Goal: Task Accomplishment & Management: Manage account settings

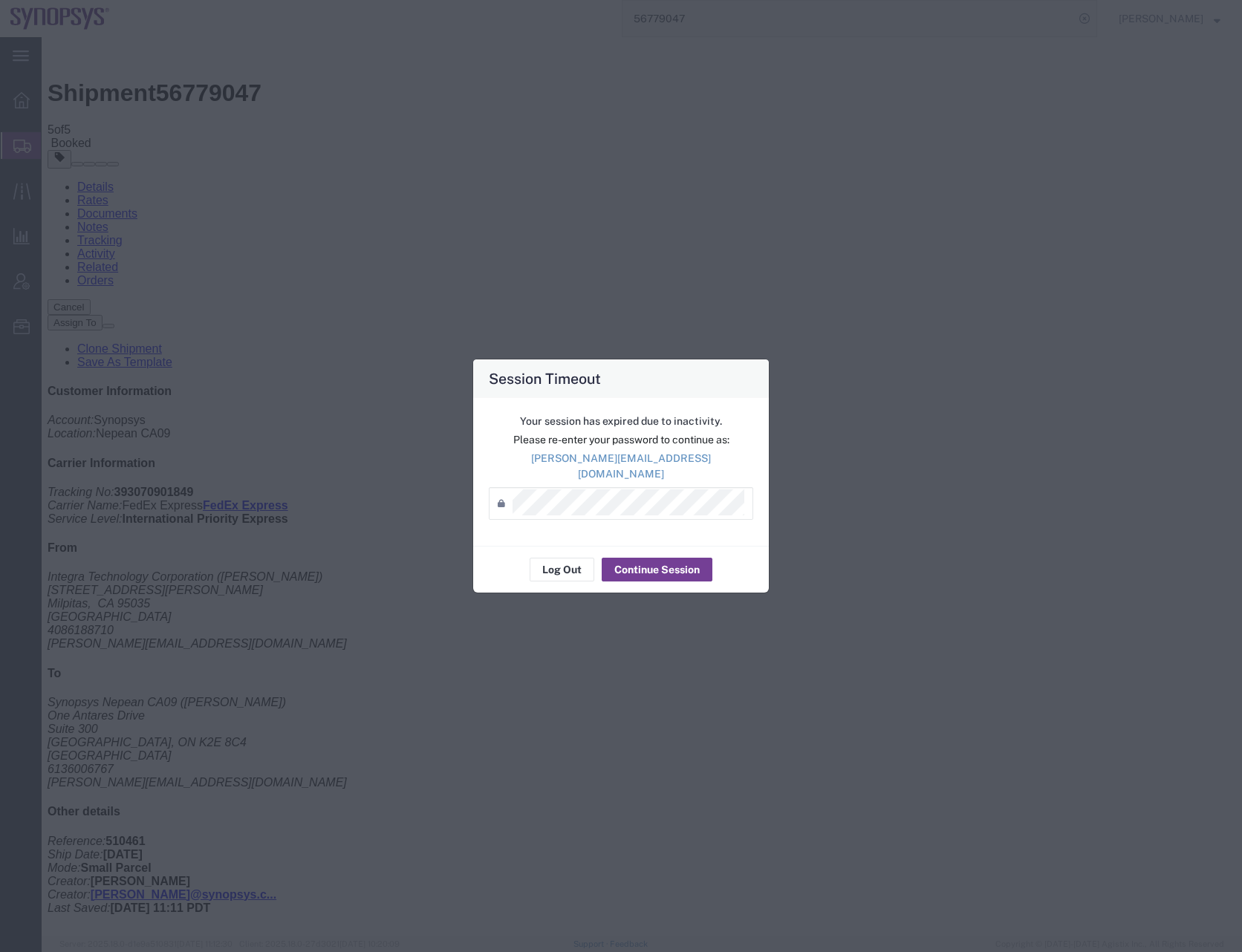
click at [657, 559] on button "Continue Session" at bounding box center [657, 570] width 111 height 24
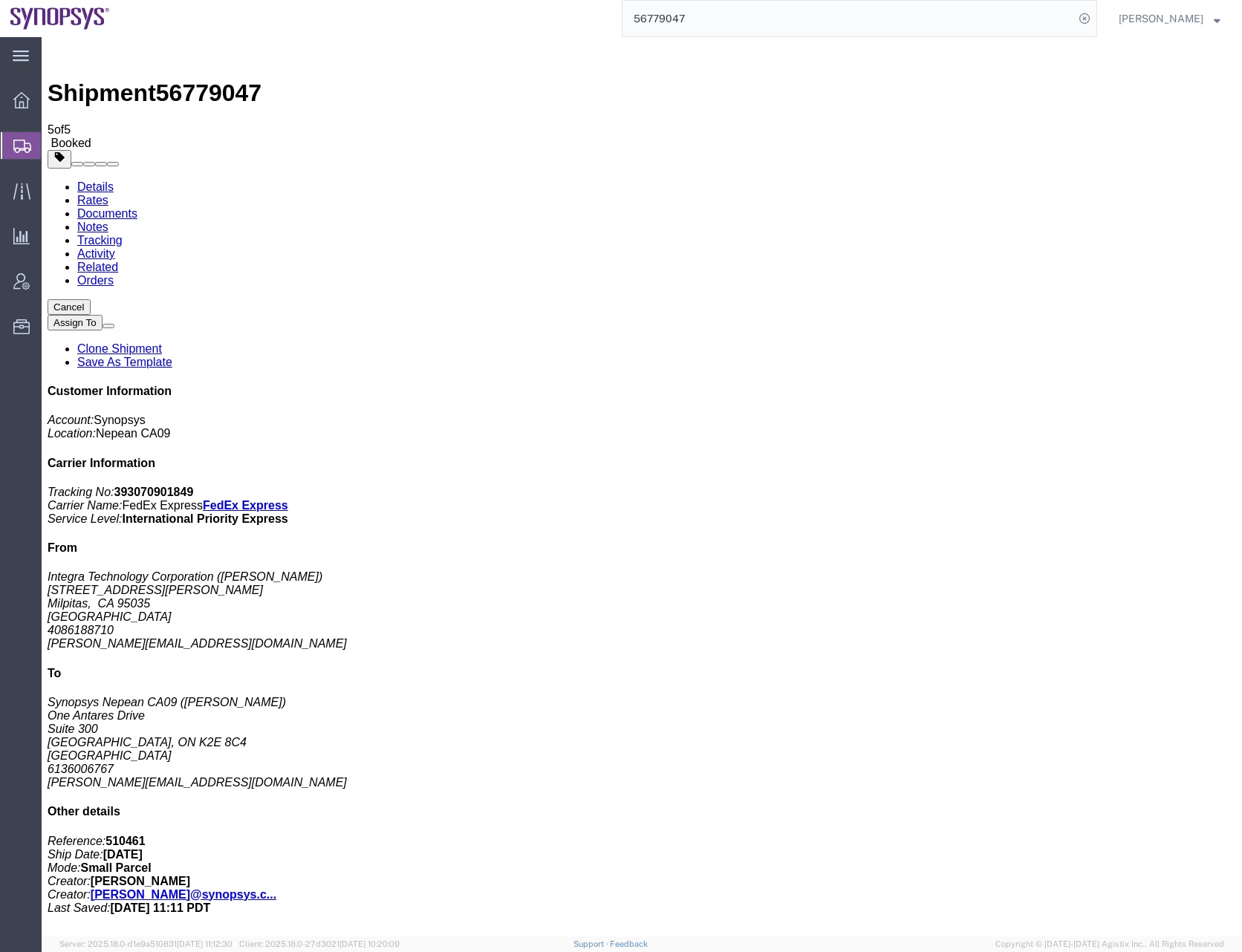
click at [672, 17] on input "56779047" at bounding box center [848, 18] width 451 height 36
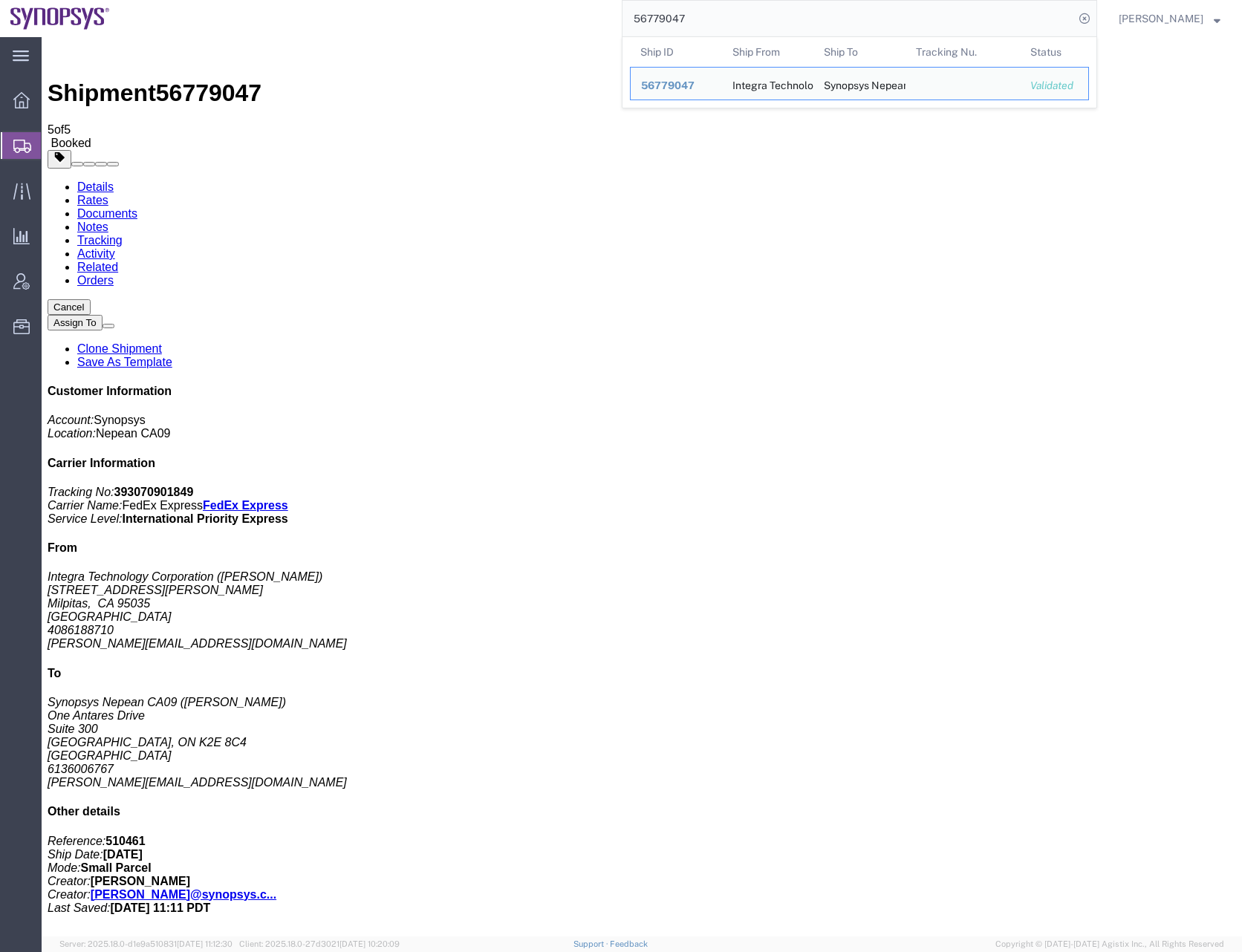
click at [672, 17] on input "56779047" at bounding box center [848, 18] width 451 height 36
paste input "84264"
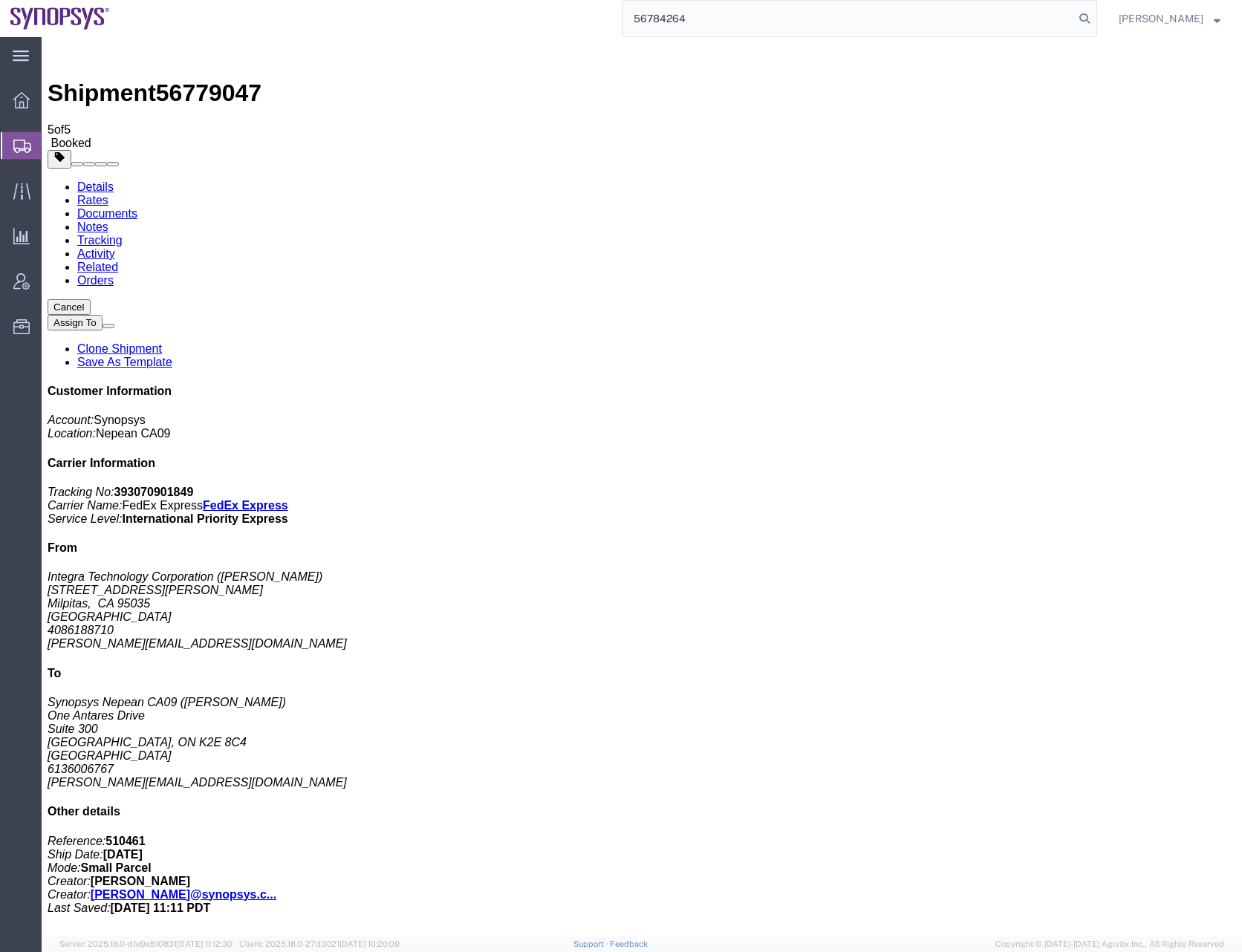
type input "56784264"
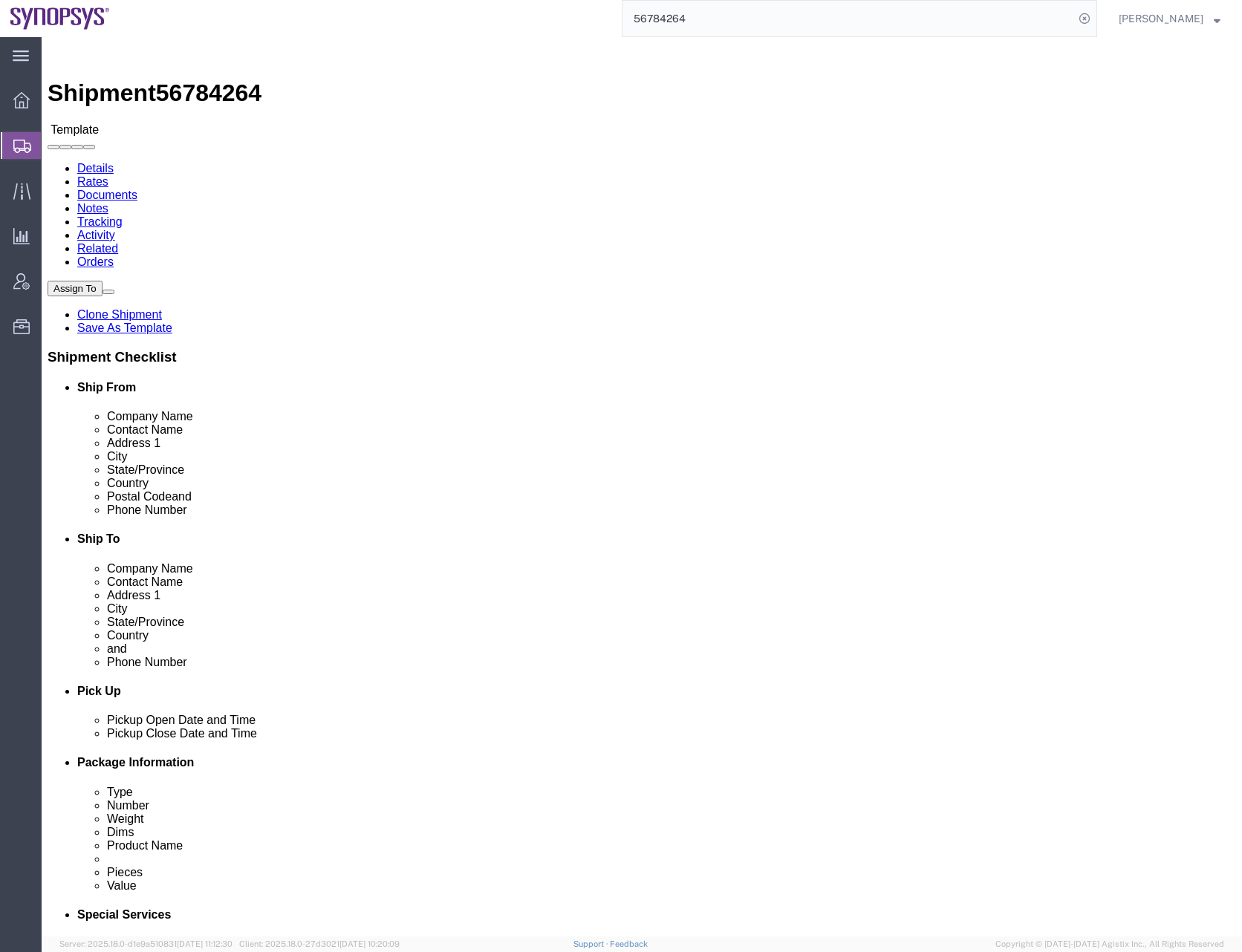
select select "63079"
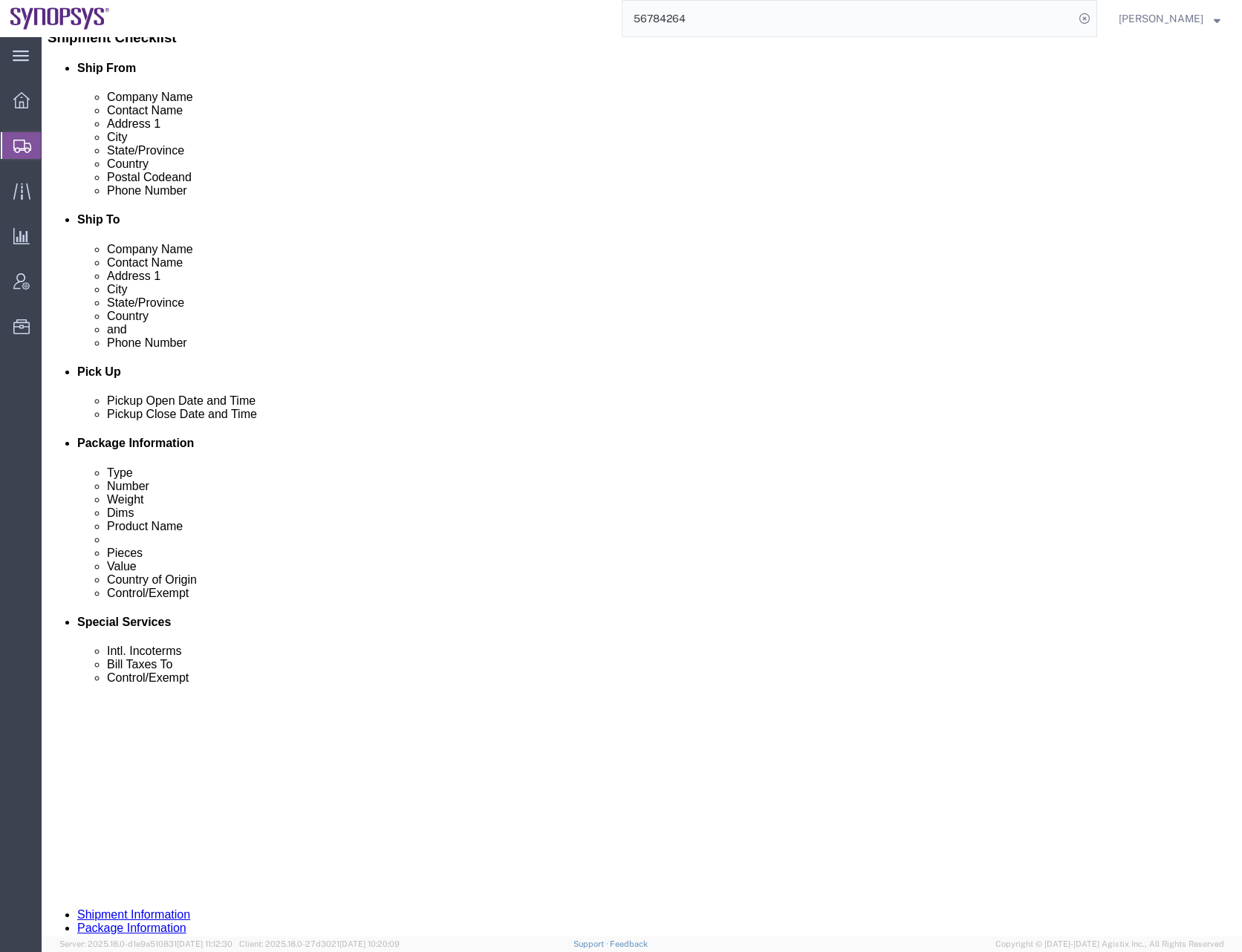
scroll to position [377, 0]
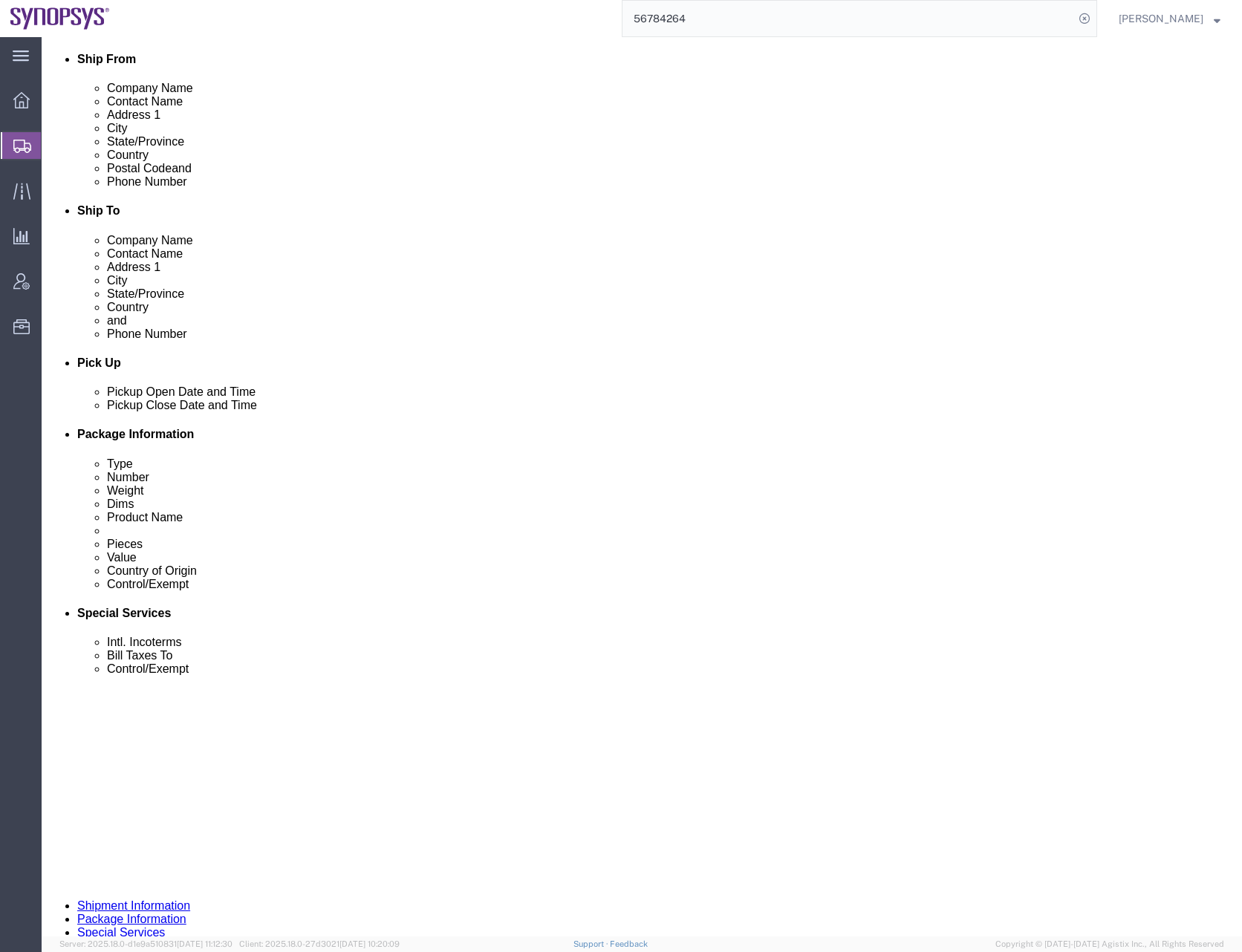
click button "Continue"
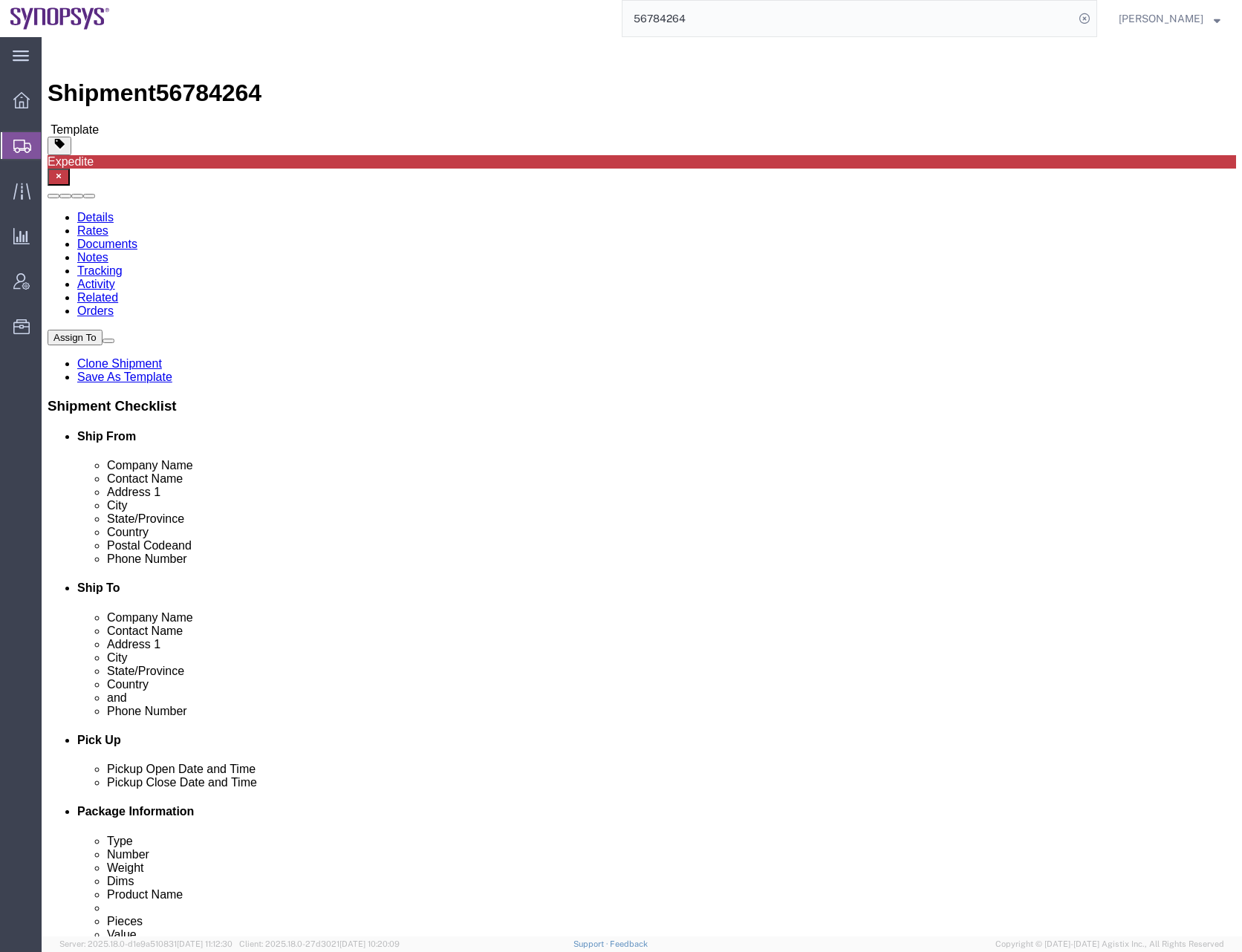
click div "Previous Continue"
click div "Shipment 56784264 Template Expedite Details Rates Documents Notes Tracking Acti…"
click icon
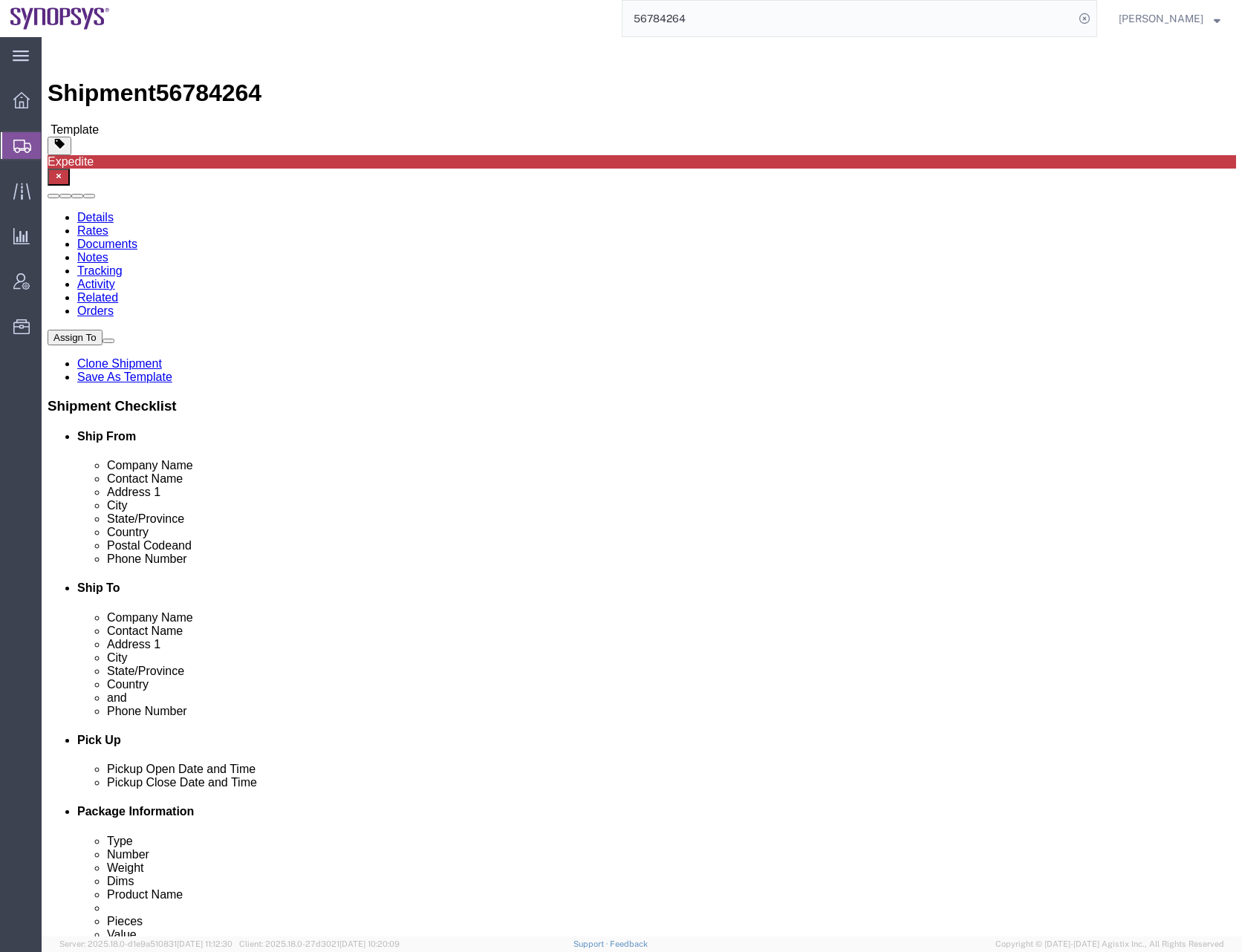
click span "Template"
click div "Assign To Clone Shipment Save As Template Shipment Checklist Ship From Company …"
click icon
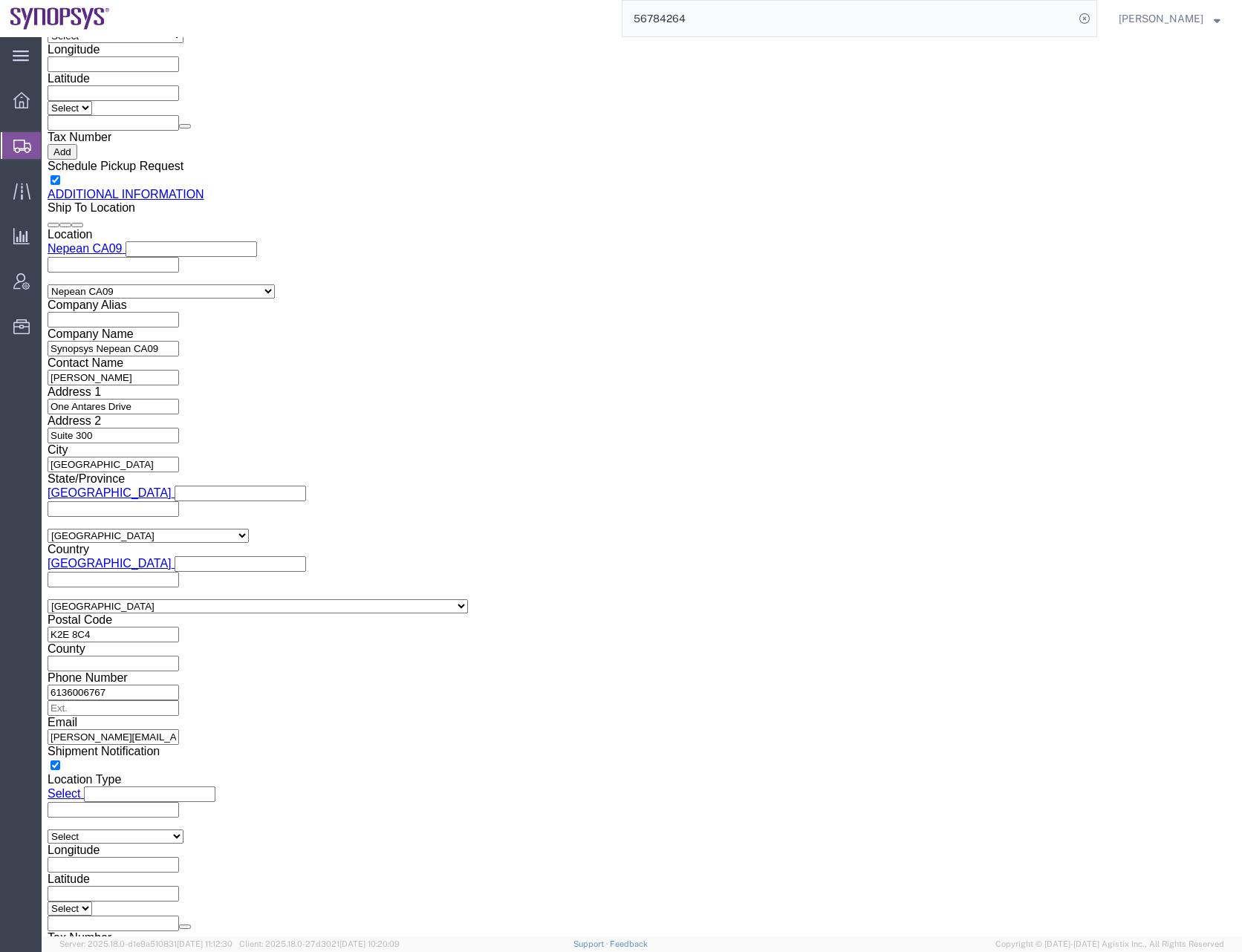
scroll to position [1997, 0]
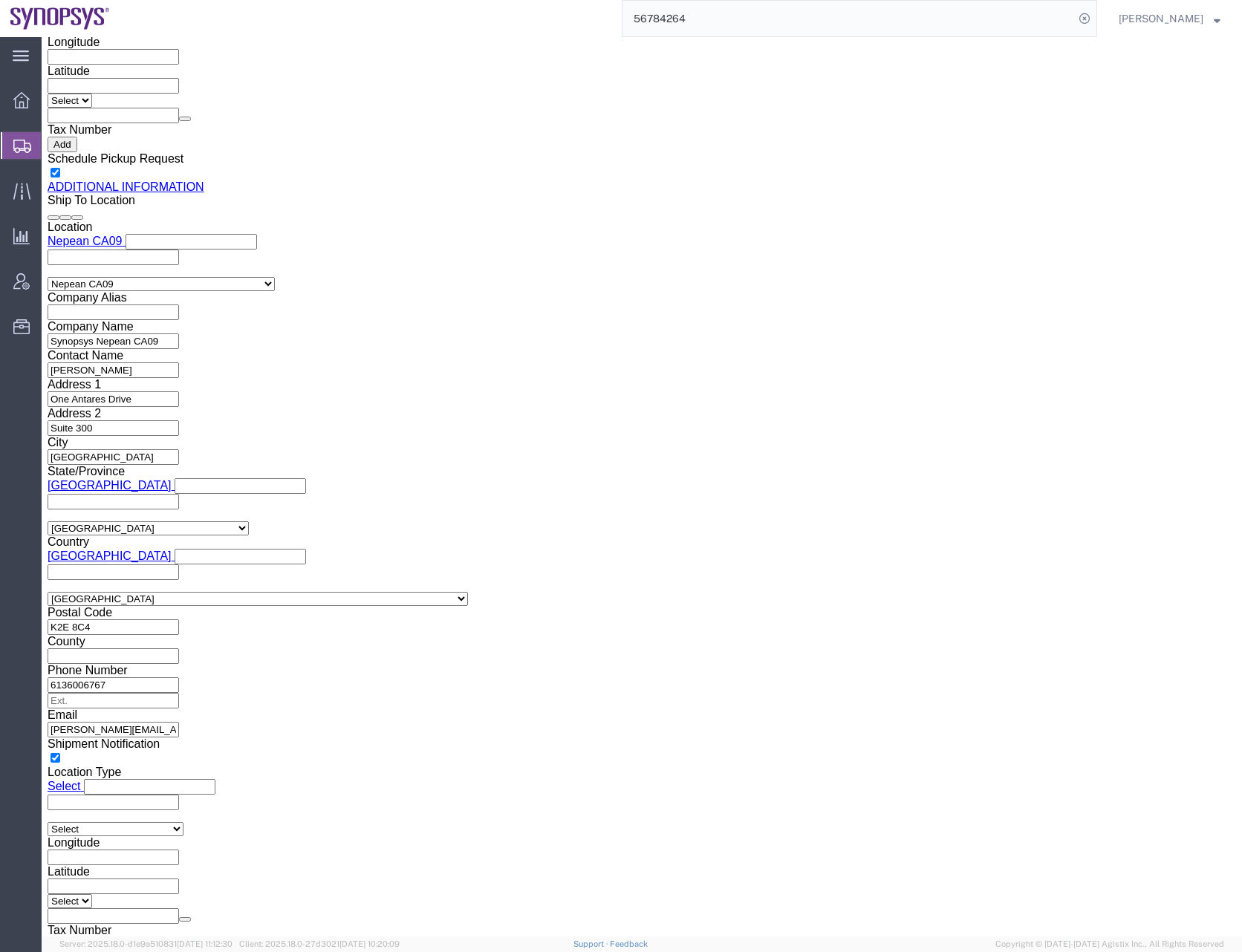
click div "Assign To Clone Shipment Save As Template Shipment Checklist Ship From Company …"
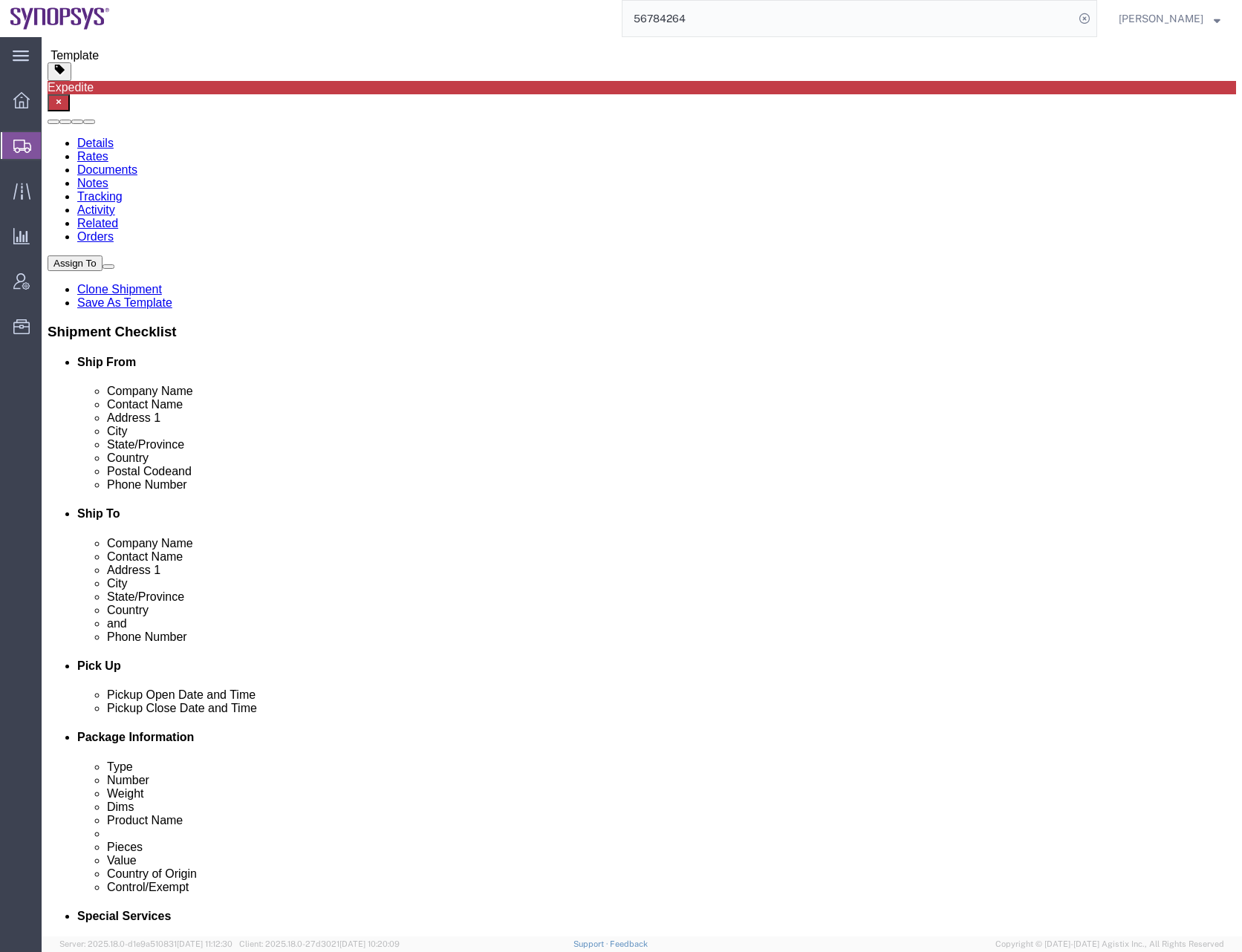
scroll to position [0, 0]
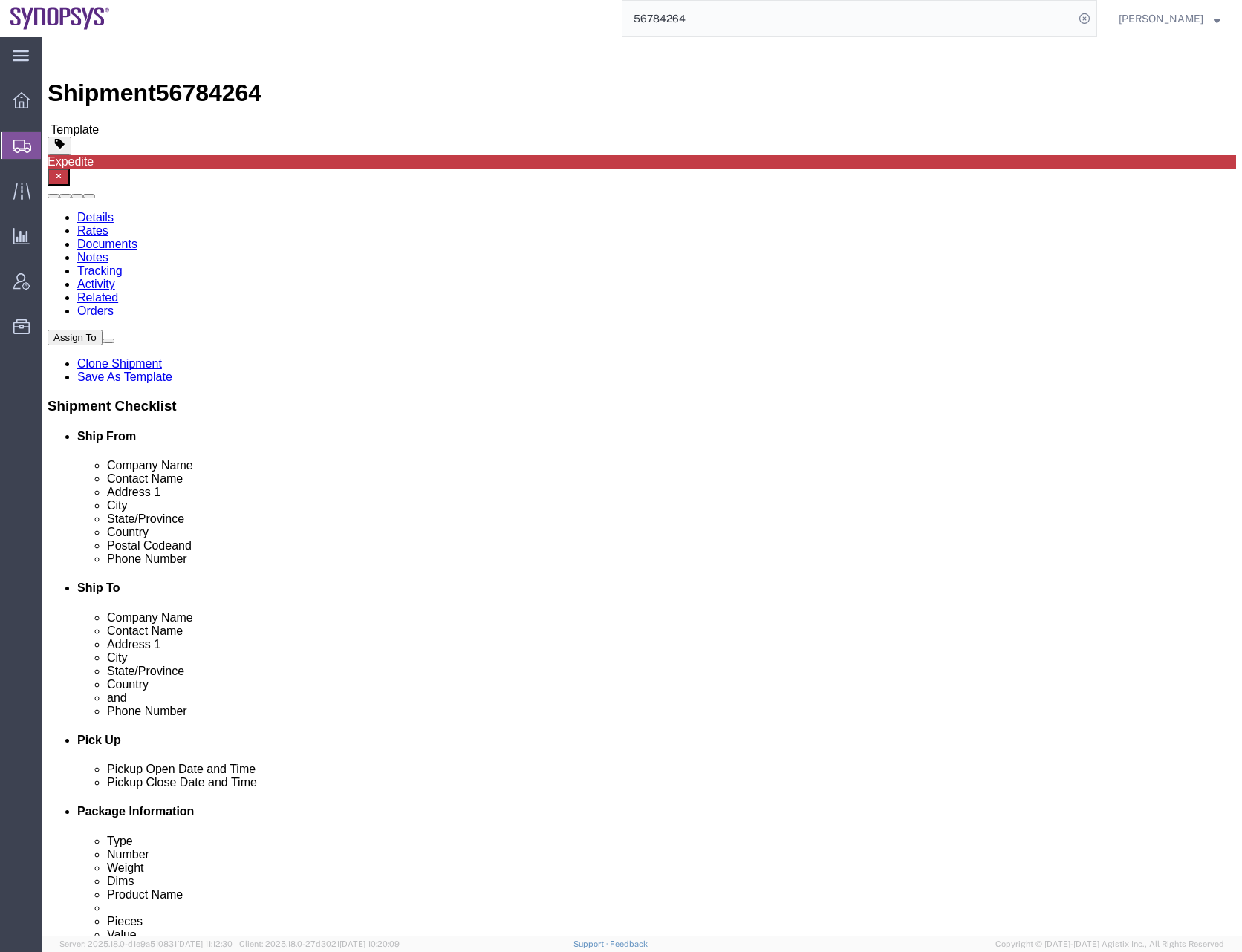
click span
click div "Assign To Clone Shipment Save As Template Shipment Checklist Ship From Company …"
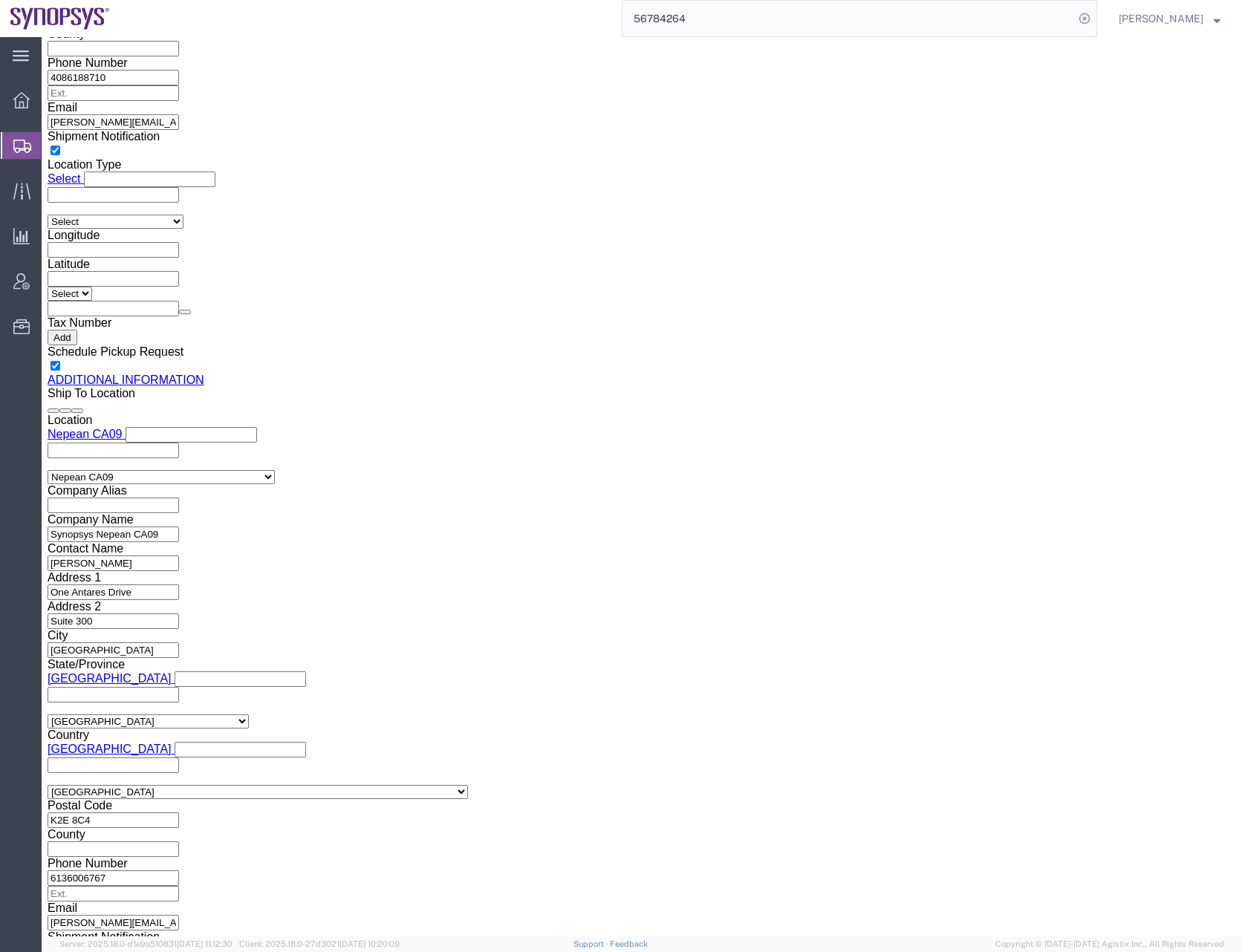
scroll to position [1997, 0]
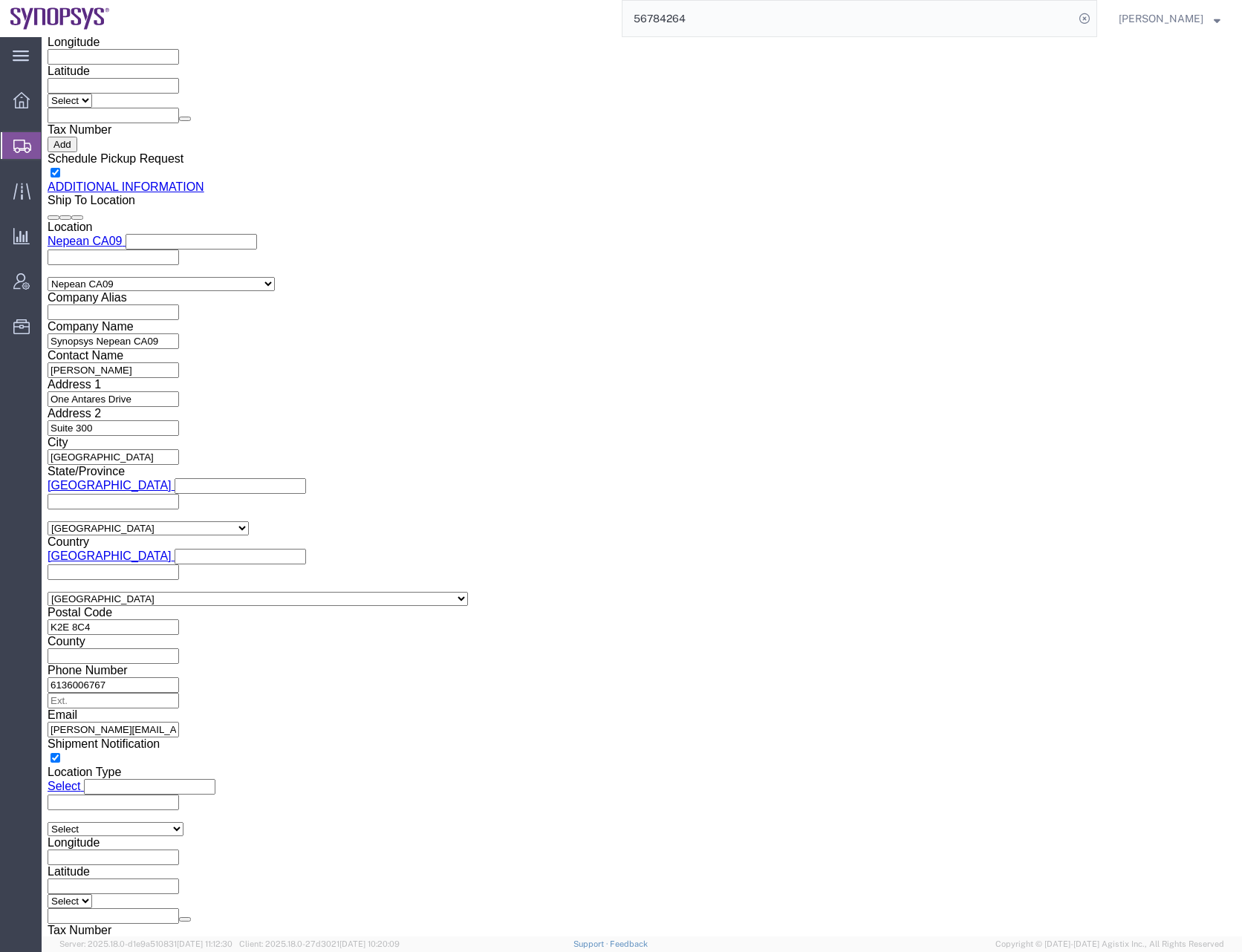
click div "Previous Continue"
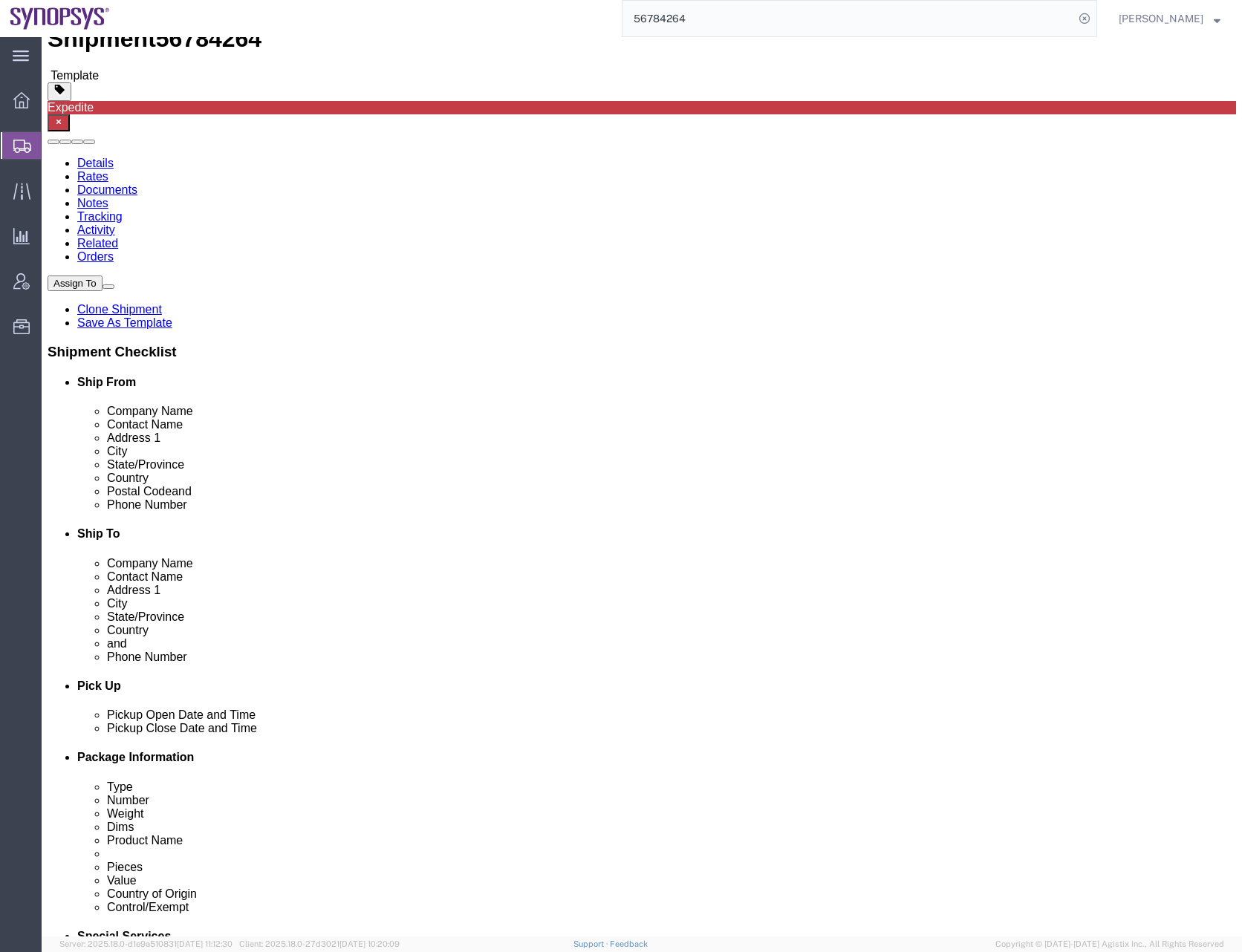
scroll to position [0, 0]
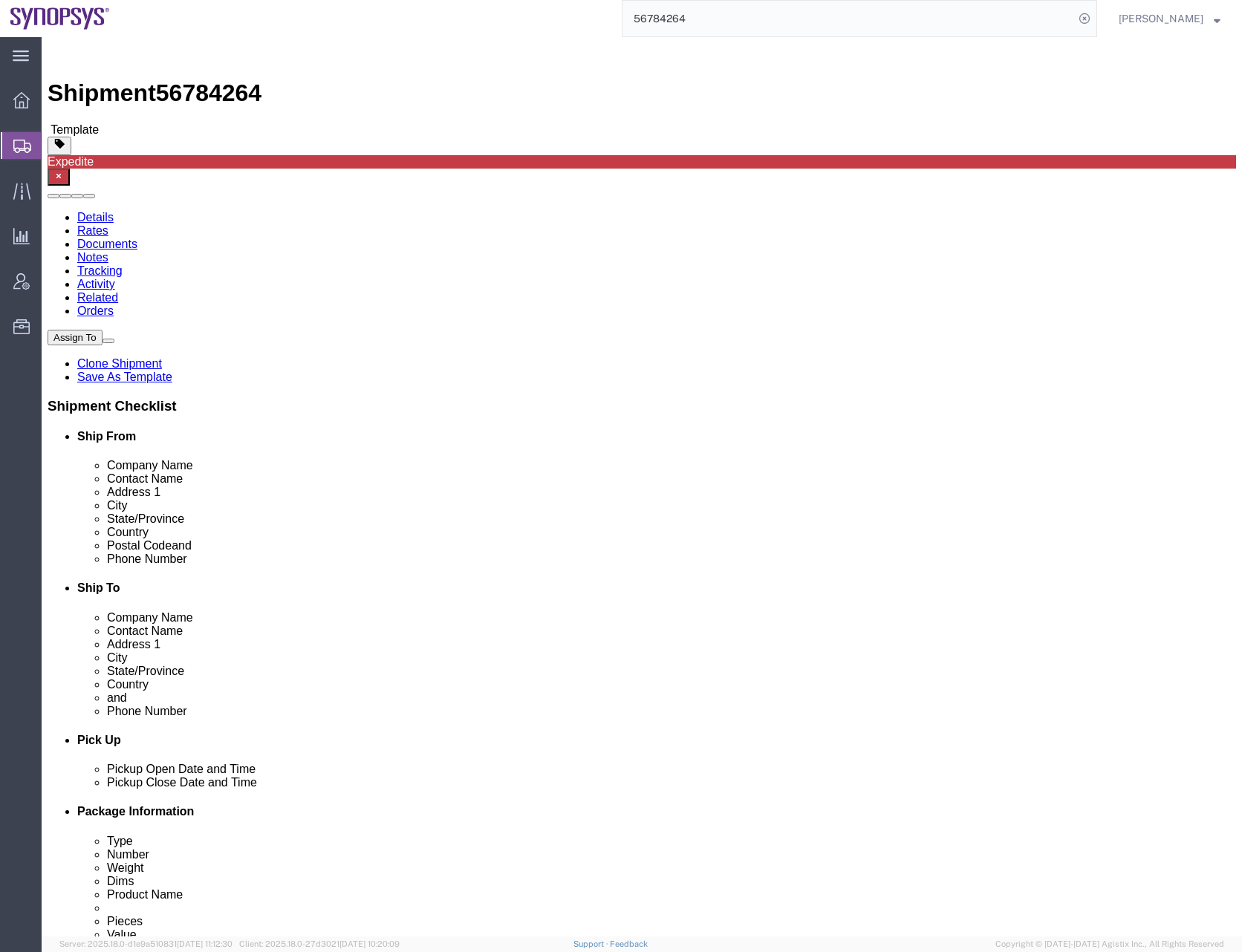
click icon
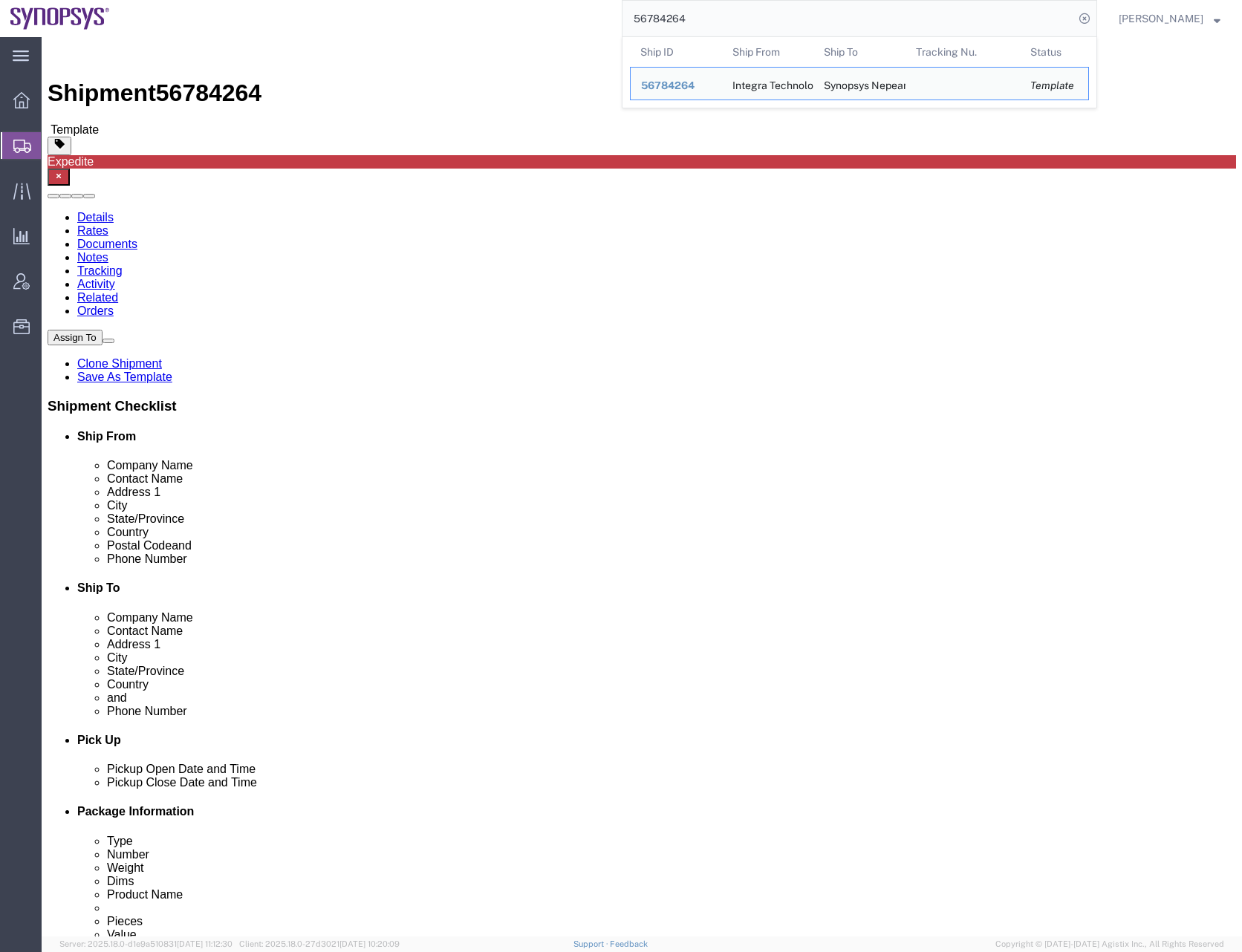
click at [674, 24] on input "56784264" at bounding box center [848, 18] width 451 height 36
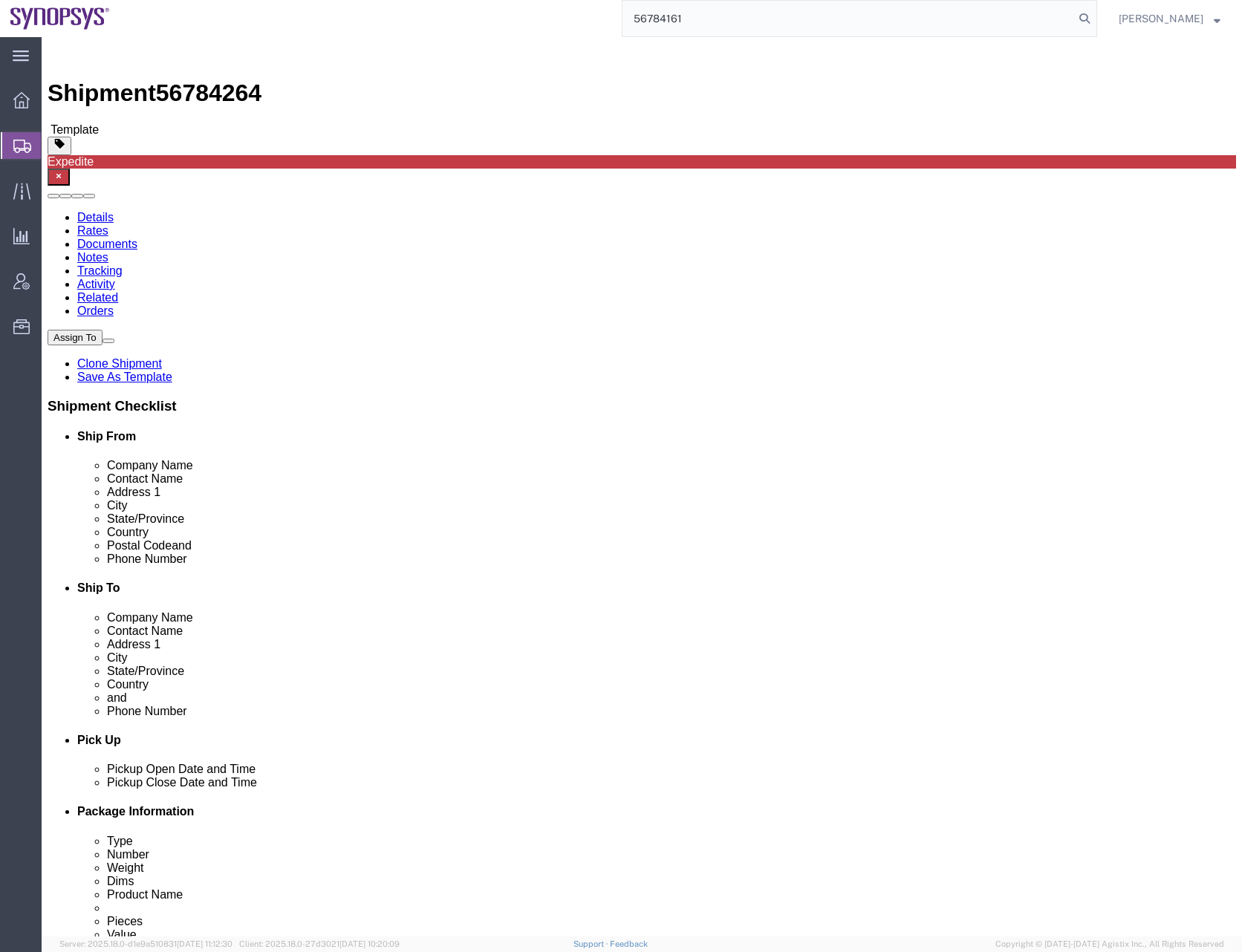
type input "56784161"
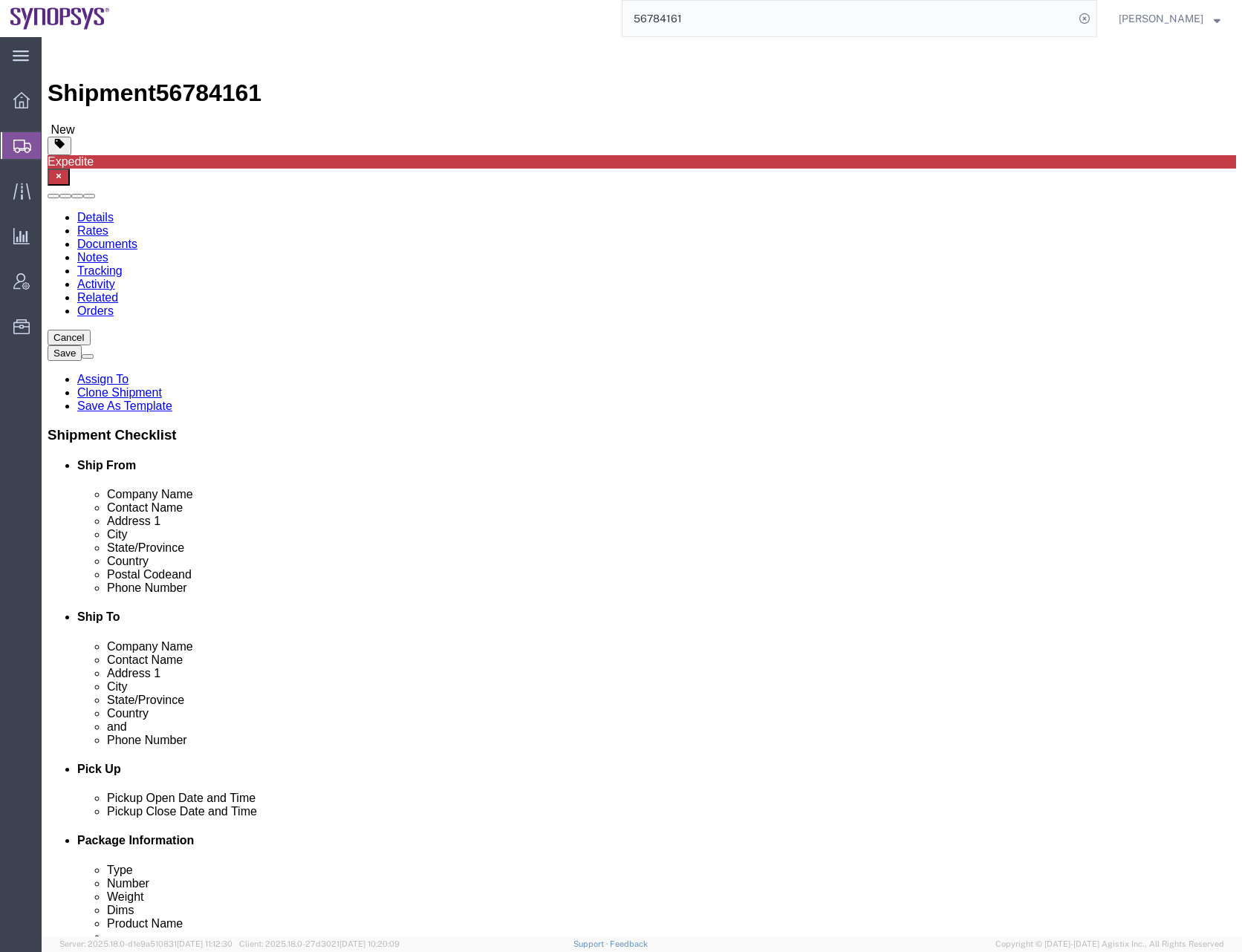
click div "Cancel Save Assign To Clone Shipment Save As Template Shipment Checklist Ship F…"
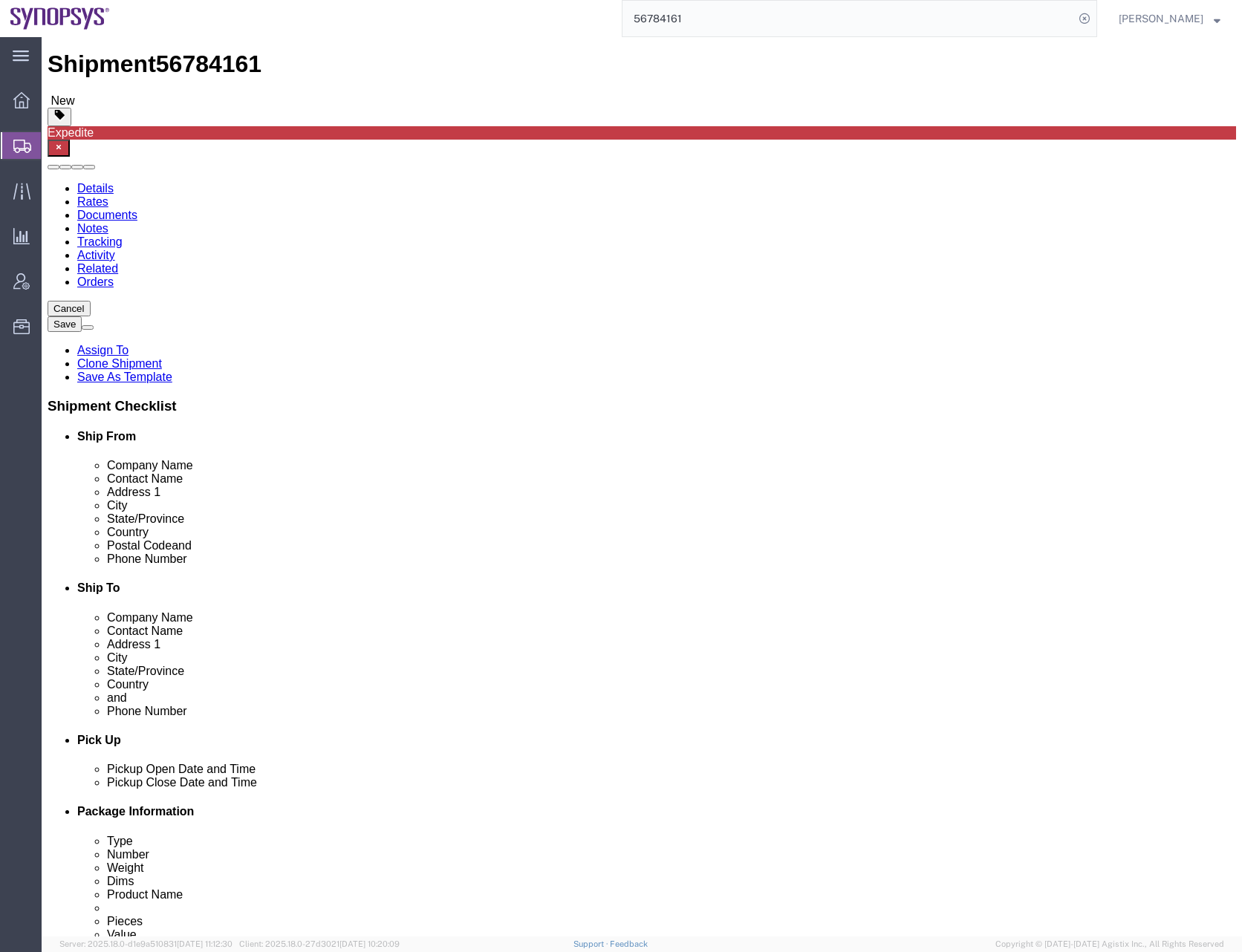
scroll to position [377, 0]
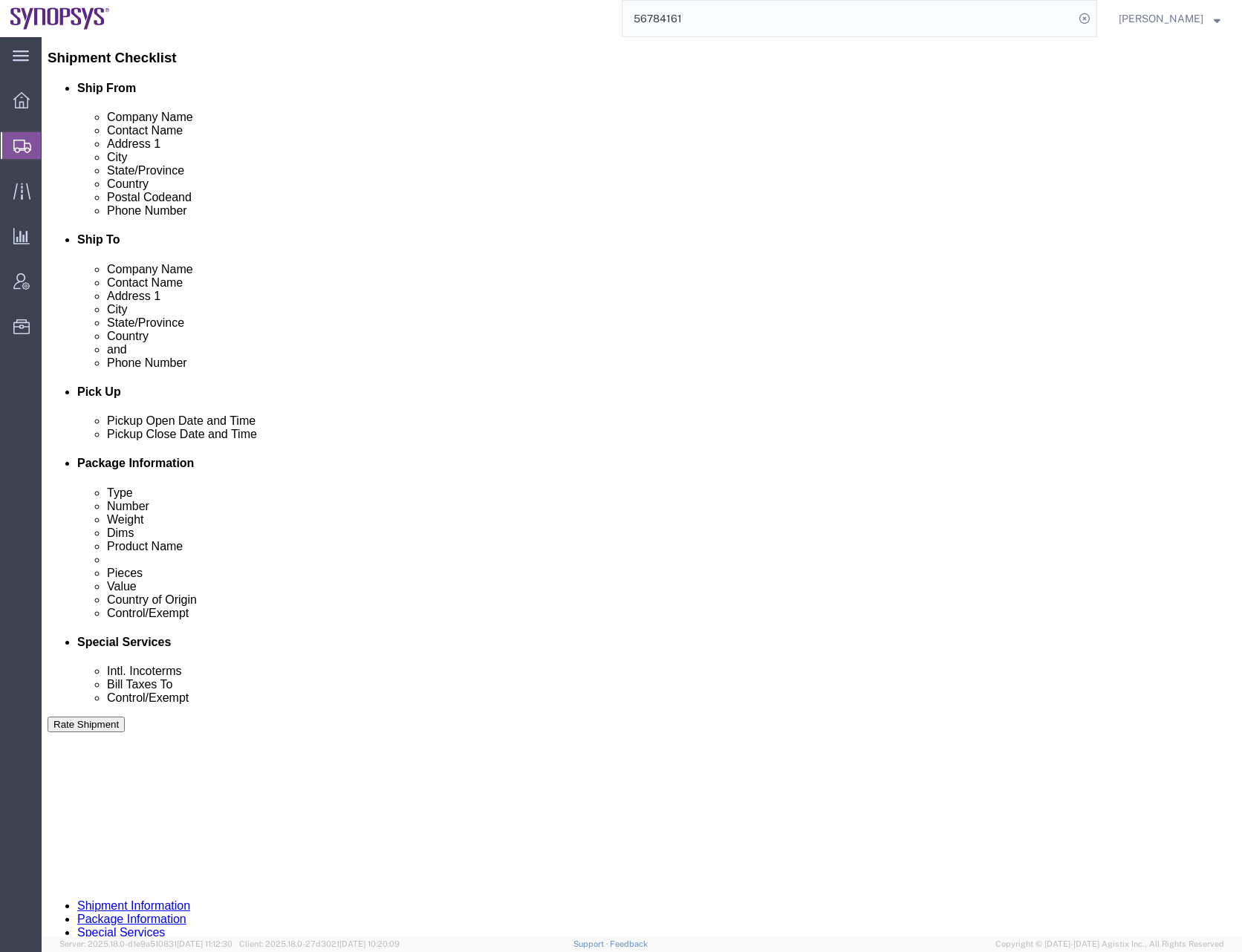
click button "Continue"
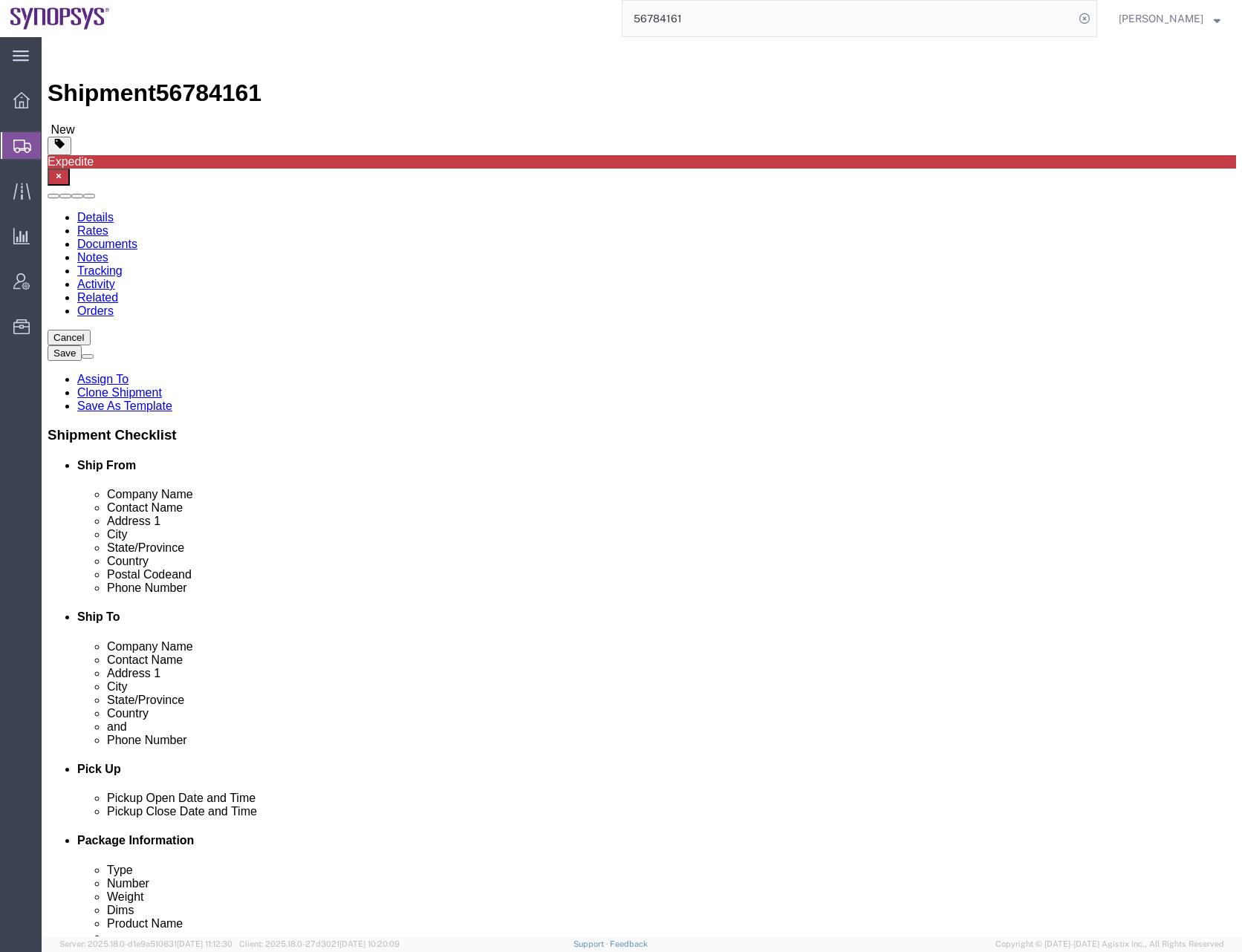
click div "Previous Continue"
click button "Continue"
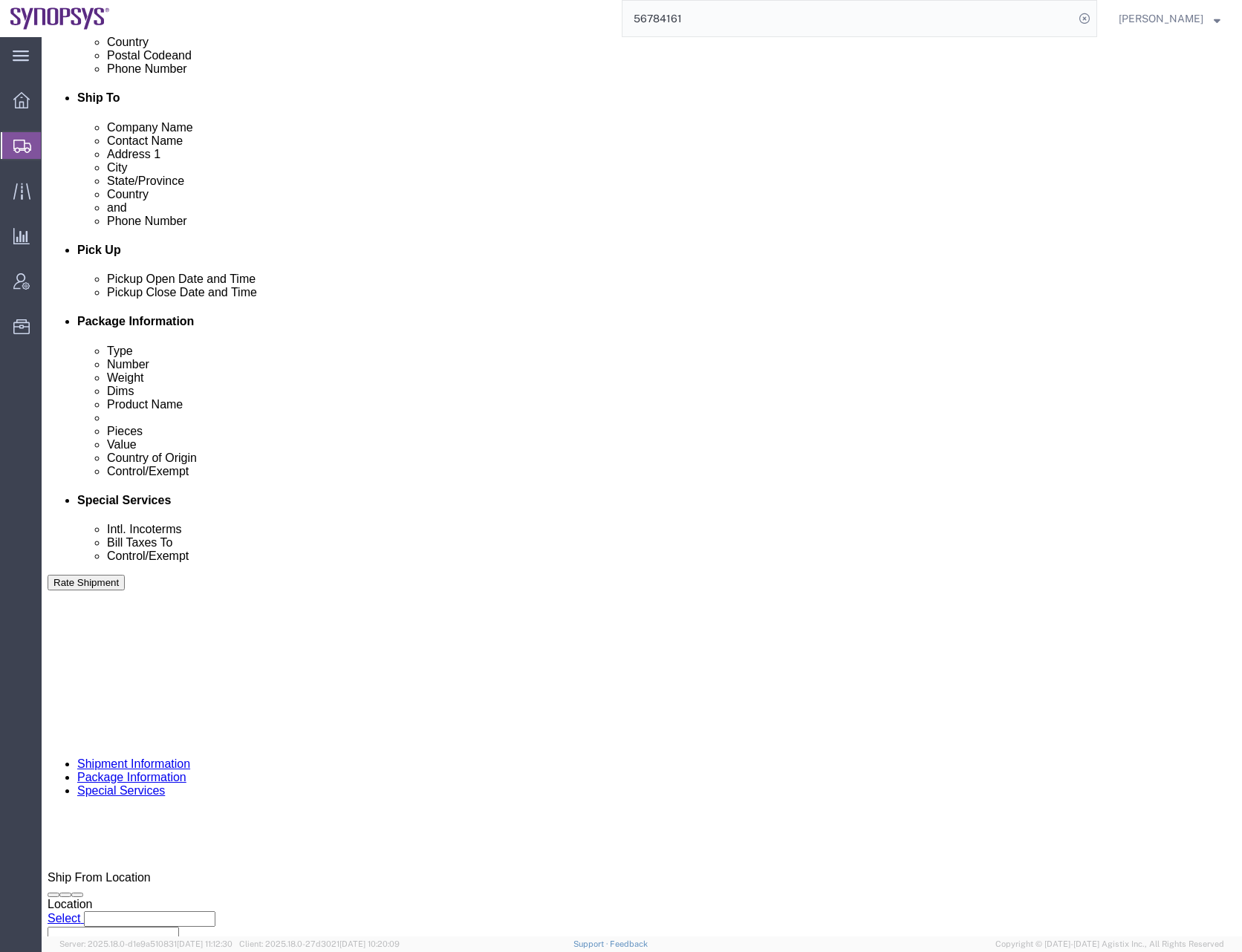
scroll to position [520, 0]
click div "Billing Location Select Select My Profile Location Aachen DE04 Agrate Brianza I…"
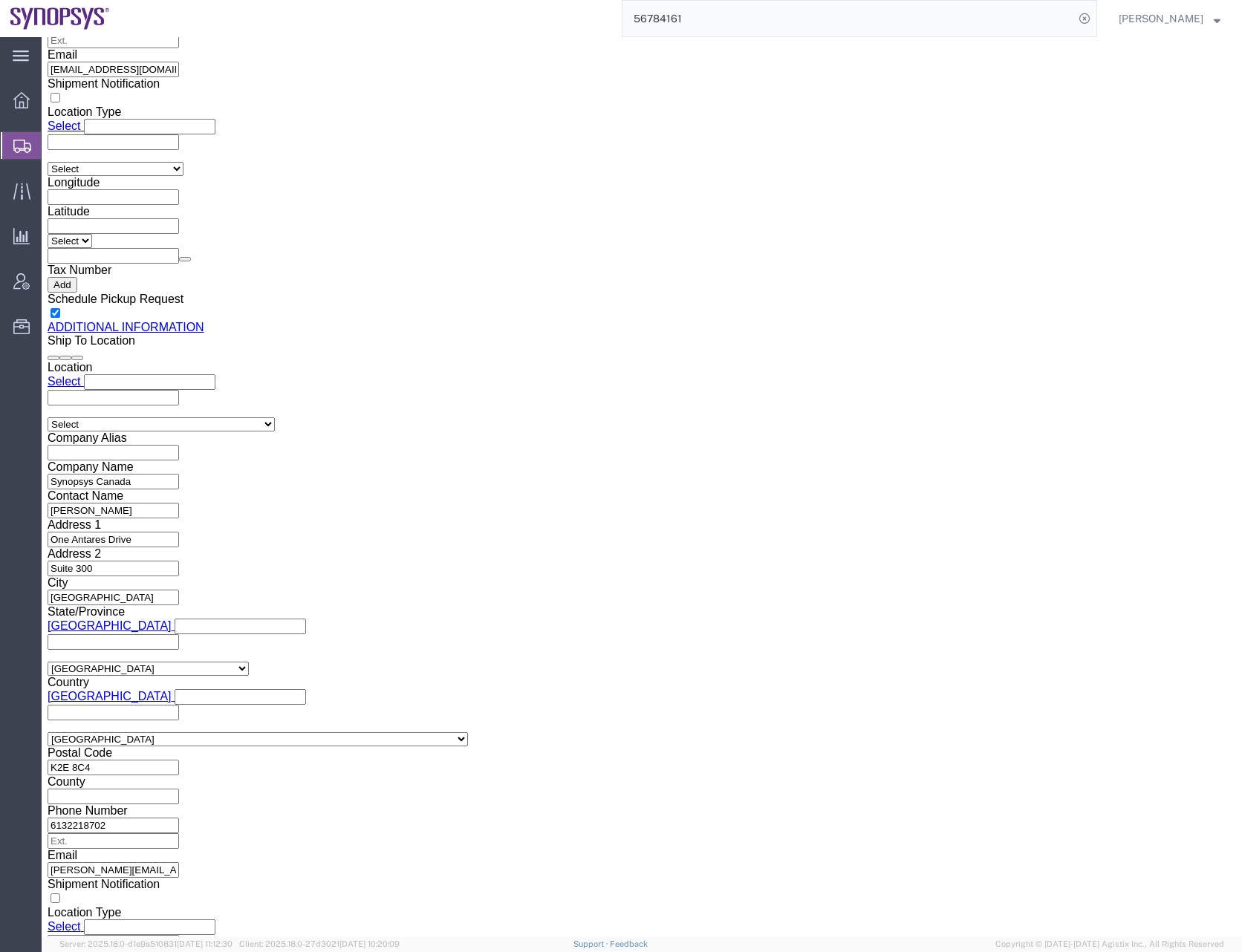
scroll to position [2045, 0]
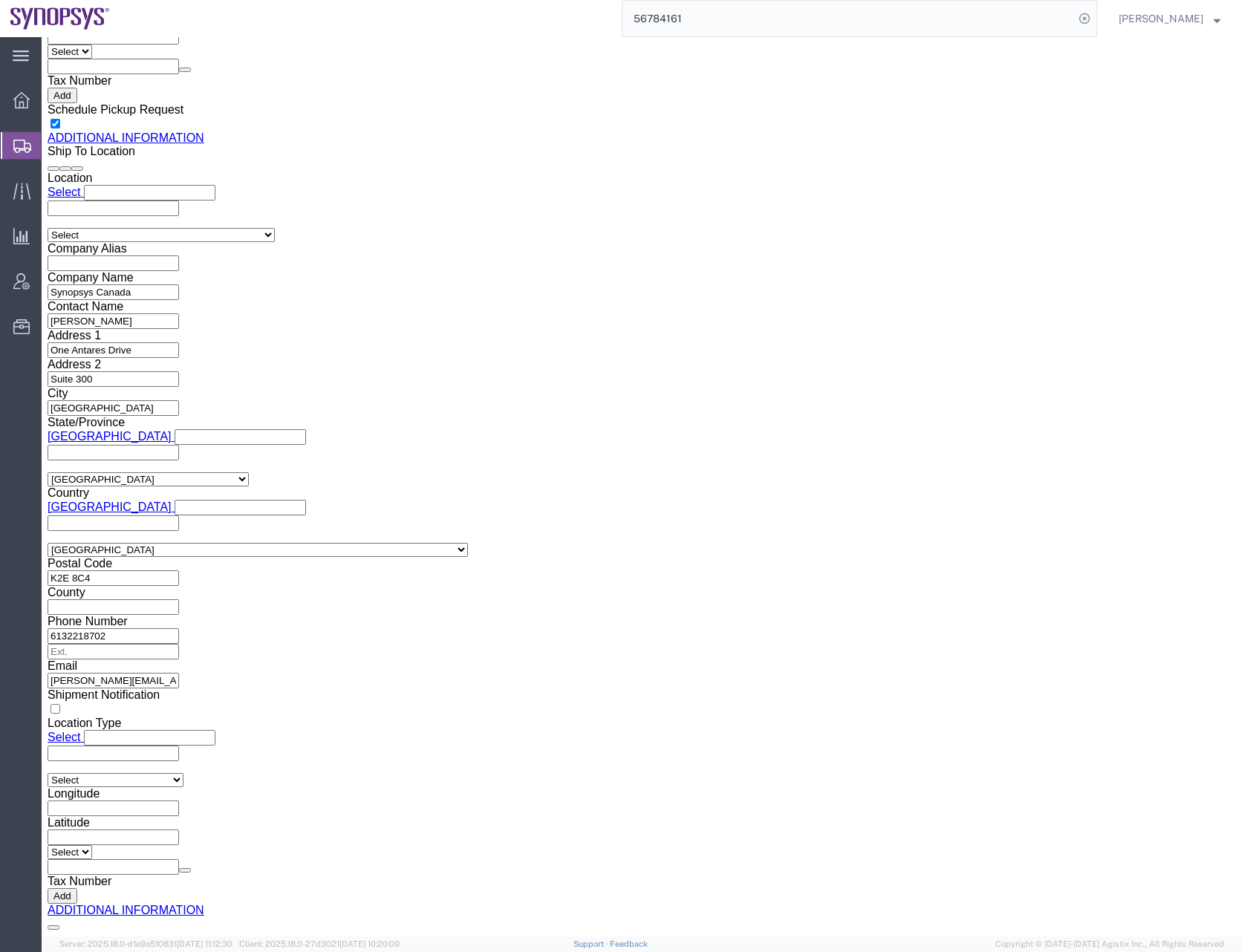
select select "CA"
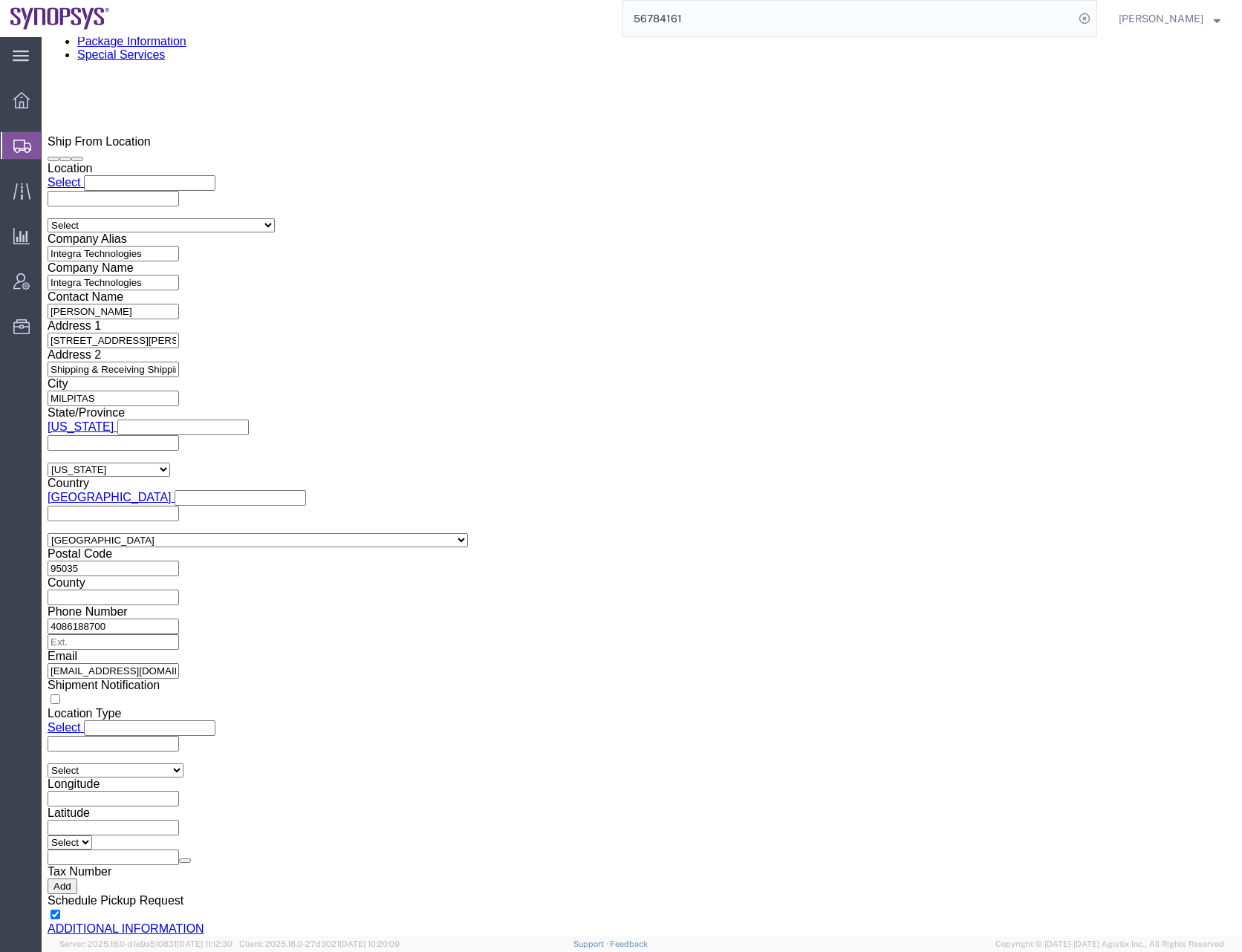
scroll to position [1229, 0]
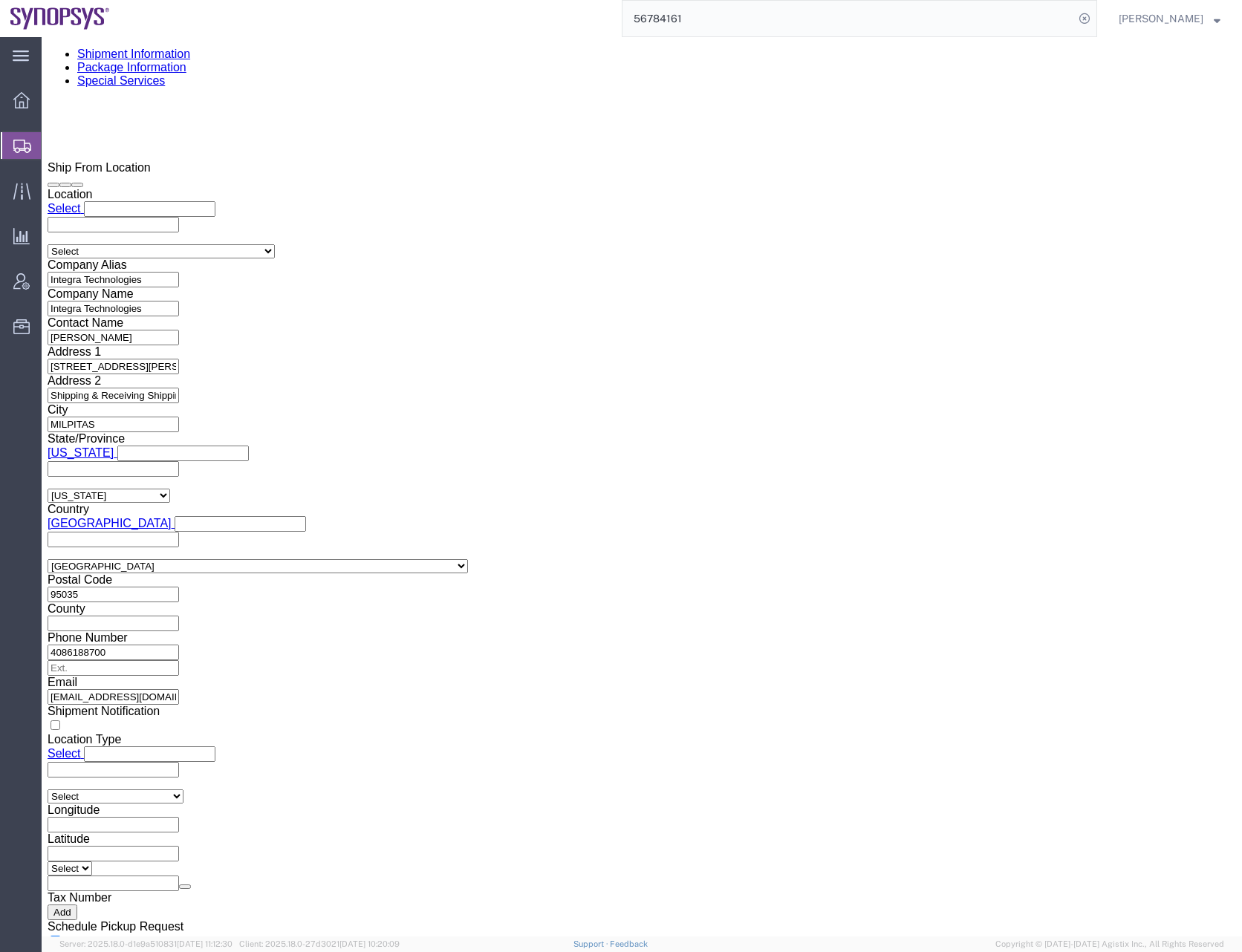
click div "To ryanchan@synopsys.com lsteph@synopsys.com asifm@synopsys.com dakwar@synopsys…"
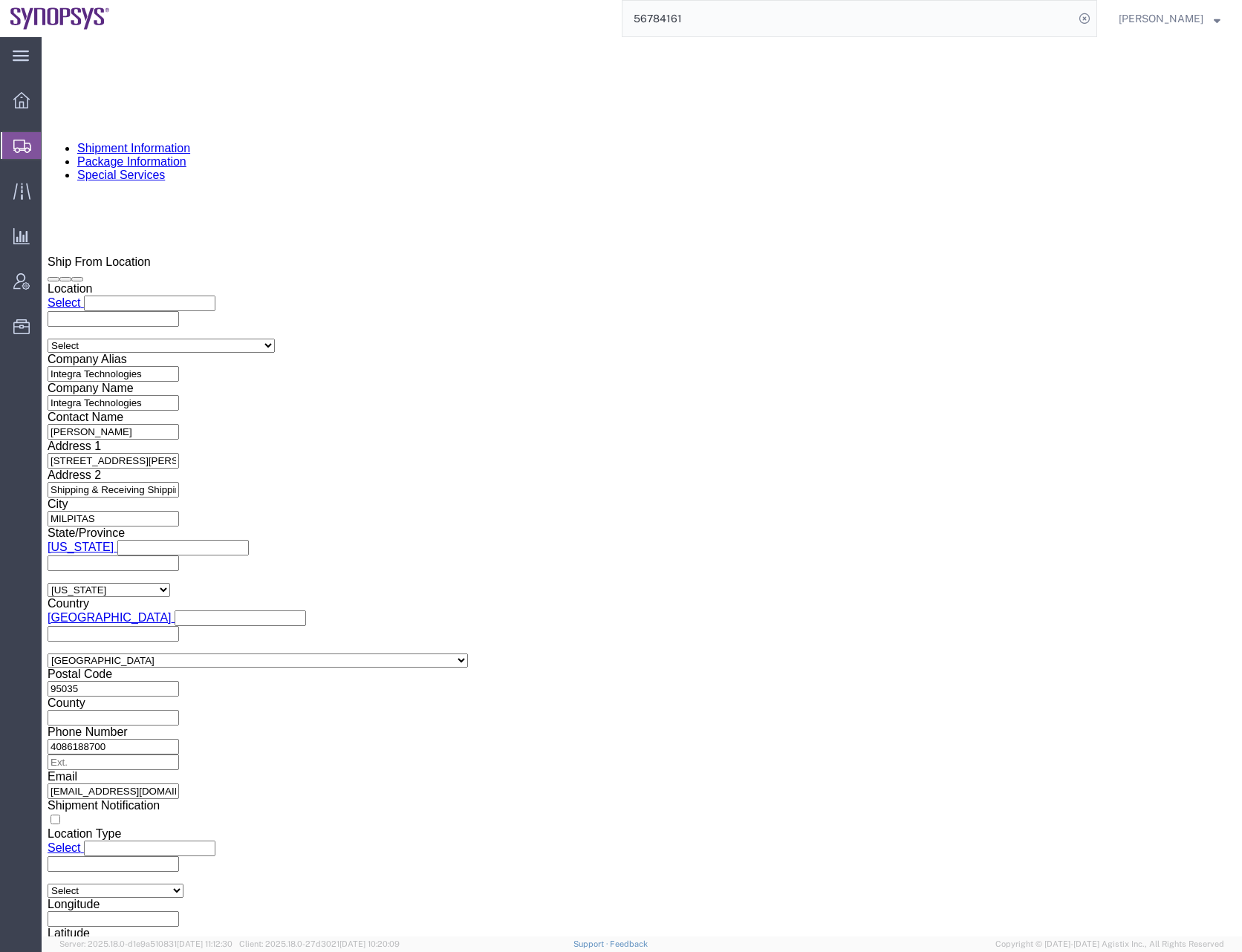
scroll to position [783, 0]
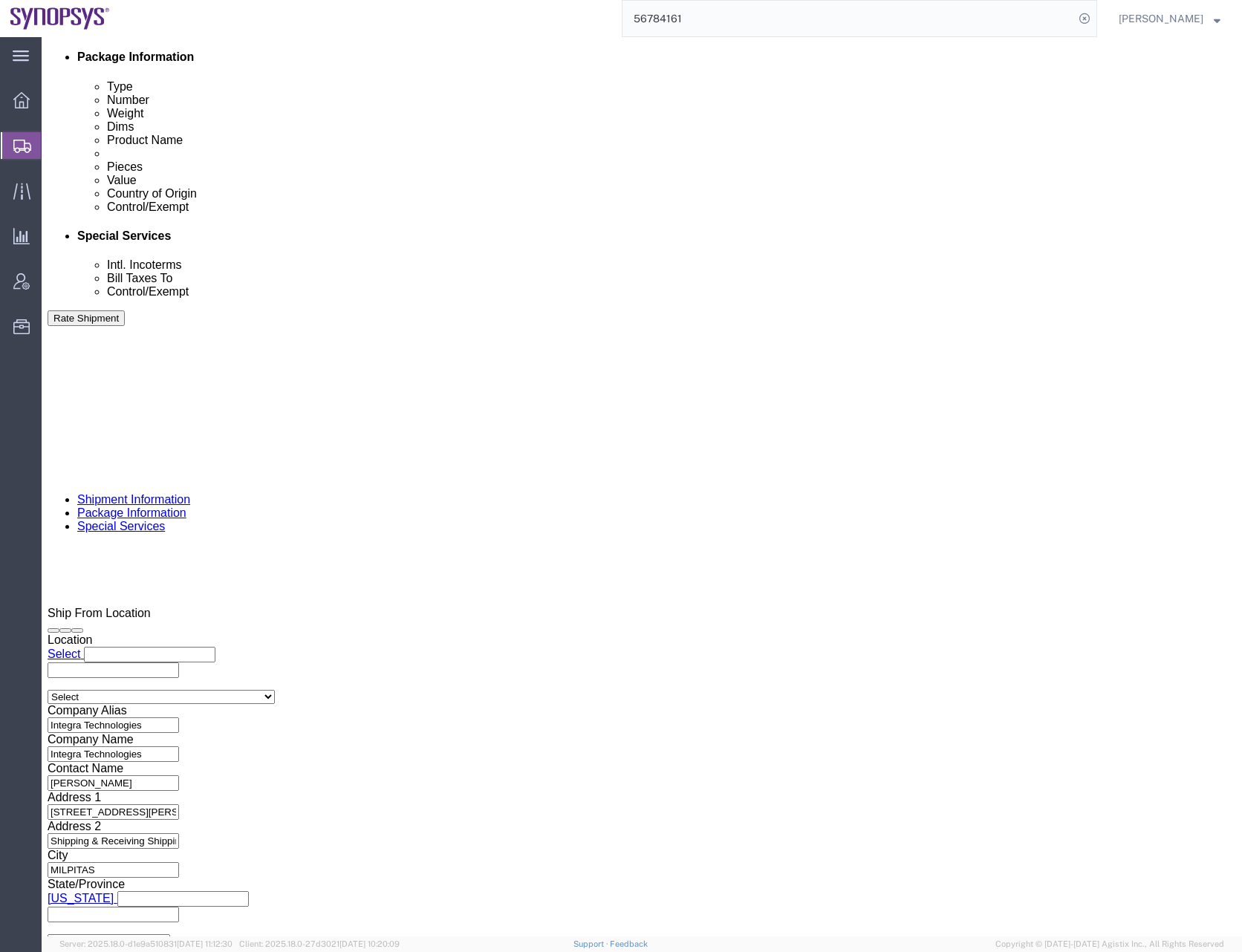
click div "To ryanchan@synopsys.com lsteph@synopsys.com asifm@synopsys.com dakwar@synopsys…"
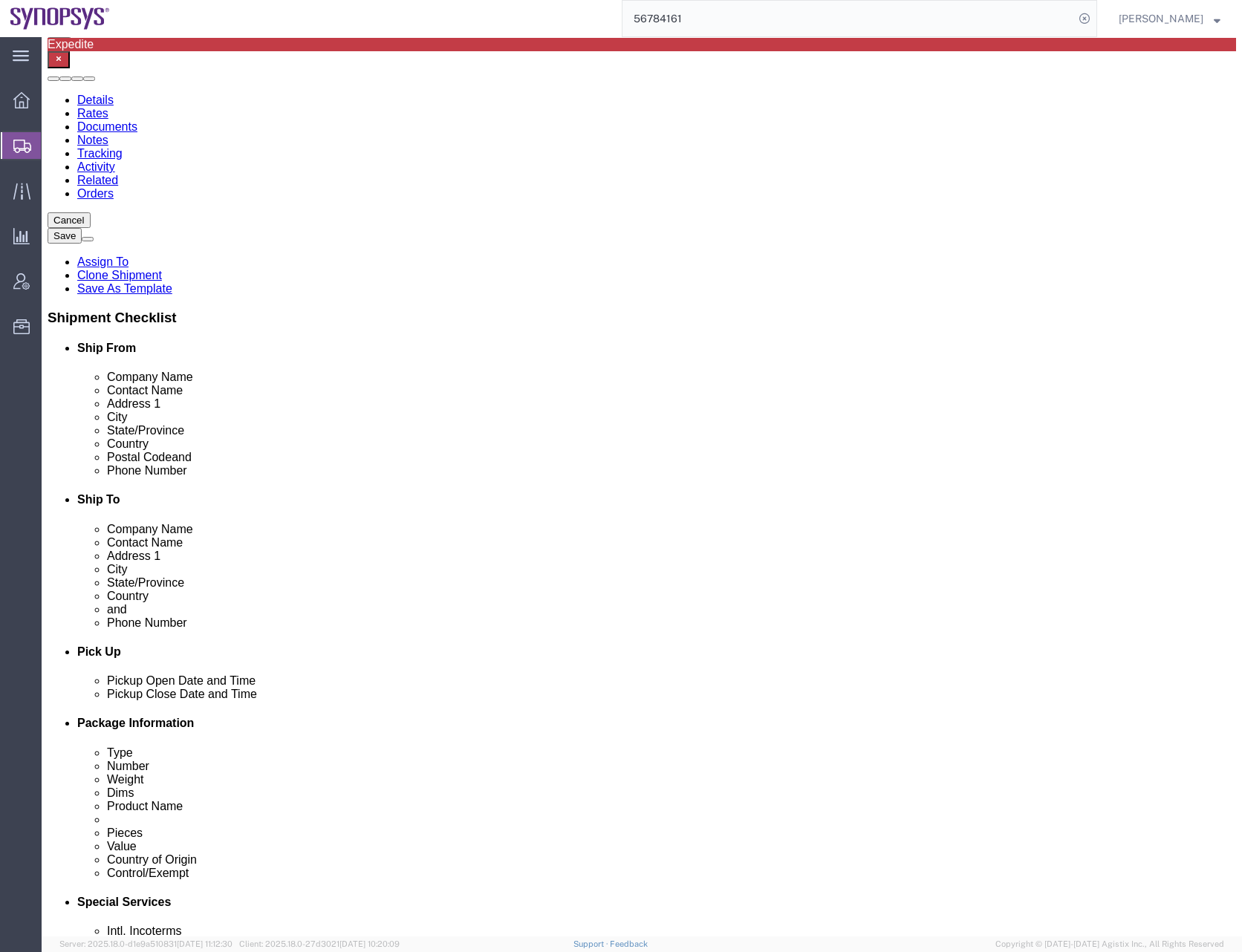
scroll to position [0, 0]
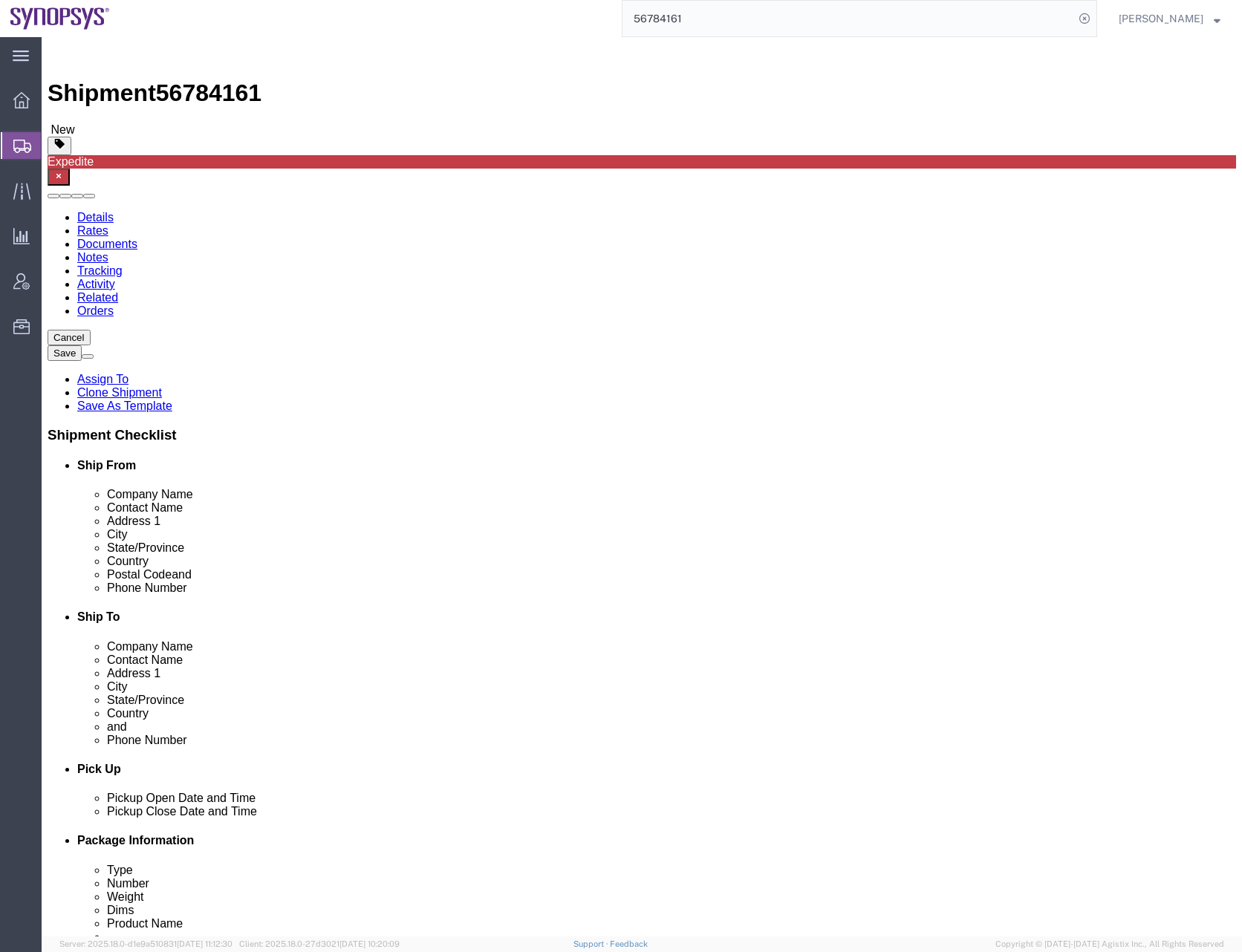
click div "Services Select one or more Air Ride Truck Blanket Wrap Carnet Consolidated Shi…"
click icon
click div "Pickup Date and Time"
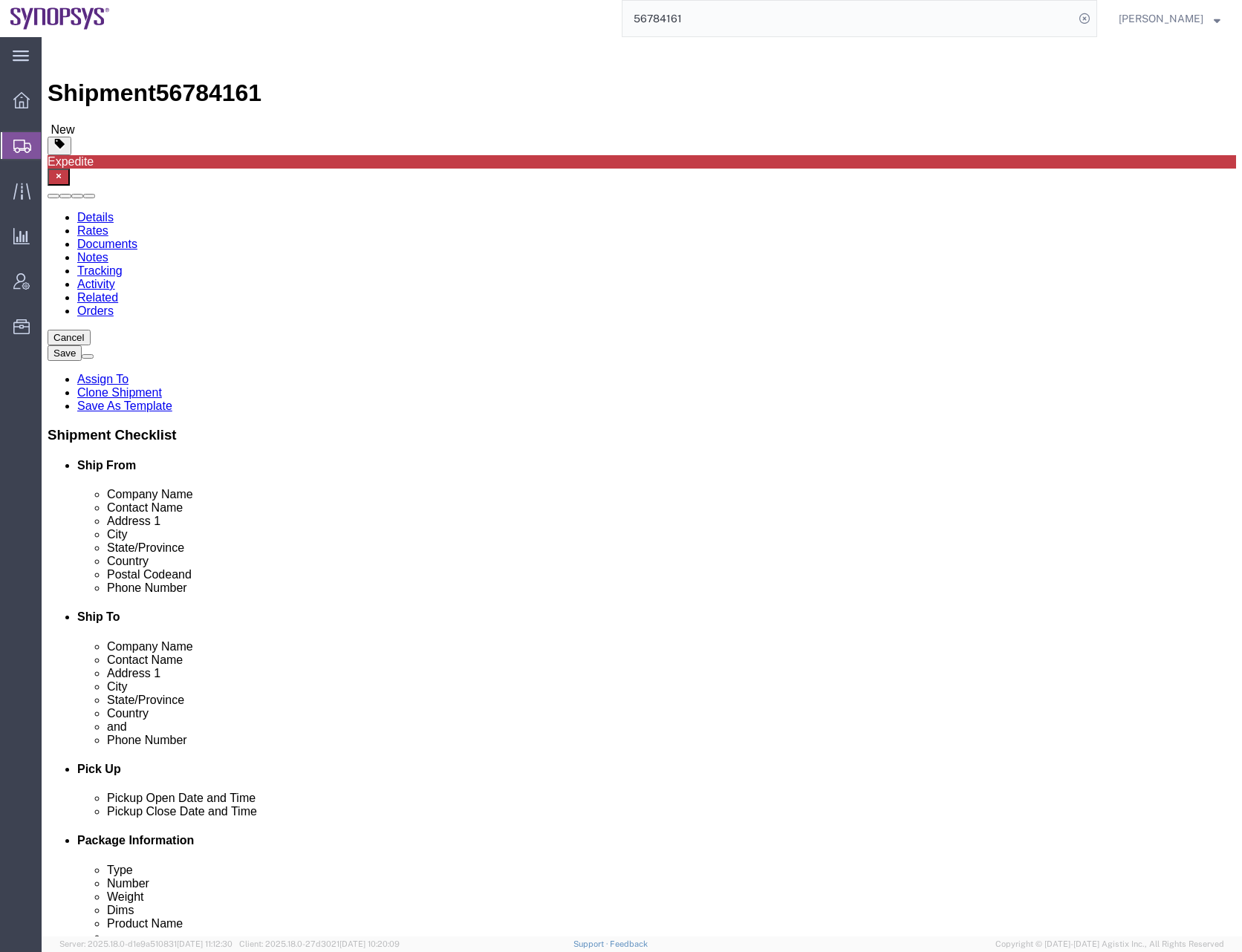
click input "checkbox"
checkbox input "true"
click input "checkbox"
checkbox input "true"
click div "Cancel Save Assign To Clone Shipment Save As Template Shipment Checklist Ship F…"
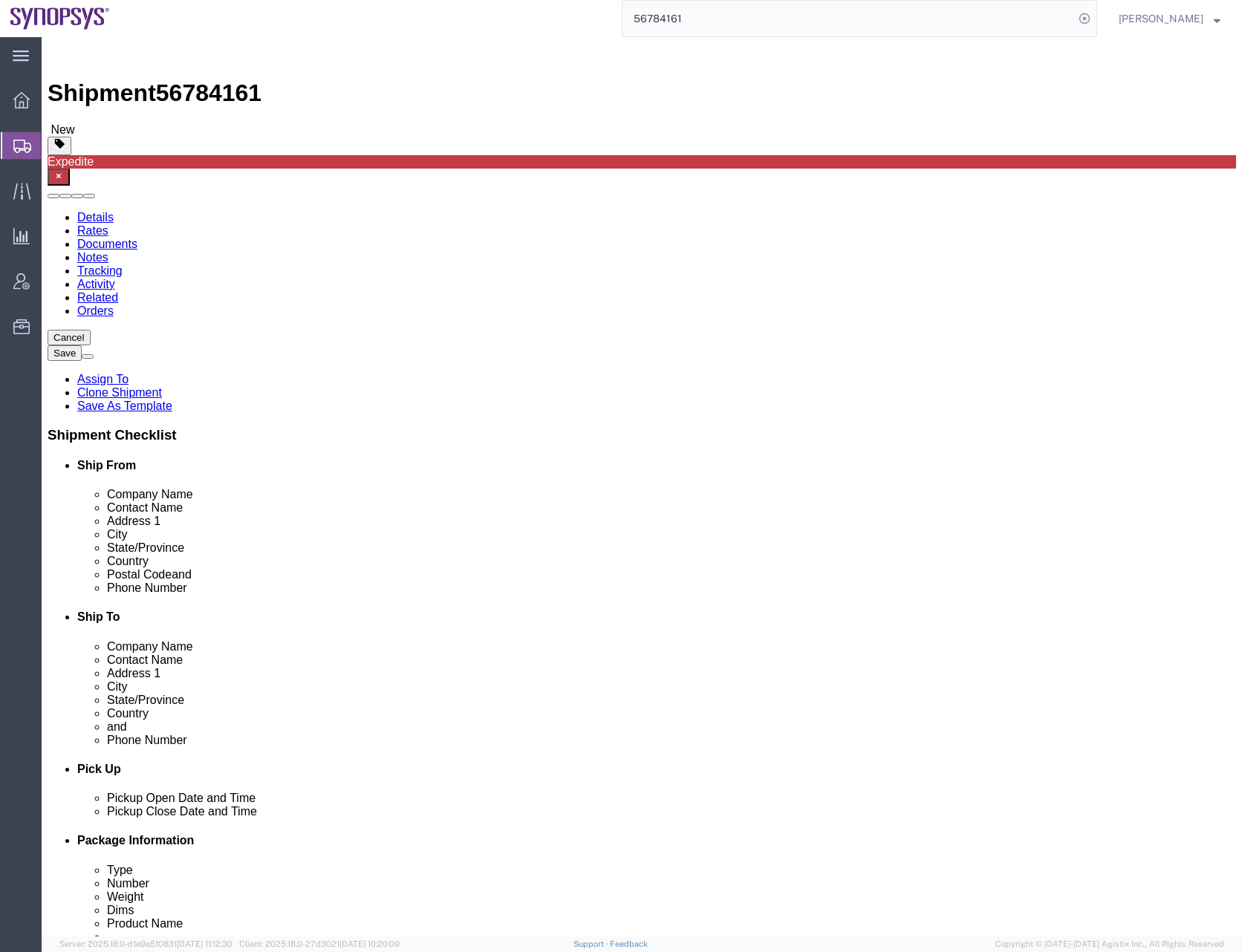
click div "Cancel Save Assign To Clone Shipment Save As Template Shipment Checklist Ship F…"
click input "Mylynne Labicani"
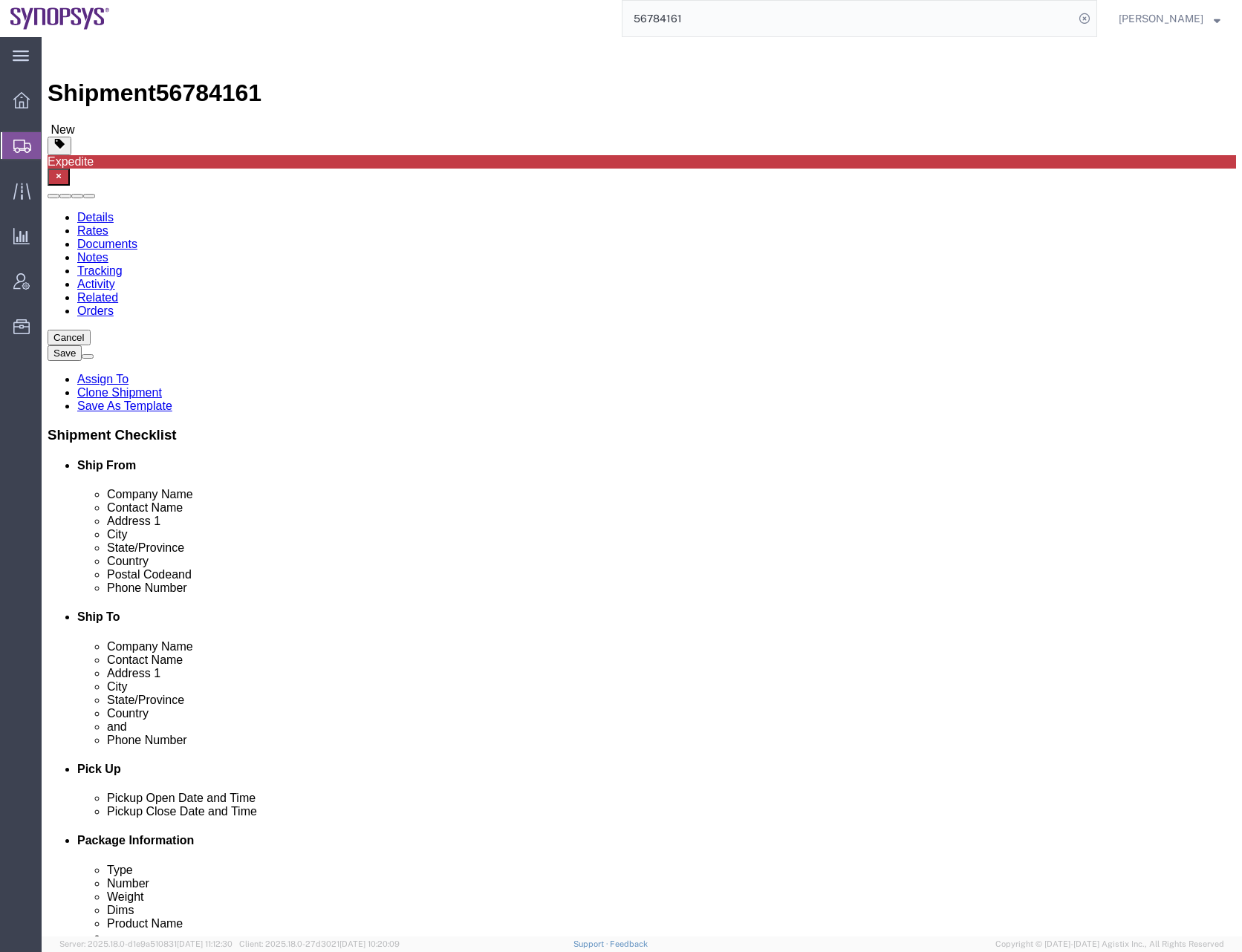
click icon
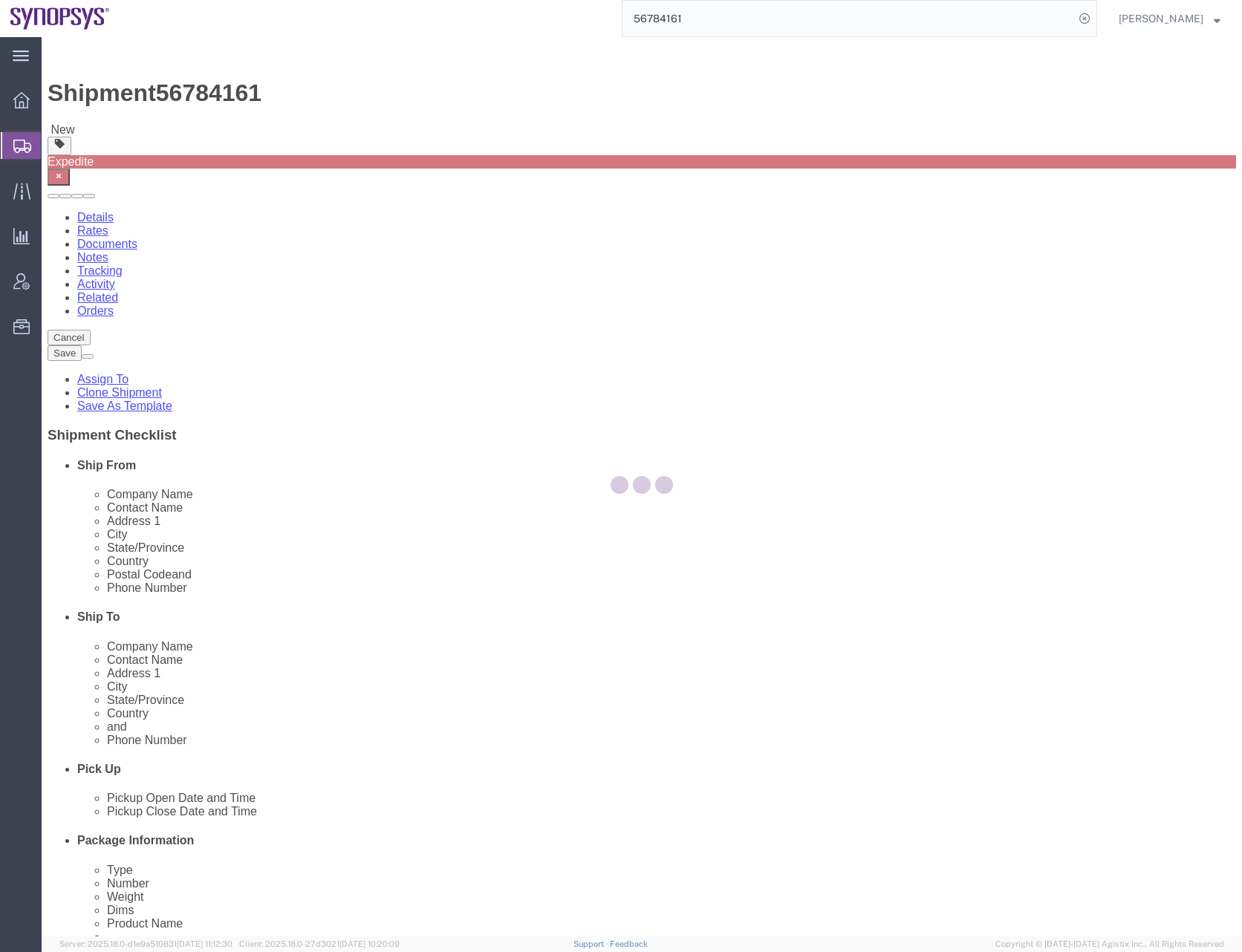
select select
select select "COSTCENTER"
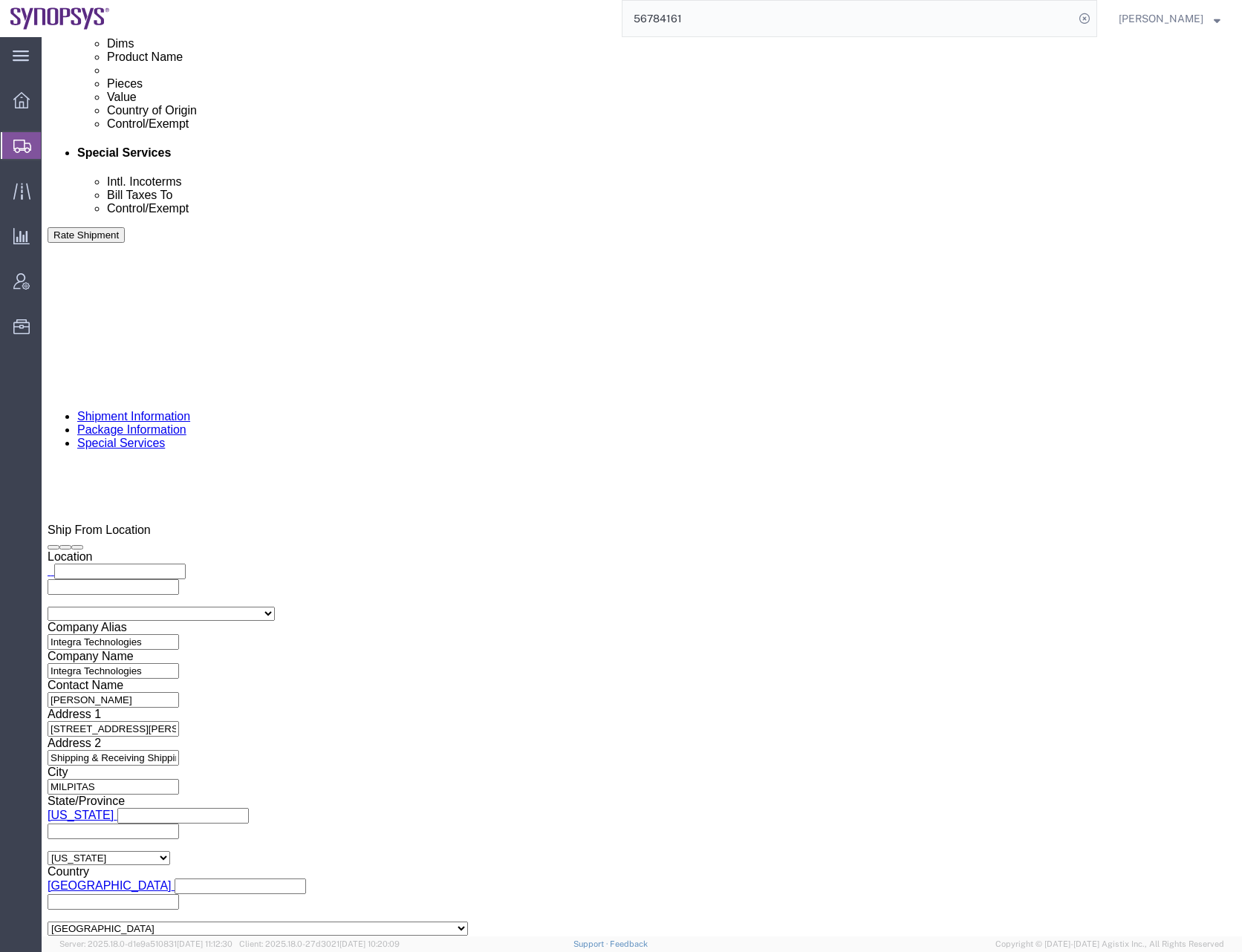
scroll to position [891, 0]
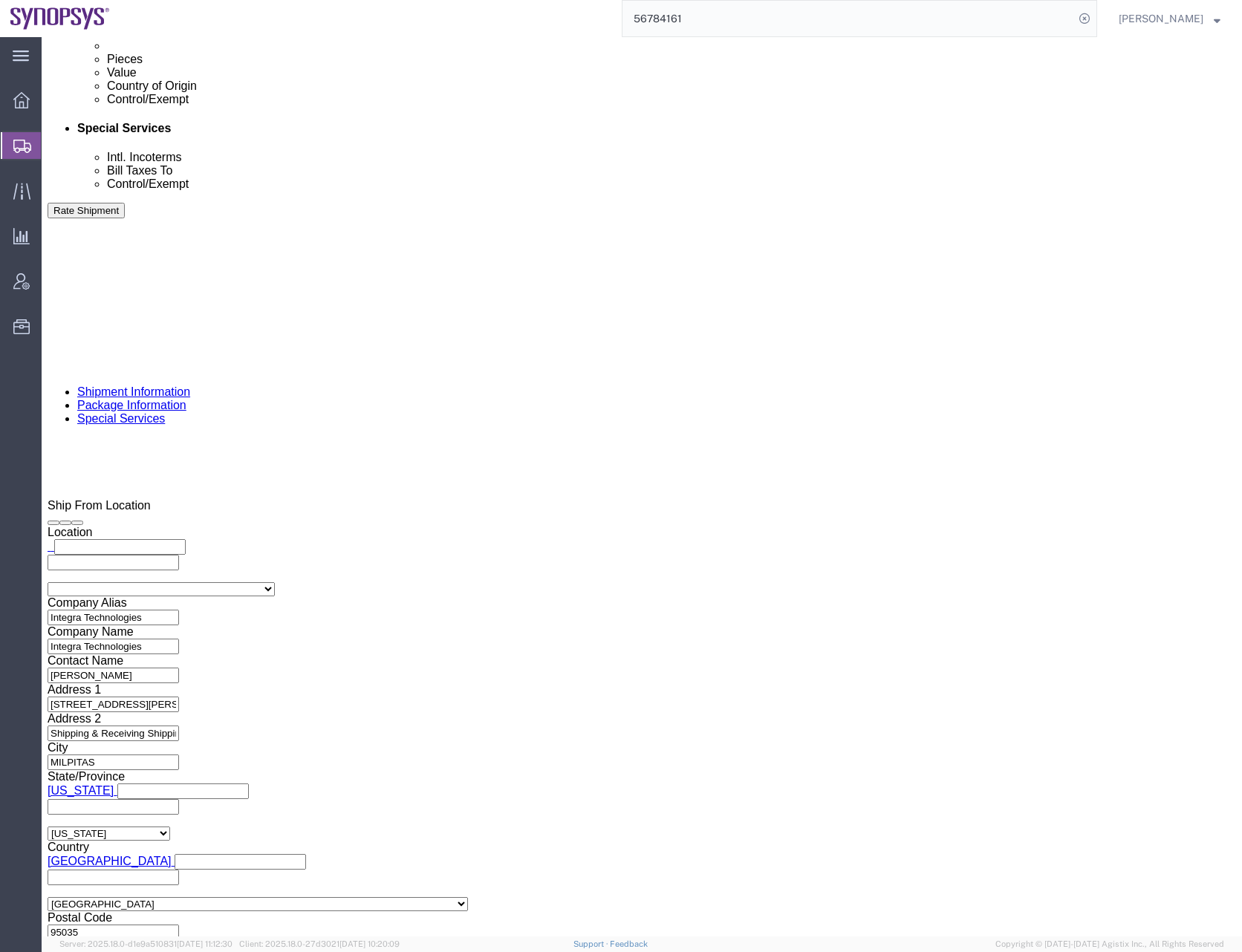
click div "To asifm@synopsys.com dakwar@synopsys.com ryanchan@synopsys.com lsteph@synopsys…"
click input "text"
paste input "Benedicta.Ell@integra-tech.com"
type input "Benedicta.Ell@integra-tech.com"
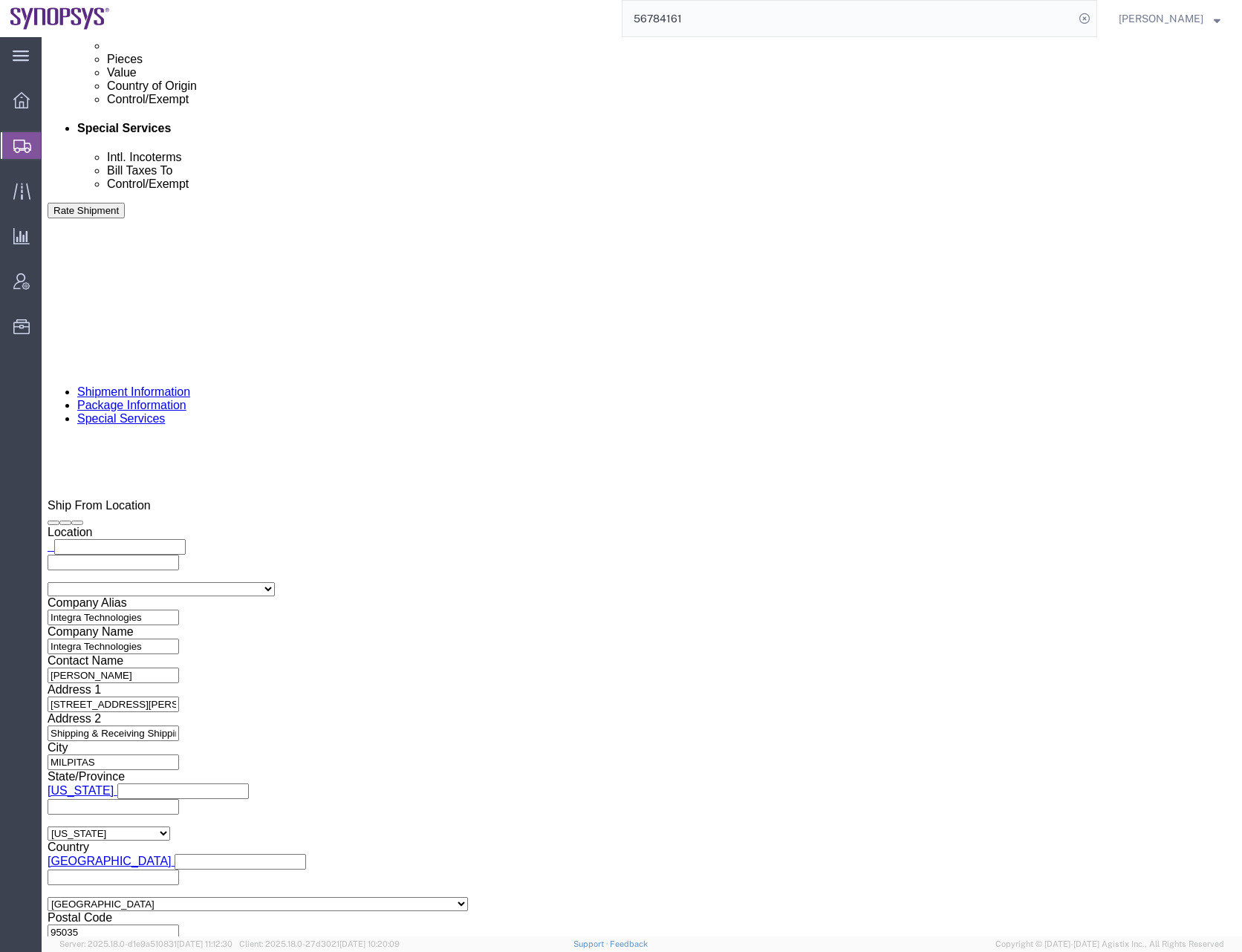
type input "asifm@synopsys.com,dakwar@synopsys.com,ryanchan@synopsys.com,lsteph@synopsys.co…"
type input "[EMAIL_ADDRESS][DOMAIN_NAME]"
type input "asifm@synopsys.com,dakwar@synopsys.com,ryanchan@synopsys.com,lsteph@synopsys.co…"
click div "To asifm@synopsys.com dakwar@synopsys.com ryanchan@synopsys.com lsteph@synopsys…"
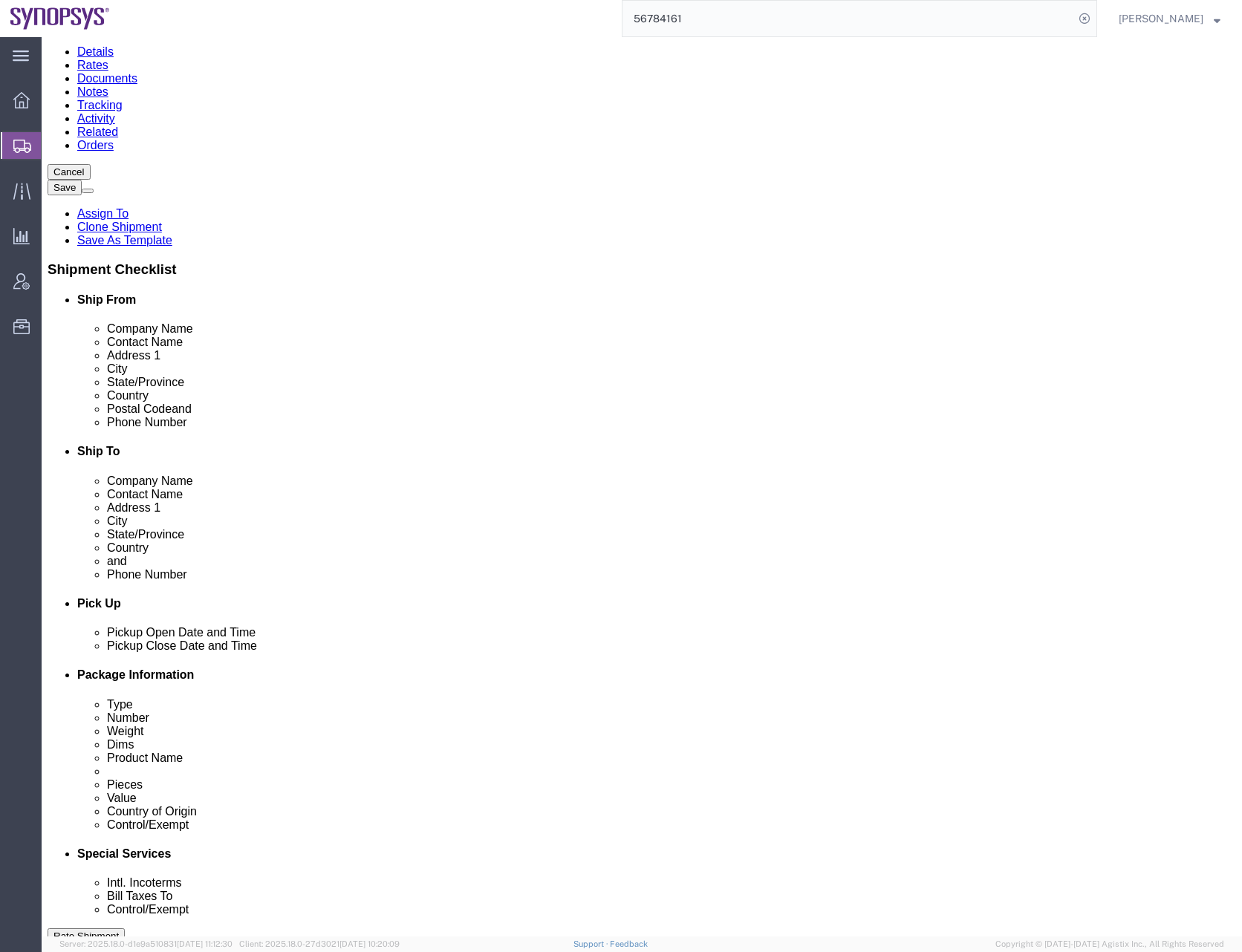
scroll to position [0, 0]
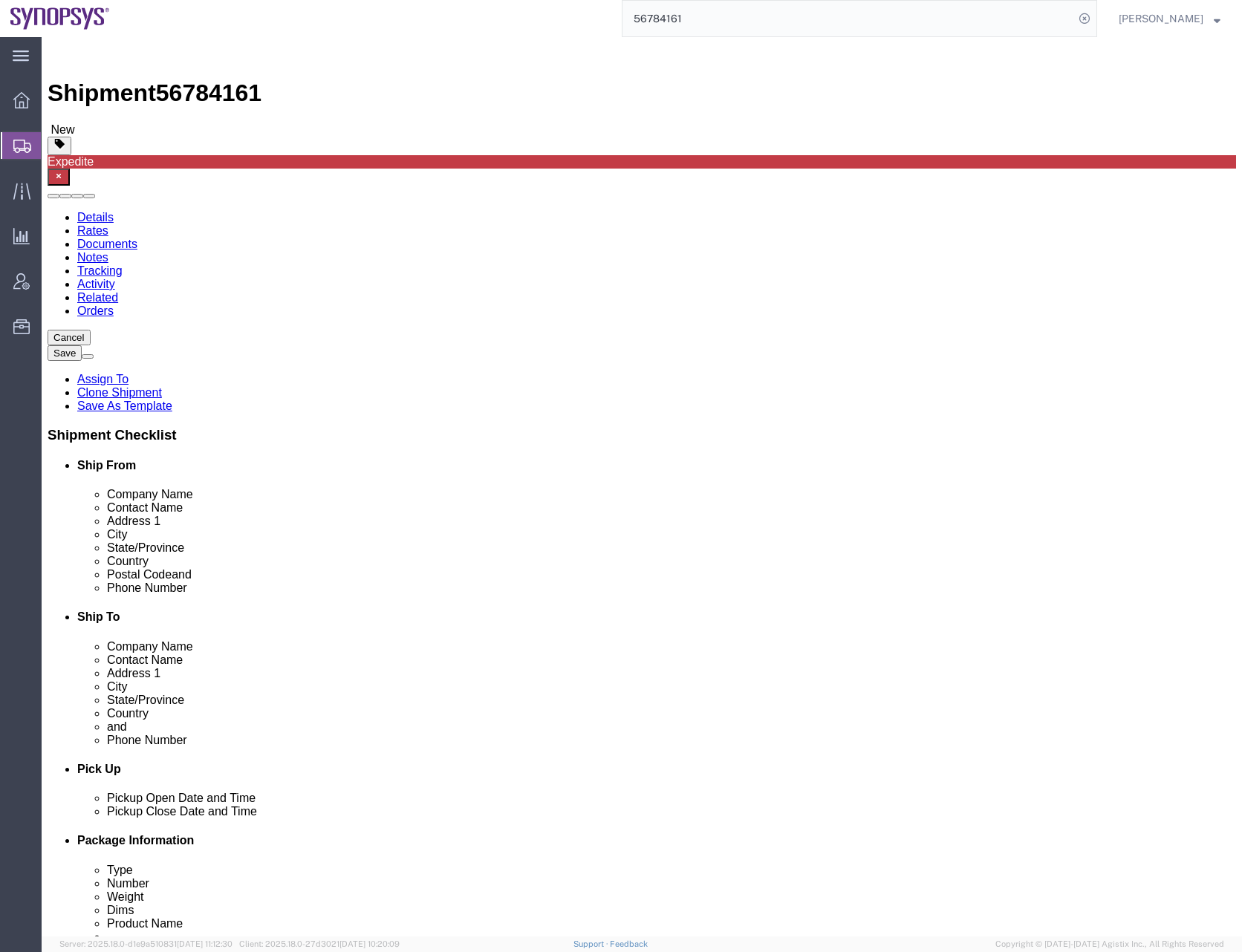
click icon
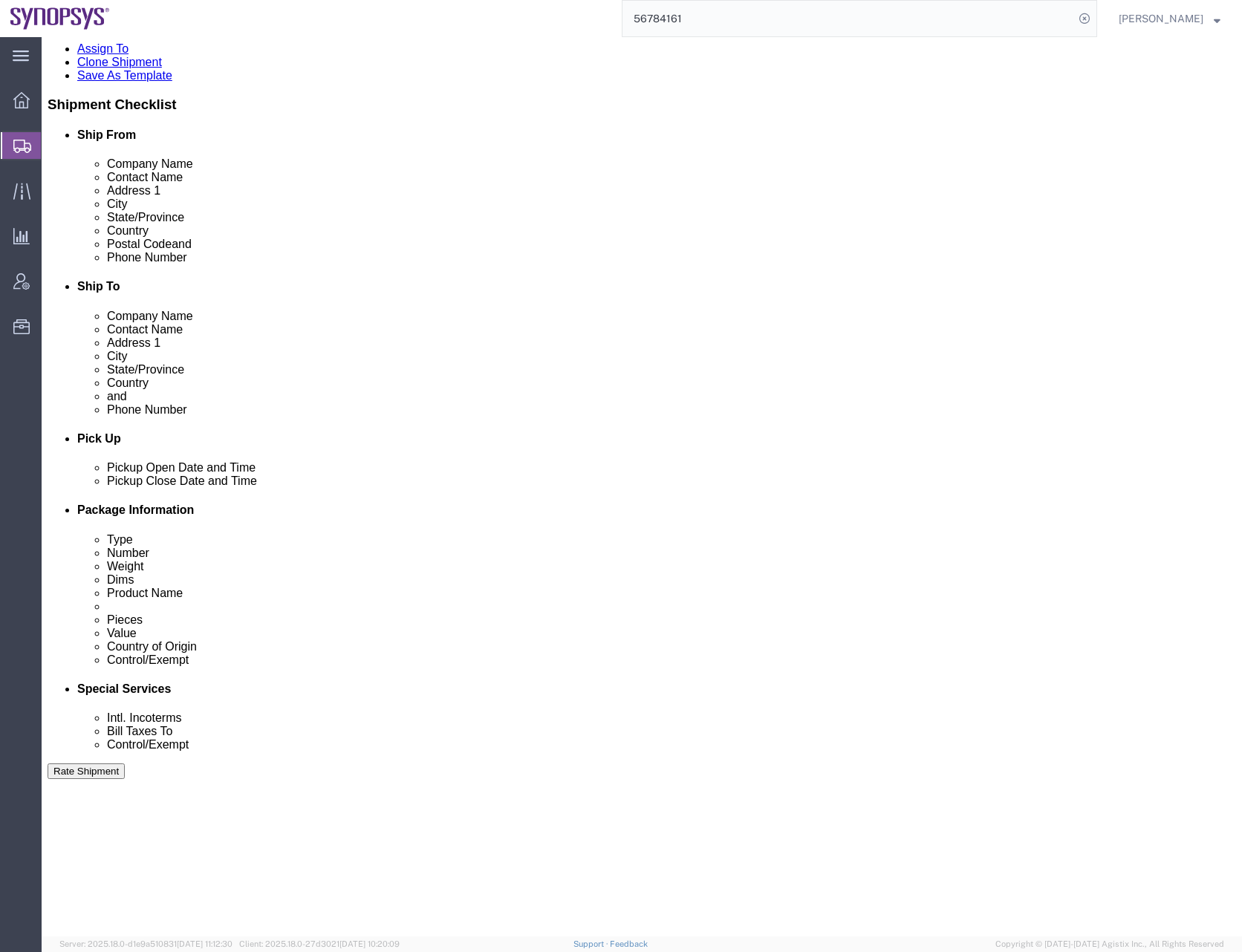
scroll to position [377, 0]
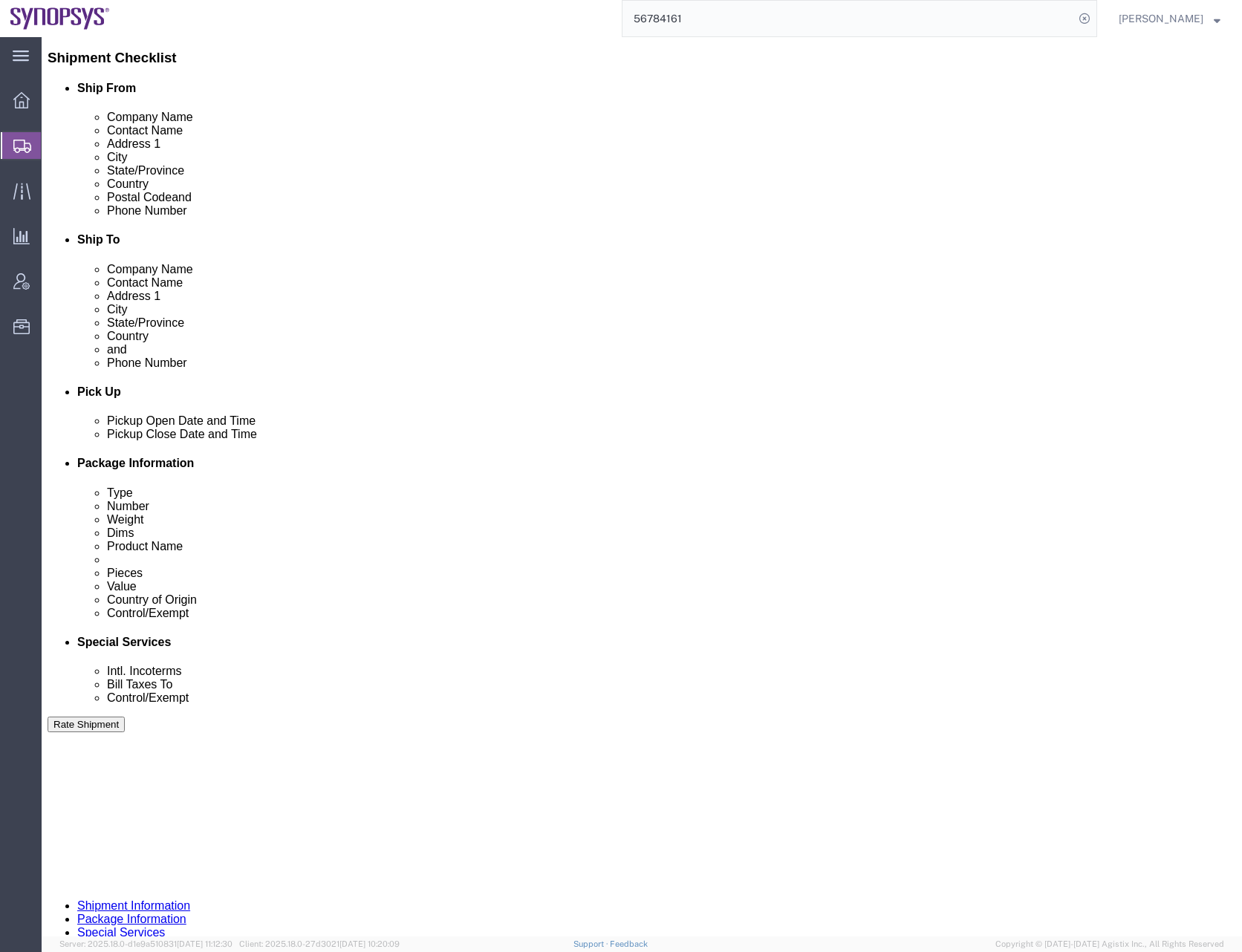
click div "Pickup Date: Pickup Start Date Pickup Start Time Pickup Open Date and Time Sep …"
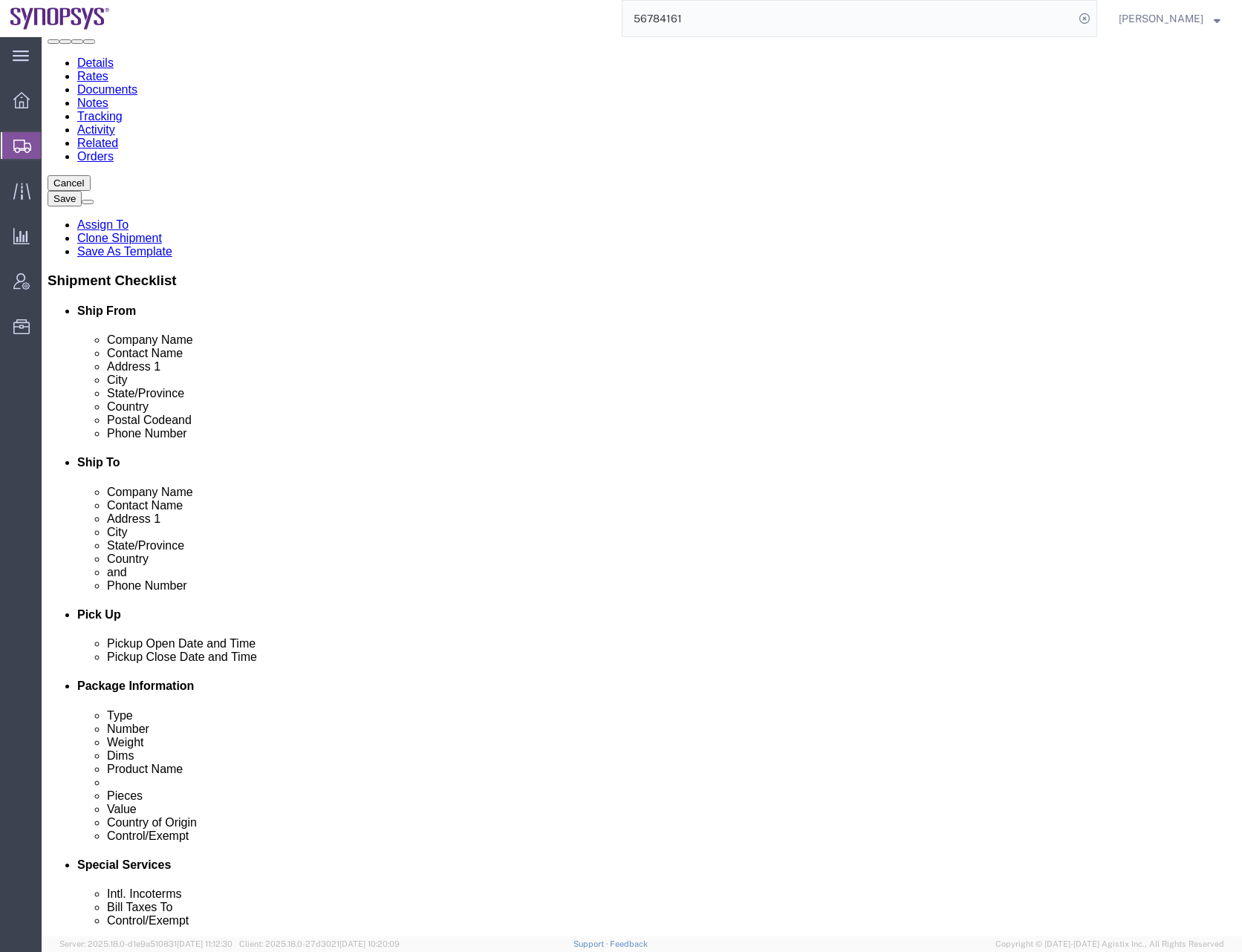
scroll to position [0, 0]
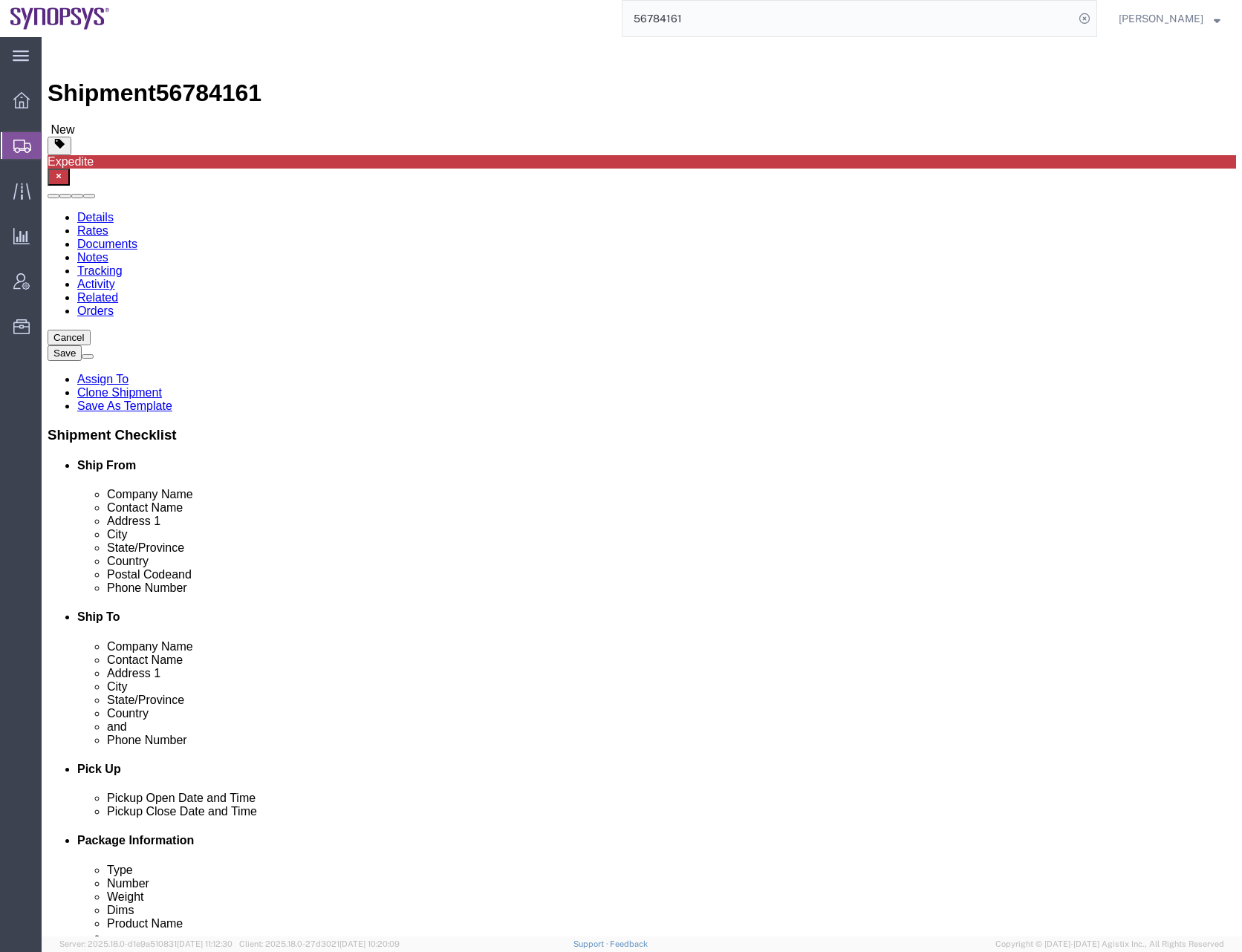
click div "Shipment Information Package Information Special Services"
click div "Cancel Save Assign To Clone Shipment Save As Template Shipment Checklist Ship F…"
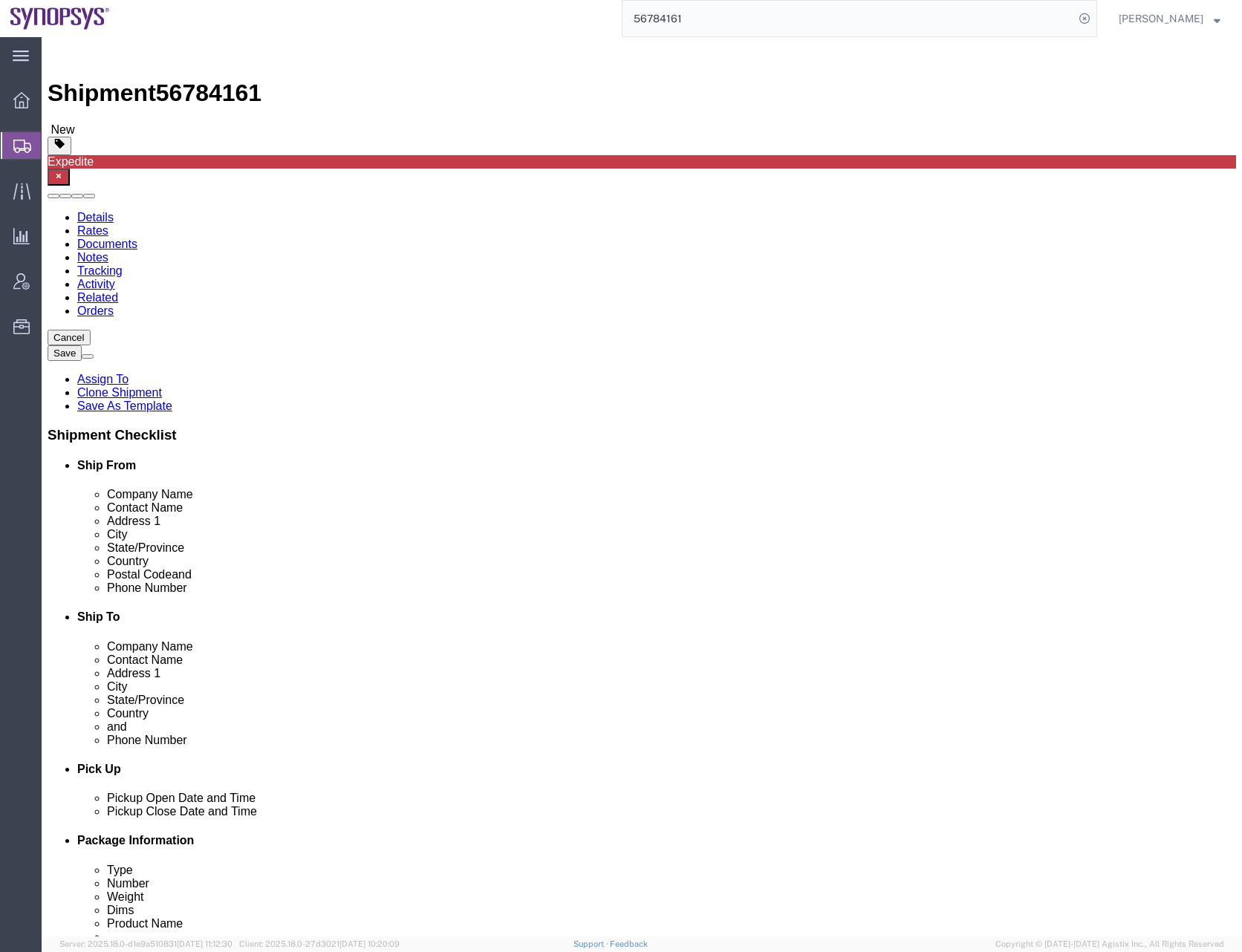
click button "Save"
click div "Cancel Save Assign To Clone Shipment Save As Template Shipment Checklist Ship F…"
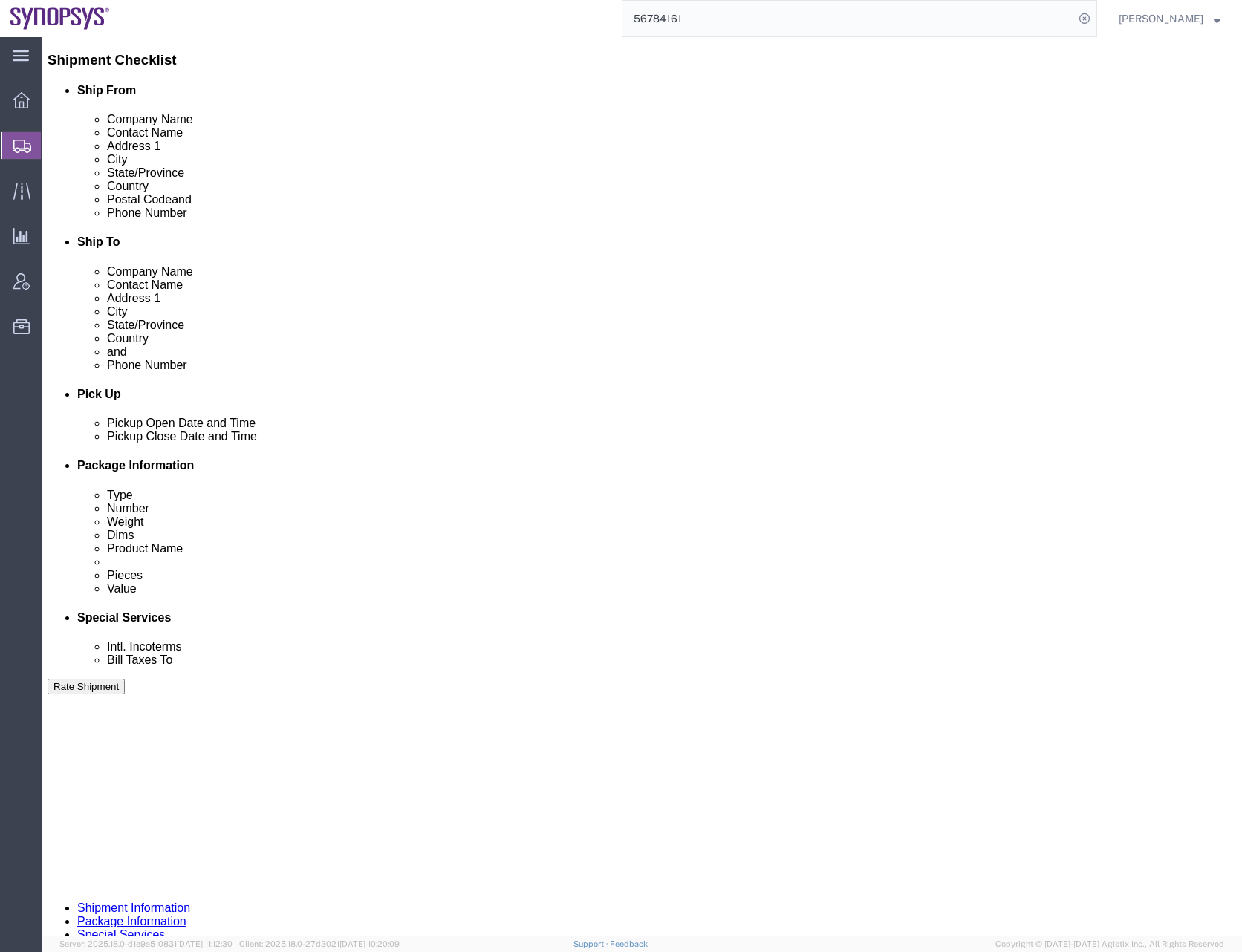
scroll to position [377, 0]
click button "Continue"
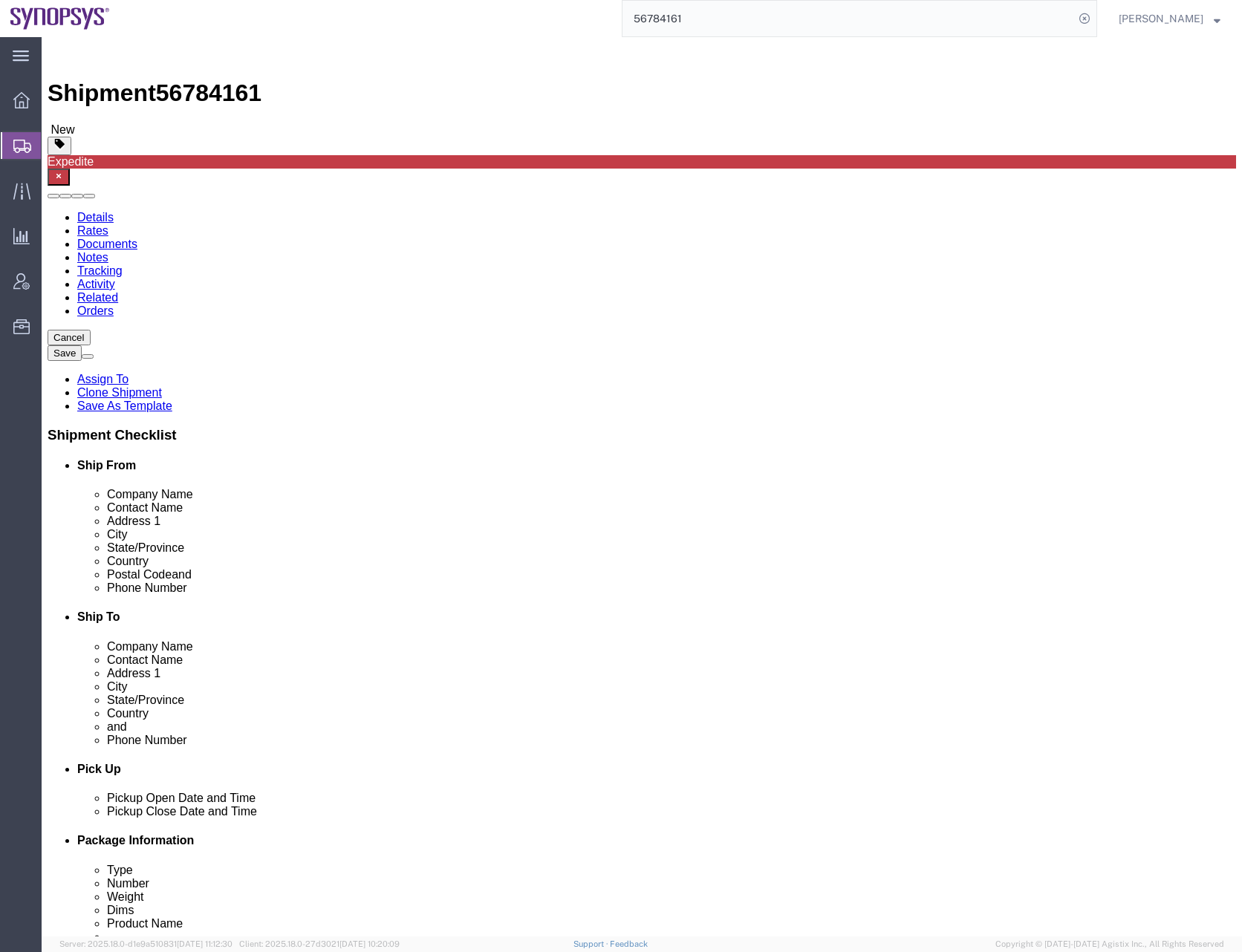
click dd "1750.00 USD"
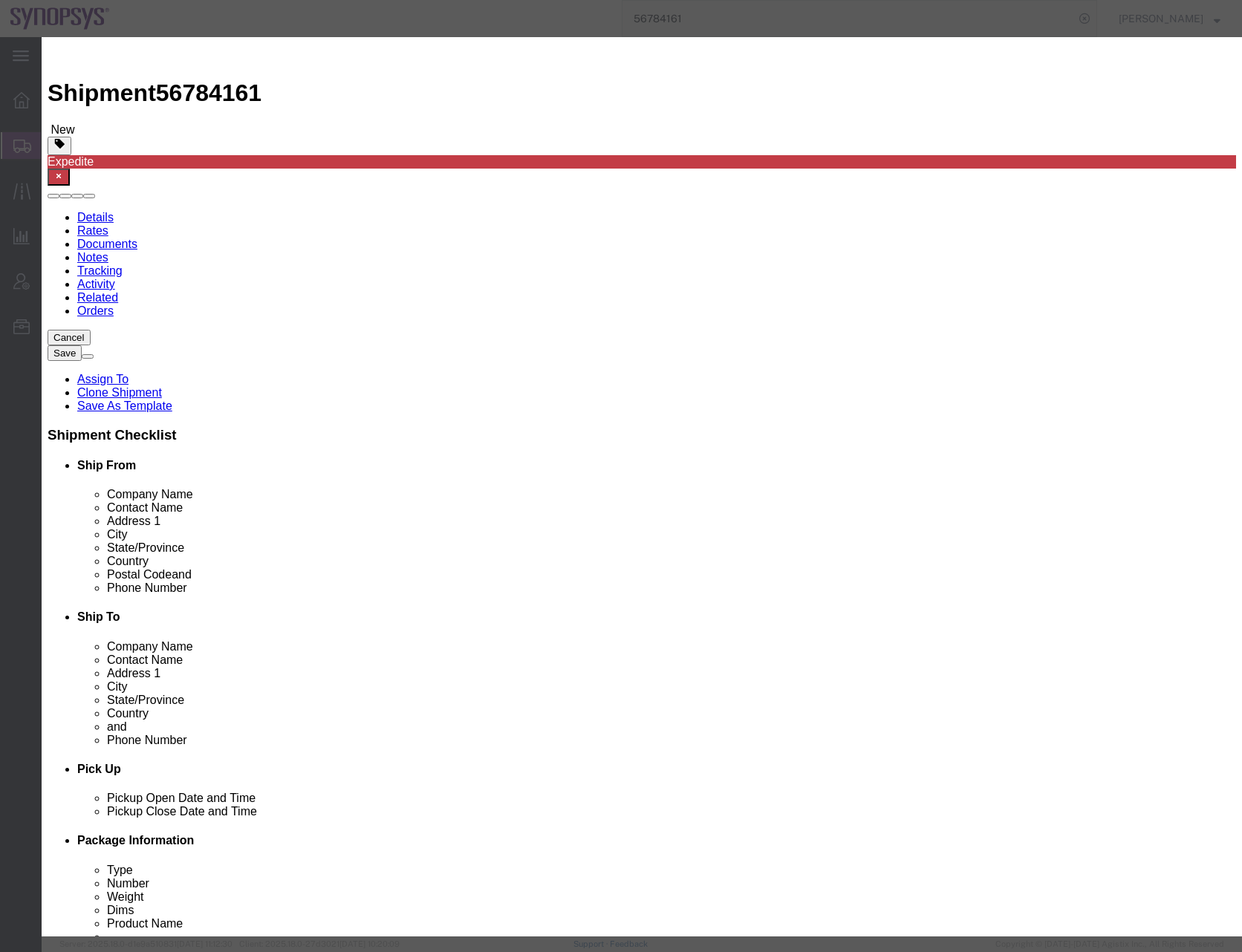
click select "Select 50 55 60 65 70 85 92.5 100 125 175 250 300 400"
select select "50"
click select "Select 50 55 60 65 70 85 92.5 100 125 175 250 300 400"
click button "Save & Close"
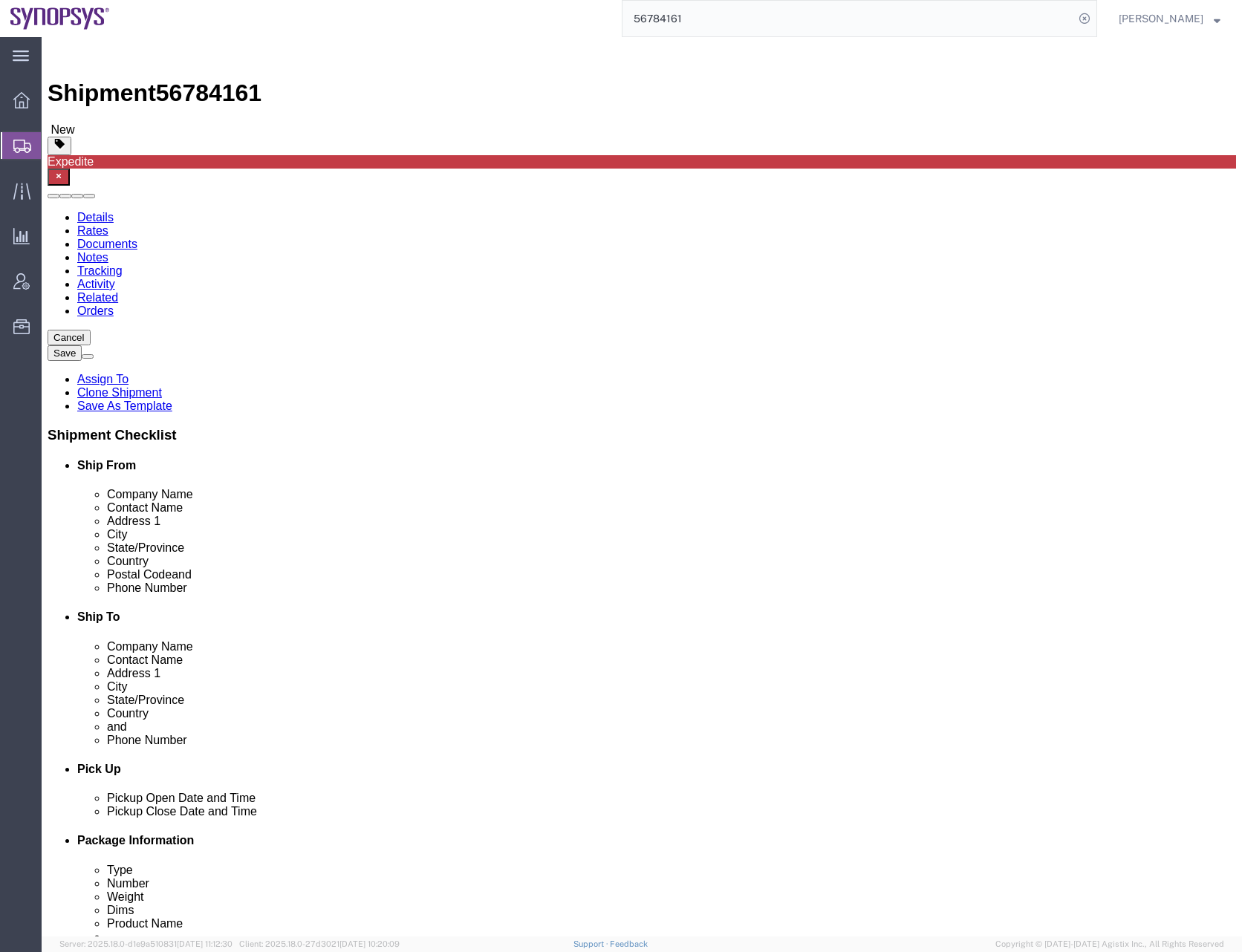
drag, startPoint x: 743, startPoint y: 491, endPoint x: 811, endPoint y: 375, distance: 134.5
click div "Previous Continue"
click button "Continue"
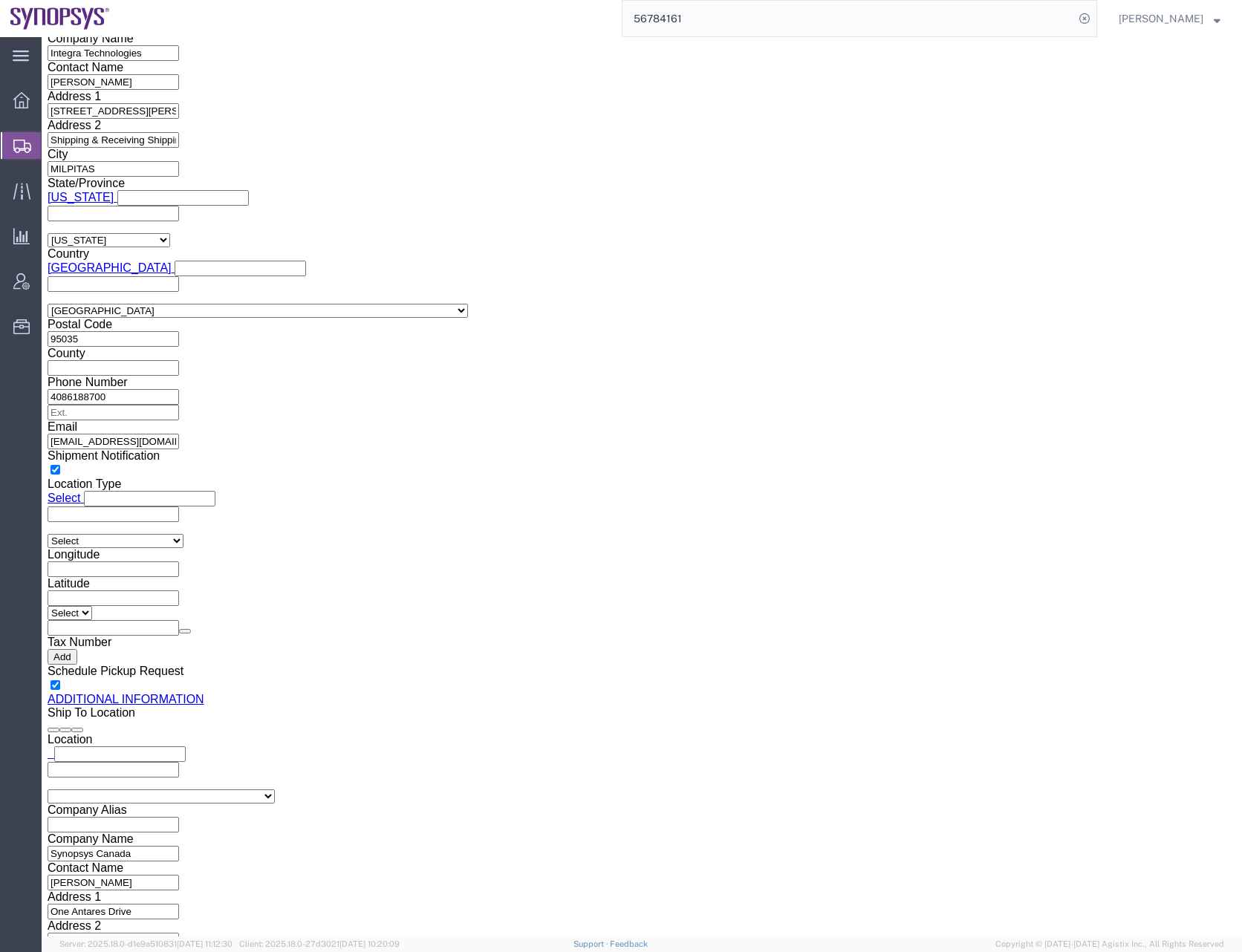
scroll to position [1485, 0]
click select "Select ATF BIS DEA EPA FDA FTR ITAR OFAC Other (OPA)"
select select "FTR"
click select "Select ATF BIS DEA EPA FDA FTR ITAR OFAC Other (OPA)"
click select "Select 30.2(d)(2) 30.36 30.37(a) 30.37(f) 30.37(g) 30.37(h) 30.37(i) 30.37(j) 3…"
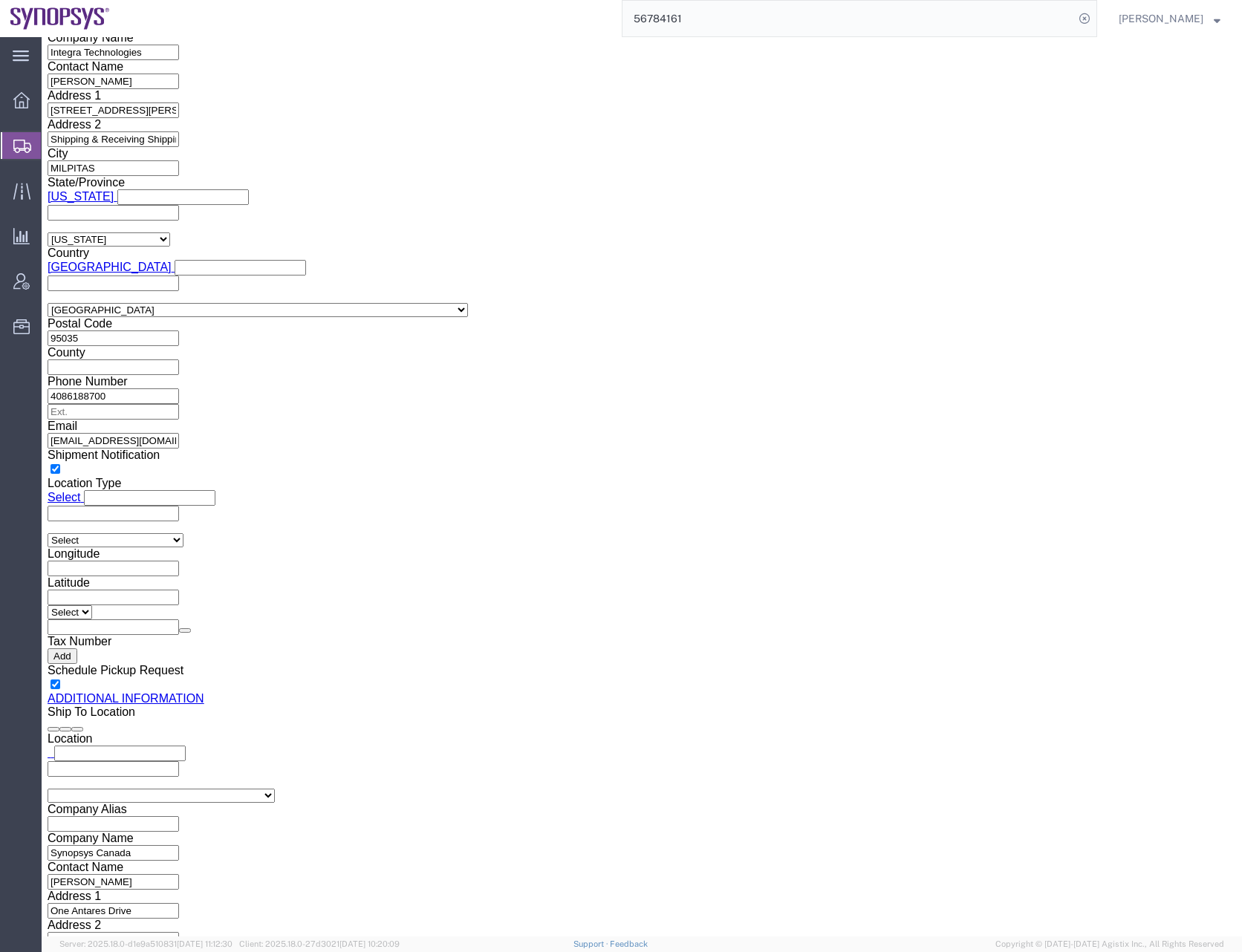
select select "30.36"
click select "Select 30.2(d)(2) 30.36 30.37(a) 30.37(f) 30.37(g) 30.37(h) 30.37(i) 30.37(j) 3…"
click select "Select AES-Direct EEI Carrier File EEI EEI Exempt"
select select "EXEM"
click select "Select AES-Direct EEI Carrier File EEI EEI Exempt"
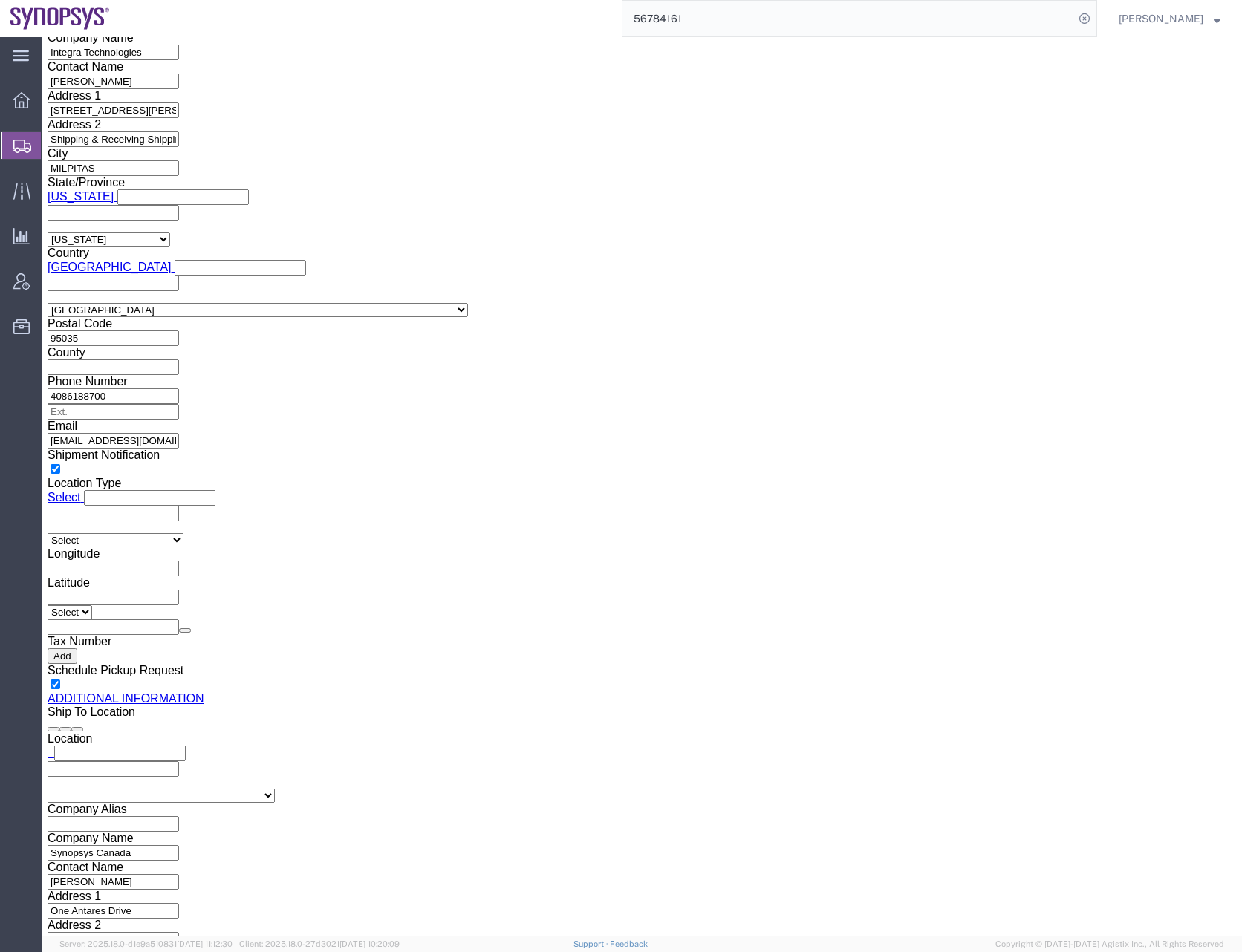
click div "Control/Exempt Select ATF BIS DEA EPA FDA FTR ITAR OFAC Other (OPA) Lic./Ex. Co…"
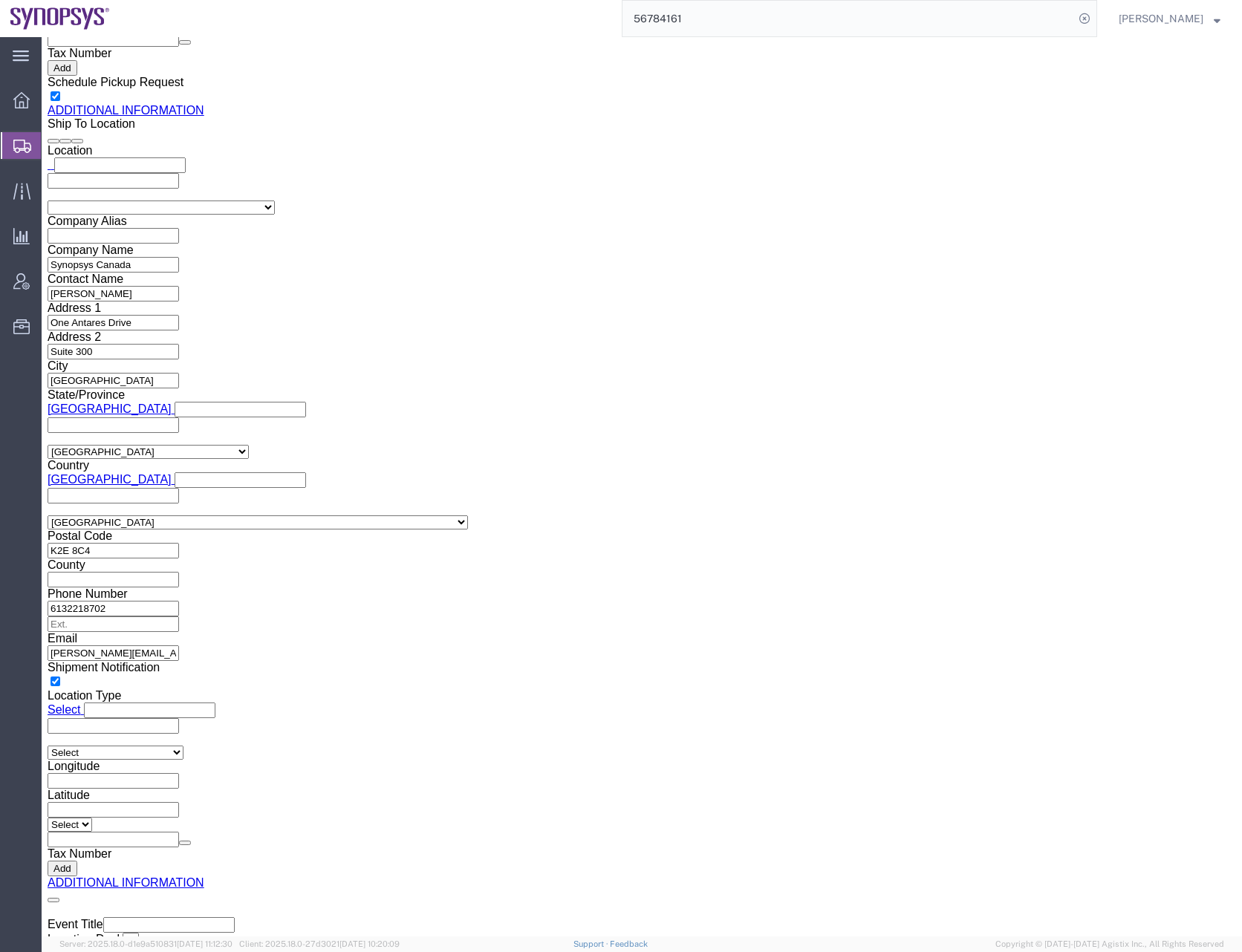
scroll to position [2081, 0]
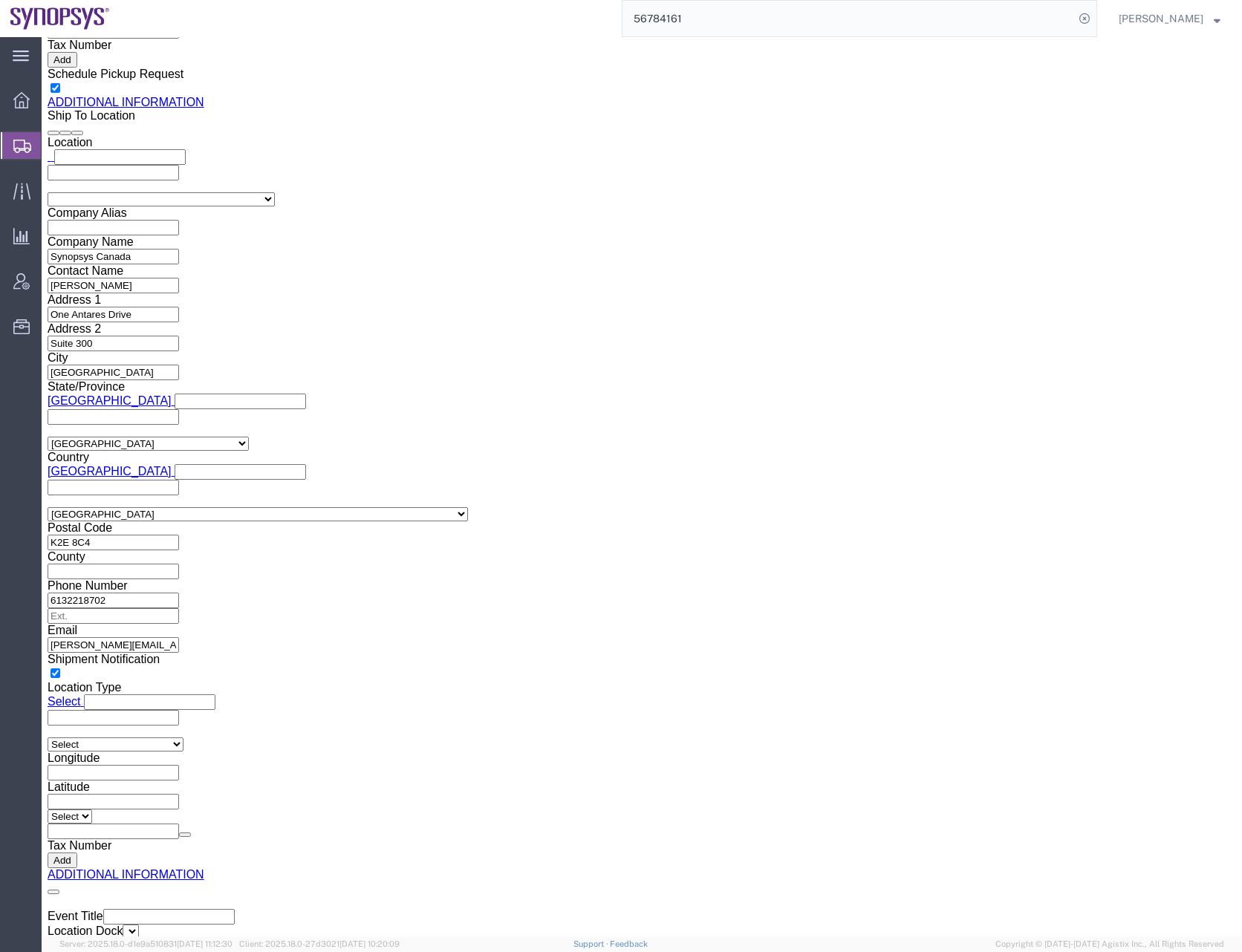
click button "Save"
click input "0016505845000"
type input "6505845000"
click button "Rate Shipment"
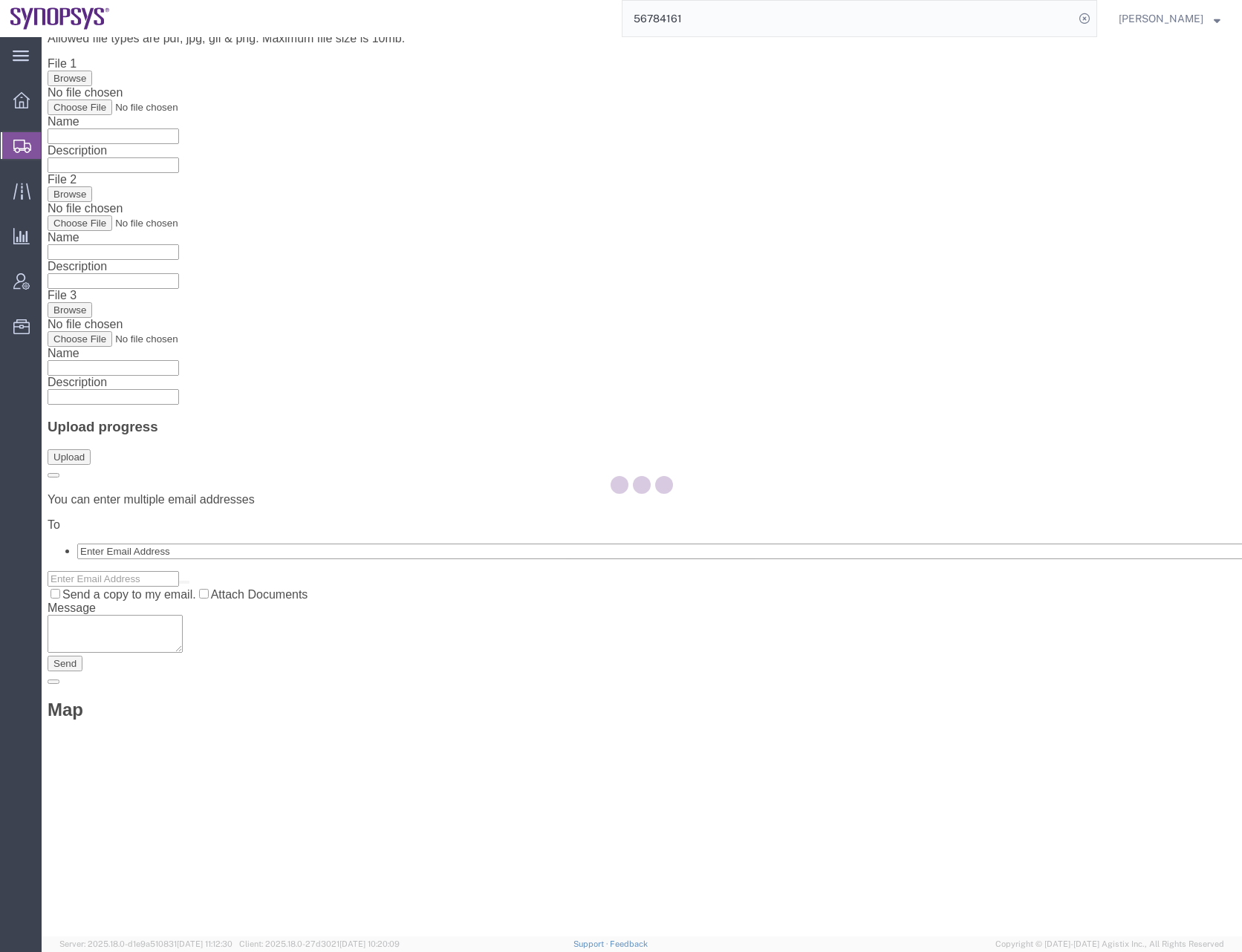
scroll to position [0, 0]
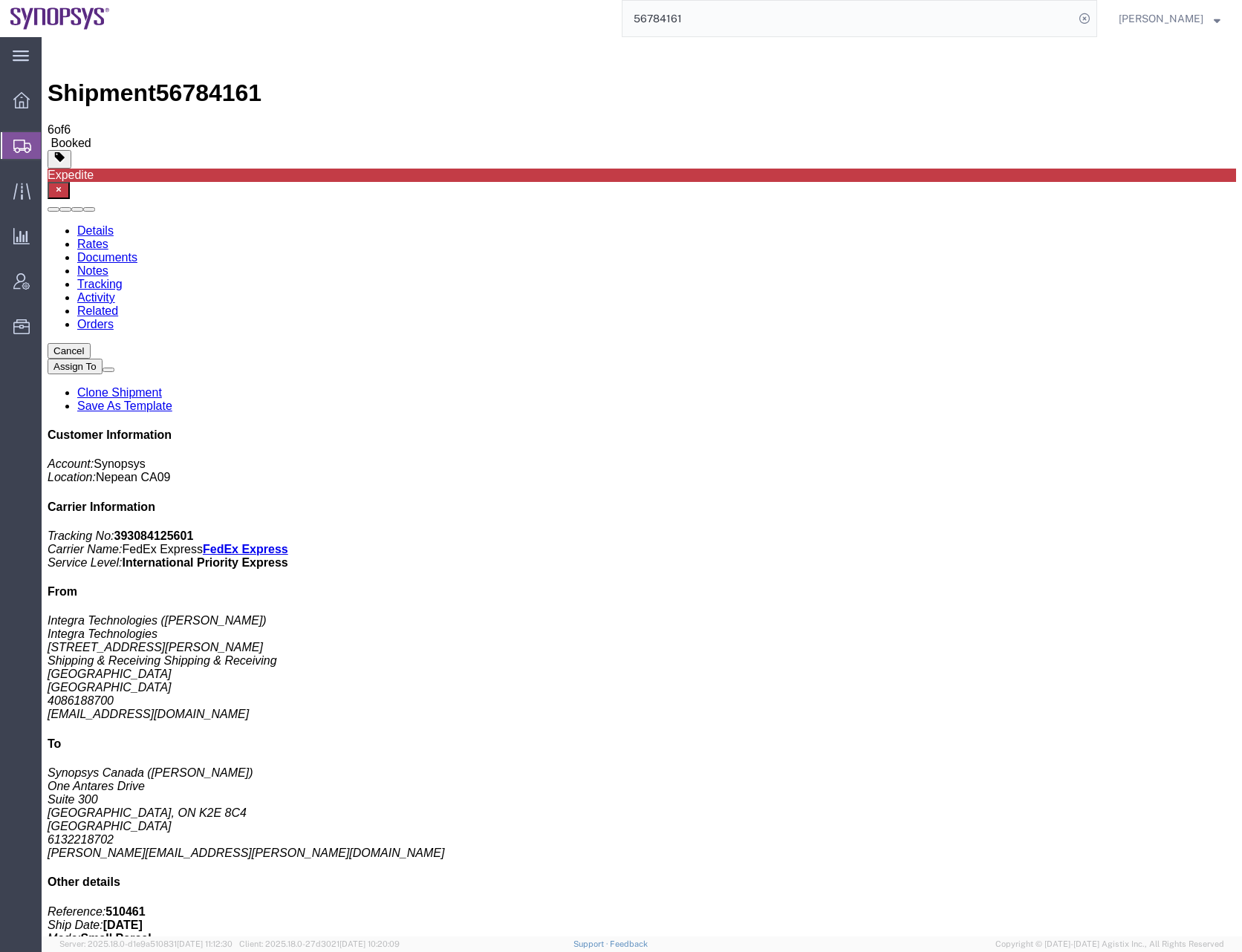
checkbox input "false"
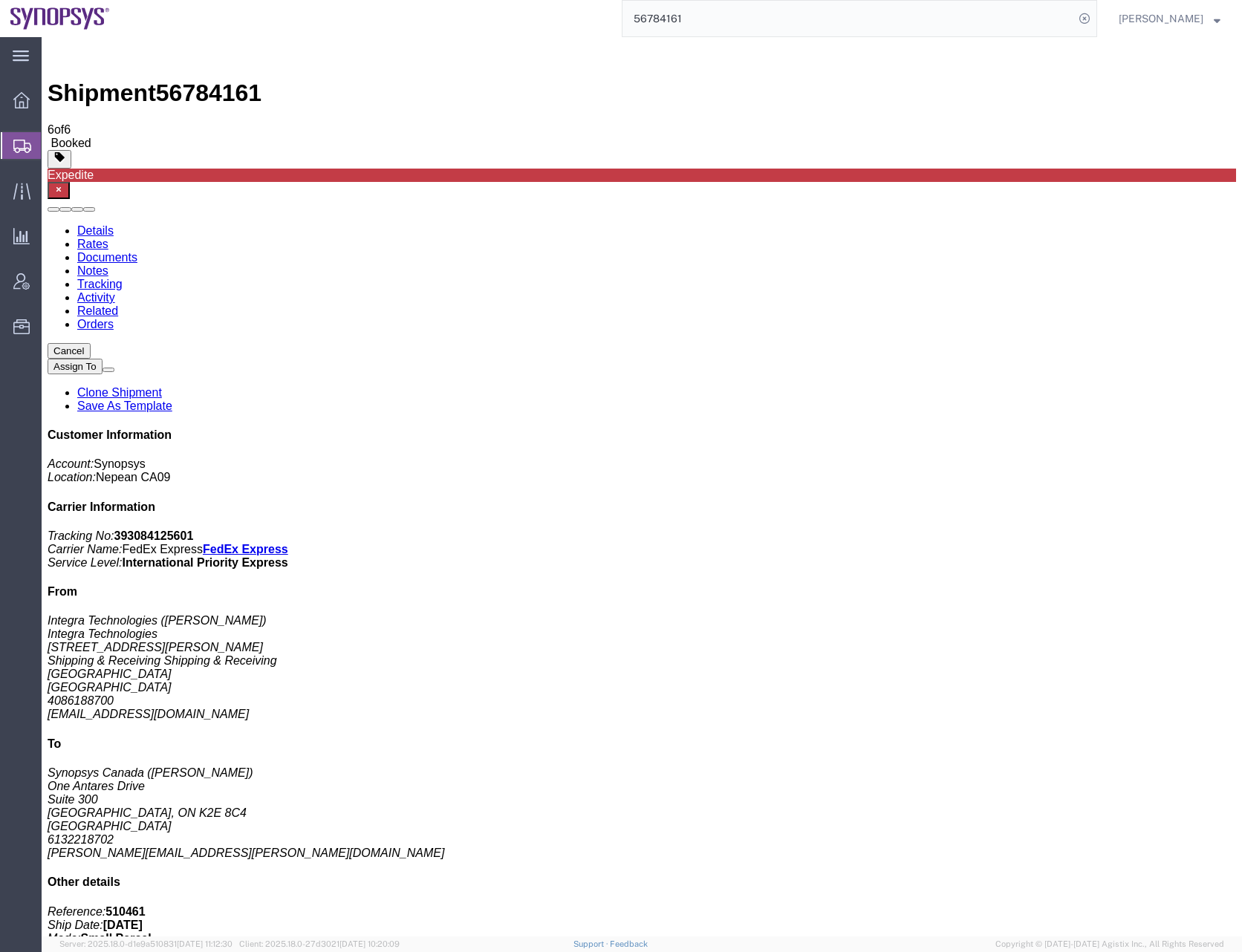
checkbox input "true"
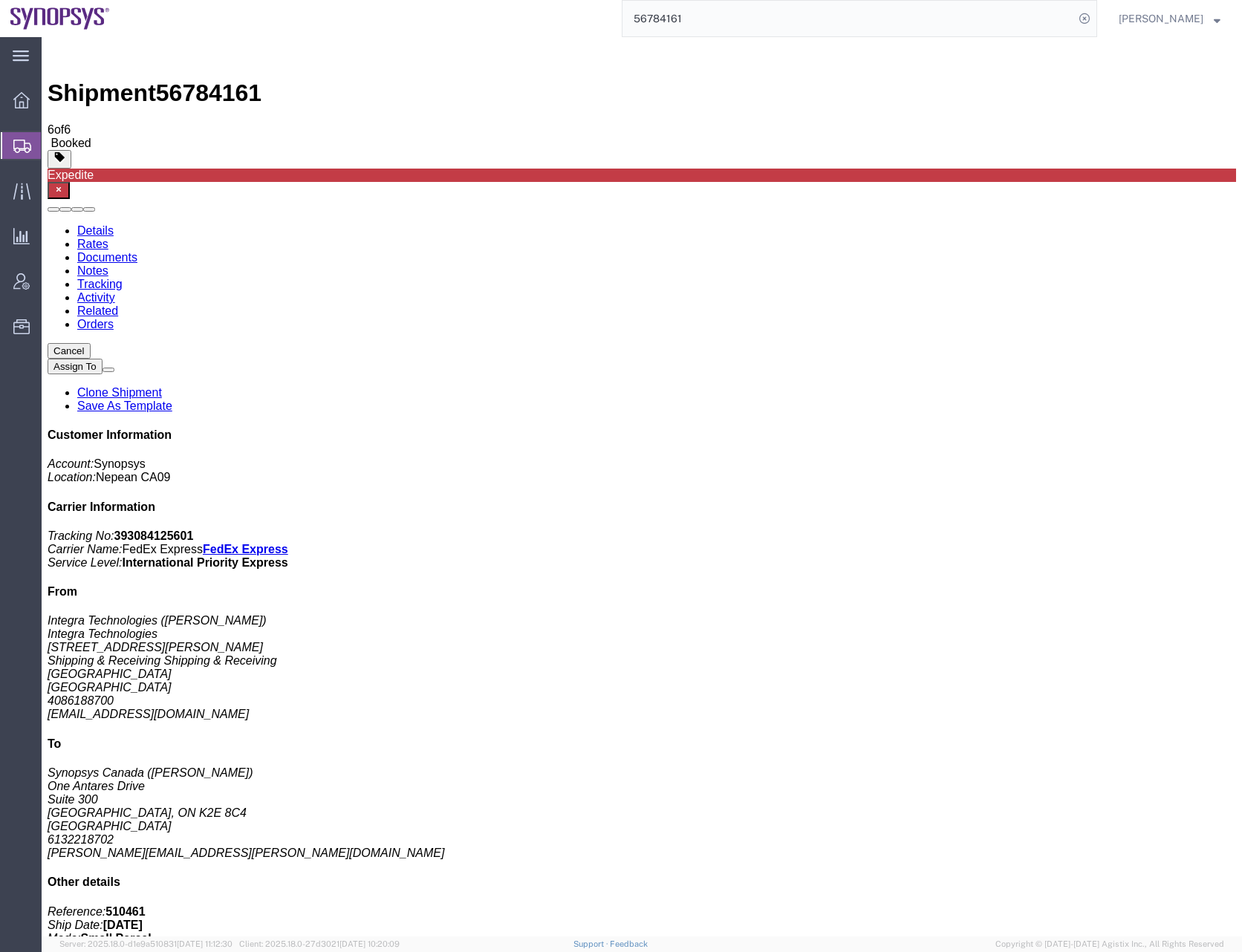
checkbox input "true"
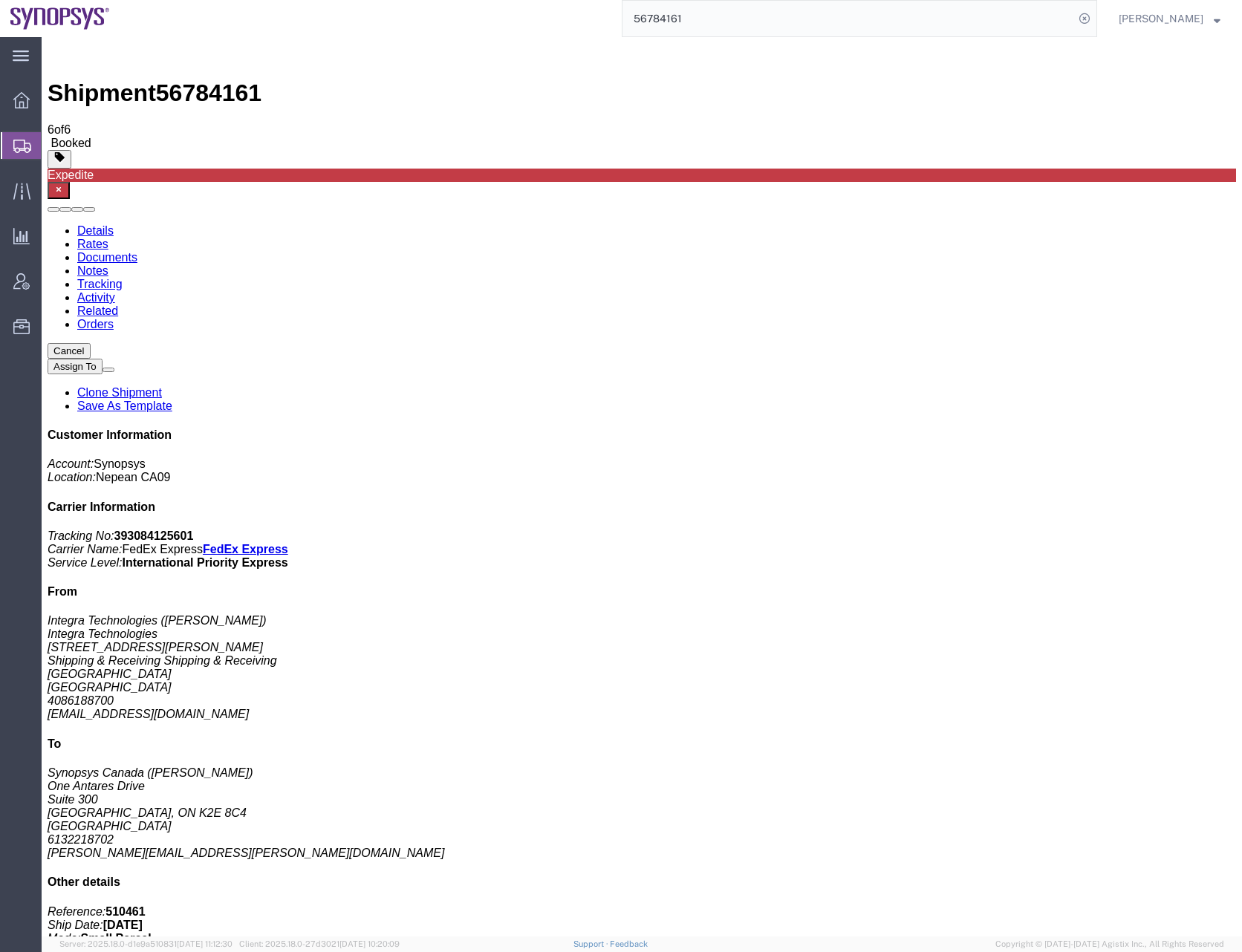
click at [676, 18] on input "56784161" at bounding box center [848, 18] width 451 height 36
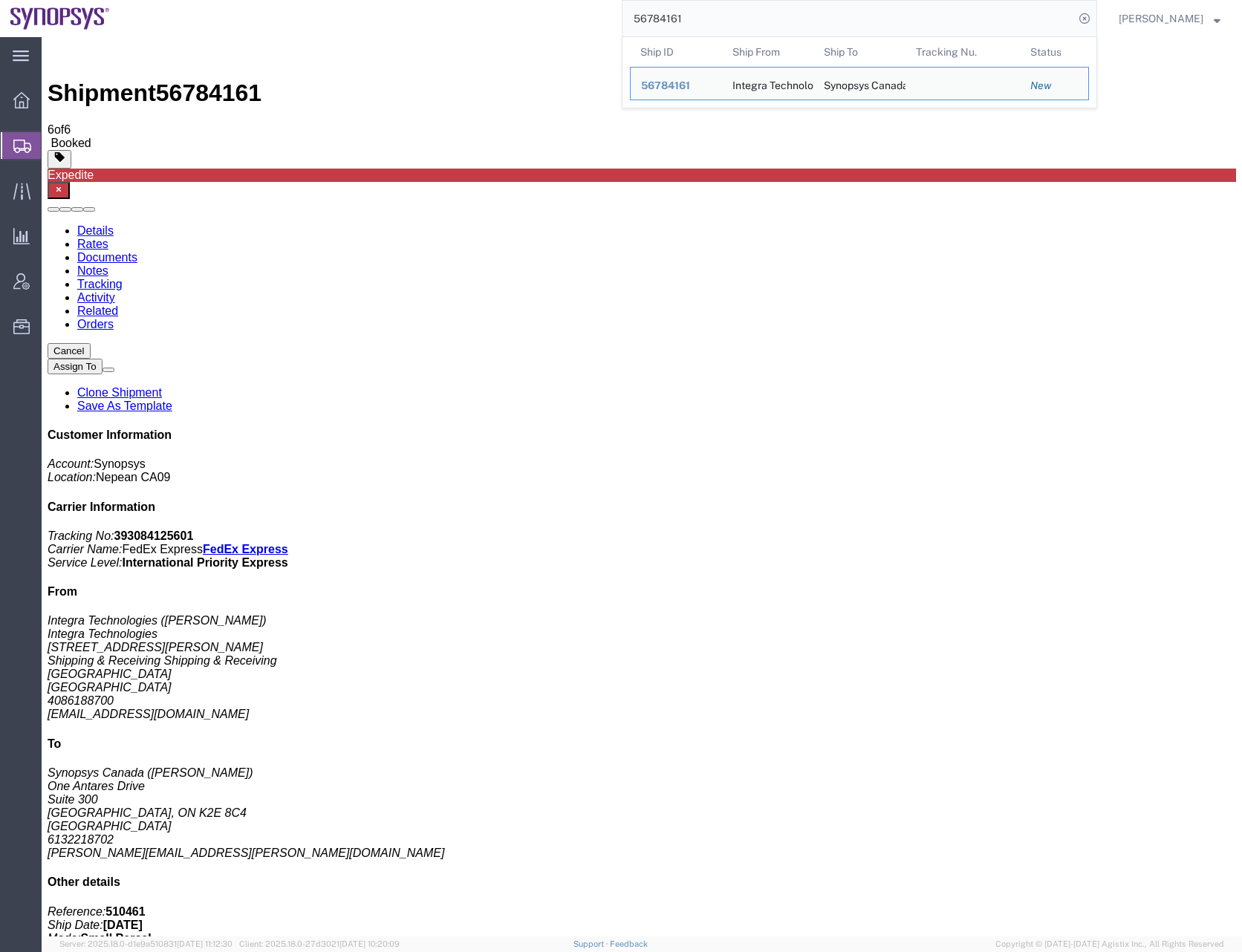
click at [676, 18] on input "56784161" at bounding box center [848, 18] width 451 height 36
paste input "5223"
type input "56785223"
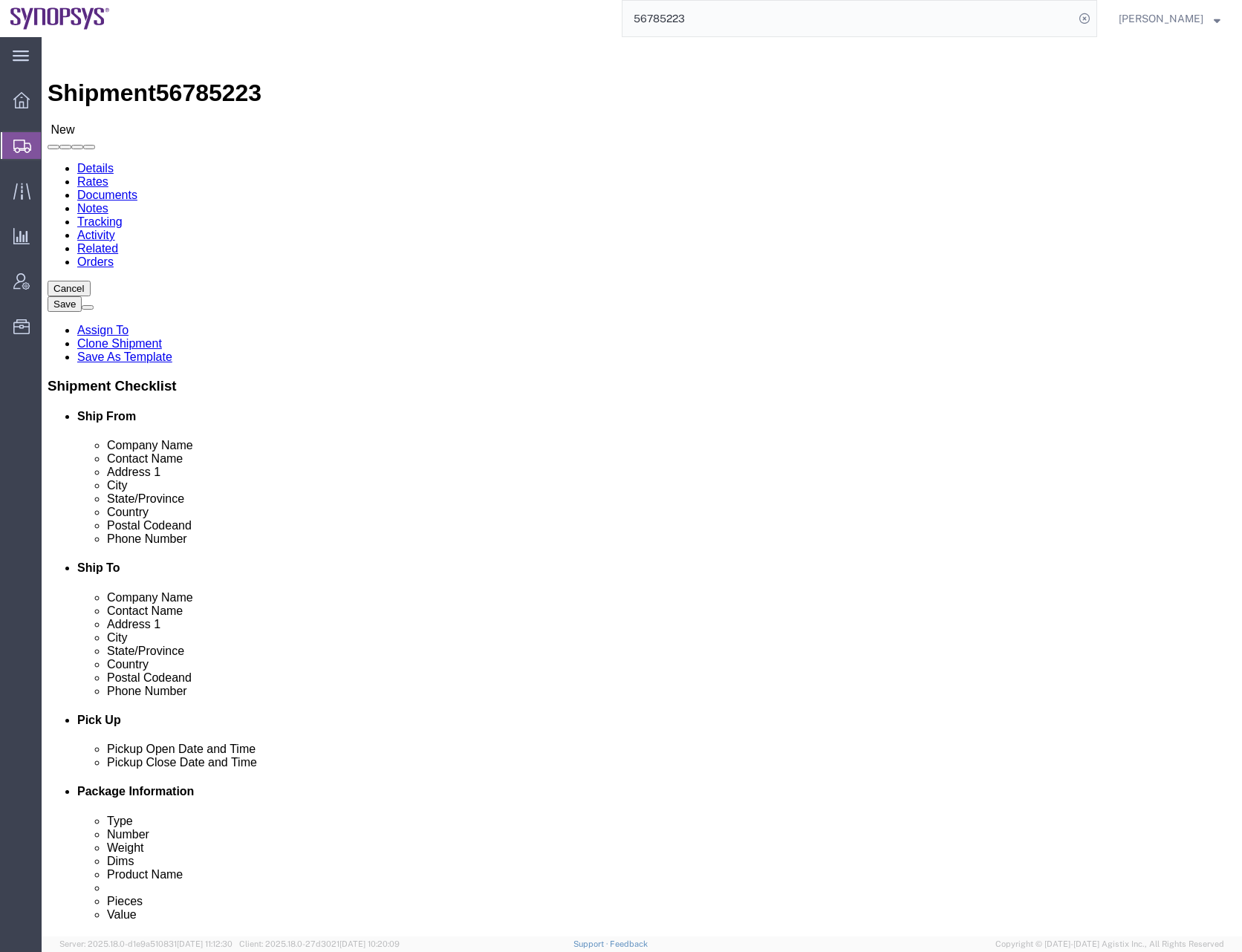
select select "63192"
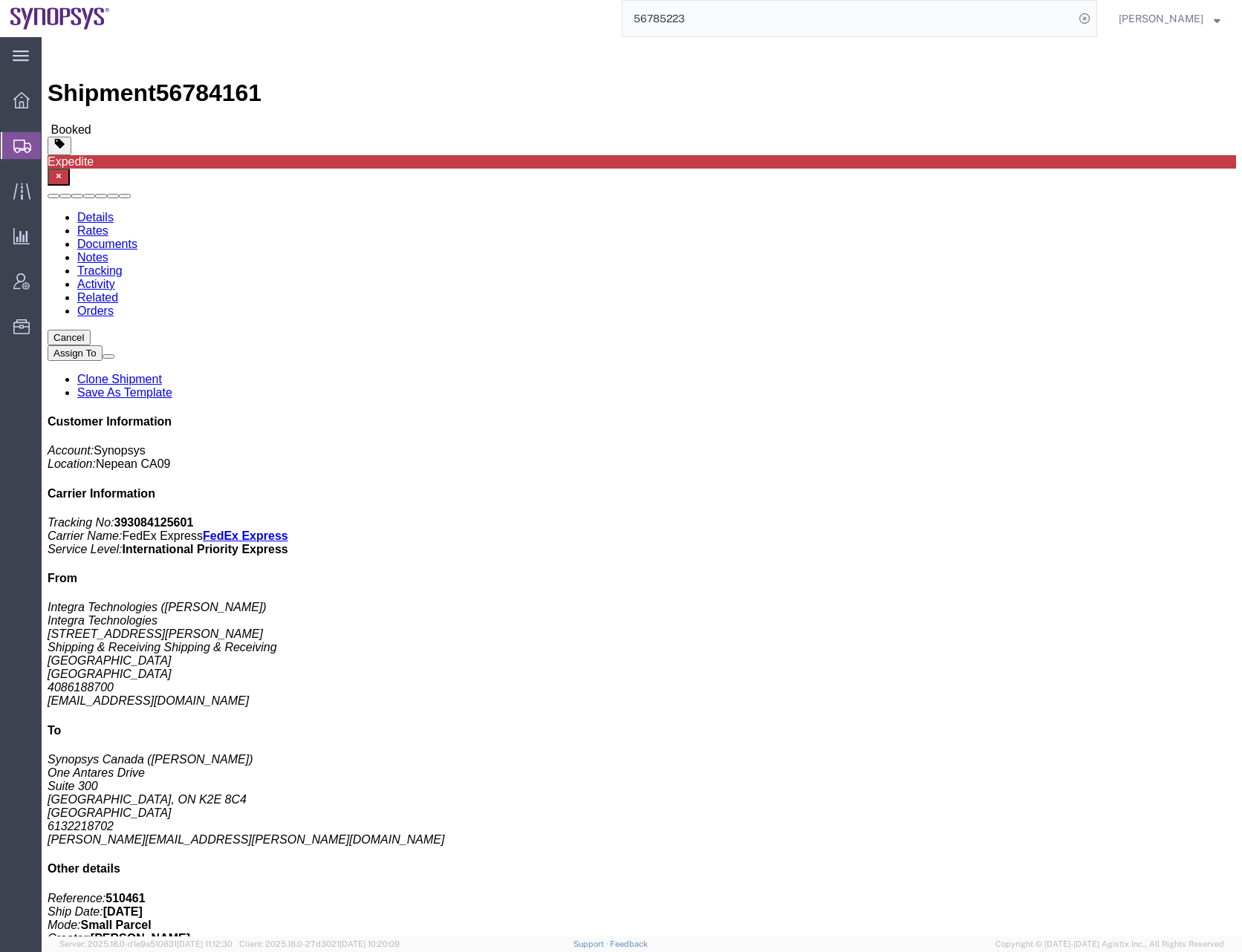
click span "button"
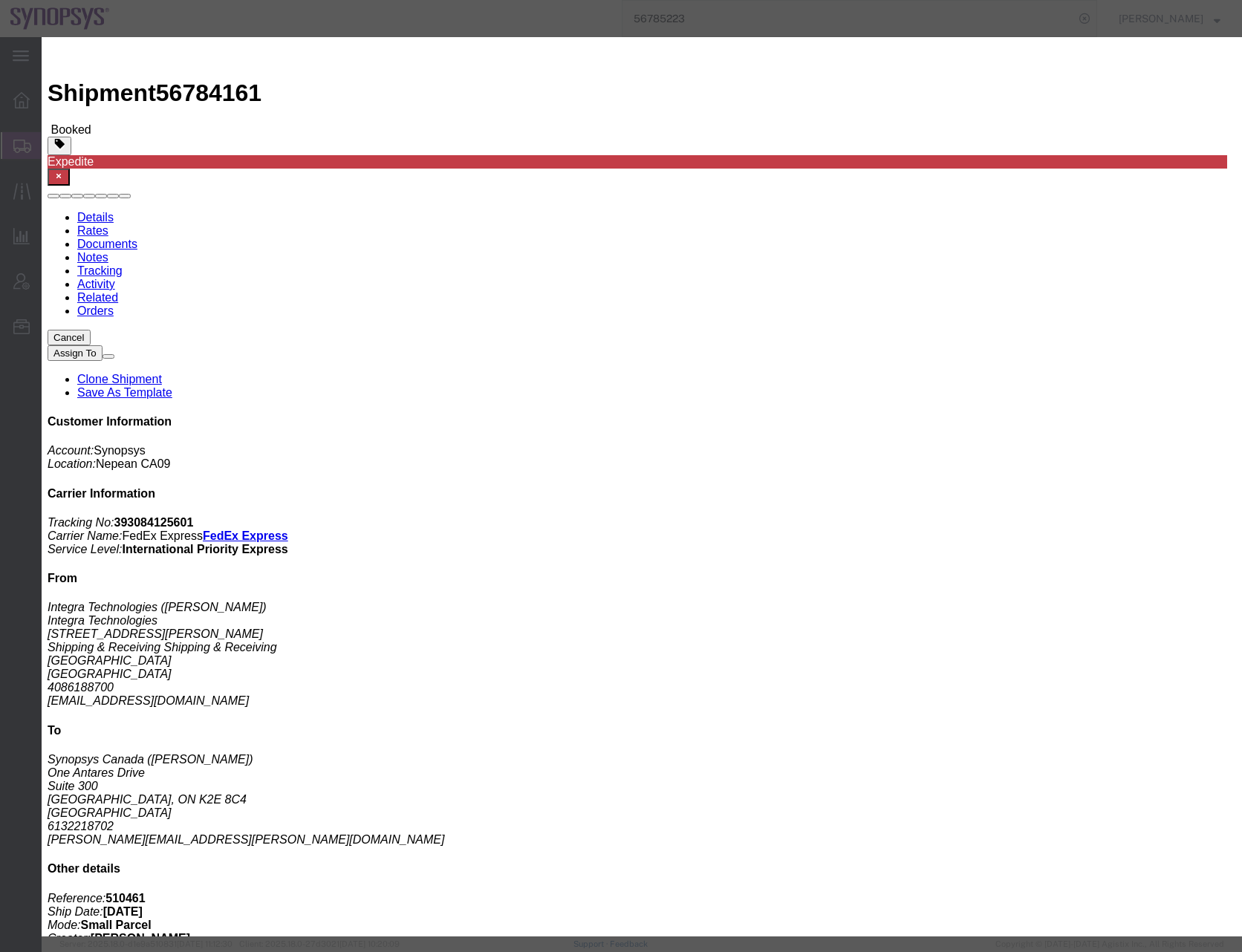
click div "Sep 10 2025 5:00 PM"
click button "Apply"
click div "Sep 11 2025 5:00 PM"
type input "1:00 PM"
click button "Apply"
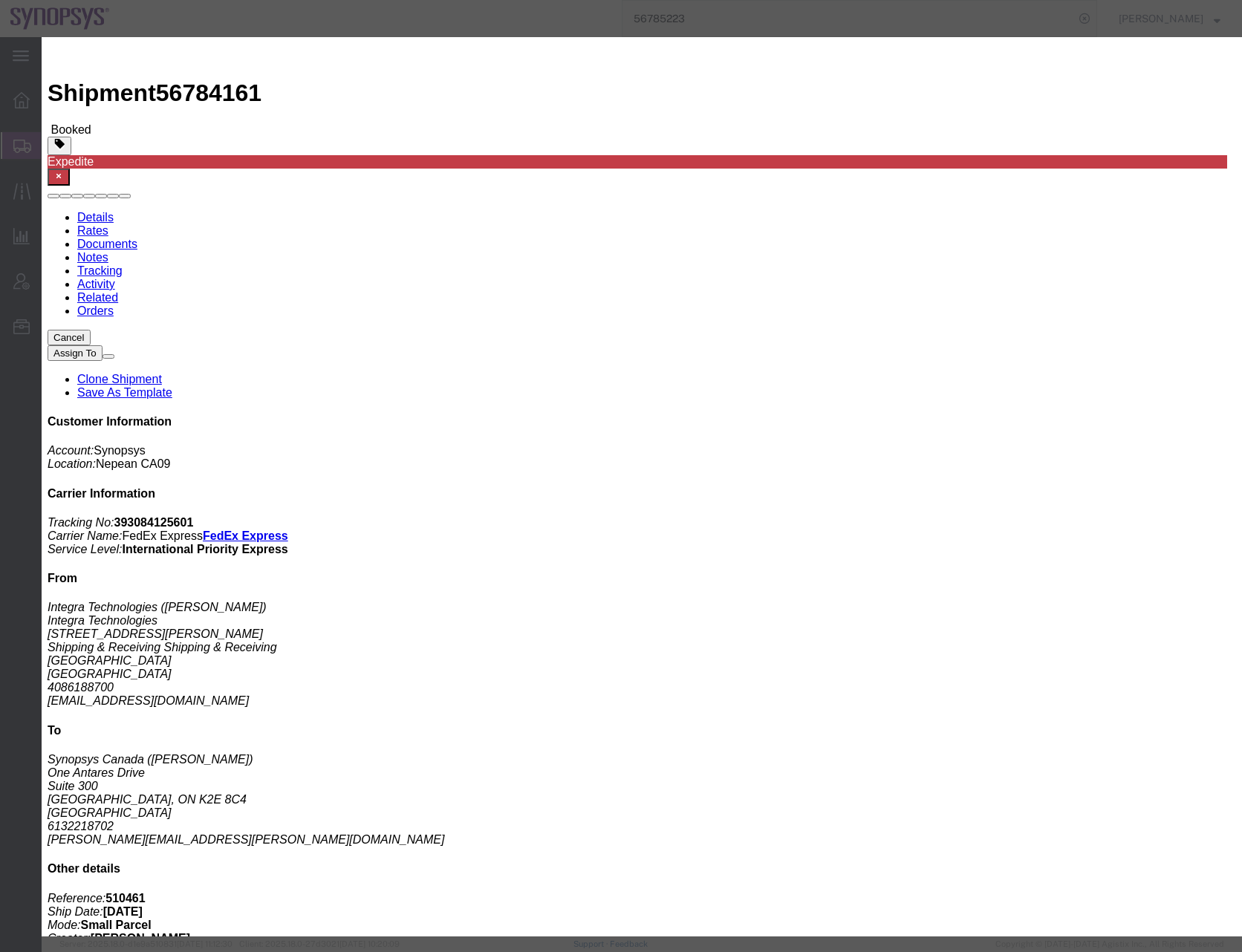
click div "Sep 11 2025 6:00 PM"
type input "4:00 PM"
click button "Apply"
click div "Sep 11 2025 7:00 PM"
click input "7:00 PM"
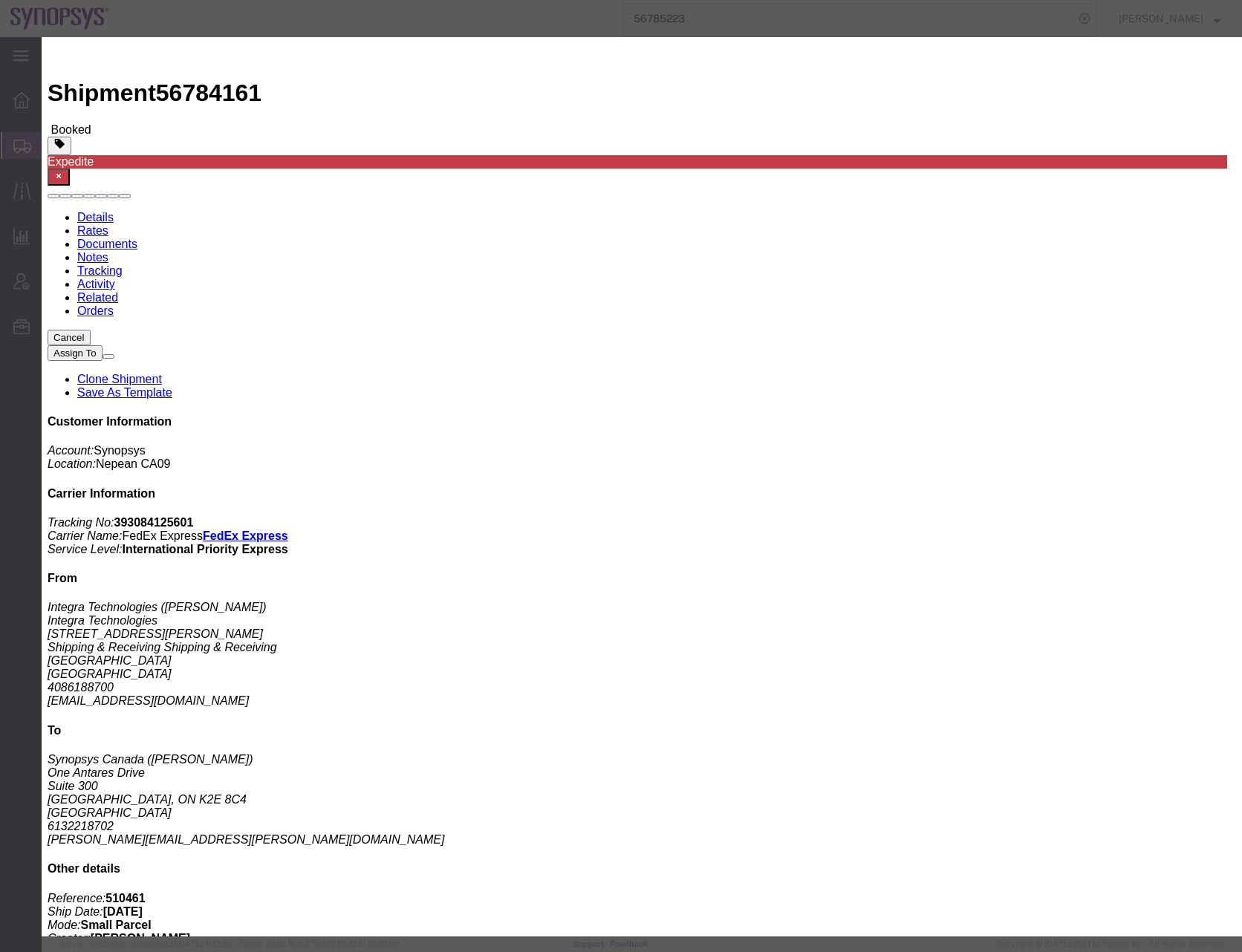
type input "9:00 AM"
click button "Apply"
click div "Sep 12 2025 10:00 AM"
type input "4:00 PM"
click button "Apply"
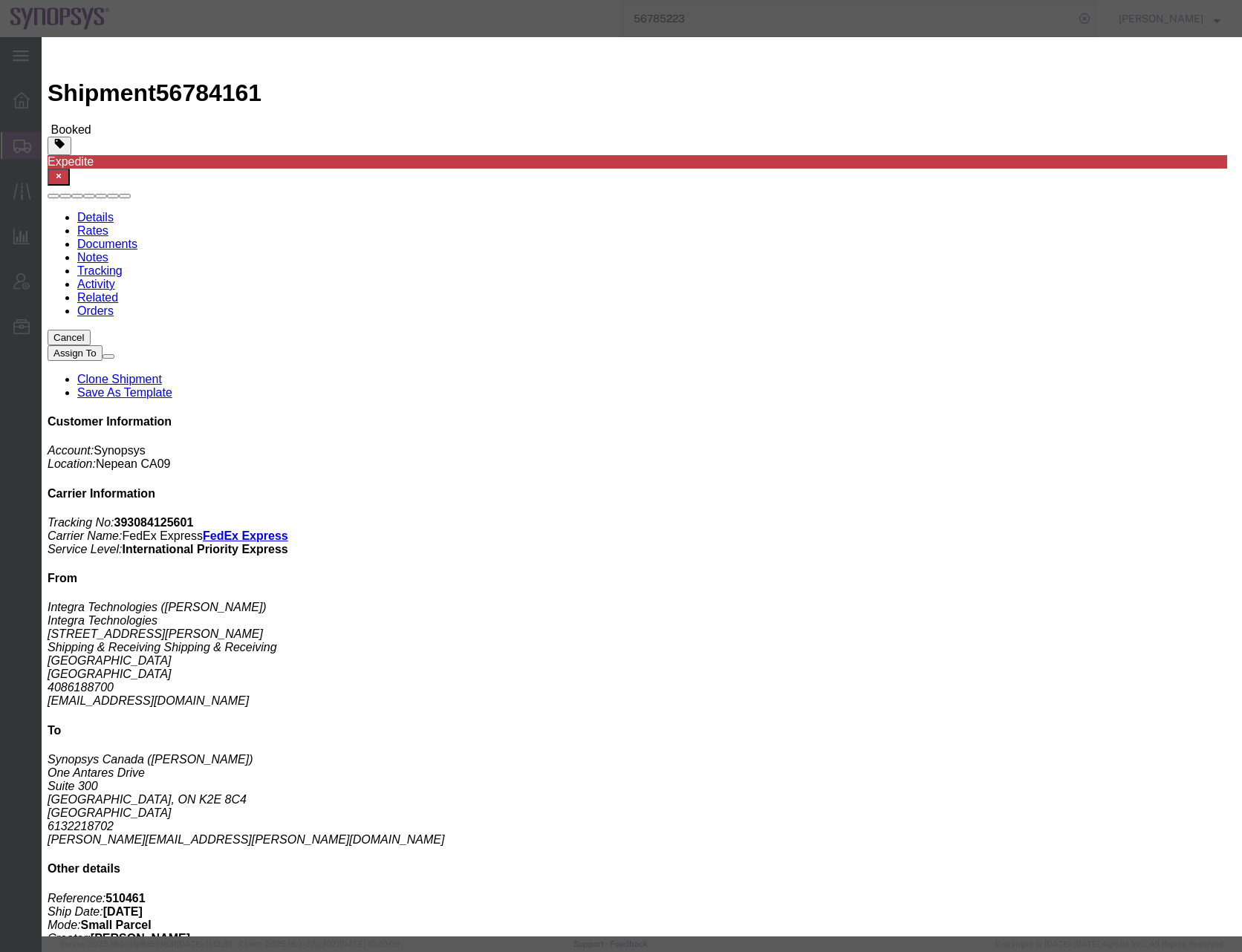
click button "Save"
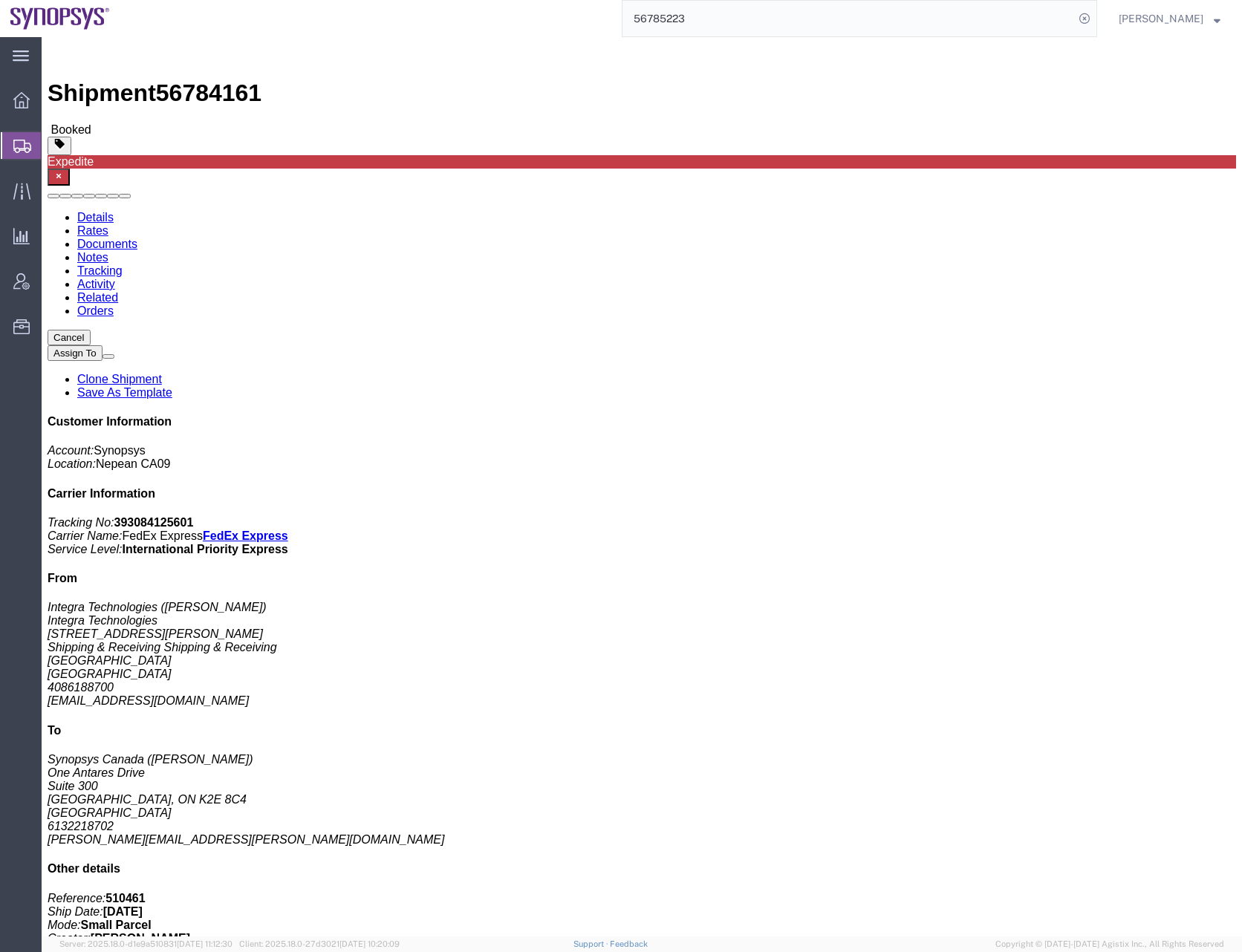
click button "Close"
click div "Leg 1 - Small Parcel"
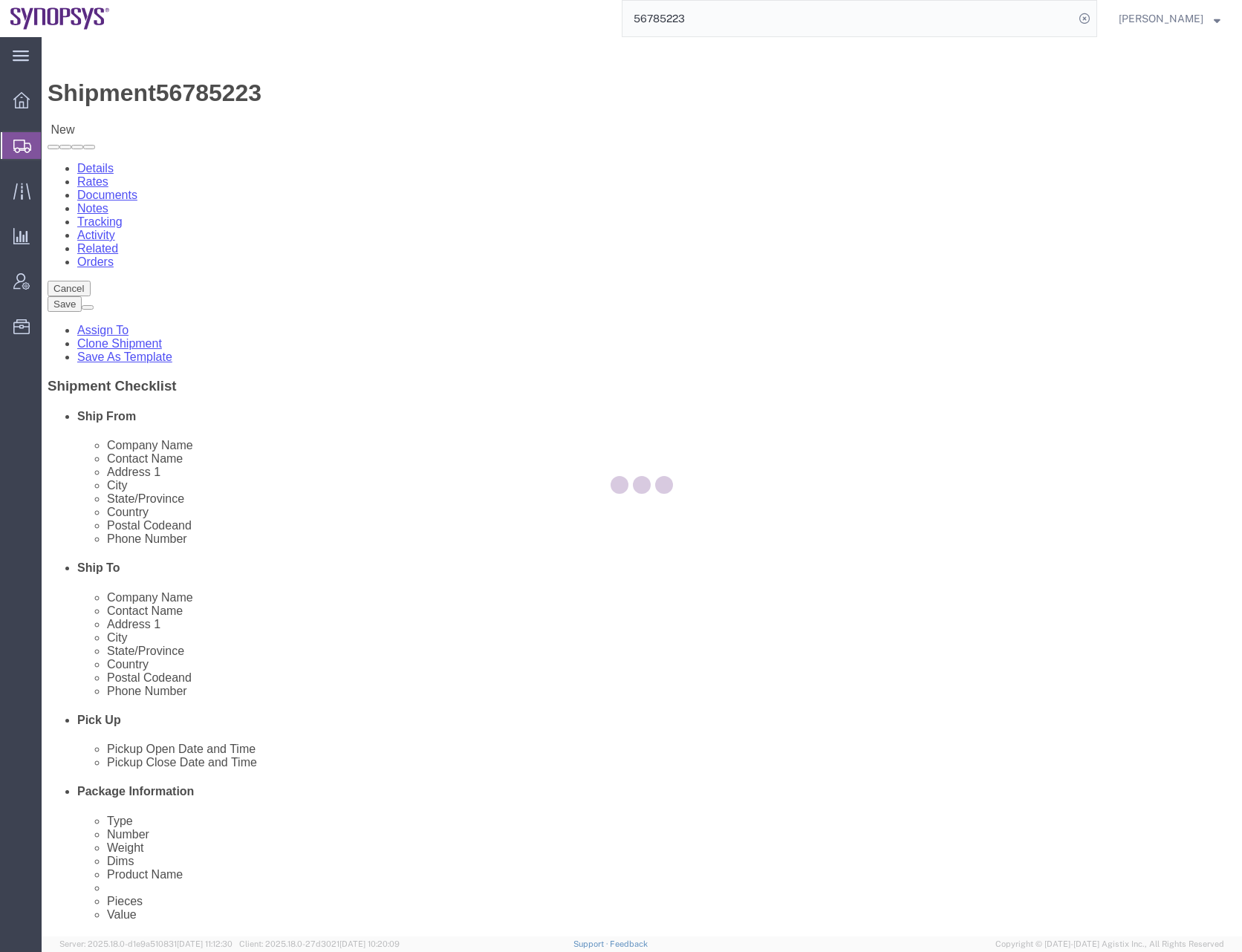
select select "63192"
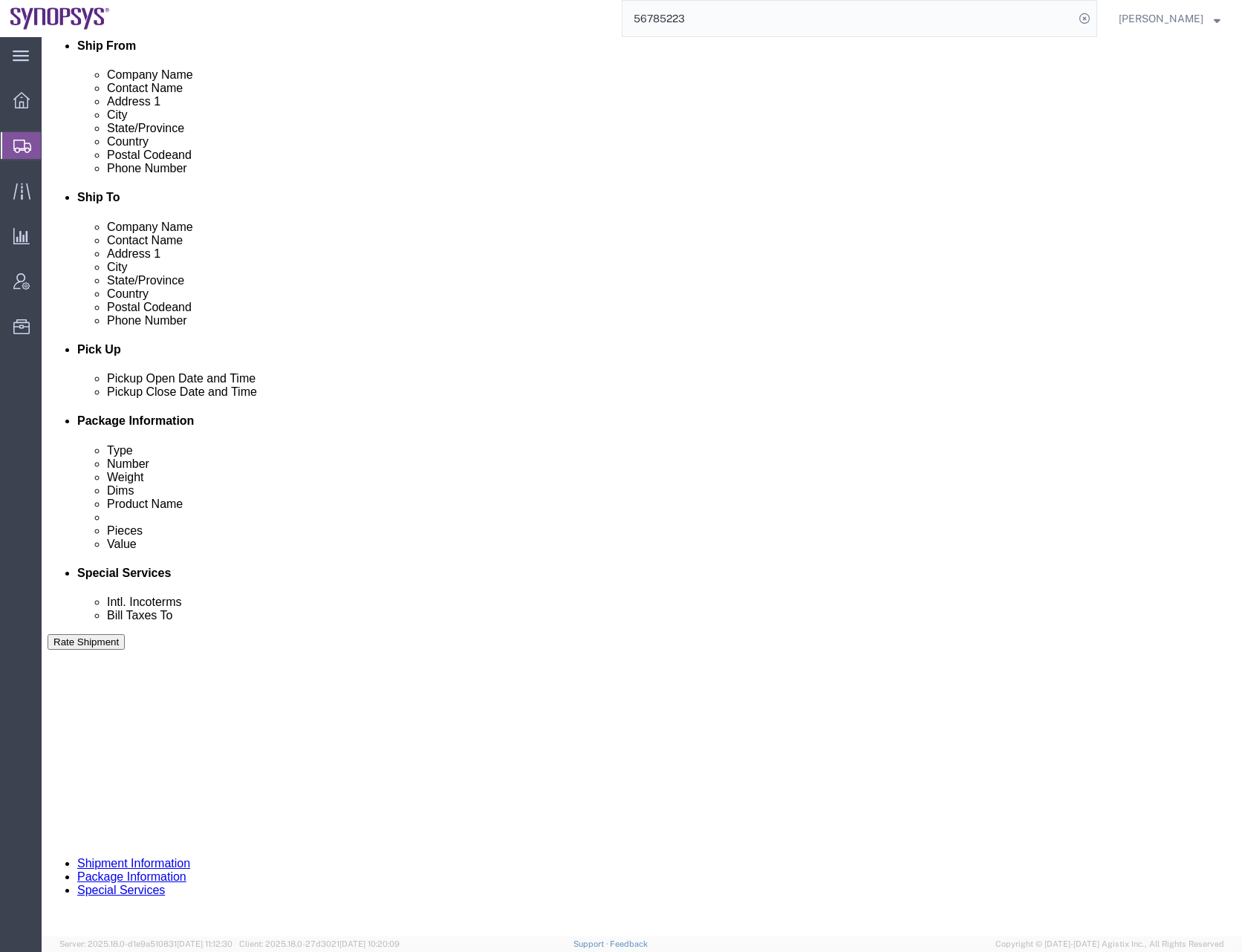
scroll to position [377, 0]
click button "Continue"
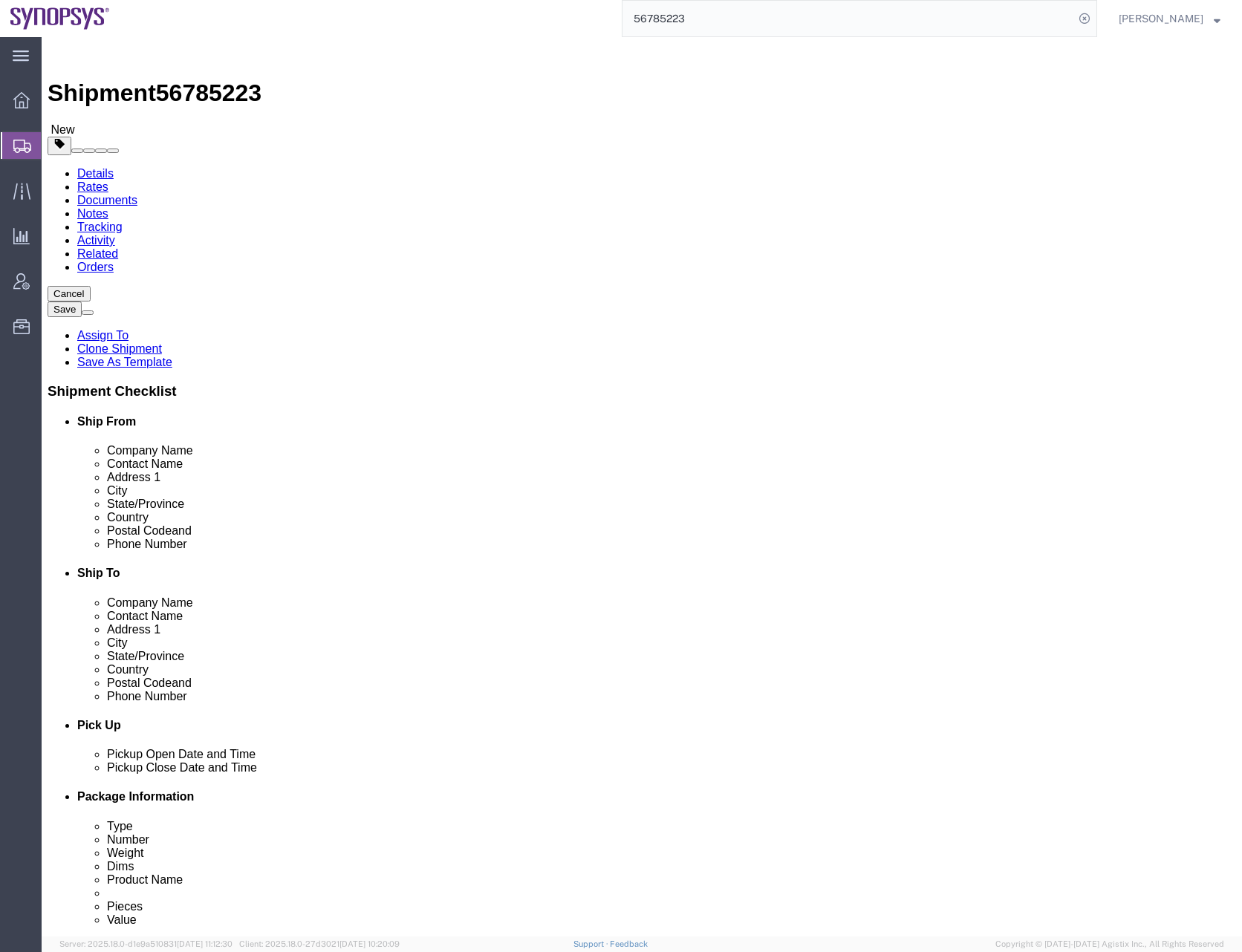
click select "Select Envelope Large Box Medium Box PAK Rack Small Box Tube Your Packaging"
click div "Previous Continue"
click select "Select Envelope Large Box Medium Box PAK Rack Small Box Tube Your Packaging"
select select "YRPK"
click select "Select Envelope Large Box Medium Box PAK Rack Small Box Tube Your Packaging"
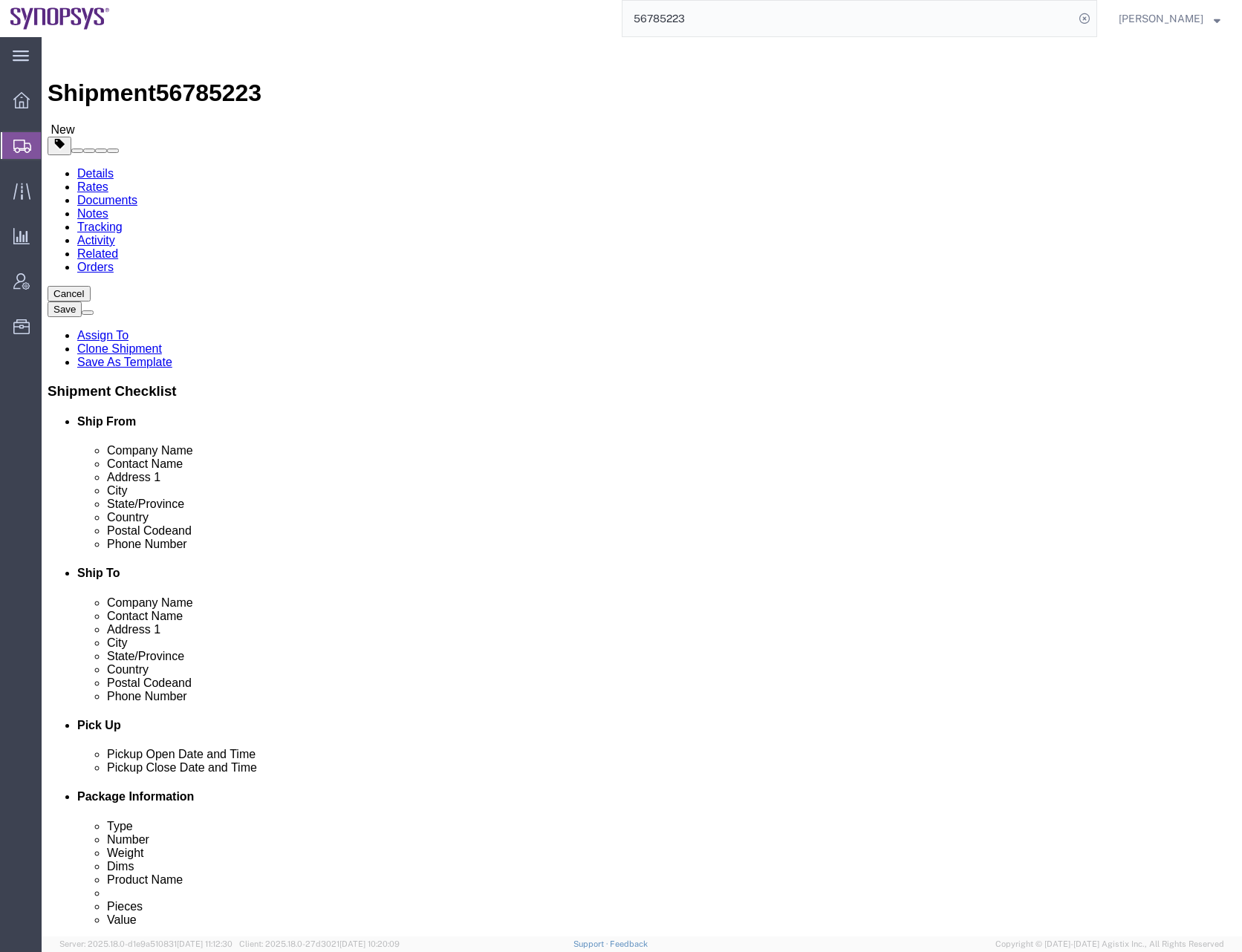
click div "Previous Continue"
click button "Continue"
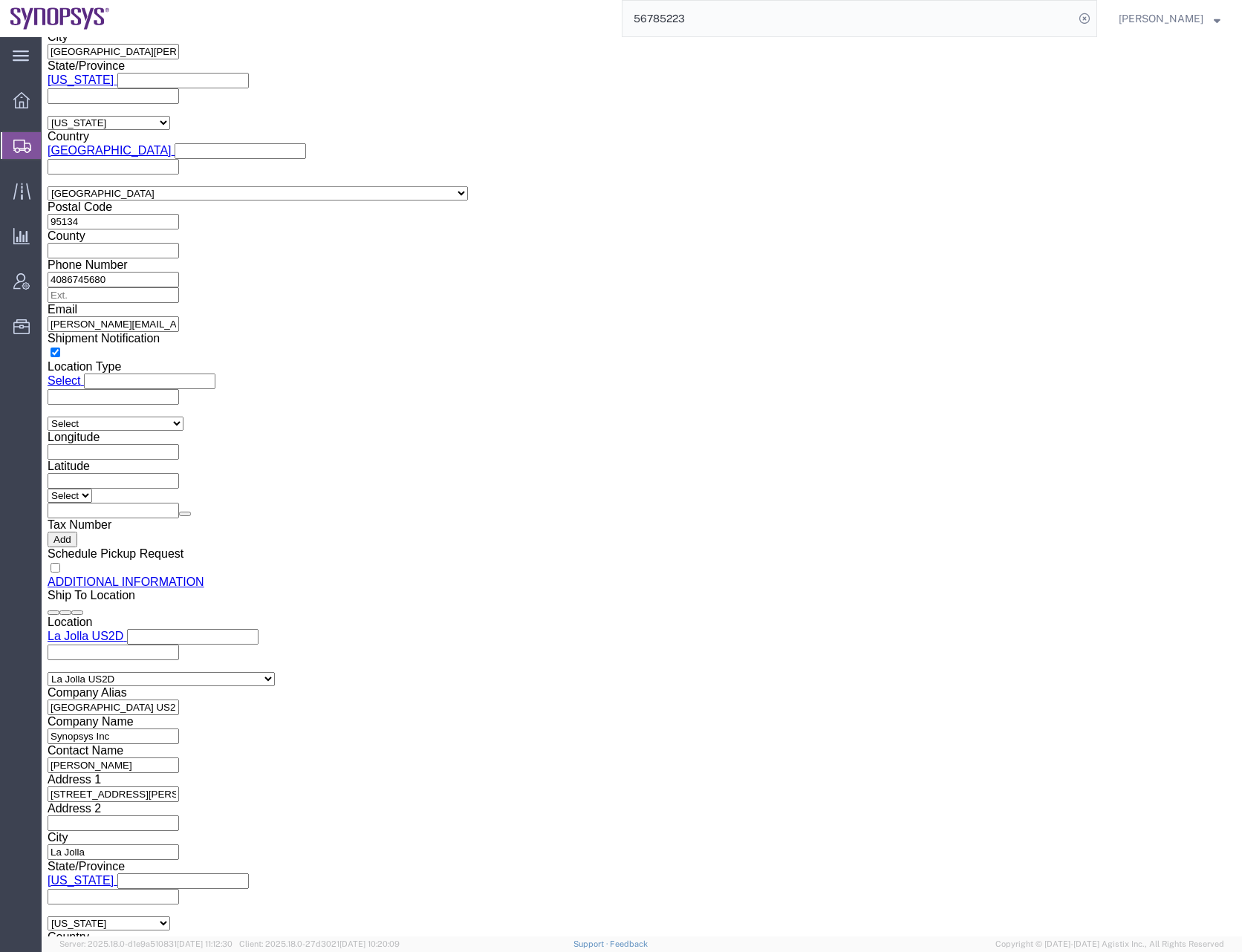
scroll to position [1573, 0]
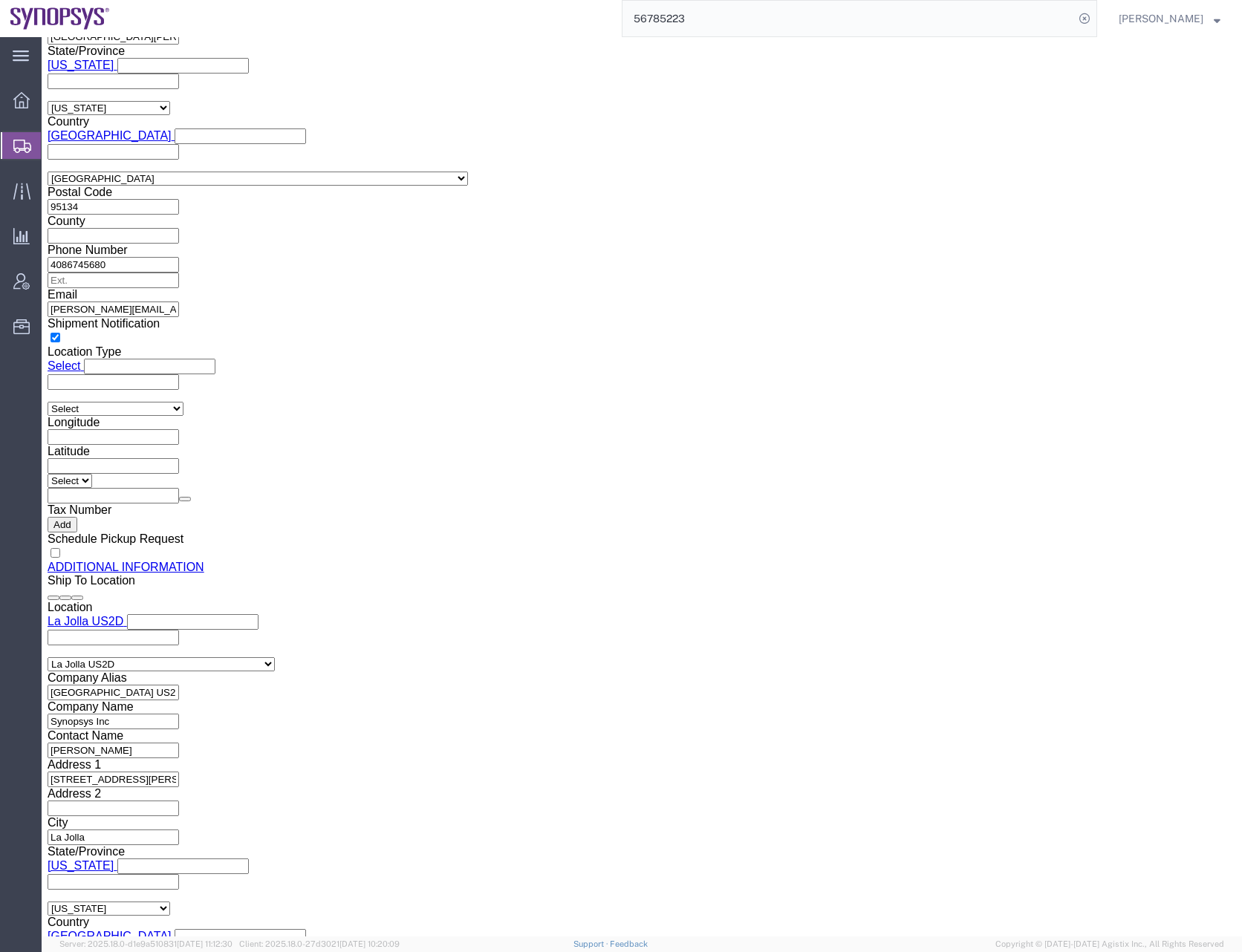
click input "Company Name"
type input "sanm"
click p "Sanmina Corporation - Sanmina Corporation - (Lisa Phan) 60 E. Plumeria, san jos…"
select select "CA"
type input "Sanmina Corporation"
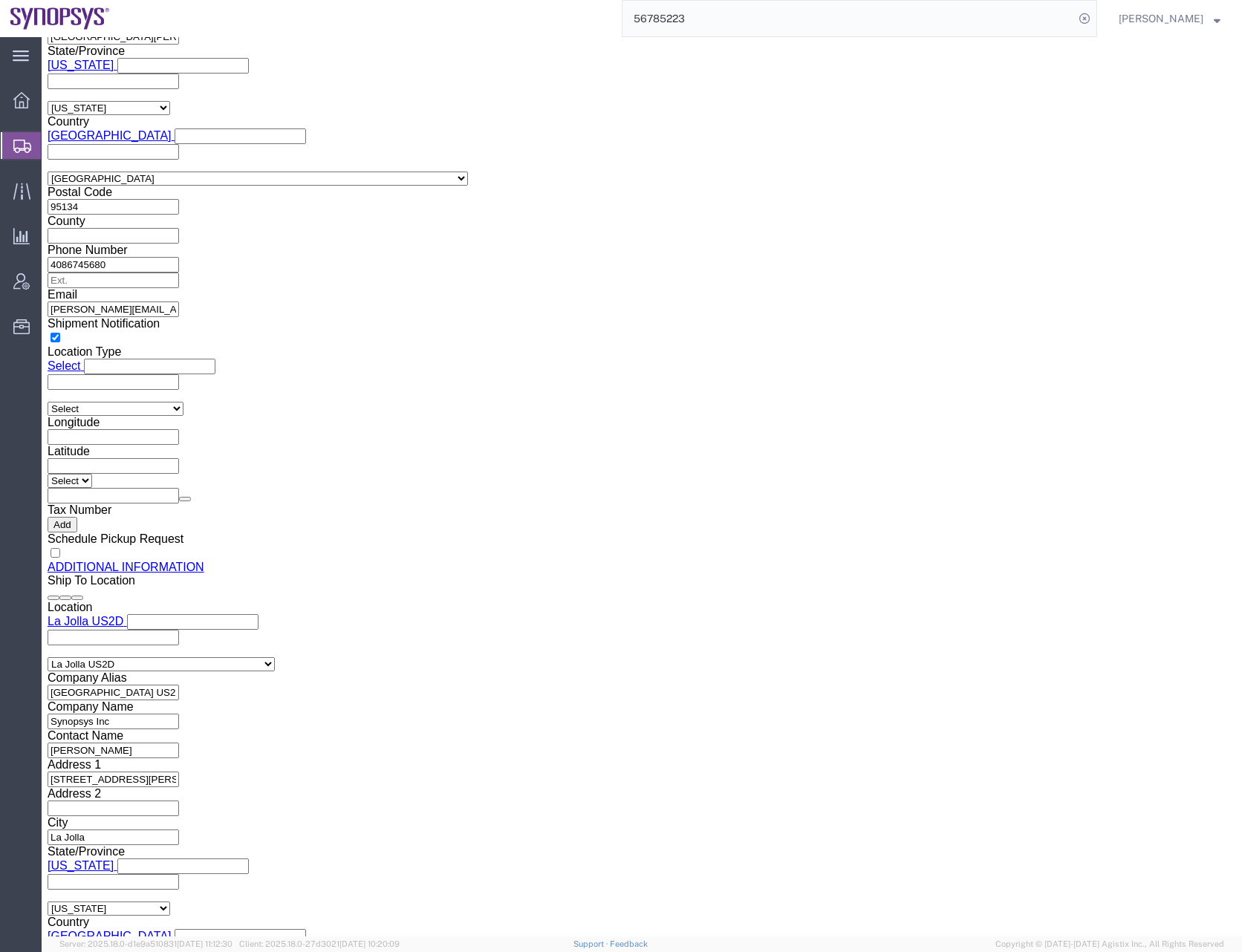
drag, startPoint x: 671, startPoint y: 493, endPoint x: 568, endPoint y: 498, distance: 103.1
click div "Contact Name"
type input "Billy Lo"
type input "9169908841"
click button "Save"
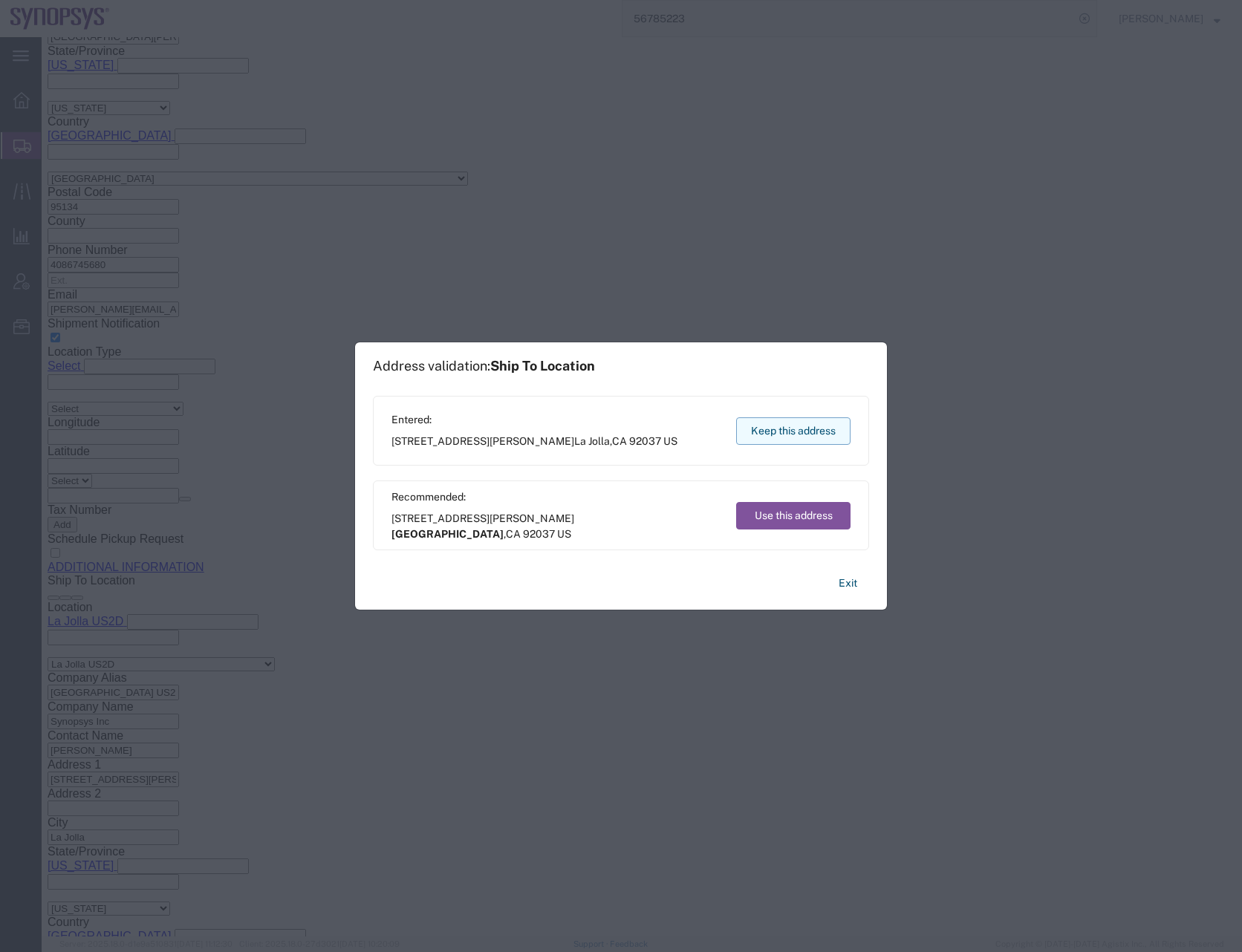
click at [796, 428] on button "Keep this address" at bounding box center [793, 431] width 115 height 28
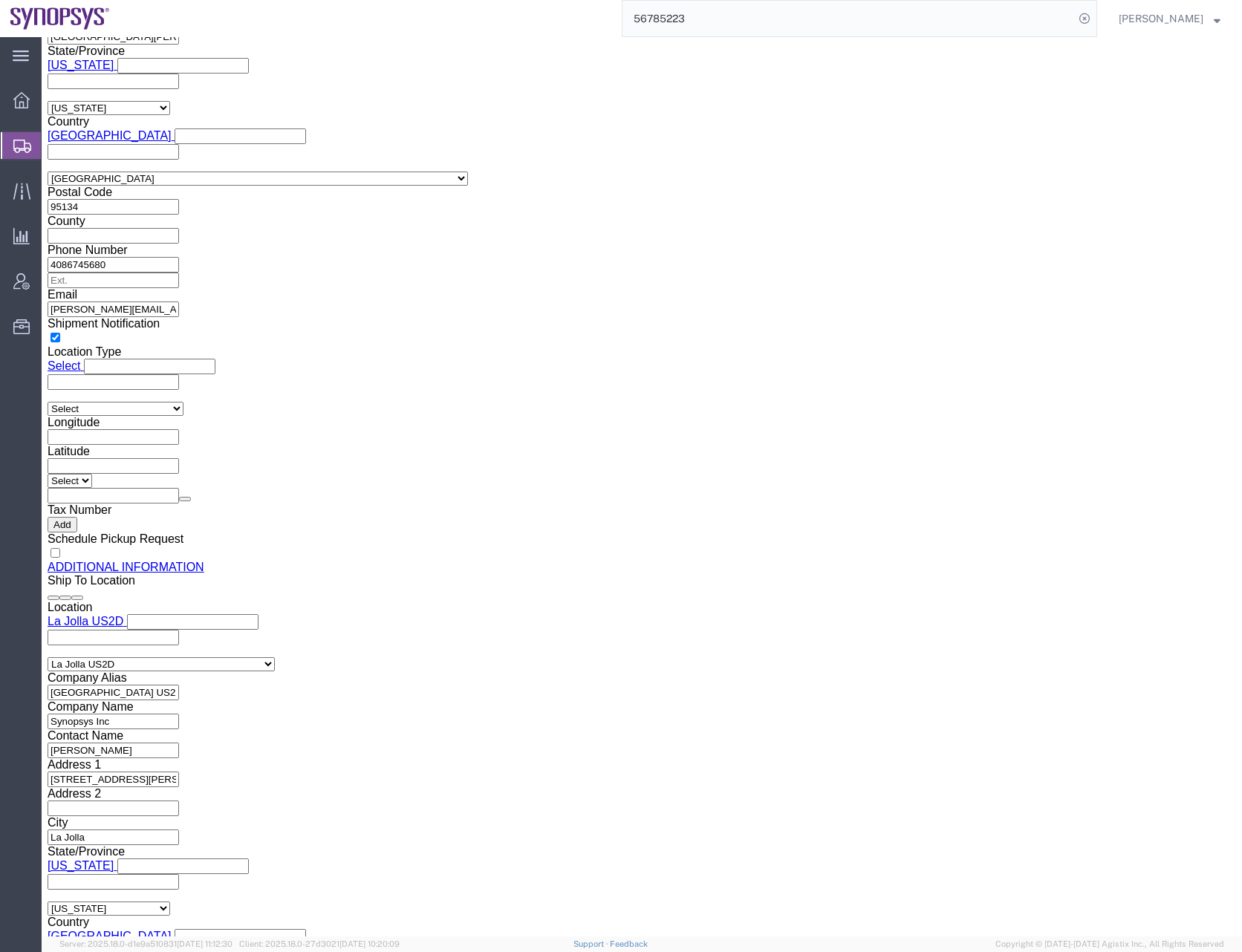
click button "Rate Shipment"
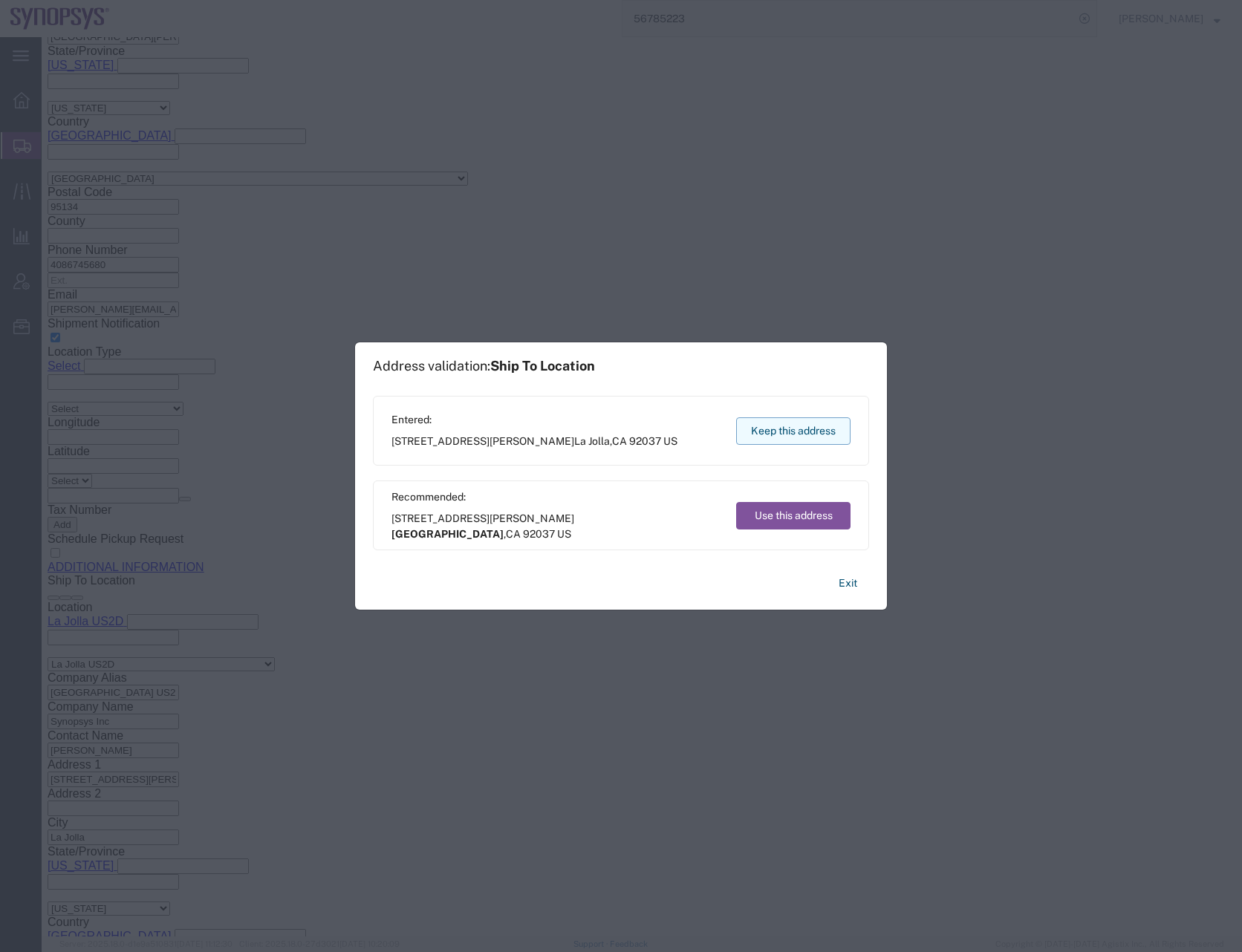
click at [771, 427] on button "Keep this address" at bounding box center [793, 431] width 115 height 28
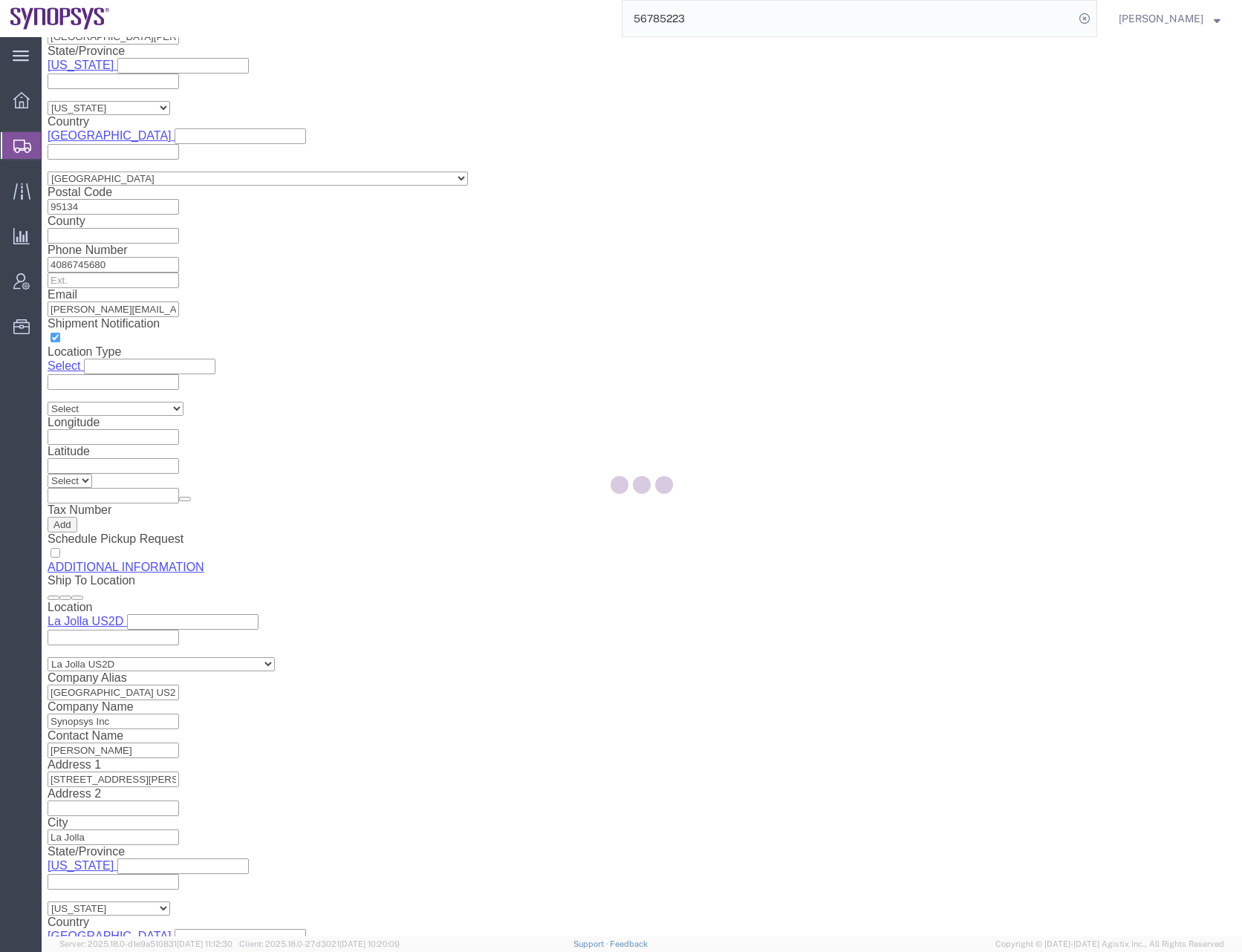
scroll to position [0, 0]
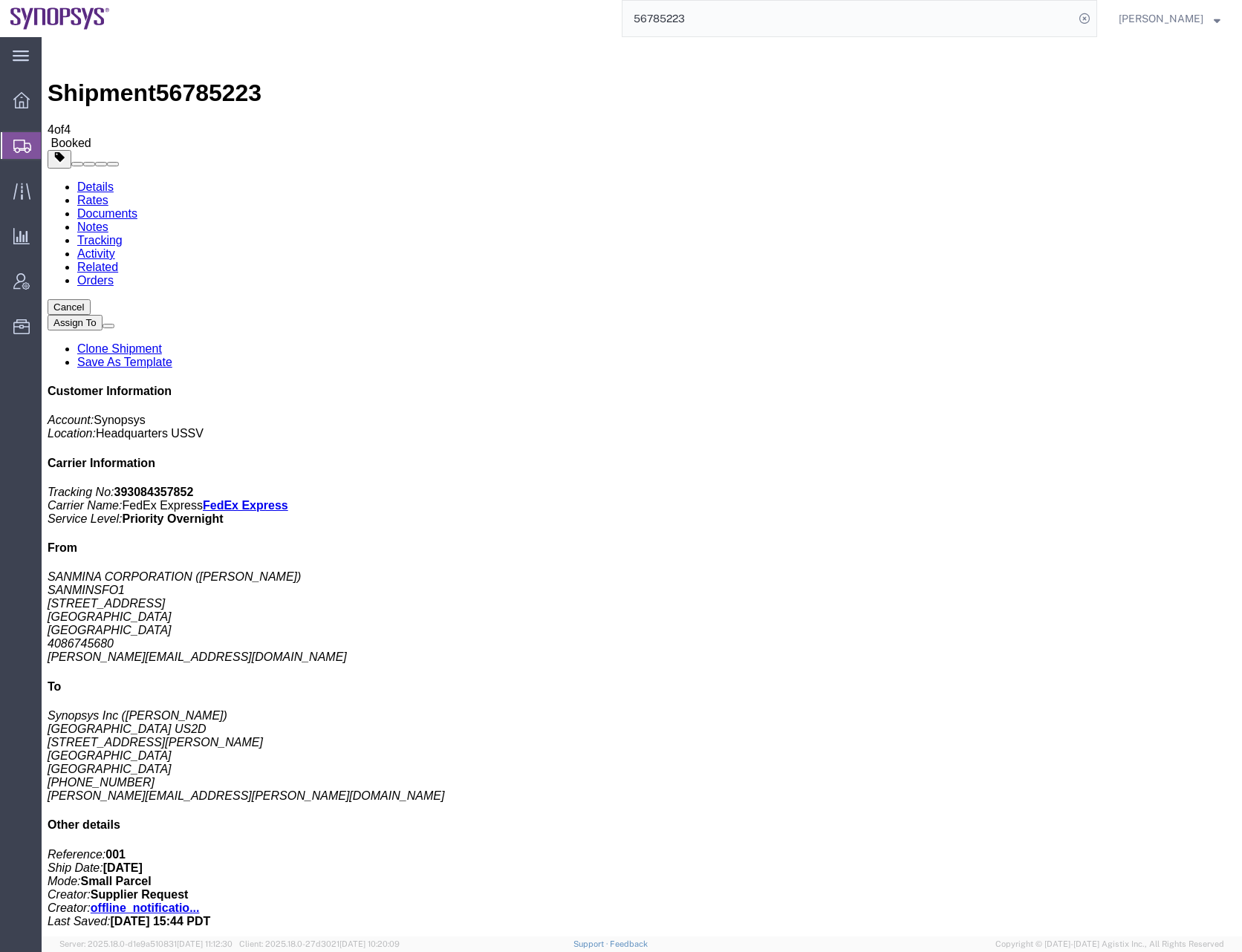
click at [15, 139] on icon at bounding box center [22, 146] width 17 height 14
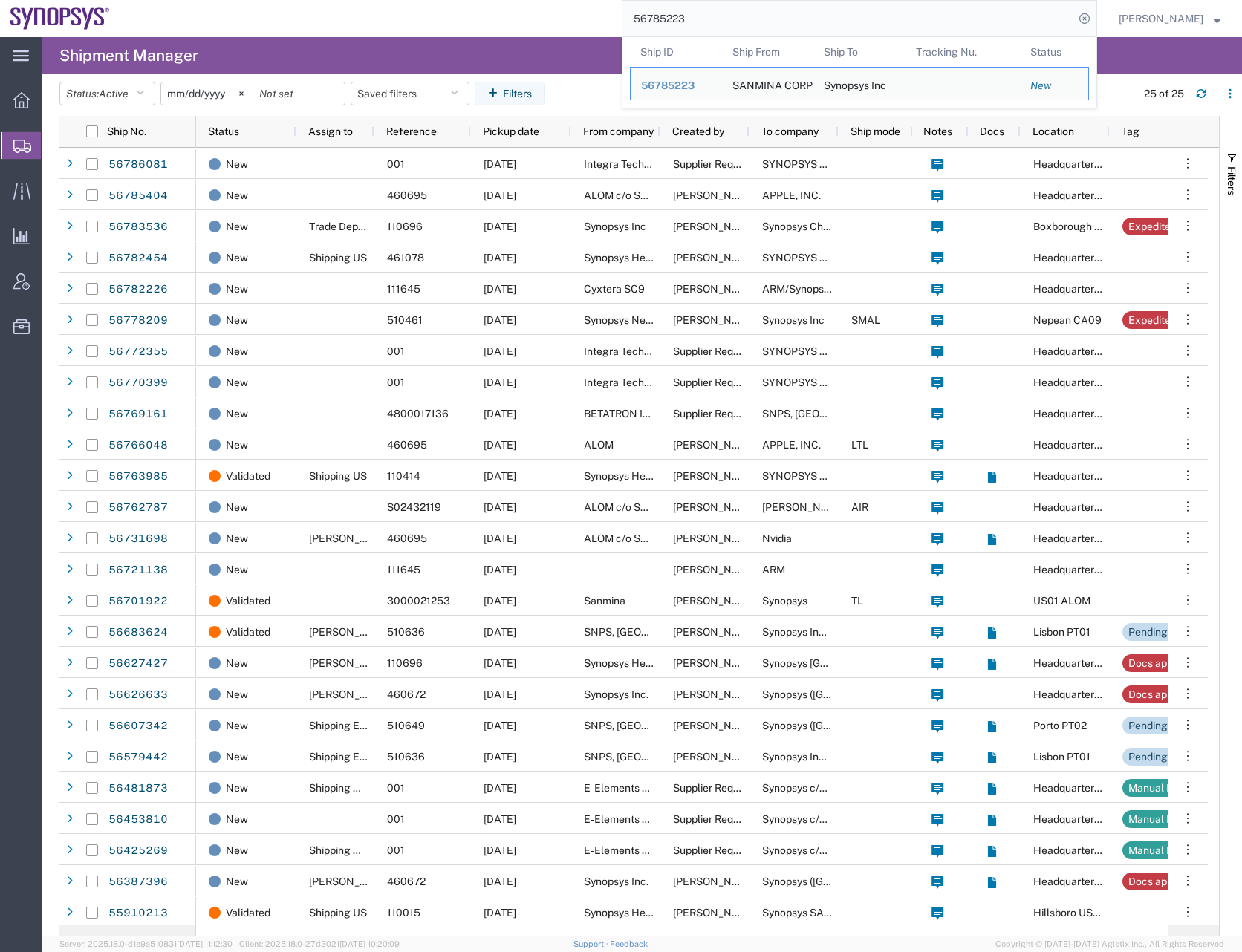
click at [677, 25] on input "56785223" at bounding box center [848, 18] width 451 height 36
paste input "2226"
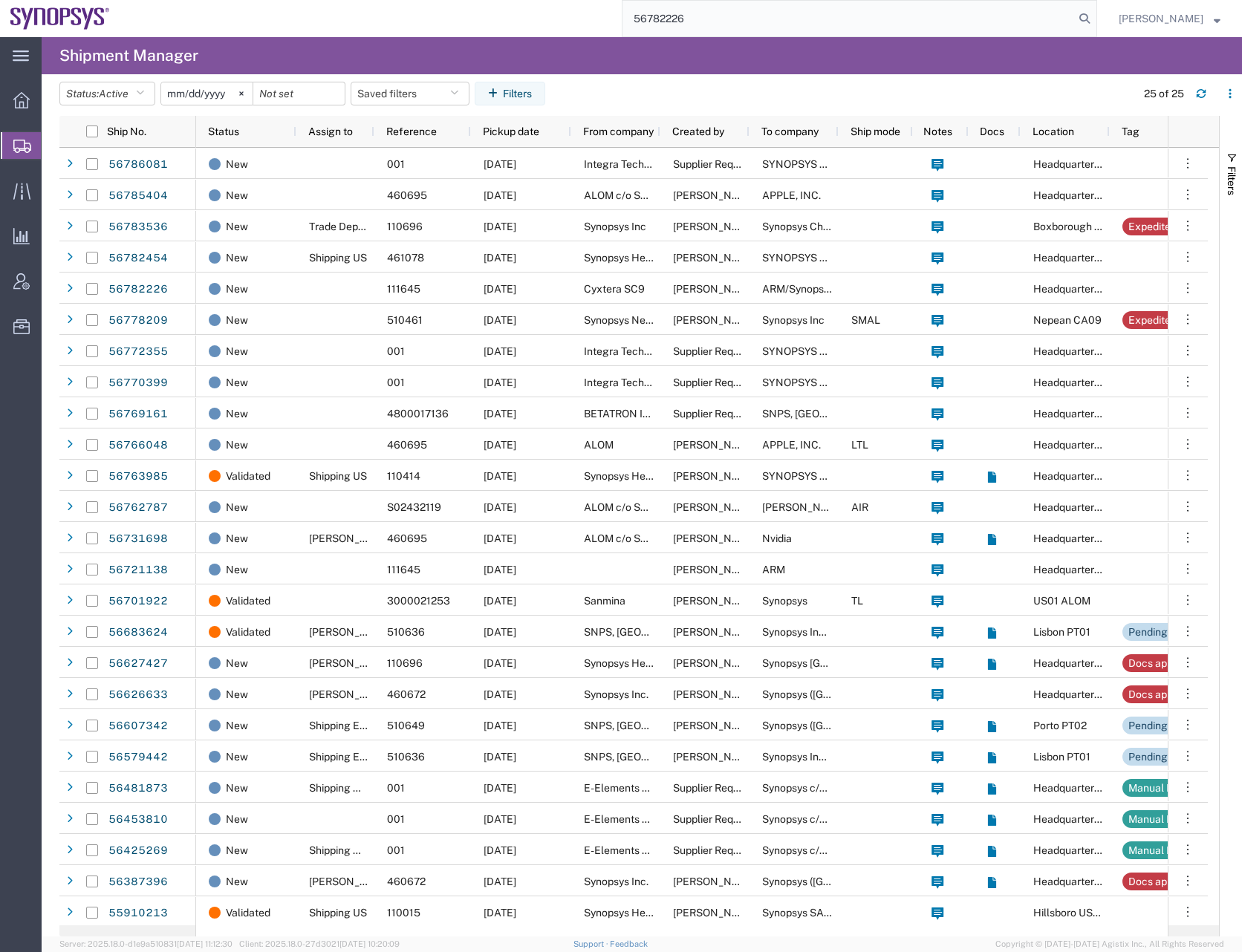
type input "56782226"
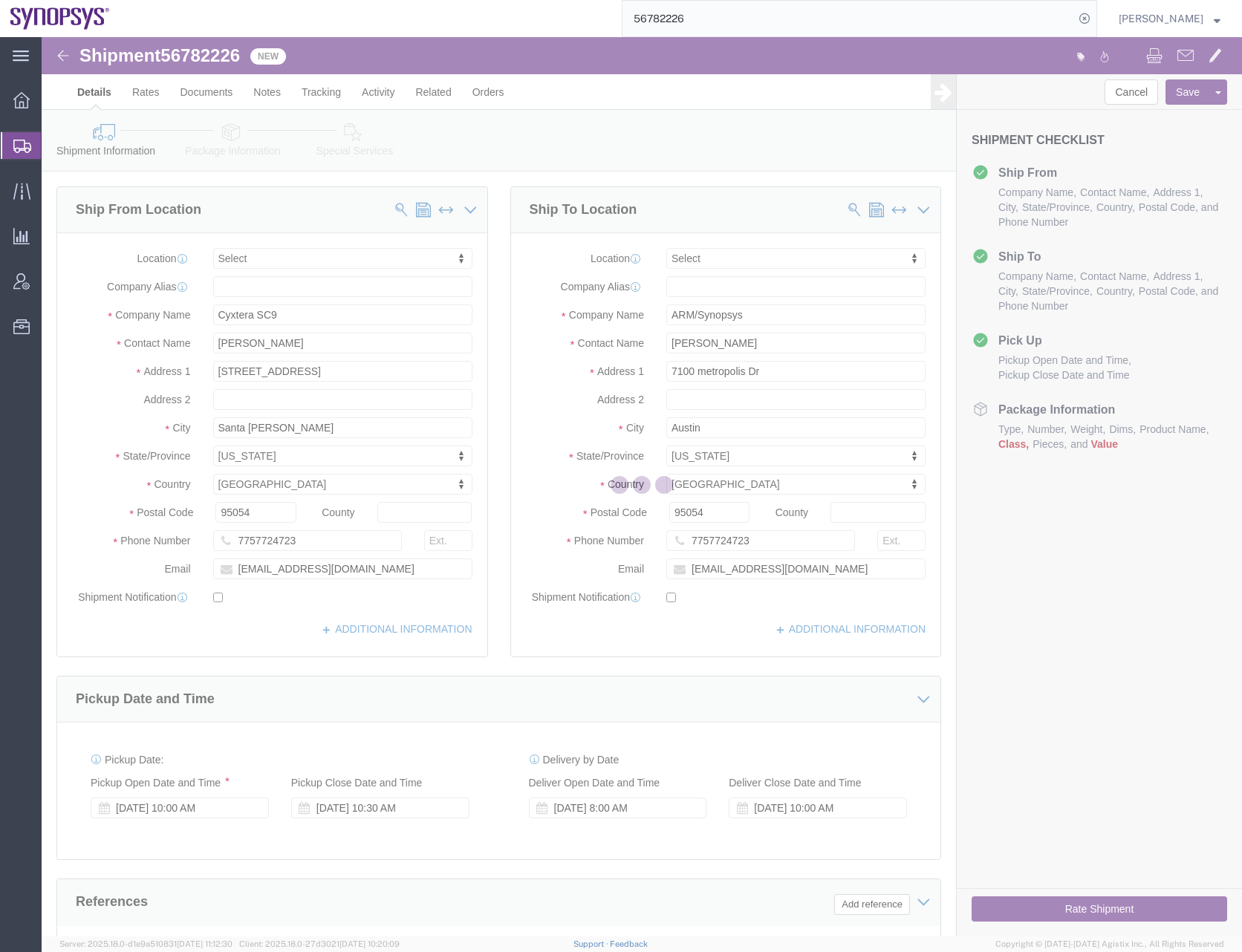
select select
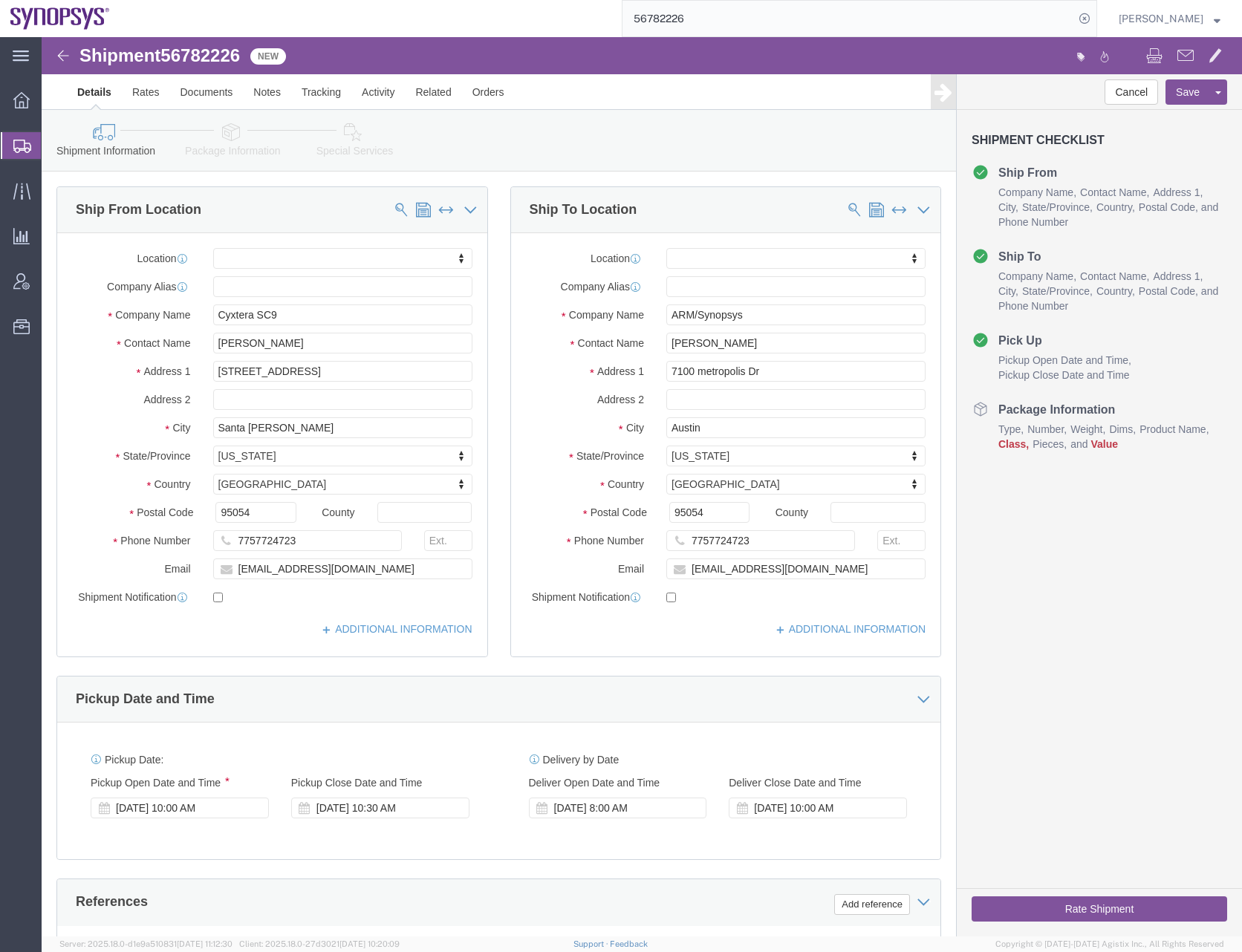
click input "checkbox"
checkbox input "true"
click div "Sep 16 2025 8:00 AM"
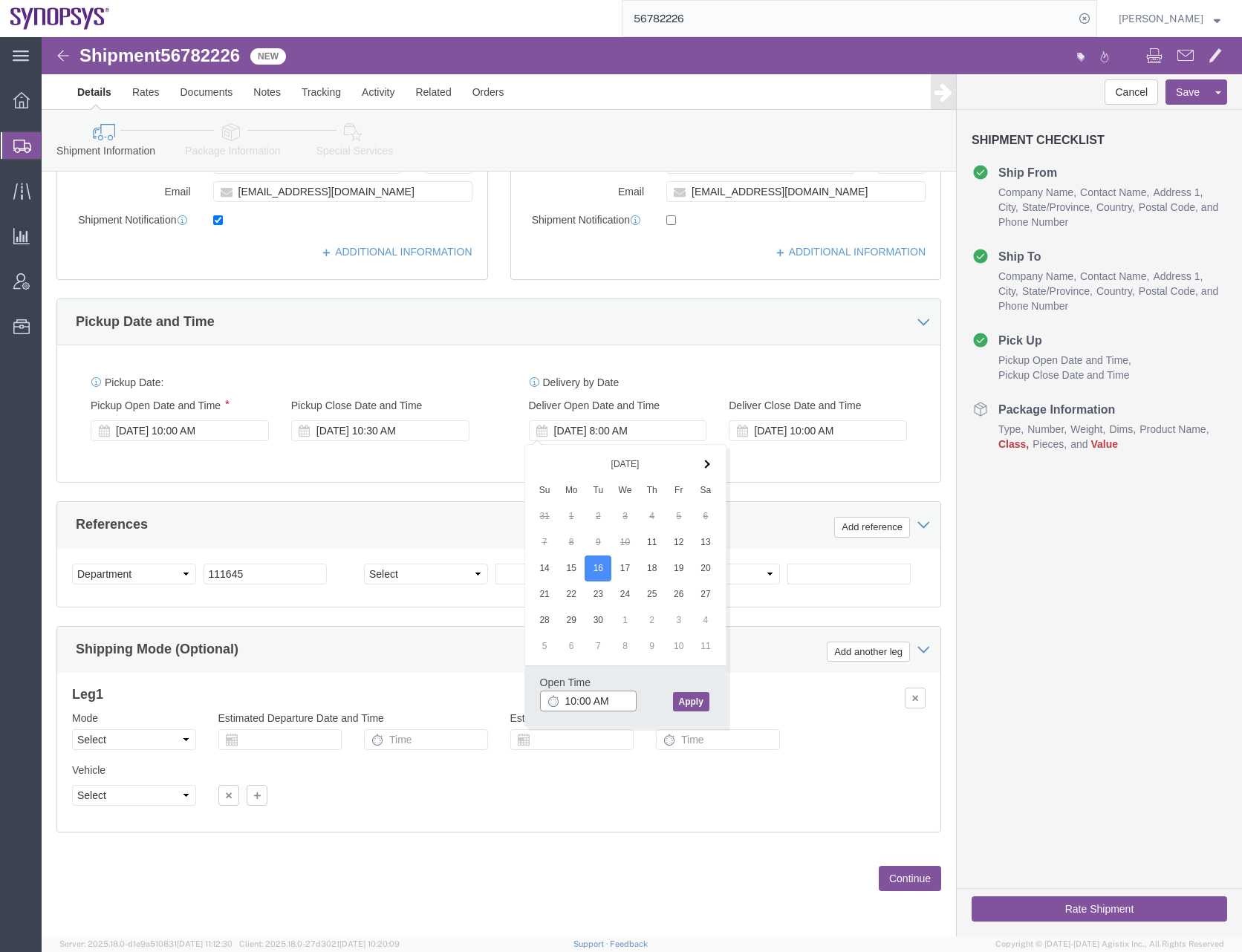
type input "10:00 AM"
click button "Apply"
click div "Sep 16 2025 11:00 AM"
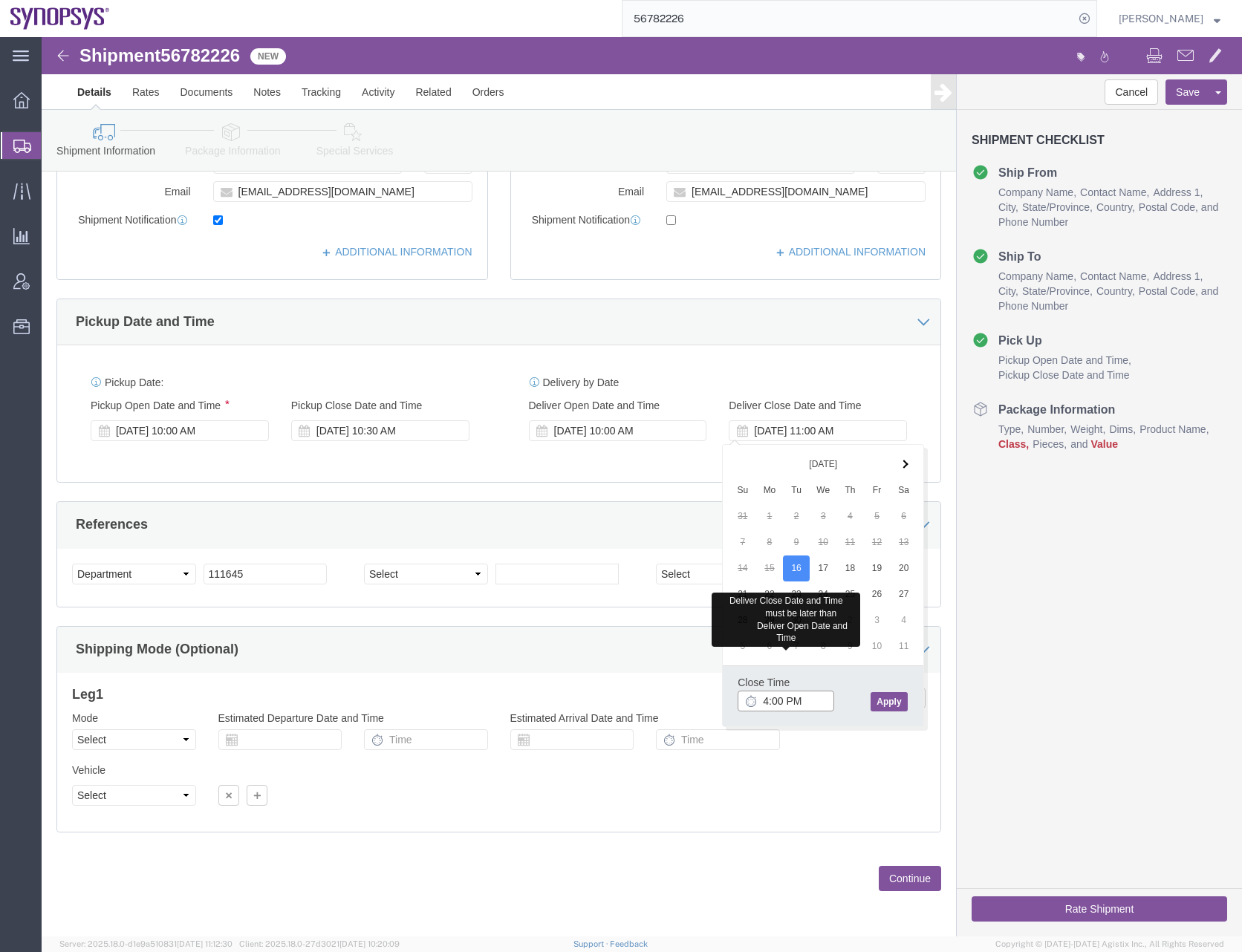
type input "4:00 PM"
click button "Apply"
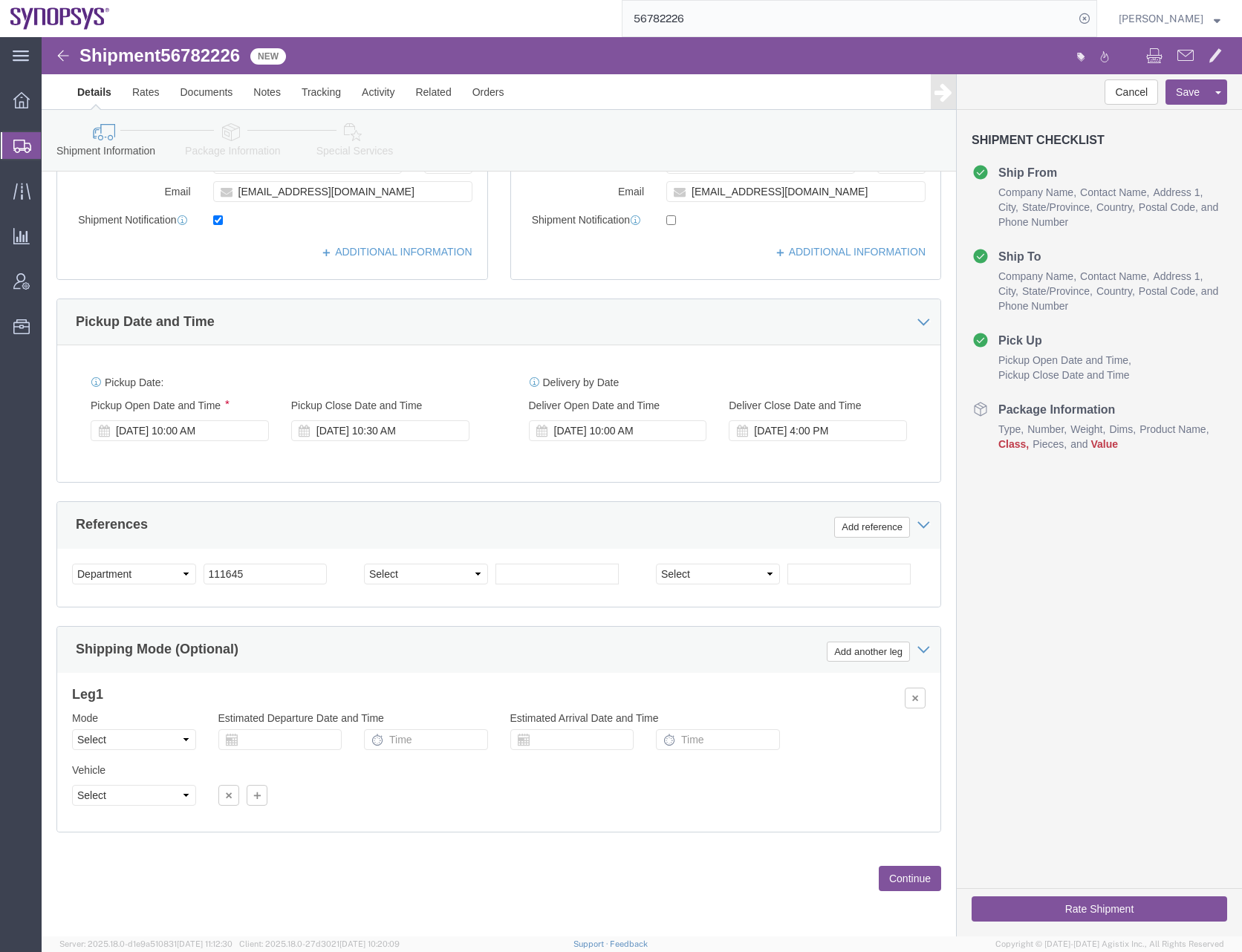
click div "Delivery by Date Delivery Start Date Delivery Start Time Deliver Open Date and …"
click button "Continue"
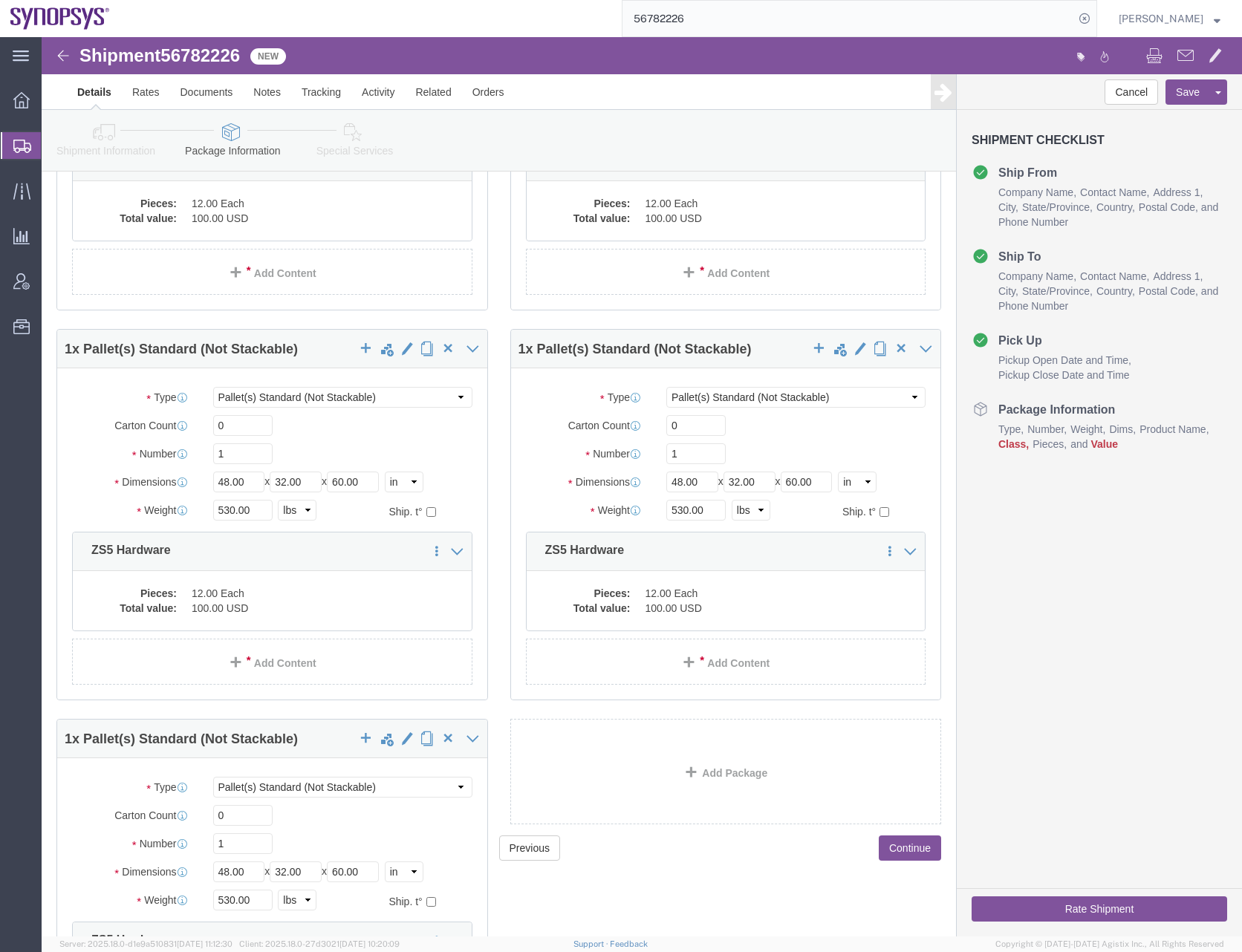
scroll to position [2814, 0]
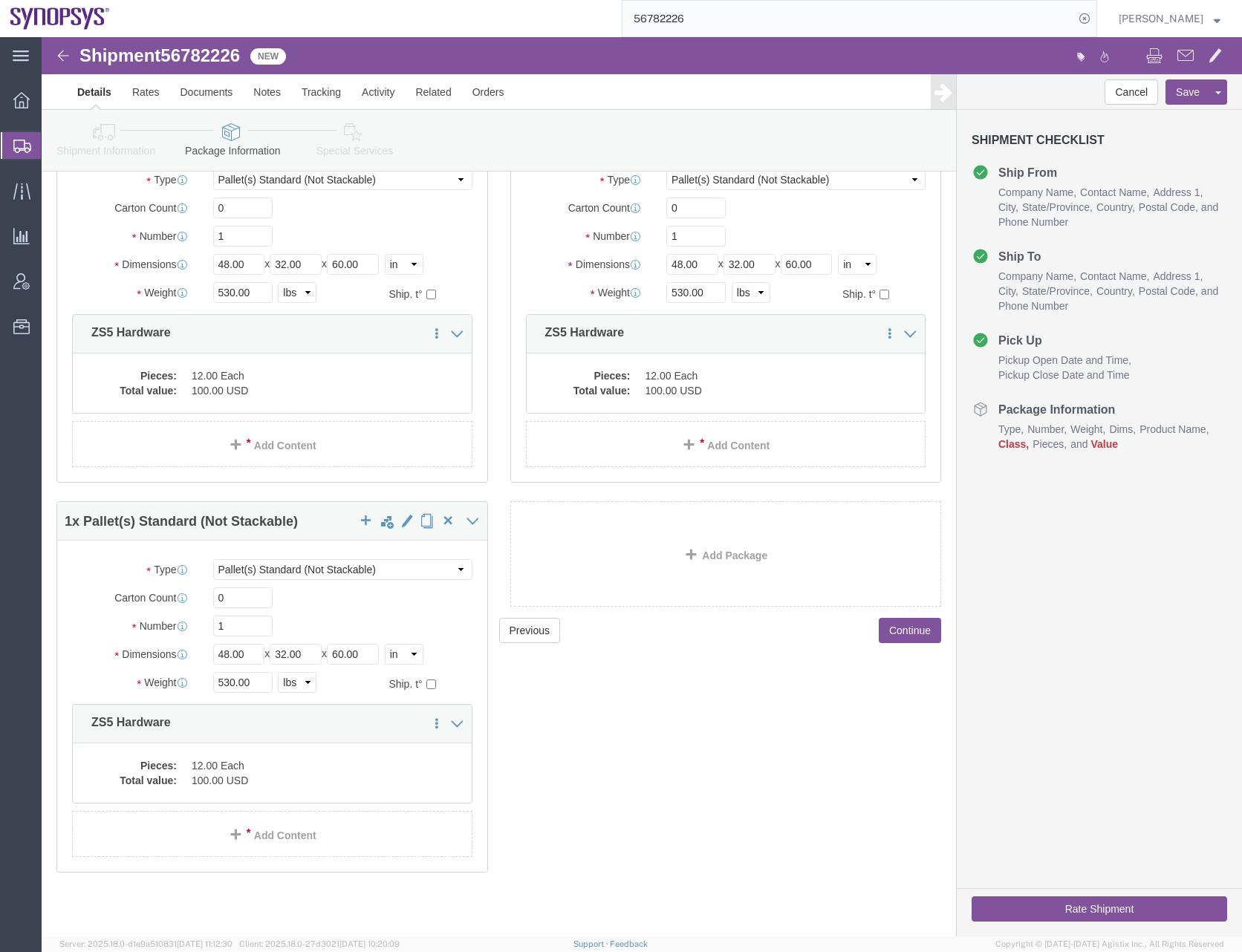
click div "Previous Continue"
click span "button"
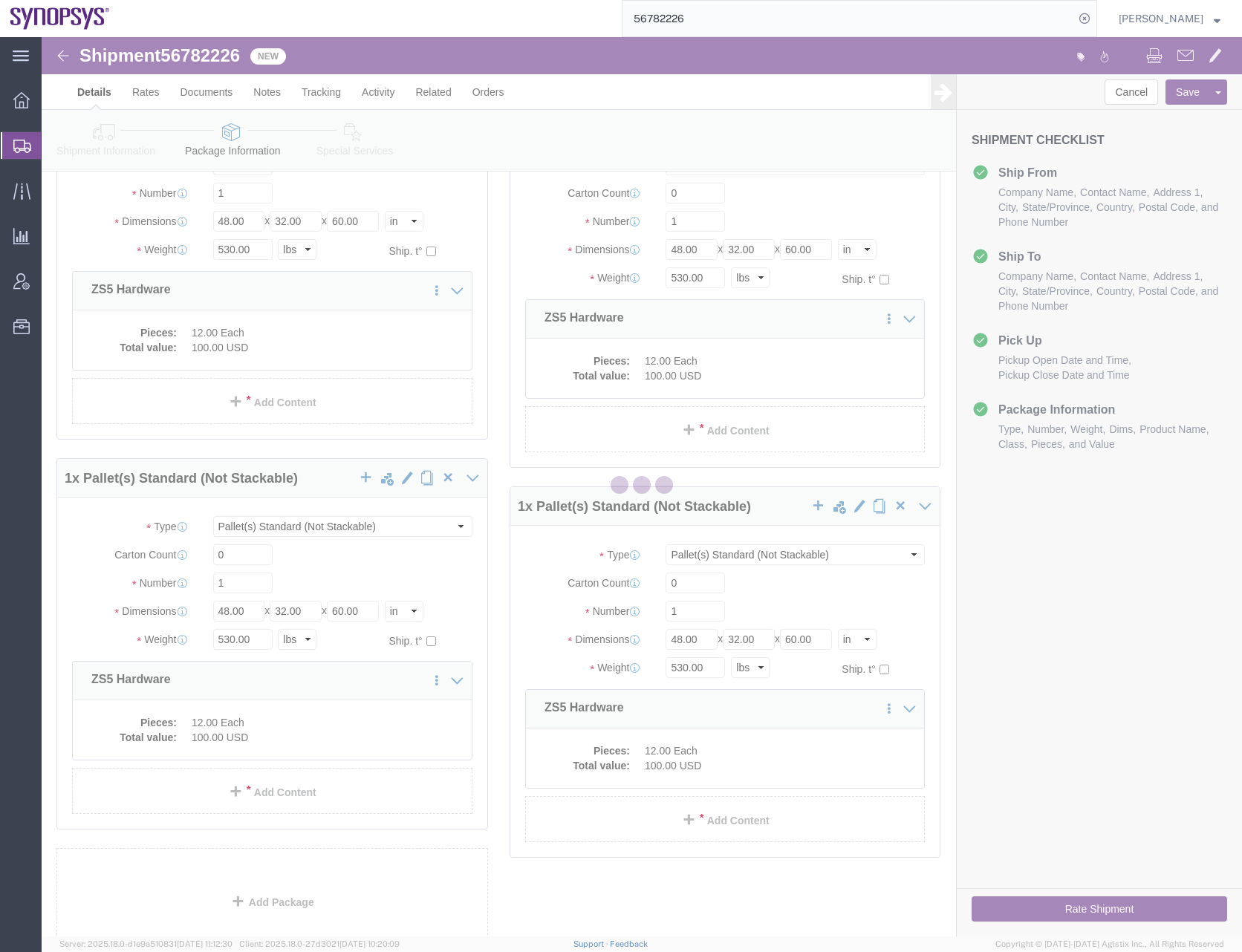
scroll to position [0, 0]
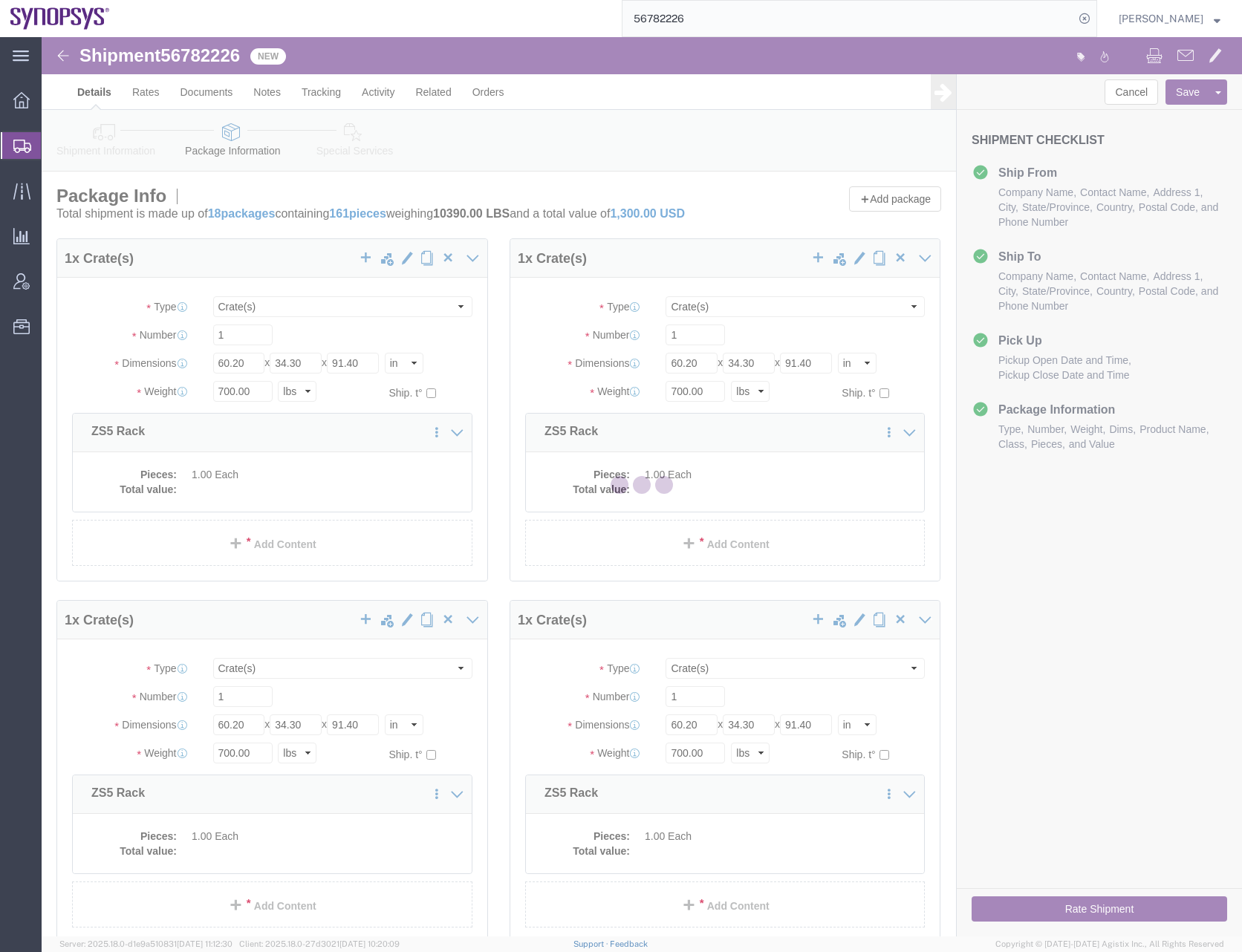
select select "CRAT"
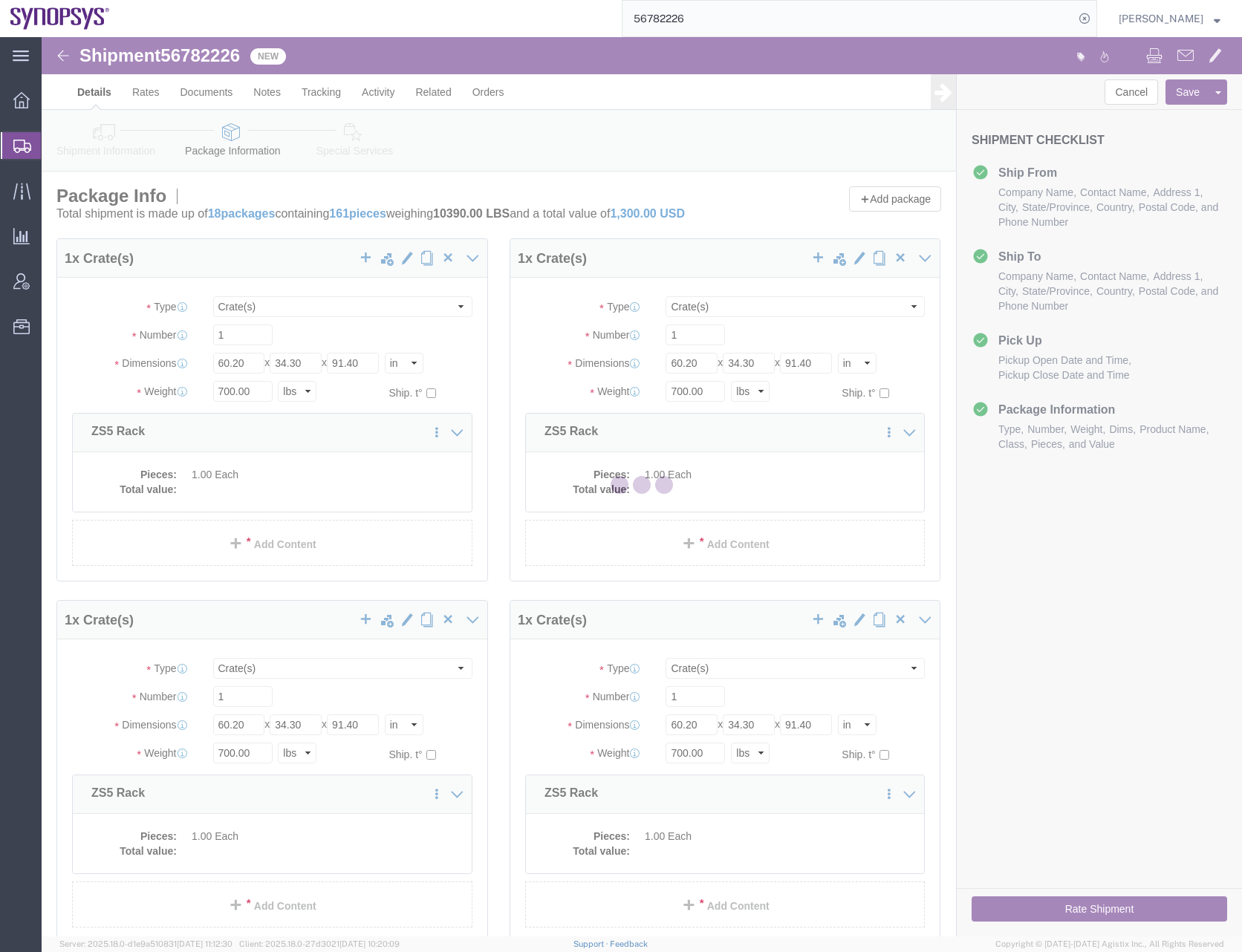
select select "PSNS"
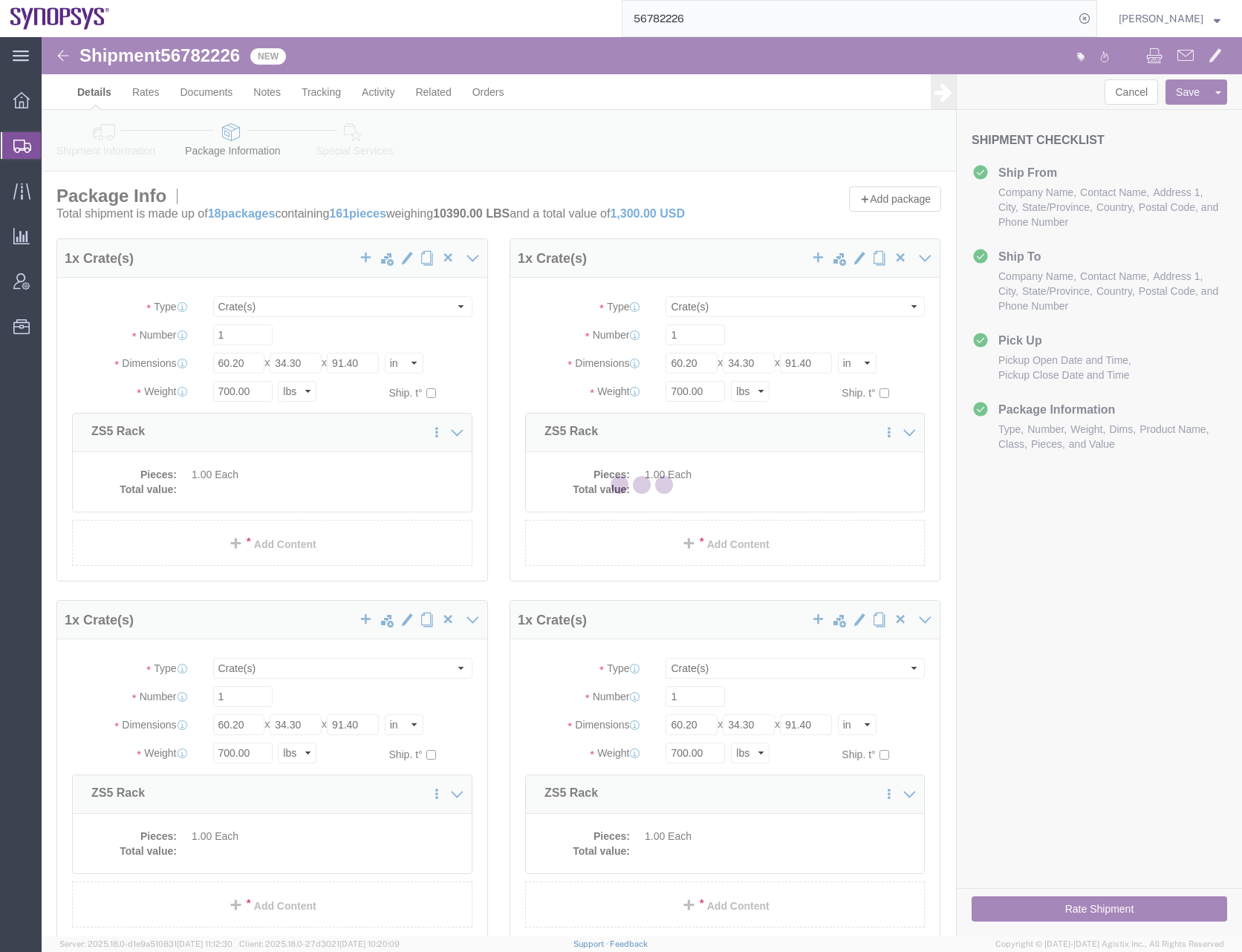
select select "PSNS"
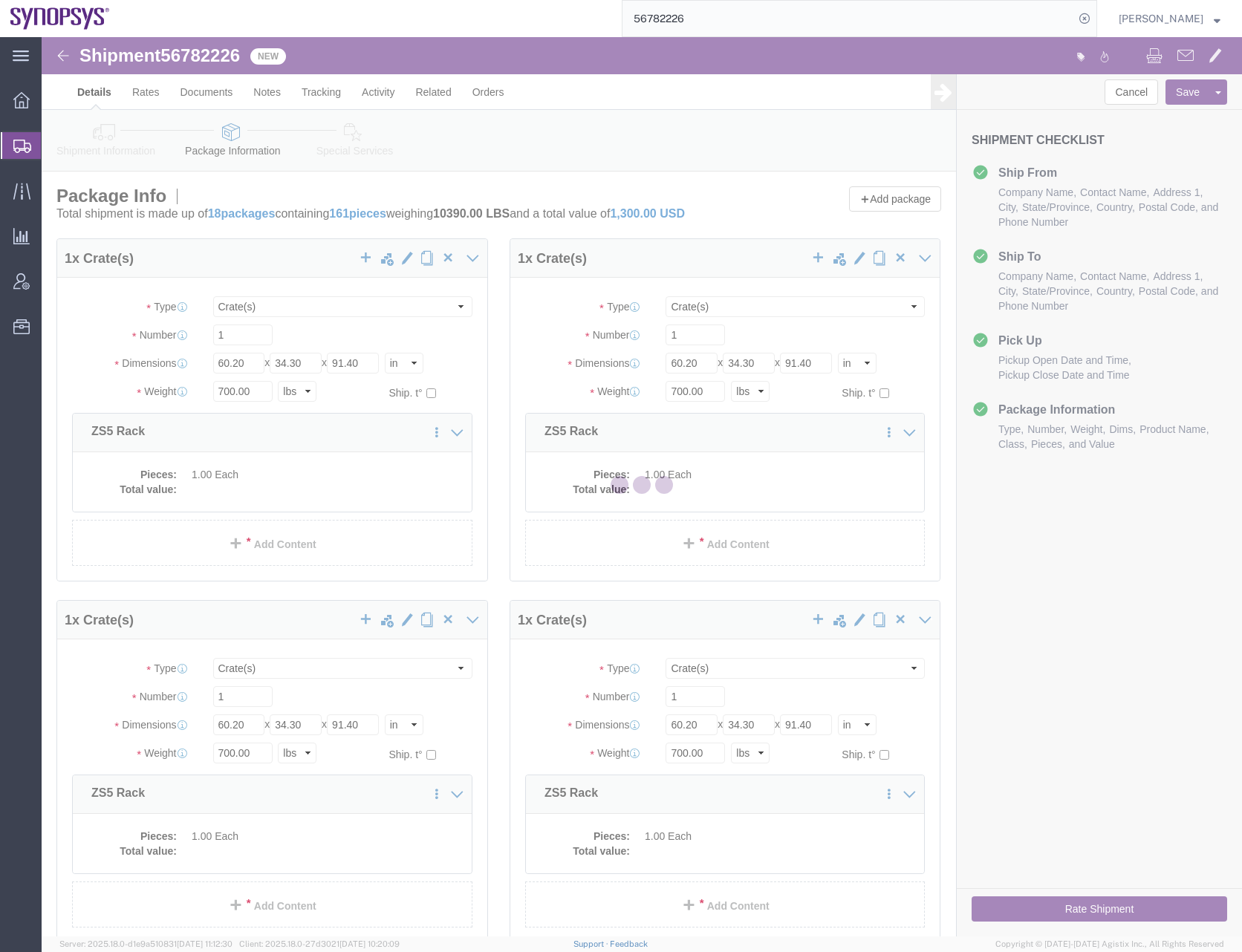
select select "PSNS"
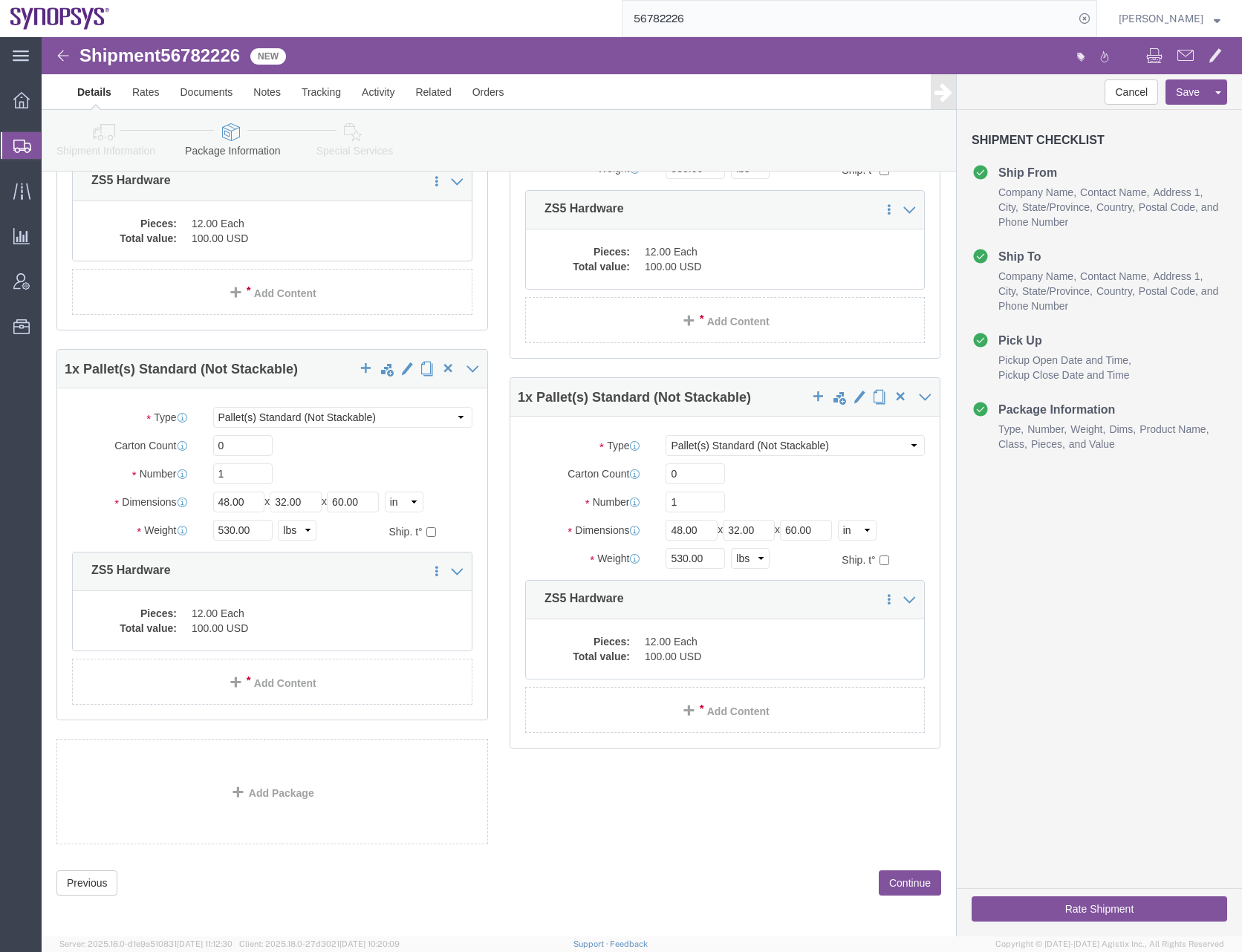
scroll to position [2942, 0]
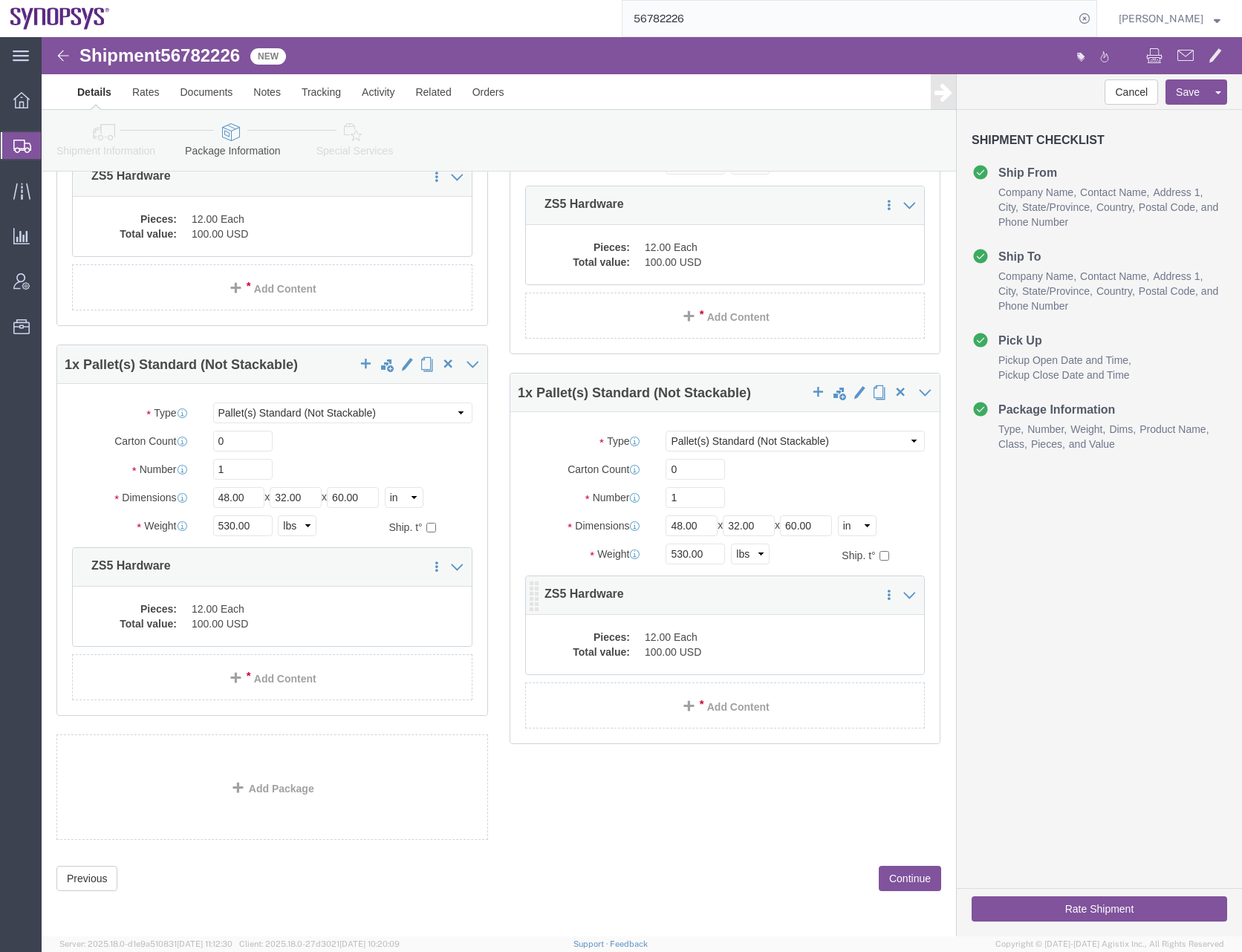
click dd "12.00 Each"
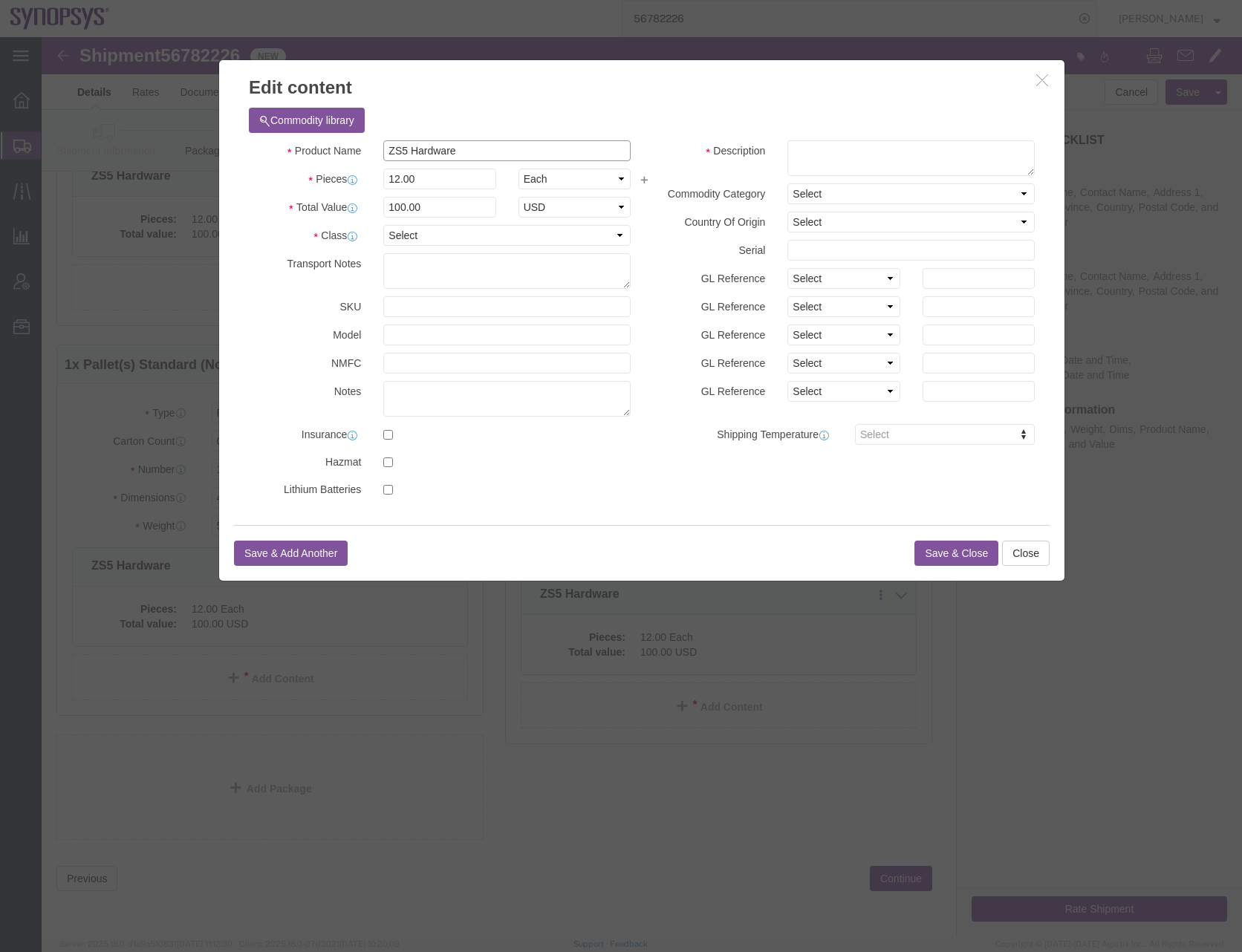
drag, startPoint x: 423, startPoint y: 110, endPoint x: 311, endPoint y: 123, distance: 112.8
click div "Product Name ZS5 Hardware"
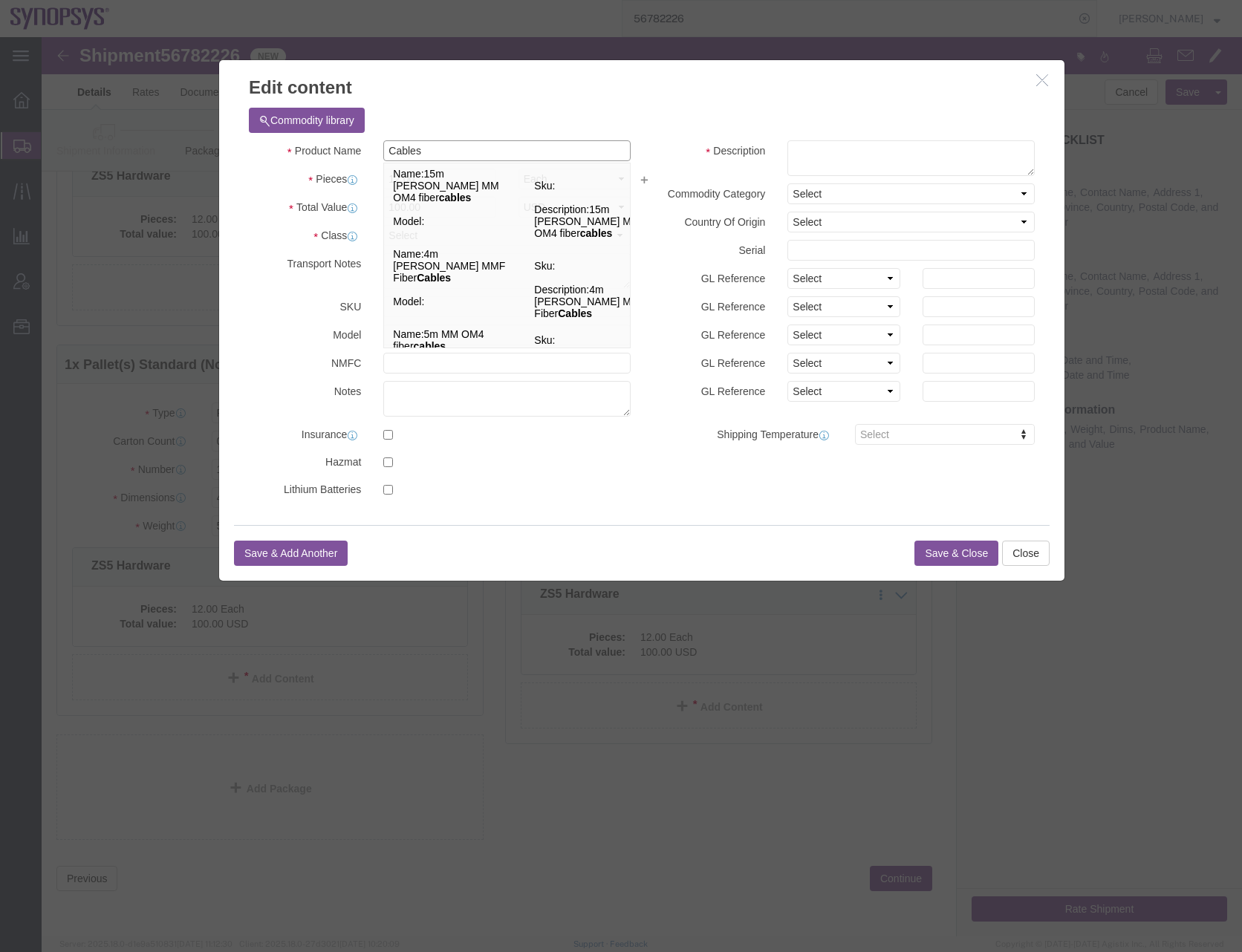
type input "Cables"
click textarea
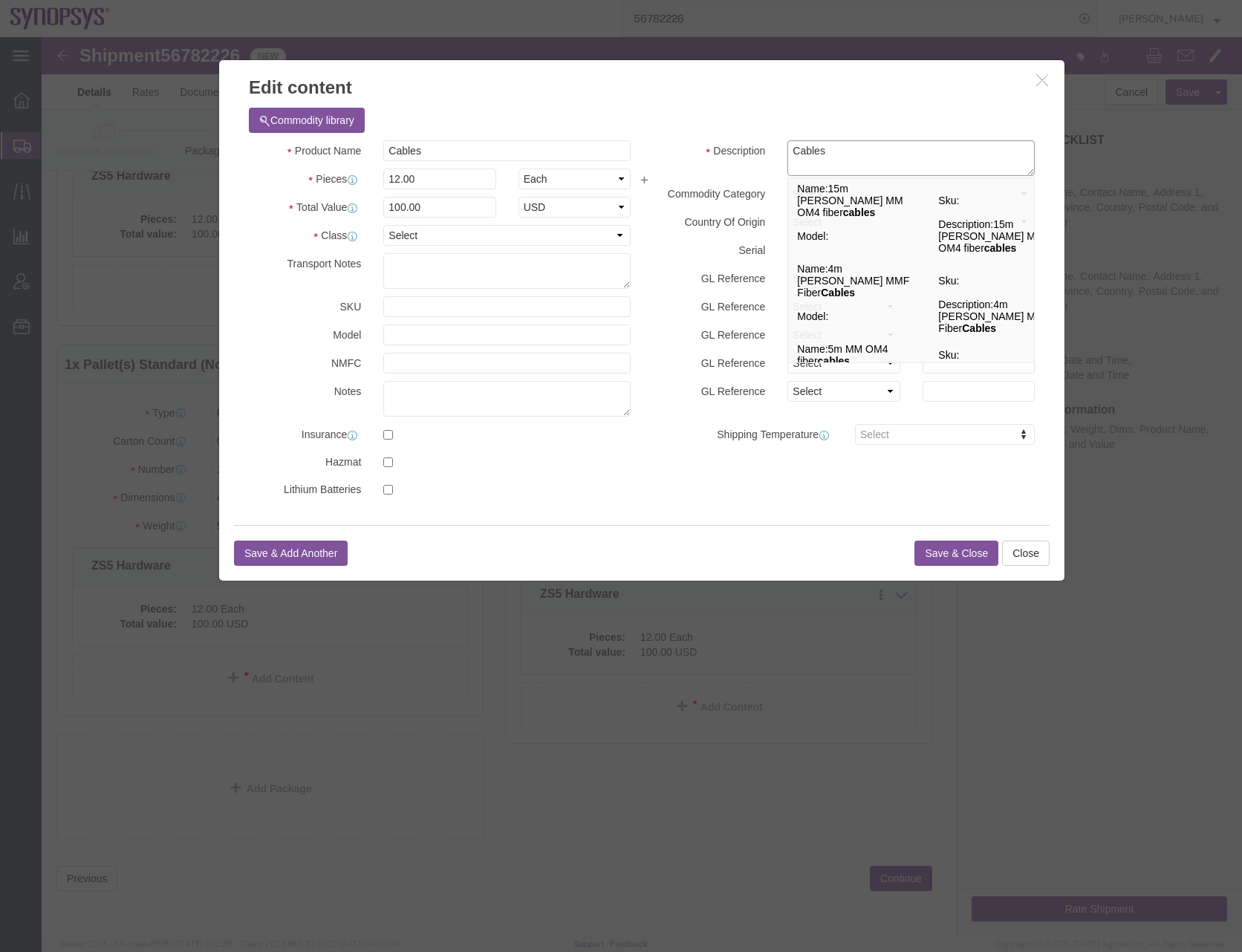
type textarea "Cables"
click select "Select 50 55 60 65 70 85 92.5 100 125 175 250 300 400"
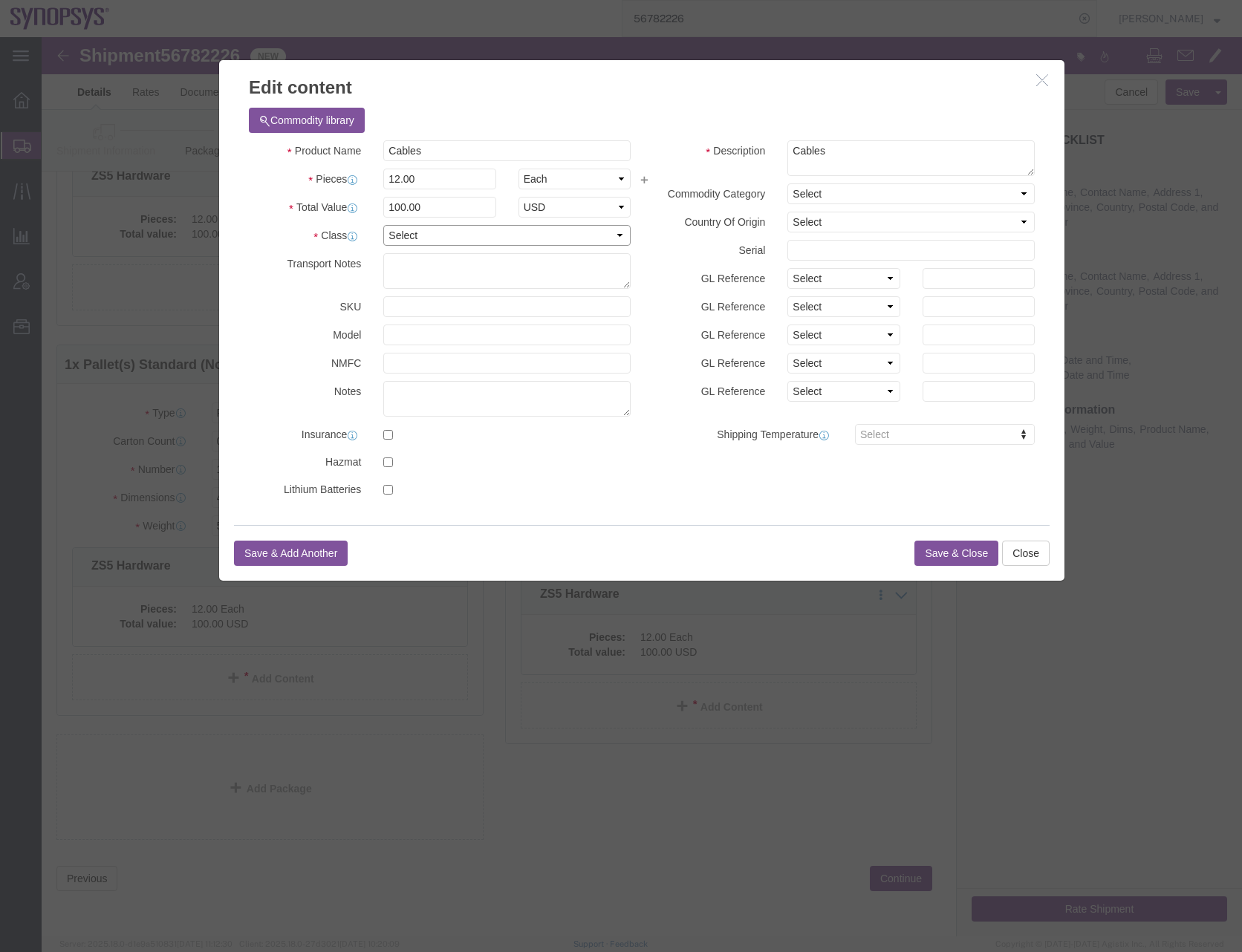
select select "50"
click select "Select 50 55 60 65 70 85 92.5 100 125 175 250 300 400"
click h3 "Edit content"
click button "Save & Close"
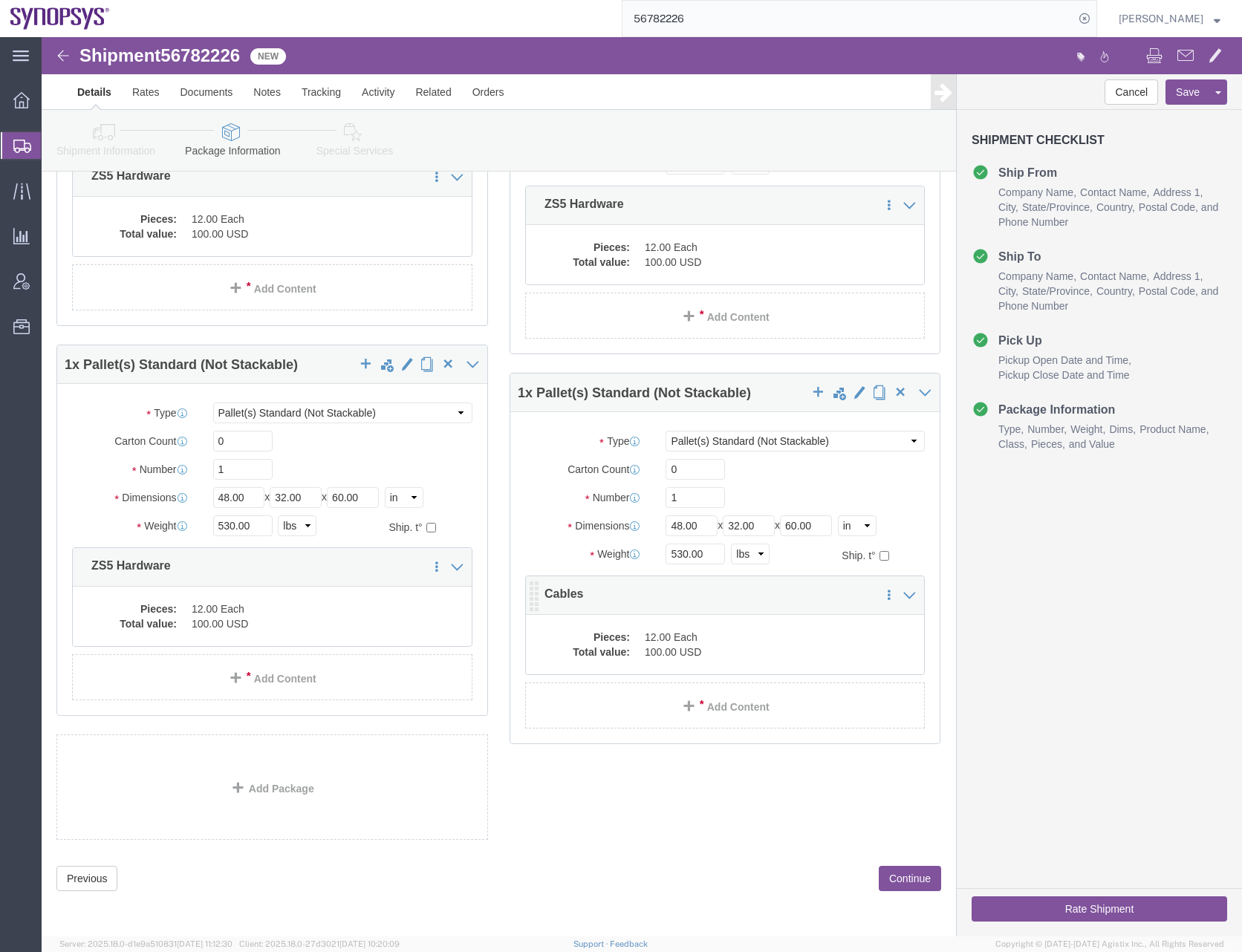
click dd "12.00 Each"
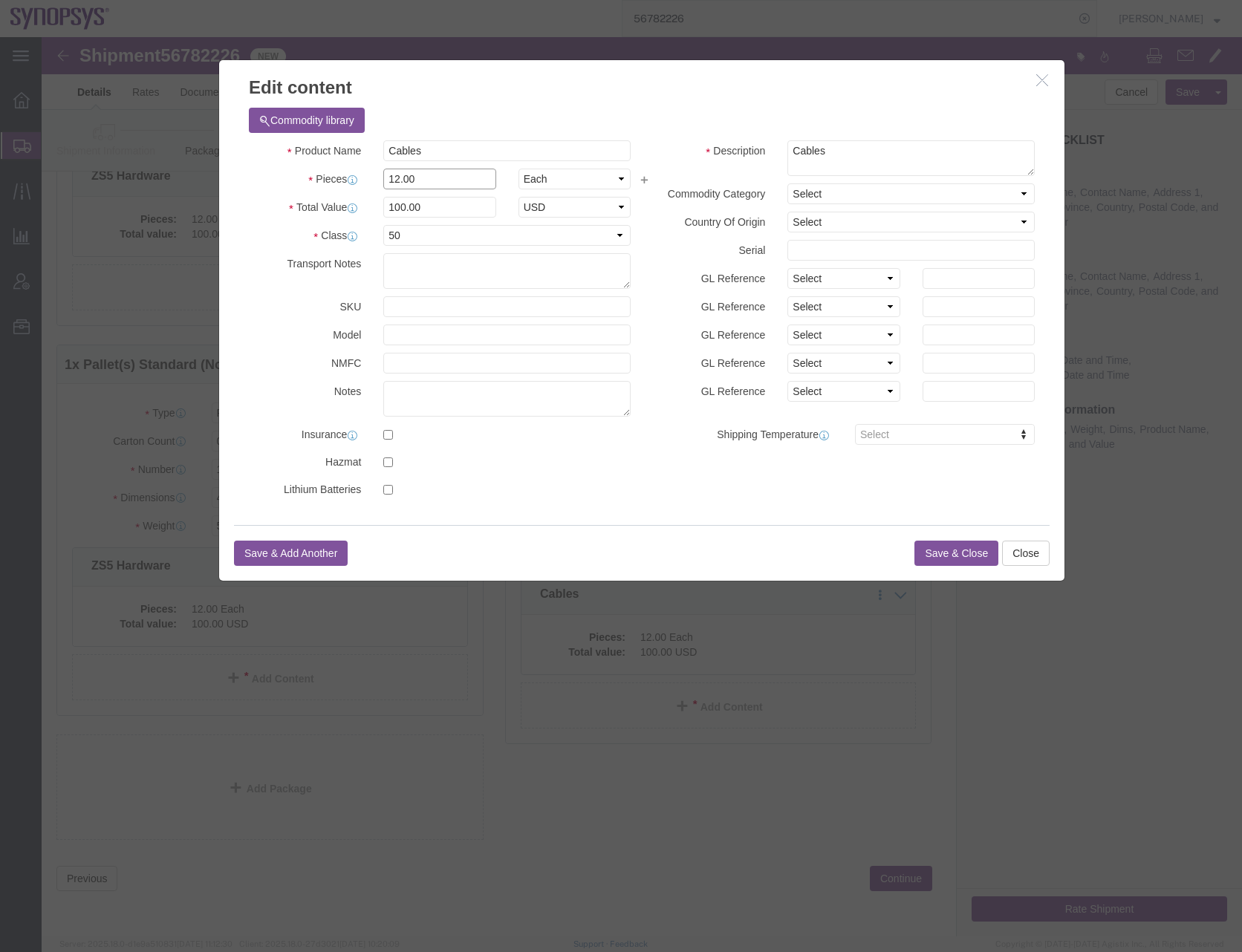
drag, startPoint x: 376, startPoint y: 140, endPoint x: 297, endPoint y: 140, distance: 79.0
click div "Pieces 12.00 Select Bag Barrels 100Board Feet Bottle Box Blister Pack Carats Ca…"
type input "1"
type input "8.33"
click button "Save & Close"
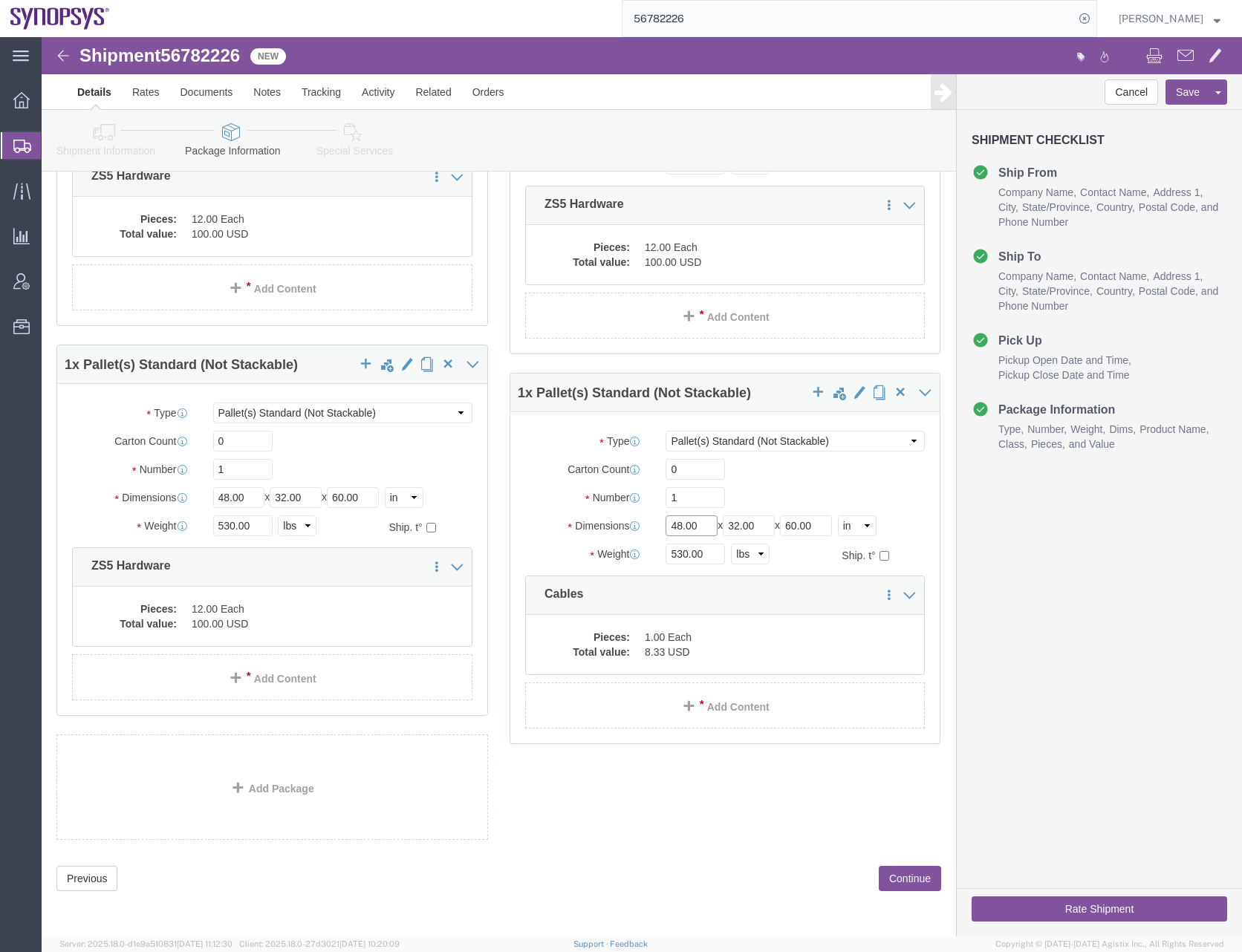
click input "48.00"
type input "48"
type input "300"
click div "1 x Crate(s) Package Type Select Bale(s) Basket(s) Bolt(s) Bottle(s) Buckets Bu…"
click span "button"
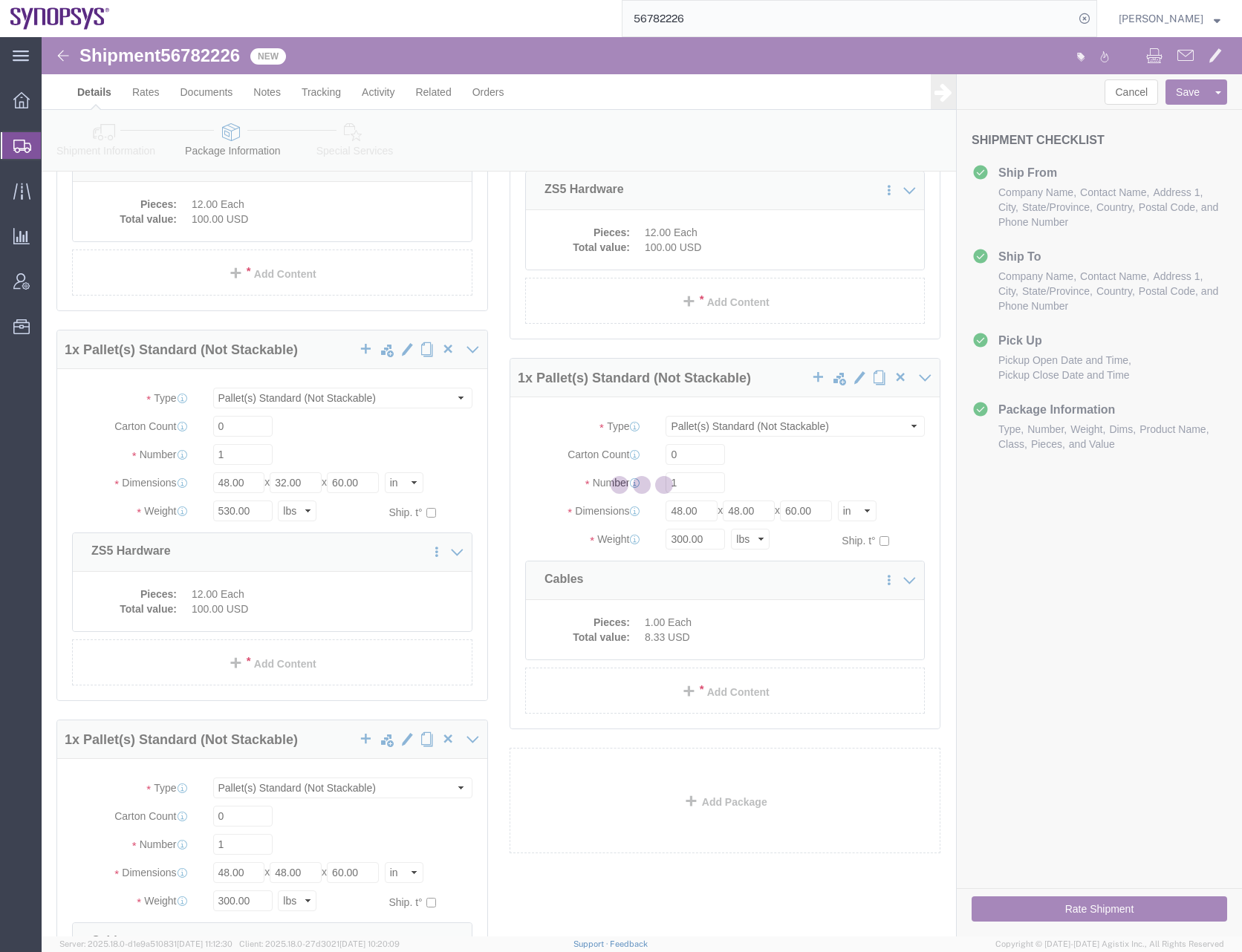
scroll to position [0, 0]
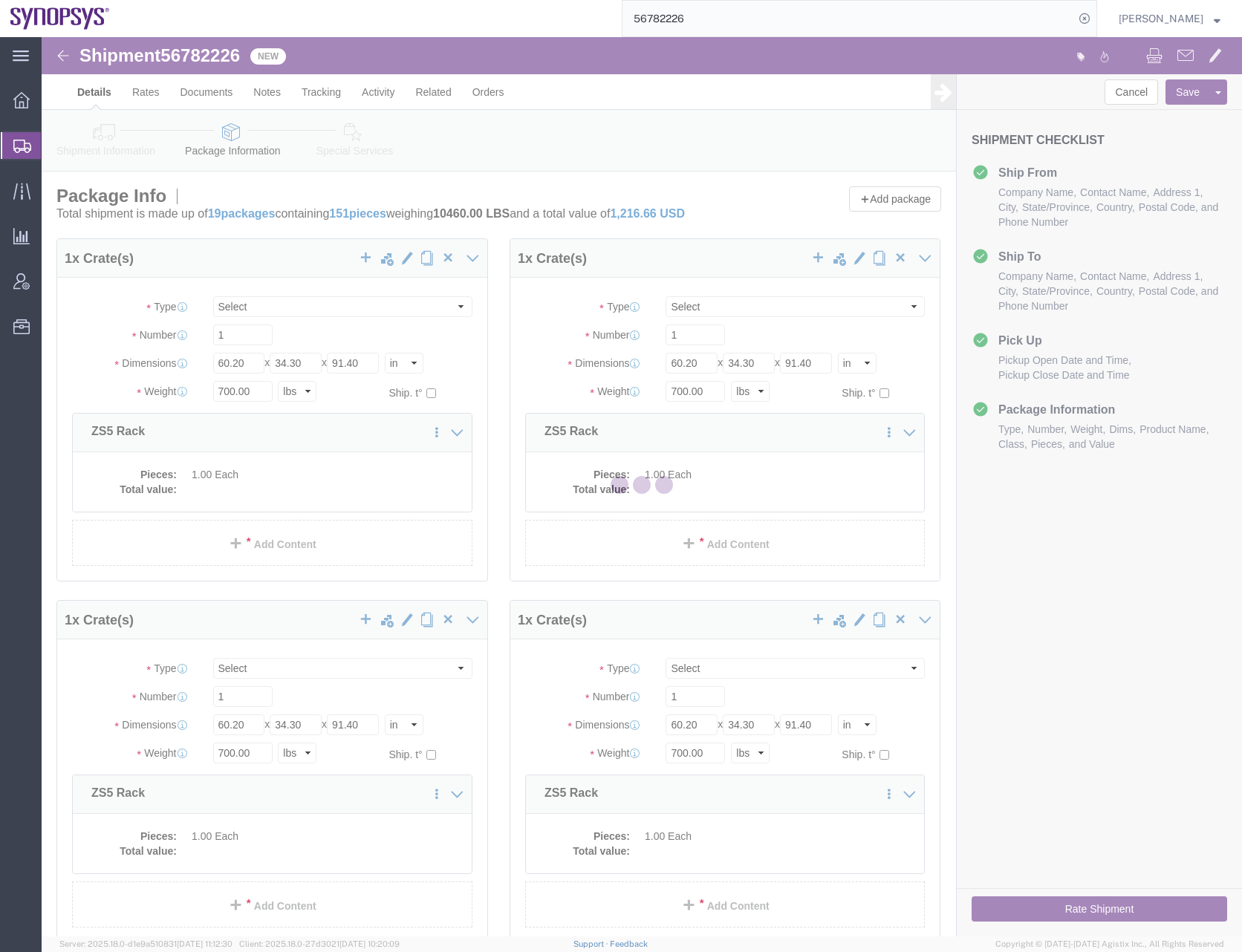
select select "CRAT"
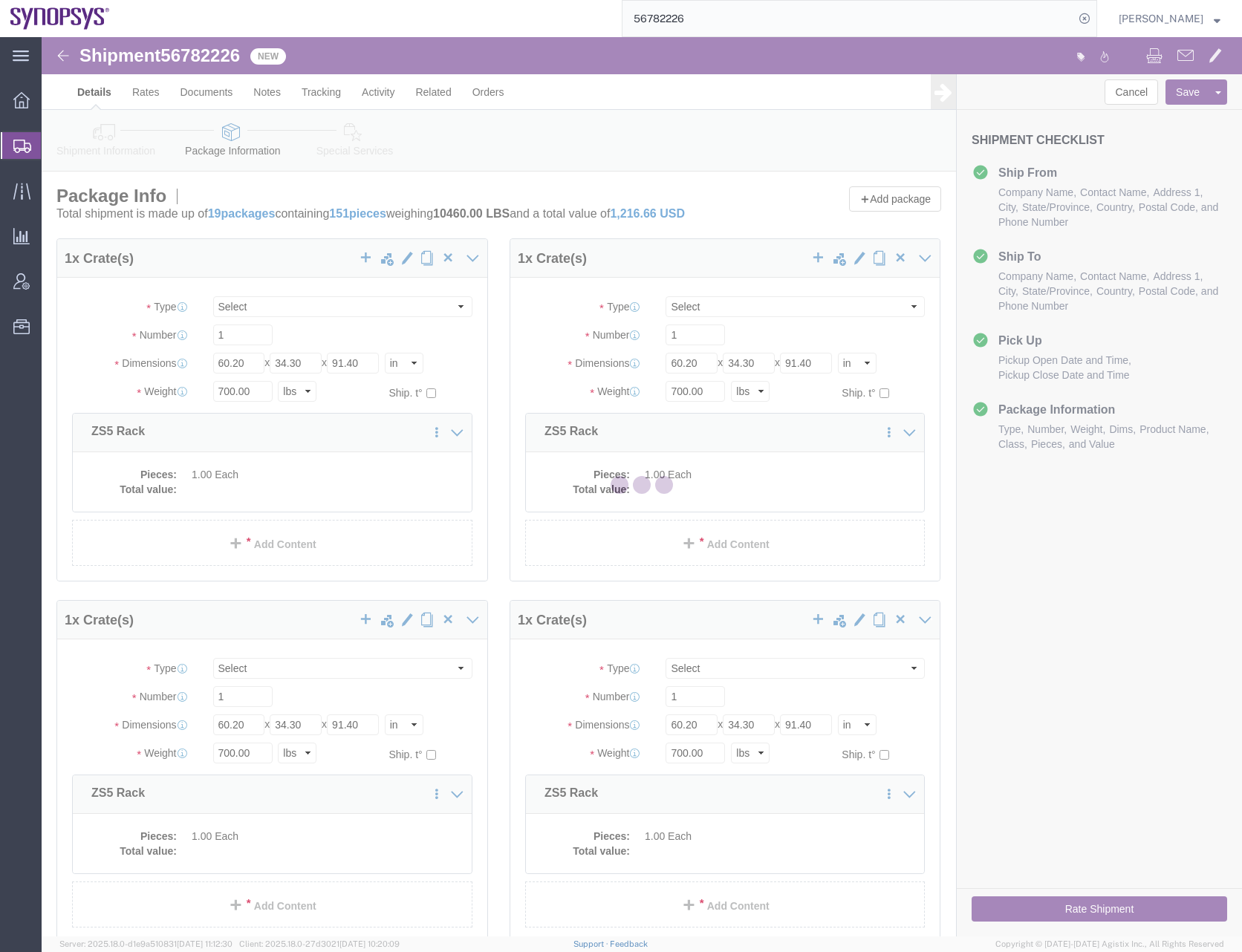
select select "PSNS"
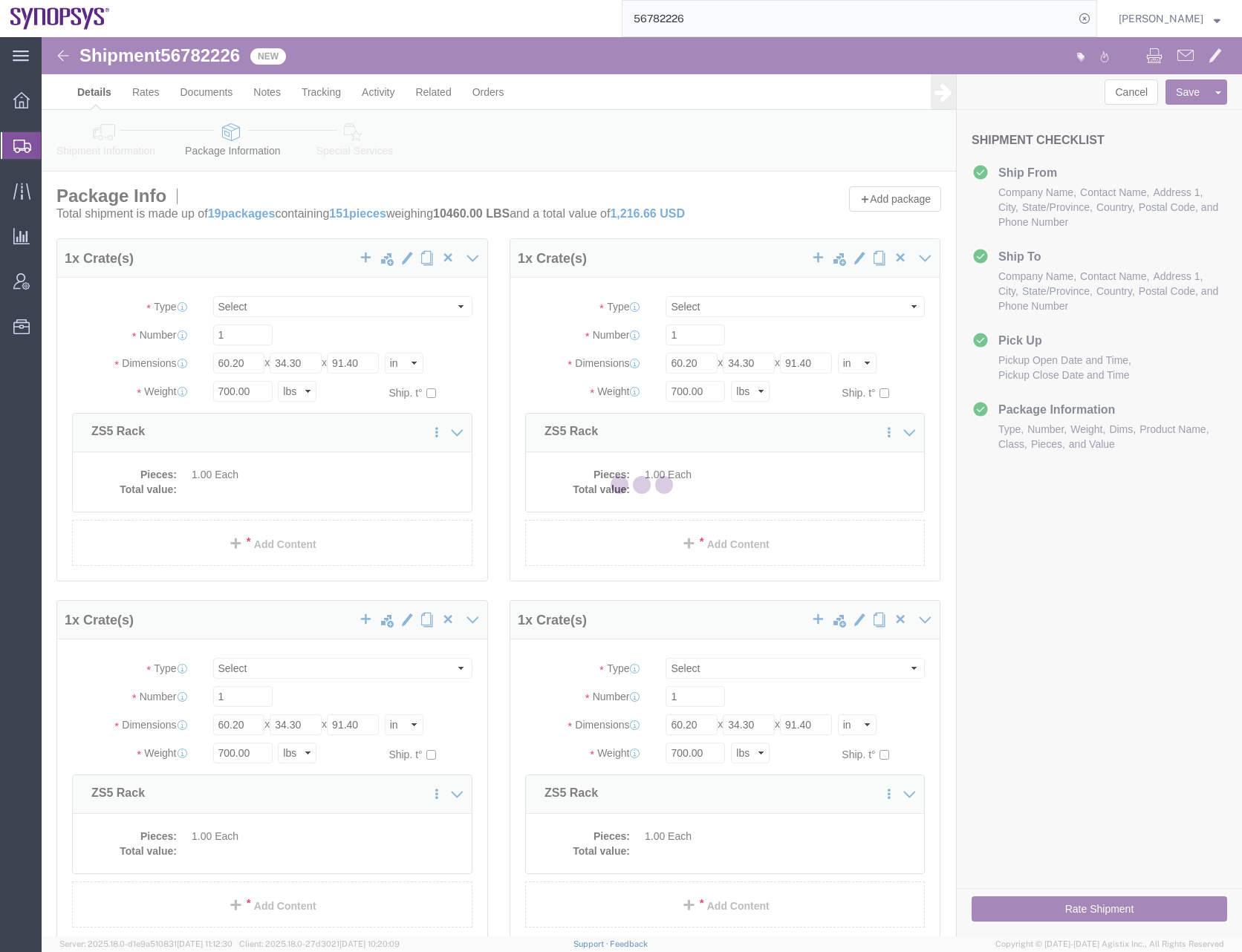
select select "PSNS"
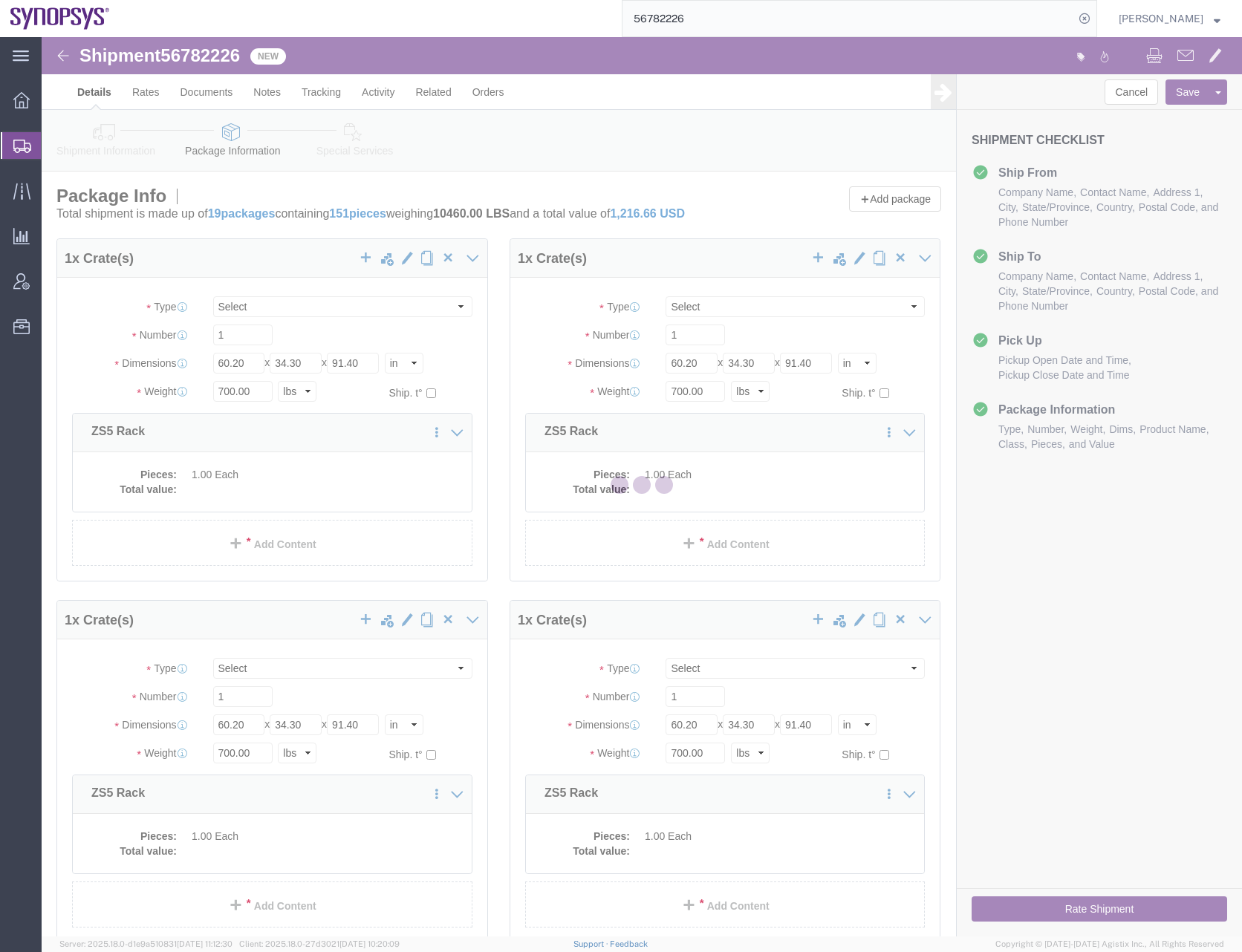
select select "PSNS"
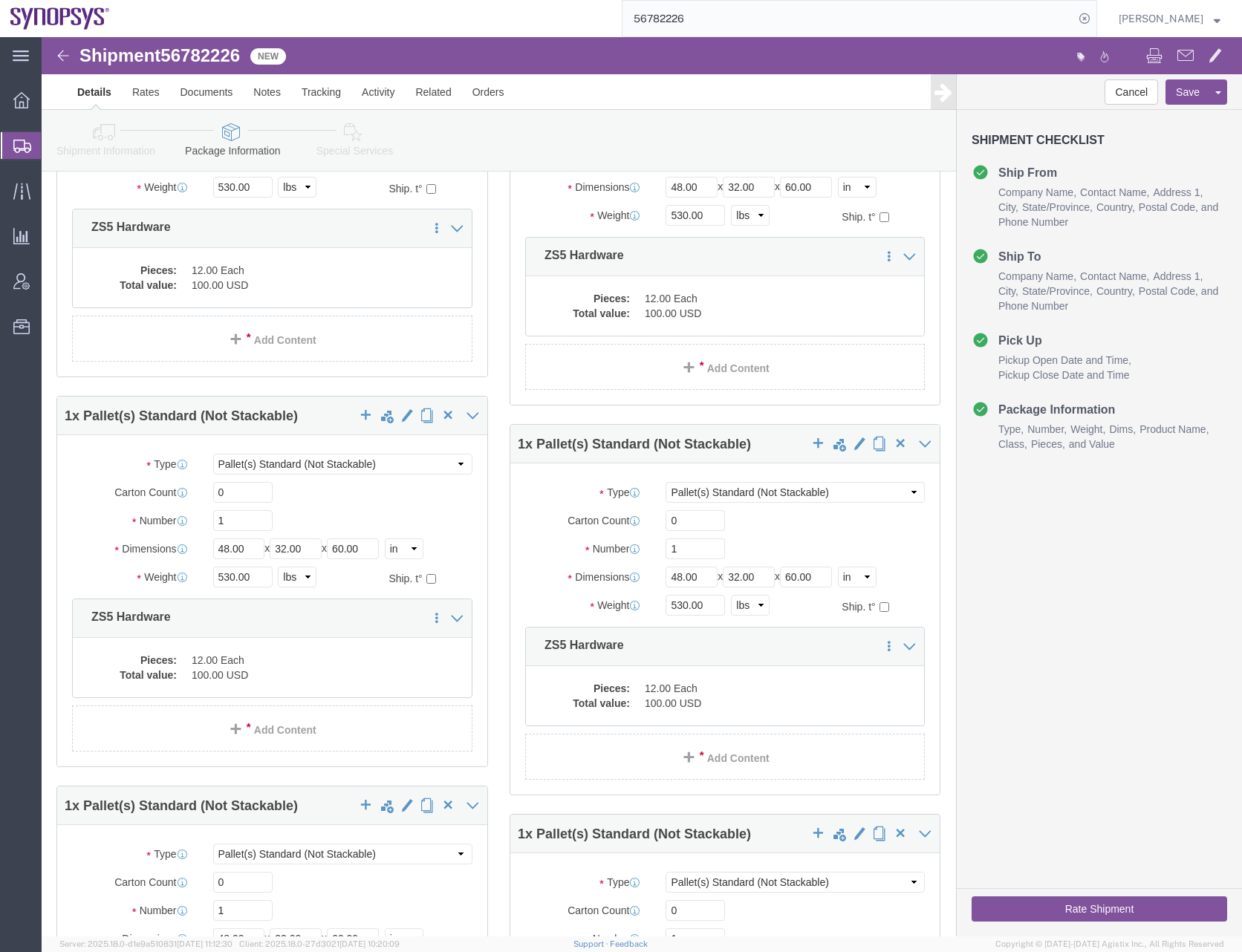
scroll to position [3216, 0]
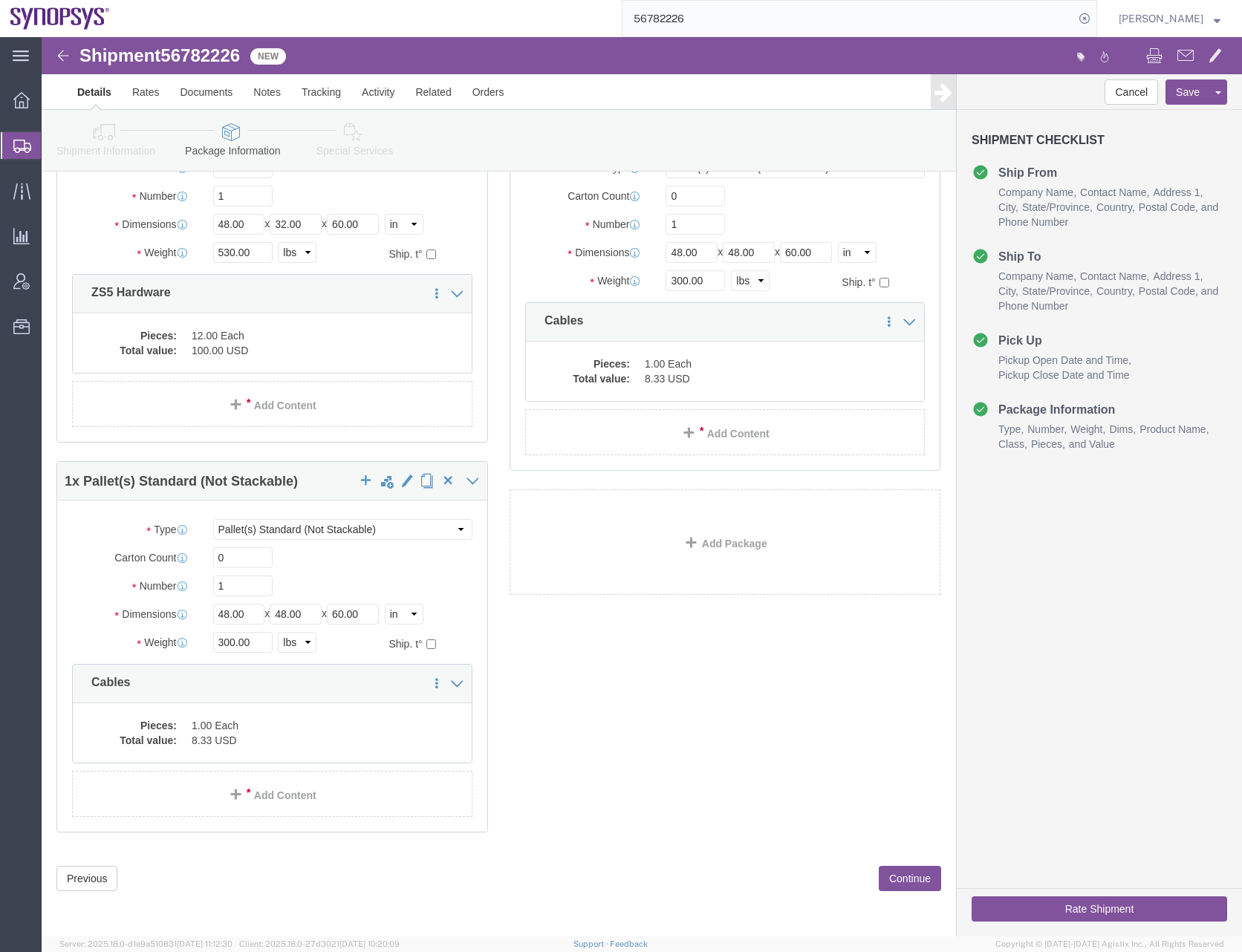
drag, startPoint x: 603, startPoint y: 370, endPoint x: 578, endPoint y: 743, distance: 373.8
click span "button"
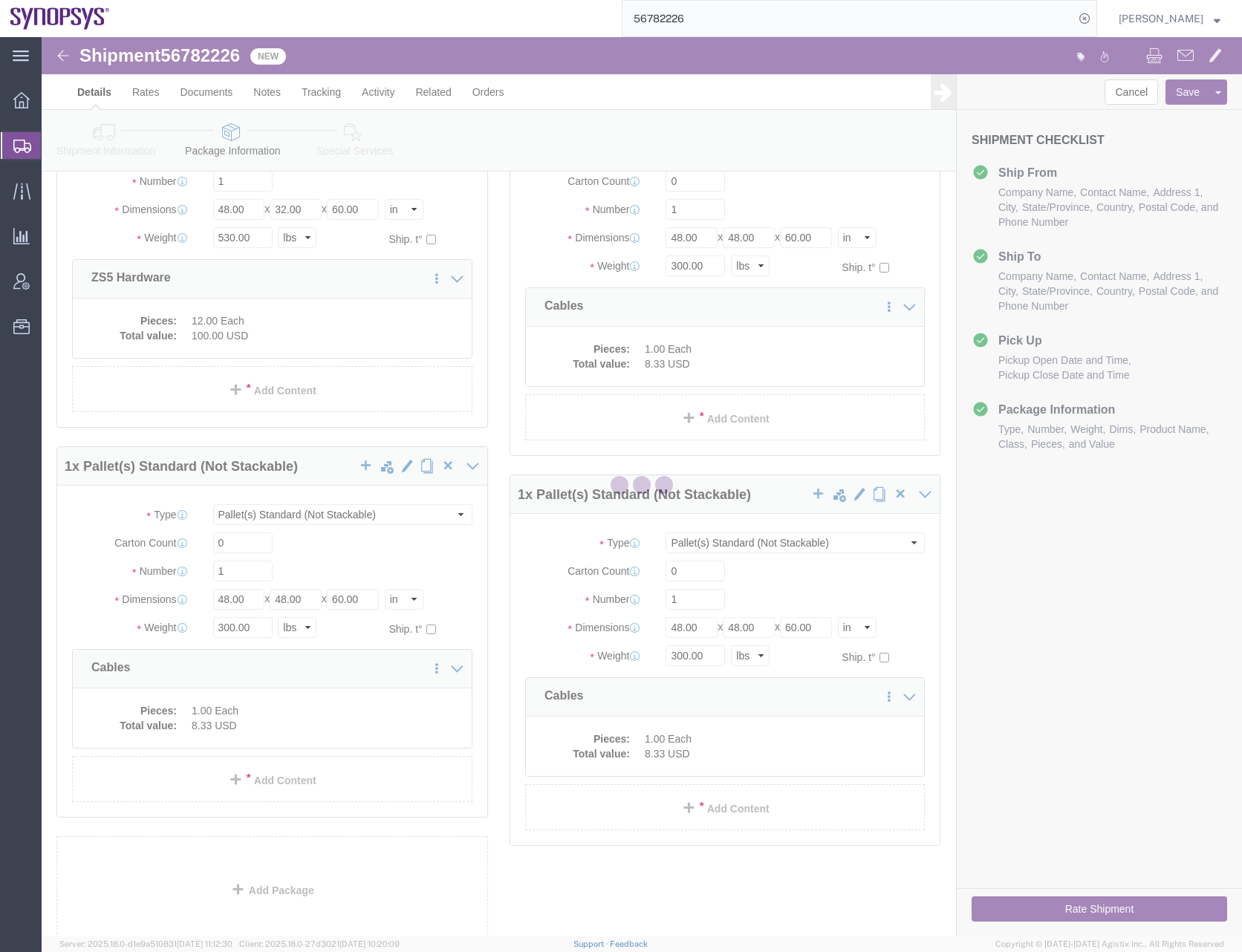
scroll to position [0, 0]
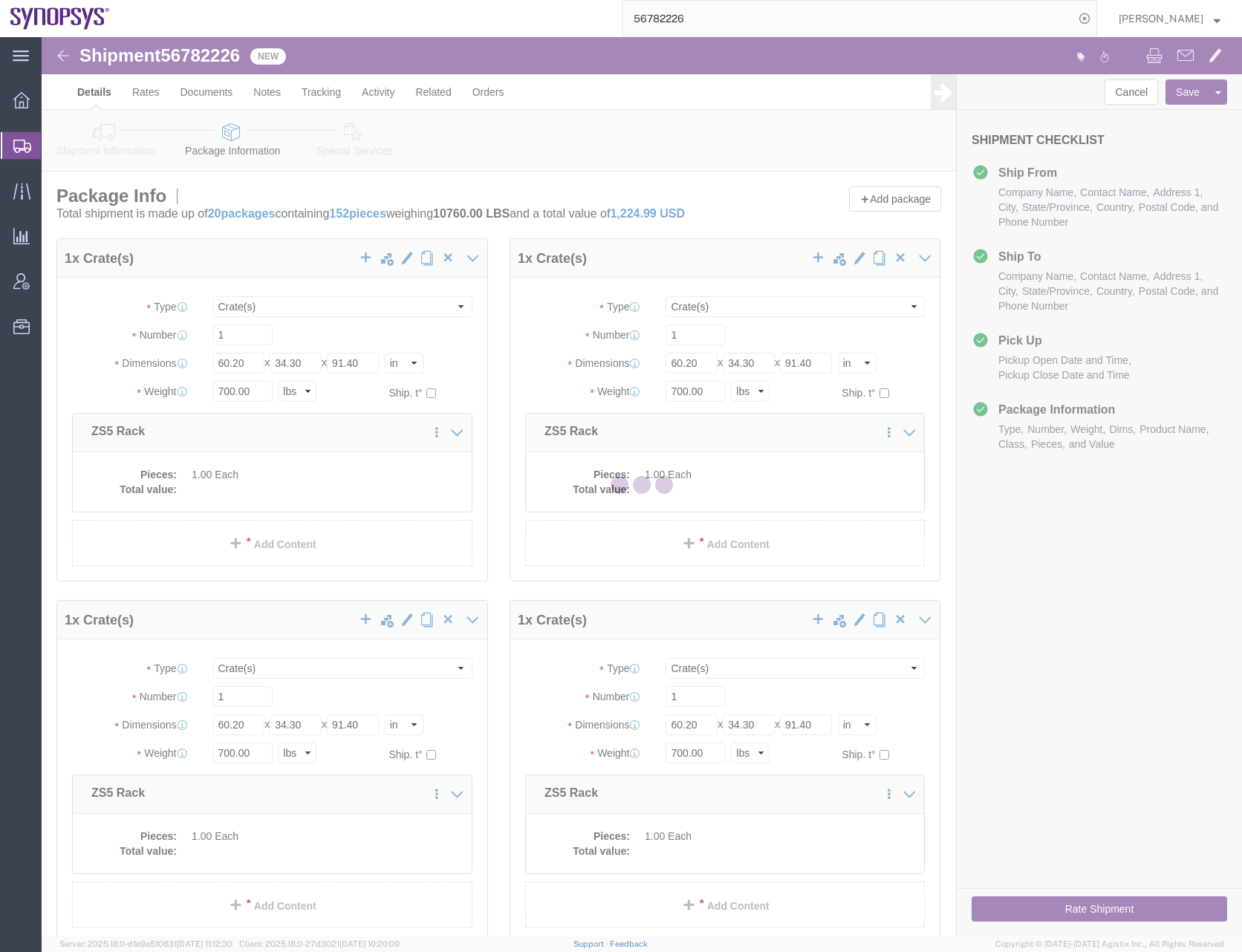
select select "CRAT"
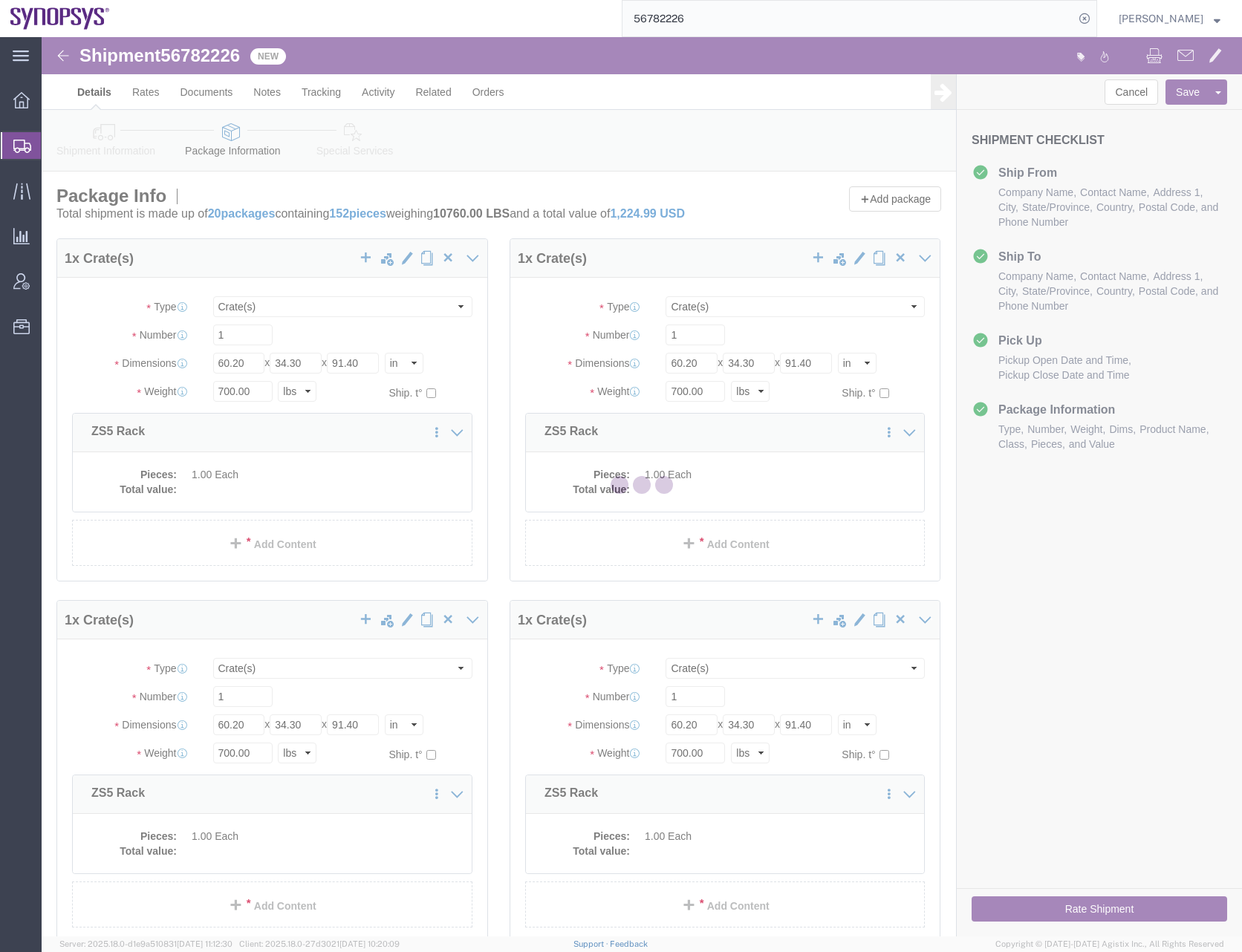
select select "PSNS"
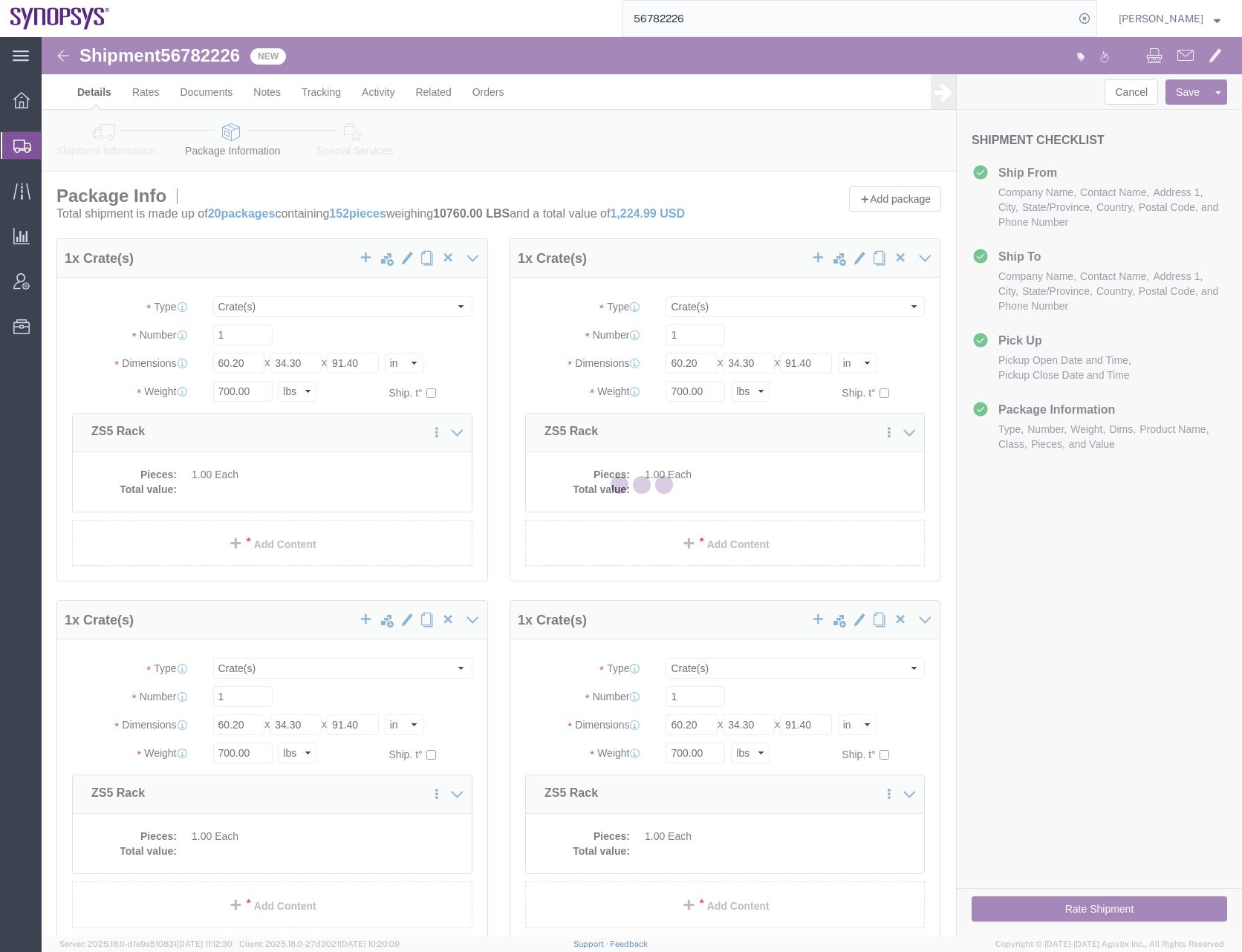
select select "PSNS"
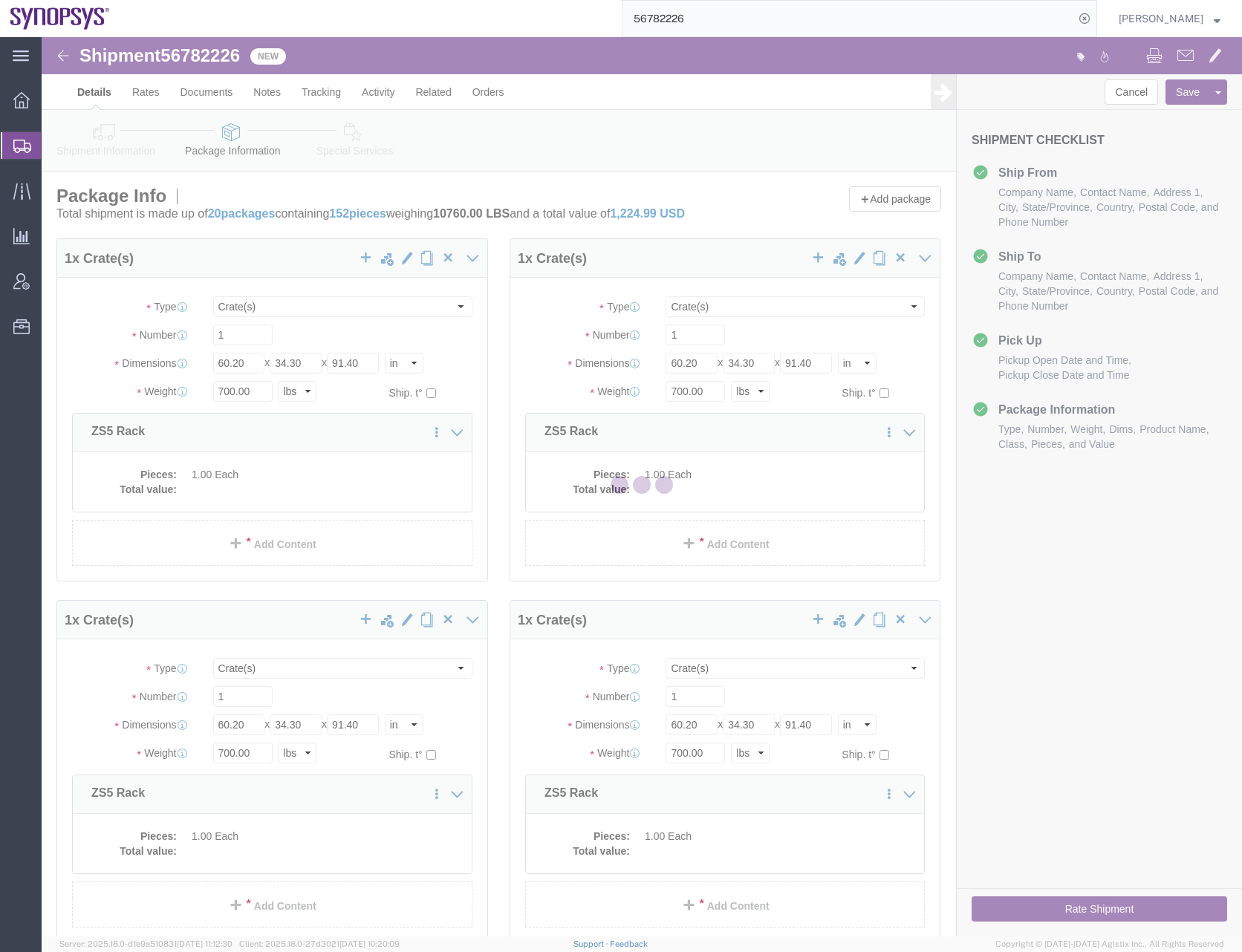
select select "PSNS"
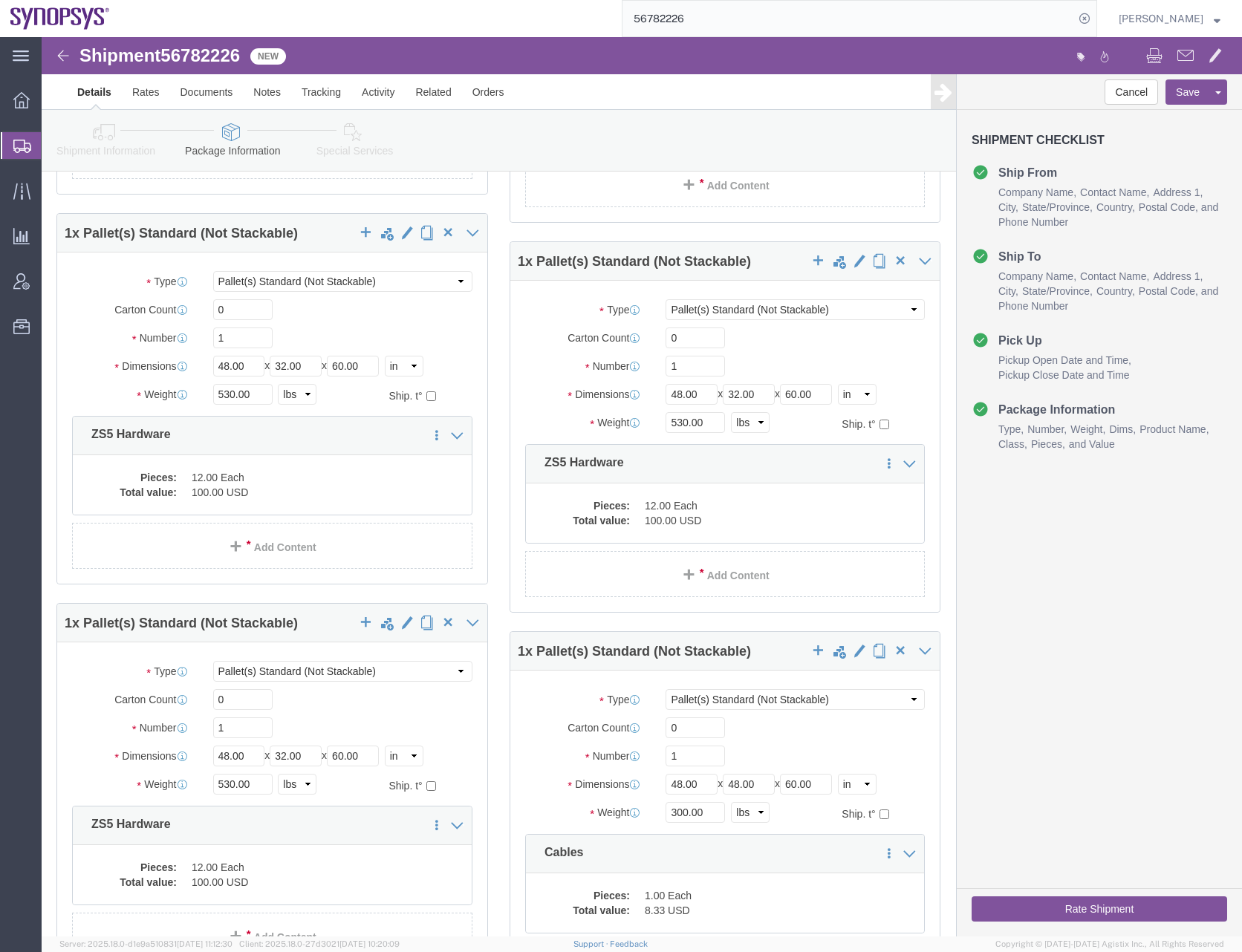
scroll to position [2664, 0]
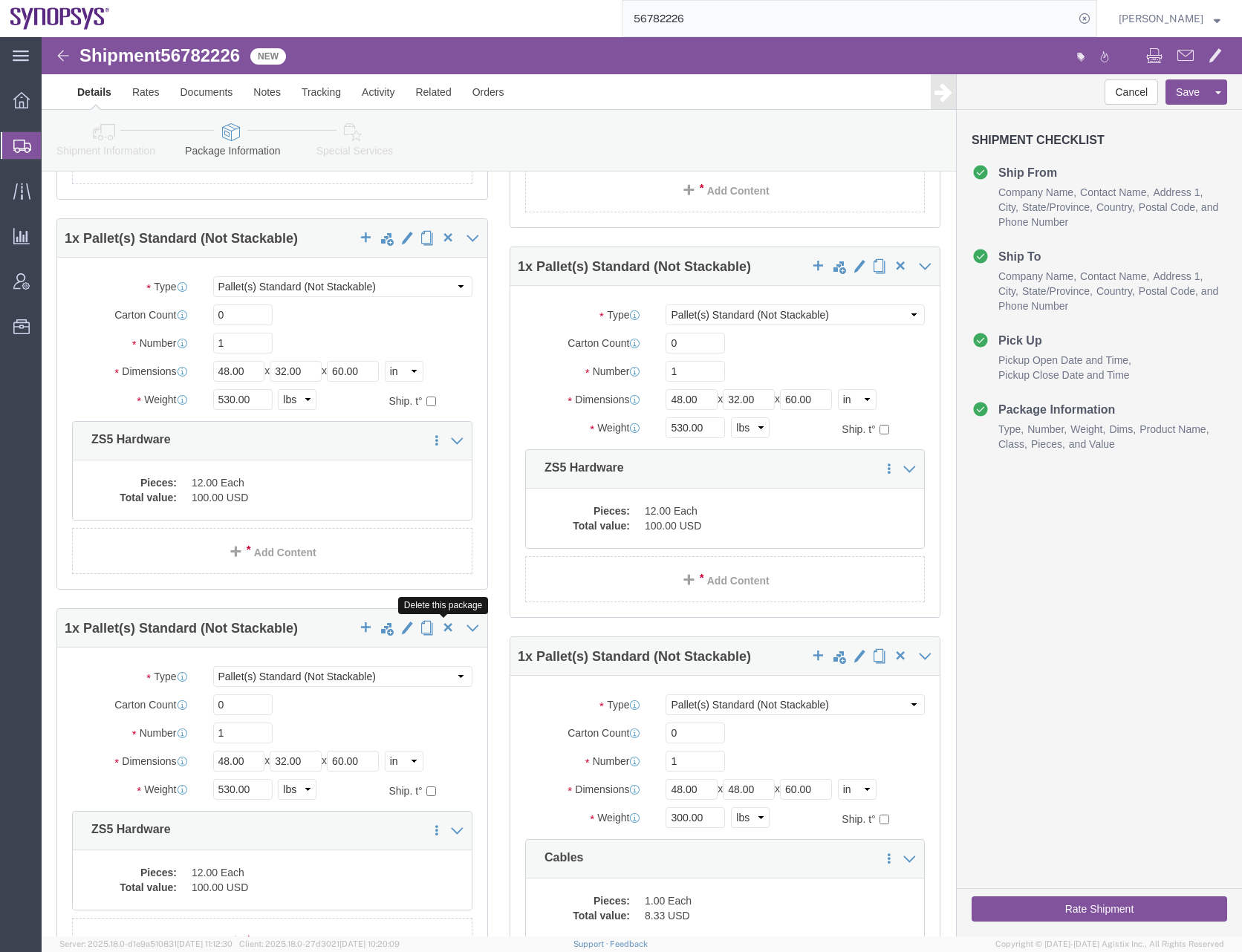
click span "button"
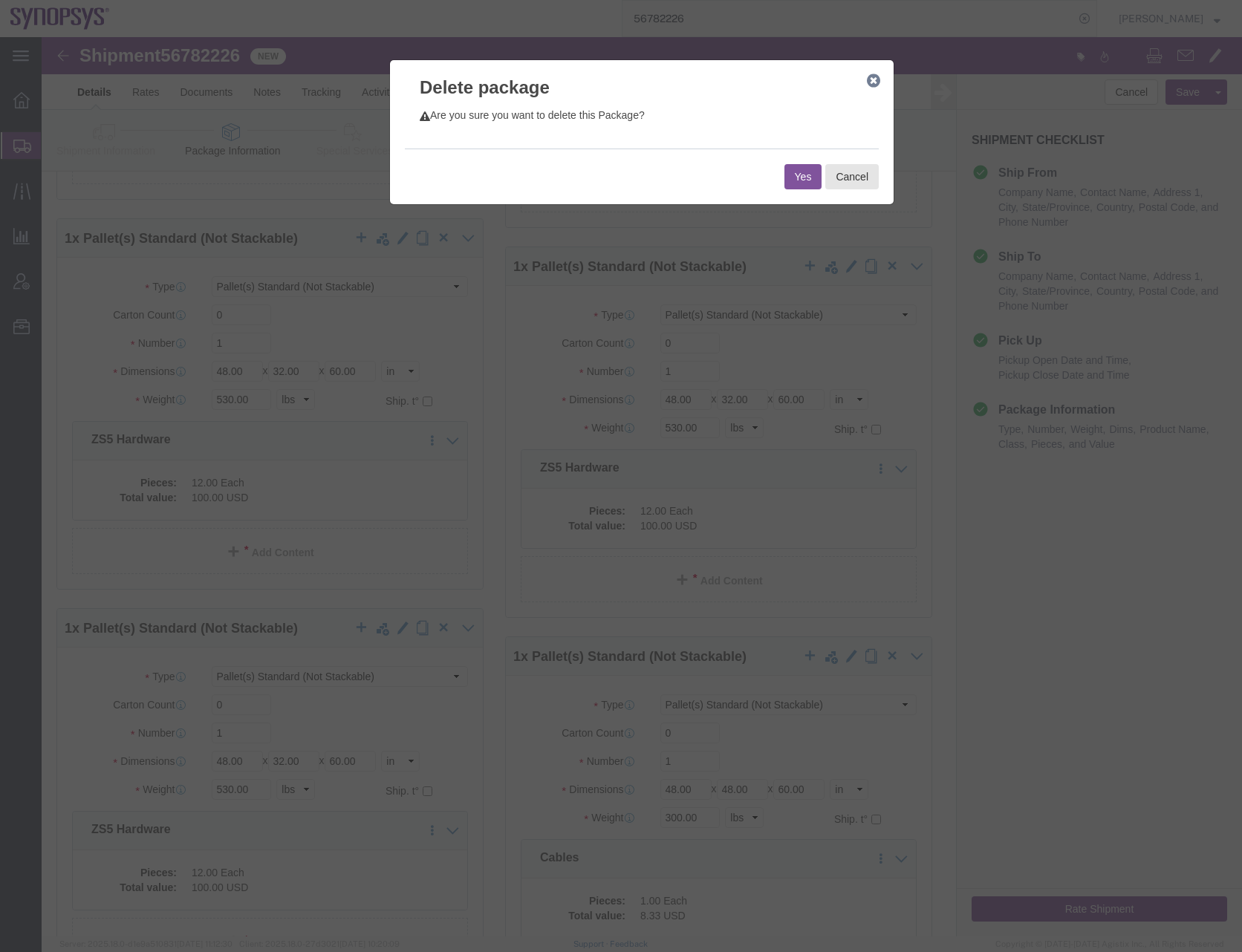
click button "Yes"
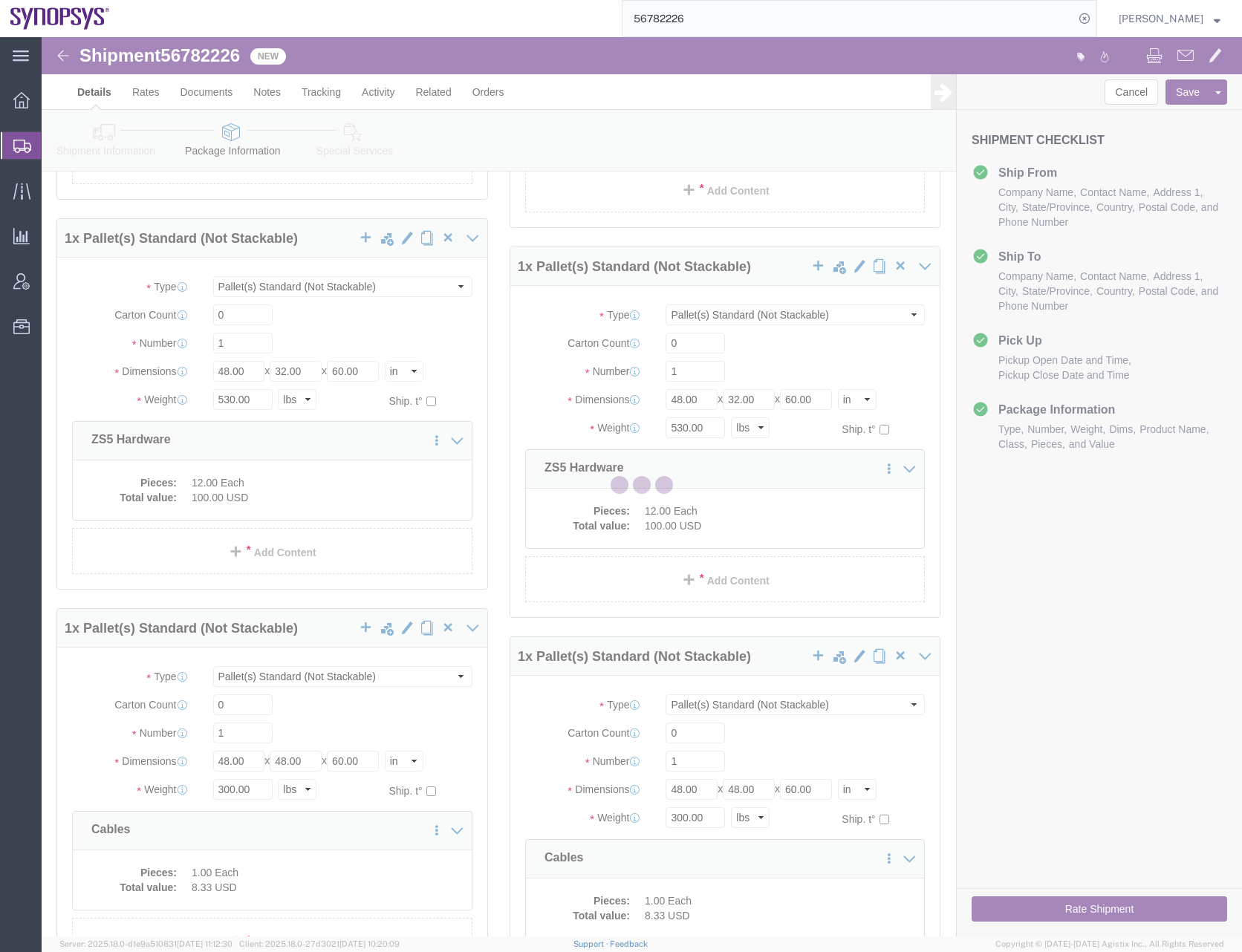
scroll to position [0, 0]
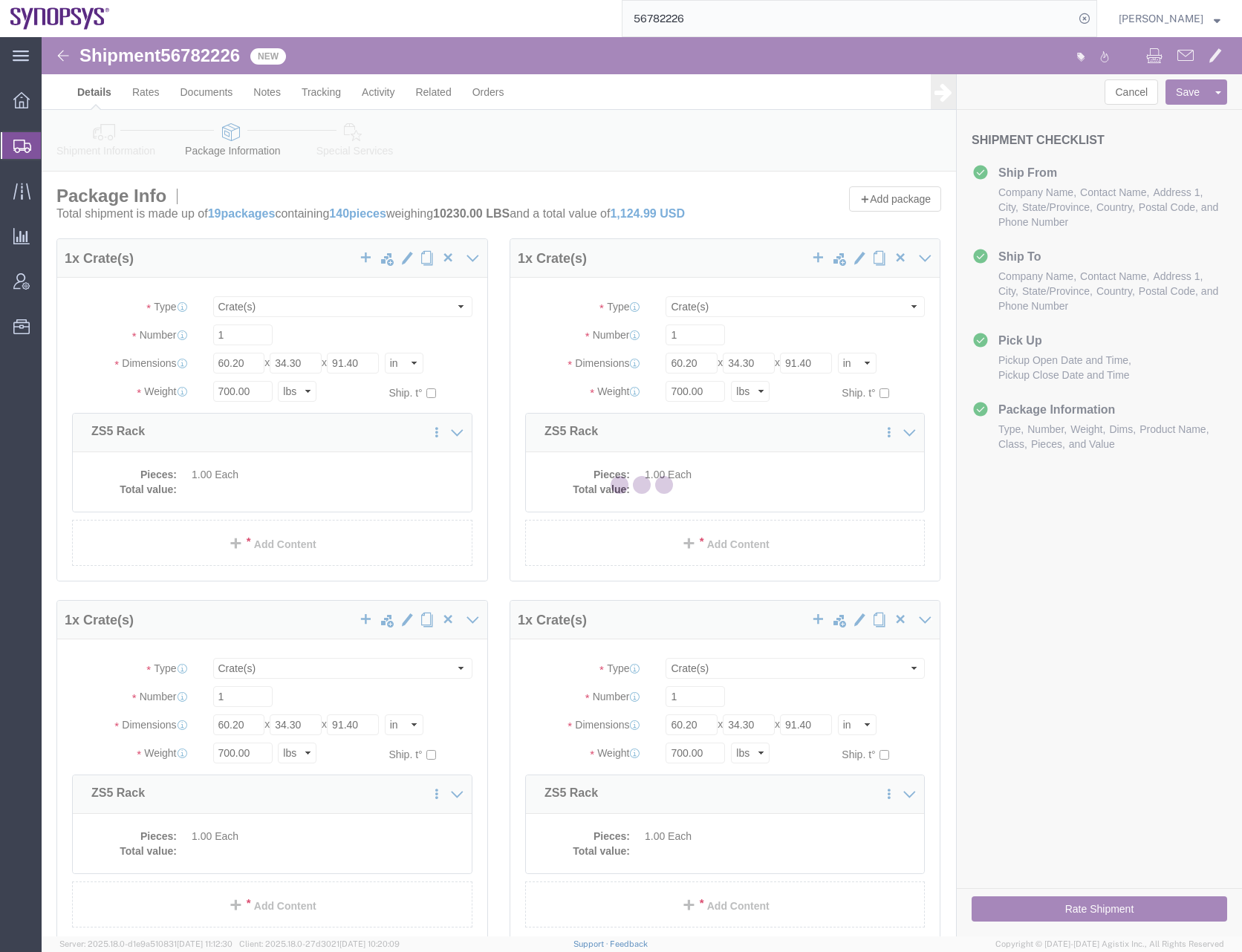
select select "CRAT"
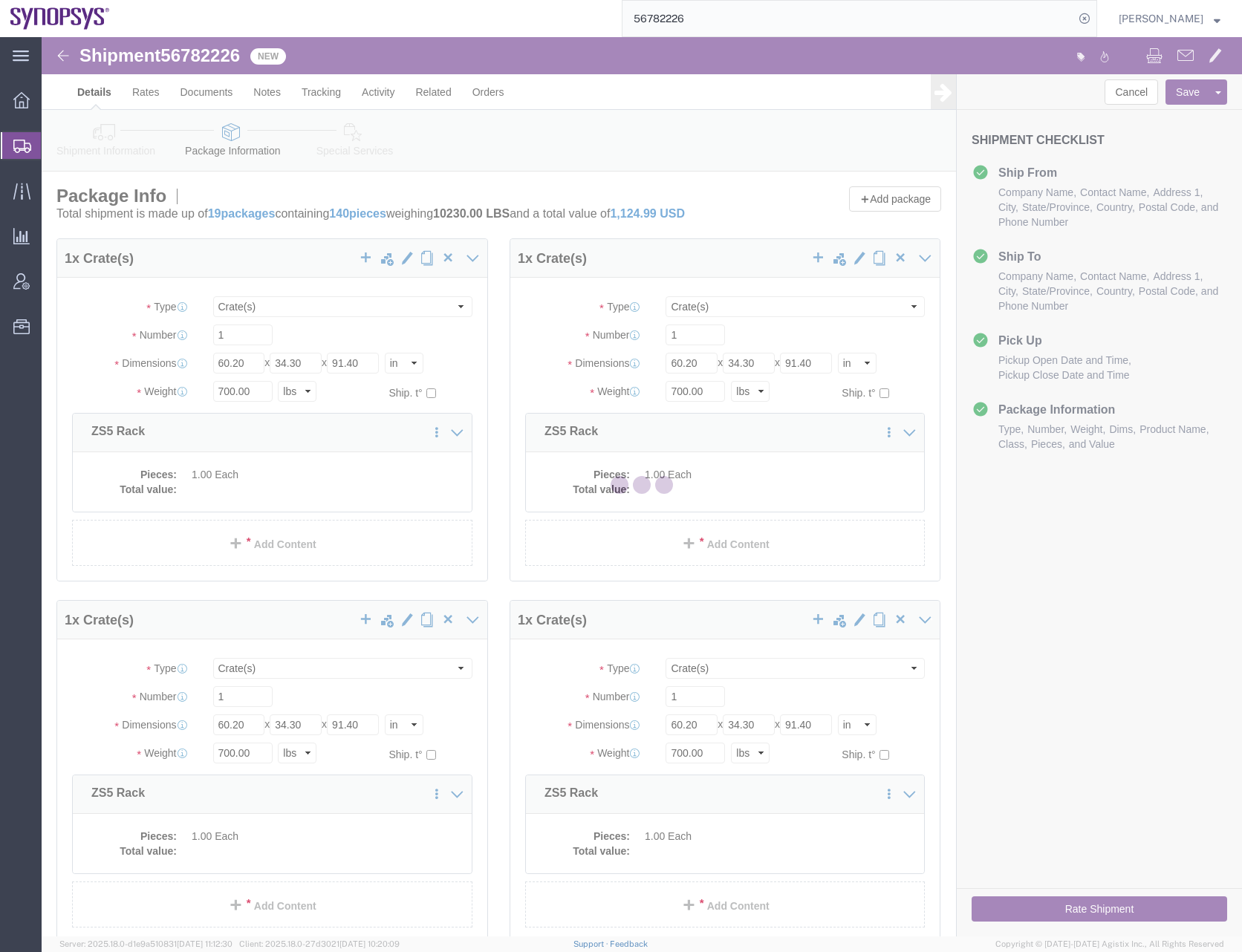
select select "PSNS"
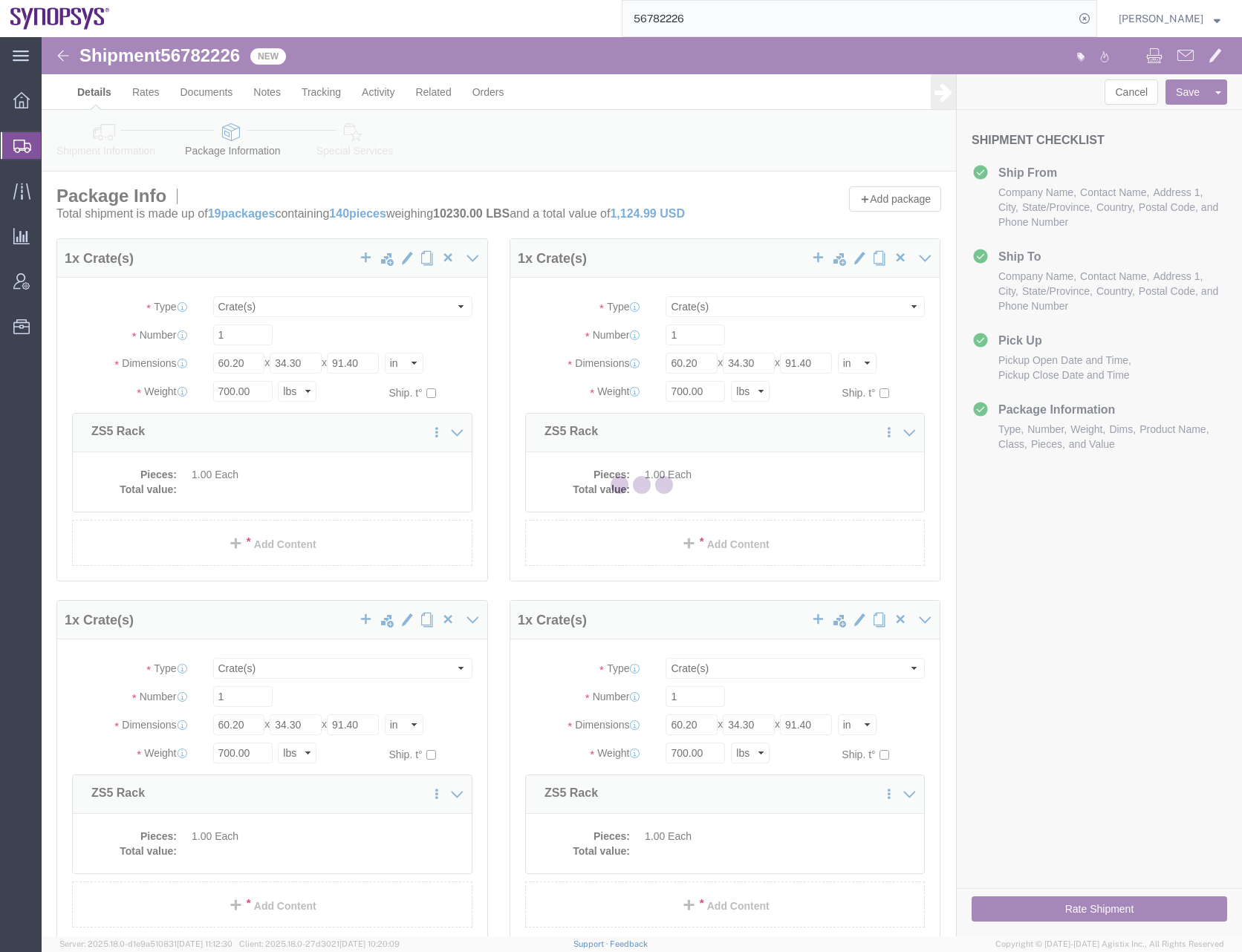
select select "PSNS"
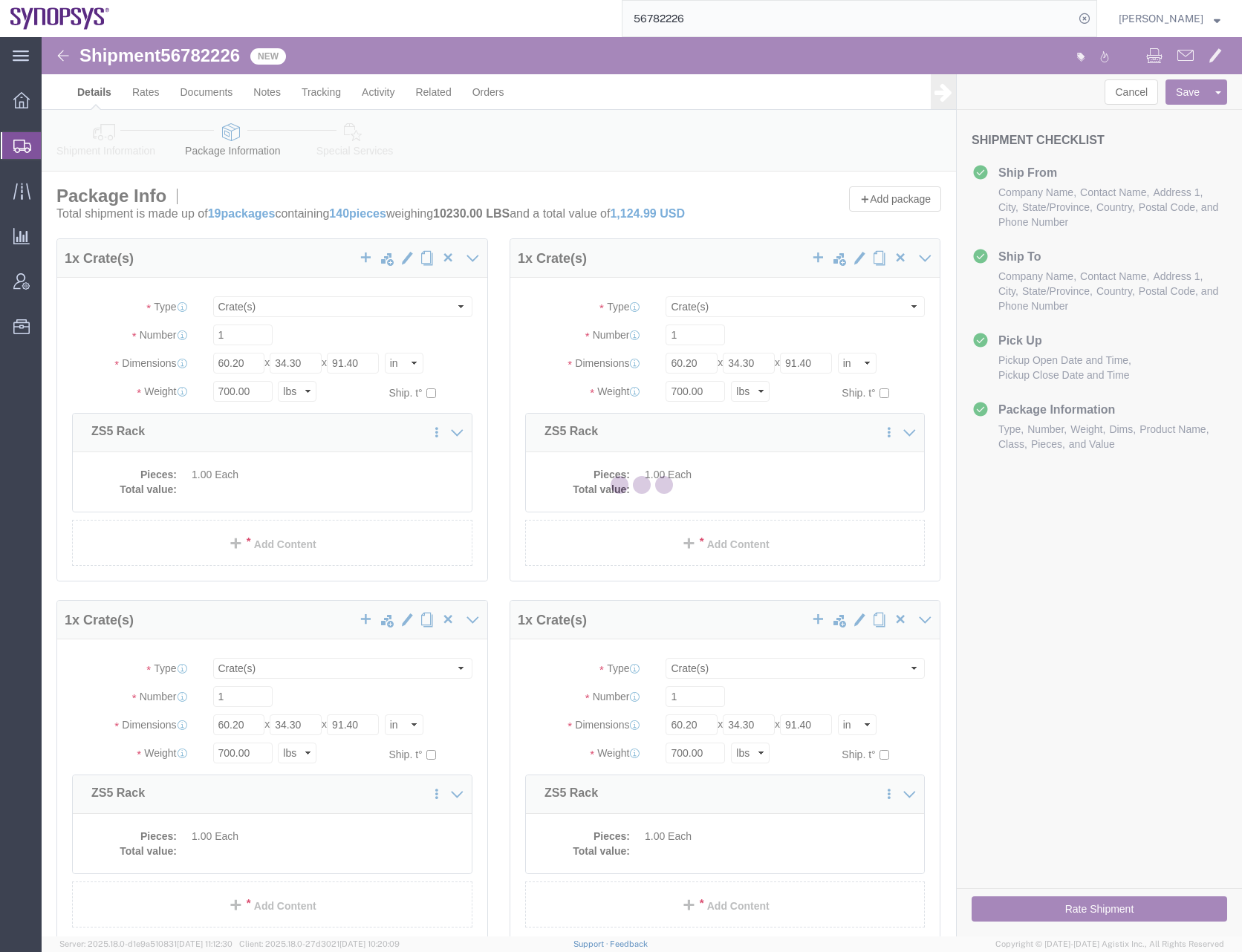
select select "PSNS"
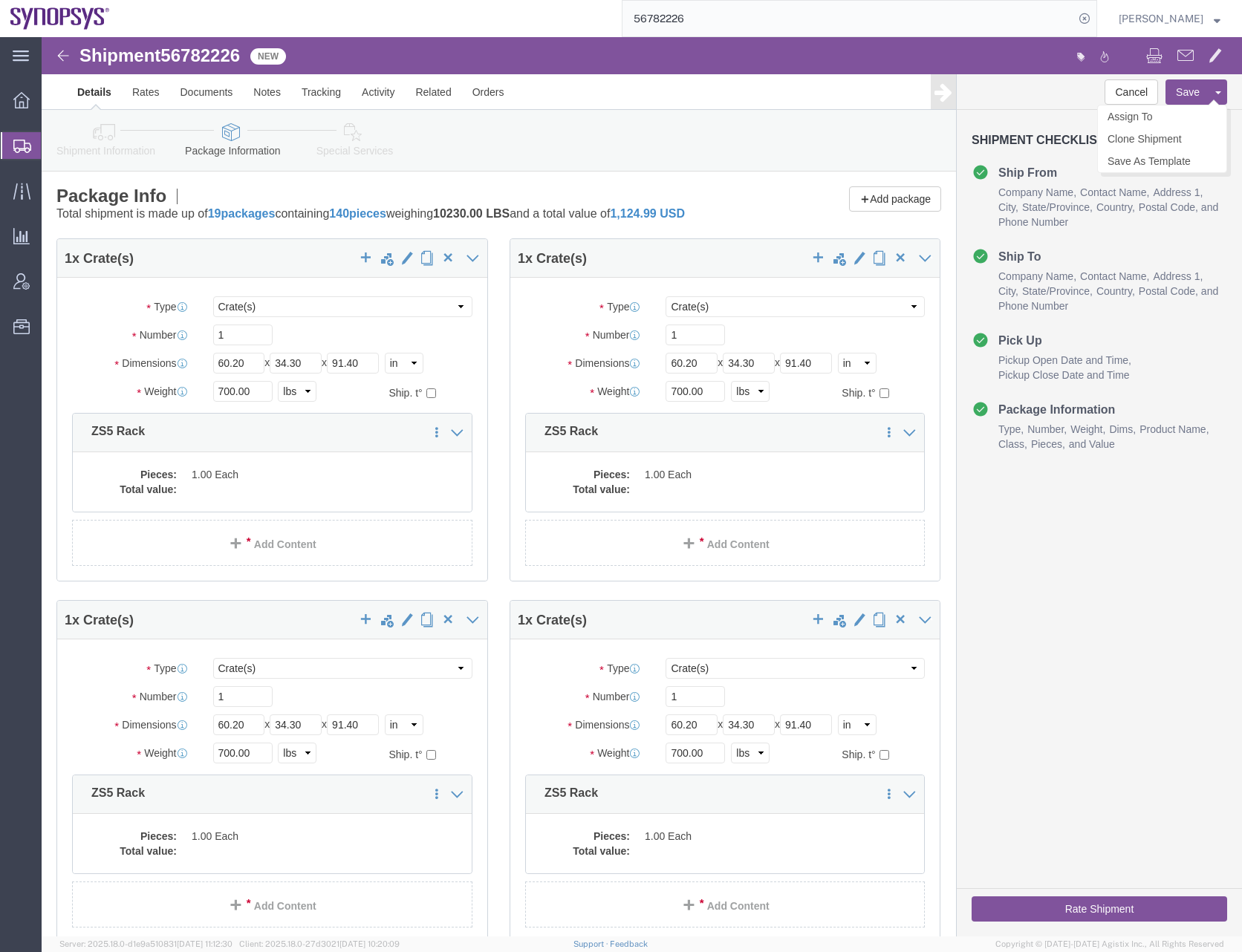
click button "Save"
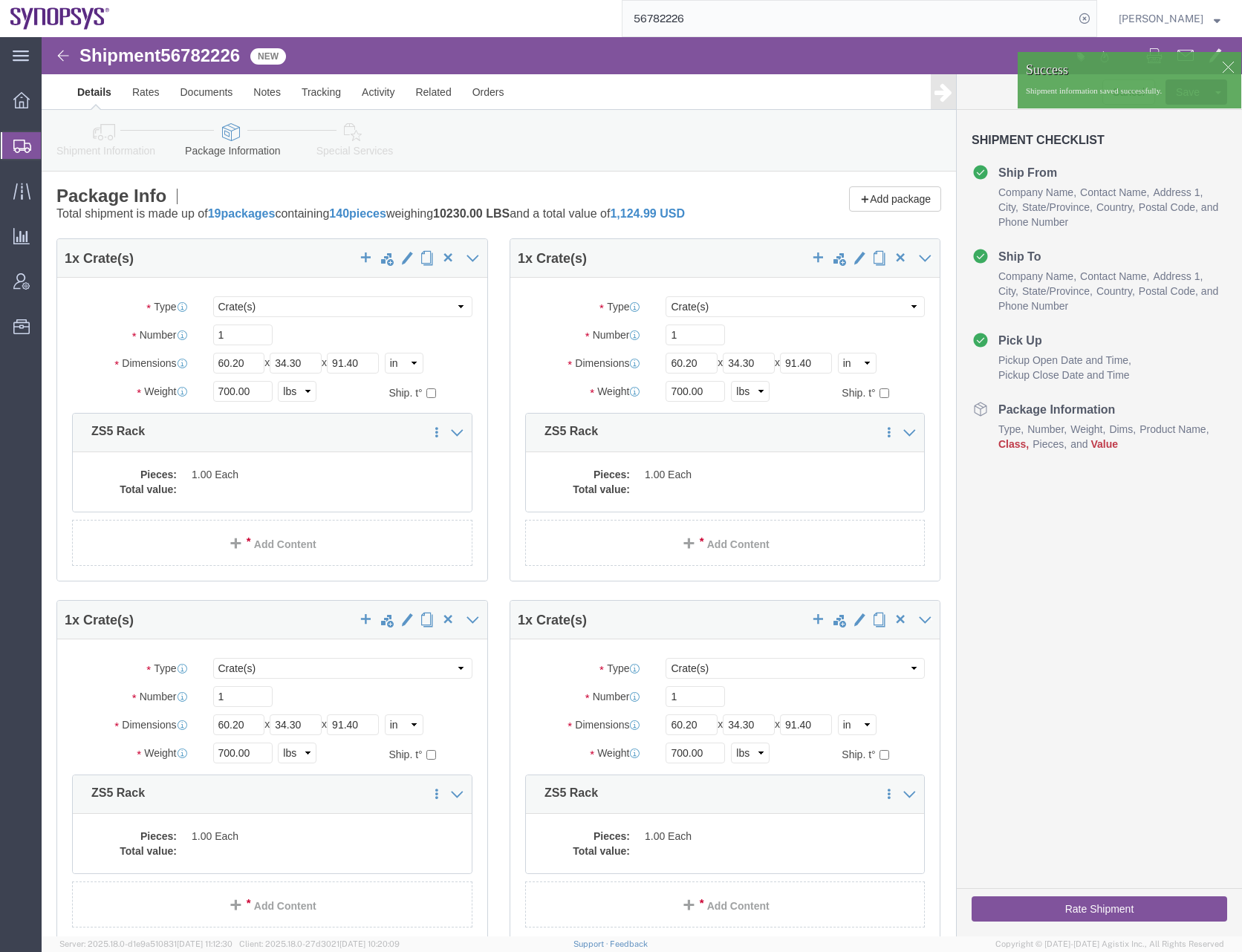
click icon
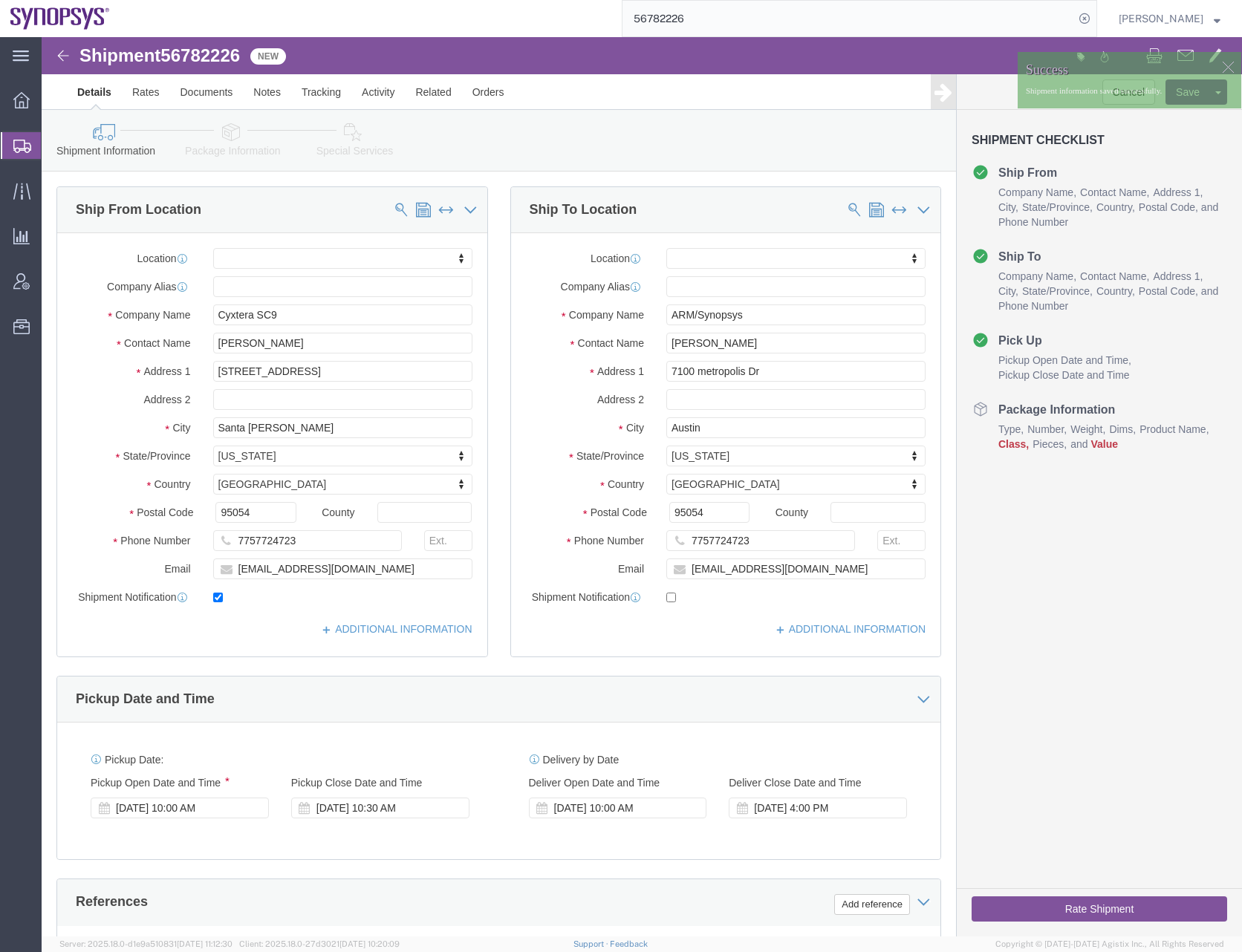
scroll to position [377, 0]
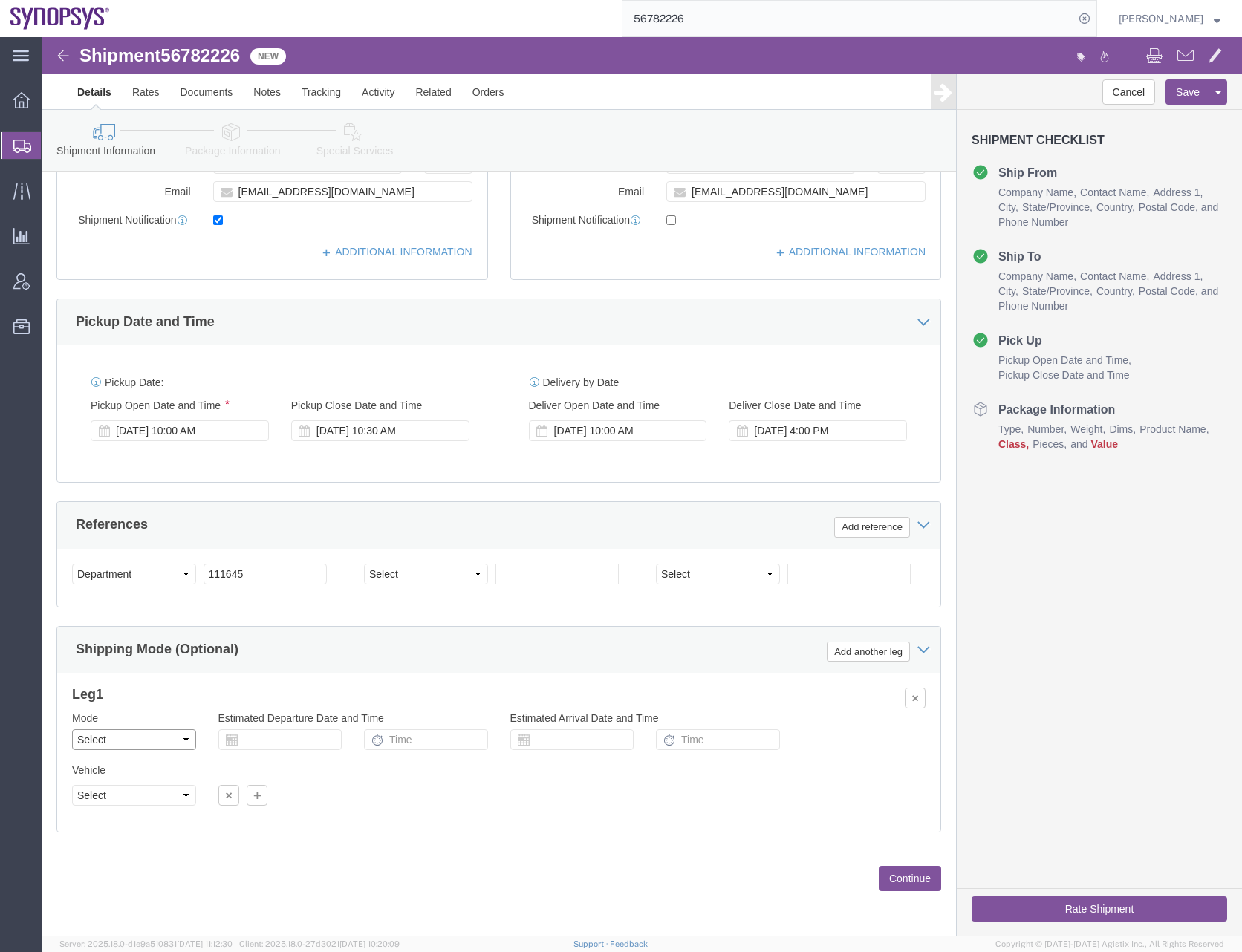
click select "Select Air Less than Truckload Multi-Leg Ocean Freight Rail Small Parcel Truckl…"
select select "TL"
click select "Select Air Less than Truckload Multi-Leg Ocean Freight Rail Small Parcel Truckl…"
click button "Save"
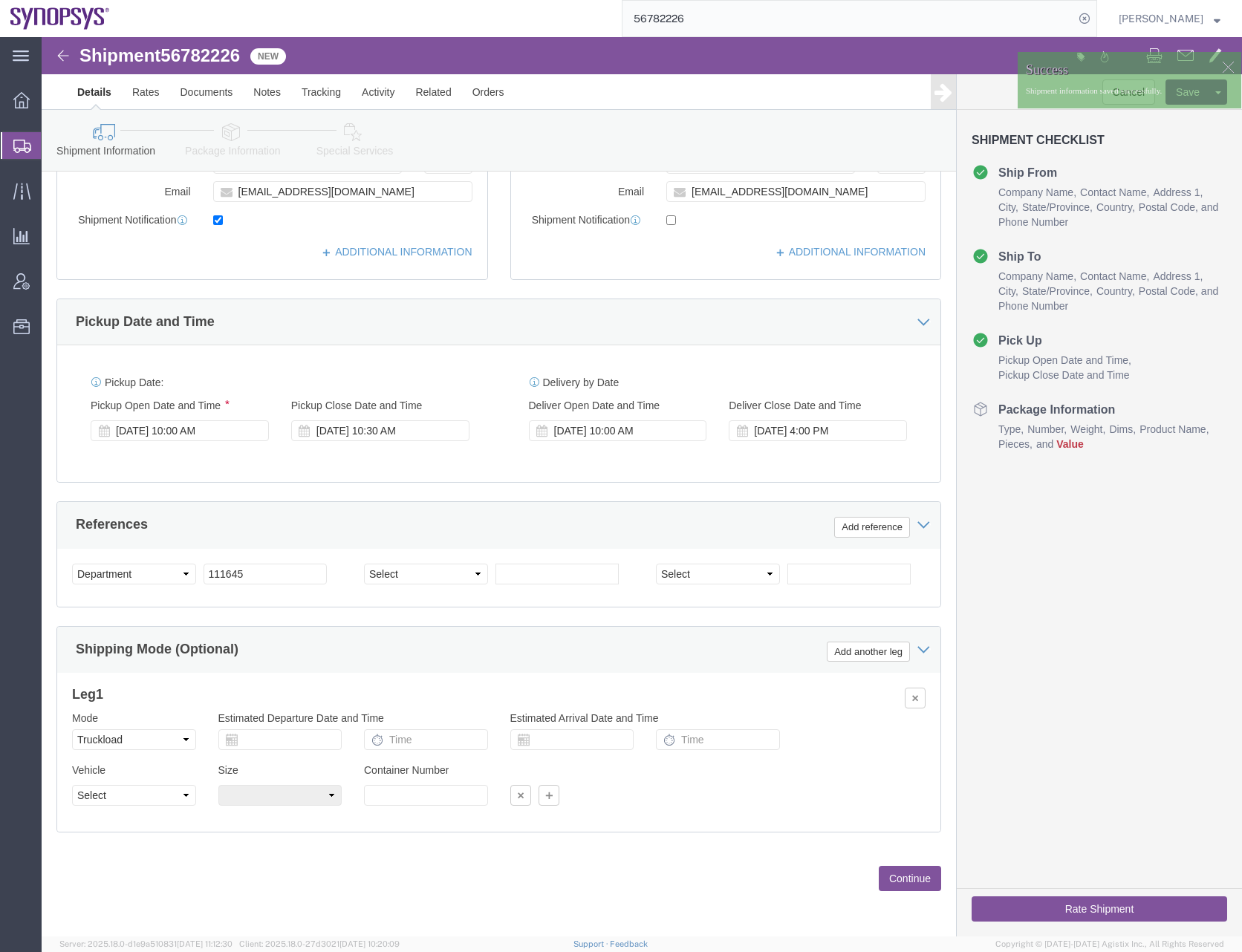
click icon
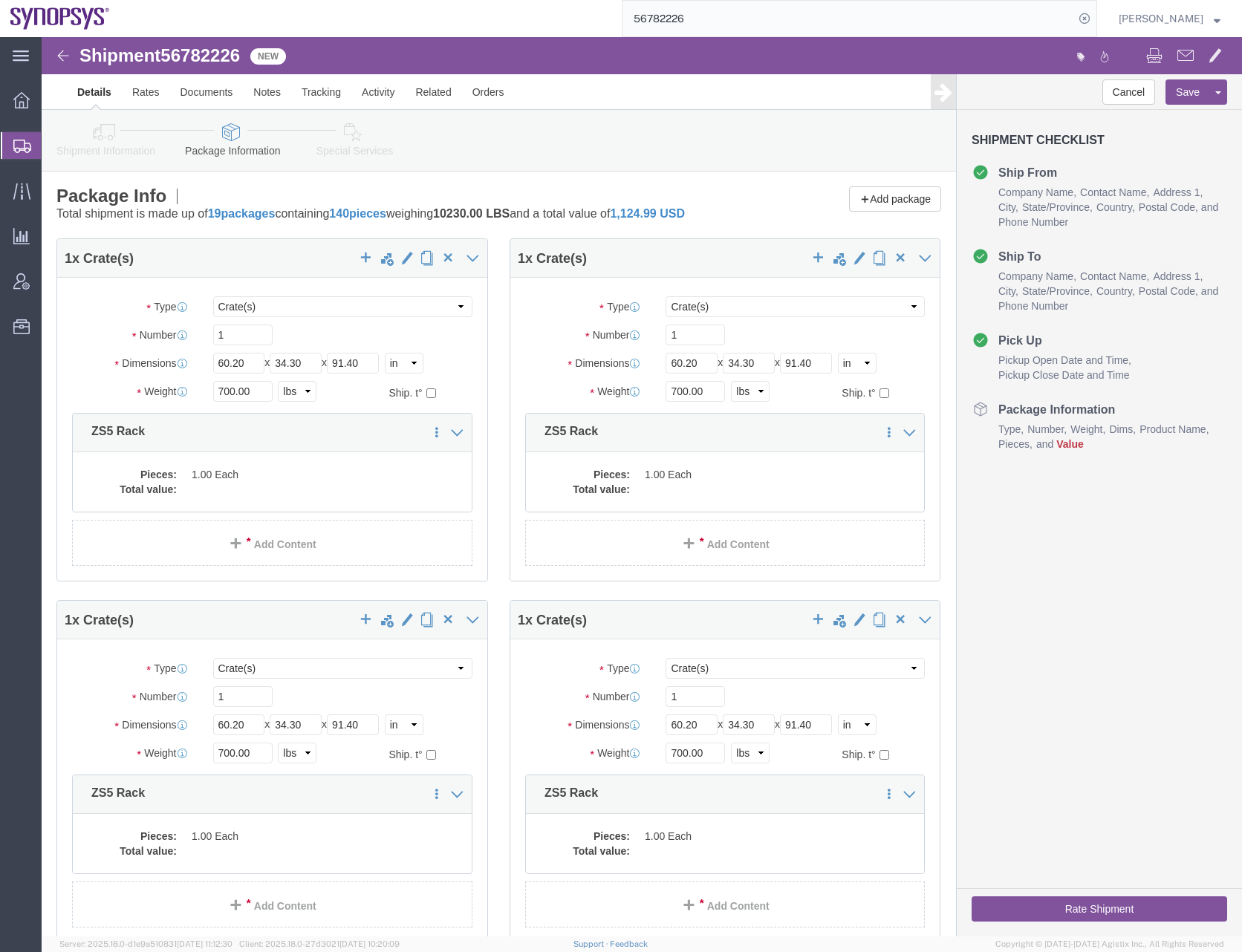
click icon
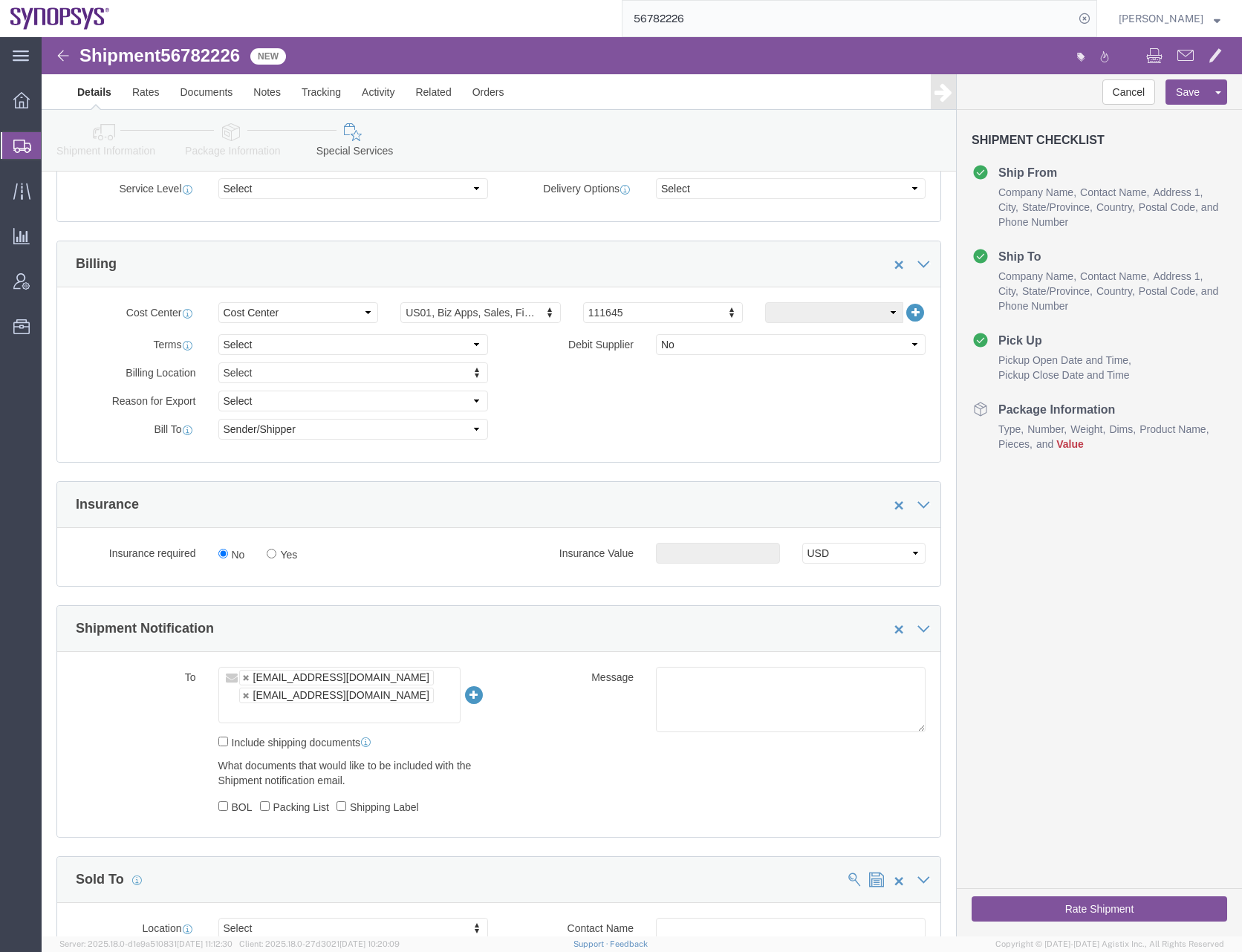
scroll to position [669, 0]
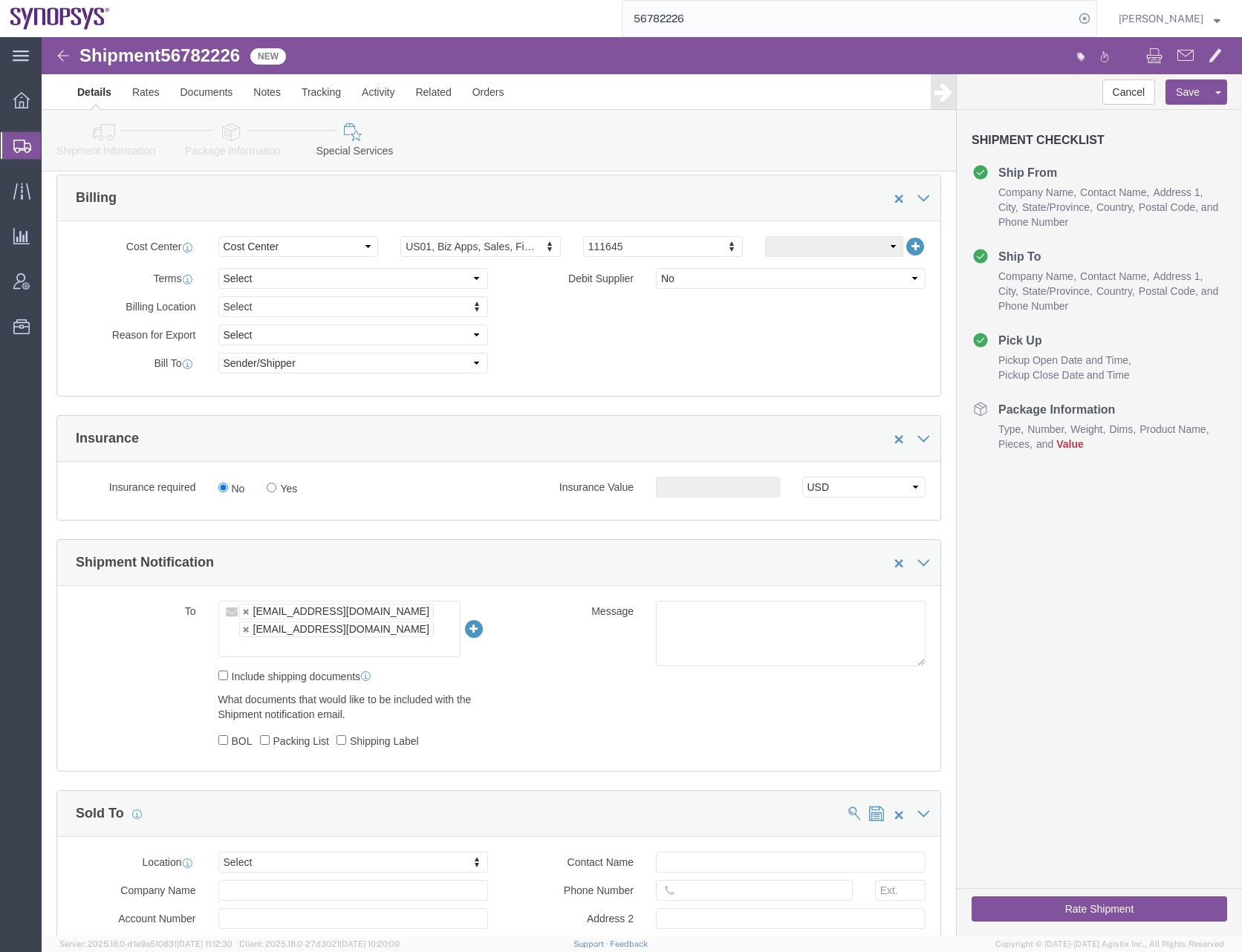
click ul "ntomaro@synopsys.com wjesse@synopsys.com"
type input "[EMAIL_ADDRESS][DOMAIN_NAME]"
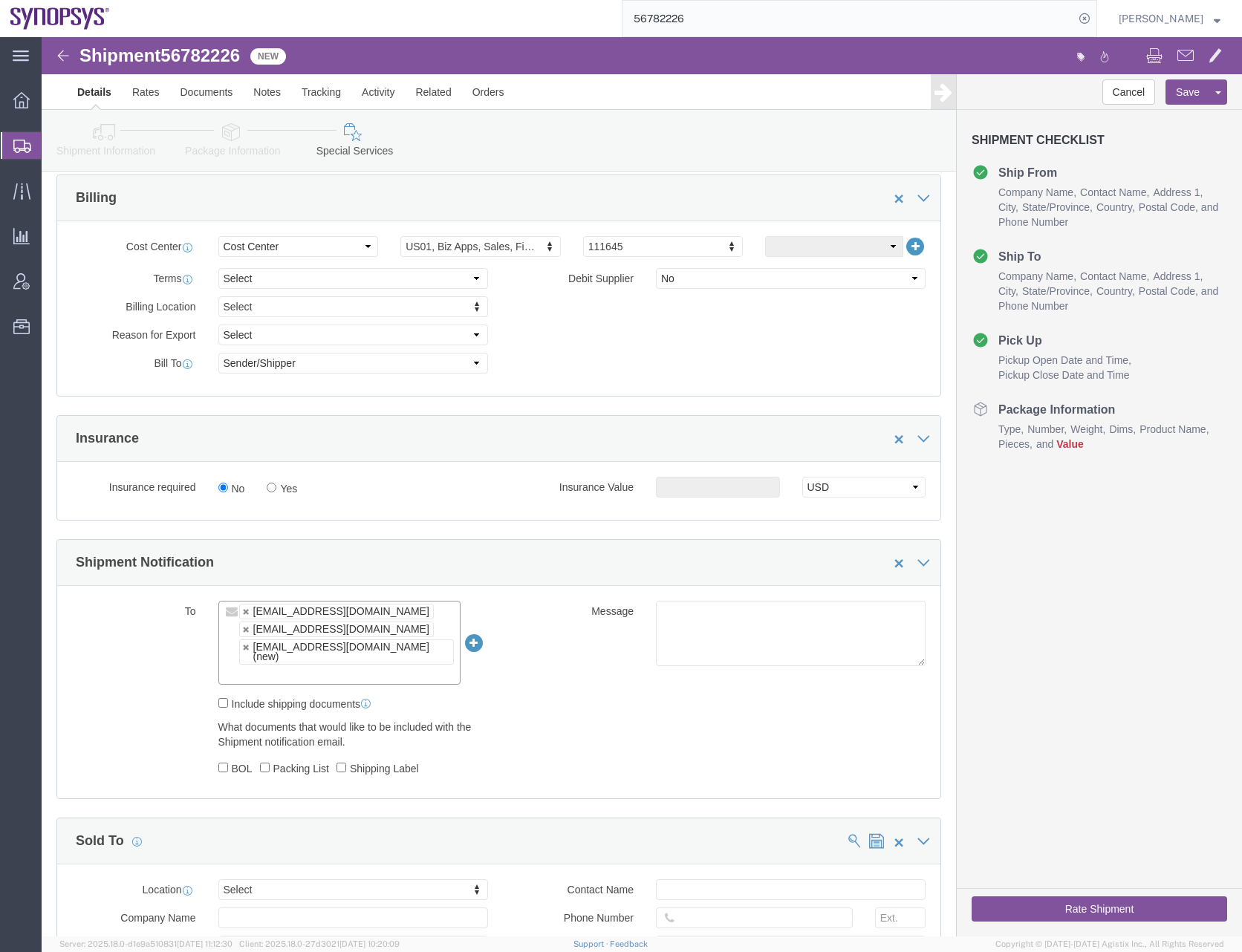
click input "text"
paste input "[EMAIL_ADDRESS][DOMAIN_NAME]"
type input "[EMAIL_ADDRESS][DOMAIN_NAME]"
click div "To ntomaro@synopsys.com wjesse@synopsys.com shipping@synopsys.com (new) ntomaro…"
click input "text"
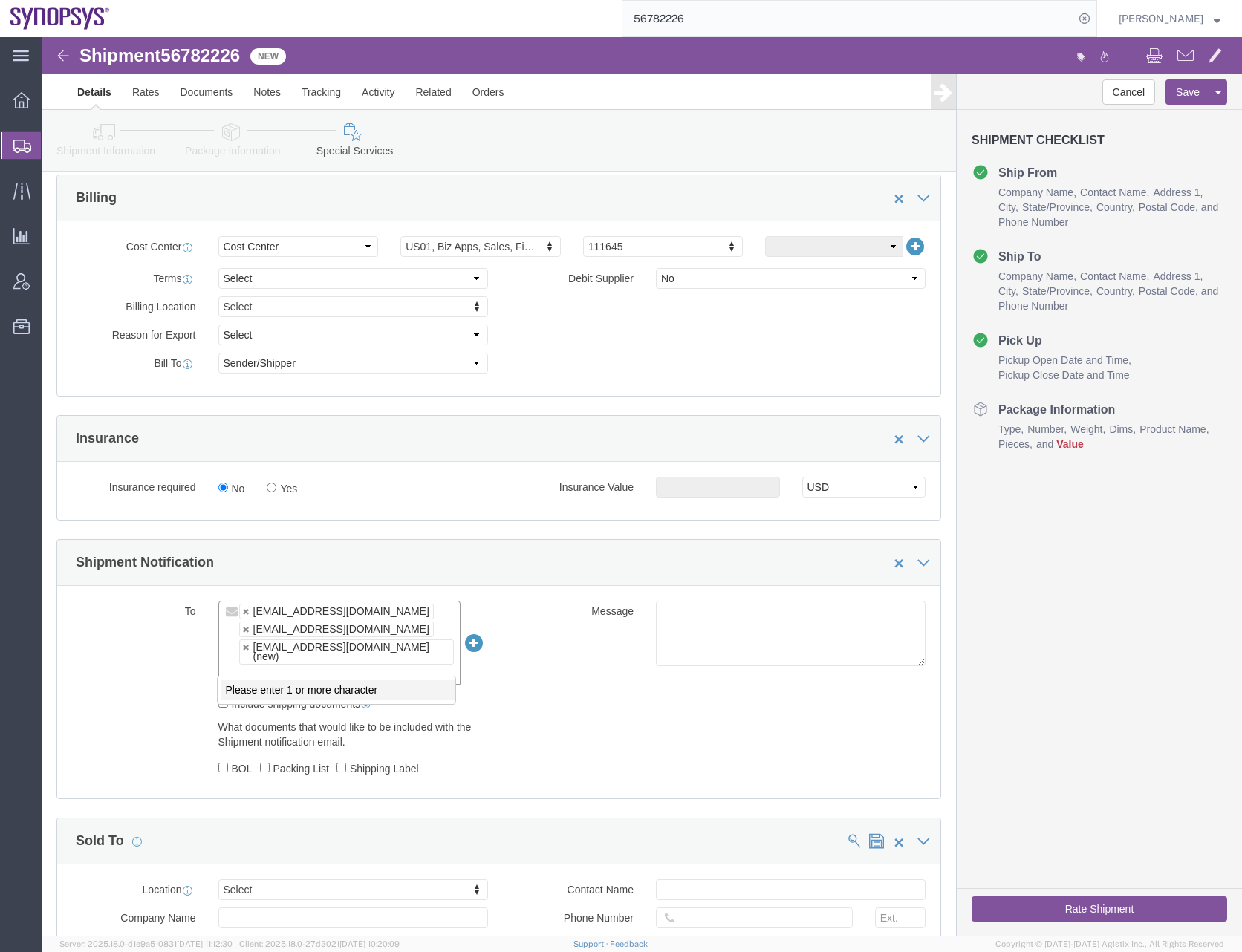
paste input "[PERSON_NAME][EMAIL_ADDRESS][DOMAIN_NAME]"
type input "[PERSON_NAME][EMAIL_ADDRESS][DOMAIN_NAME]"
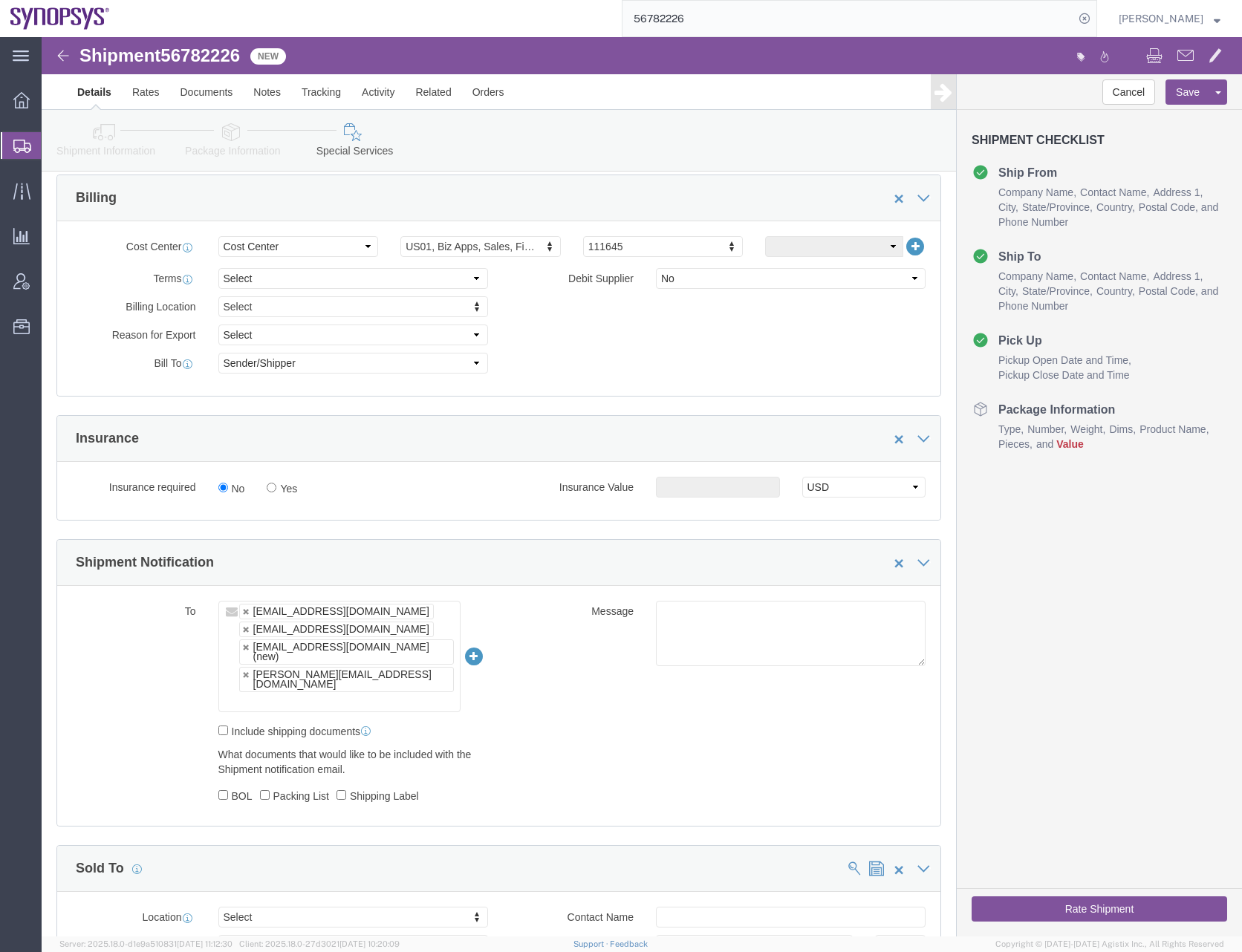
click ul "ntomaro@synopsys.com wjesse@synopsys.com shipping@synopsys.com (new) ryanj@syno…"
paste input "[EMAIL_ADDRESS][DOMAIN_NAME]"
type input "[EMAIL_ADDRESS][DOMAIN_NAME]"
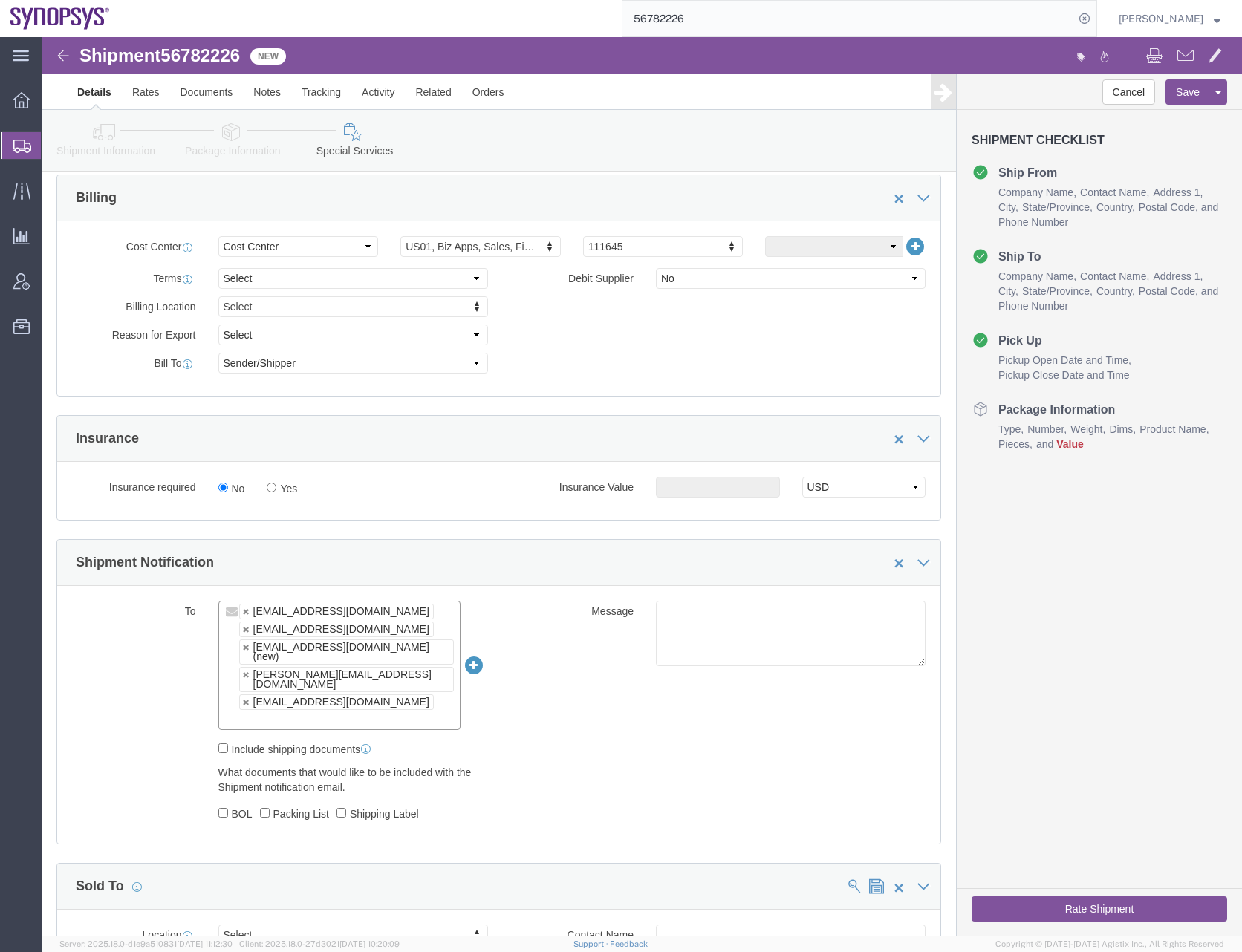
click ul "ntomaro@synopsys.com wjesse@synopsys.com shipping@synopsys.com (new) ryanj@syno…"
paste input "[EMAIL_ADDRESS][DOMAIN_NAME]"
type input "[EMAIL_ADDRESS][DOMAIN_NAME]"
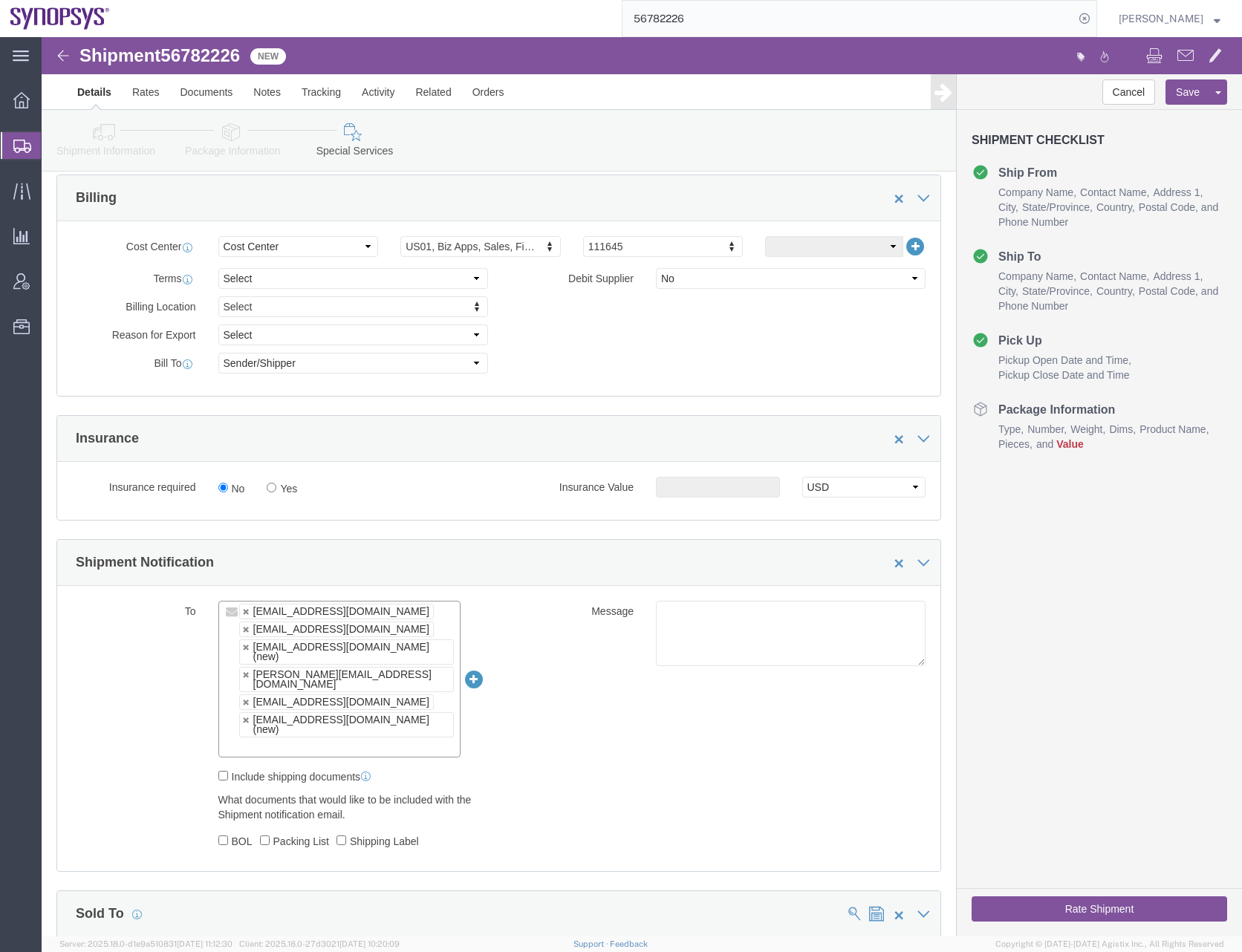
click input "text"
paste input "[EMAIL_ADDRESS][DOMAIN_NAME]"
type input "[EMAIL_ADDRESS][DOMAIN_NAME]"
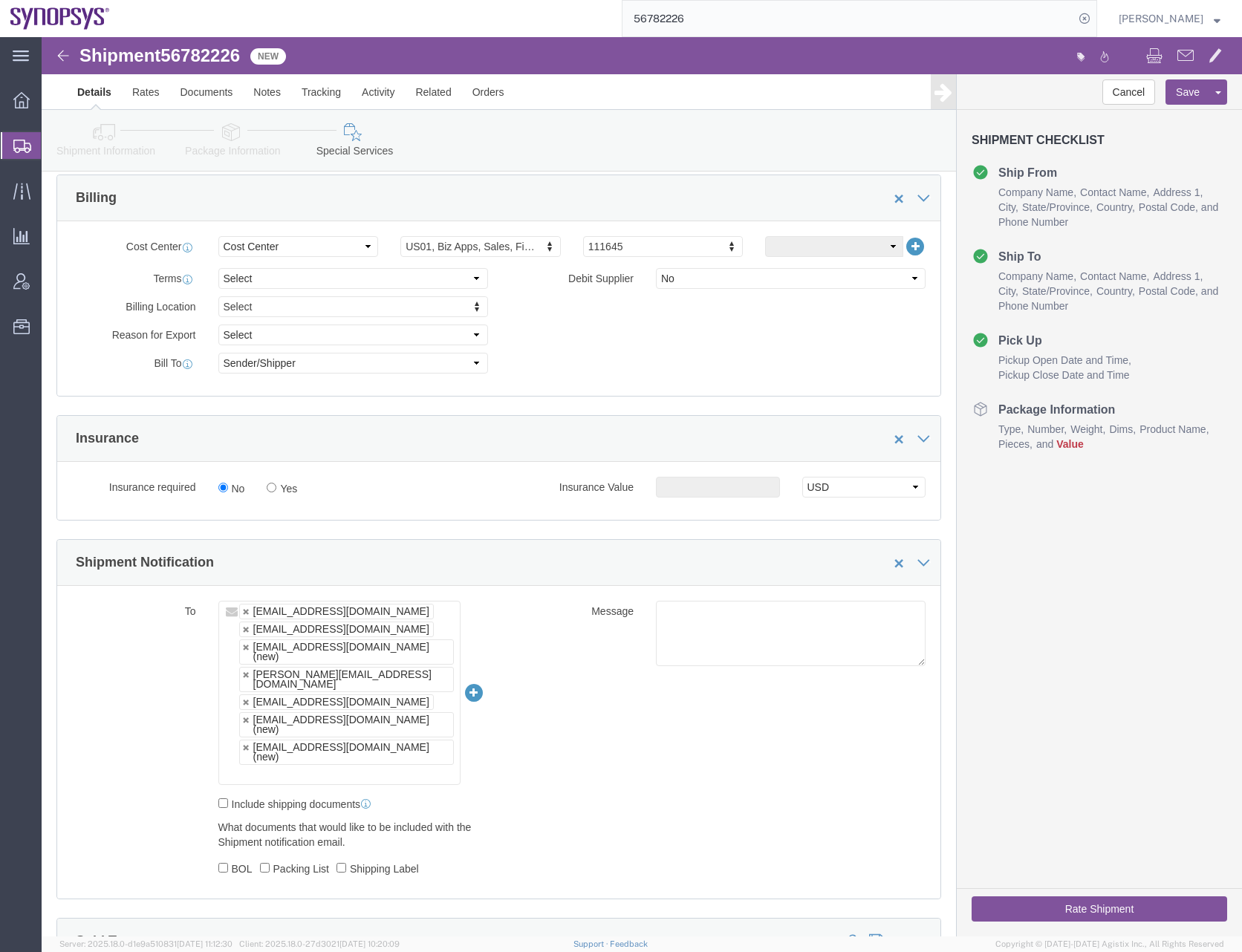
click div "To ntomaro@synopsys.com wjesse@synopsys.com shipping@synopsys.com (new) ryanj@s…"
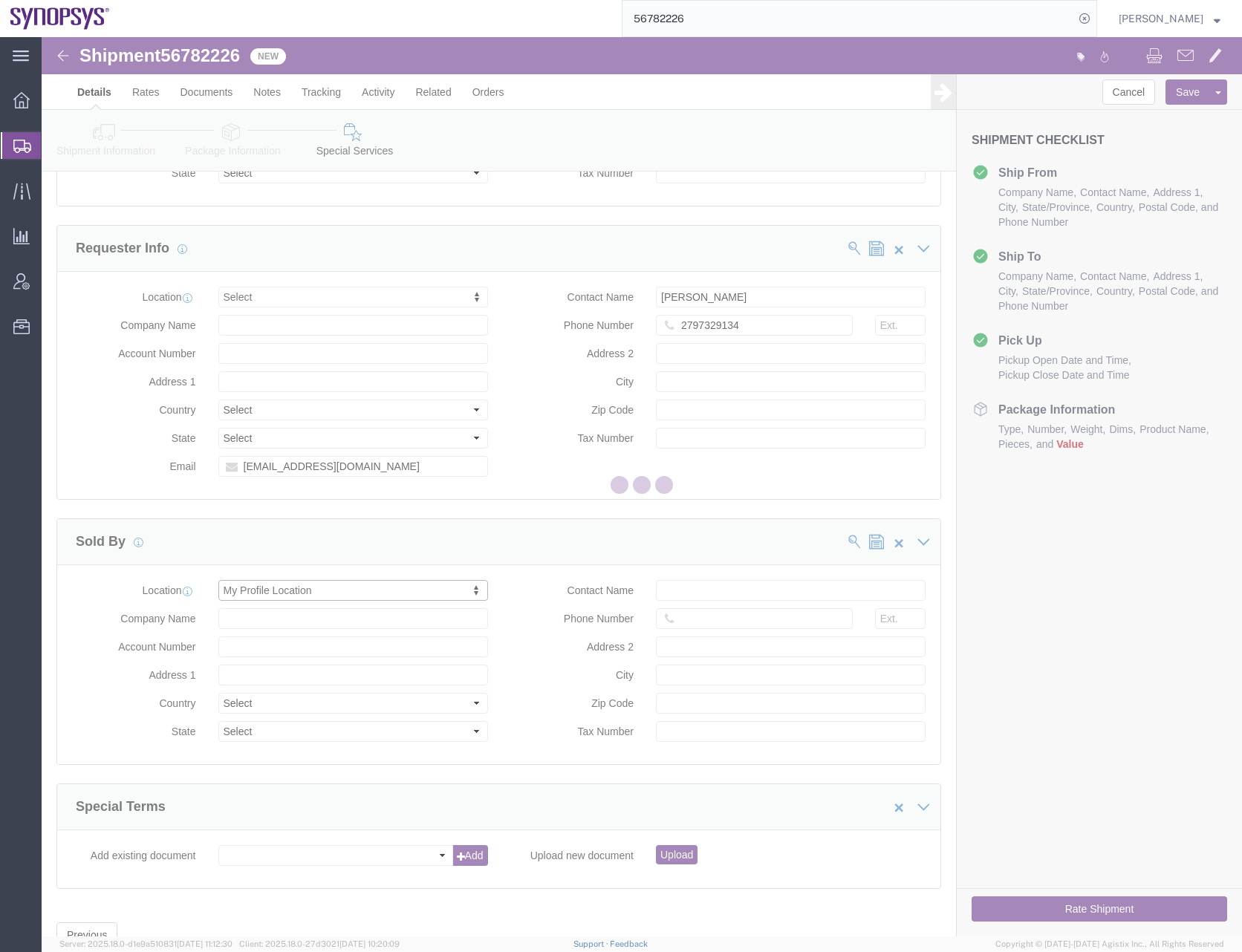
select select "CA"
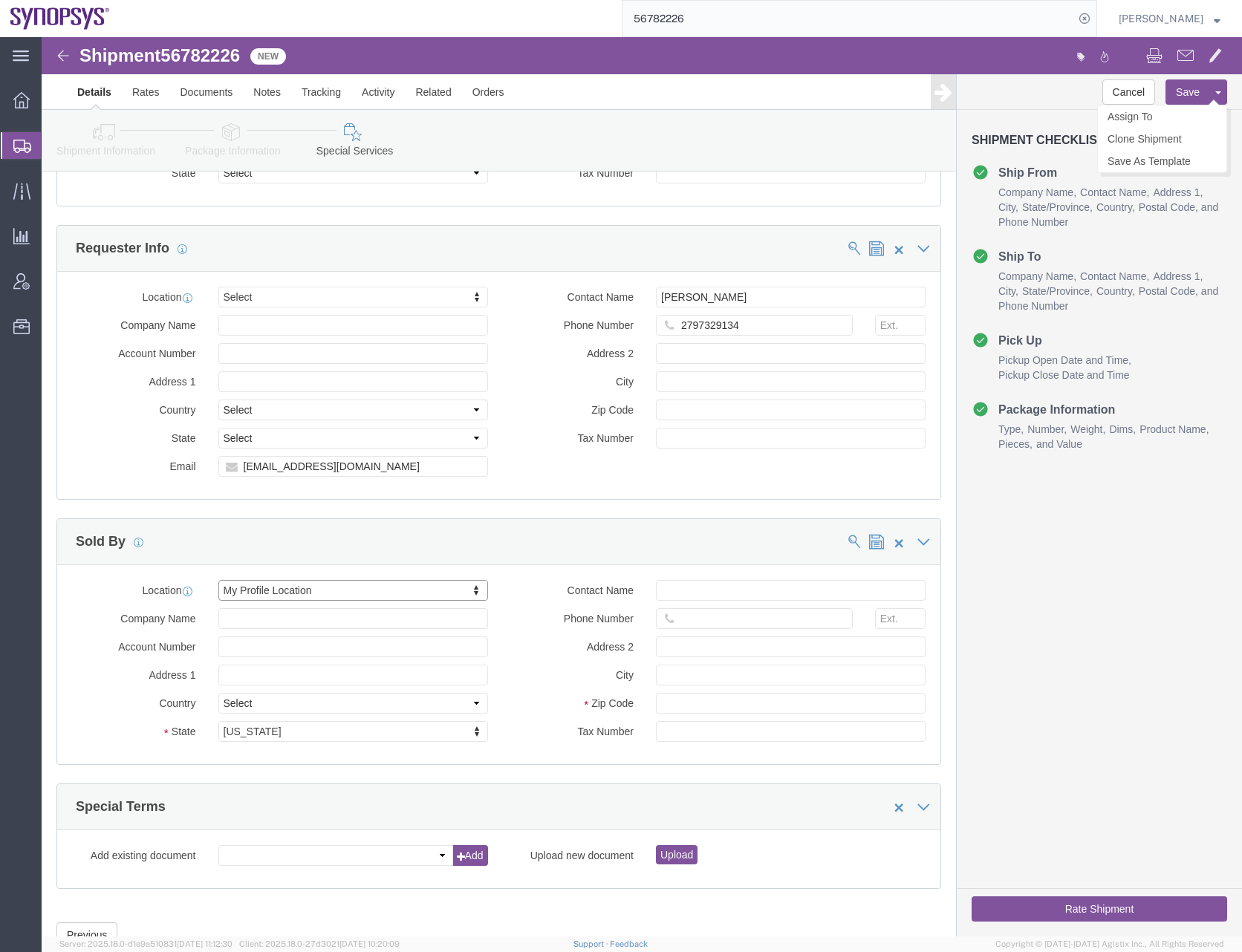
click button "Save"
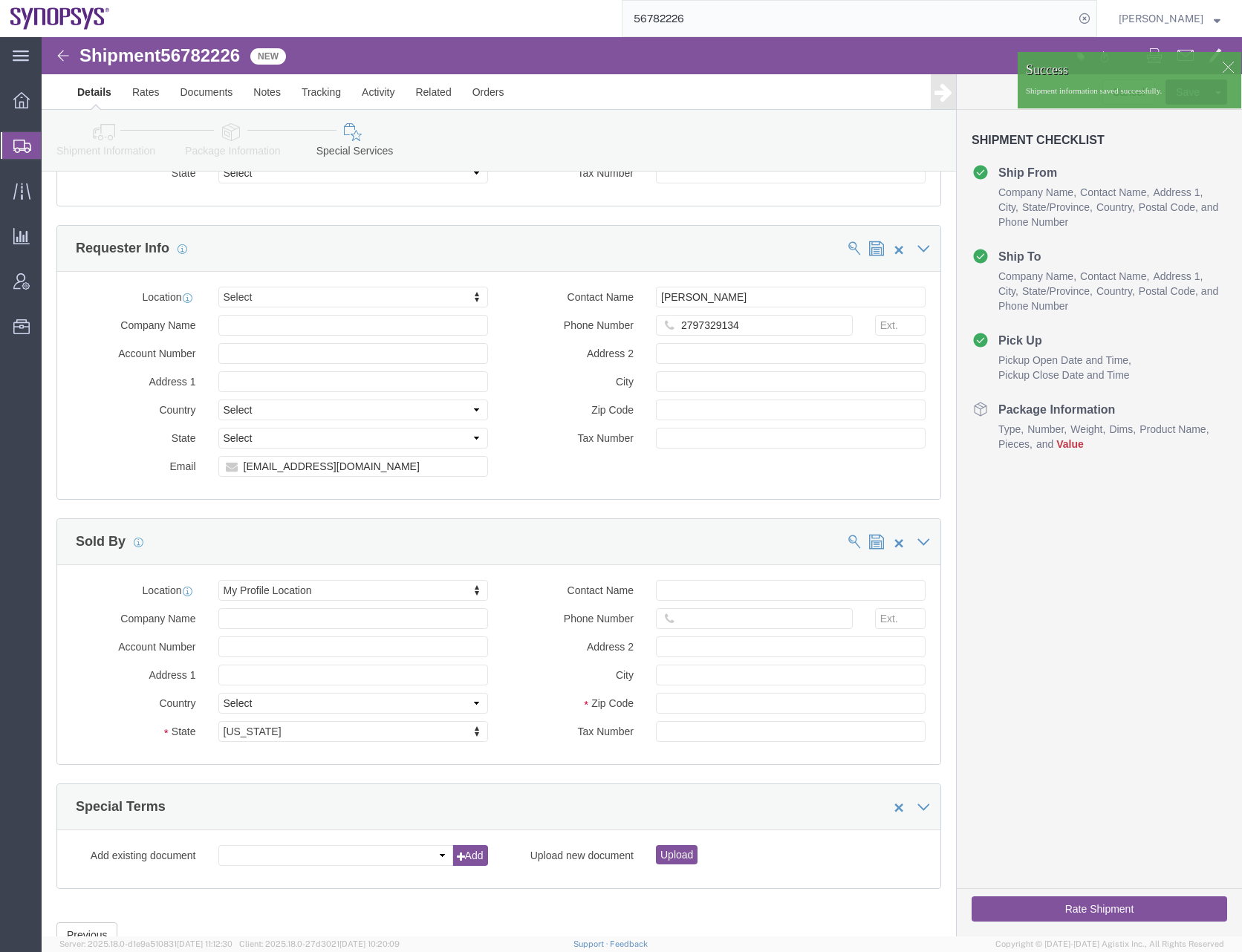
click icon
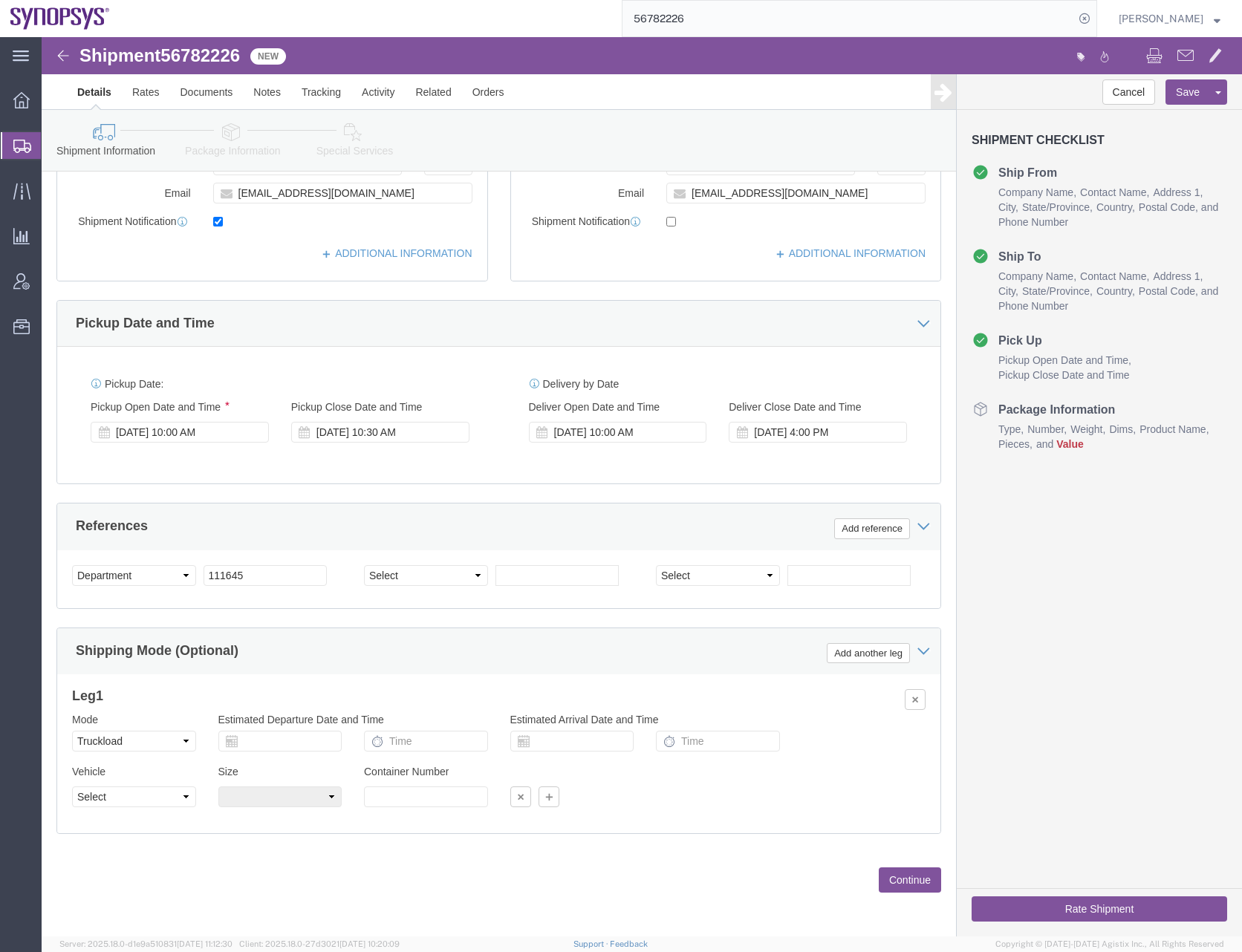
scroll to position [377, 0]
click button "Rate Shipment"
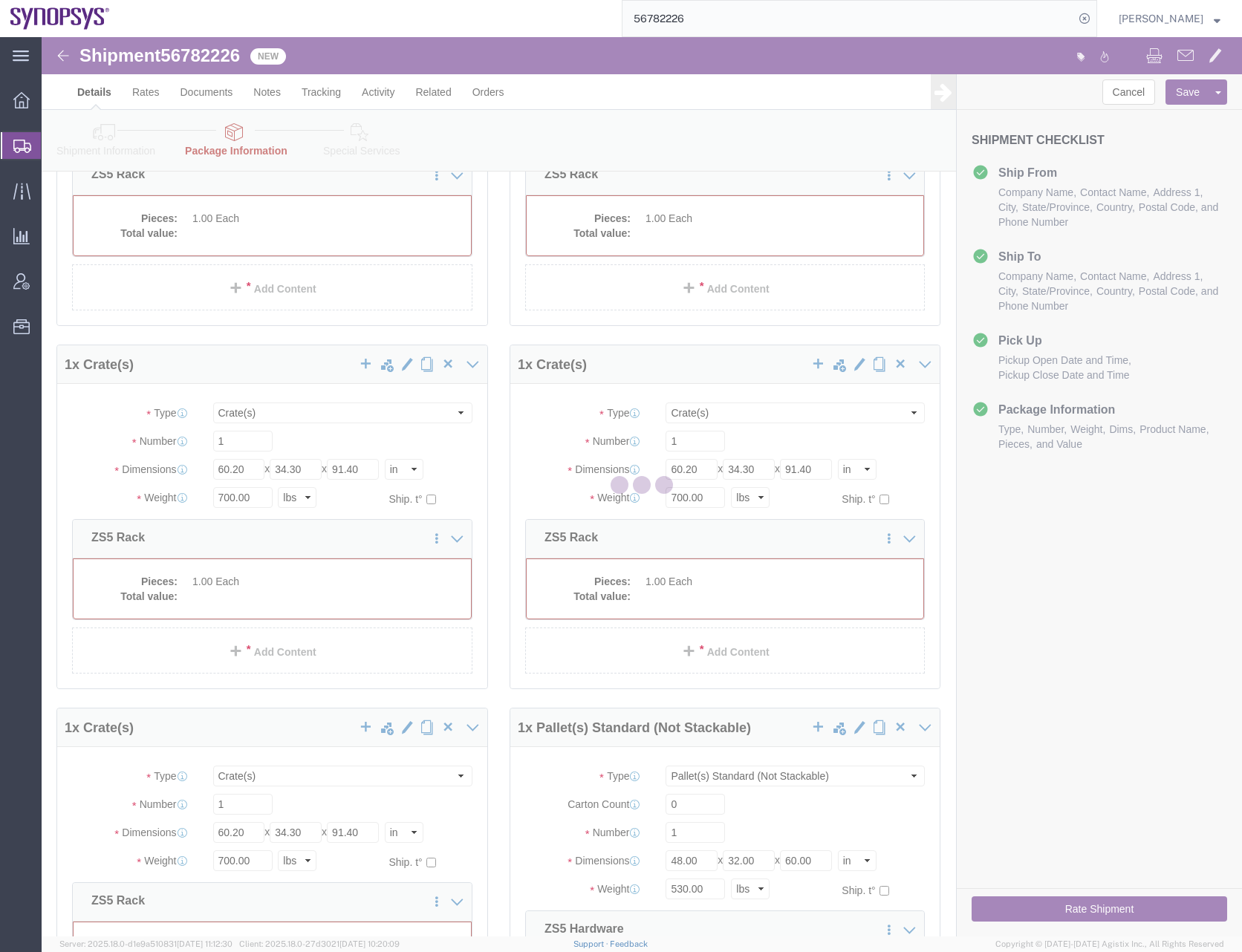
scroll to position [0, 0]
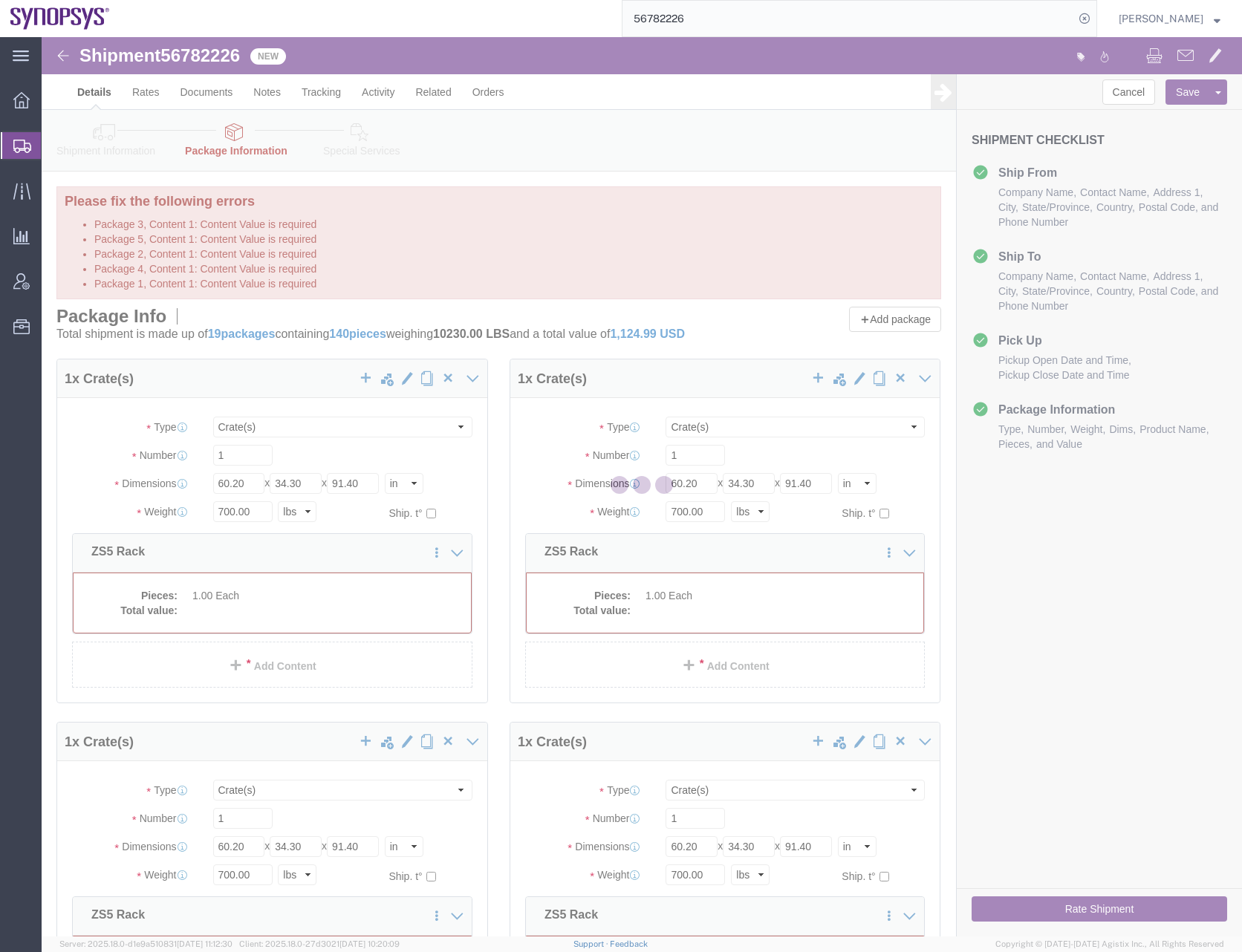
select select "CRAT"
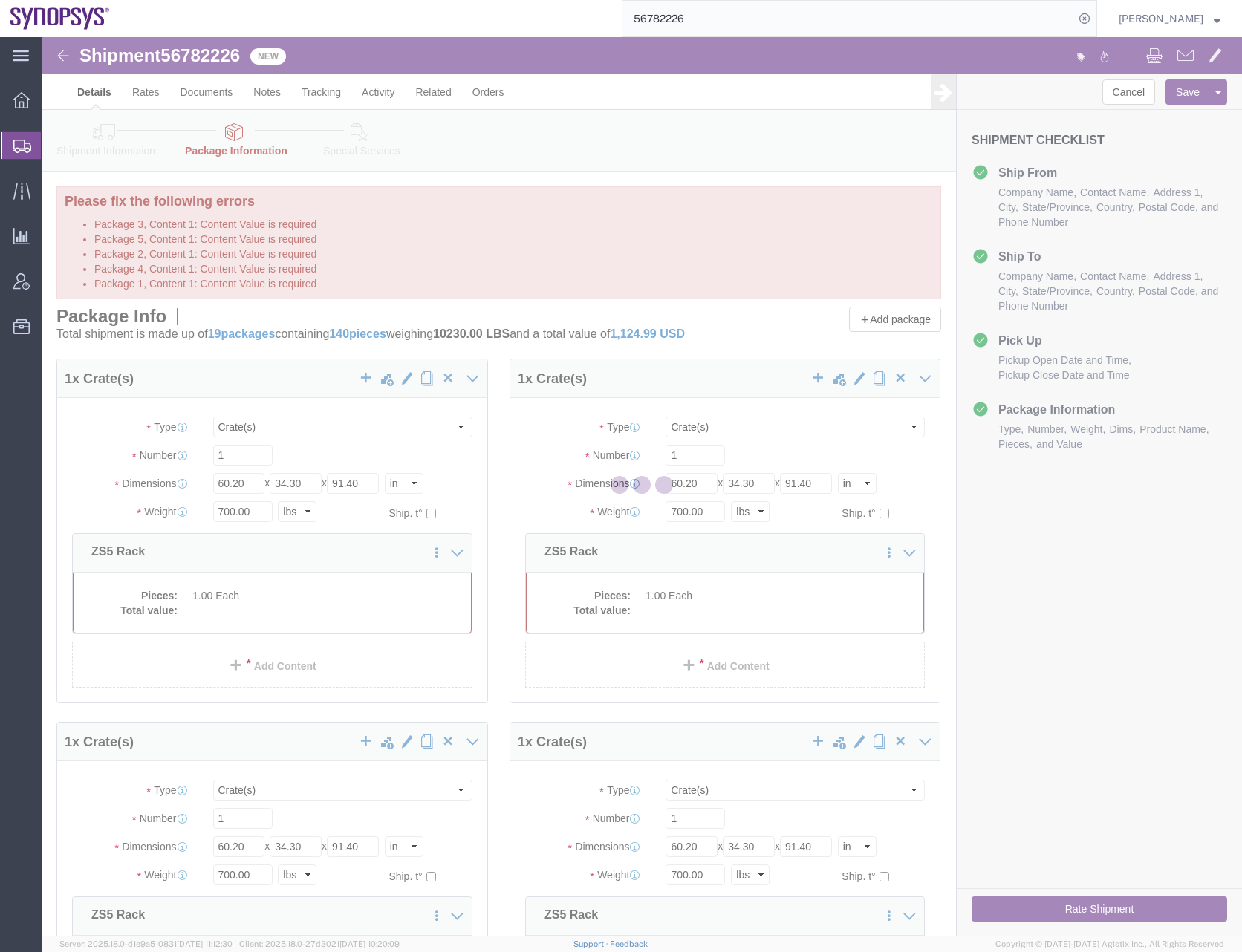
select select "PSNS"
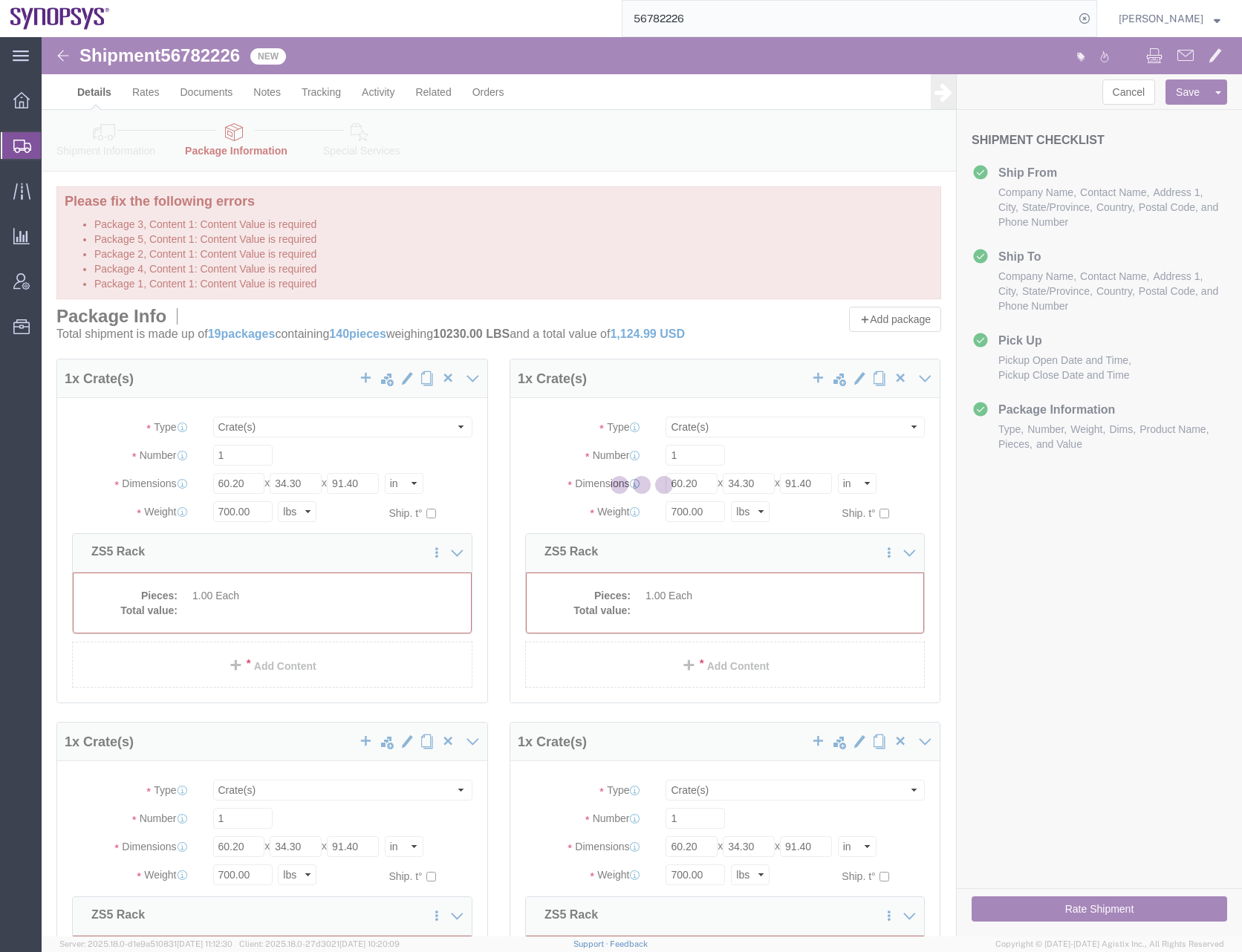
select select "PSNS"
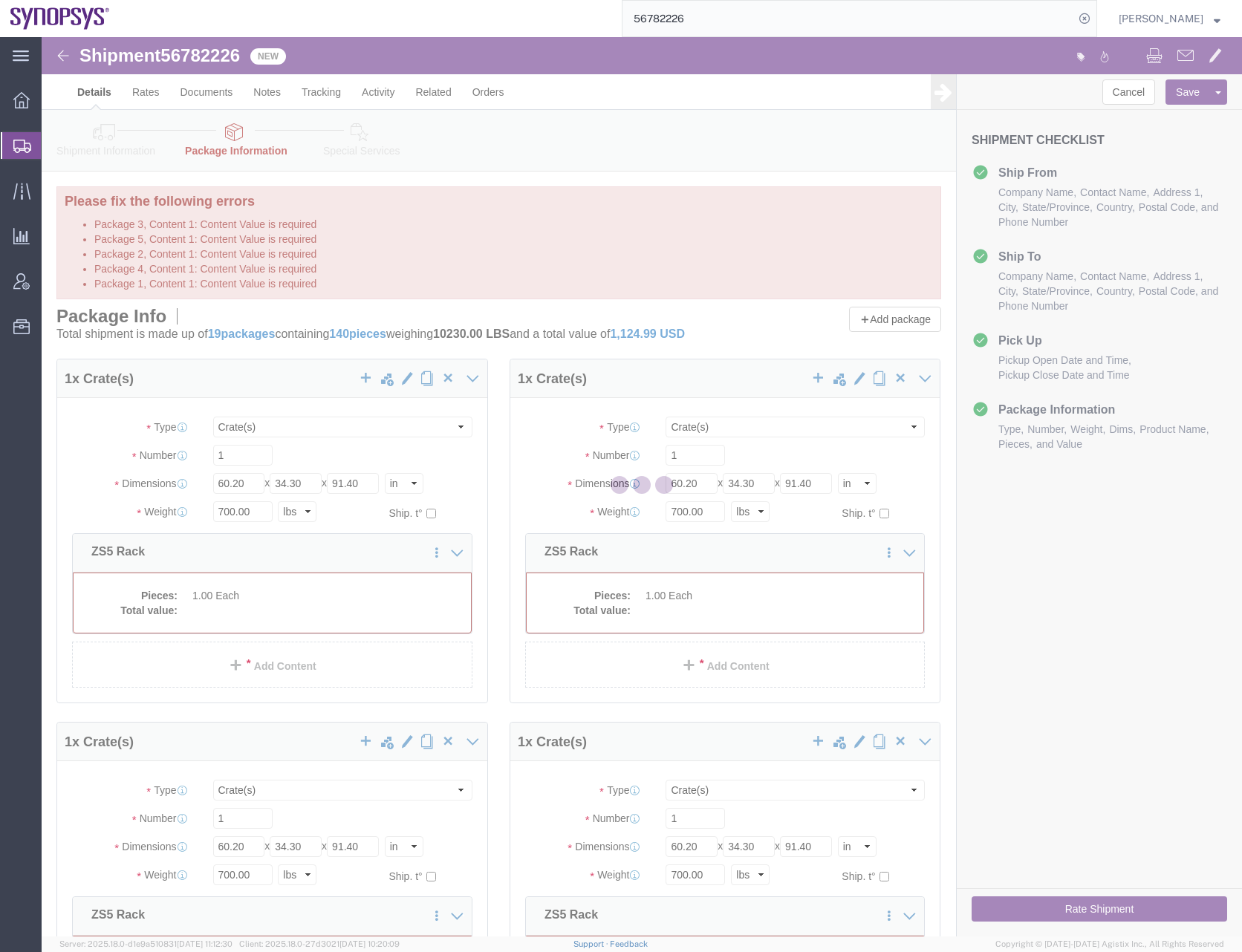
select select "PSNS"
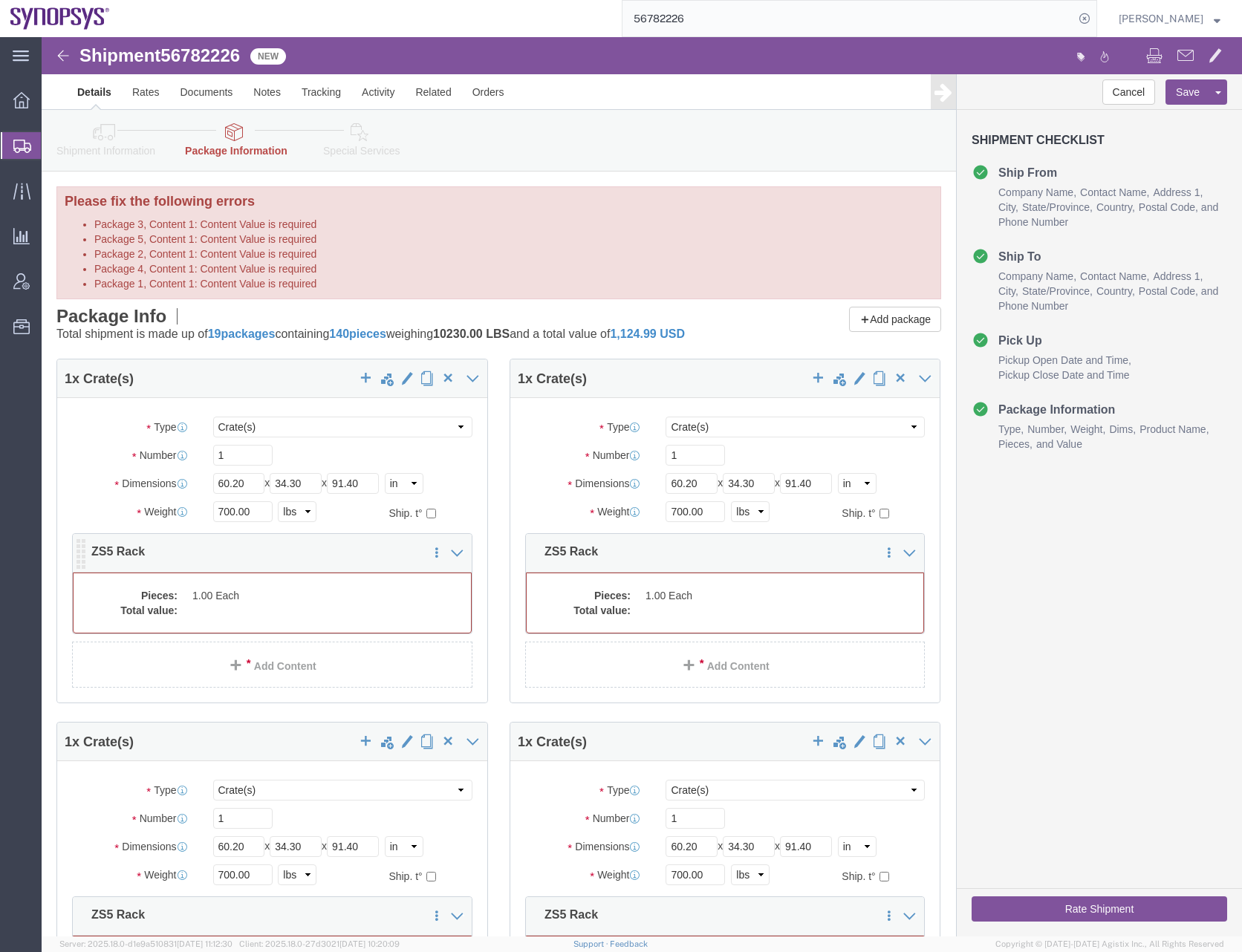
click dd
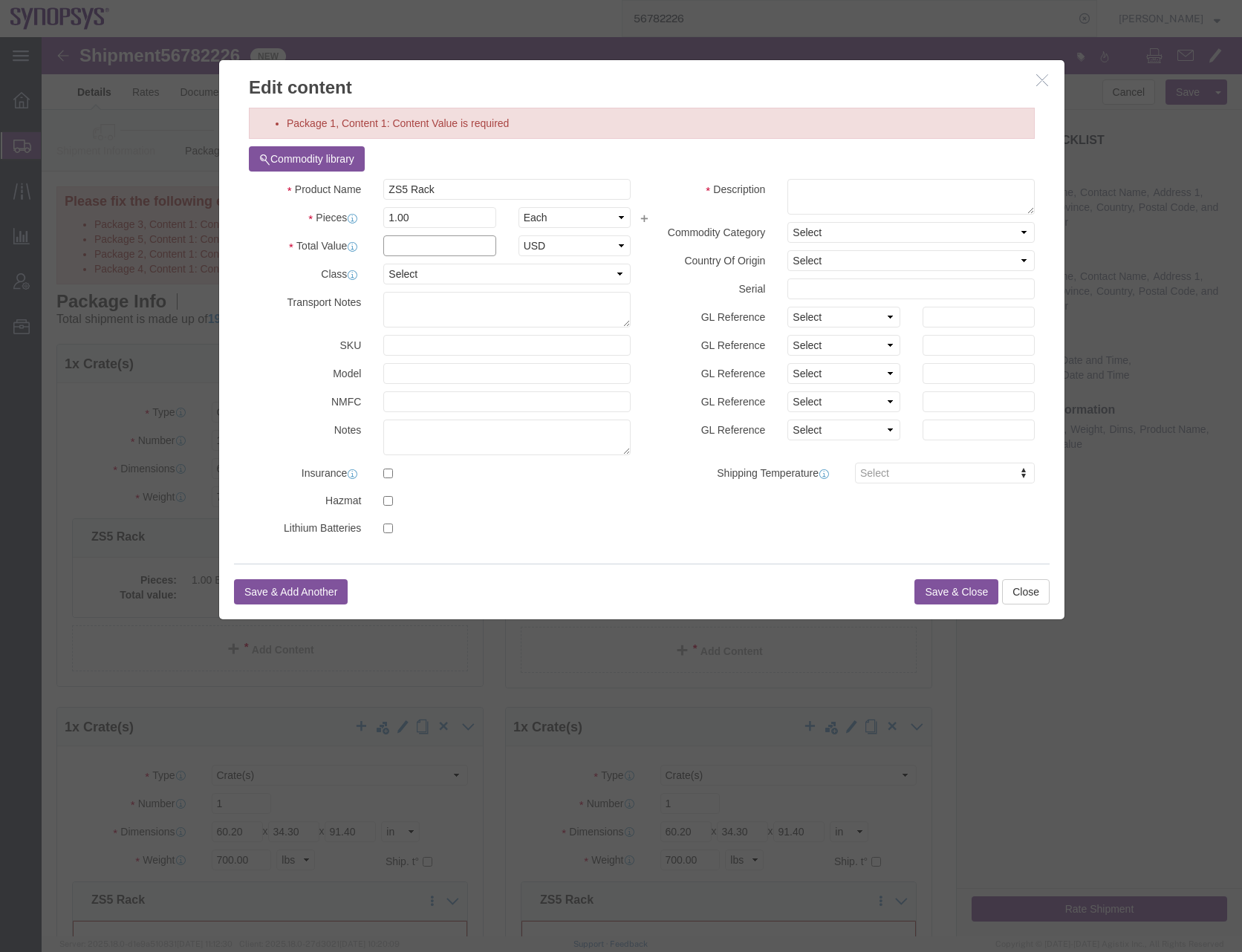
click input "text"
type input "100"
drag, startPoint x: 400, startPoint y: 144, endPoint x: 267, endPoint y: 148, distance: 133.1
click div "Product Name ZS5 Rack"
click textarea
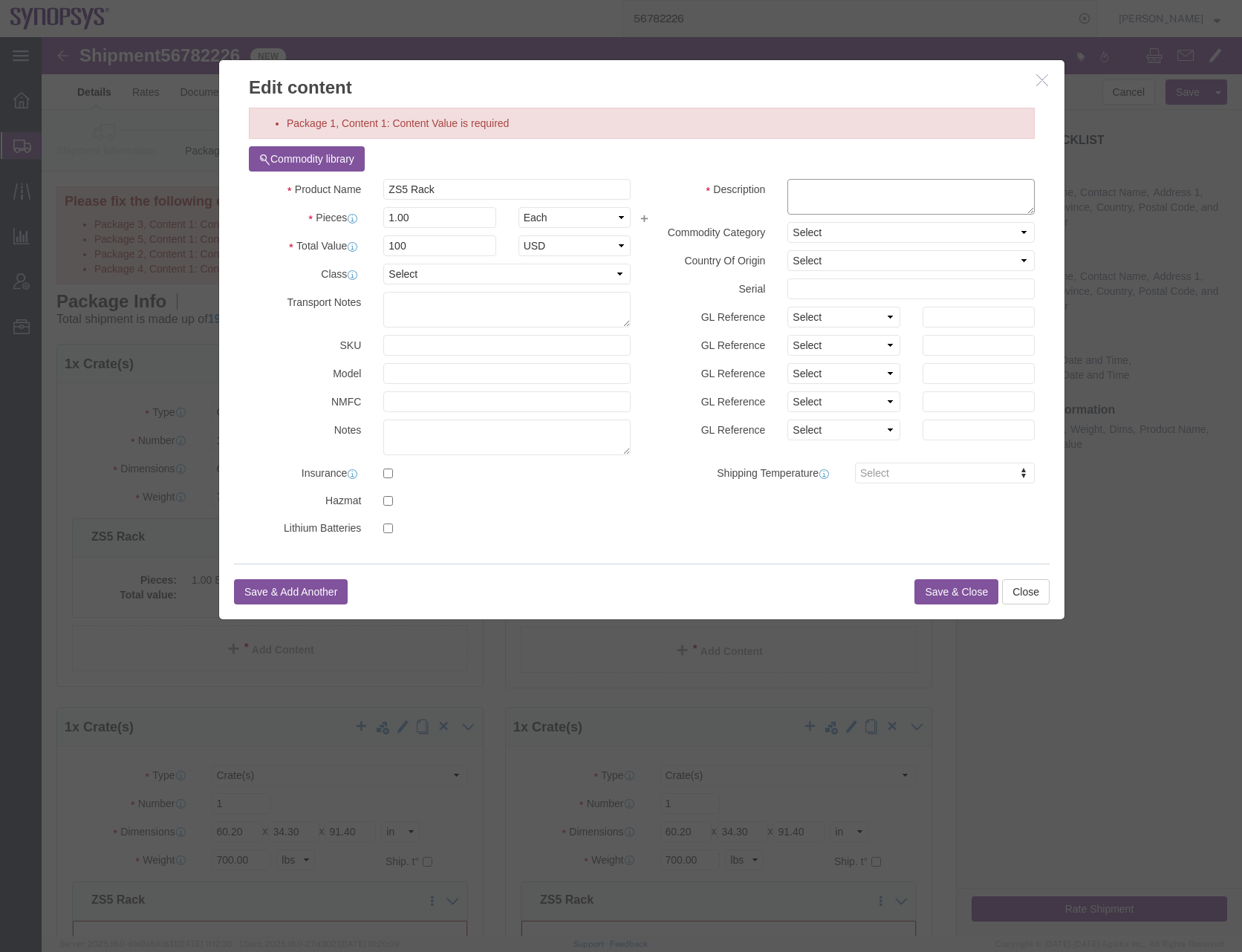
paste textarea "ZS5 Rack"
type textarea "ZS5 Rack"
click select "Select 50 55 60 65 70 85 92.5 100 125 175 250 300 400"
select select "50"
click select "Select 50 55 60 65 70 85 92.5 100 125 175 250 300 400"
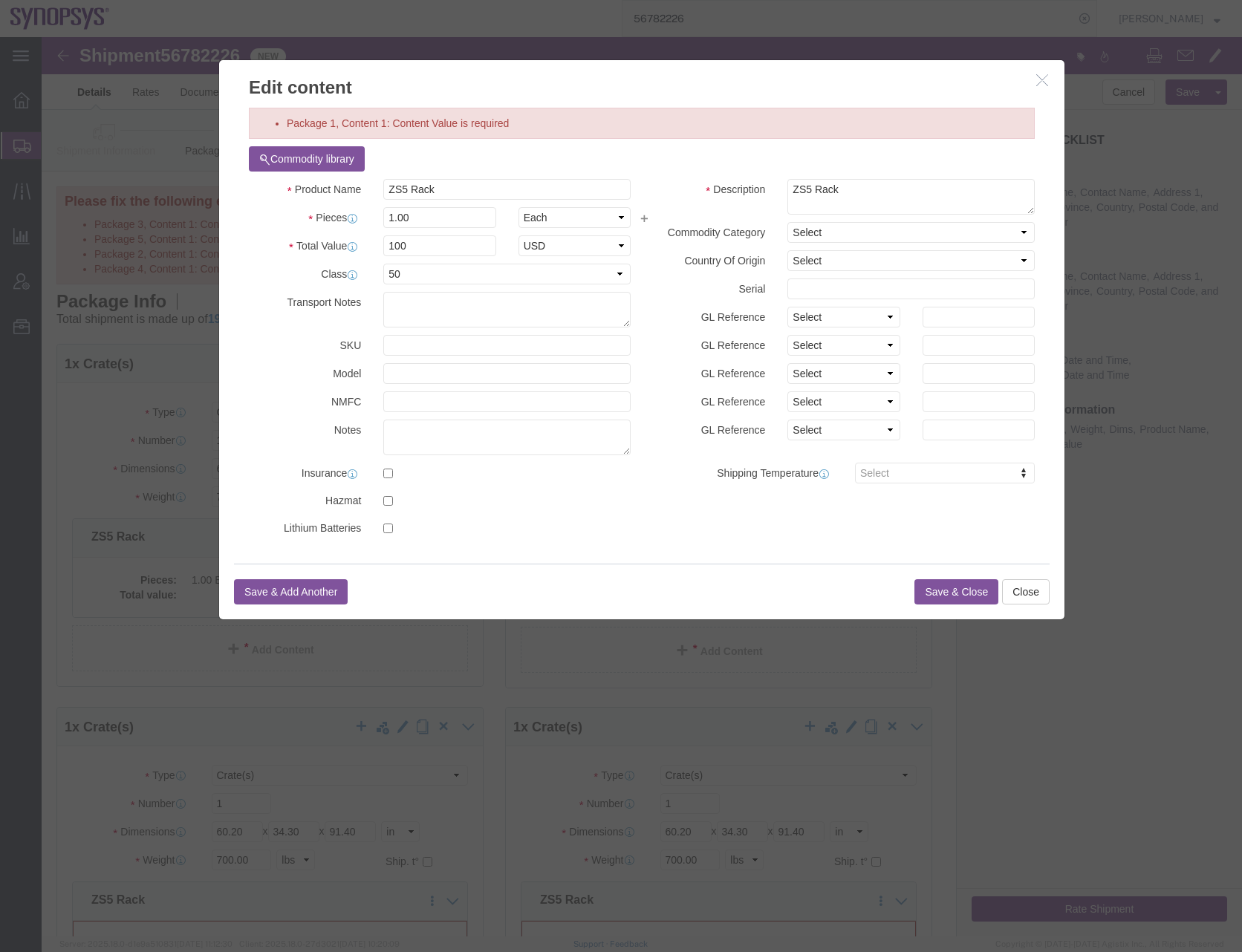
click button "Save & Close"
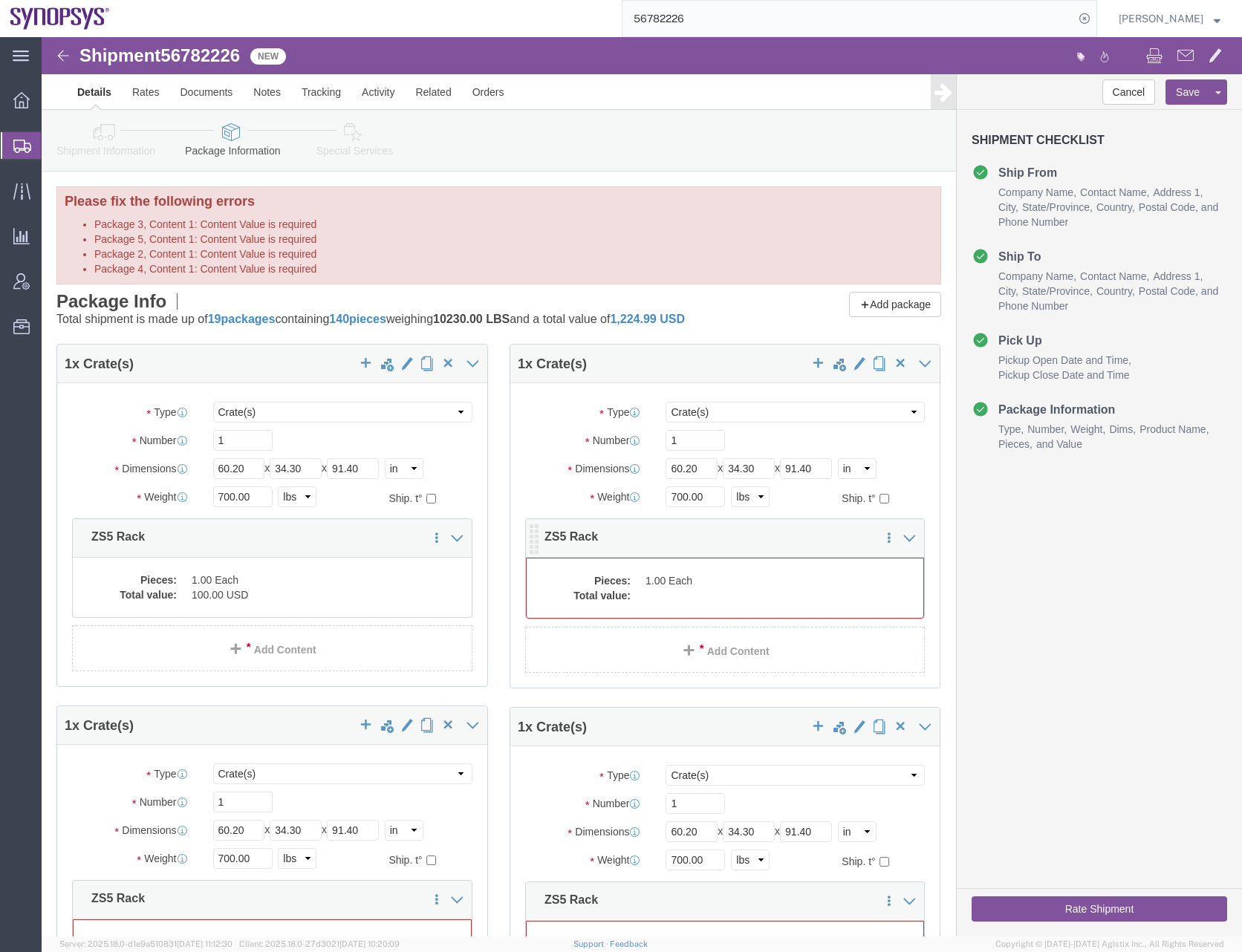
click dd "1.00 Each"
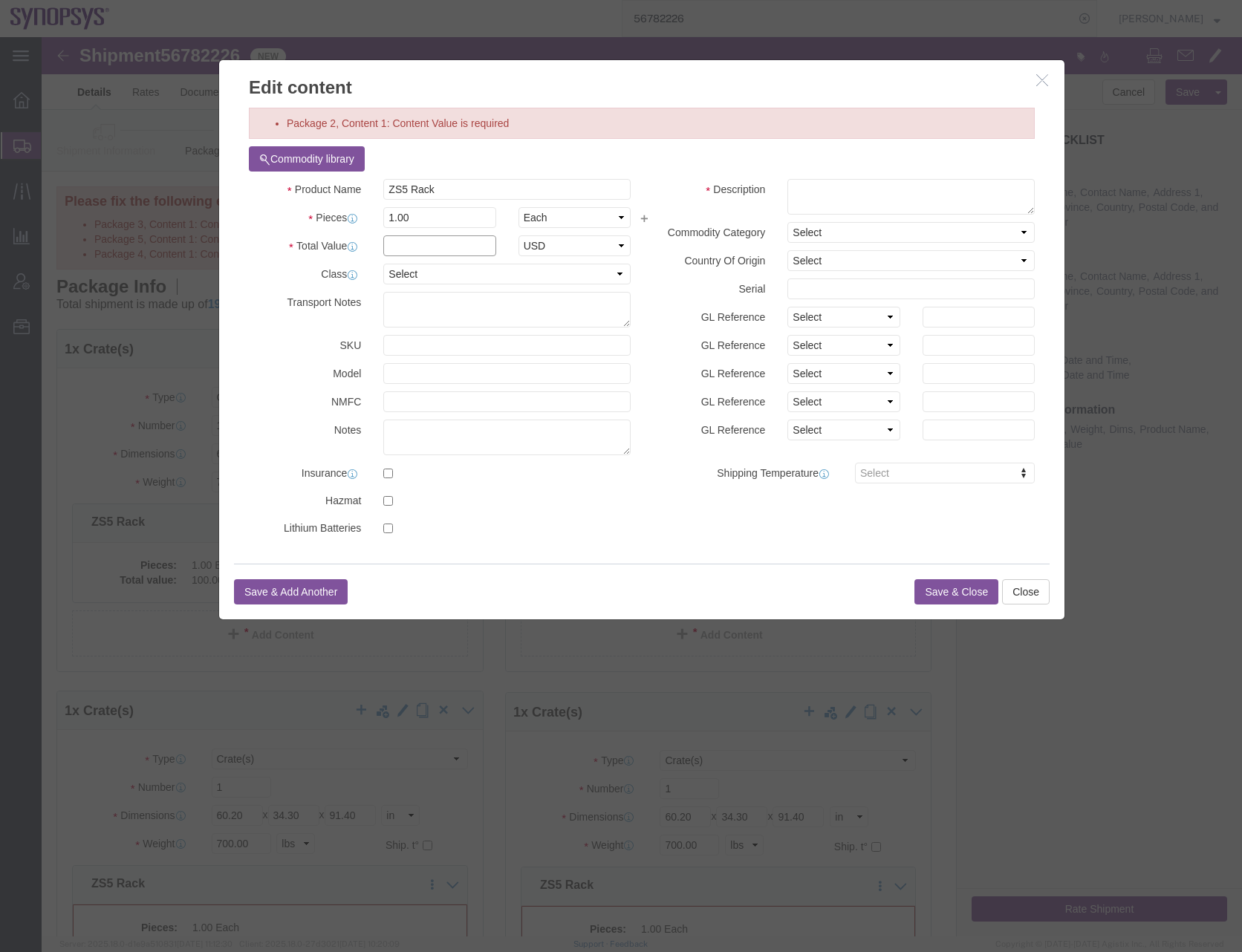
click input "text"
type input "100"
click select "Select 50 55 60 65 70 85 92.5 100 125 175 250 300 400"
select select "50"
click select "Select 50 55 60 65 70 85 92.5 100 125 175 250 300 400"
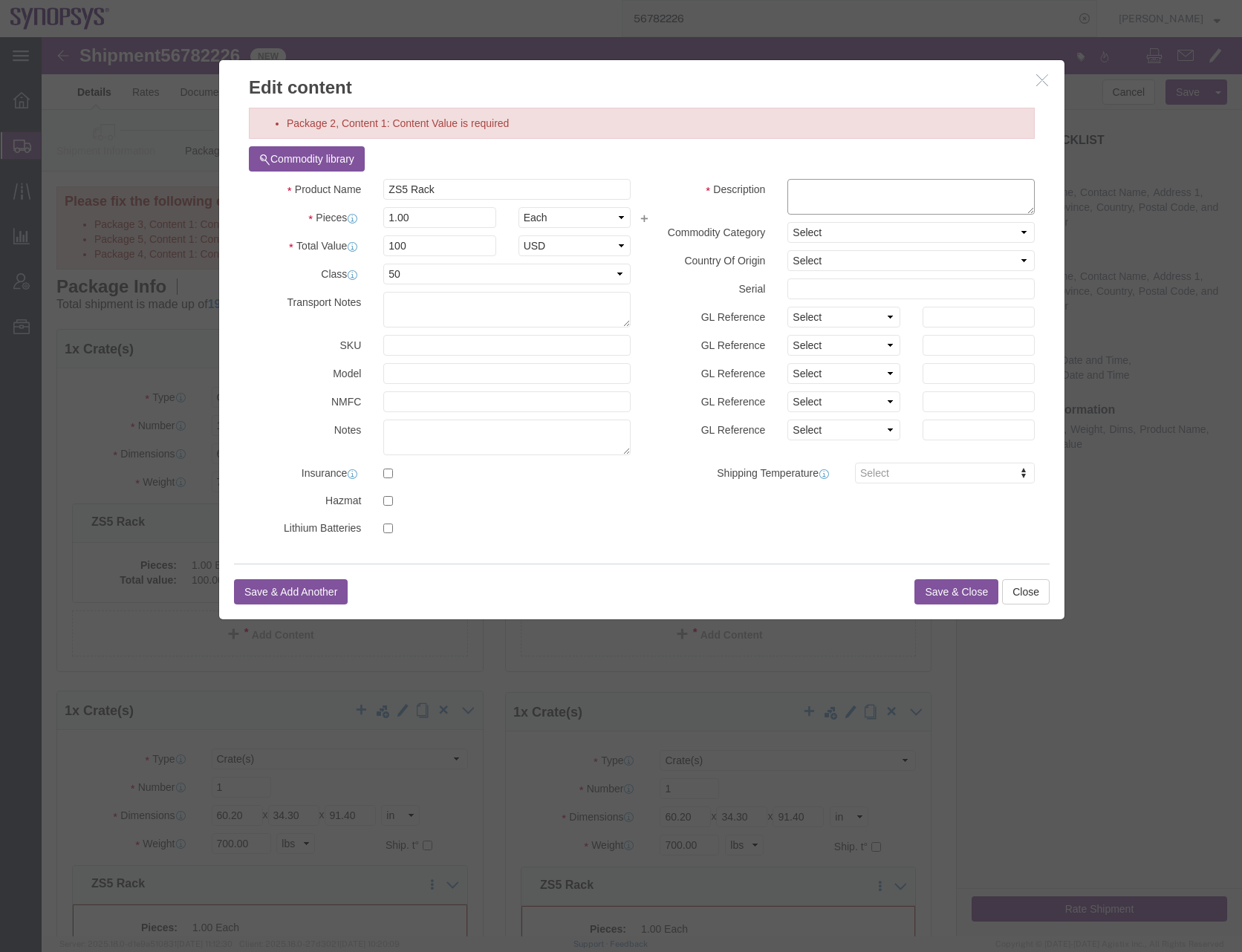
click textarea
paste textarea "ZS5 Rack"
type textarea "ZS5 Rack"
click button "Save & Close"
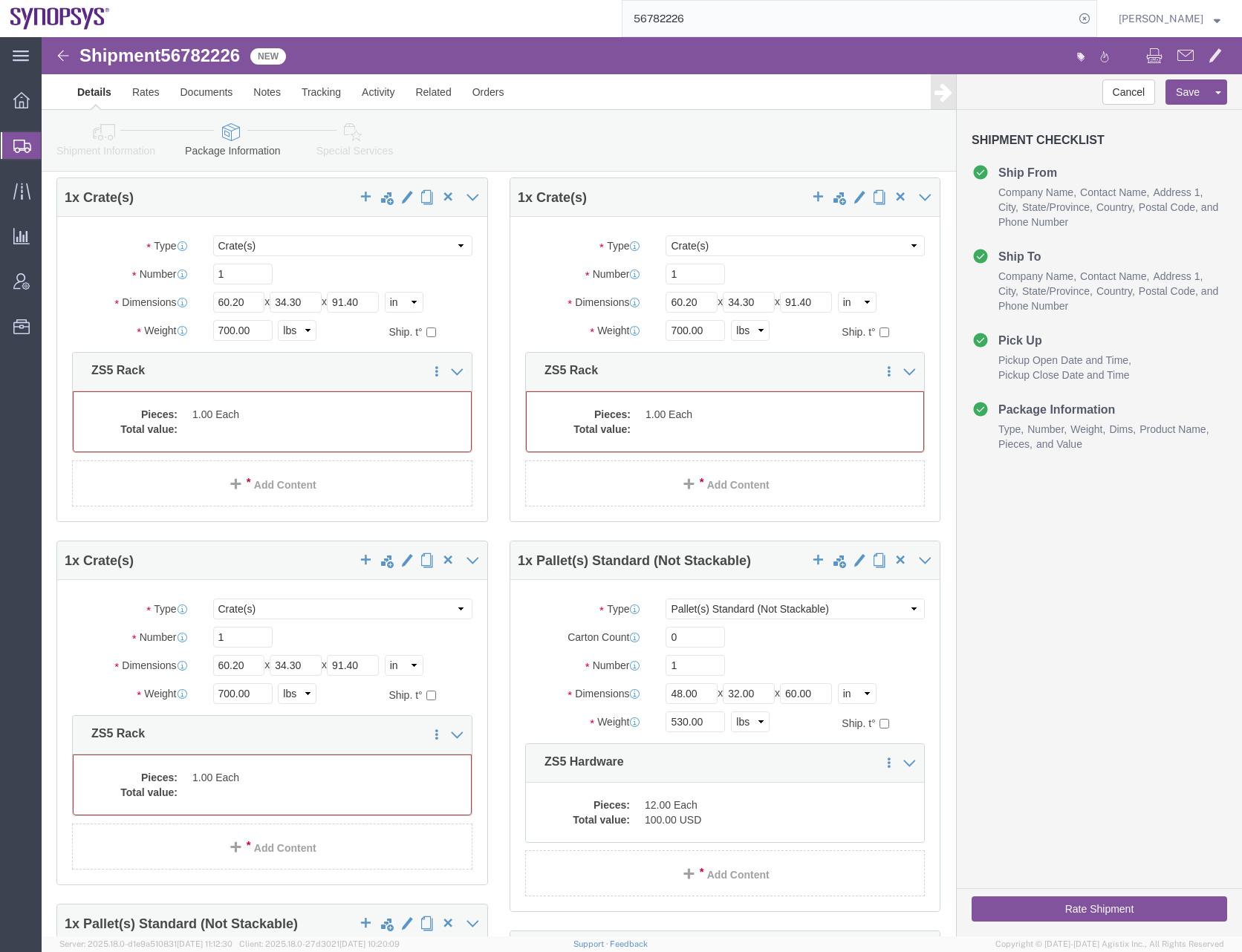
scroll to position [520, 0]
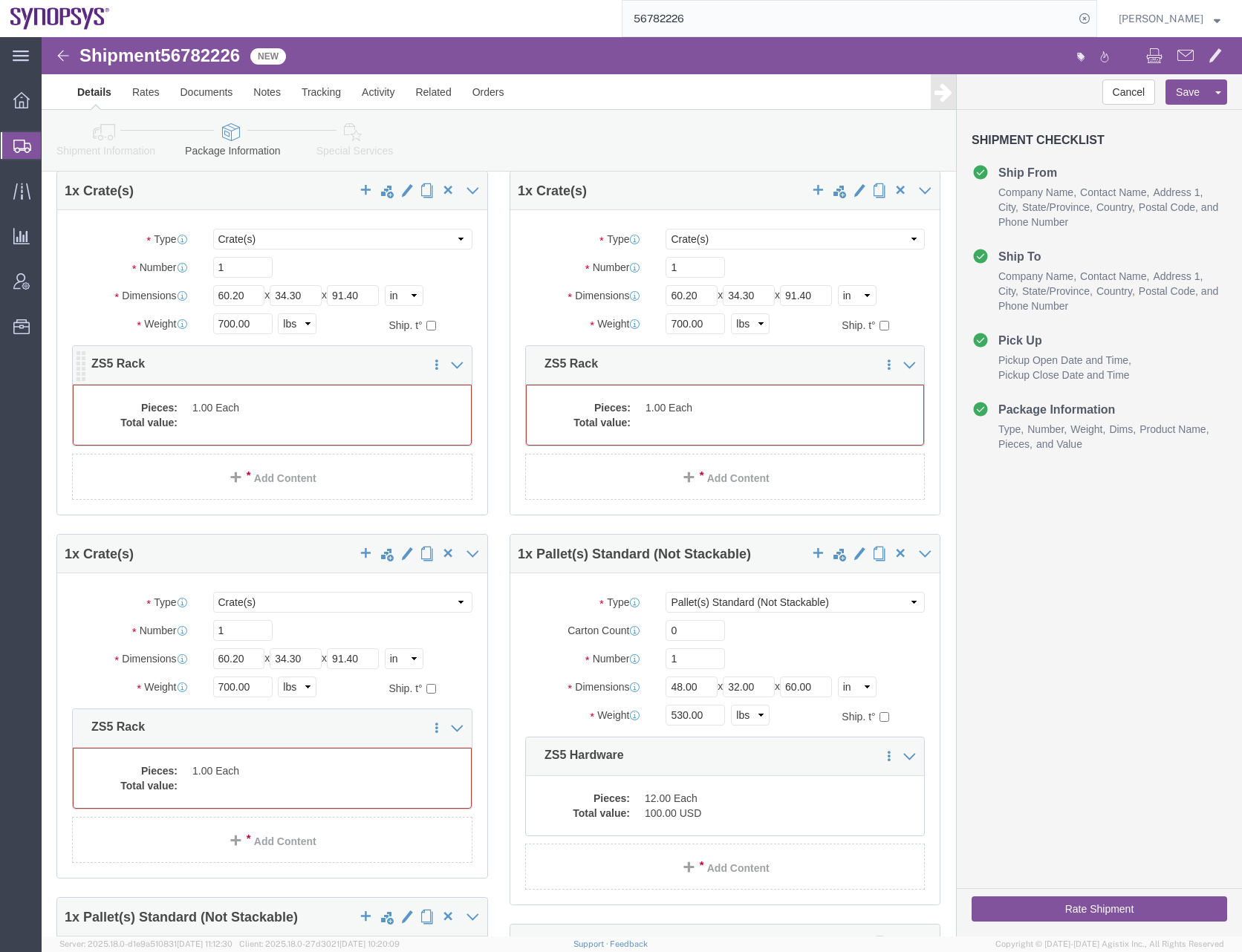
click dd
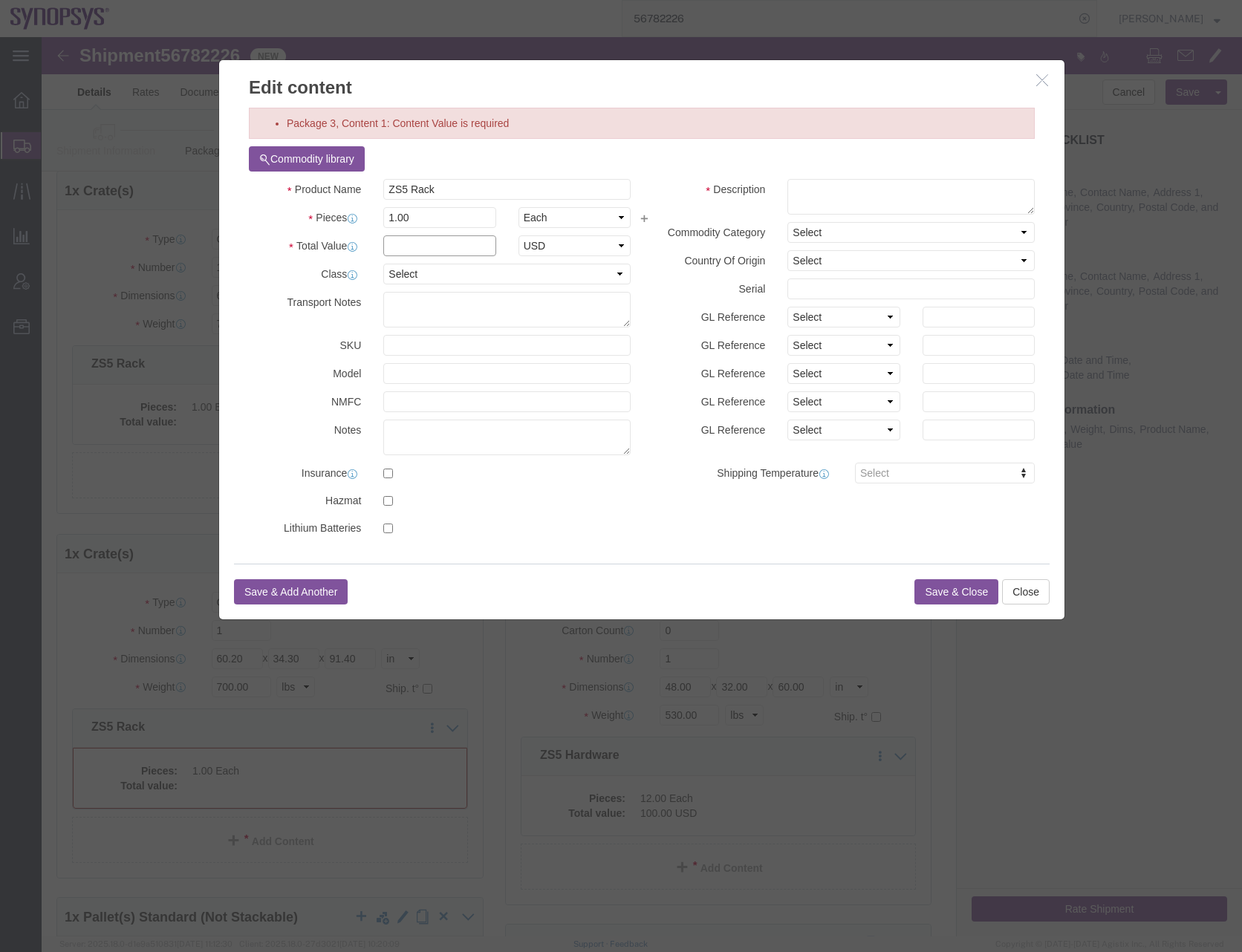
click input "text"
type input "100"
click textarea
paste textarea "ZS5 Rack"
type textarea "ZS5 Rack"
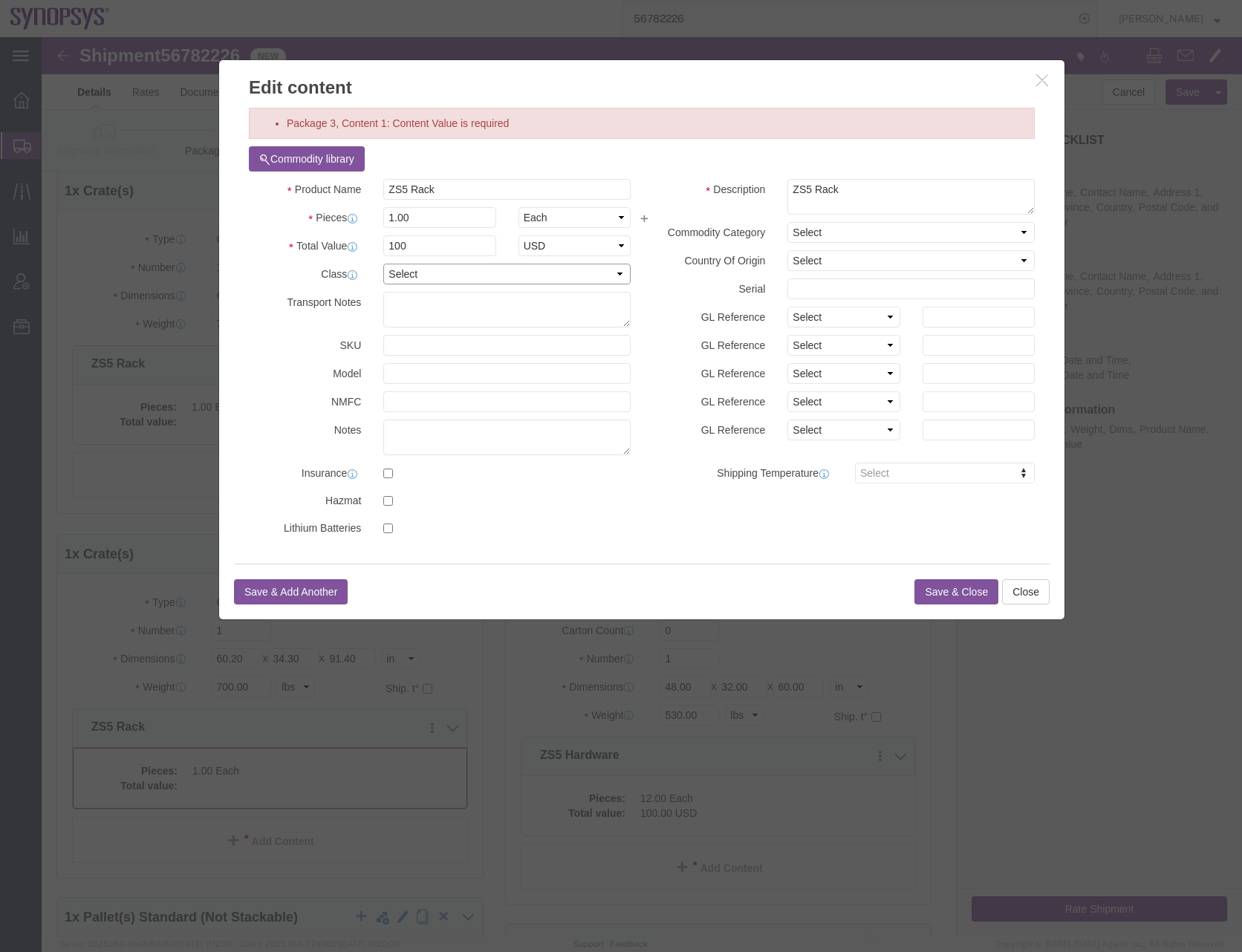
click select "Select 50 55 60 65 70 85 92.5 100 125 175 250 300 400"
select select "50"
click select "Select 50 55 60 65 70 85 92.5 100 125 175 250 300 400"
click button "Save & Close"
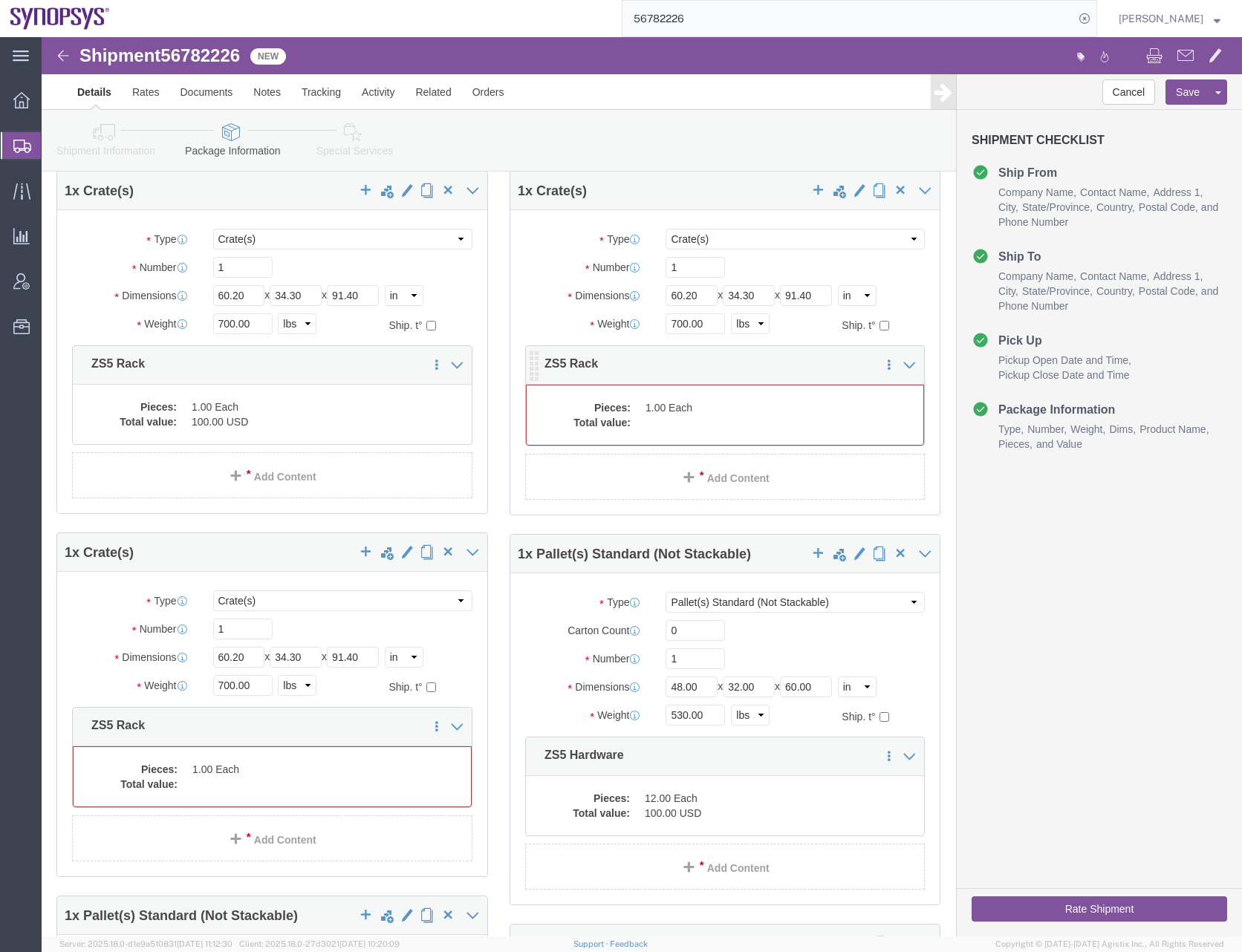
click dd
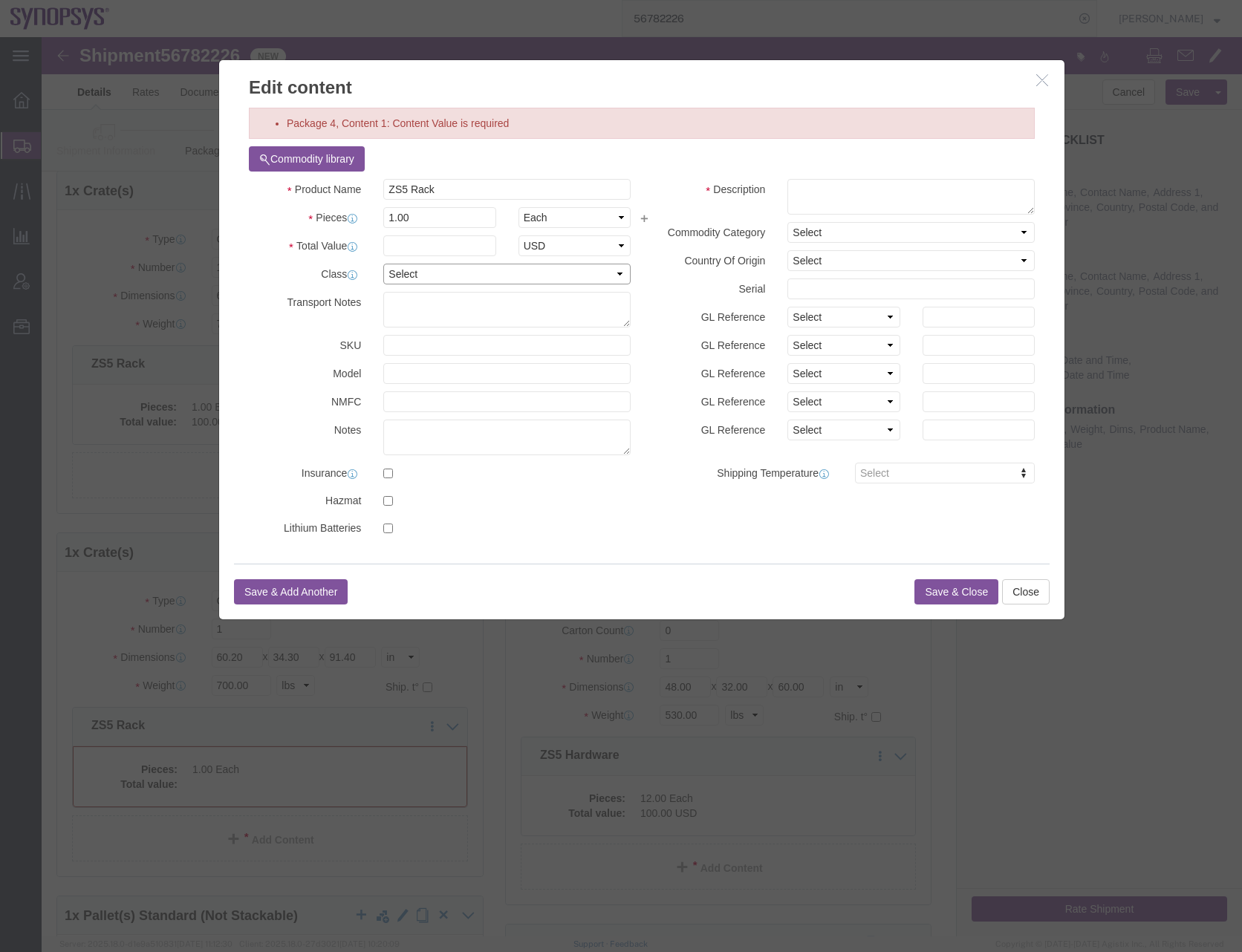
click select "Select 50 55 60 65 70 85 92.5 100 125 175 250 300 400"
select select "50"
click select "Select 50 55 60 65 70 85 92.5 100 125 175 250 300 400"
click input "text"
type input "100"
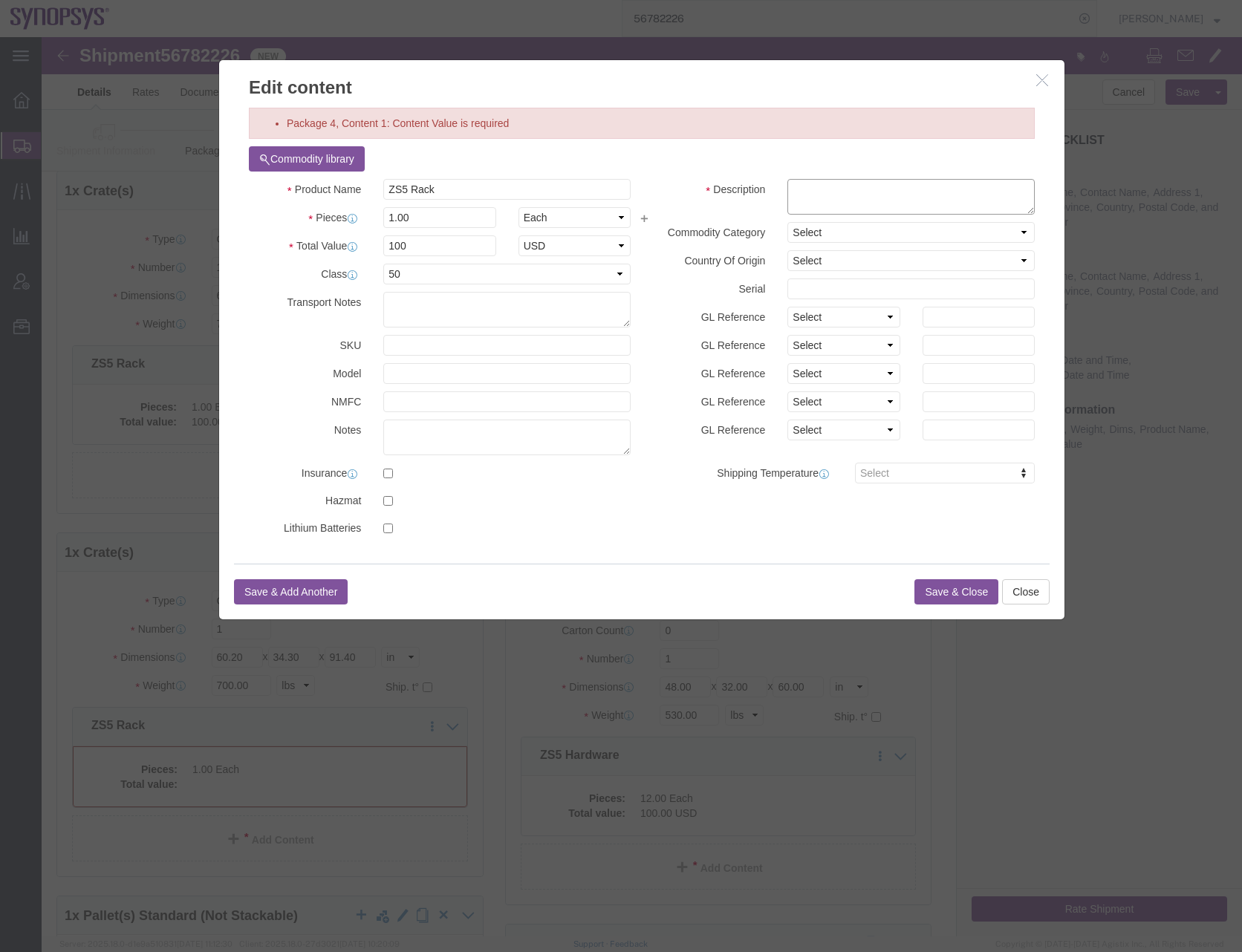
click textarea
paste textarea "ZS5 Rack"
type textarea "ZS5 Rack"
click button "Save & Close"
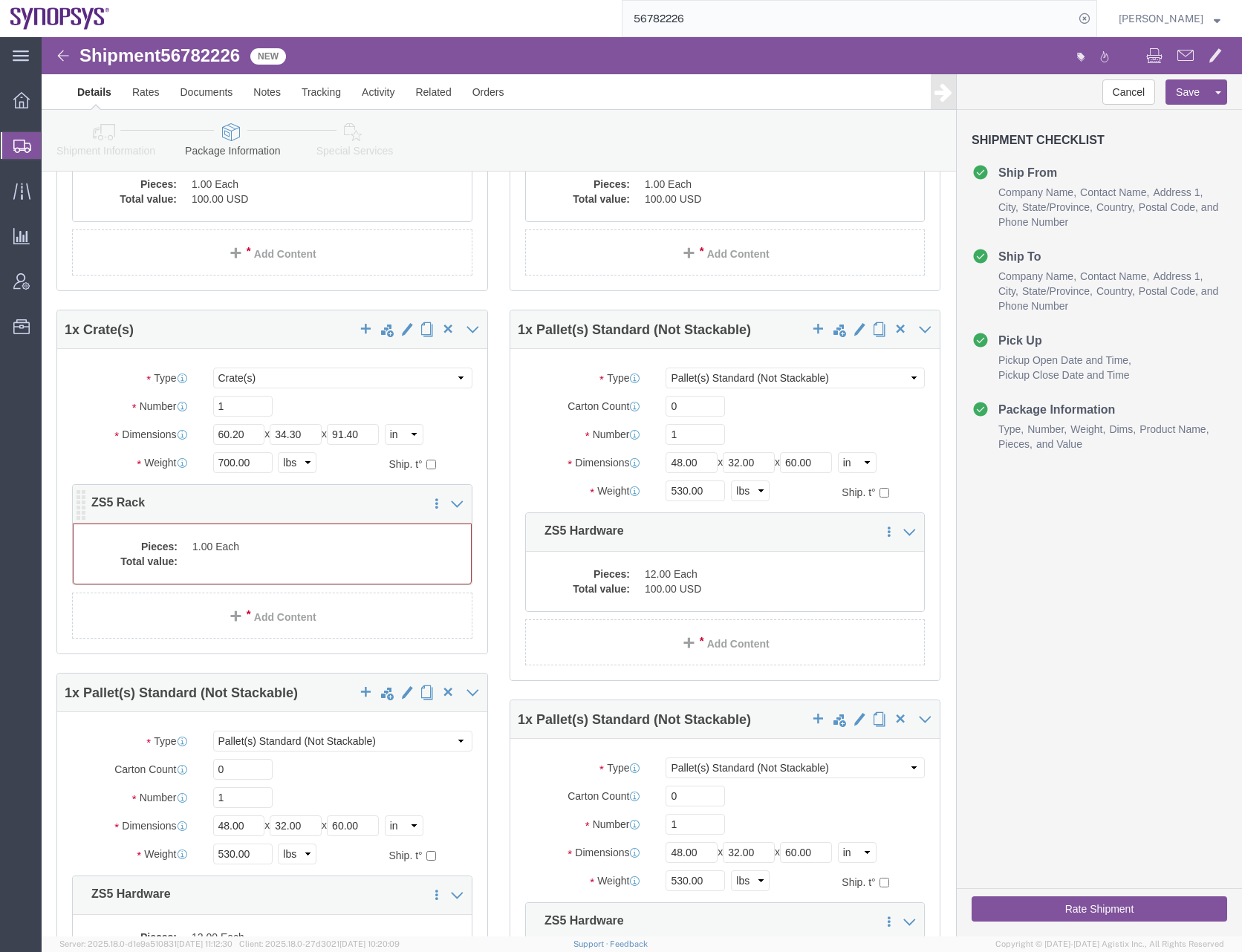
click dd
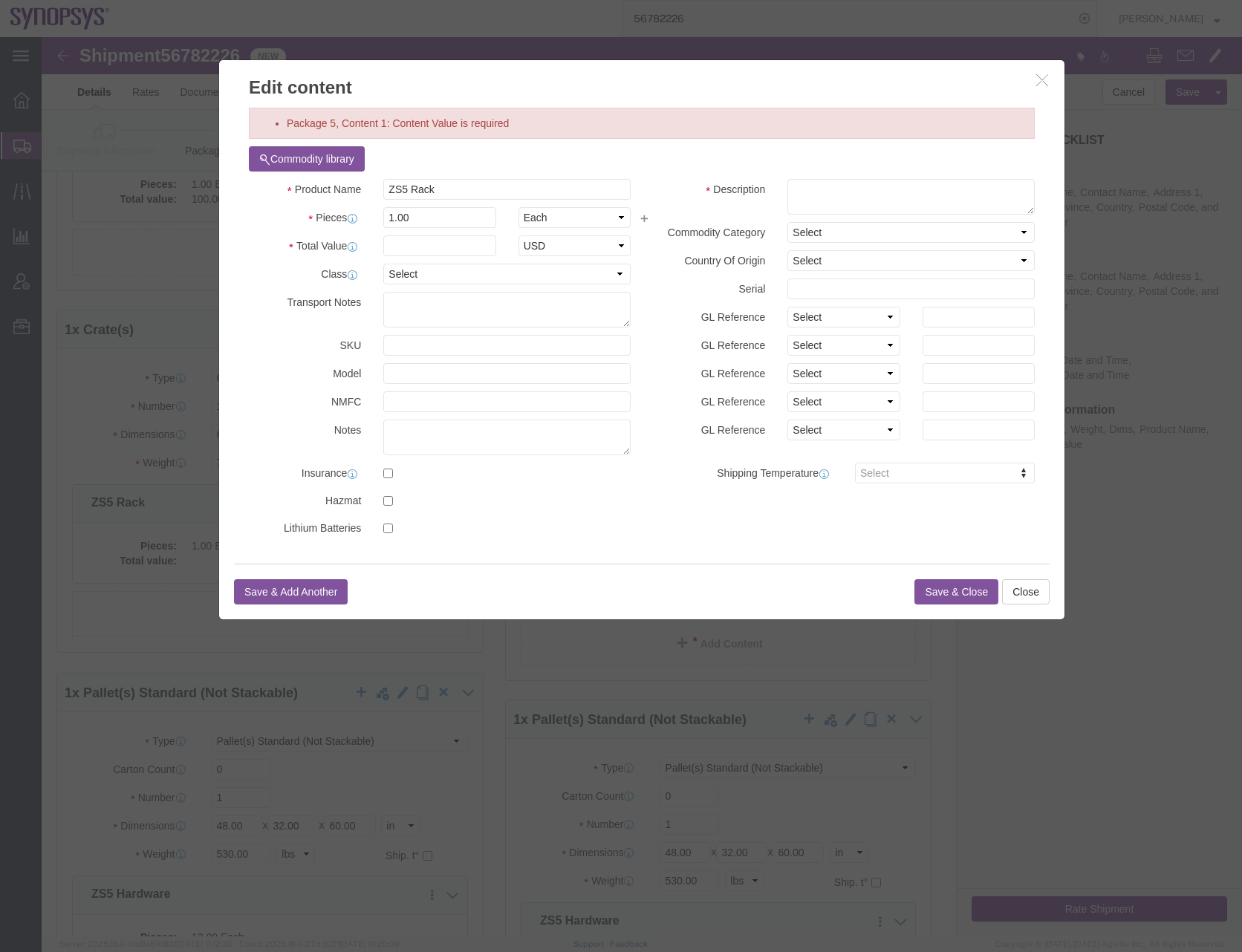
click div "Product Name ZS5 Rack Pieces 1.00 Select Bag Barrels 100Board Feet Bottle Box B…"
click input "text"
type input "100"
click select "Select 50 55 60 65 70 85 92.5 100 125 175 250 300 400"
select select "50"
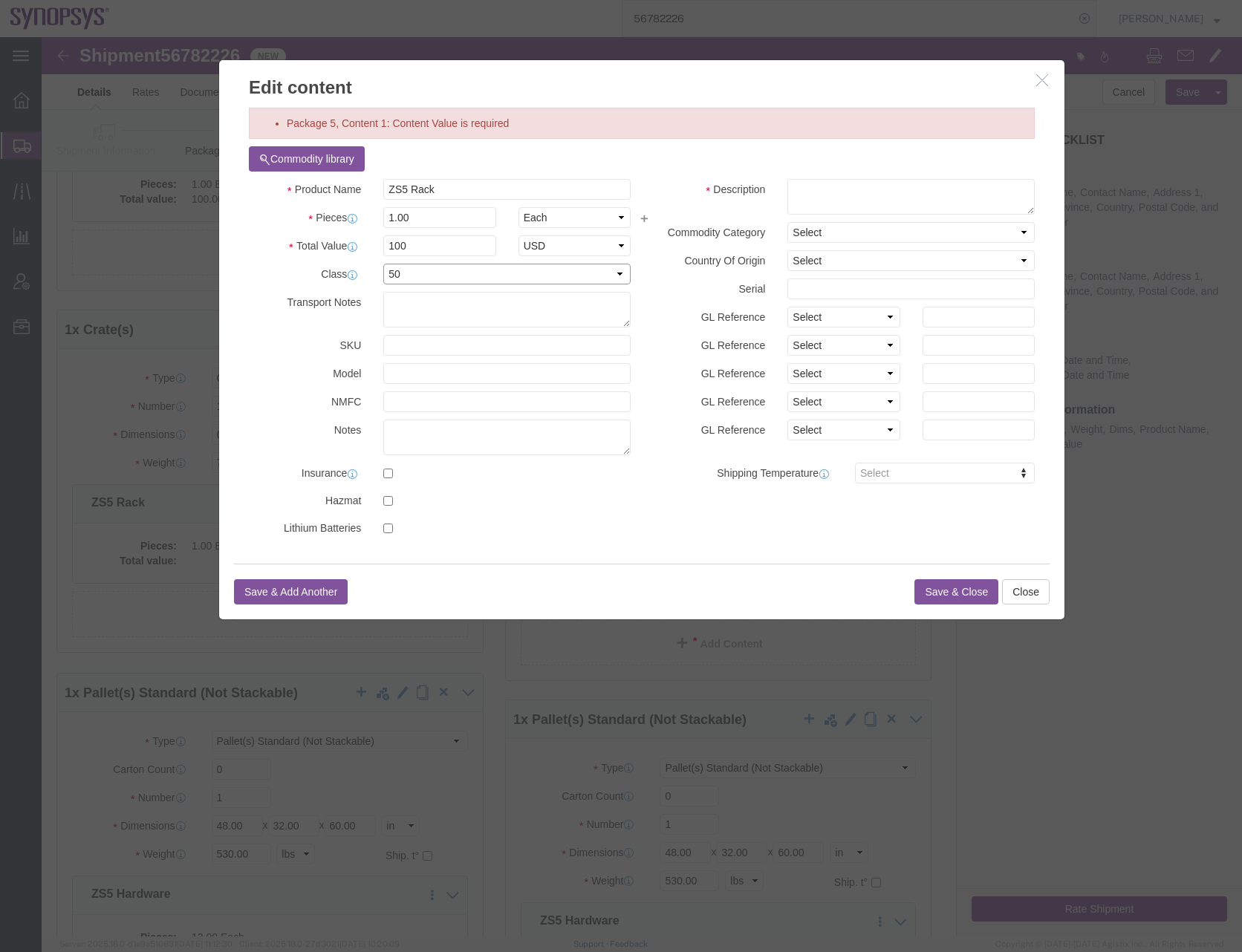
click select "Select 50 55 60 65 70 85 92.5 100 125 175 250 300 400"
click textarea
paste textarea "ZS5 Rack"
type textarea "ZS5 Rack"
click button "Save & Close"
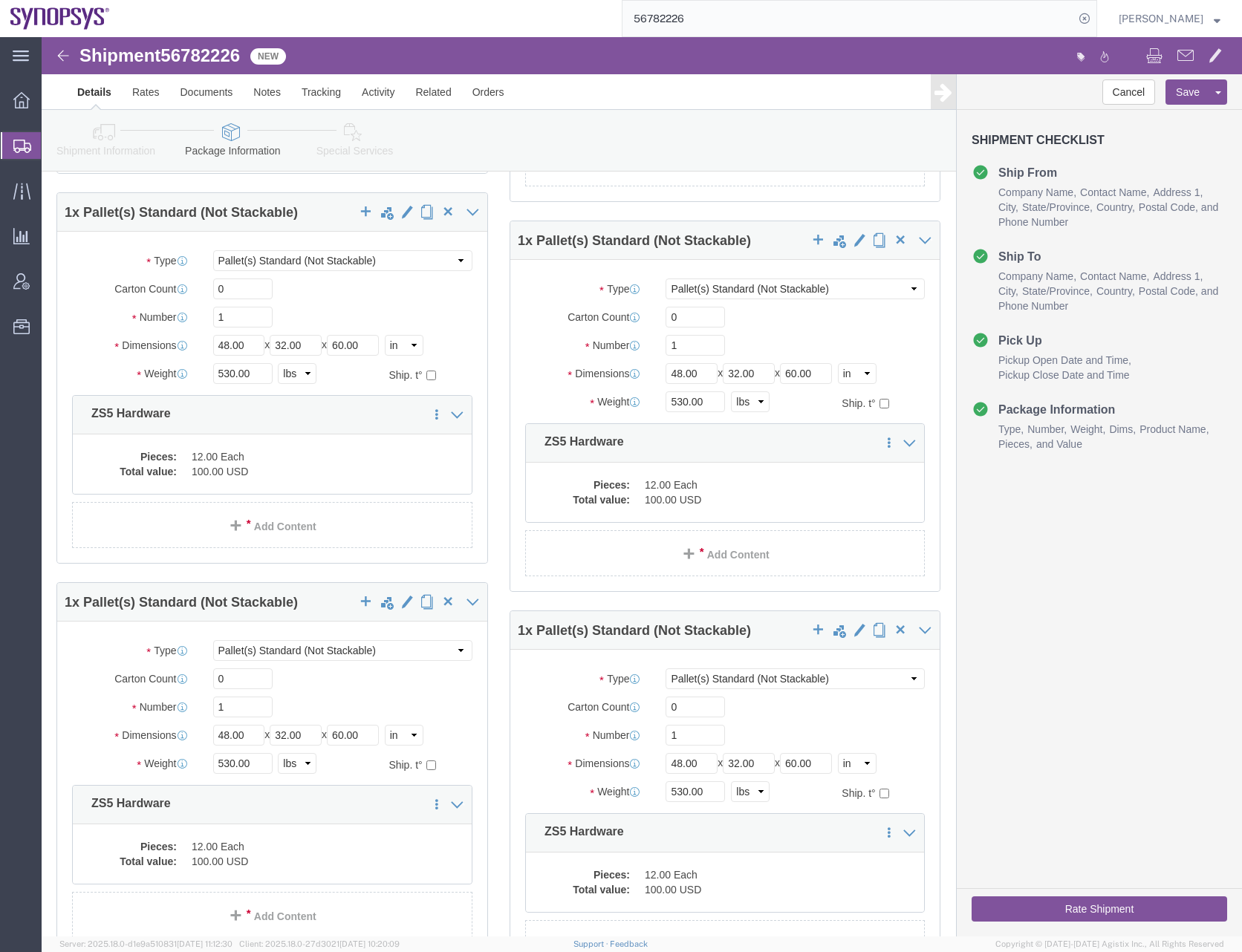
scroll to position [1468, 0]
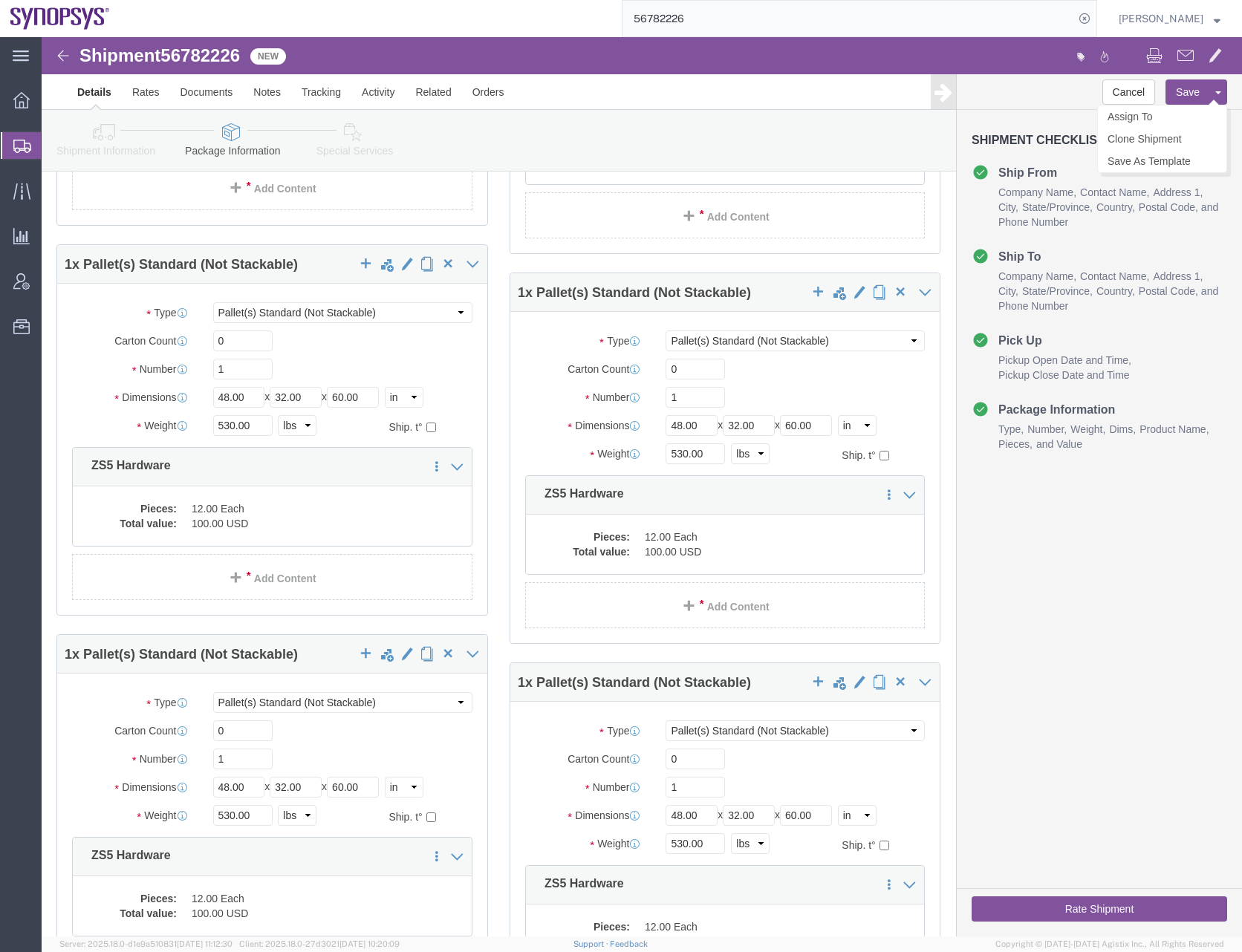
click button "Save"
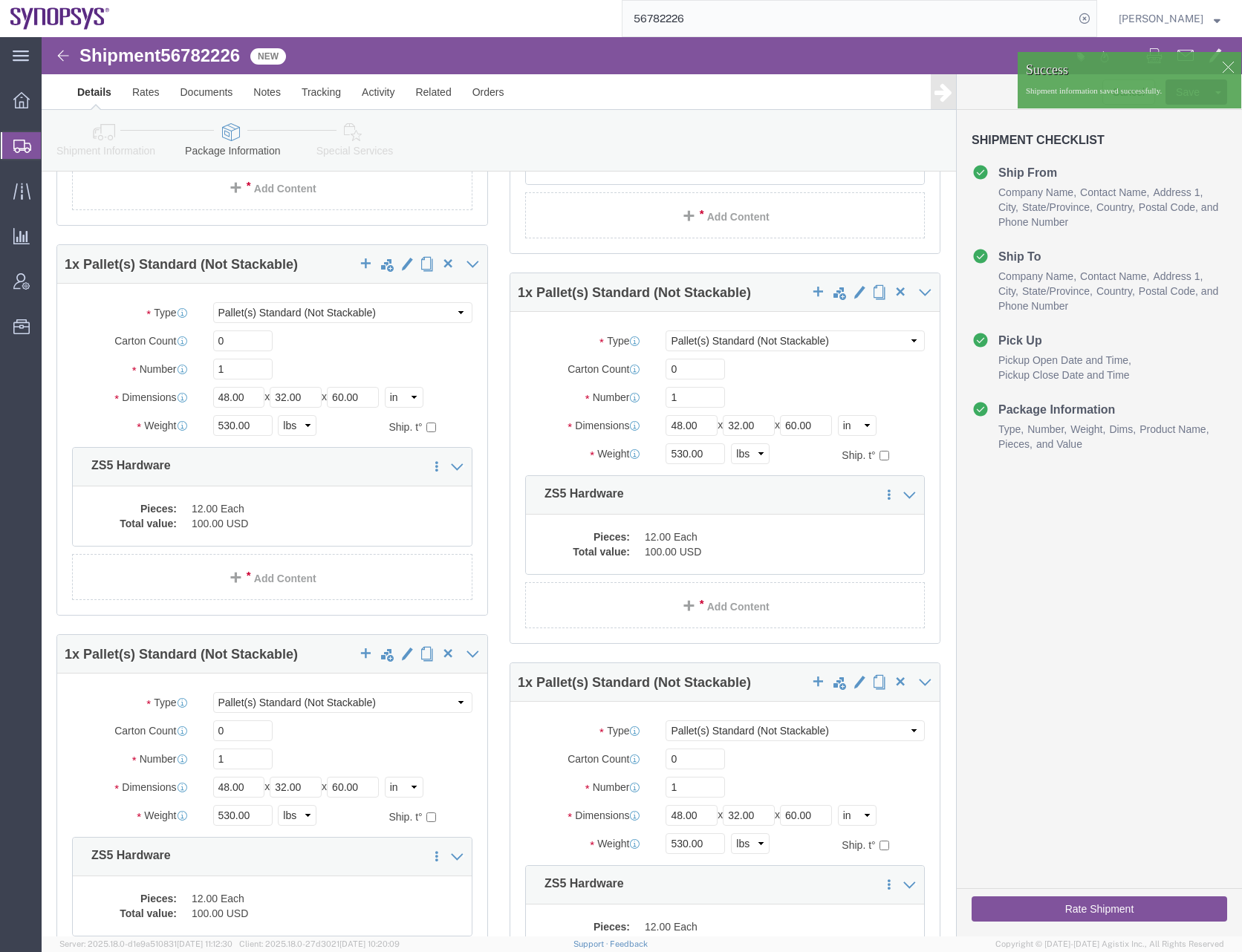
click div "Cancel Save Assign To Clone Shipment Save As Template Shipment Checklist Ship F…"
click button "Rate Shipment"
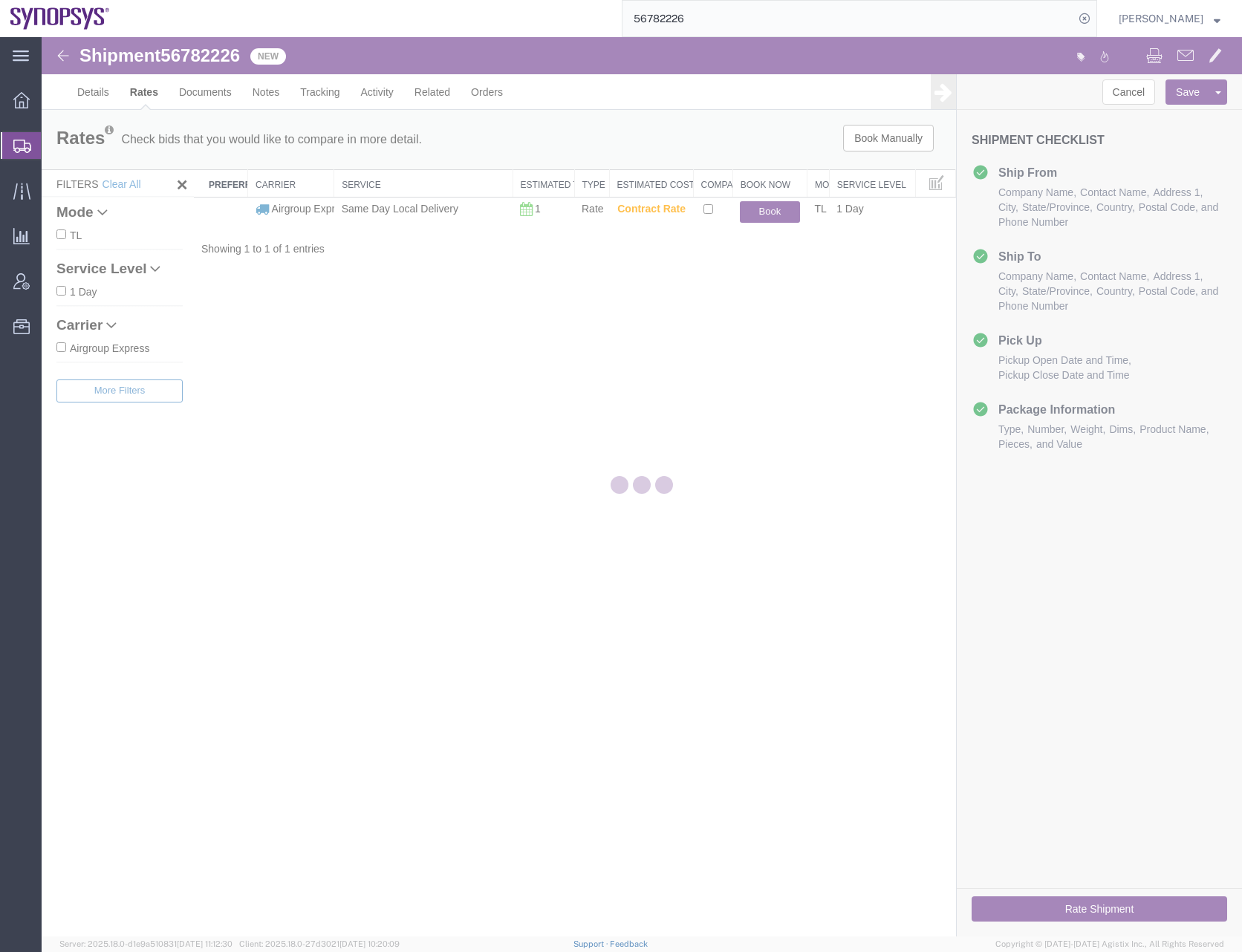
scroll to position [0, 0]
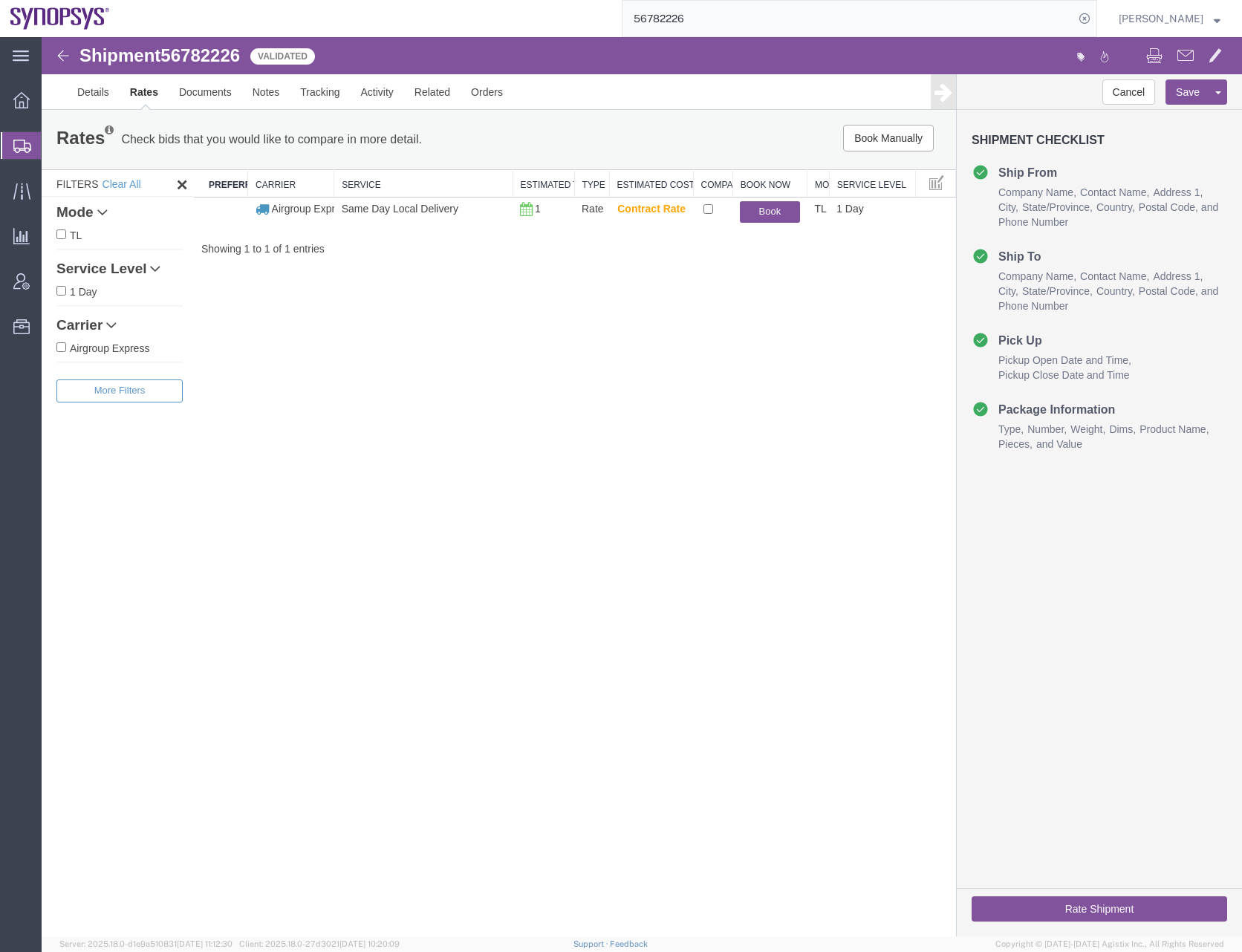
click at [587, 349] on div "Shipment 56782226 1 of 1 Validated Details Rates Documents Notes Tracking Activ…" at bounding box center [641, 486] width 1200 height 899
click at [691, 393] on div "Shipment 56782226 1 of 1 Validated Details Rates Documents Notes Tracking Activ…" at bounding box center [641, 486] width 1200 height 899
click at [92, 90] on link "Details" at bounding box center [93, 92] width 52 height 36
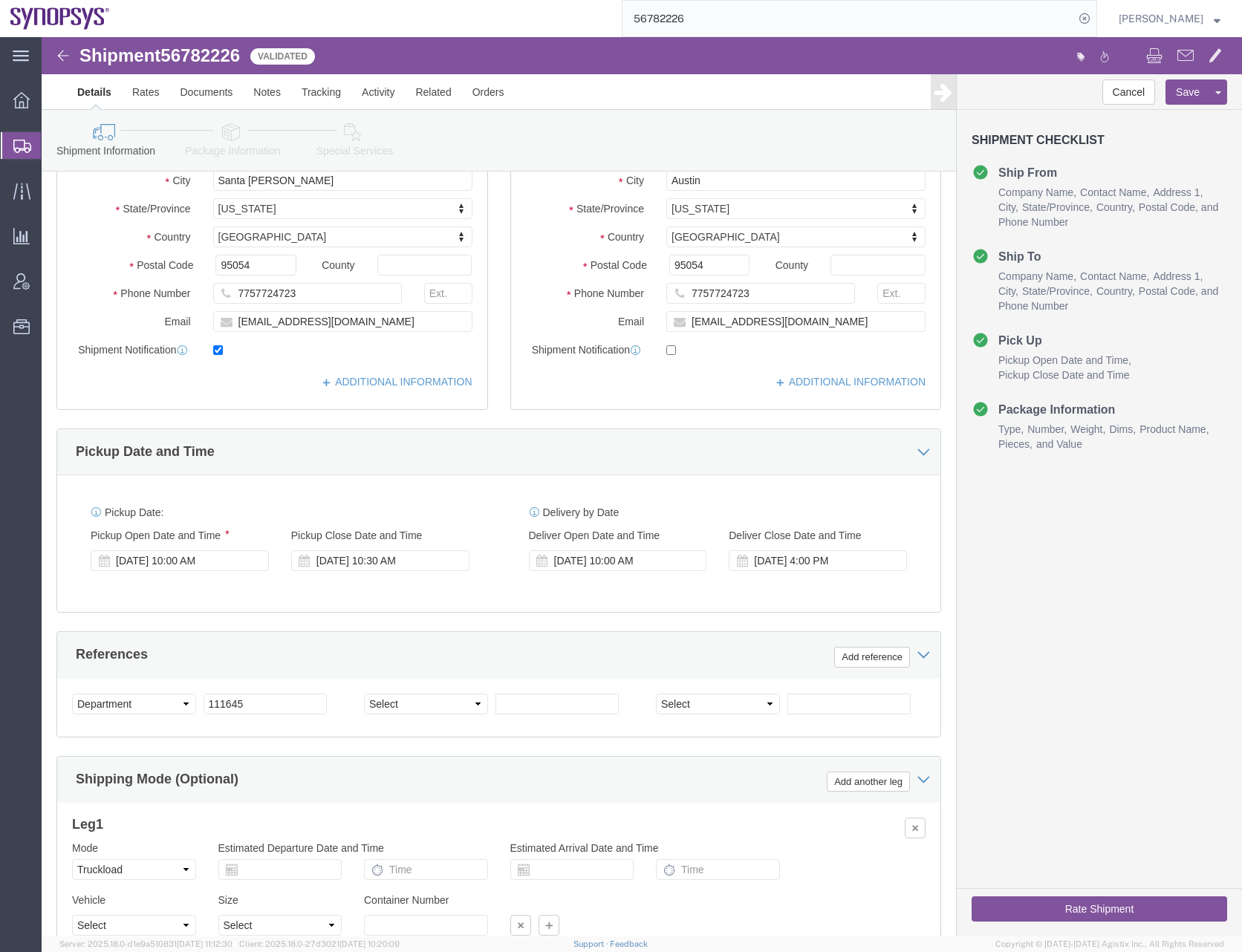
scroll to position [377, 0]
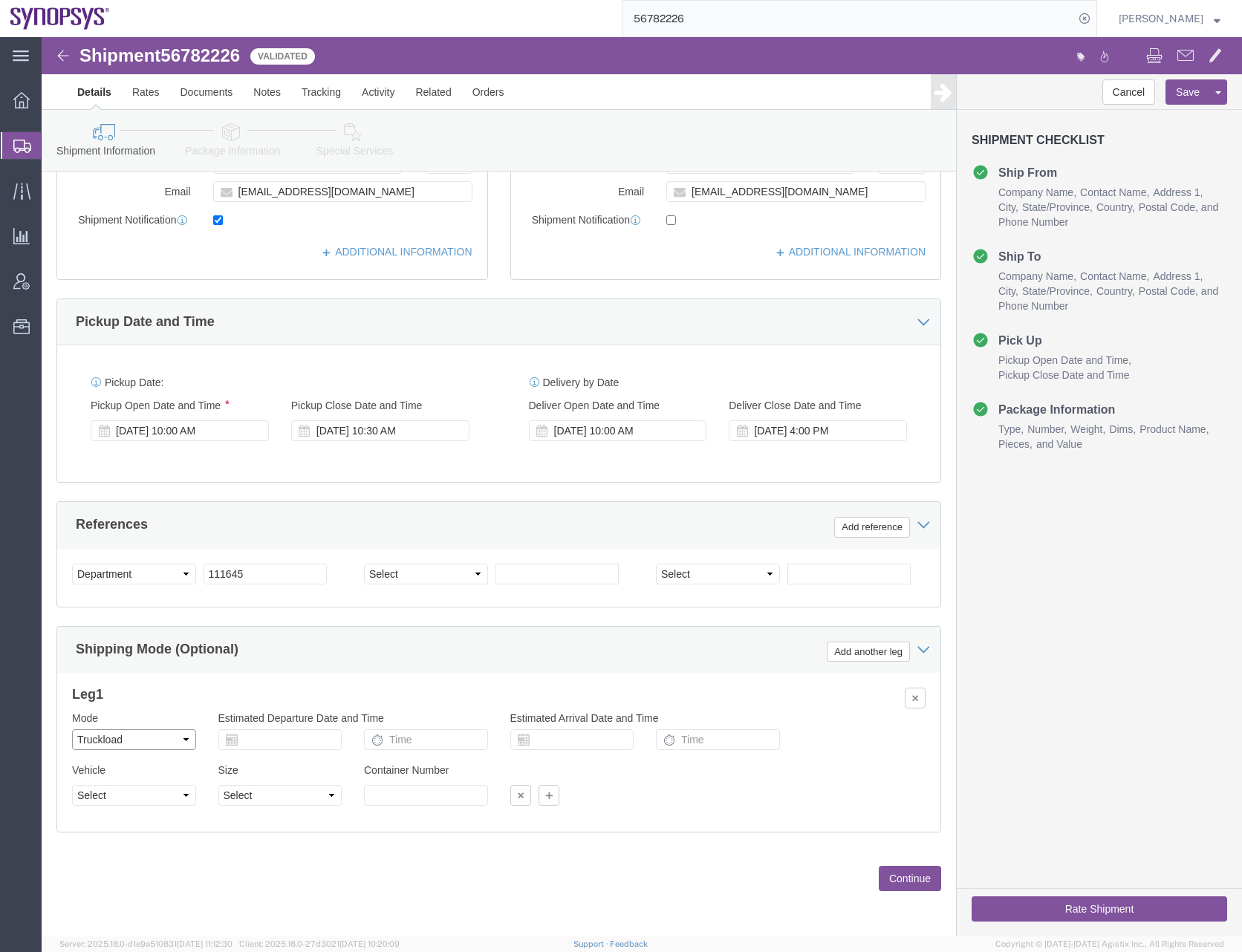
click select "Select Air Less than Truckload Multi-Leg Ocean Freight Rail Small Parcel Truckl…"
select select
click select "Select Air Less than Truckload Multi-Leg Ocean Freight Rail Small Parcel Truckl…"
click button "Save"
click button "Rate Shipment"
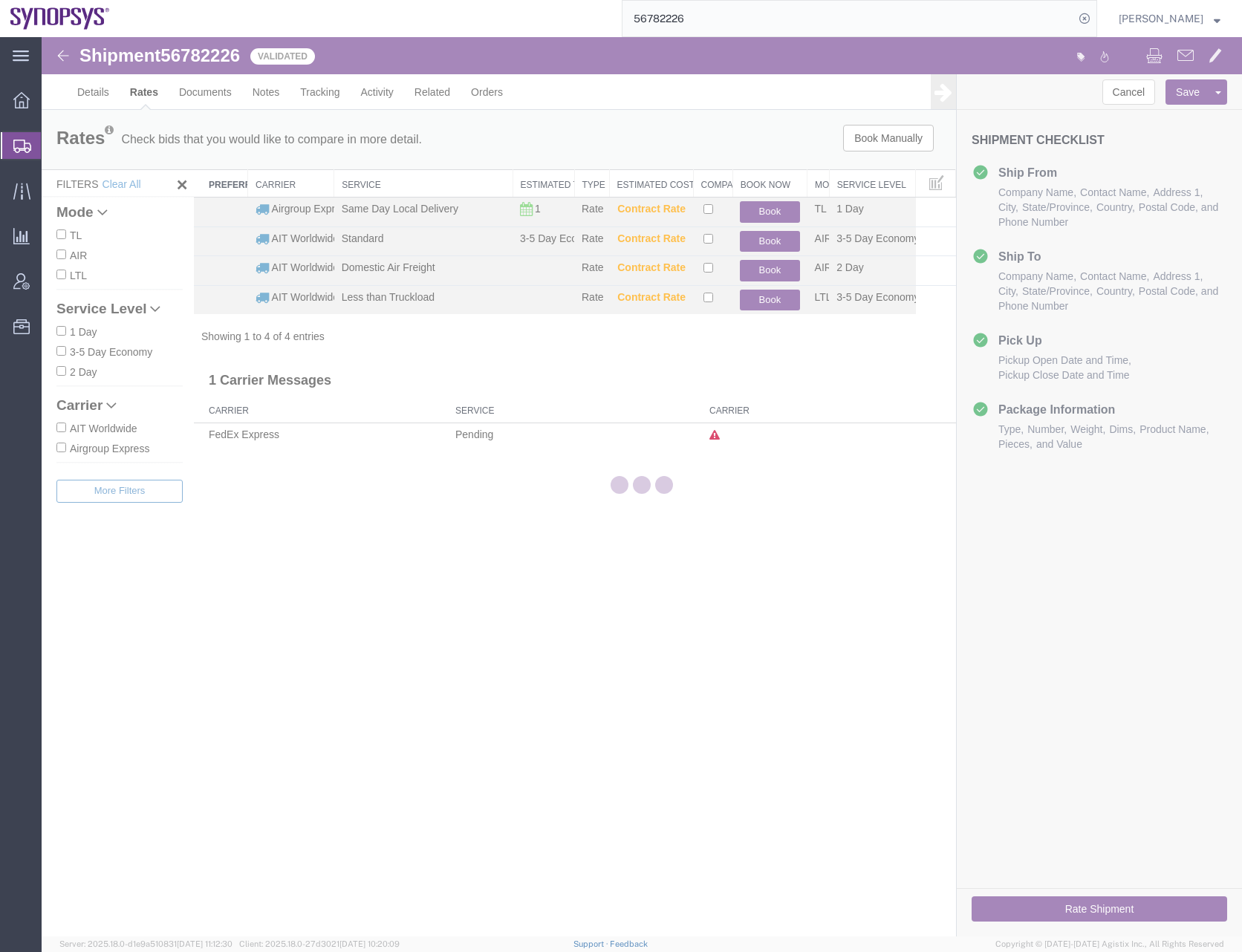
scroll to position [0, 0]
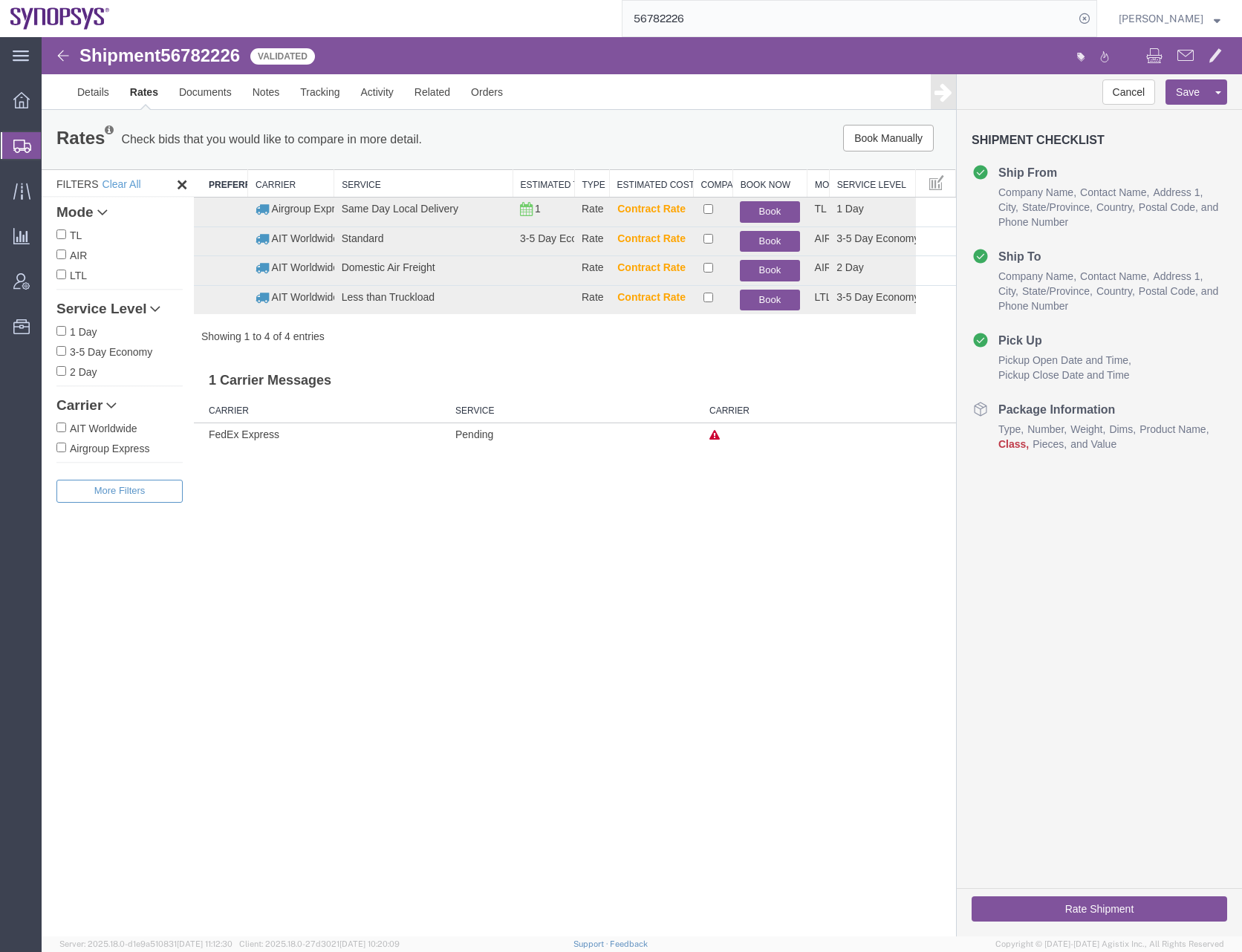
click at [615, 624] on div "Shipment 56782226 4 of 4 Validated Details Rates Documents Notes Tracking Activ…" at bounding box center [641, 486] width 1200 height 899
click at [87, 95] on link "Details" at bounding box center [93, 92] width 52 height 36
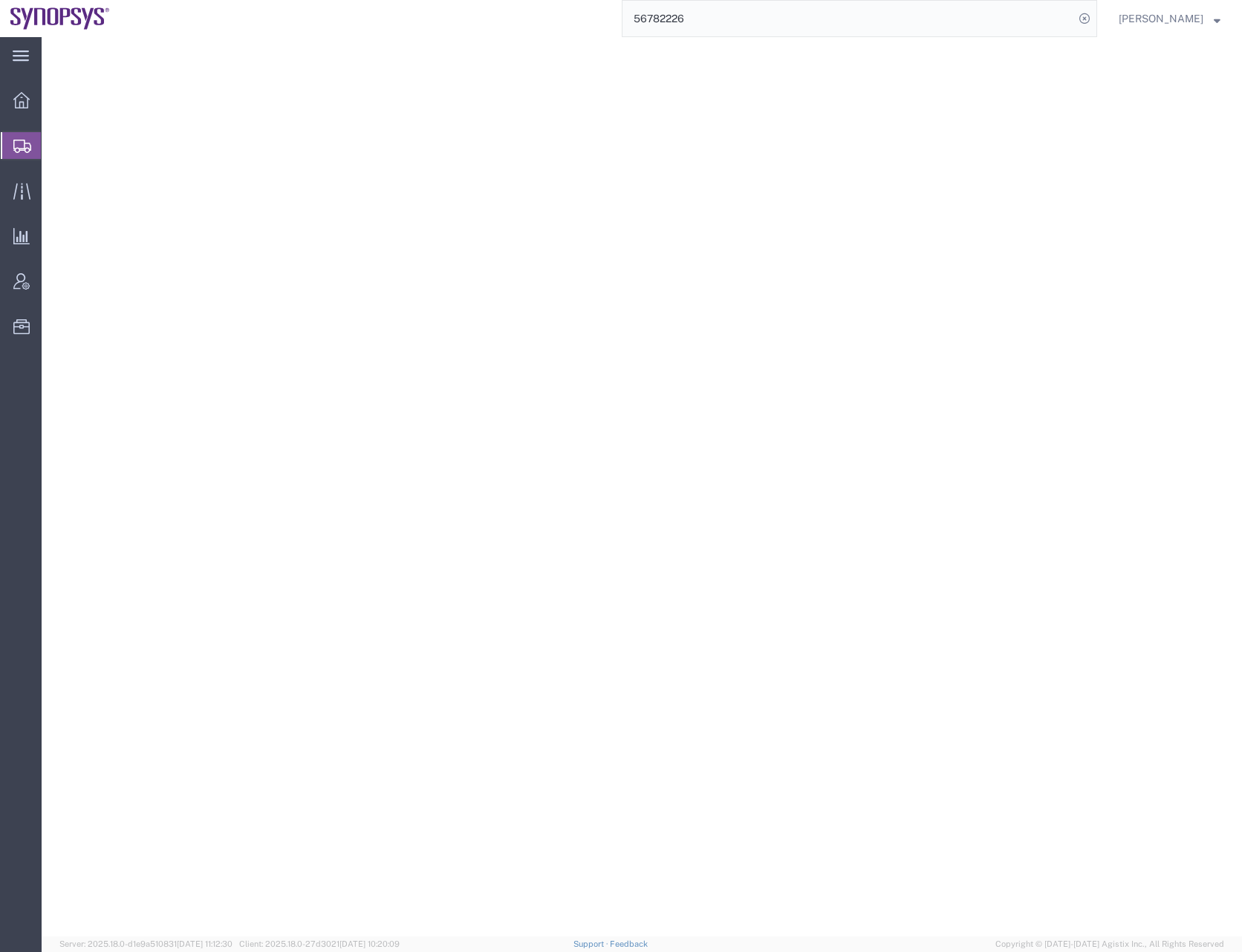
select select "CRAT"
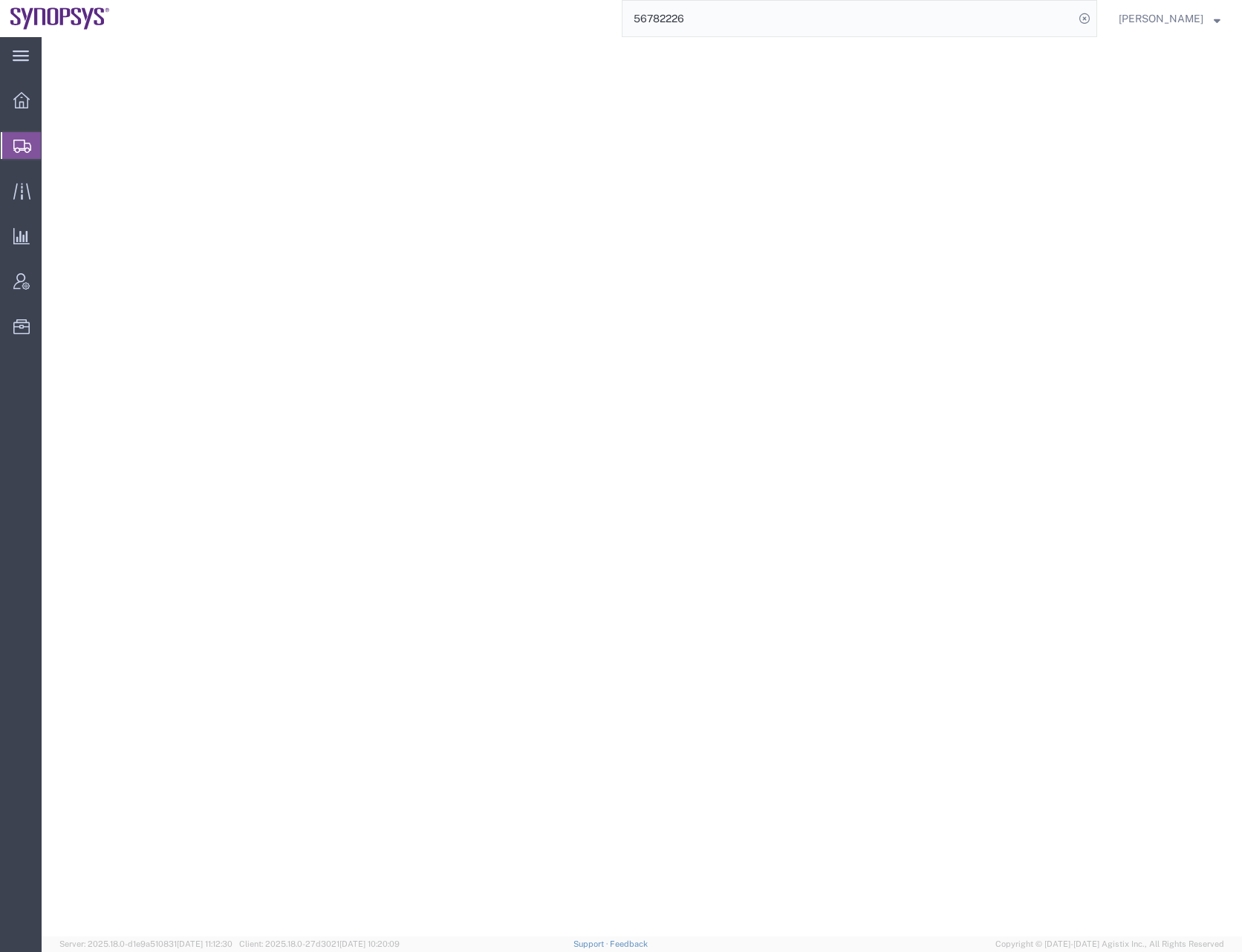
select select "PSNS"
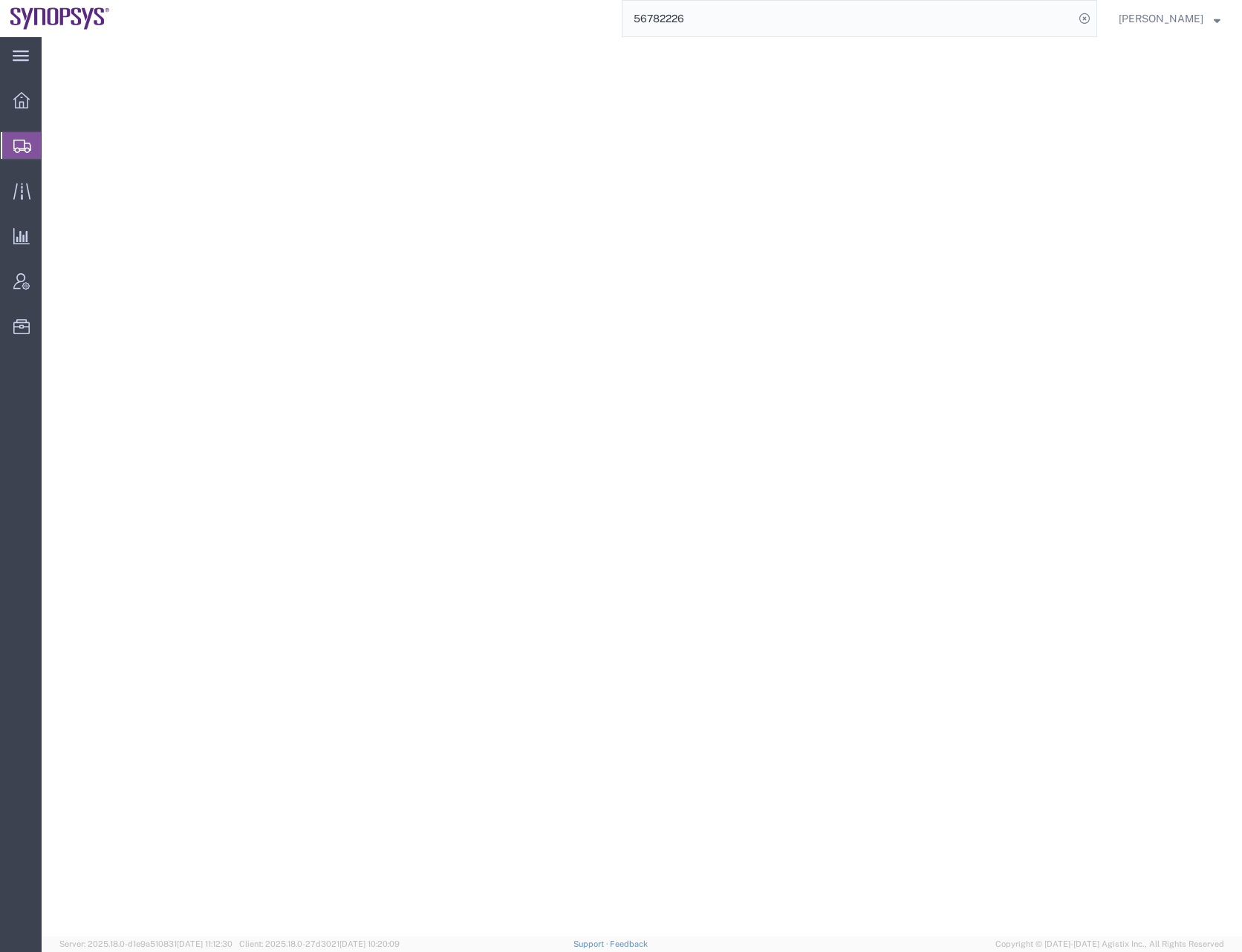
select select "PSNS"
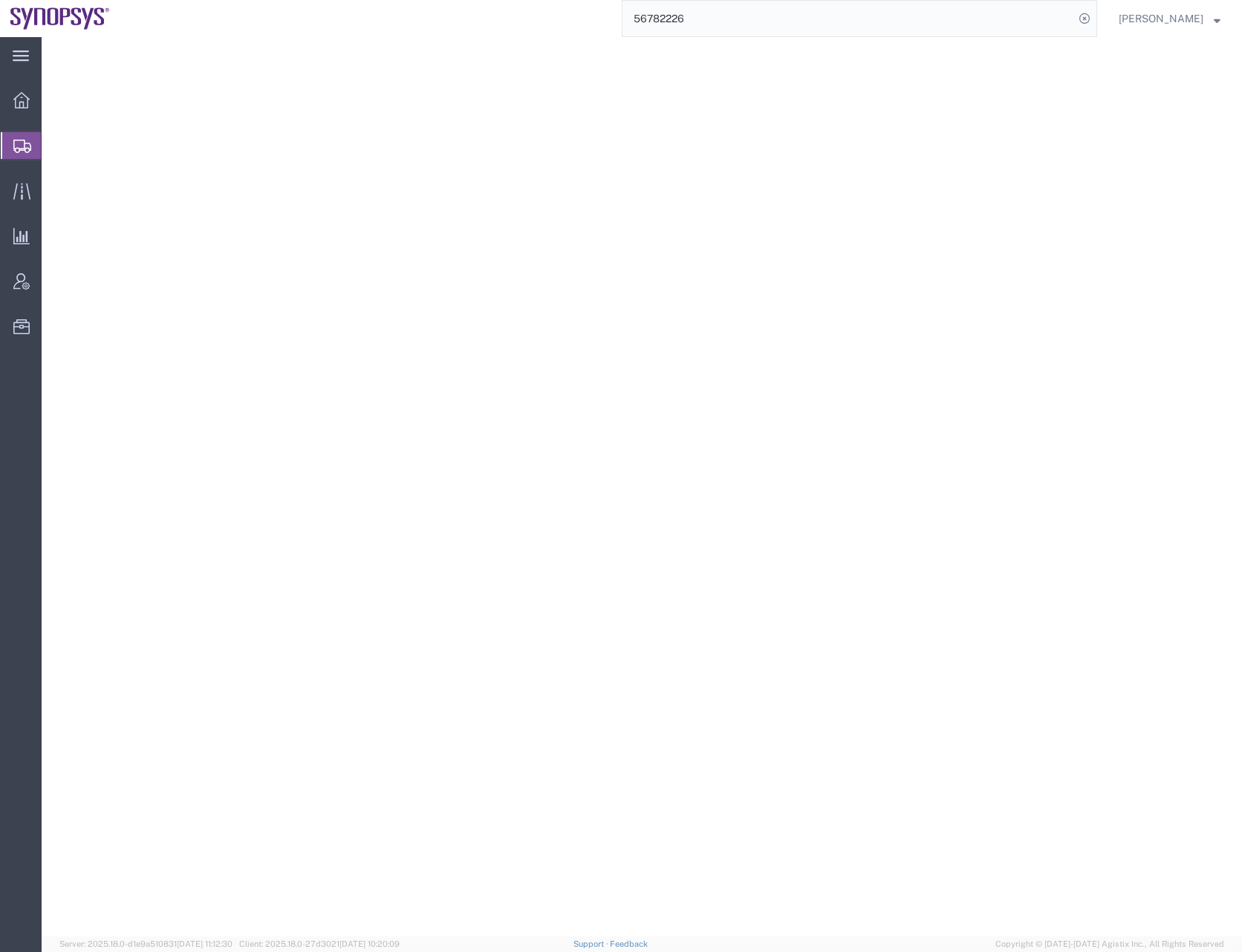
select select "PSNS"
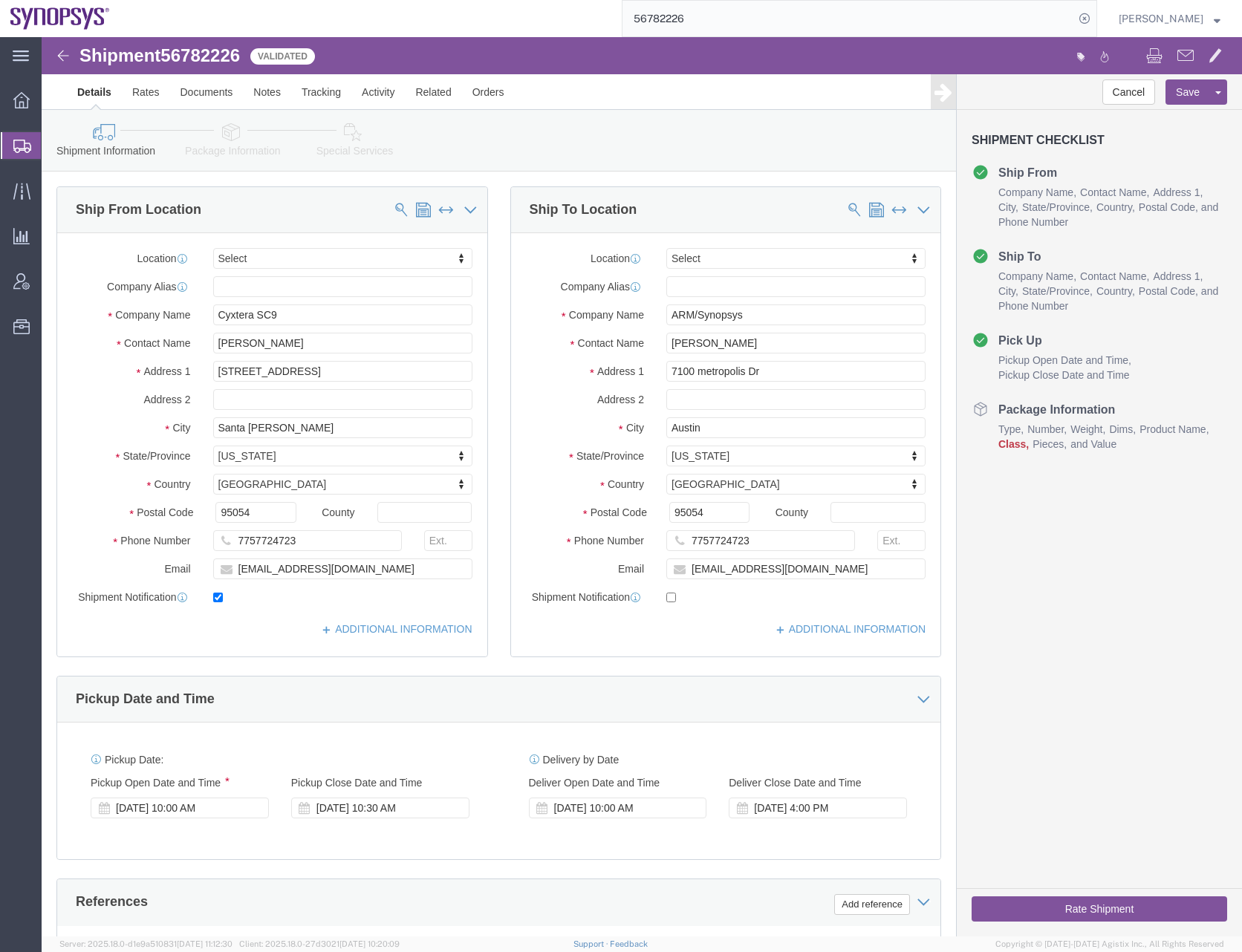
click icon
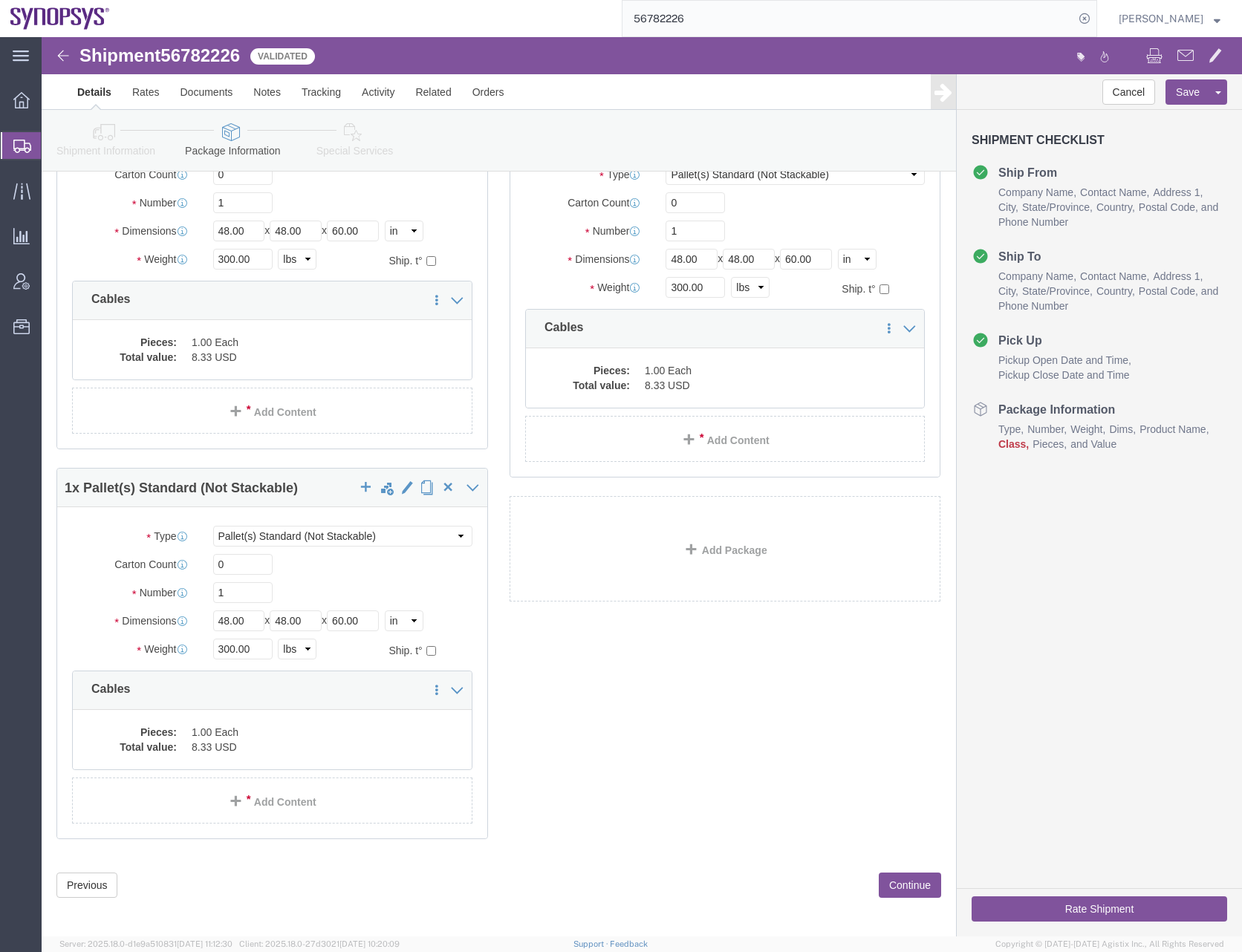
scroll to position [3216, 0]
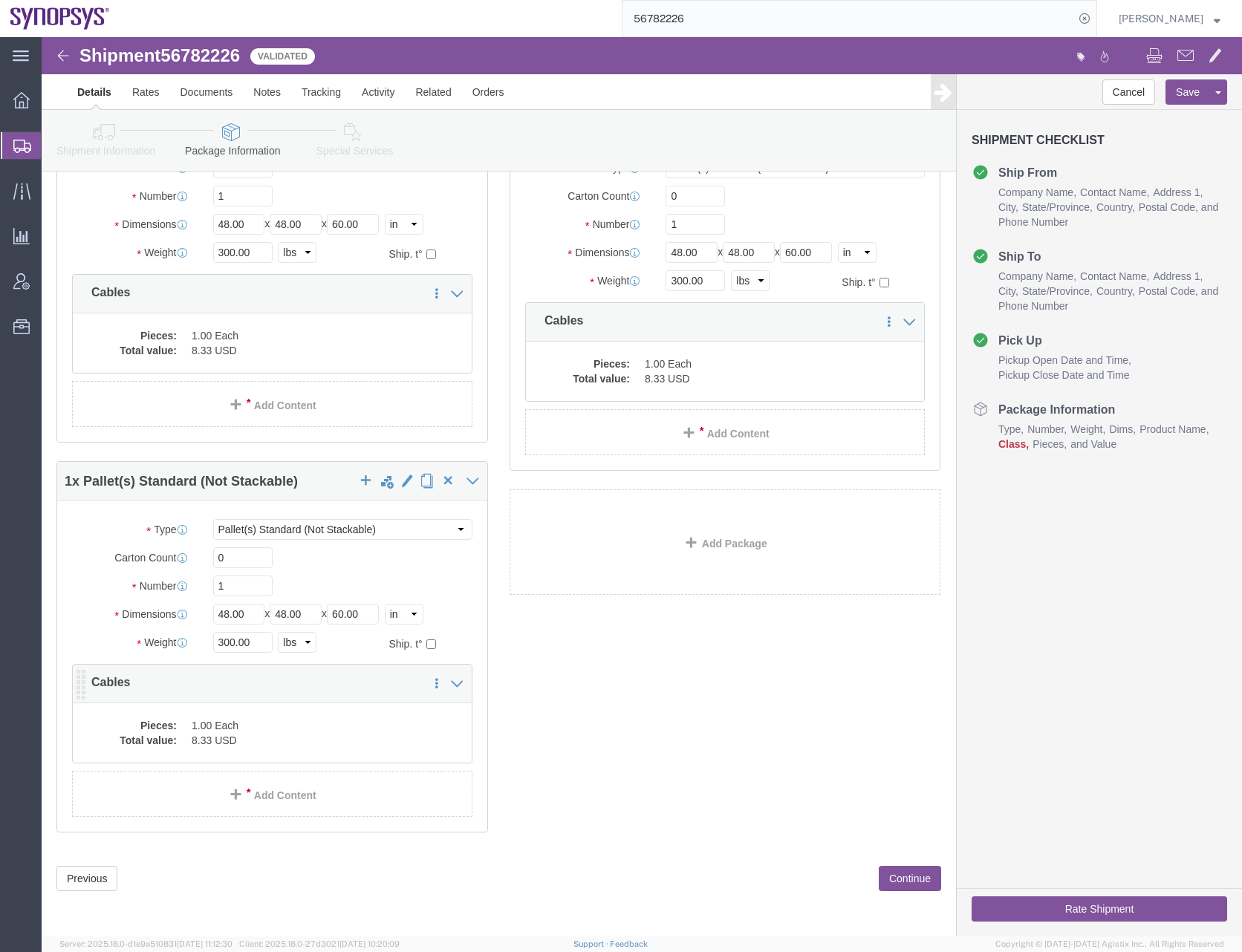
click dd "8.33 USD"
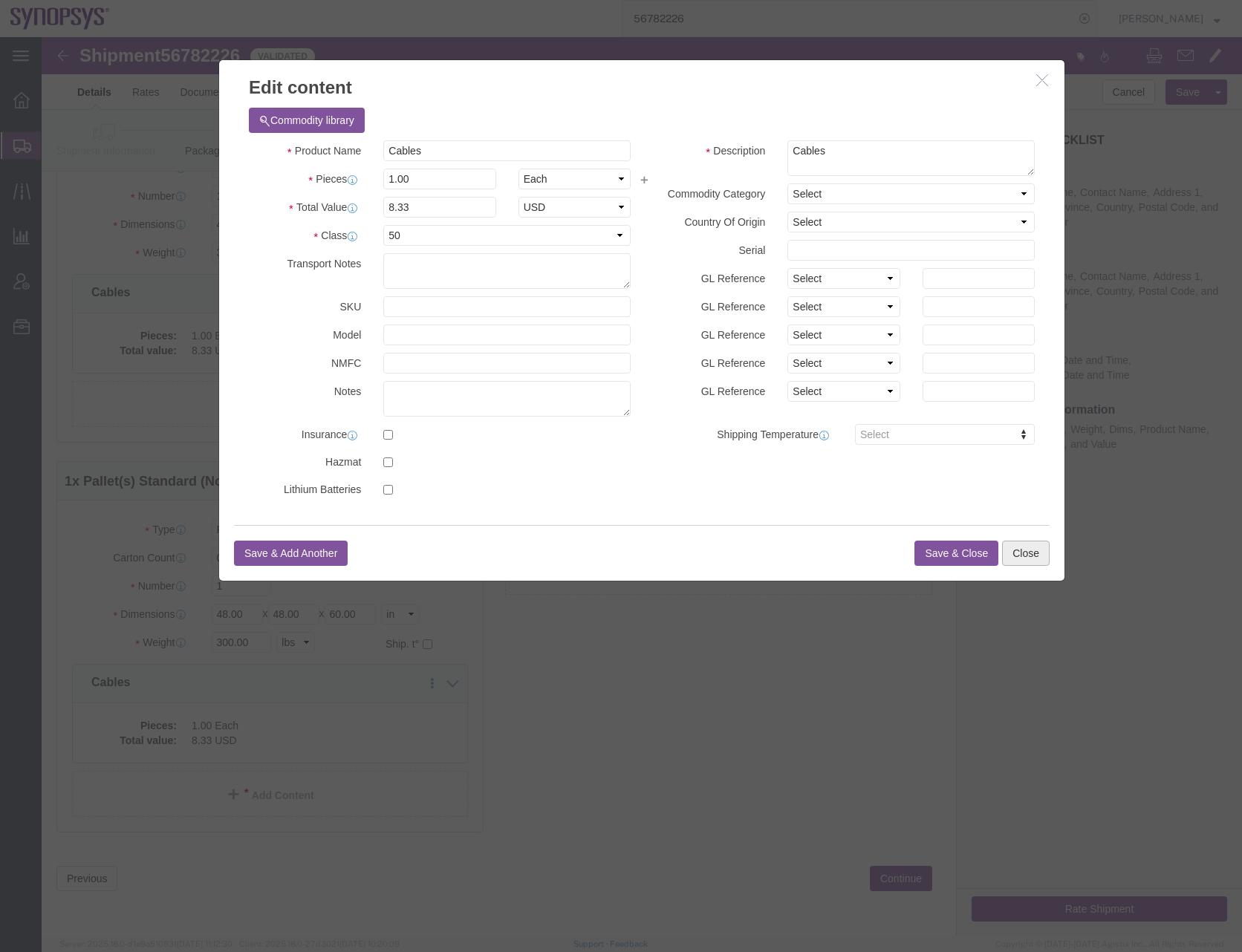
click button "Close"
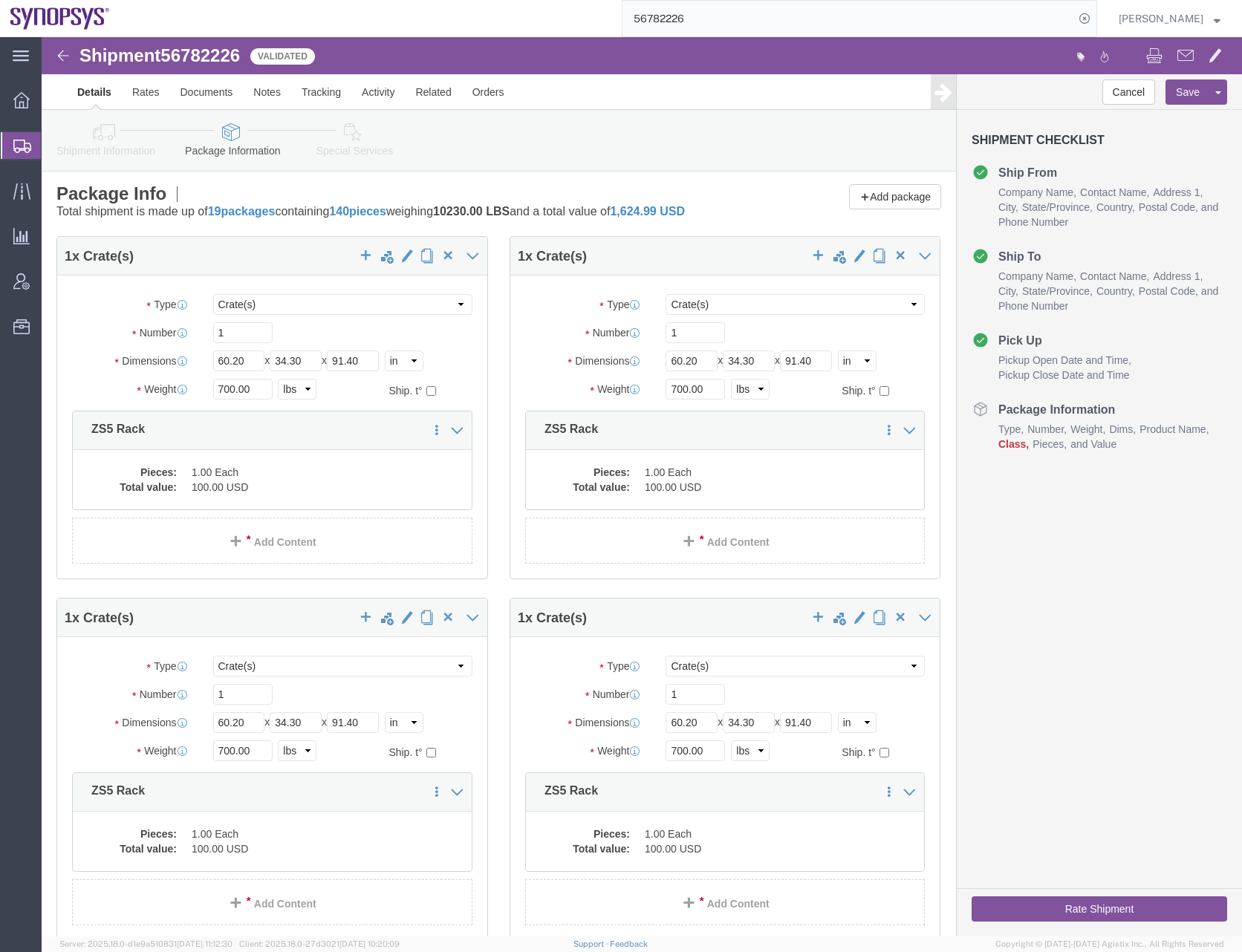
scroll to position [0, 0]
click dd "100.00 USD"
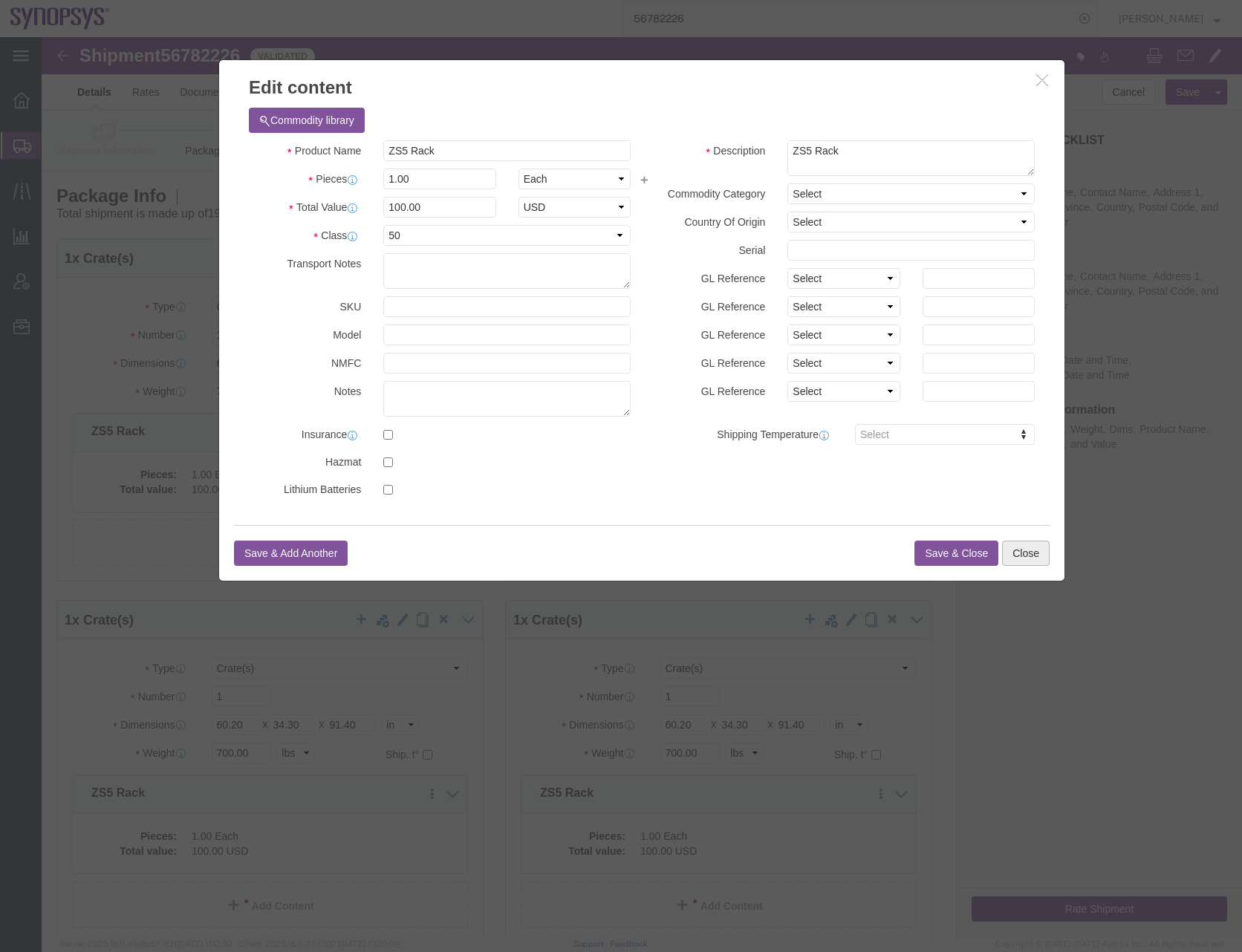
click button "Close"
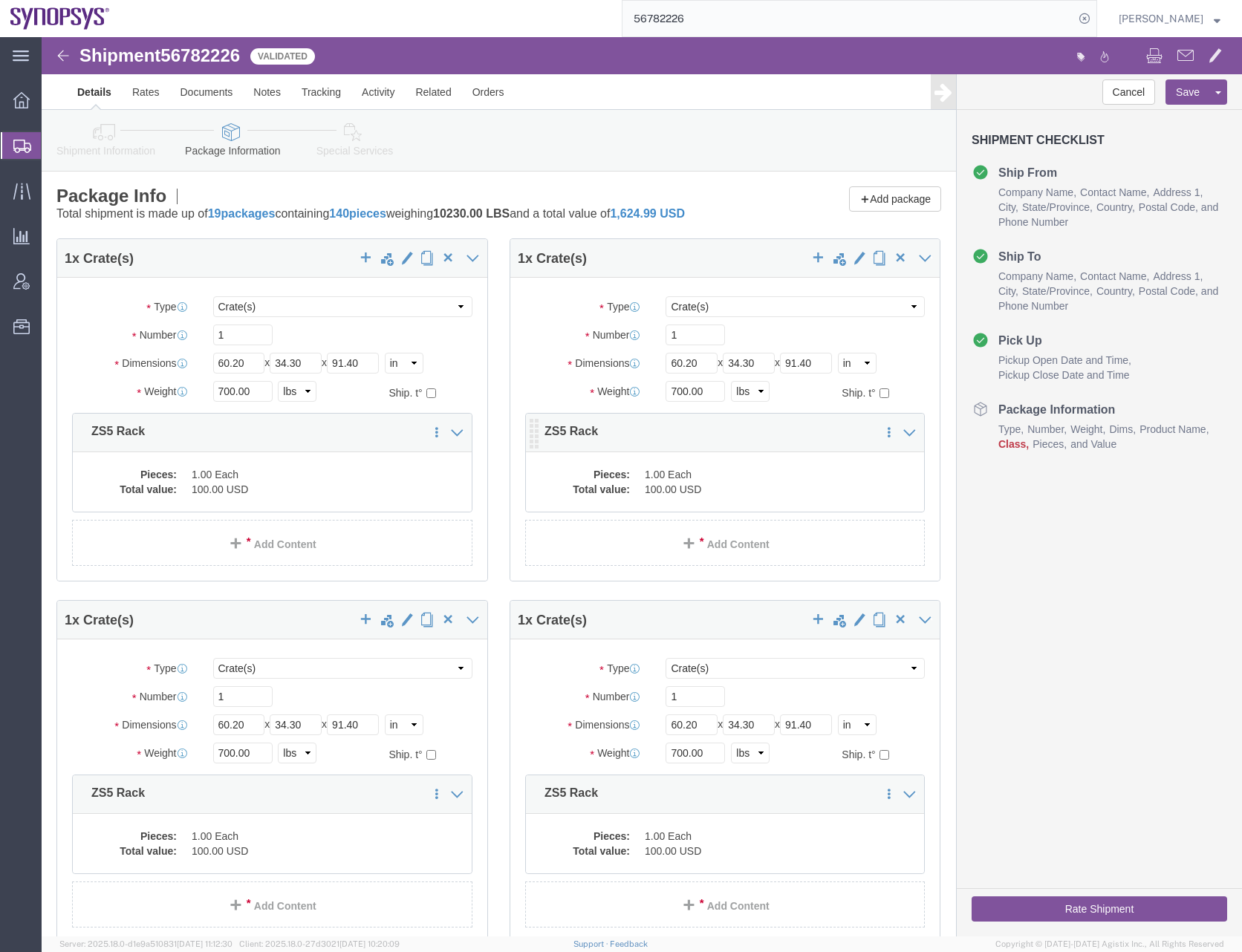
click dd "100.00 USD"
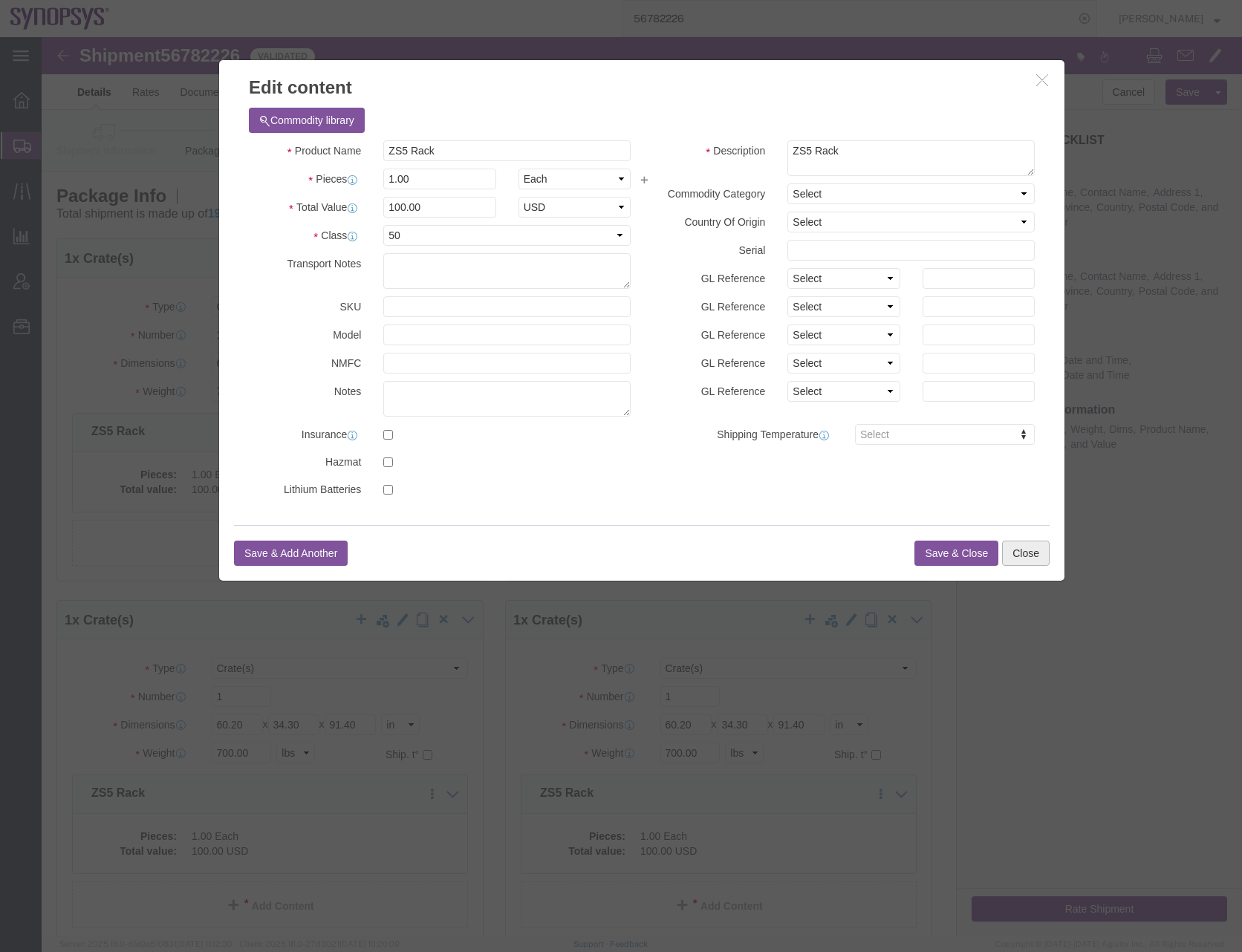
click button "Close"
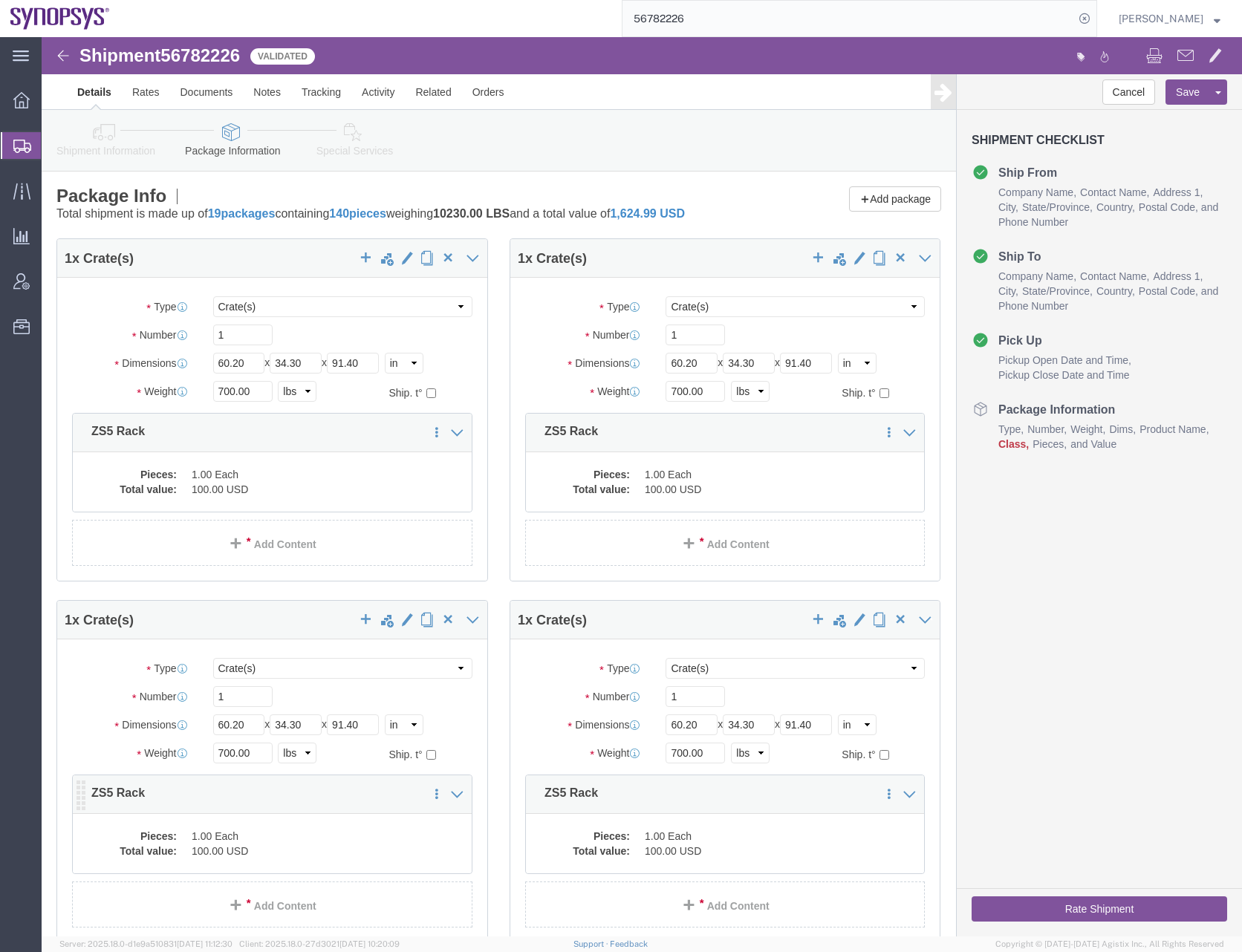
click dd "1.00 Each"
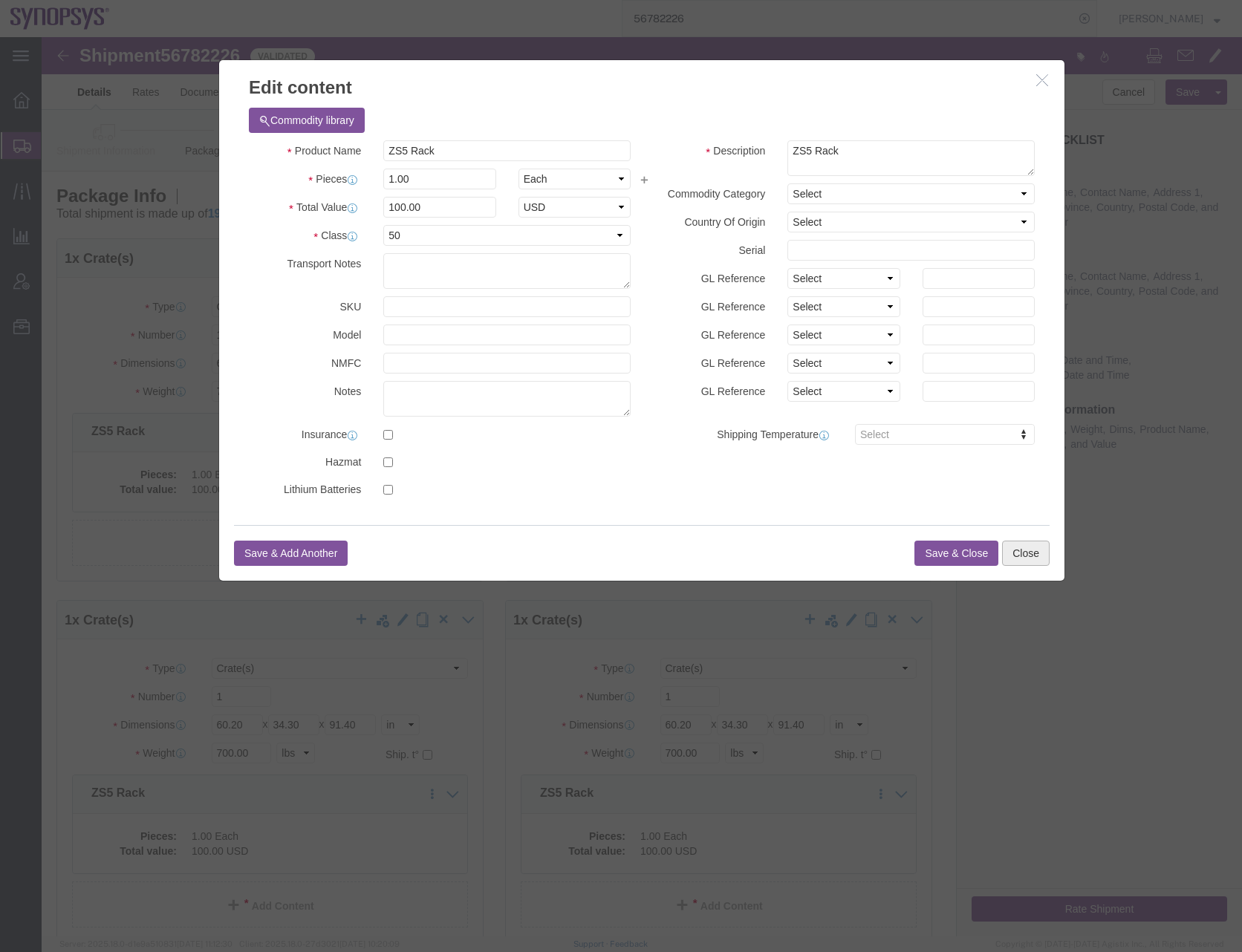
click button "Close"
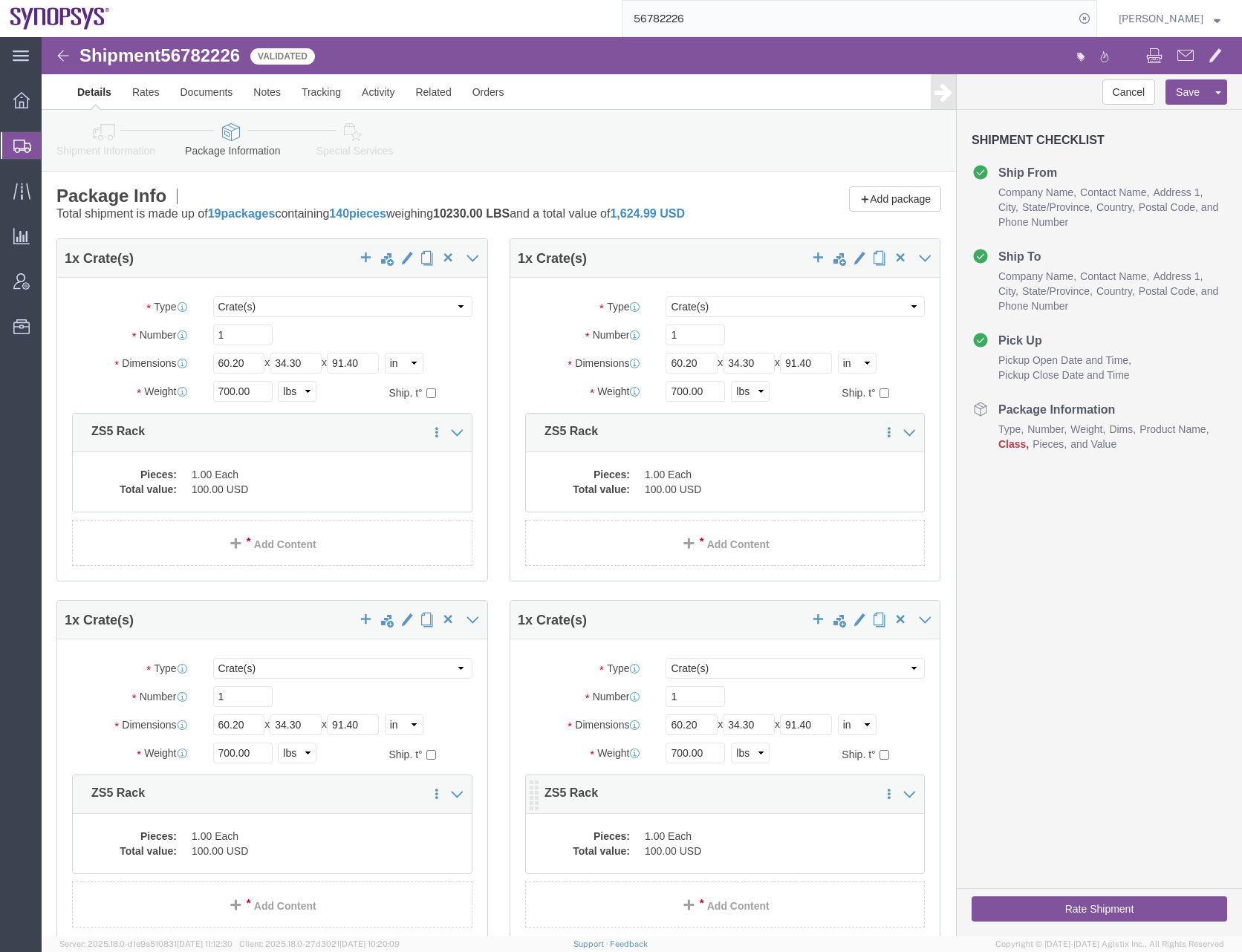
click dd "1.00 Each"
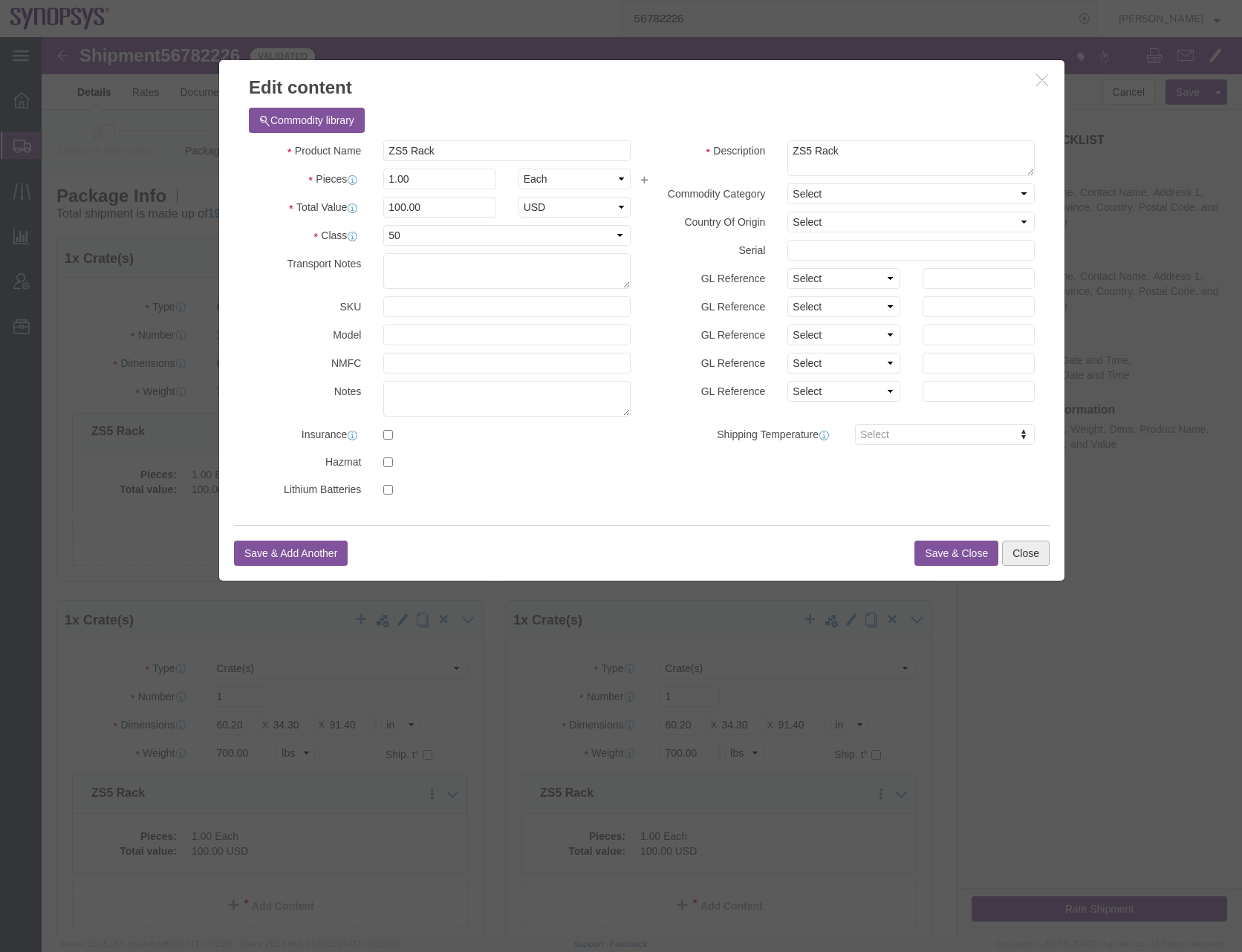
click button "Close"
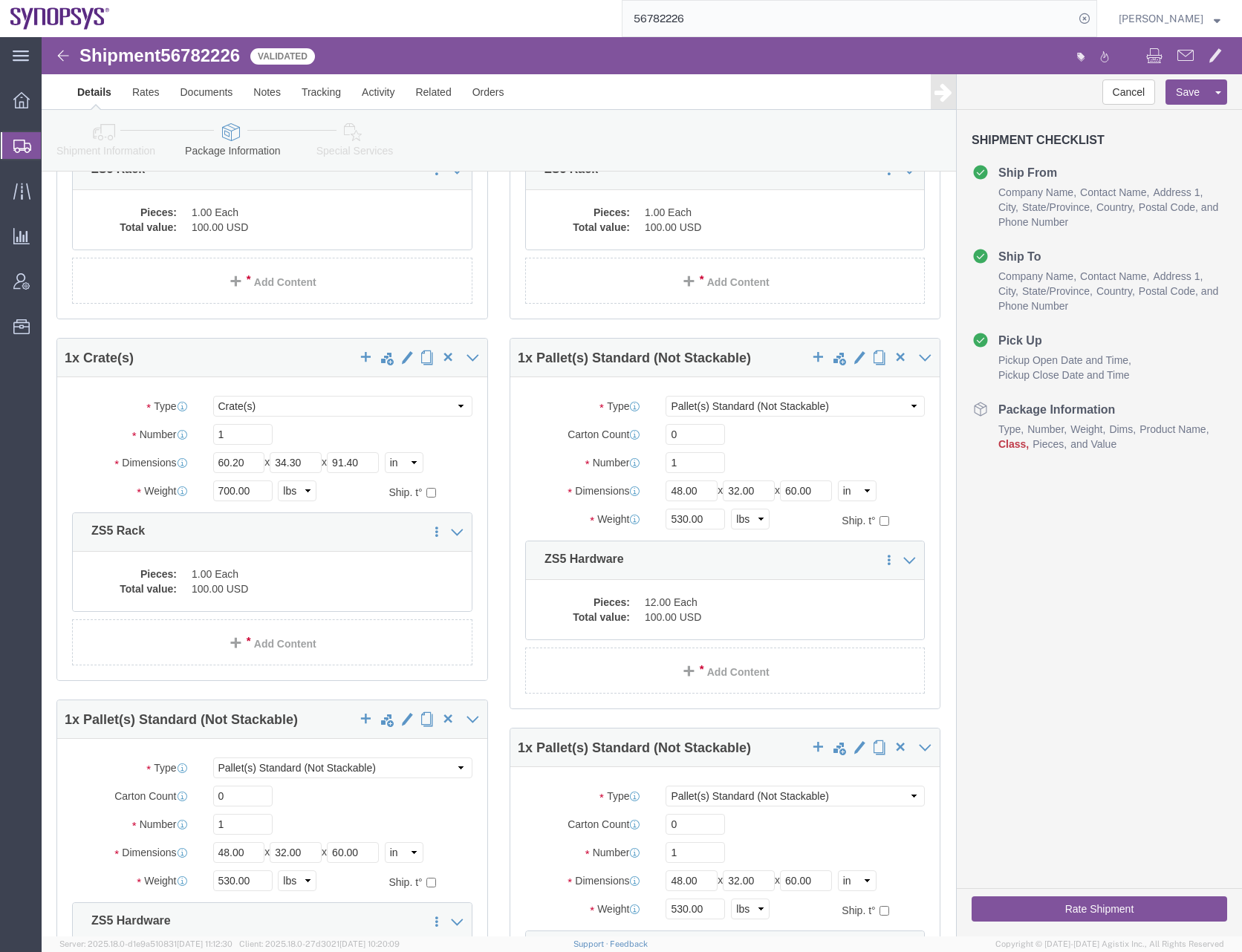
scroll to position [669, 0]
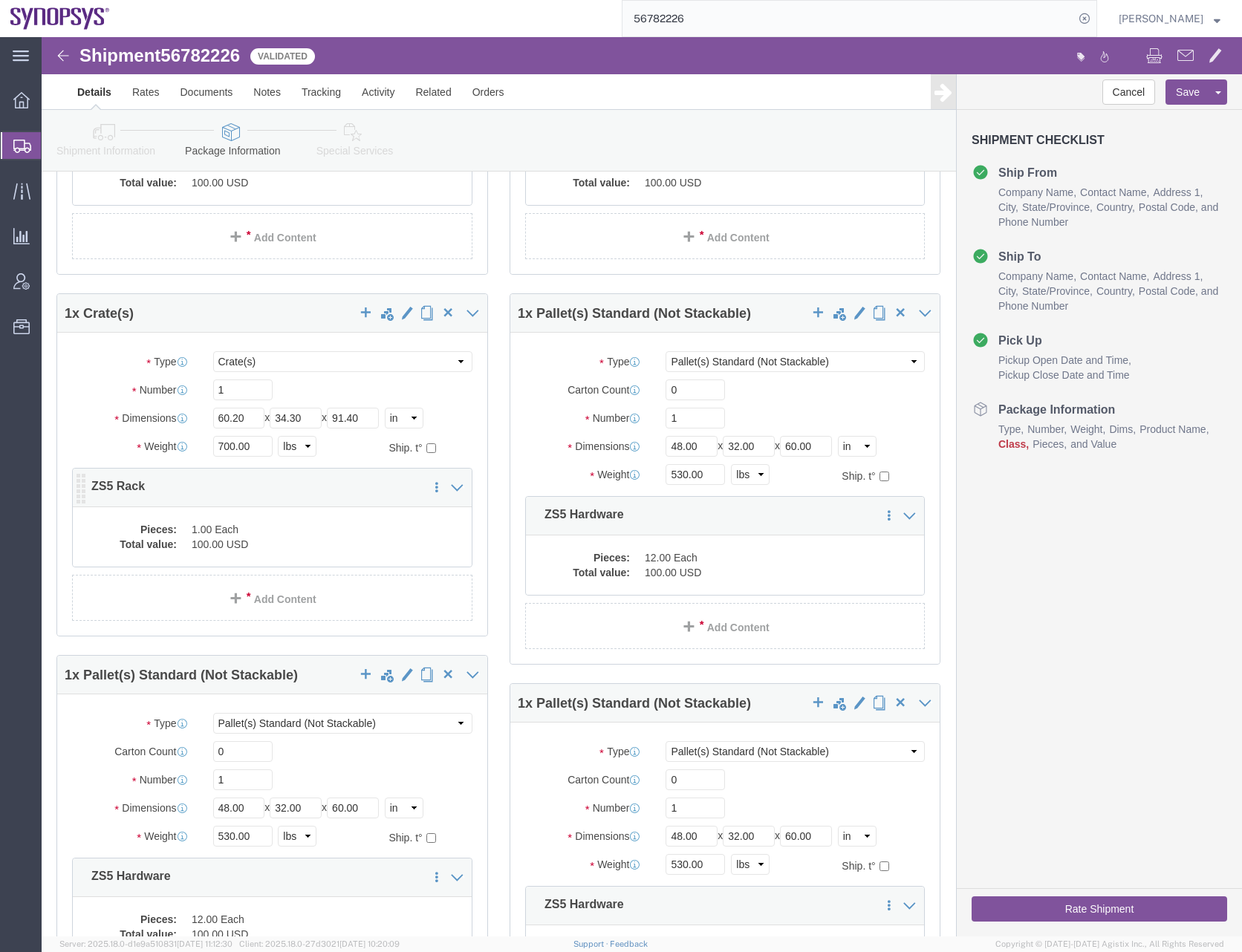
click dd "100.00 USD"
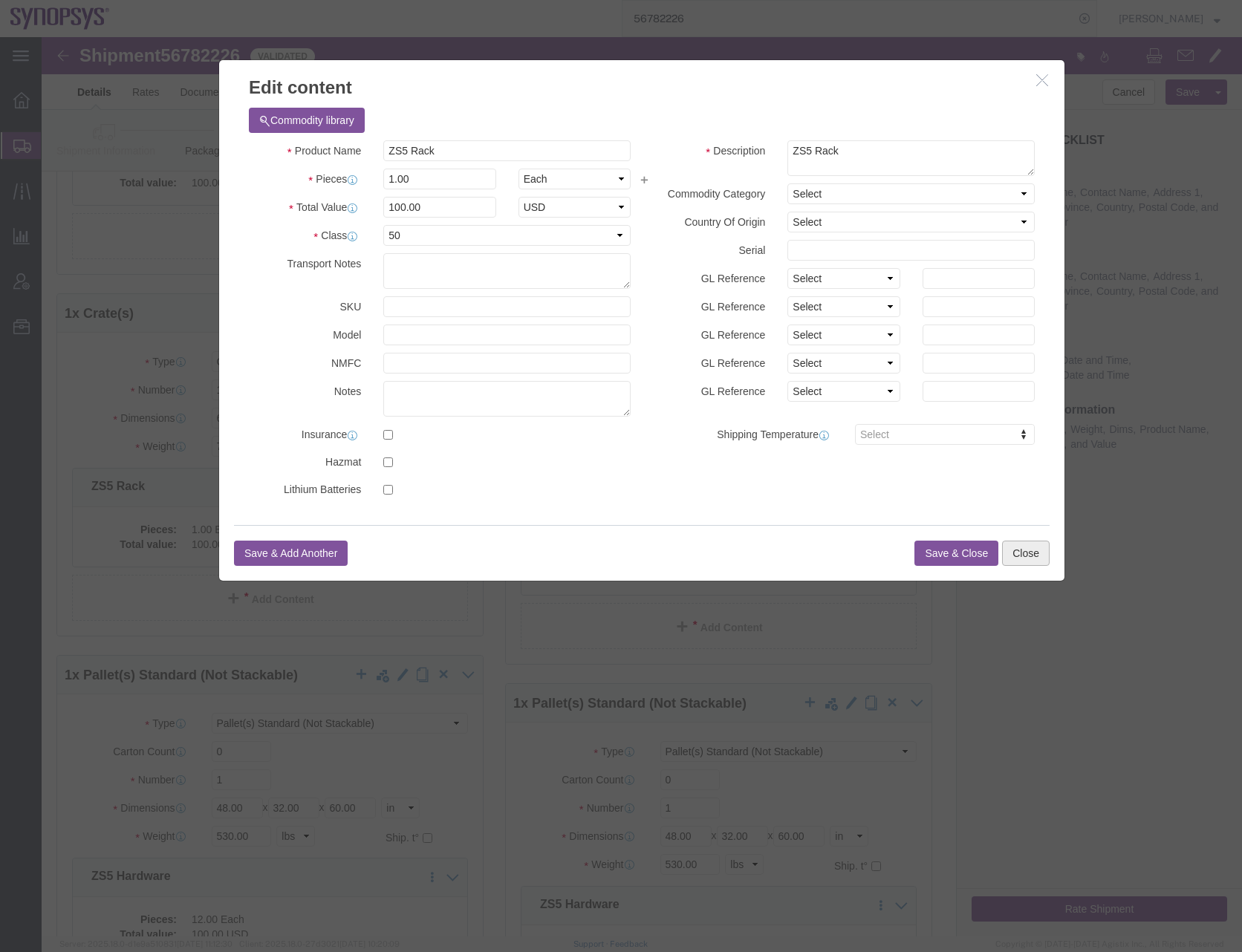
click button "Close"
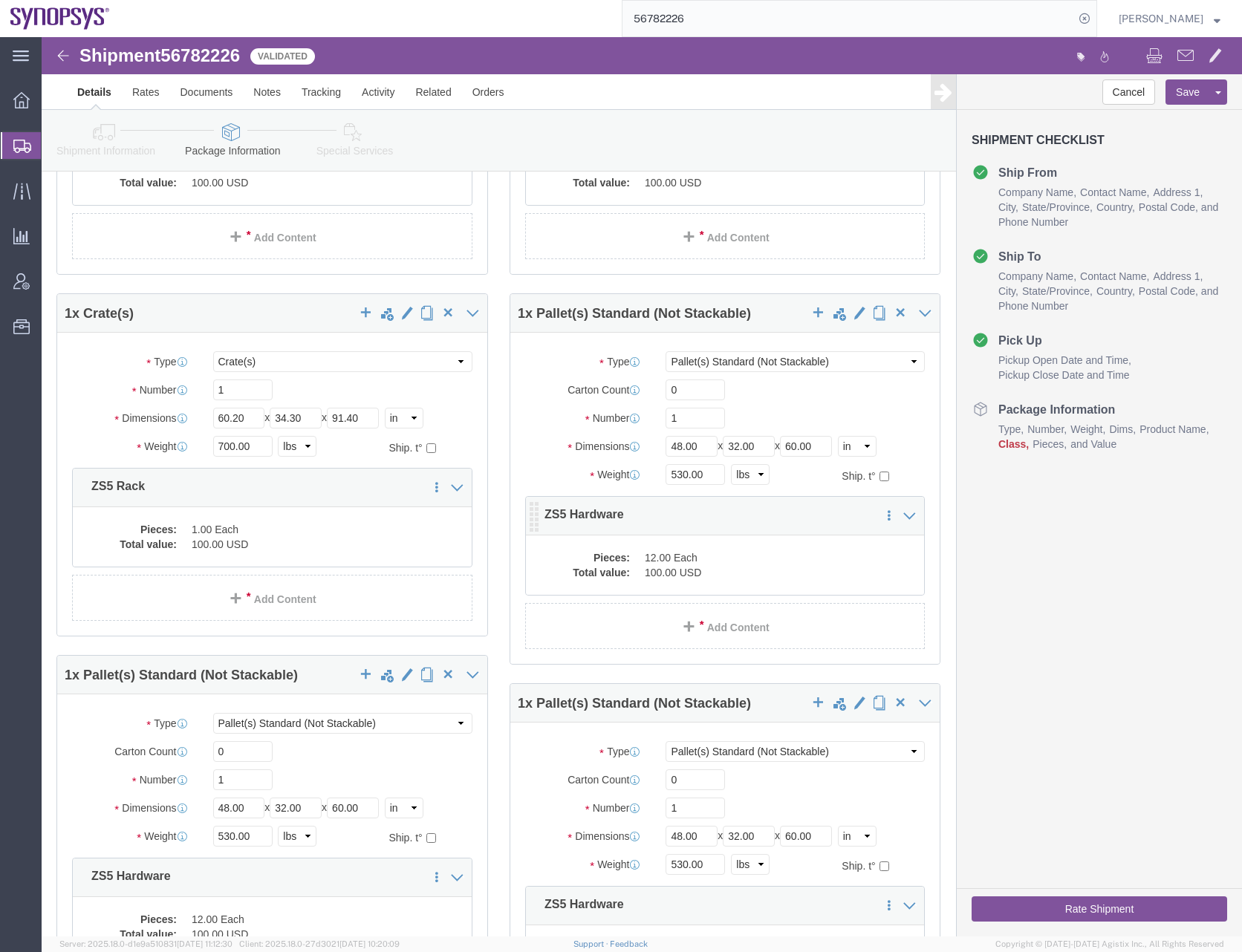
click dd "100.00 USD"
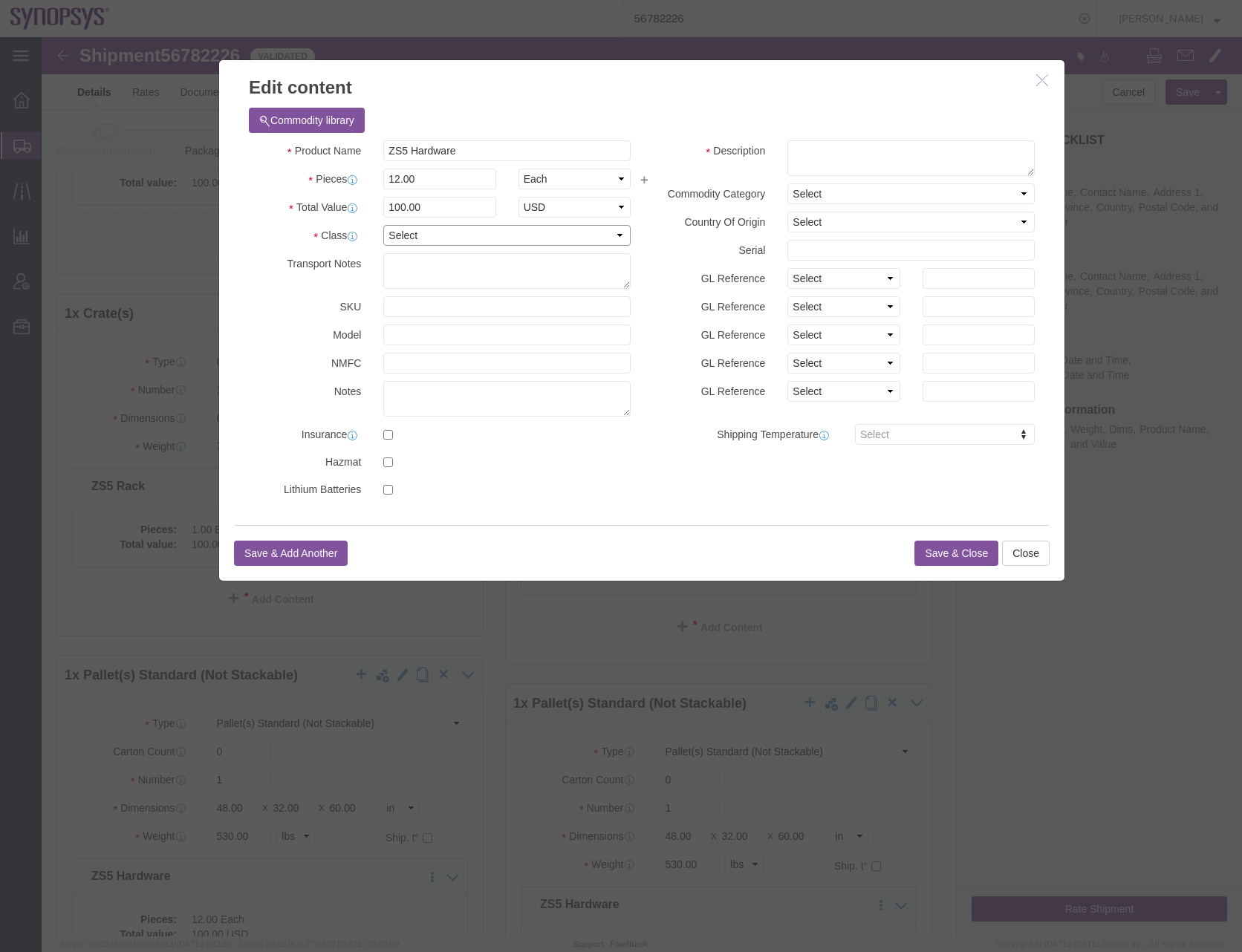
click select "Select 50 55 60 65 70 85 92.5 100 125 175 250 300 400"
select select "50"
click select "Select 50 55 60 65 70 85 92.5 100 125 175 250 300 400"
drag, startPoint x: 423, startPoint y: 113, endPoint x: 239, endPoint y: 121, distance: 184.2
click div "Product Name ZS5 Hardware"
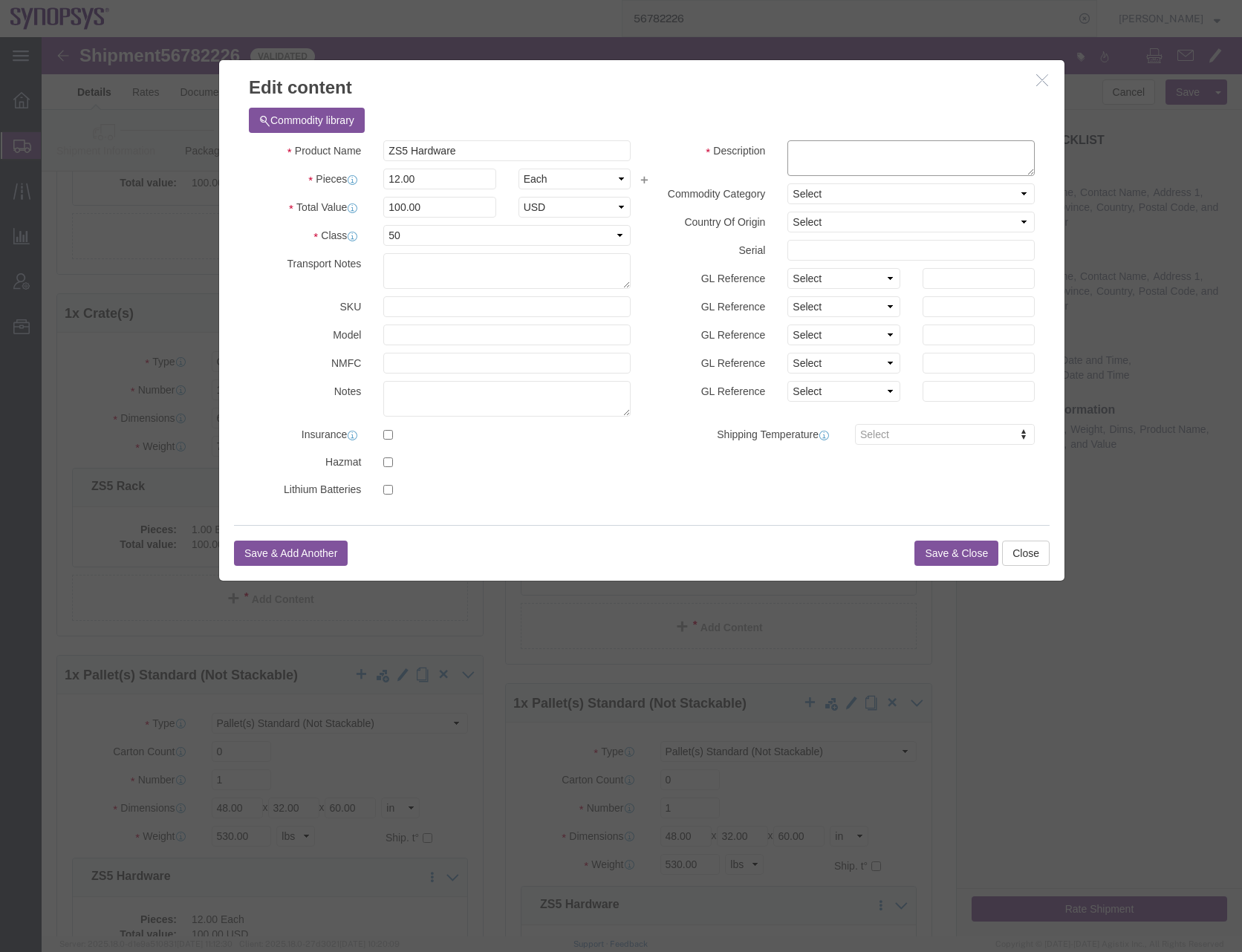
click textarea
paste textarea "ZS5 Hardware"
type textarea "ZS5 Hardware"
click button "Save & Close"
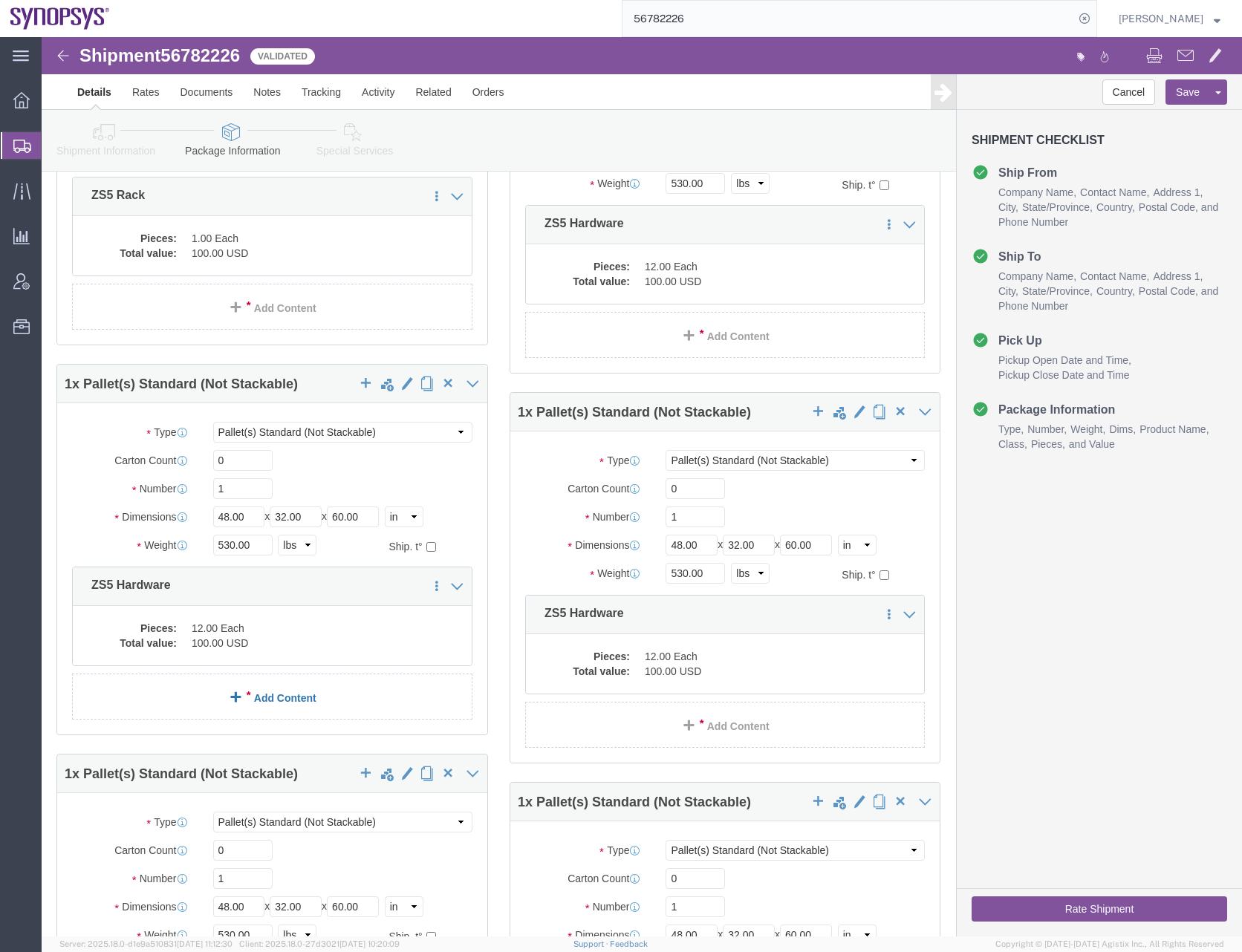
scroll to position [965, 0]
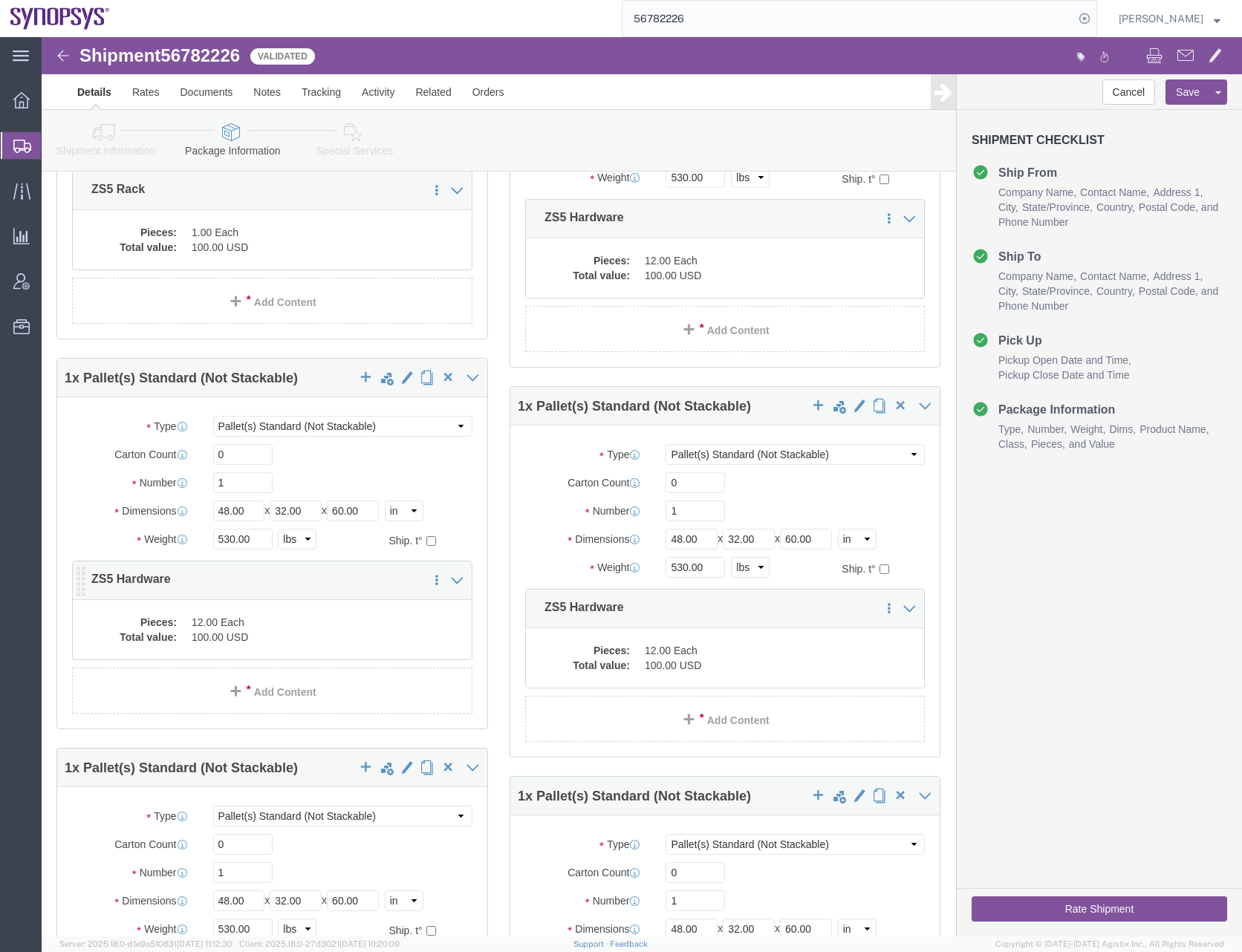
click dd "100.00 USD"
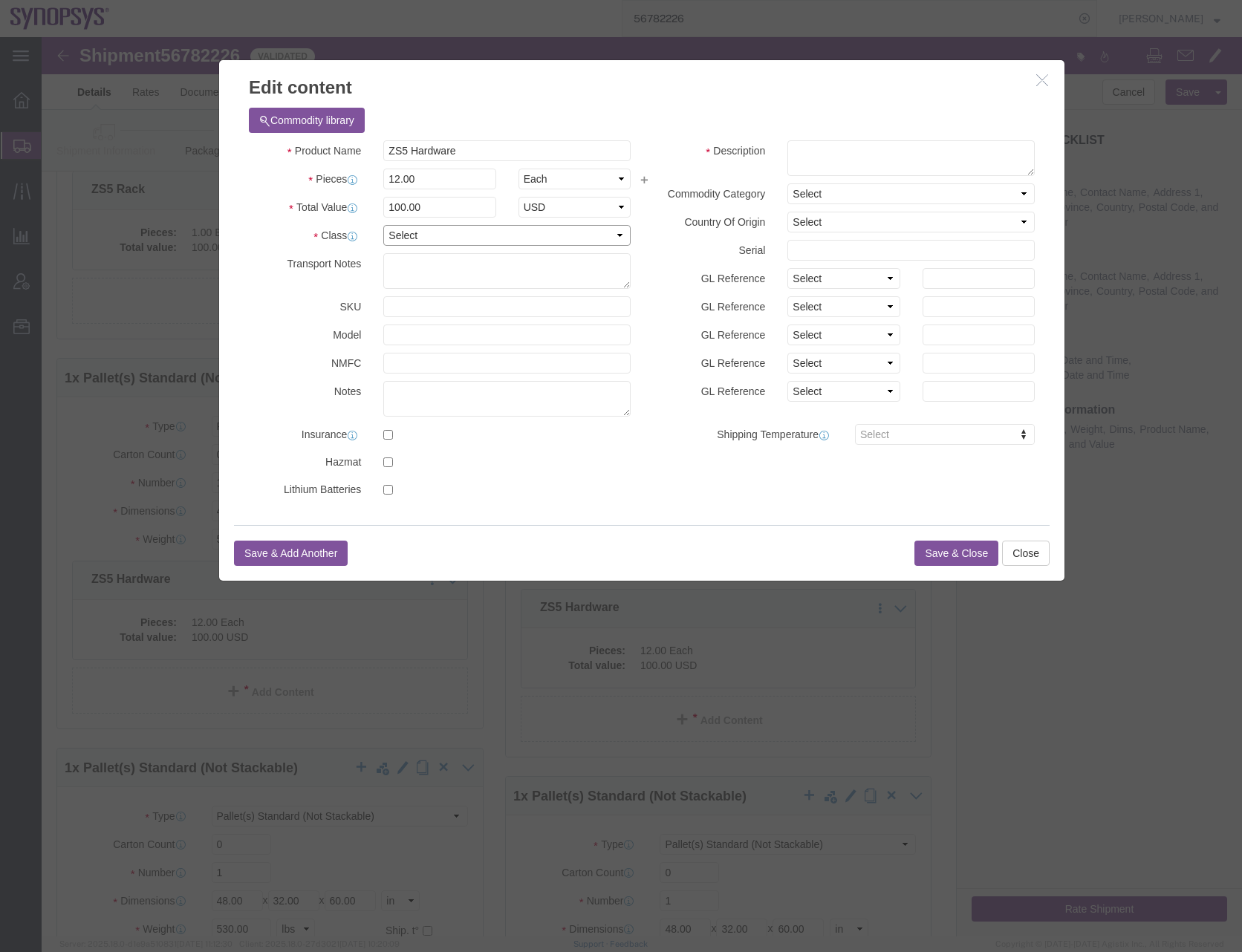
click select "Select 50 55 60 65 70 85 92.5 100 125 175 250 300 400"
select select "50"
click select "Select 50 55 60 65 70 85 92.5 100 125 175 250 300 400"
click textarea
paste textarea "ZS5 Hardware"
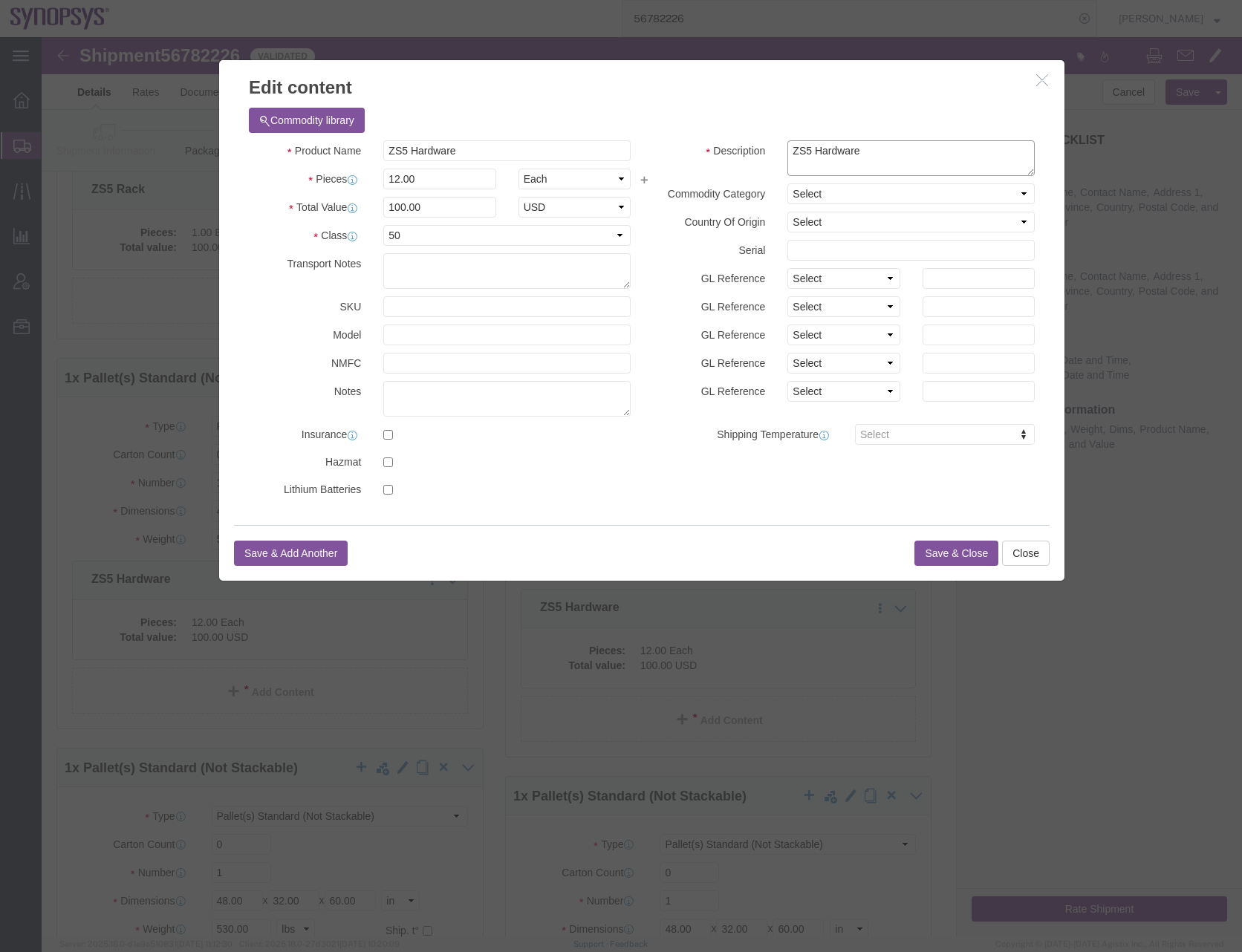
type textarea "ZS5 Hardware"
click button "Save & Close"
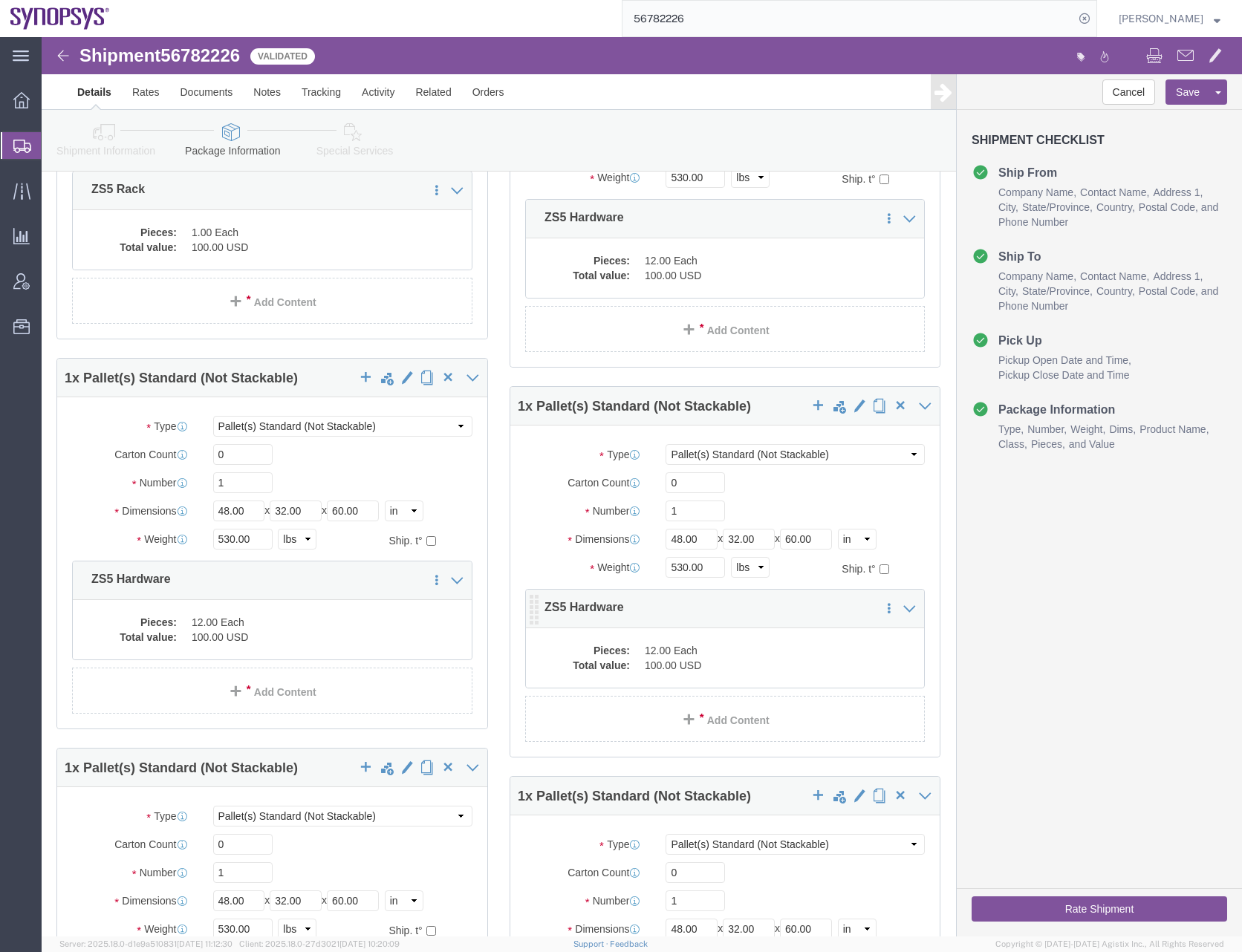
click dd "100.00 USD"
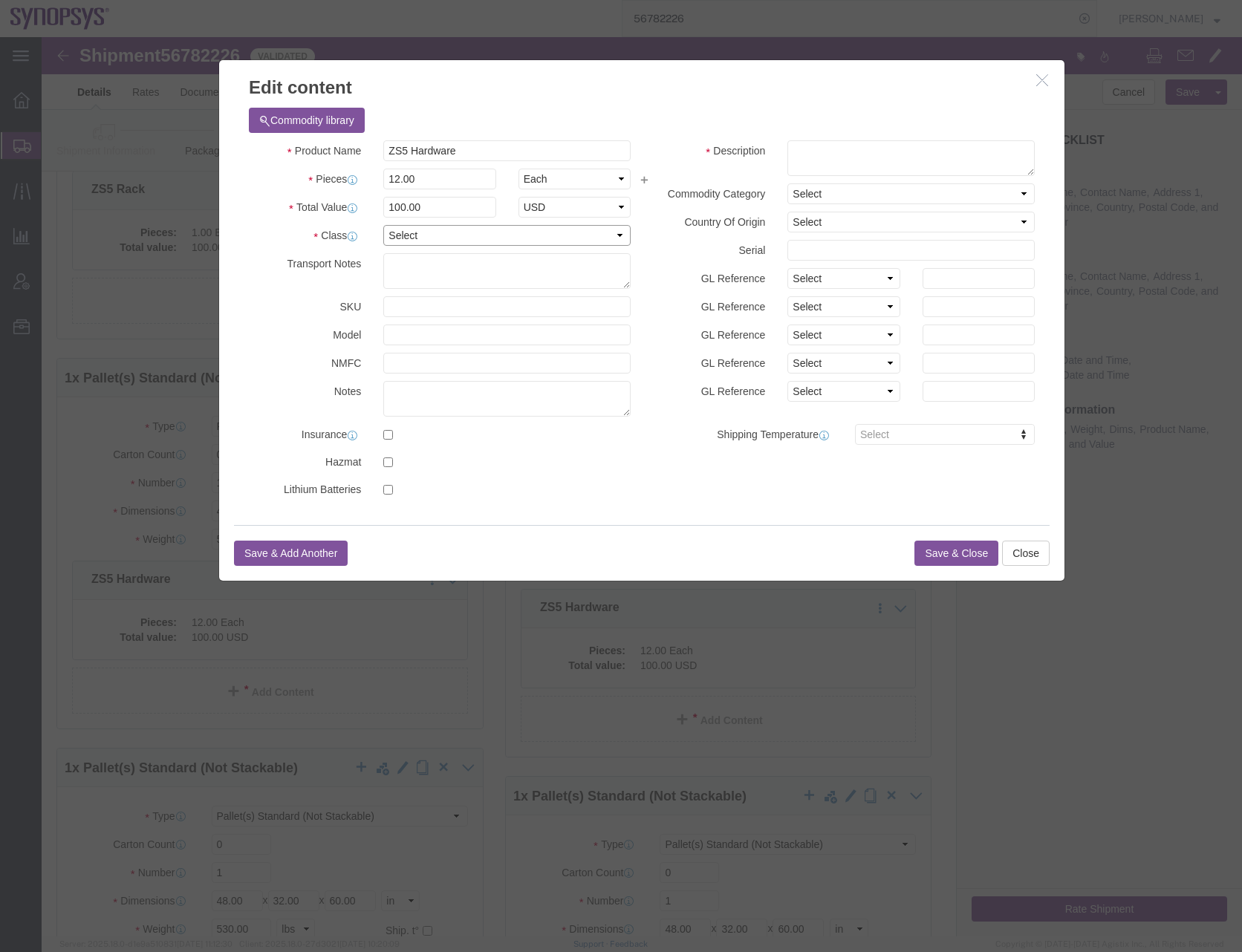
click select "Select 50 55 60 65 70 85 92.5 100 125 175 250 300 400"
select select "50"
click select "Select 50 55 60 65 70 85 92.5 100 125 175 250 300 400"
click textarea
paste textarea "ZS5 Hardware"
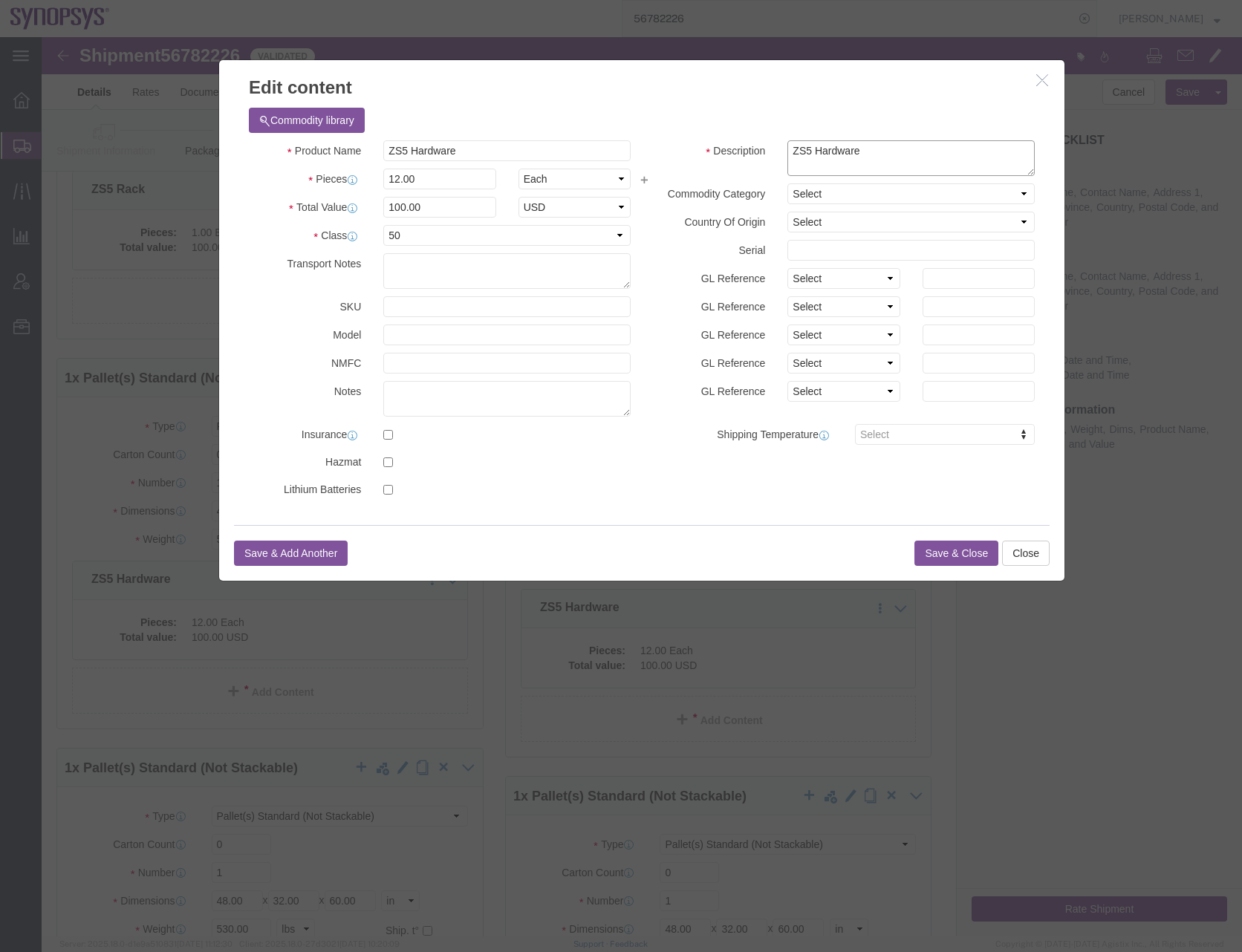
type textarea "ZS5 Hardware"
click button "Save & Close"
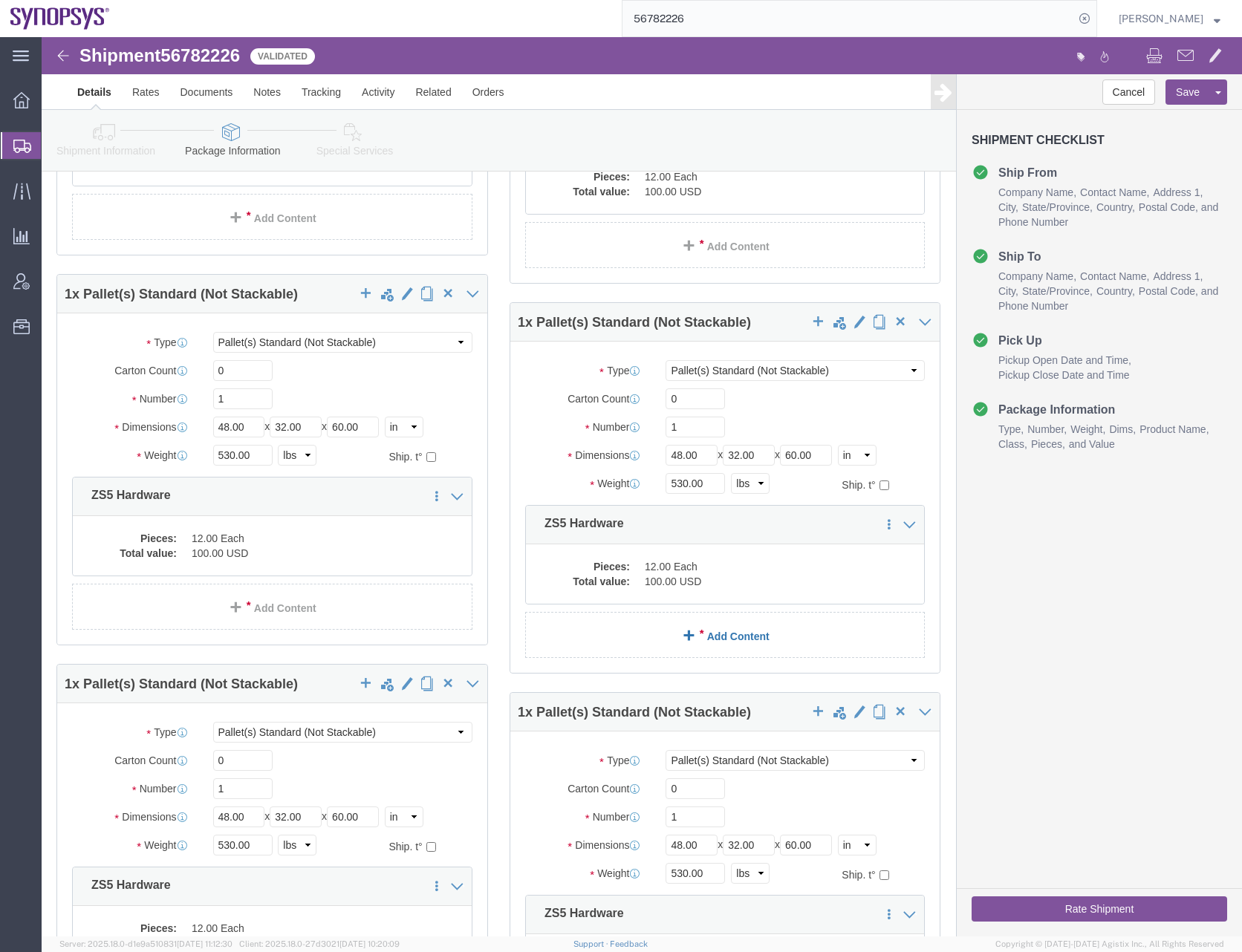
scroll to position [1485, 0]
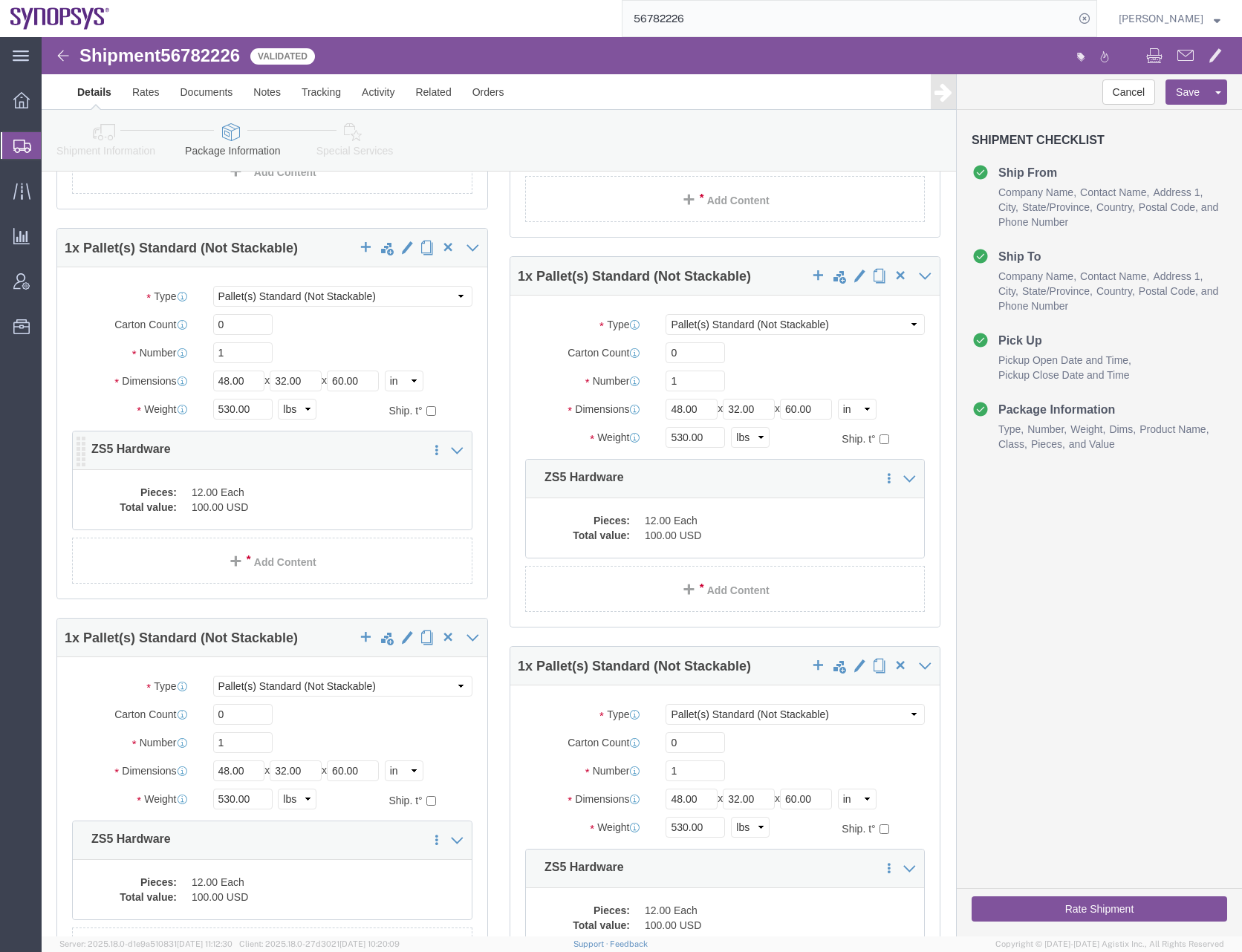
click dd "100.00 USD"
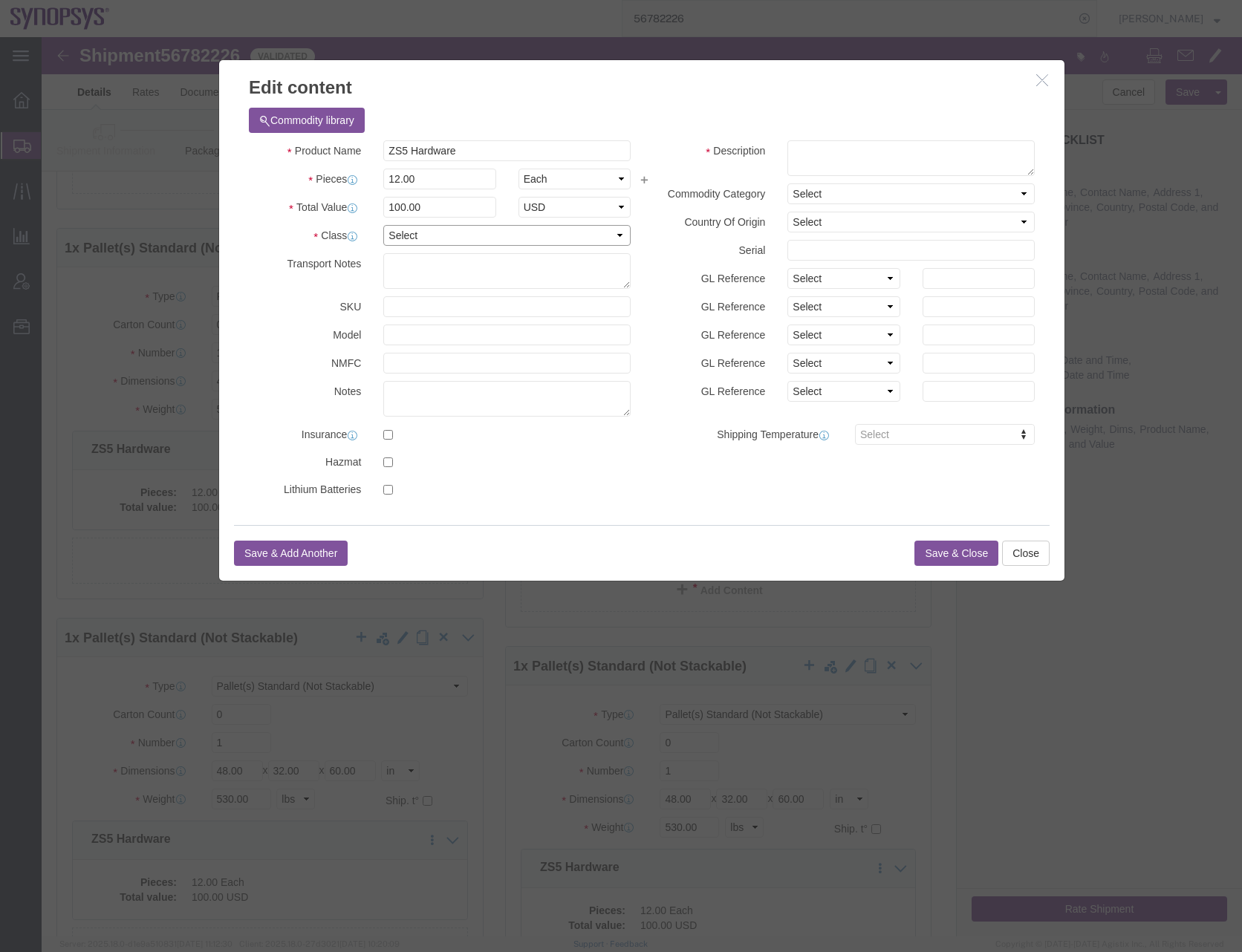
click select "Select 50 55 60 65 70 85 92.5 100 125 175 250 300 400"
select select "50"
click select "Select 50 55 60 65 70 85 92.5 100 125 175 250 300 400"
click textarea
paste textarea "ZS5 Hardware"
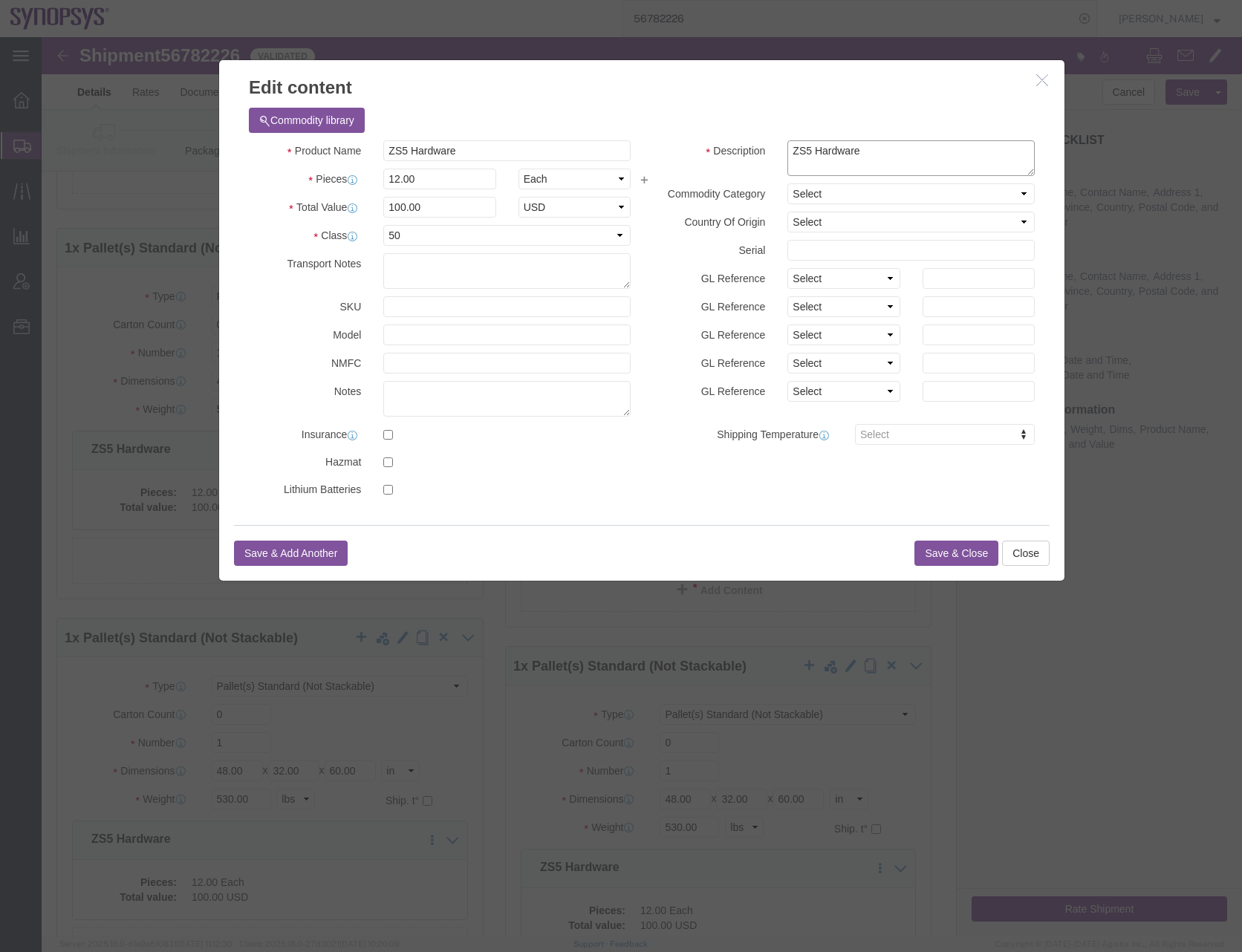
type textarea "ZS5 Hardware"
click button "Save & Close"
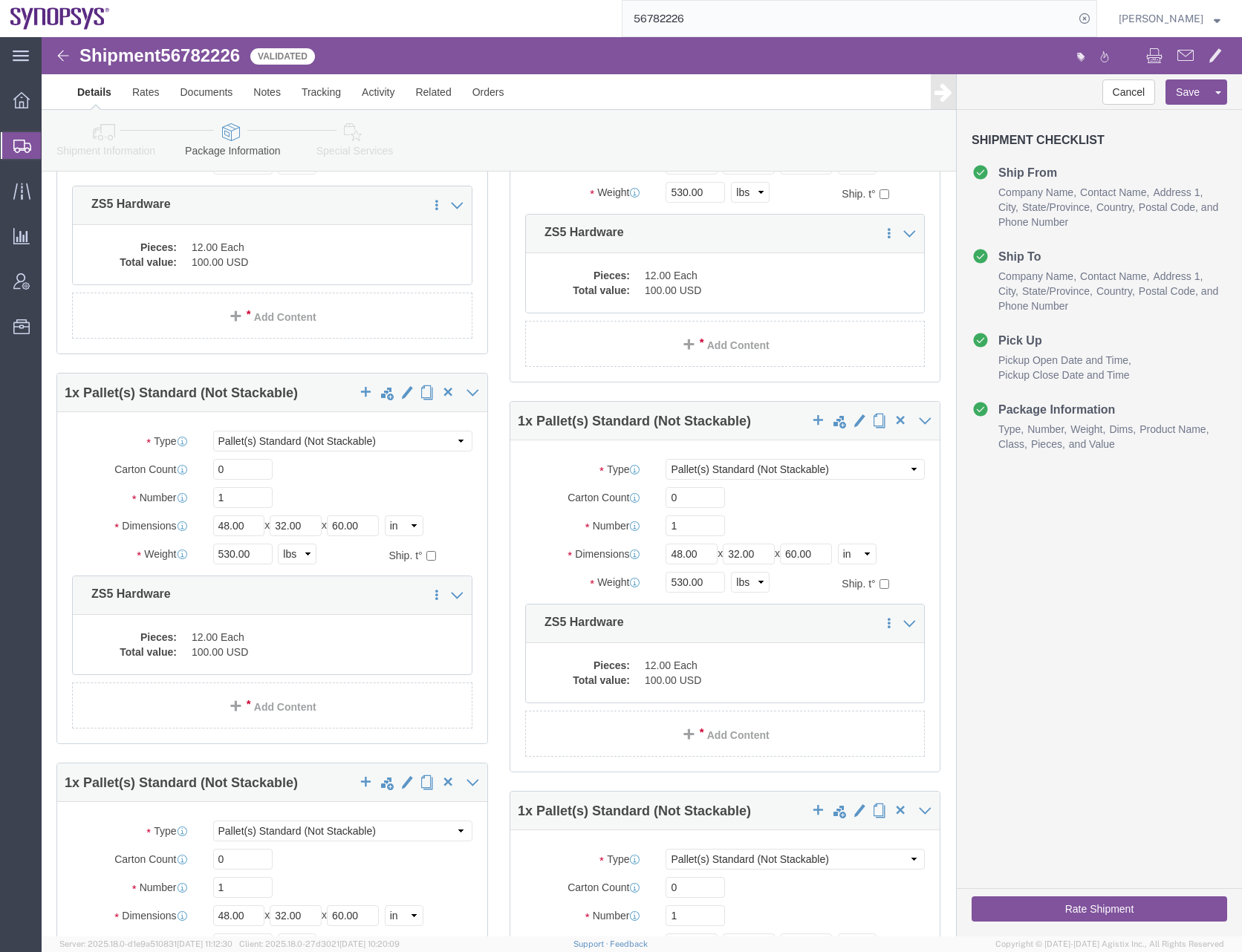
scroll to position [1782, 0]
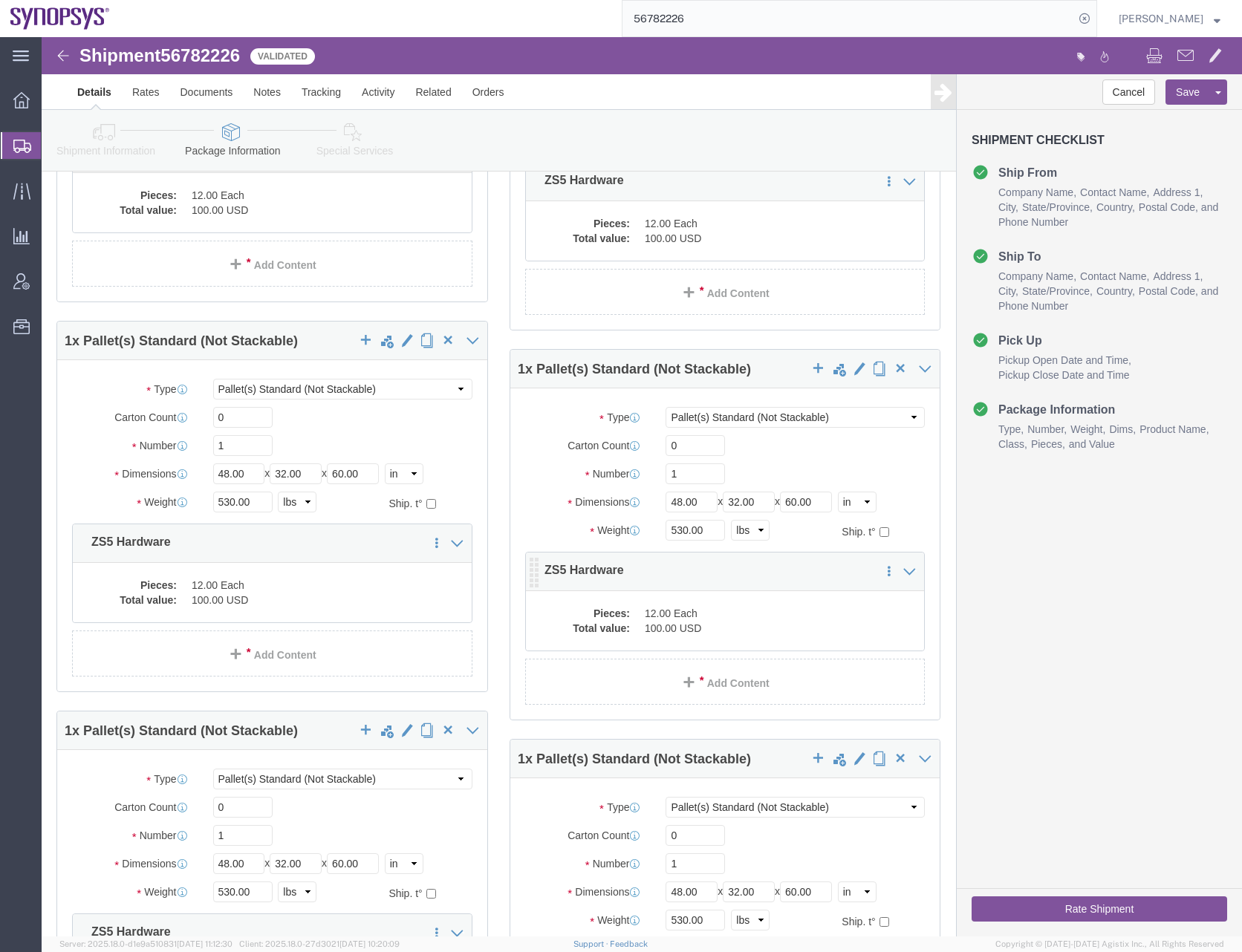
click dd "100.00 USD"
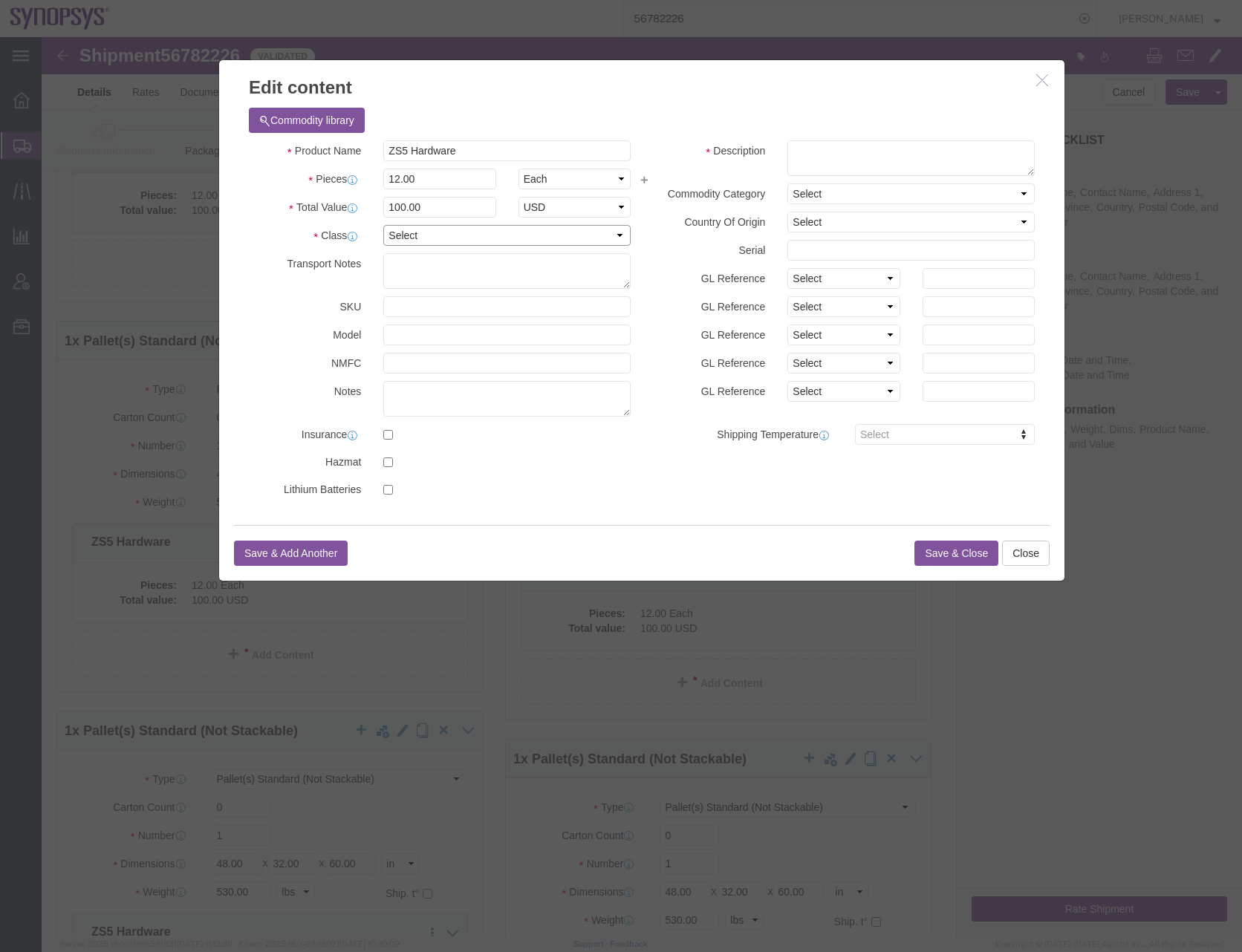
click select "Select 50 55 60 65 70 85 92.5 100 125 175 250 300 400"
select select "50"
click select "Select 50 55 60 65 70 85 92.5 100 125 175 250 300 400"
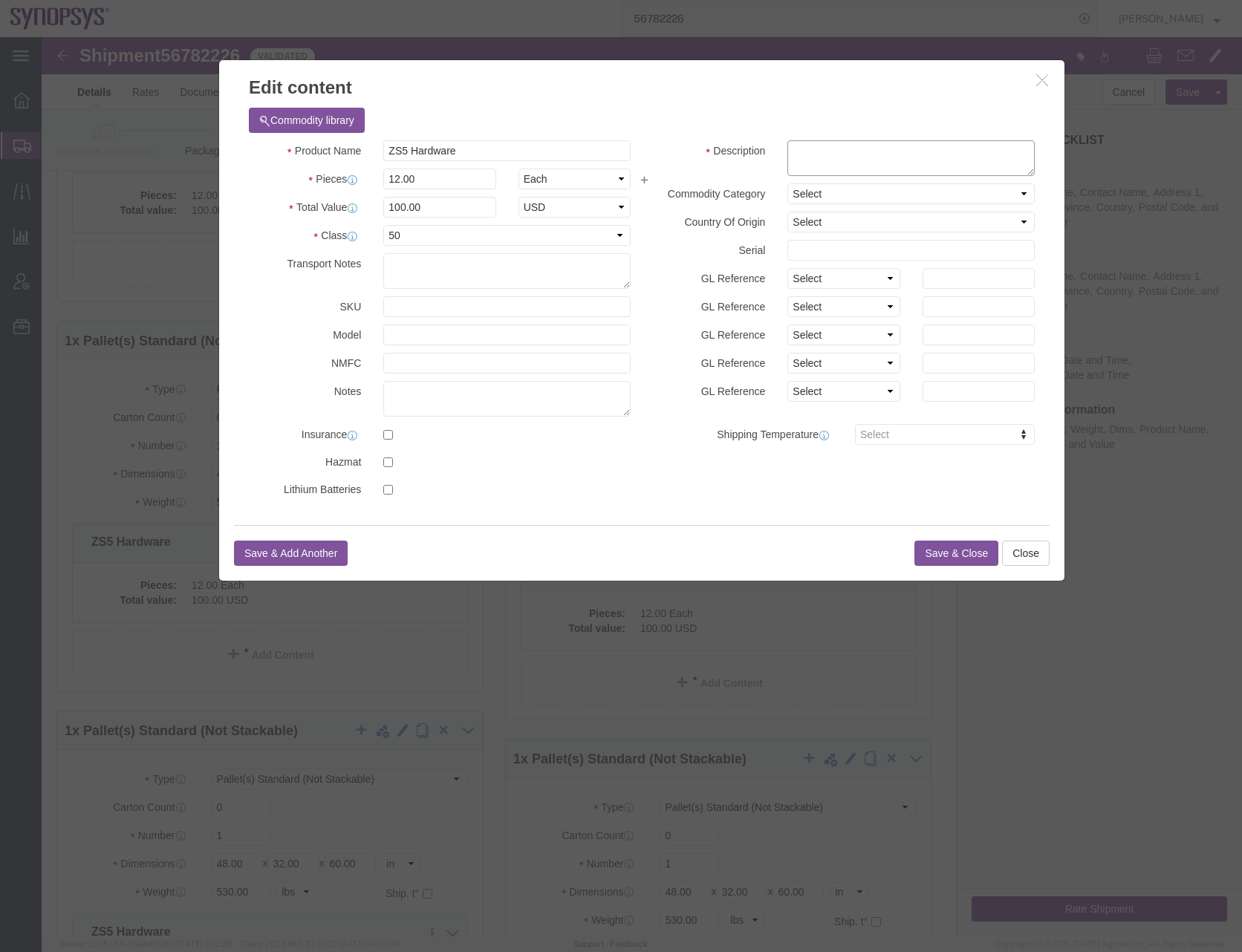
click textarea
paste textarea "ZS5 Hardware"
type textarea "ZS5 Hardware"
click button "Save & Close"
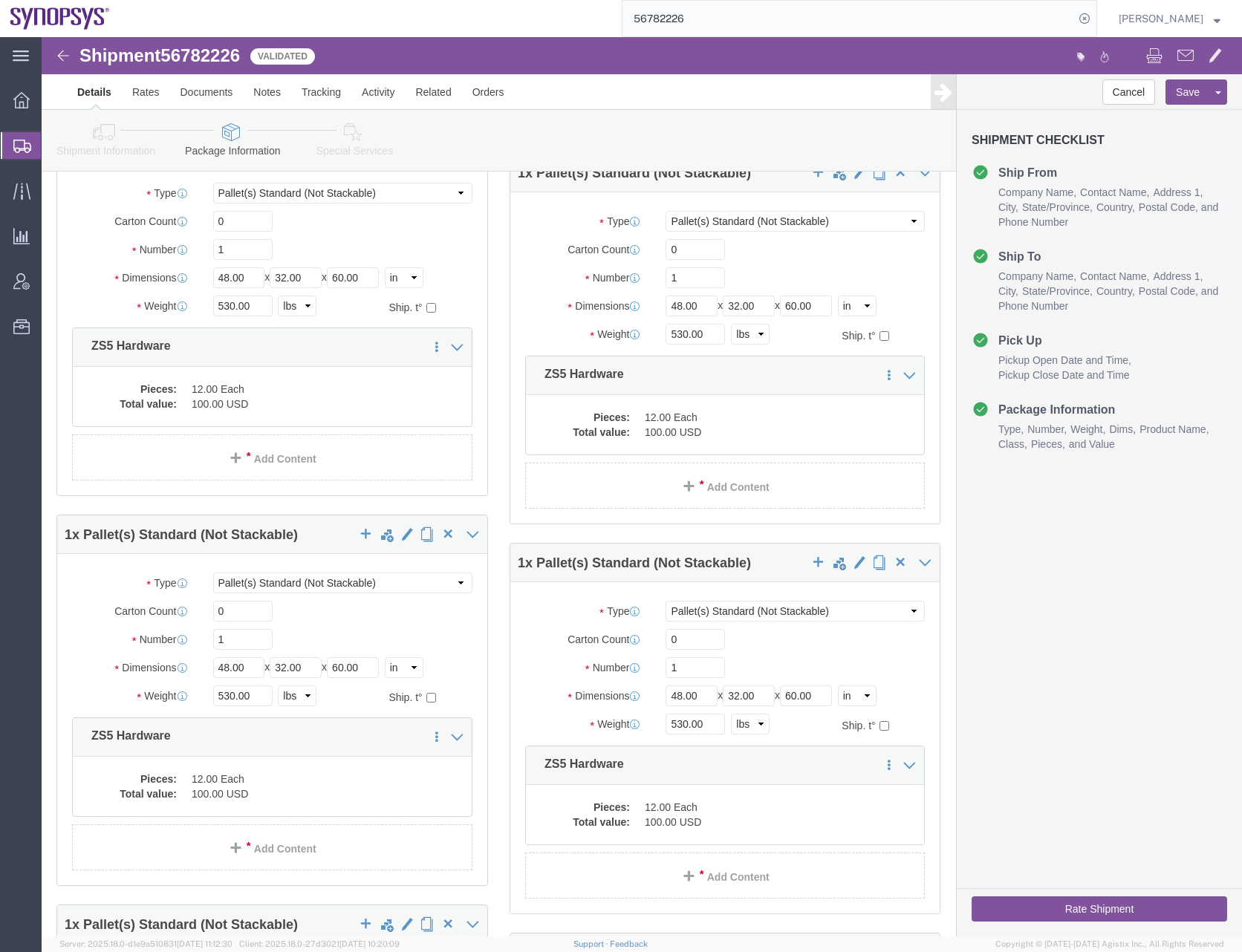
scroll to position [2376, 0]
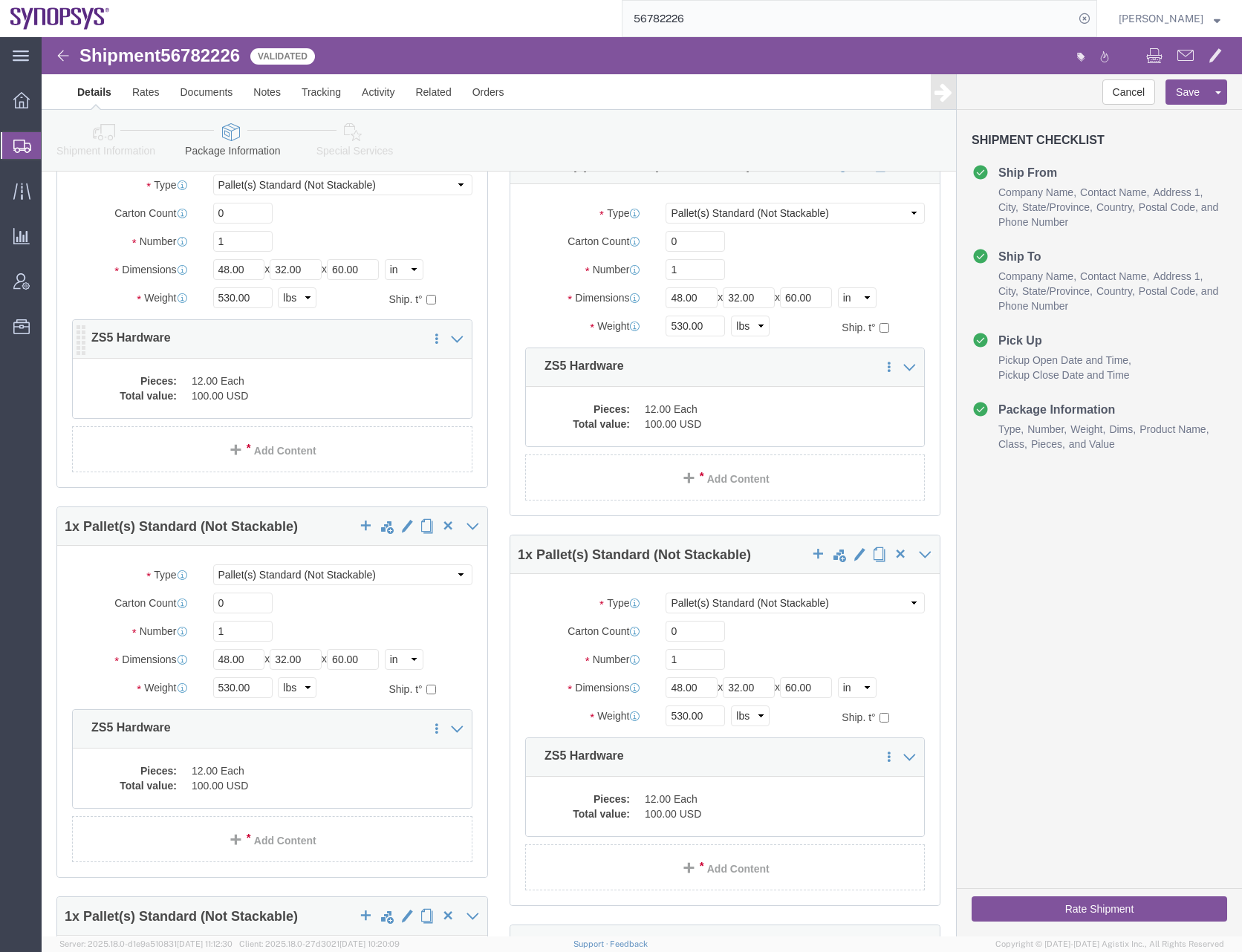
click div "1 x Crate(s) Package Type Select Bale(s) Basket(s) Bolt(s) Bottle(s) Buckets Bu…"
click dd "100.00 USD"
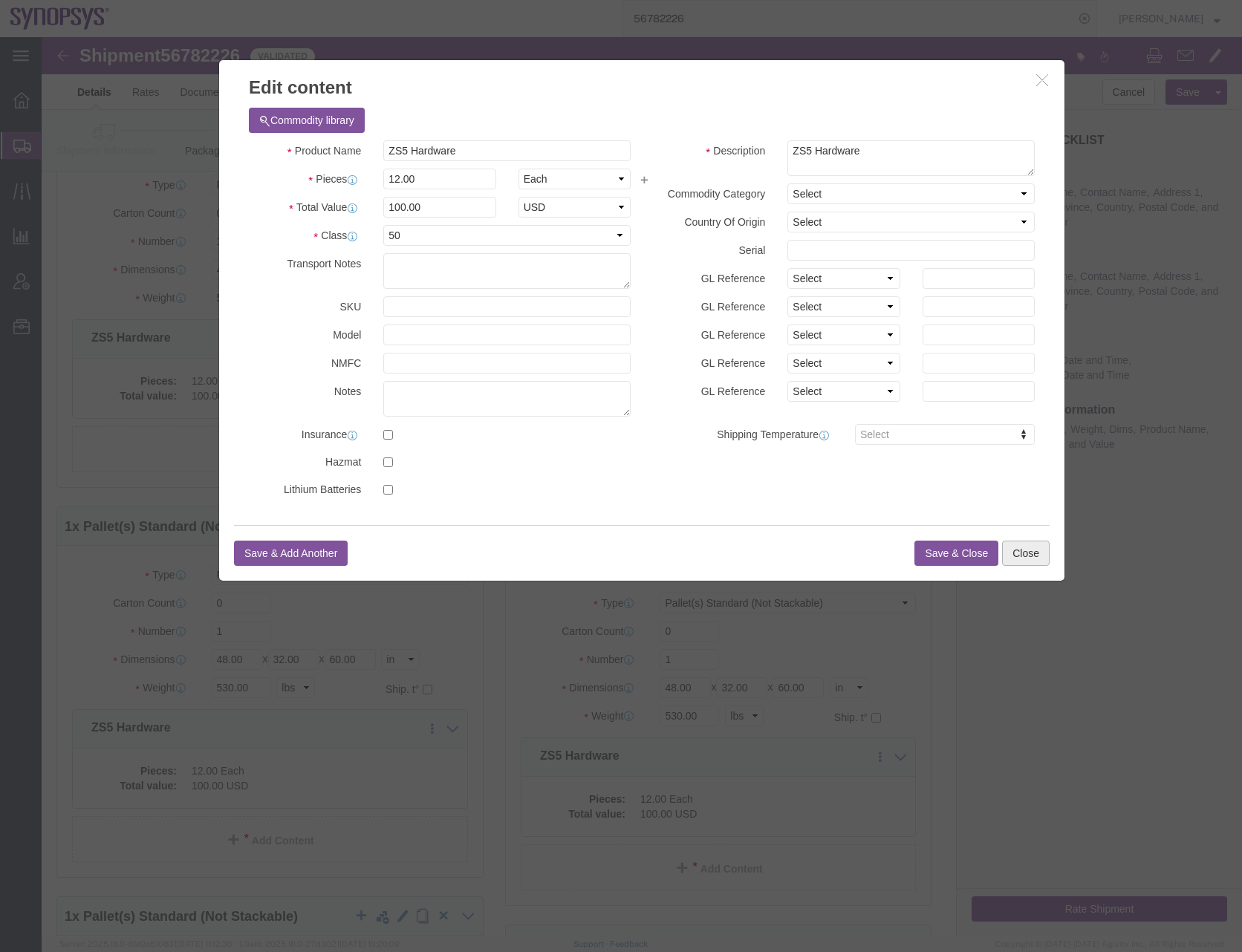
click button "Close"
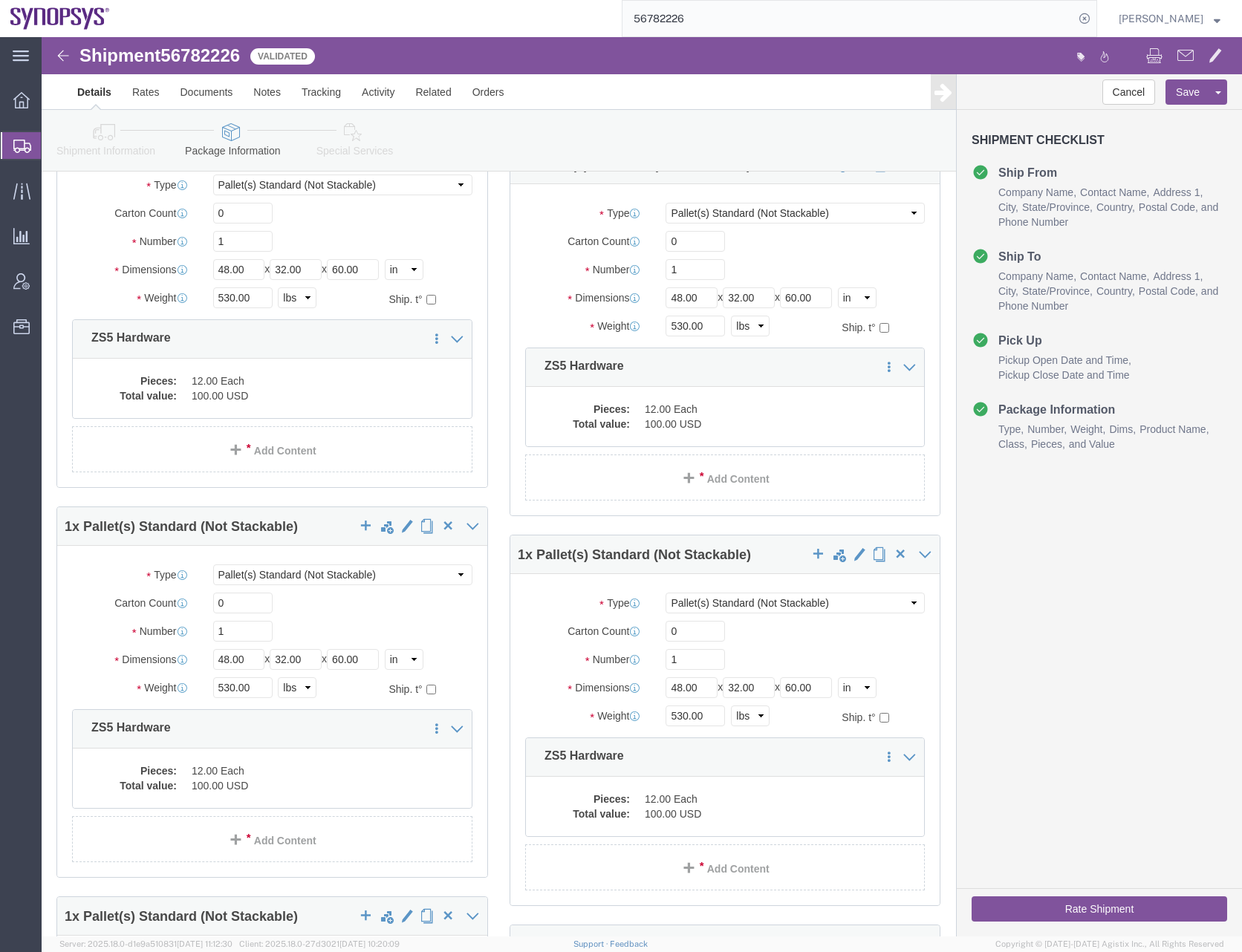
click button "Rate Shipment"
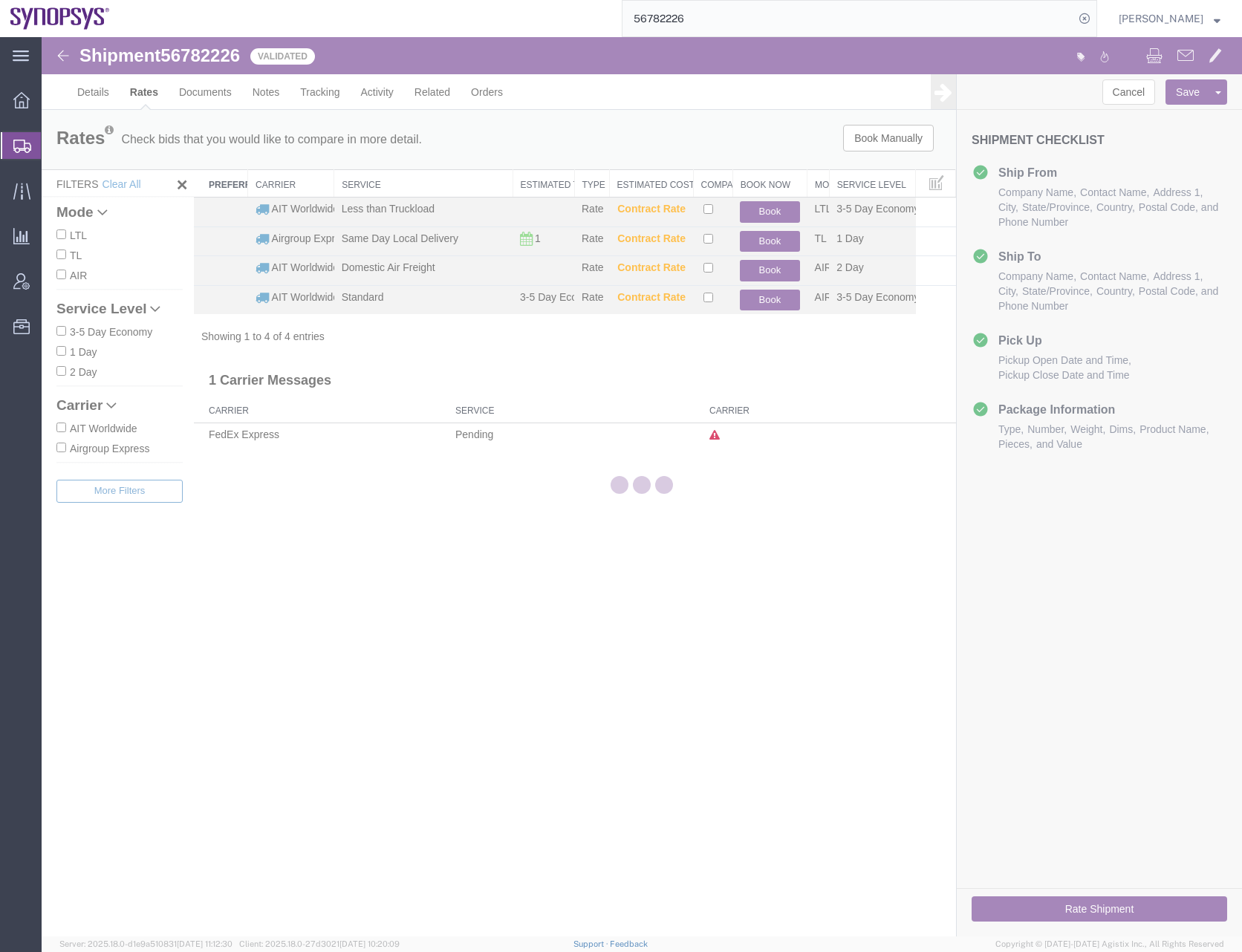
scroll to position [0, 0]
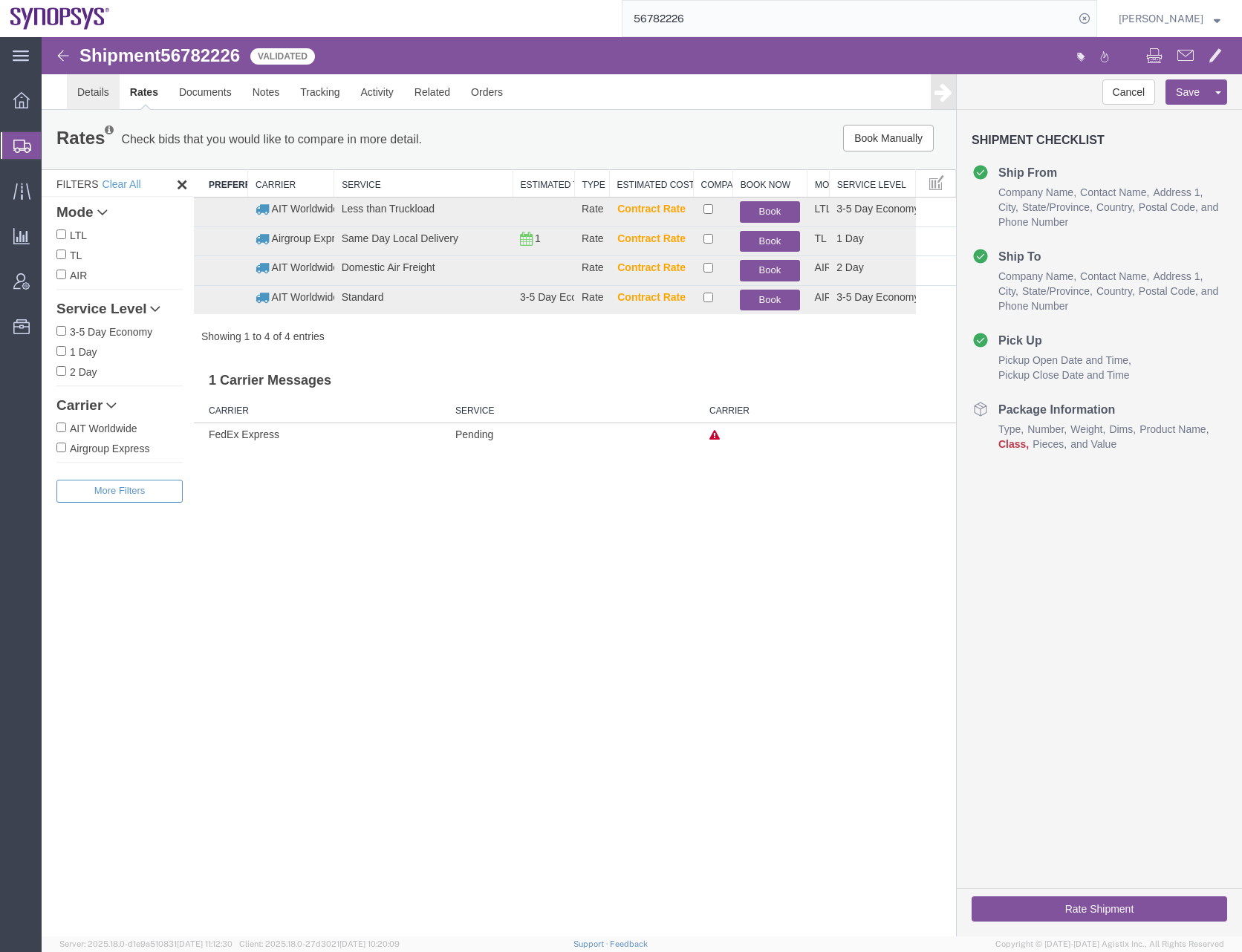
click at [93, 87] on link "Details" at bounding box center [93, 92] width 52 height 36
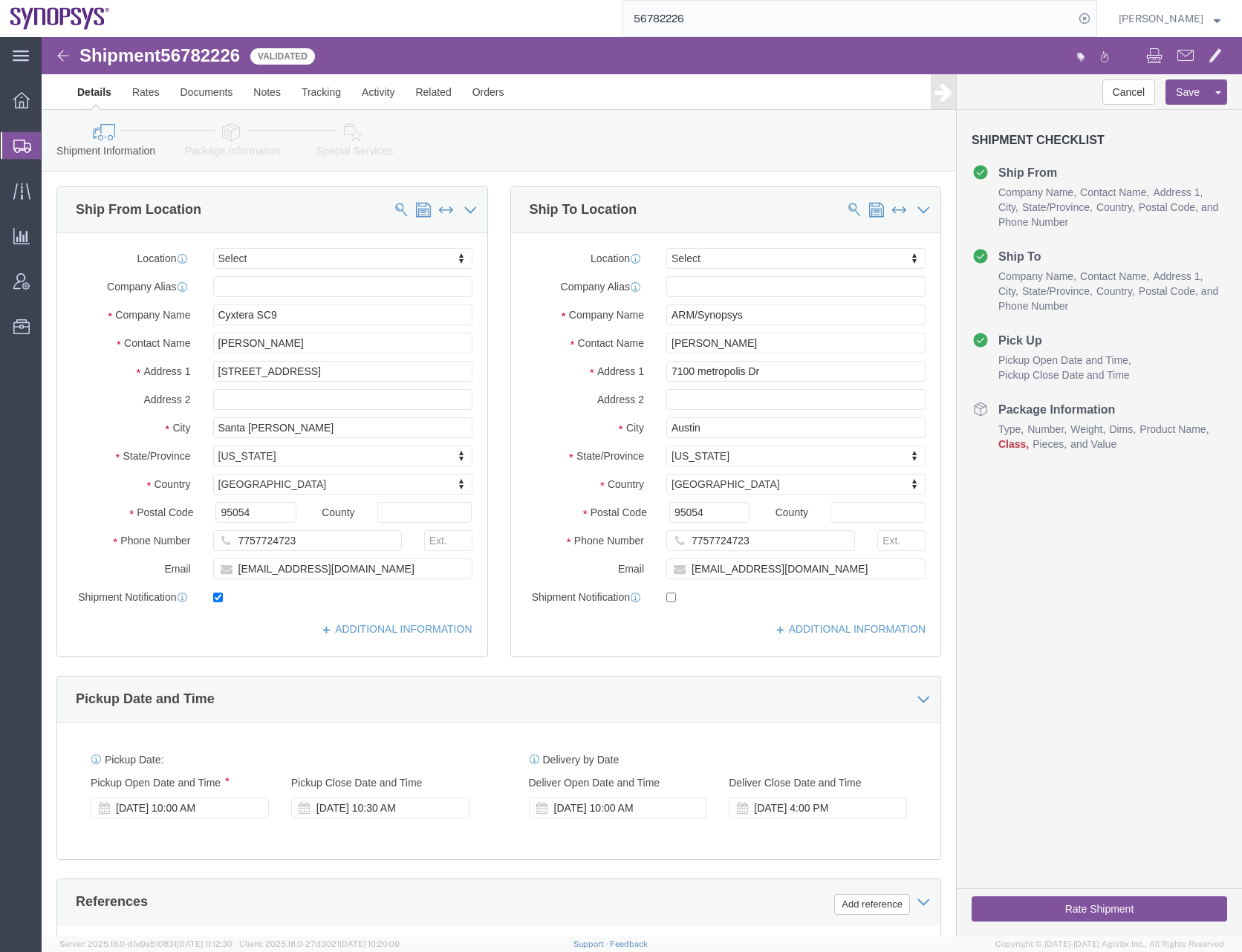
click icon
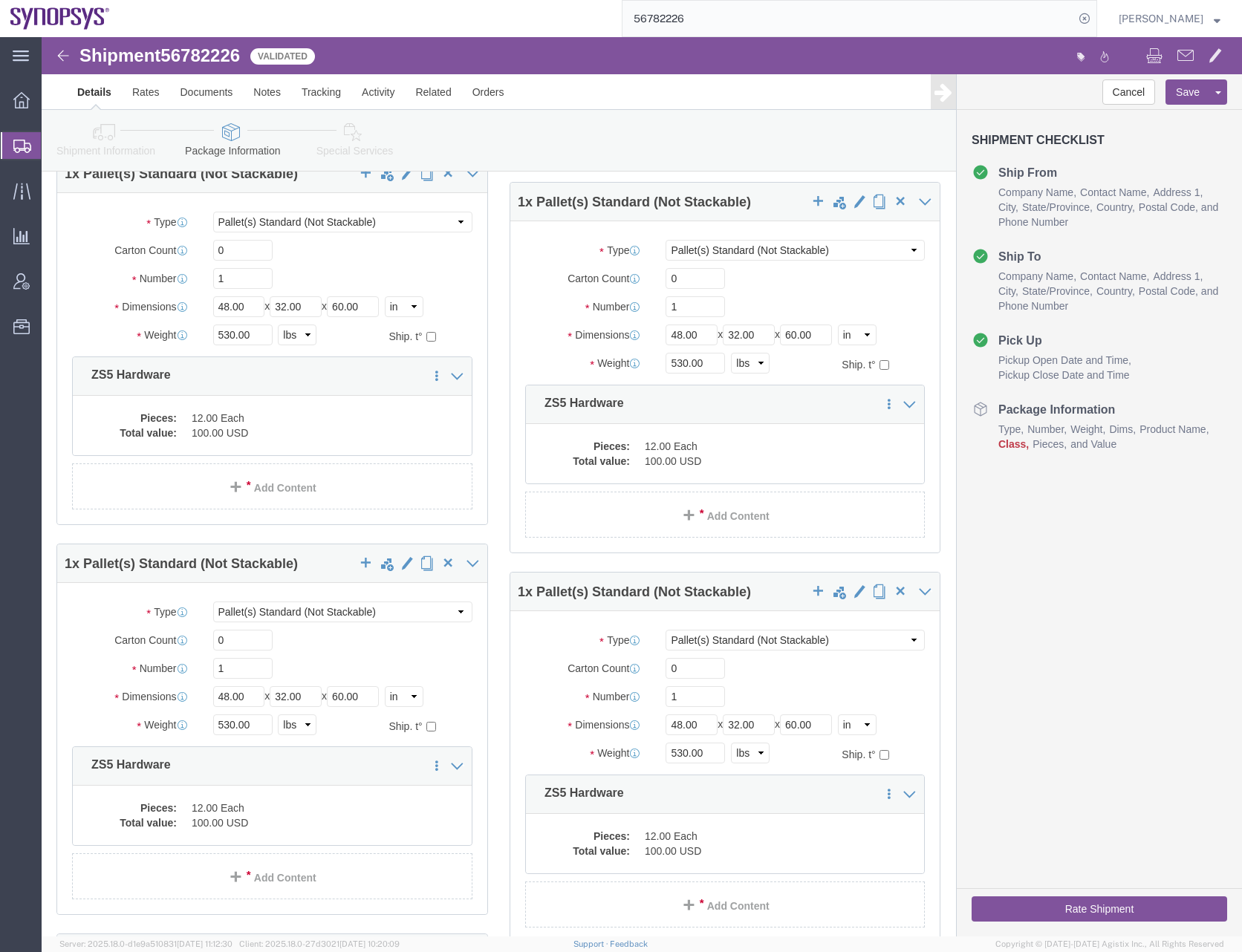
scroll to position [1856, 0]
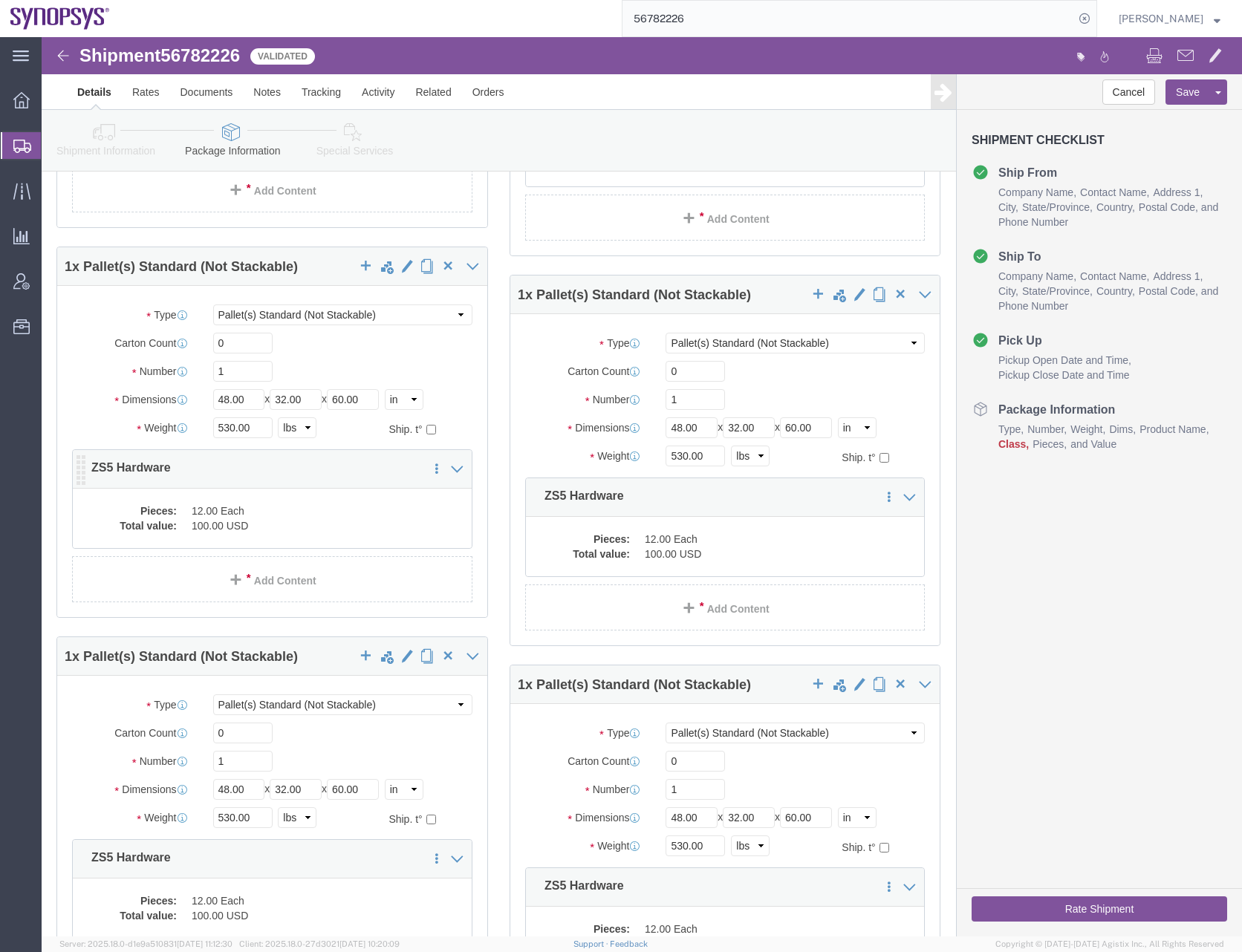
click dd "100.00 USD"
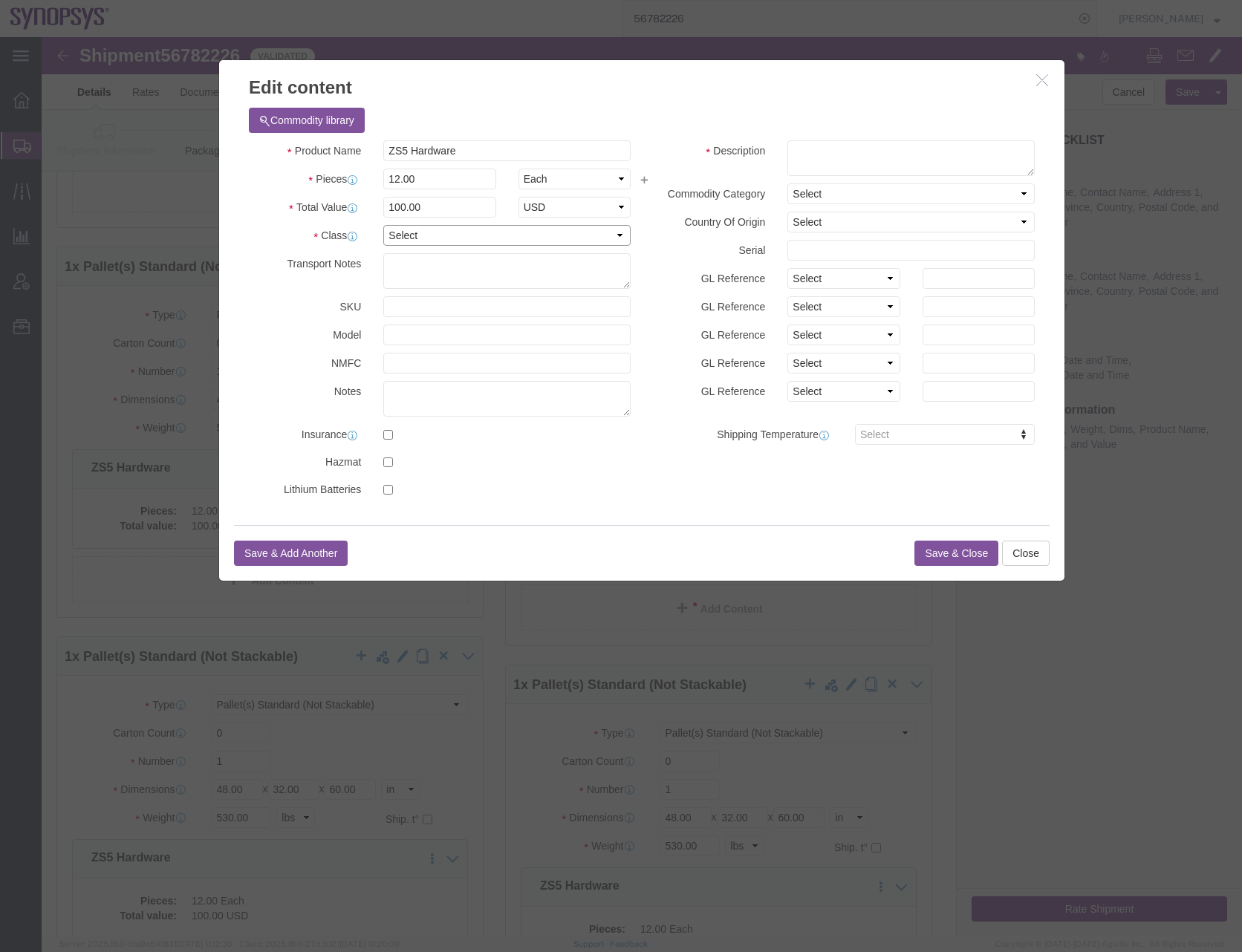
click select "Select 50 55 60 65 70 85 92.5 100 125 175 250 300 400"
select select "50"
click select "Select 50 55 60 65 70 85 92.5 100 125 175 250 300 400"
click textarea
paste textarea "ZS5 Hardware"
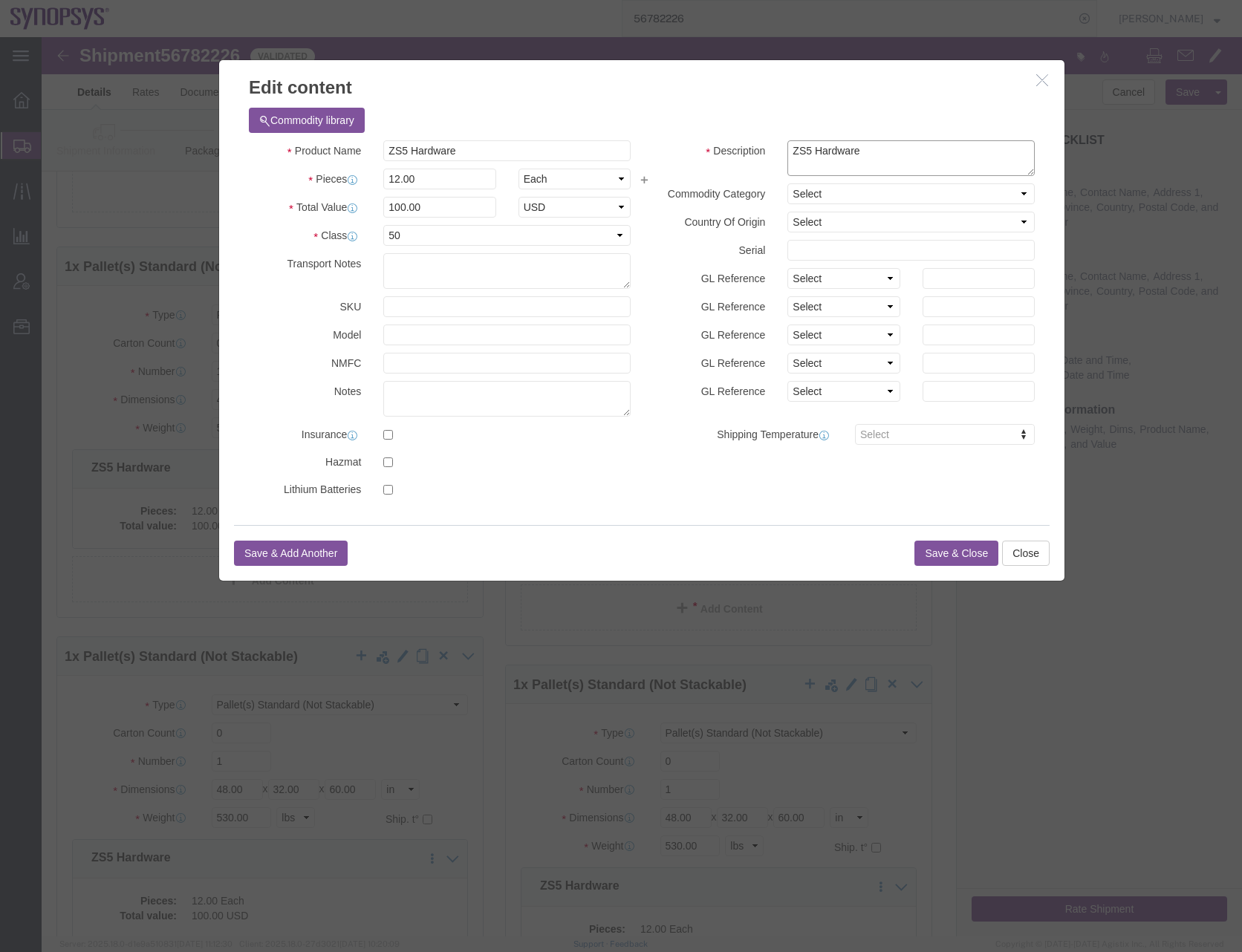
type textarea "ZS5 Hardware"
click button "Save & Close"
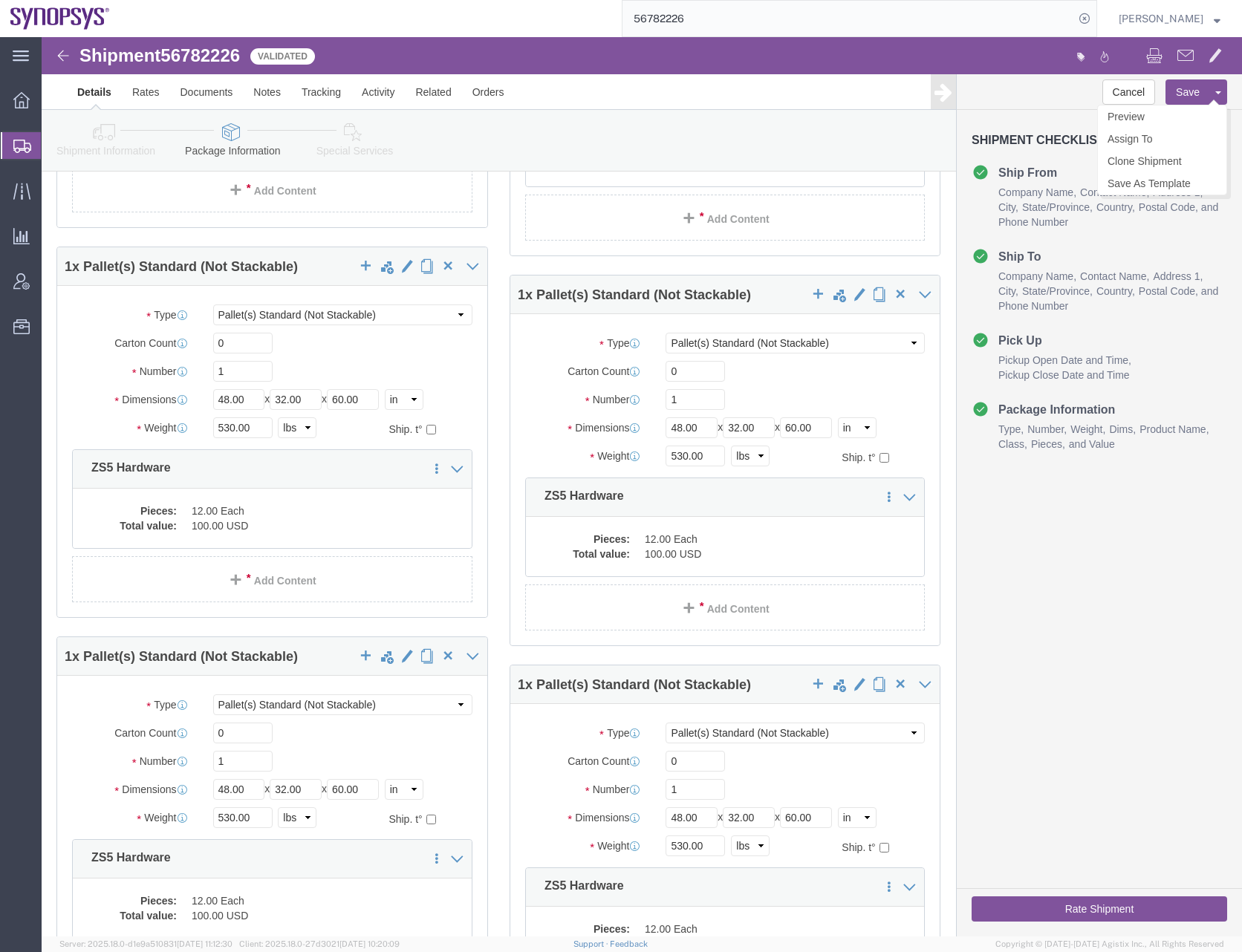
click button "Save"
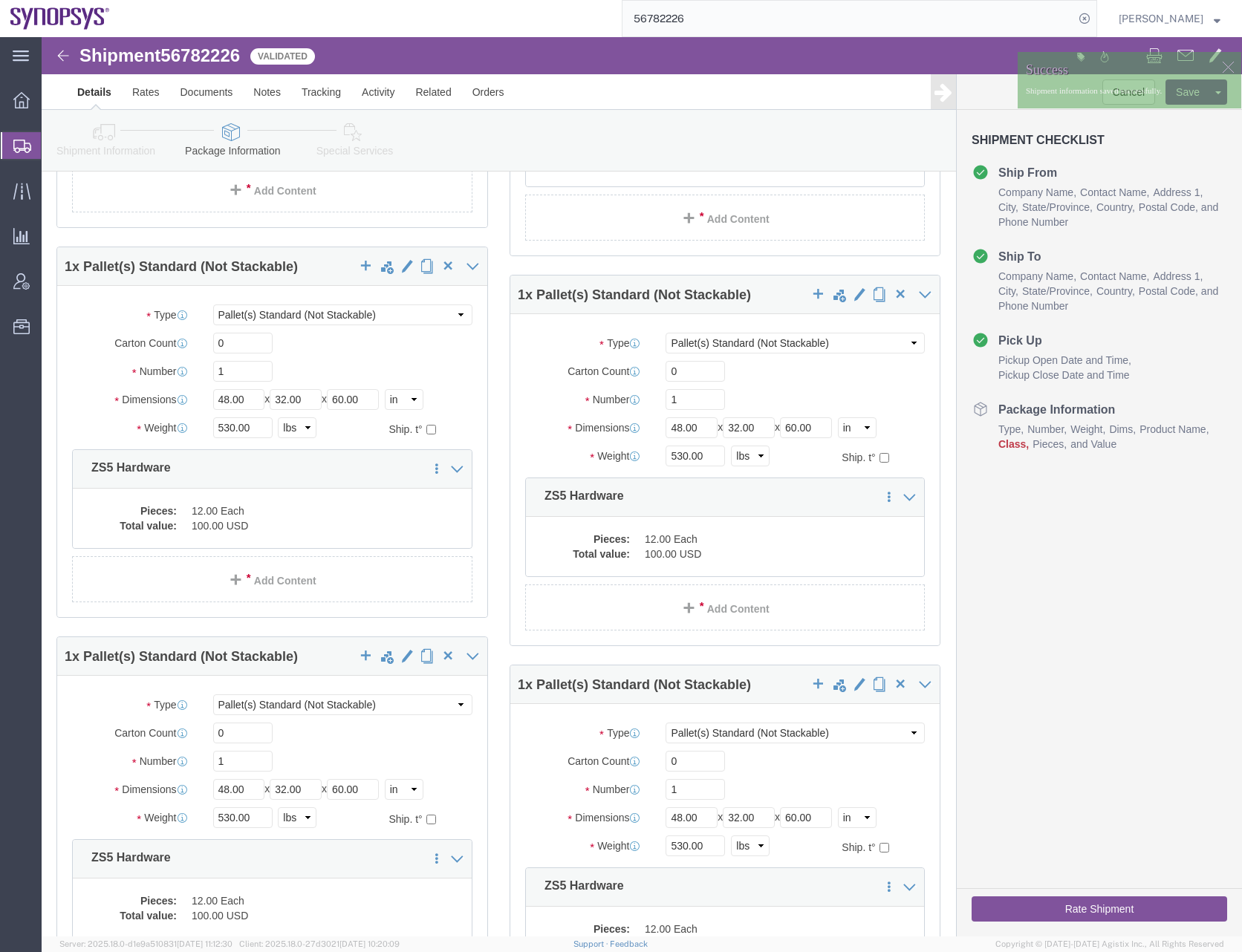
click button "Rate Shipment"
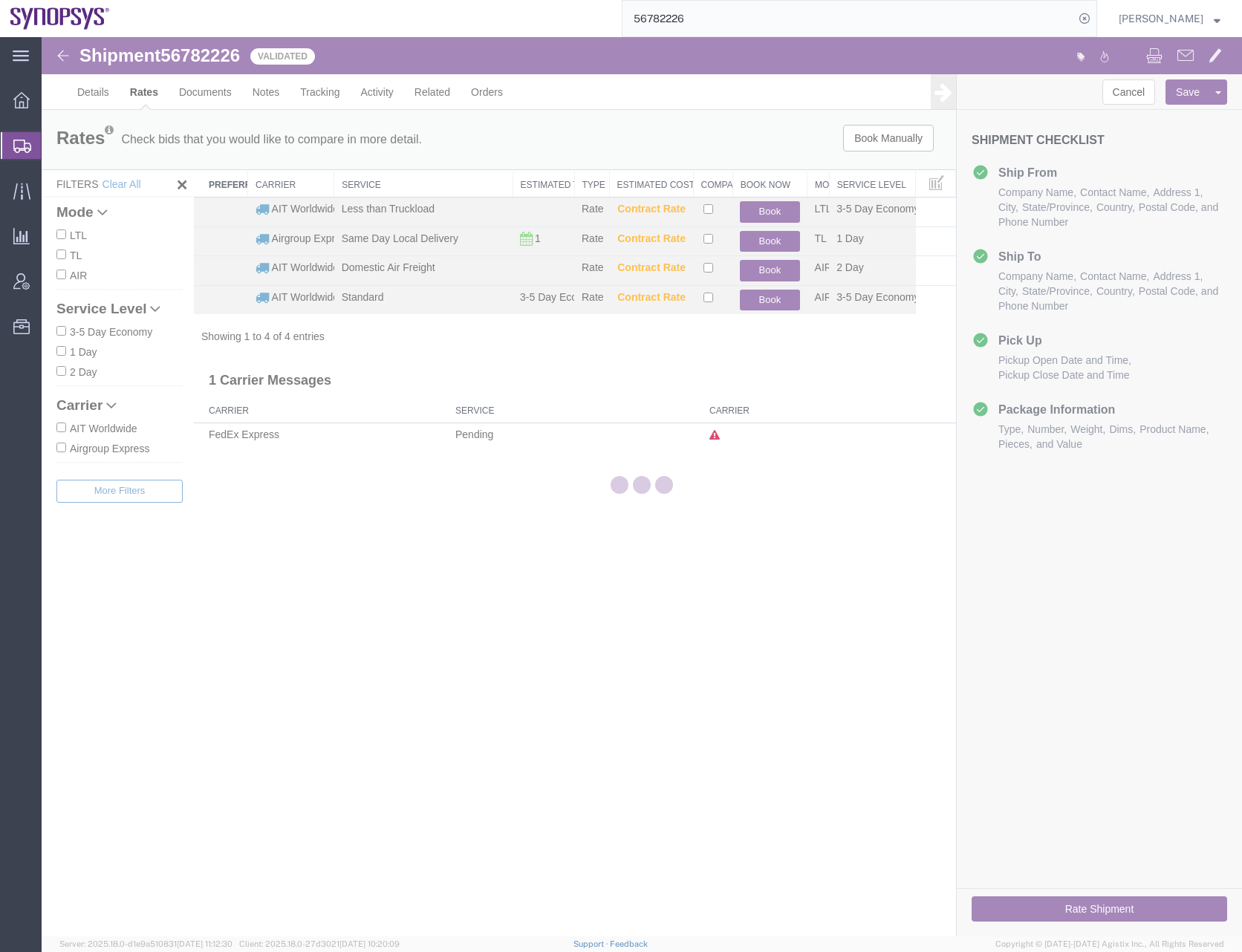
scroll to position [0, 0]
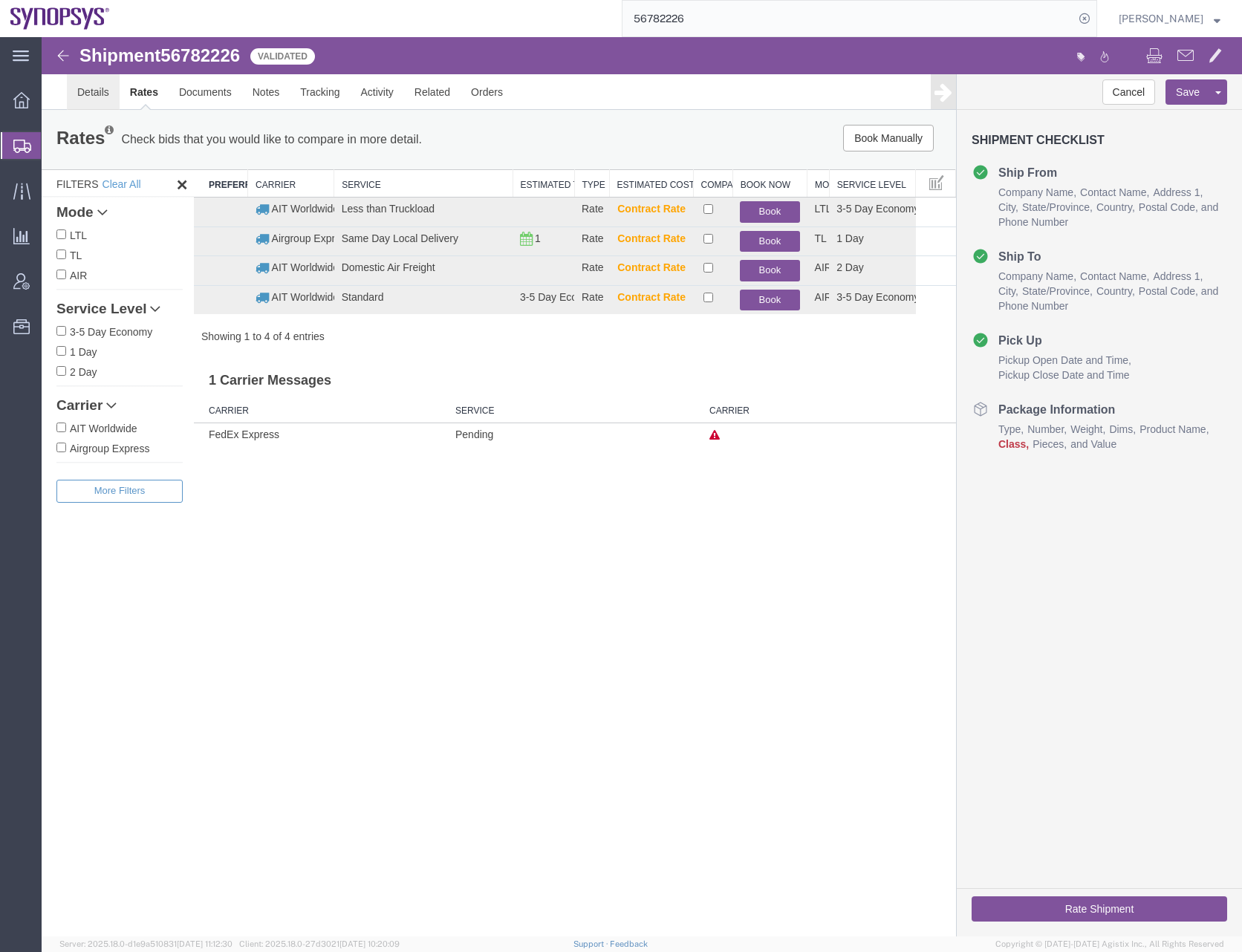
click at [103, 92] on link "Details" at bounding box center [93, 92] width 52 height 36
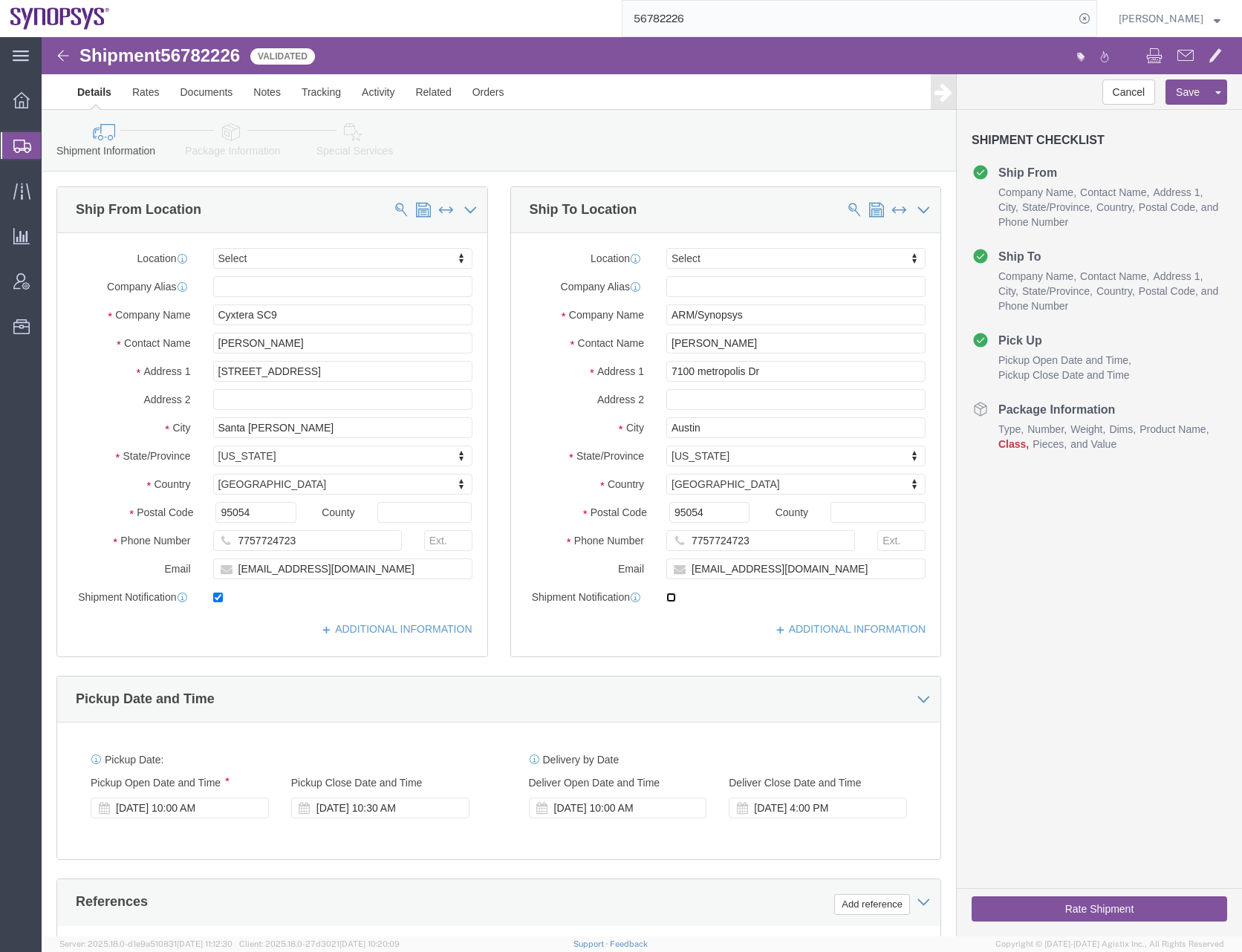
click input "checkbox"
checkbox input "true"
click icon
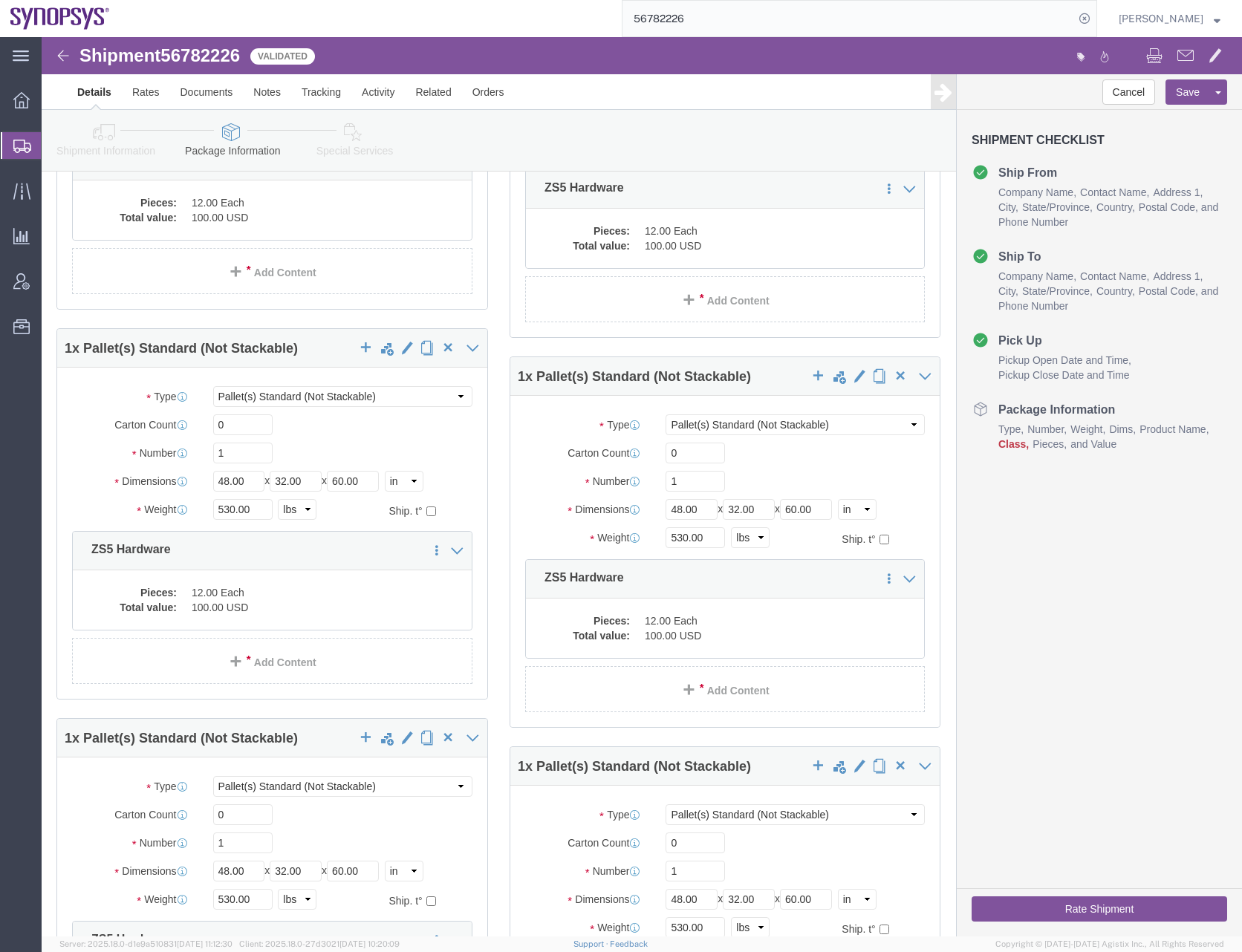
scroll to position [2005, 0]
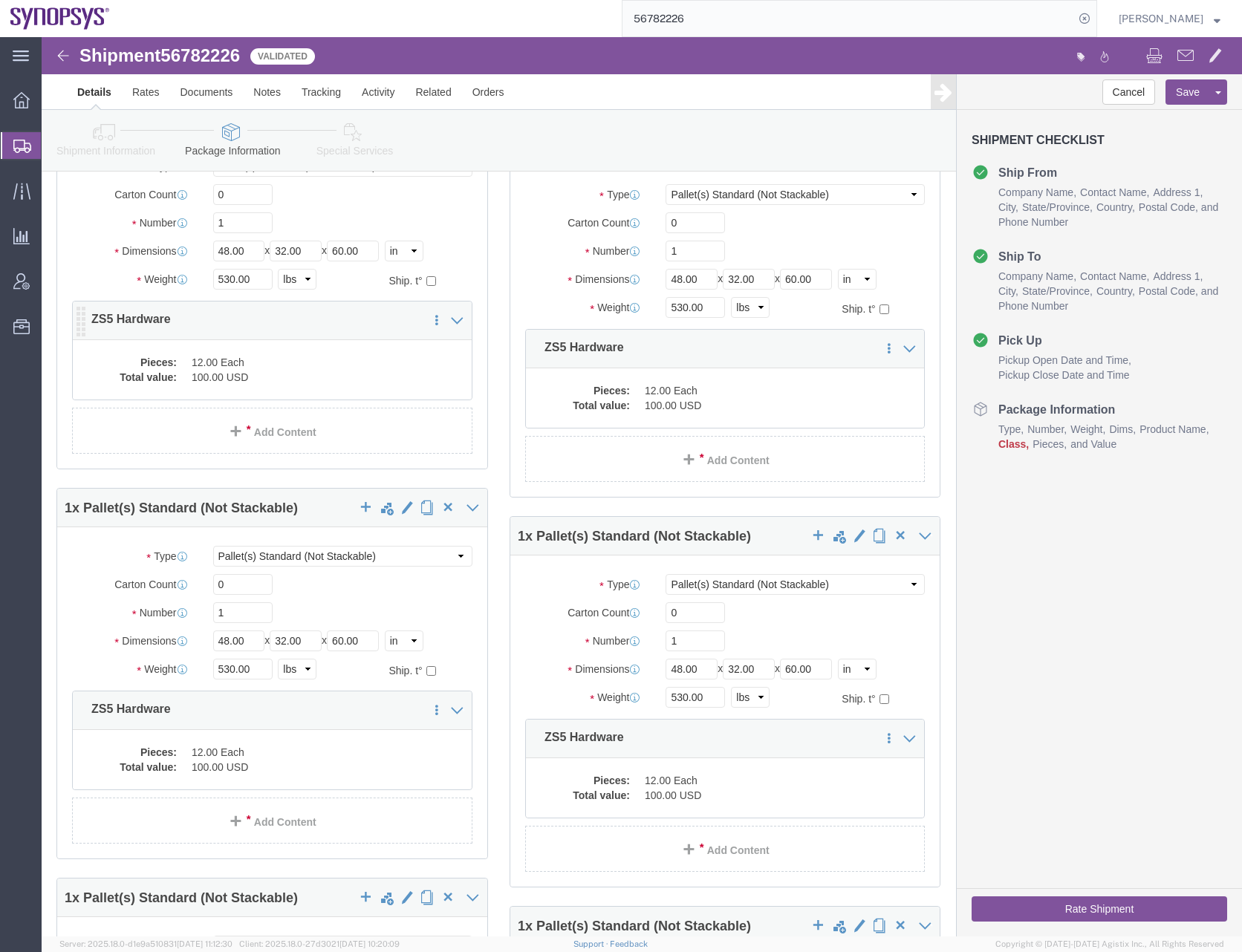
click dd "100.00 USD"
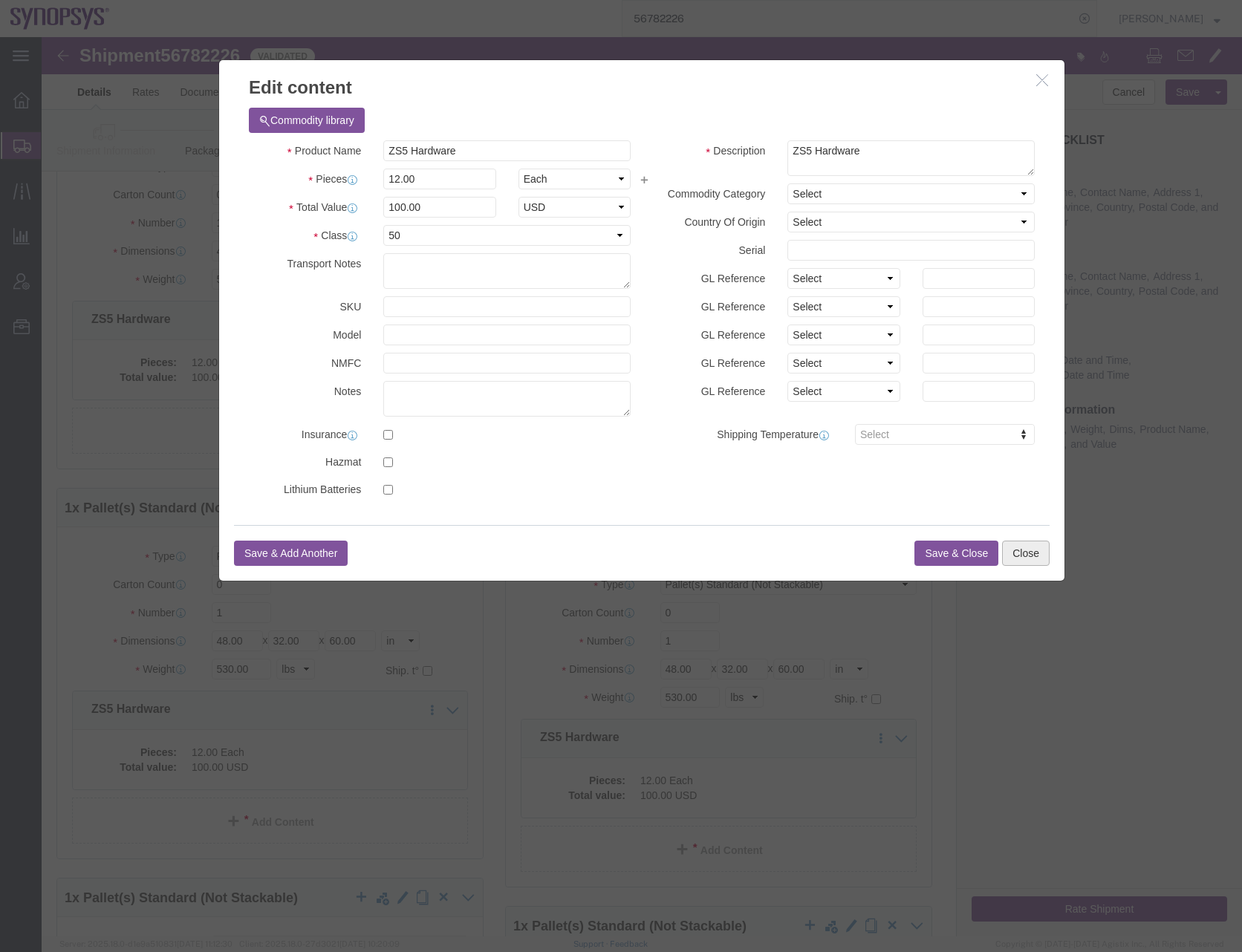
click button "Close"
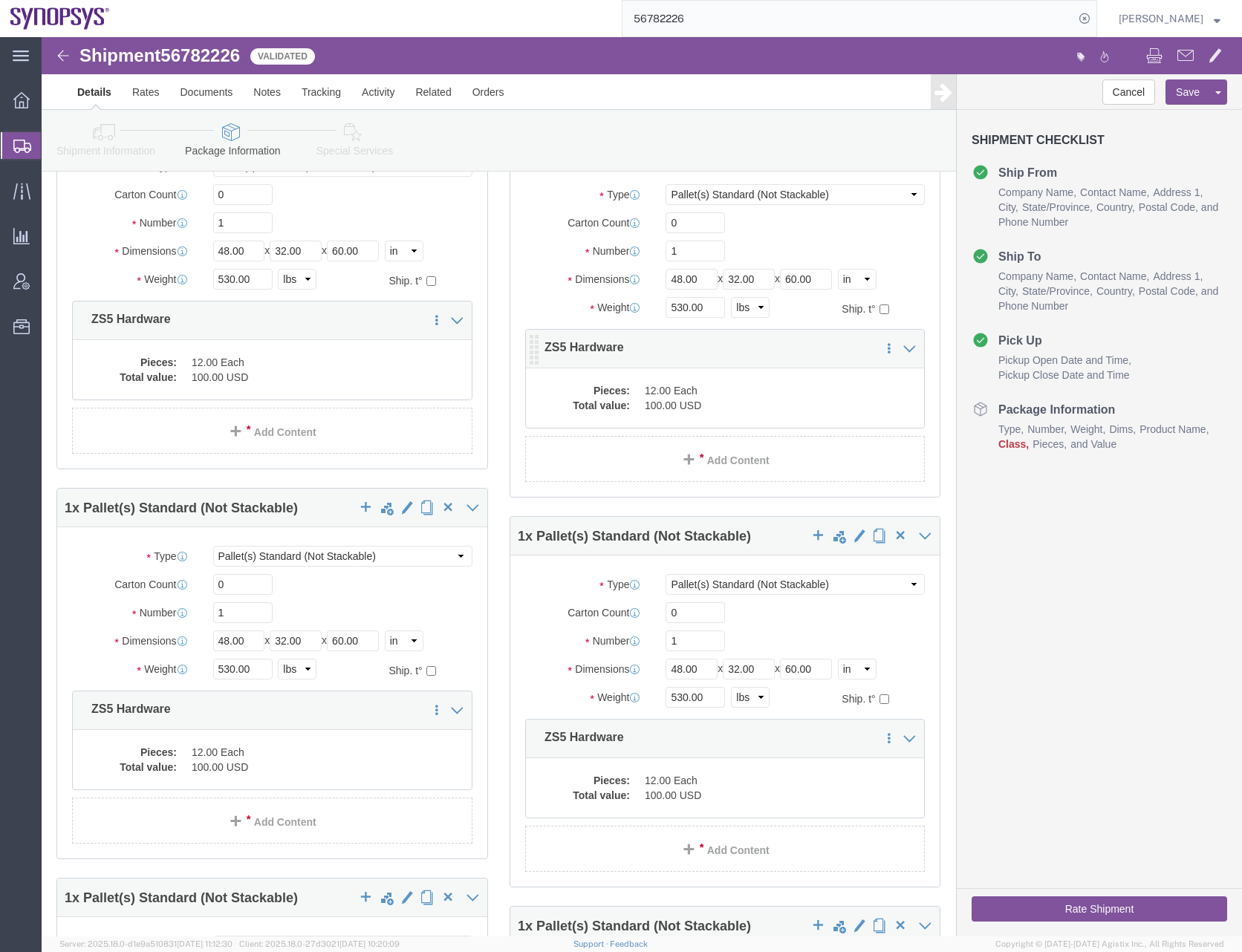
click dd "100.00 USD"
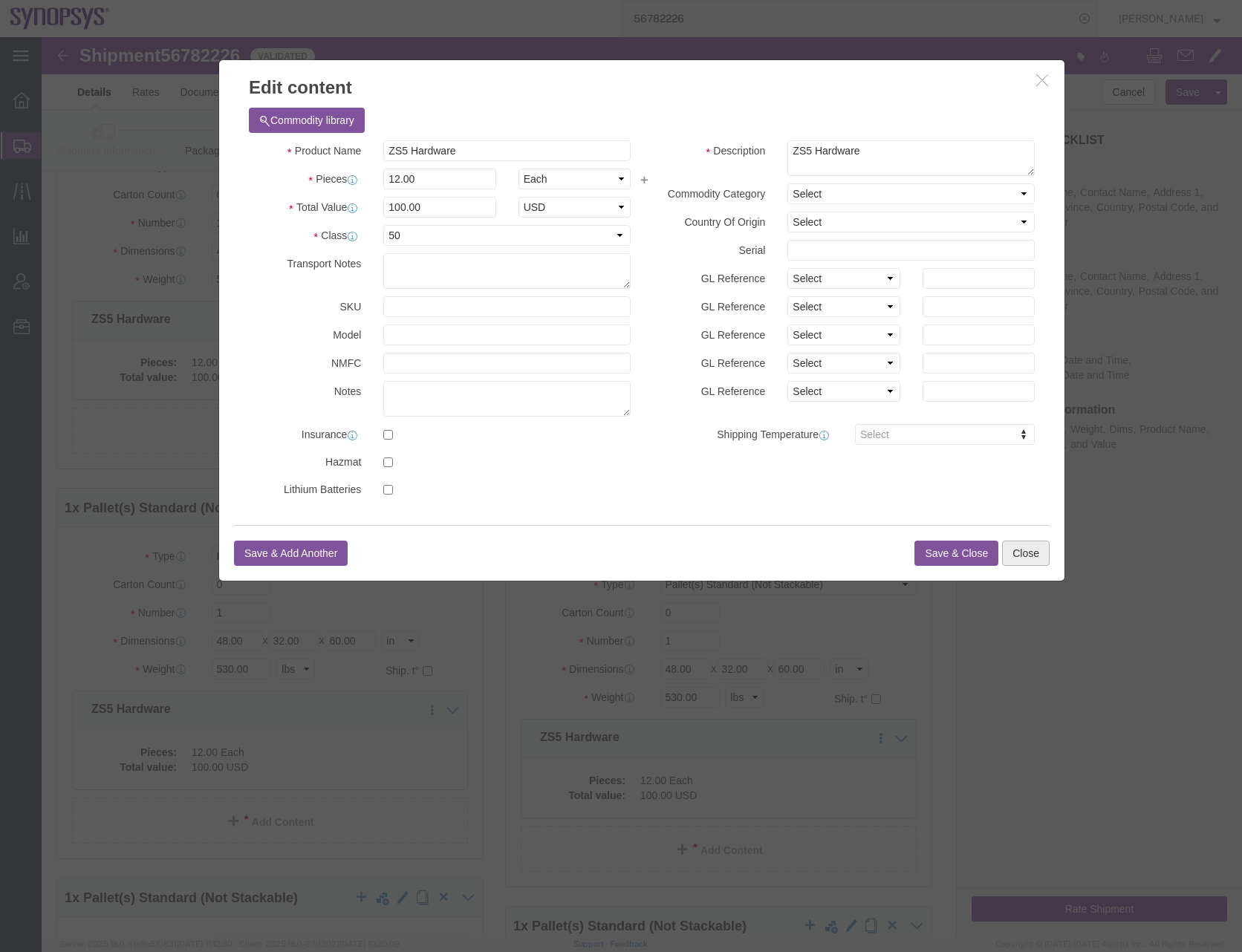
click button "Close"
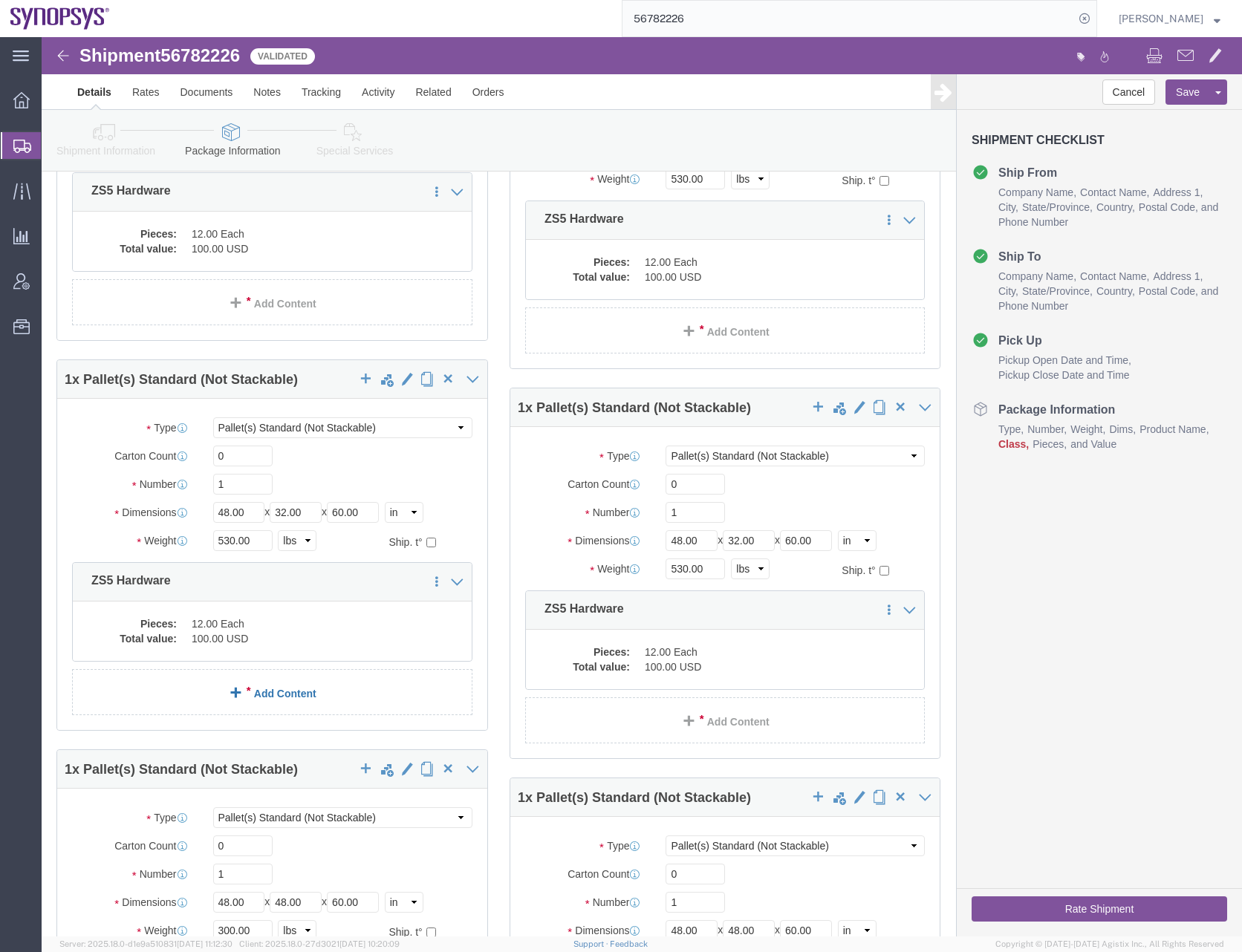
scroll to position [2525, 0]
click dd "12.00 Each"
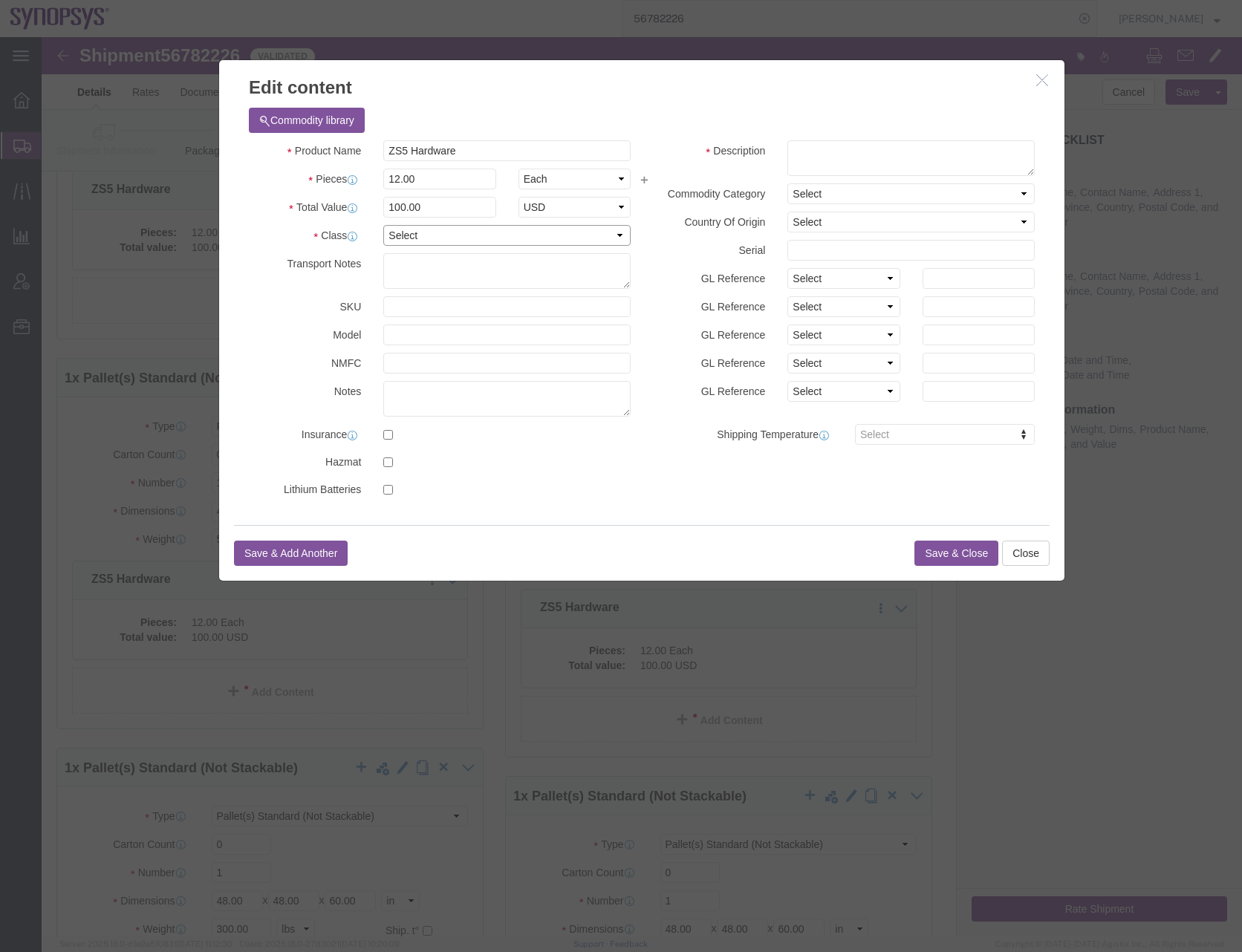
click select "Select 50 55 60 65 70 85 92.5 100 125 175 250 300 400"
select select "50"
click select "Select 50 55 60 65 70 85 92.5 100 125 175 250 300 400"
click textarea
paste textarea "ZS5 Hardware"
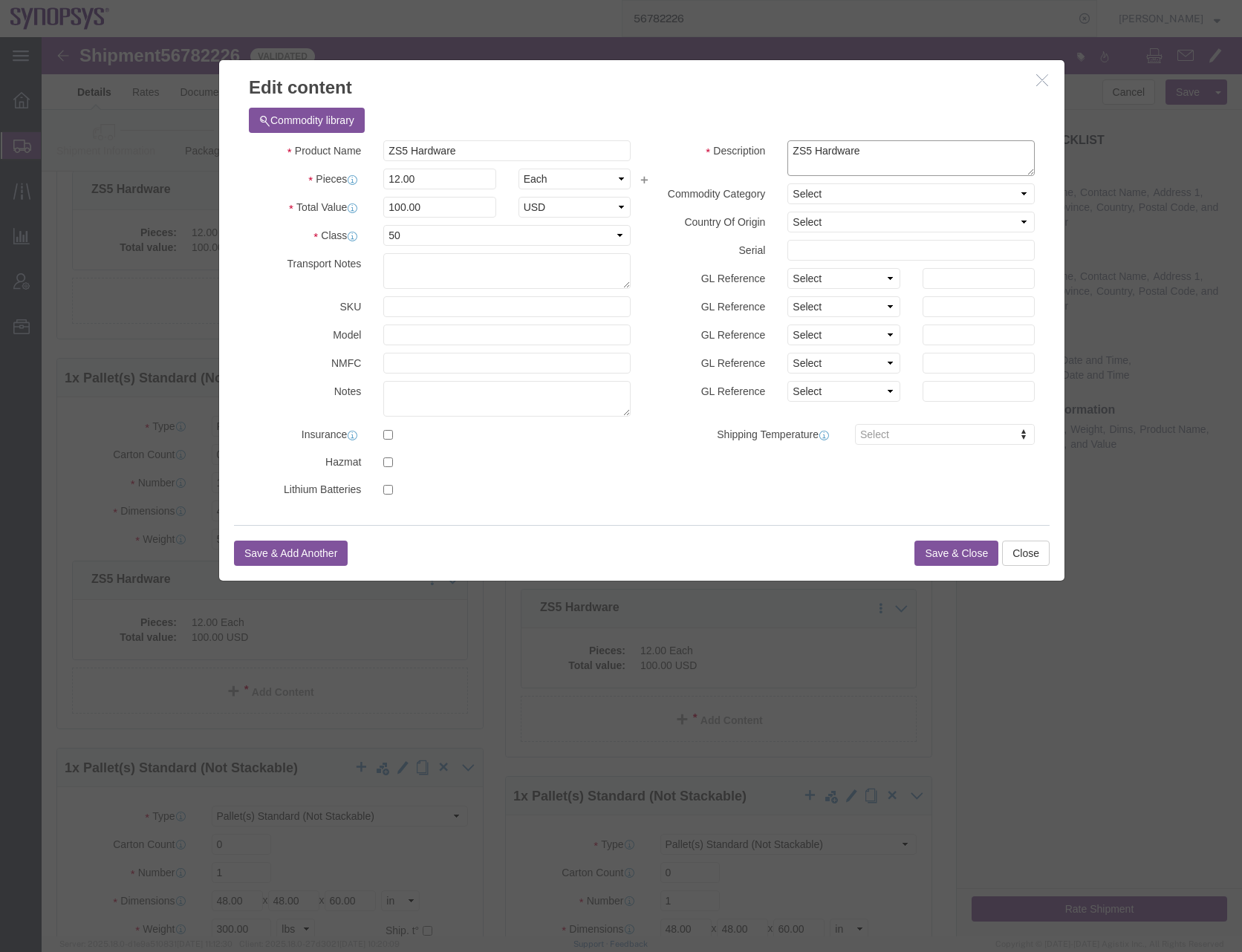
type textarea "ZS5 Hardware"
click button "Save & Close"
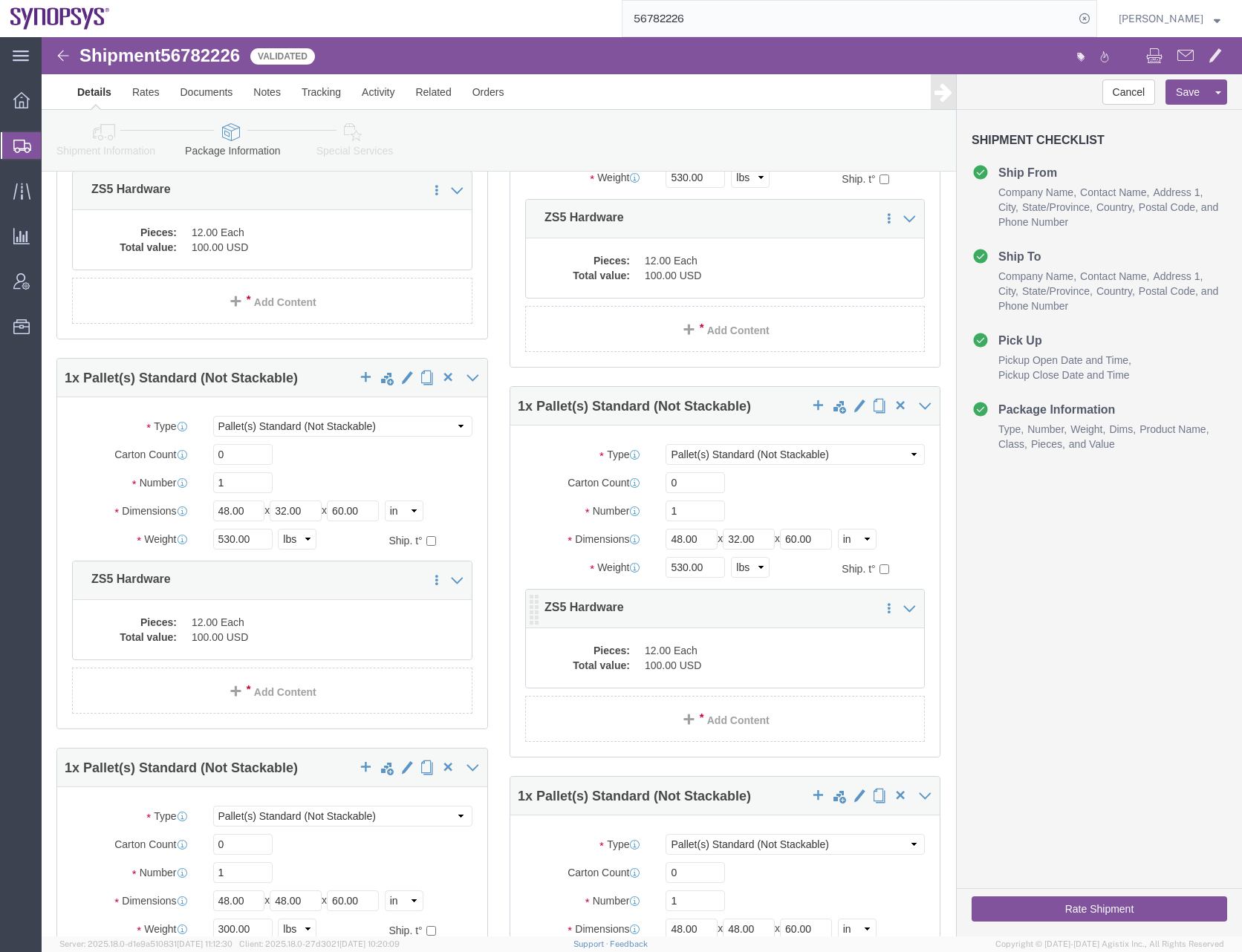
click dd "12.00 Each"
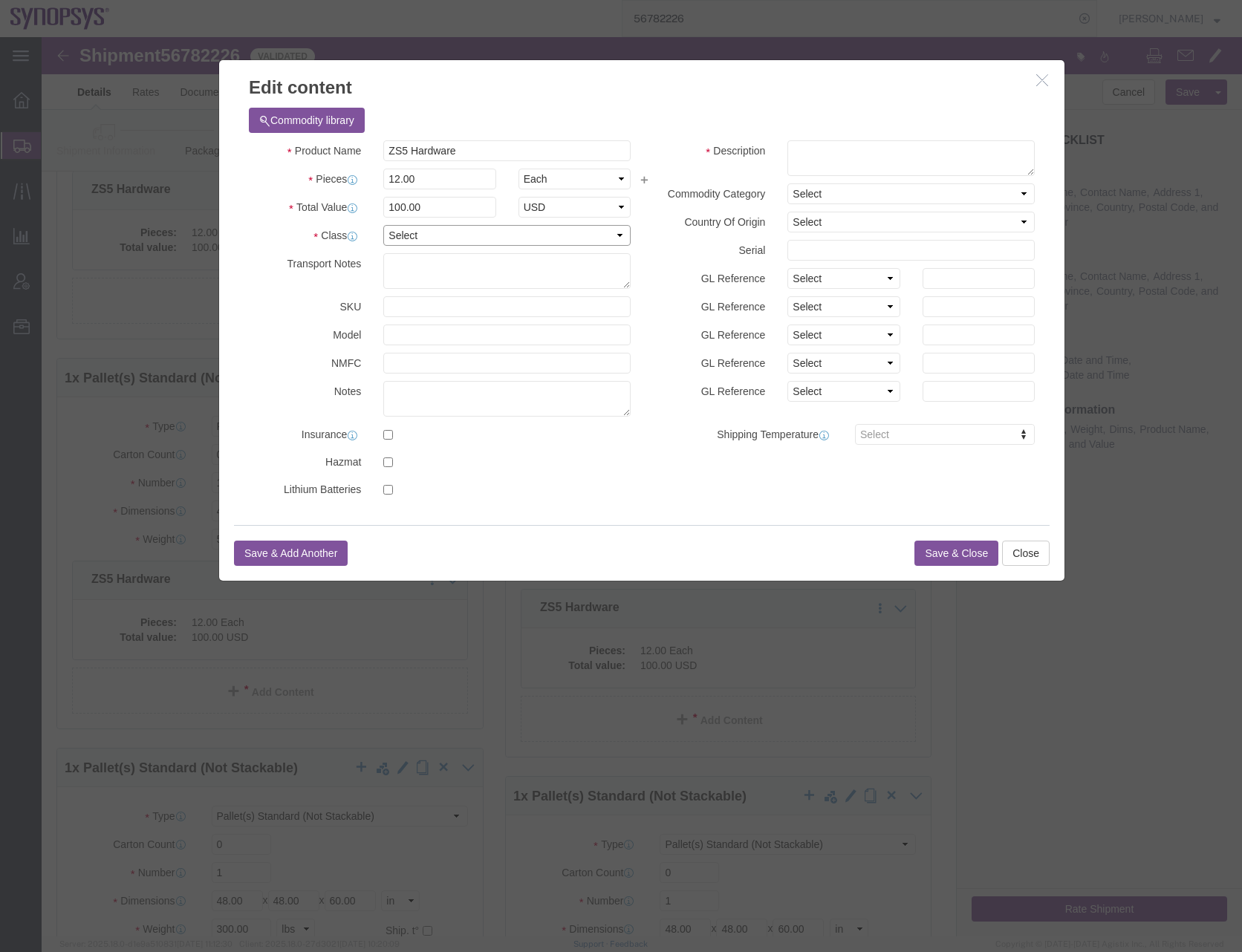
click select "Select 50 55 60 65 70 85 92.5 100 125 175 250 300 400"
select select "50"
click select "Select 50 55 60 65 70 85 92.5 100 125 175 250 300 400"
click textarea
paste textarea "ZS5 Hardware"
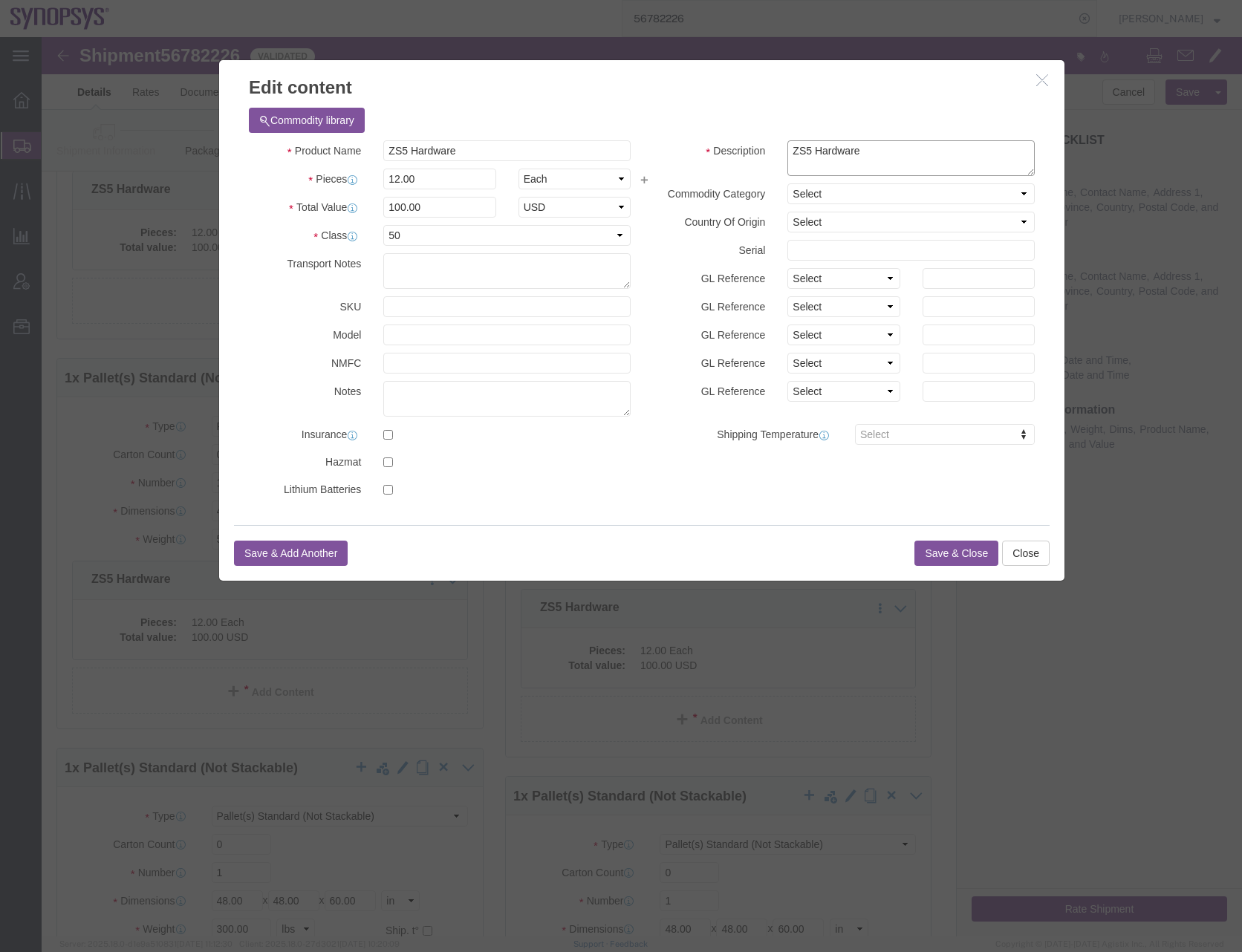
type textarea "ZS5 Hardware"
click button "Save & Close"
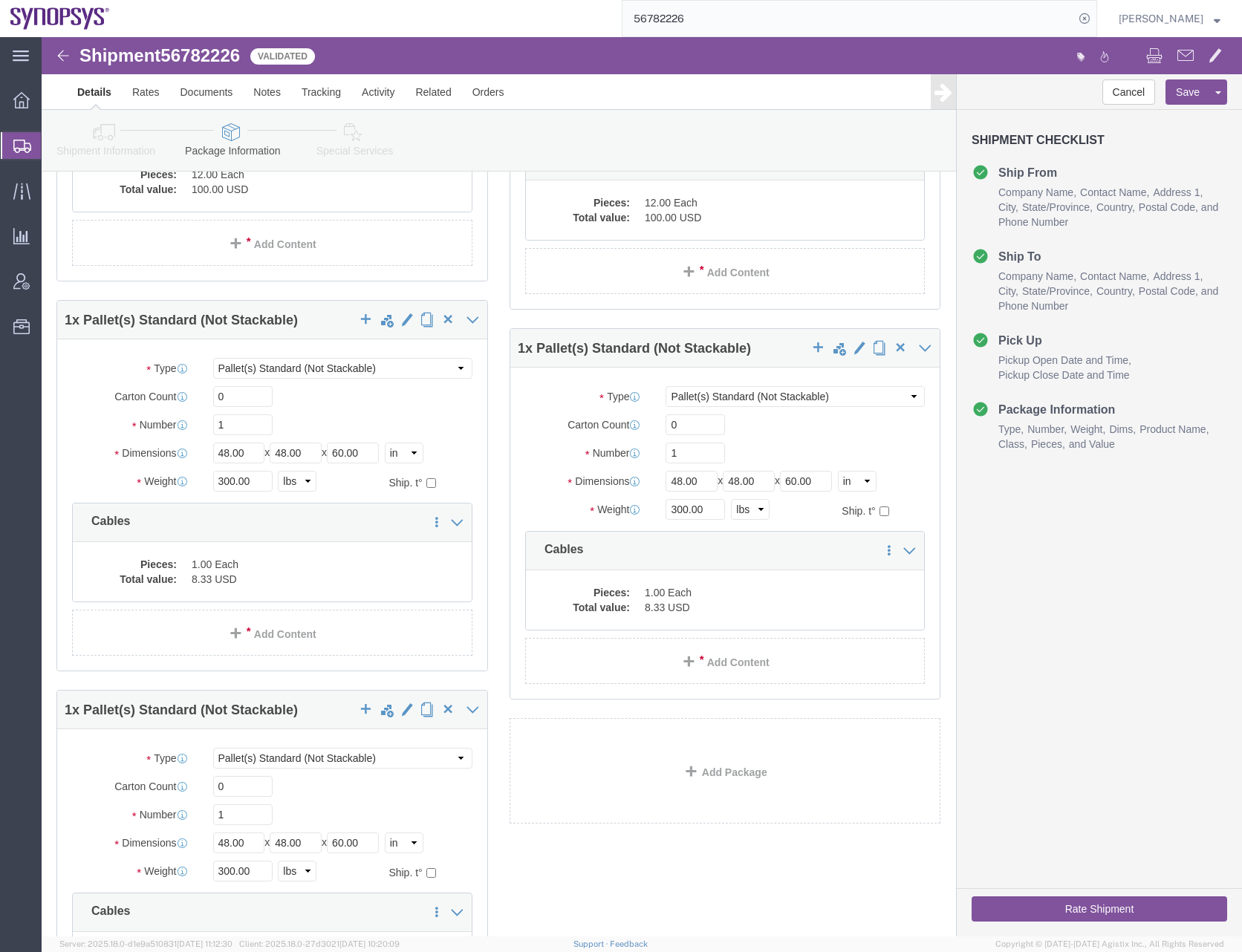
scroll to position [3044, 0]
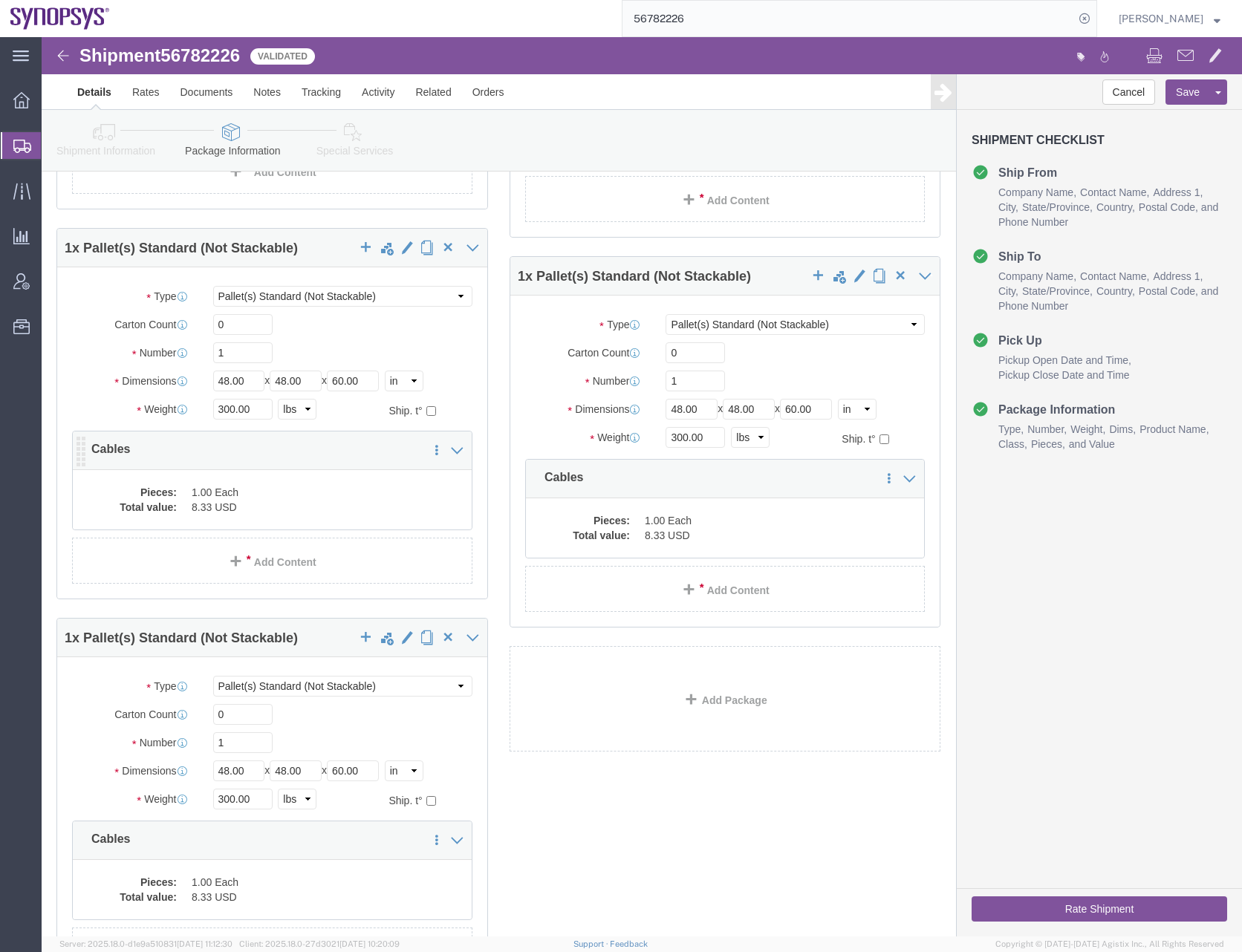
click dd "8.33 USD"
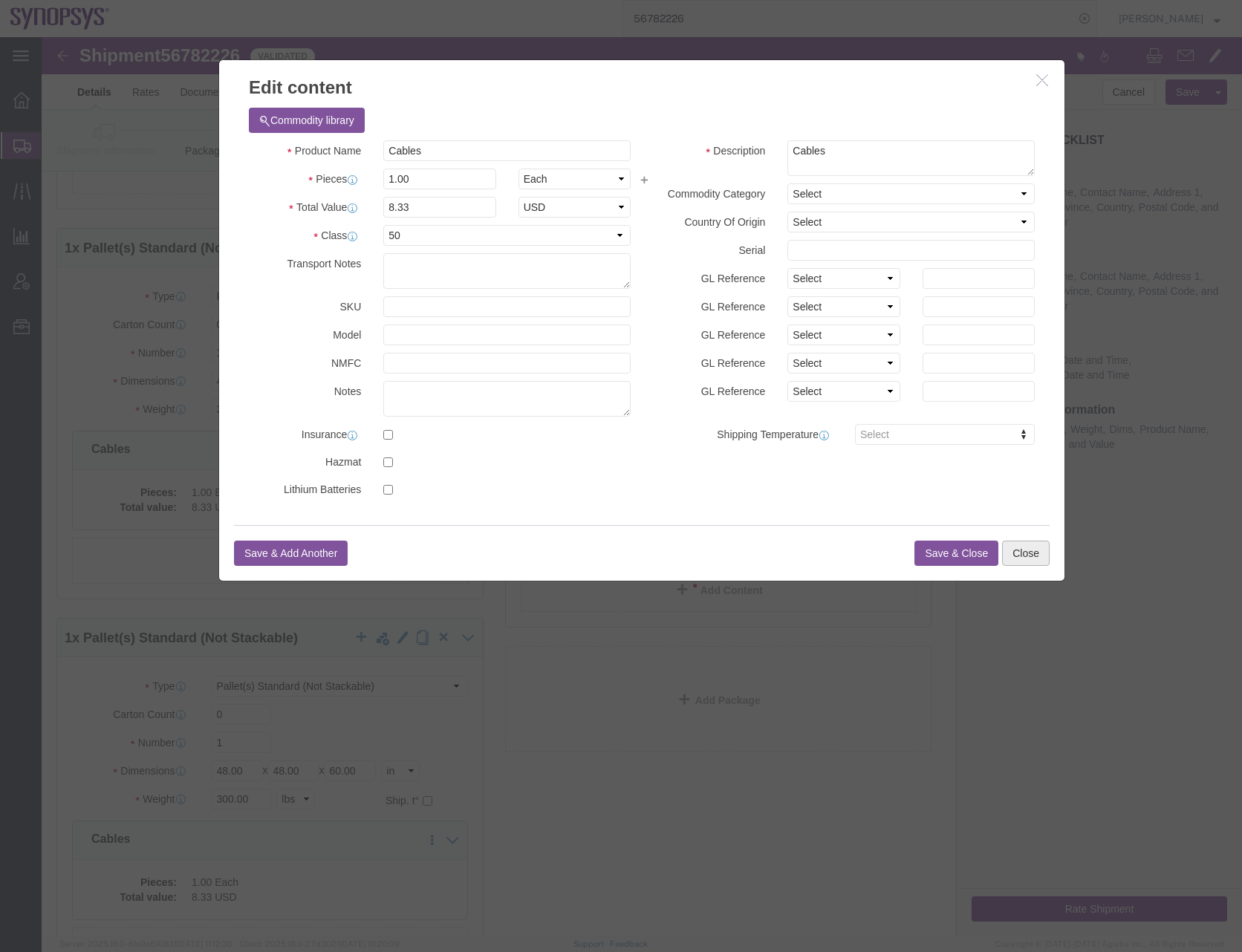
click button "Close"
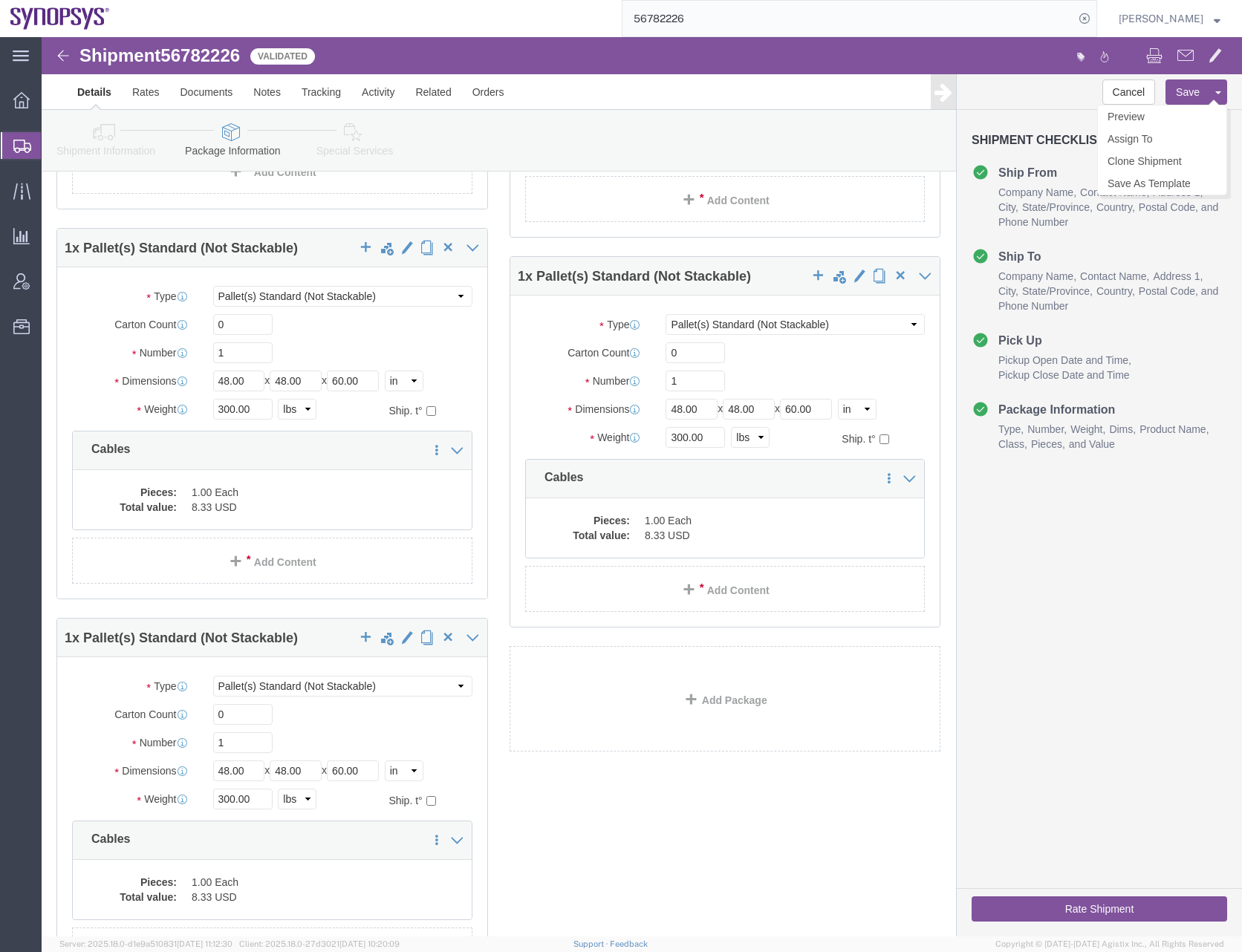
click button "Save"
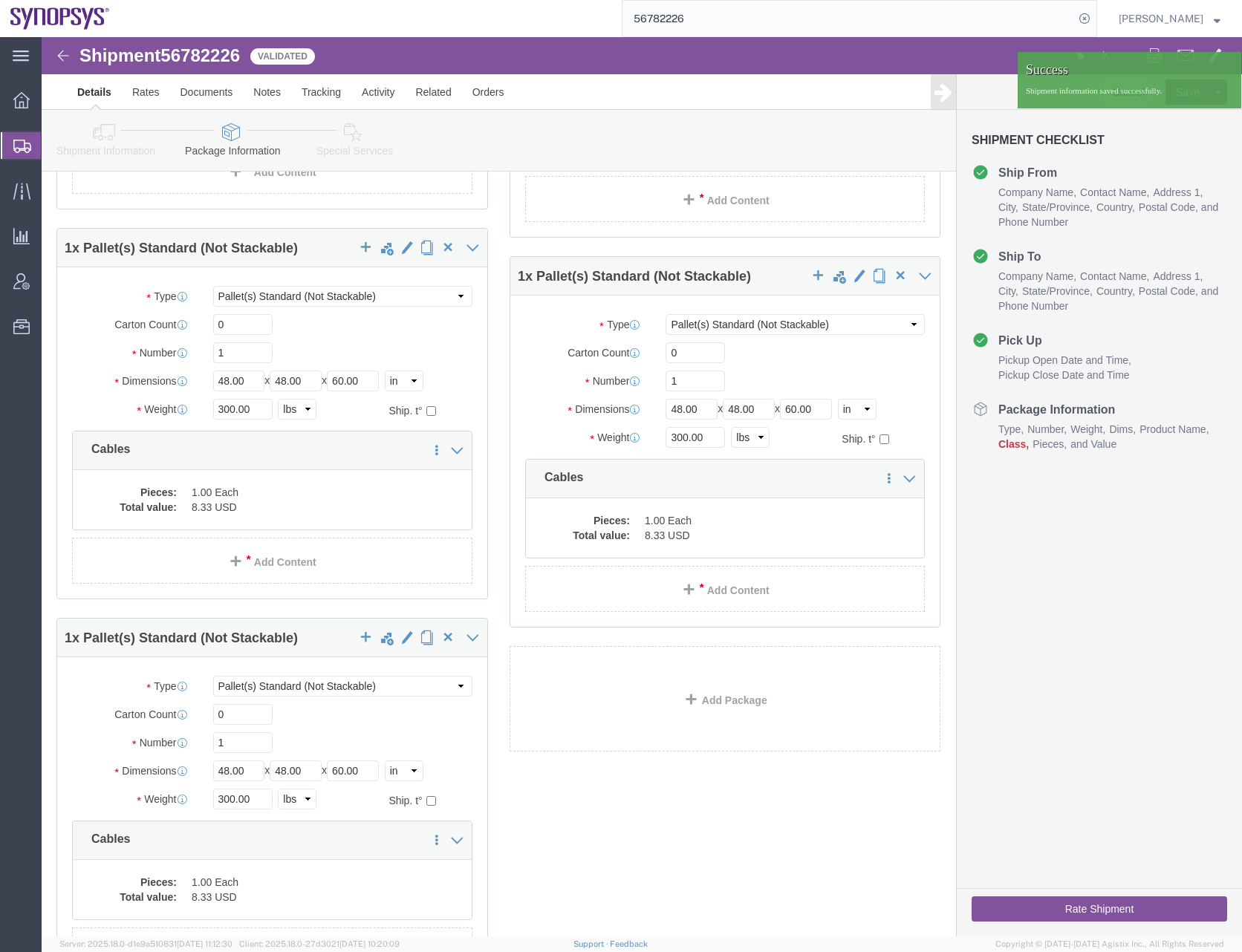
click button "Rate Shipment"
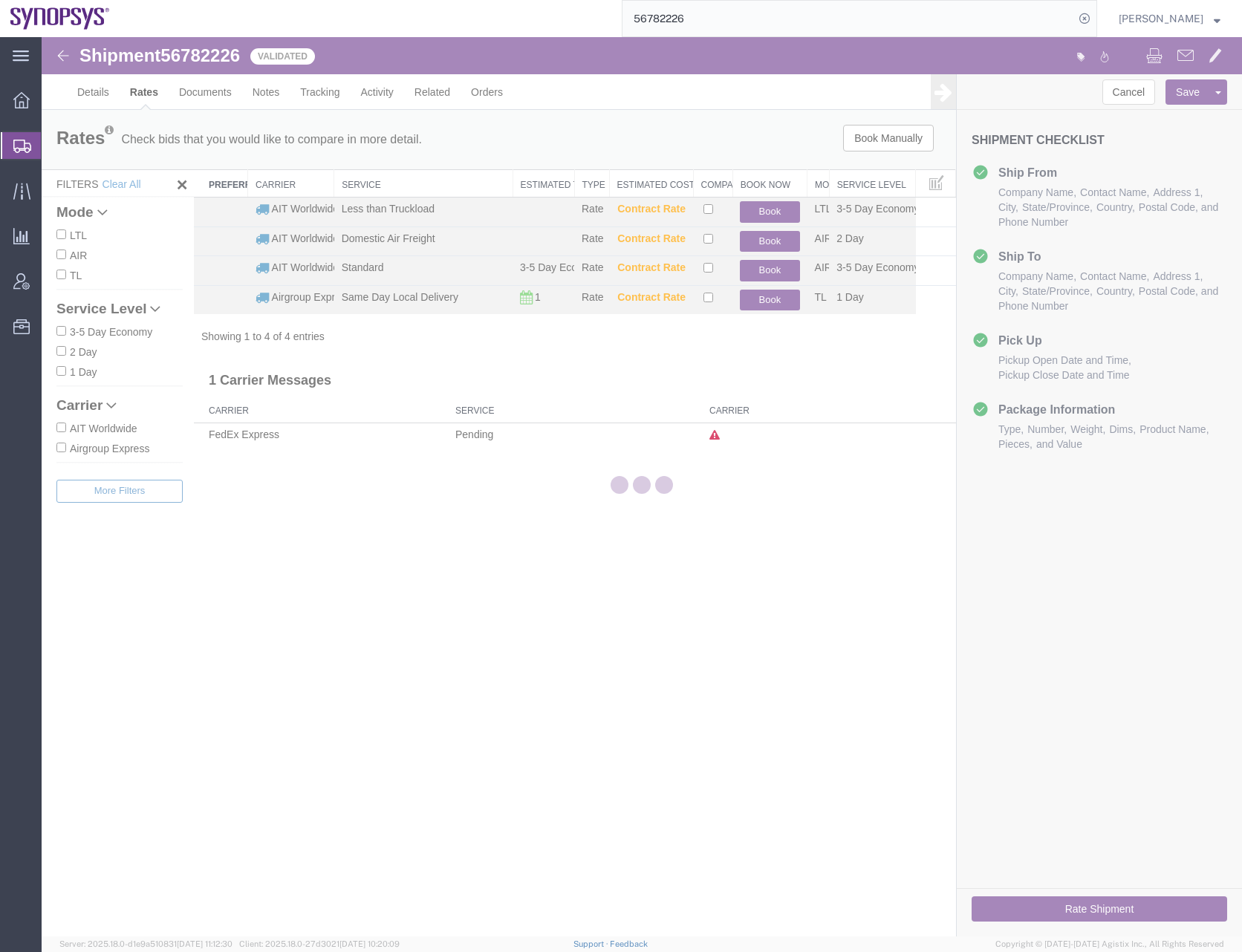
scroll to position [0, 0]
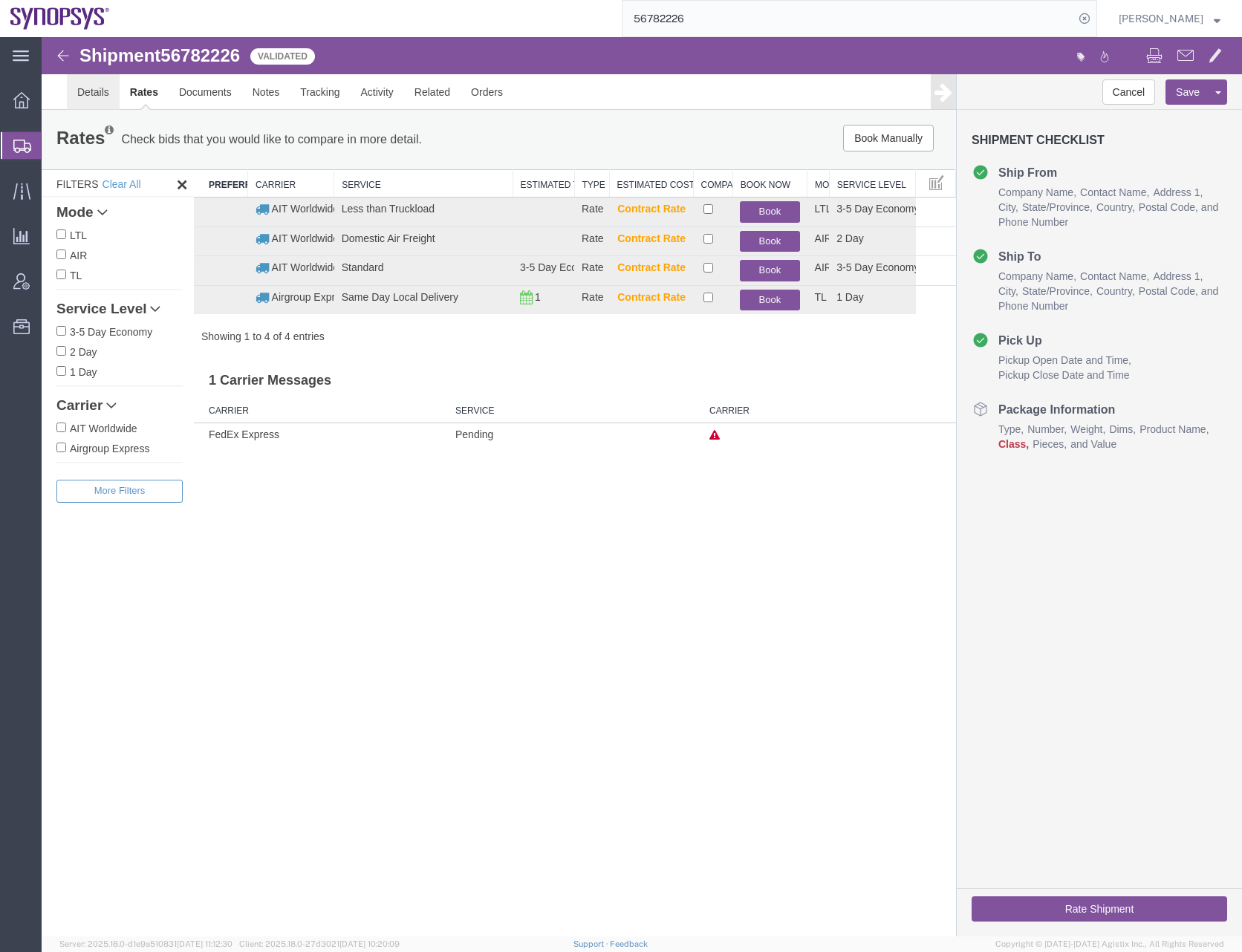
click at [92, 89] on link "Details" at bounding box center [93, 92] width 52 height 36
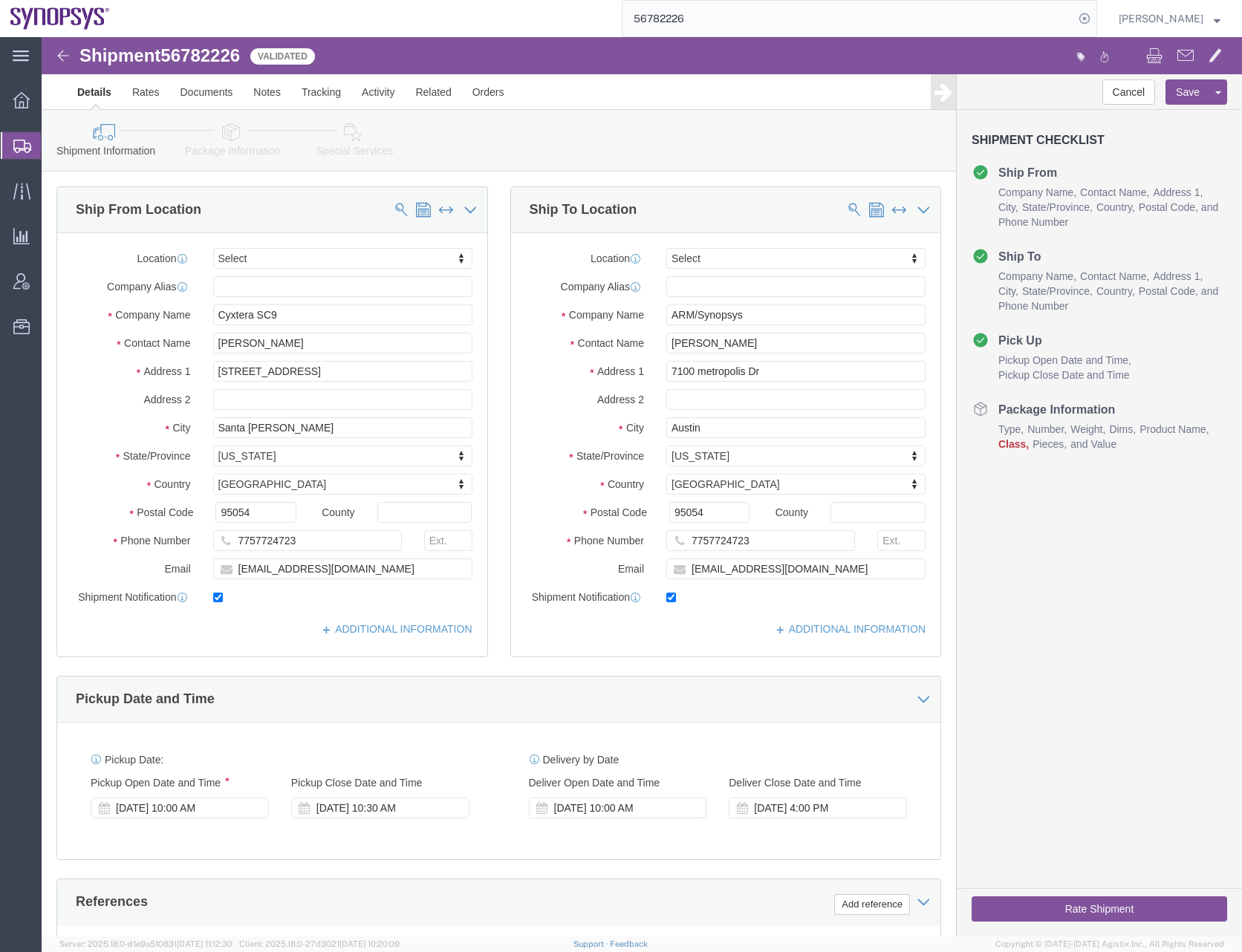
click icon
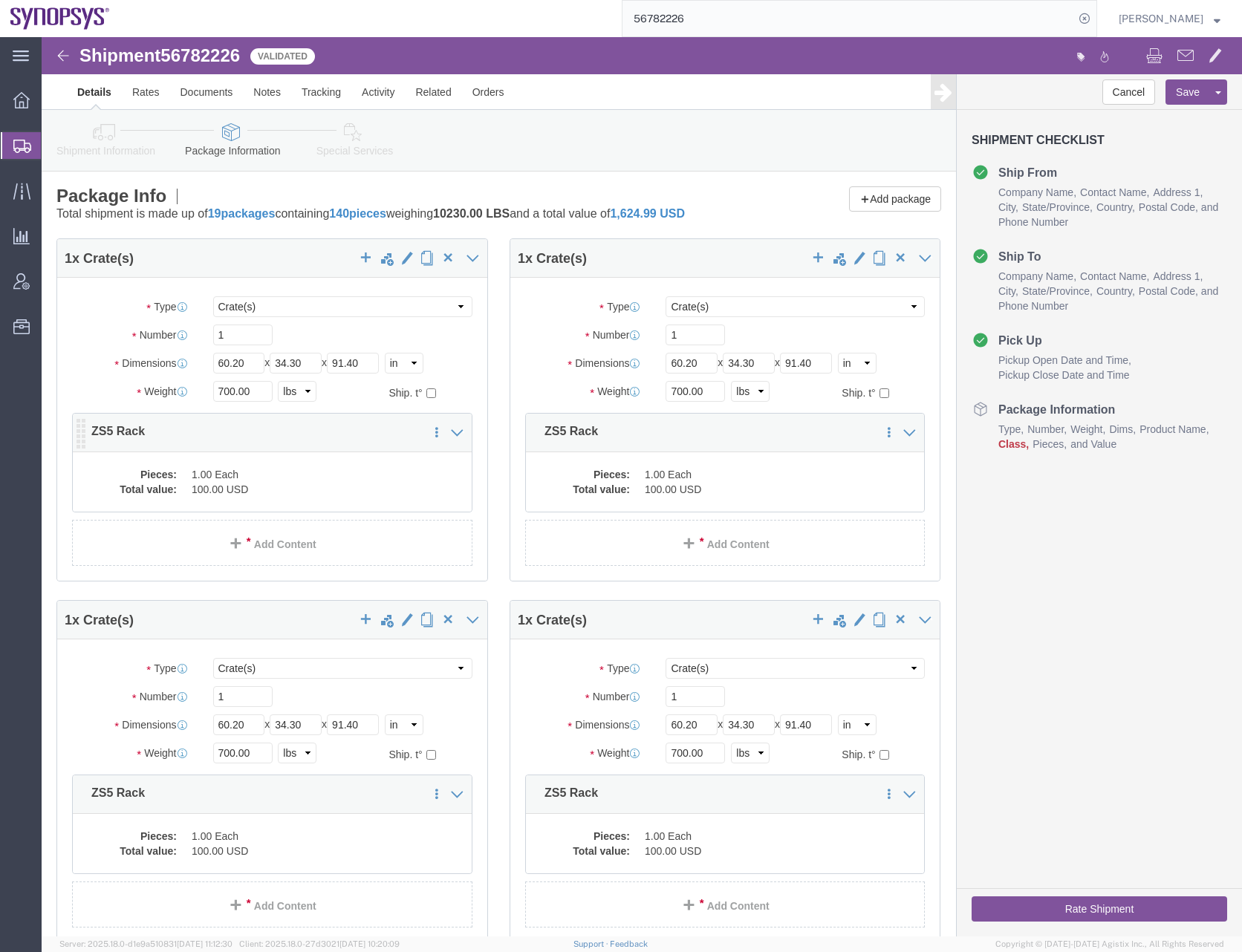
click dd "100.00 USD"
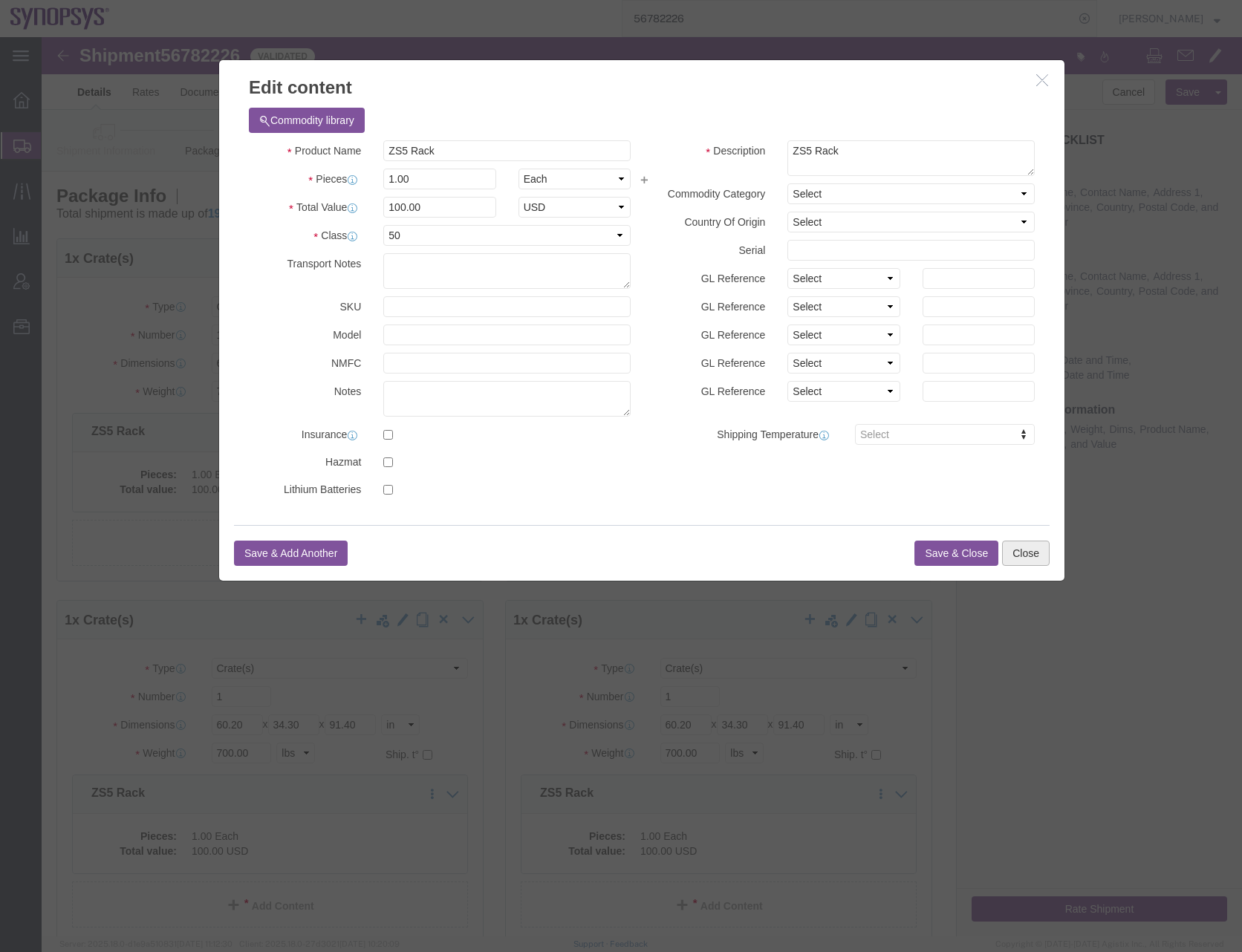
click button "Close"
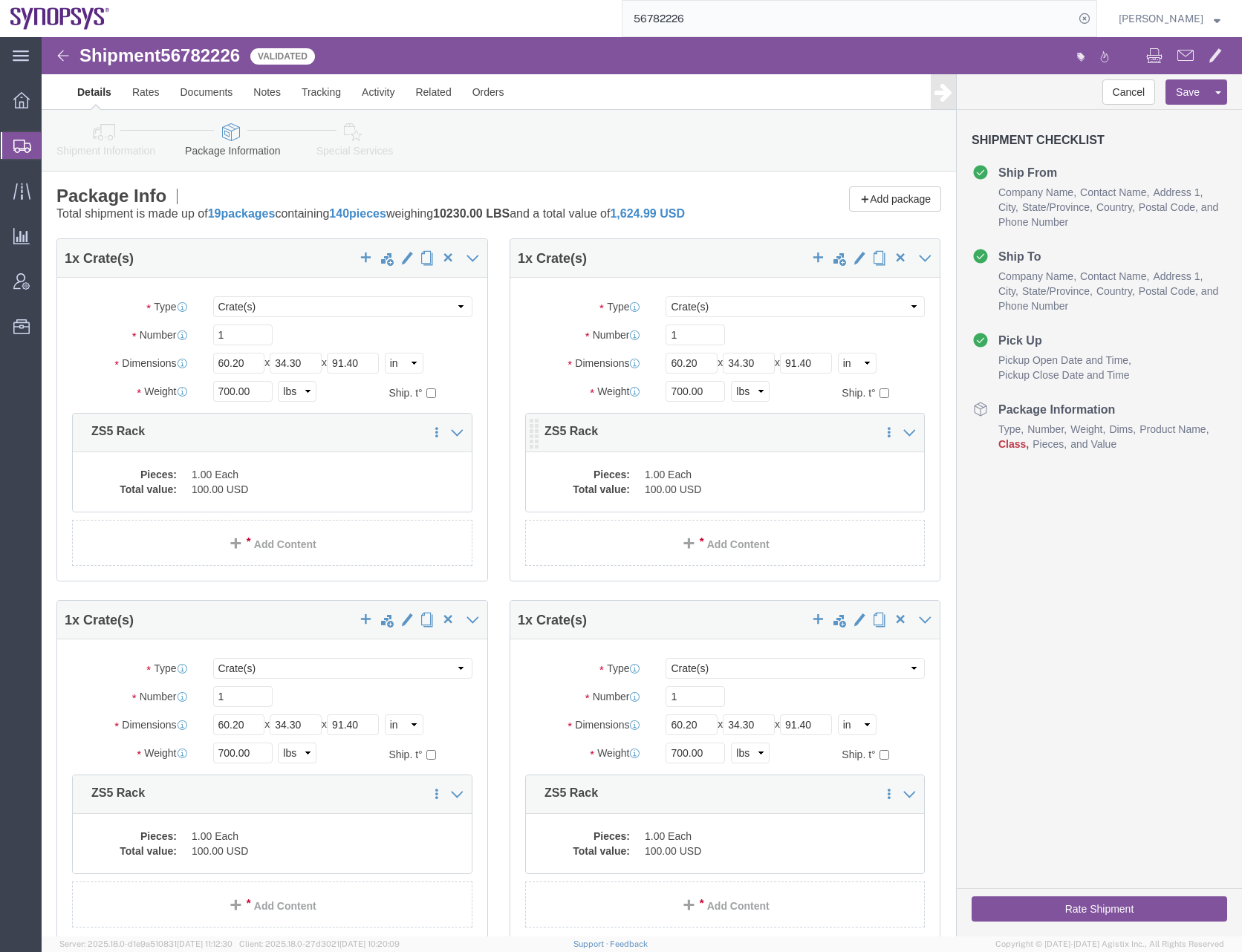
click dd "100.00 USD"
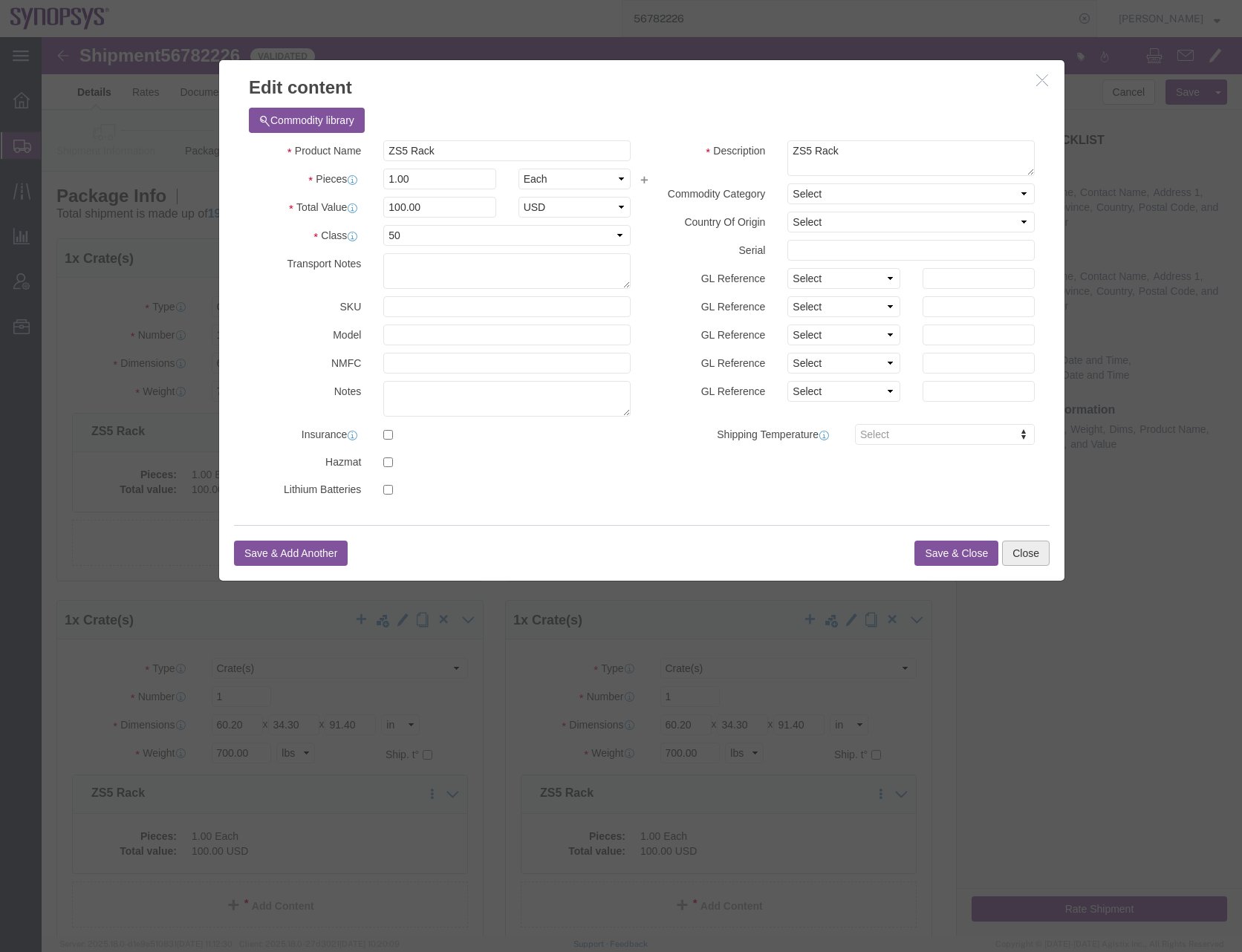
click button "Close"
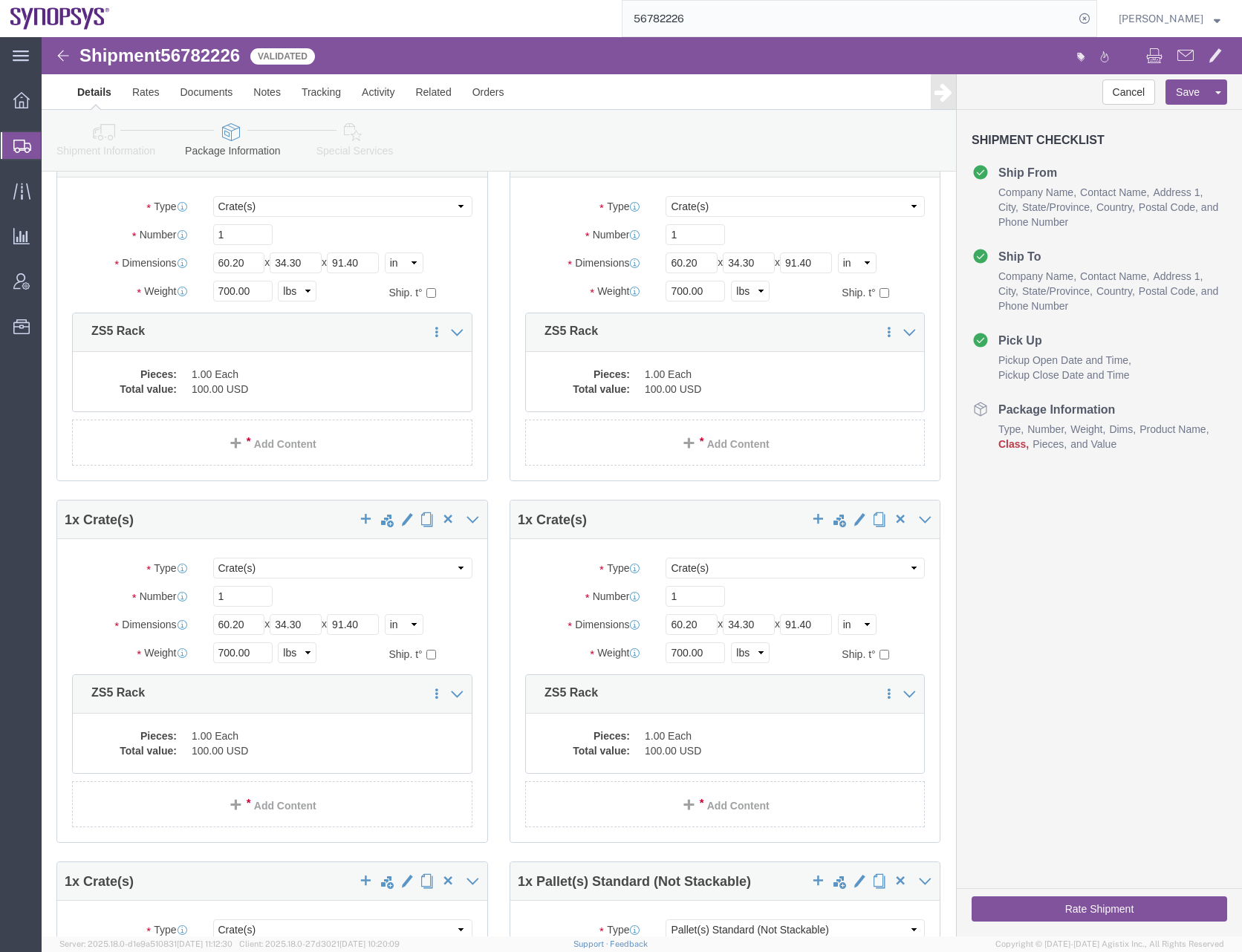
scroll to position [297, 0]
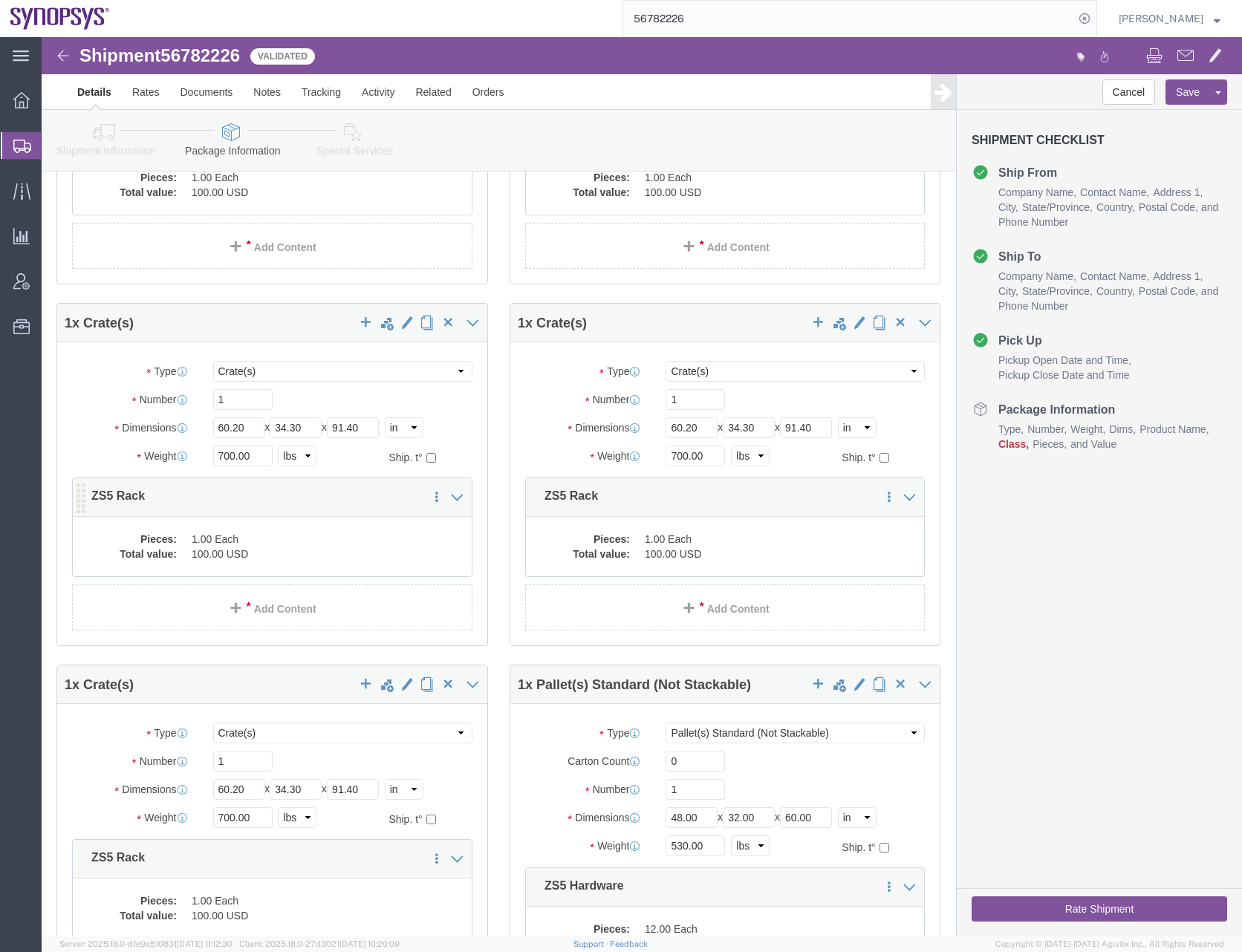
click dd "100.00 USD"
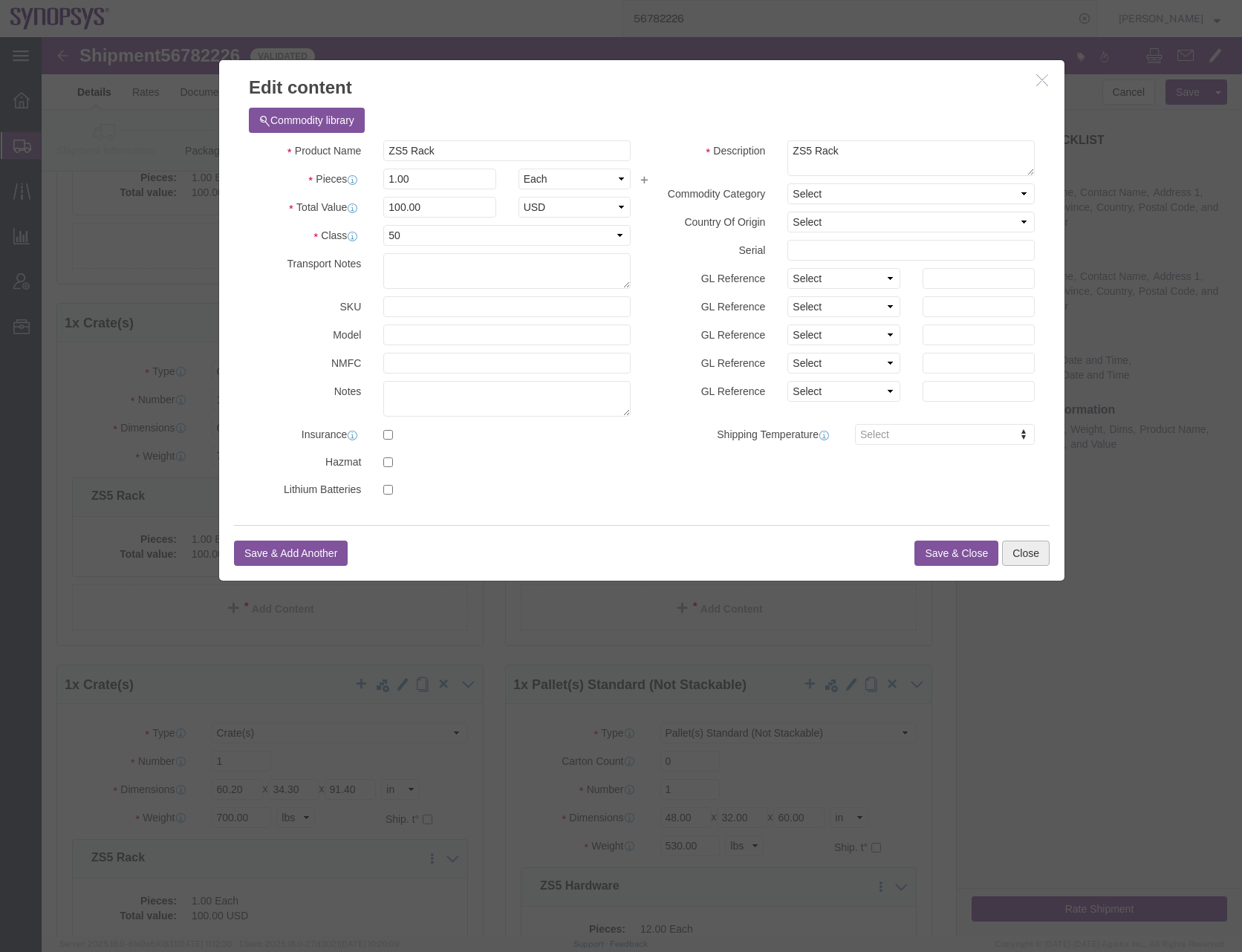
click button "Close"
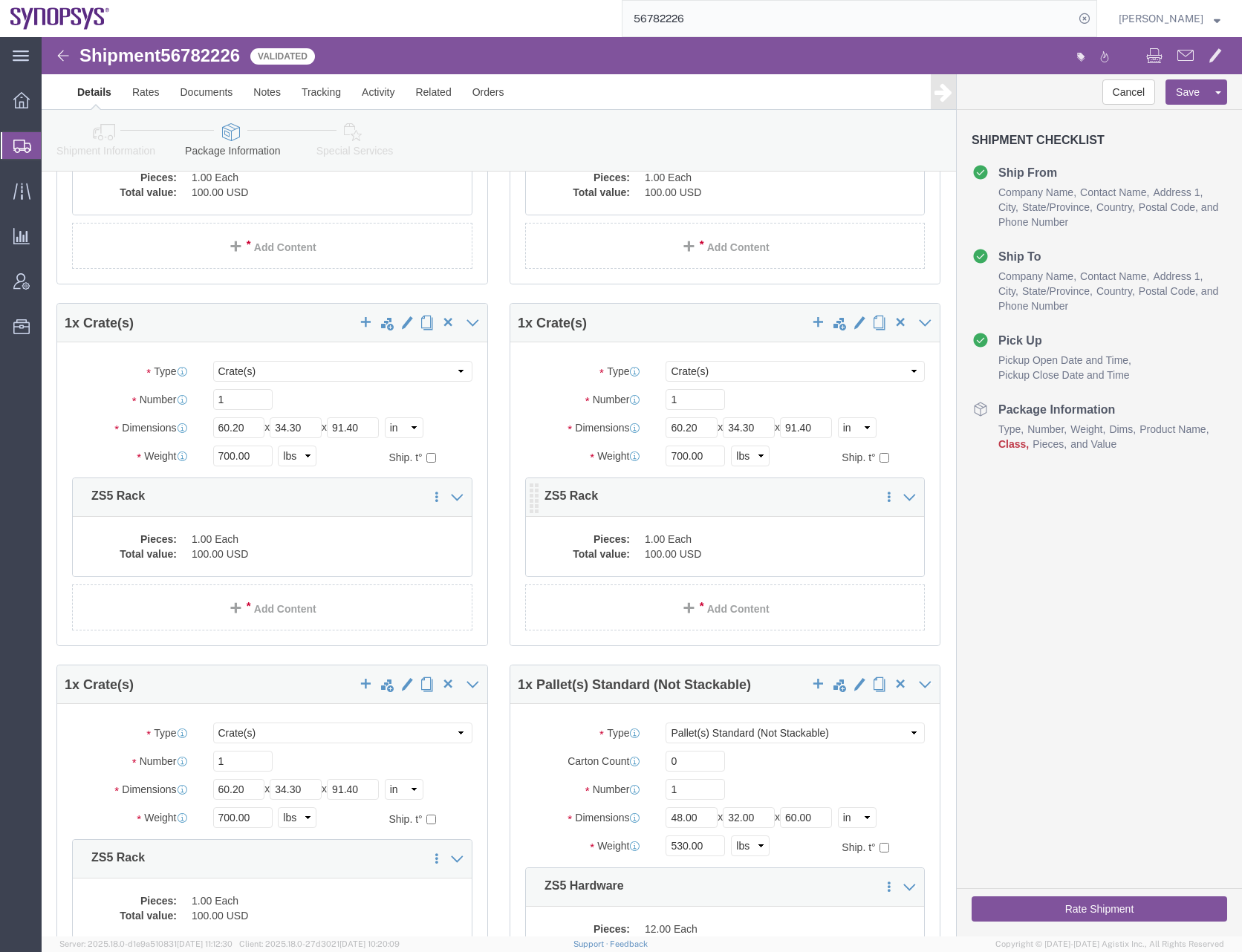
click dd "100.00 USD"
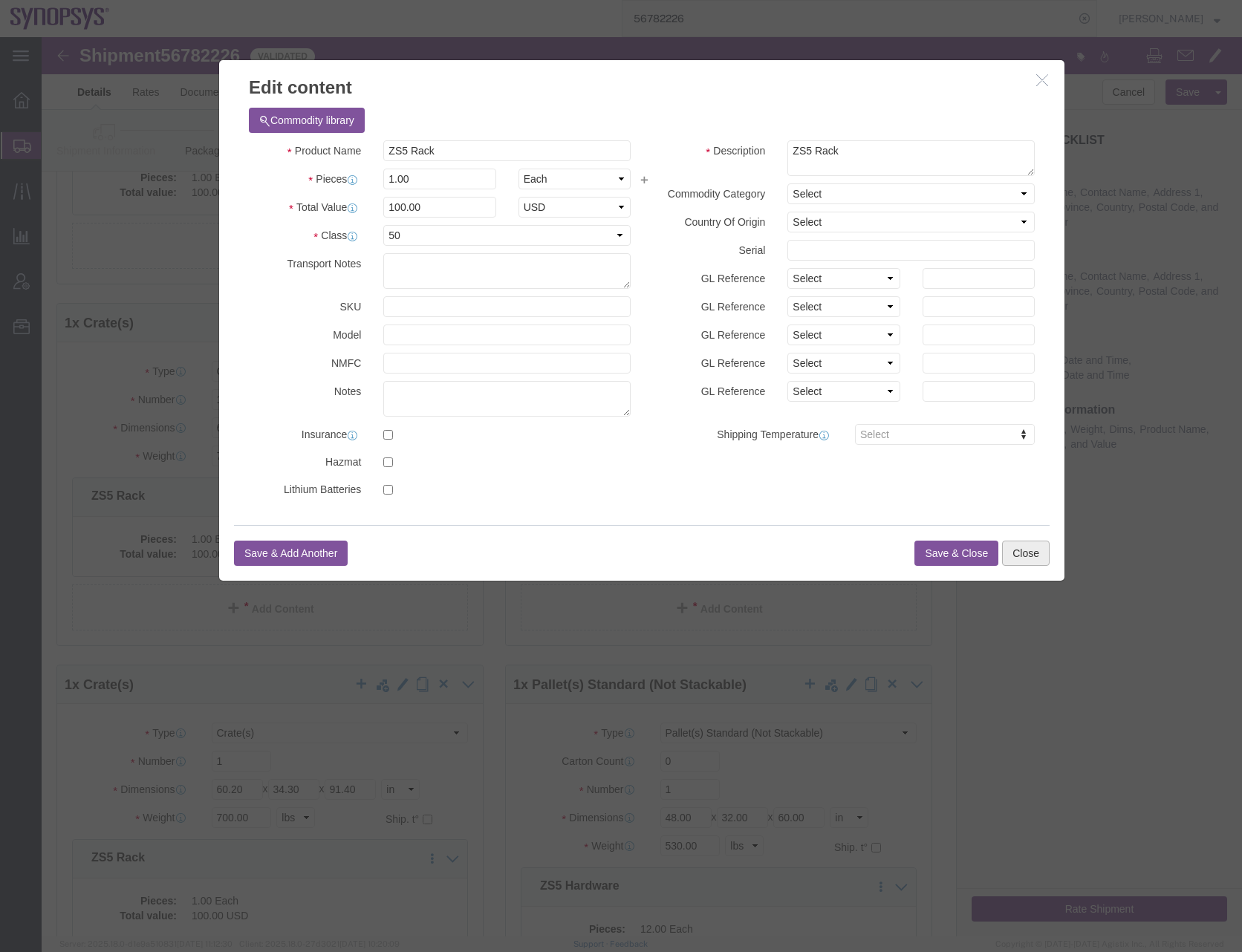
click button "Close"
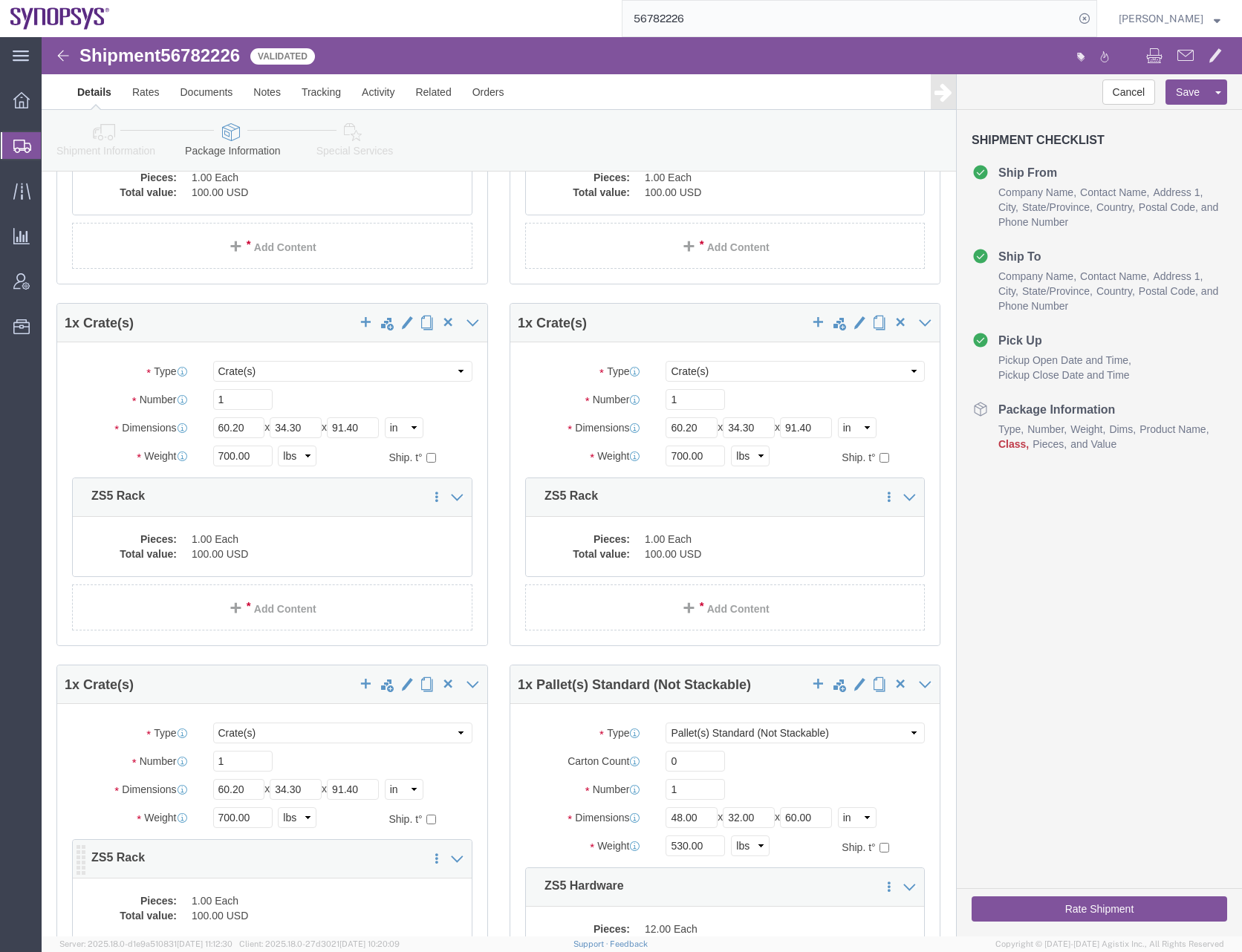
click div "Pieces: 1.00 Each Total value: 100.00 USD"
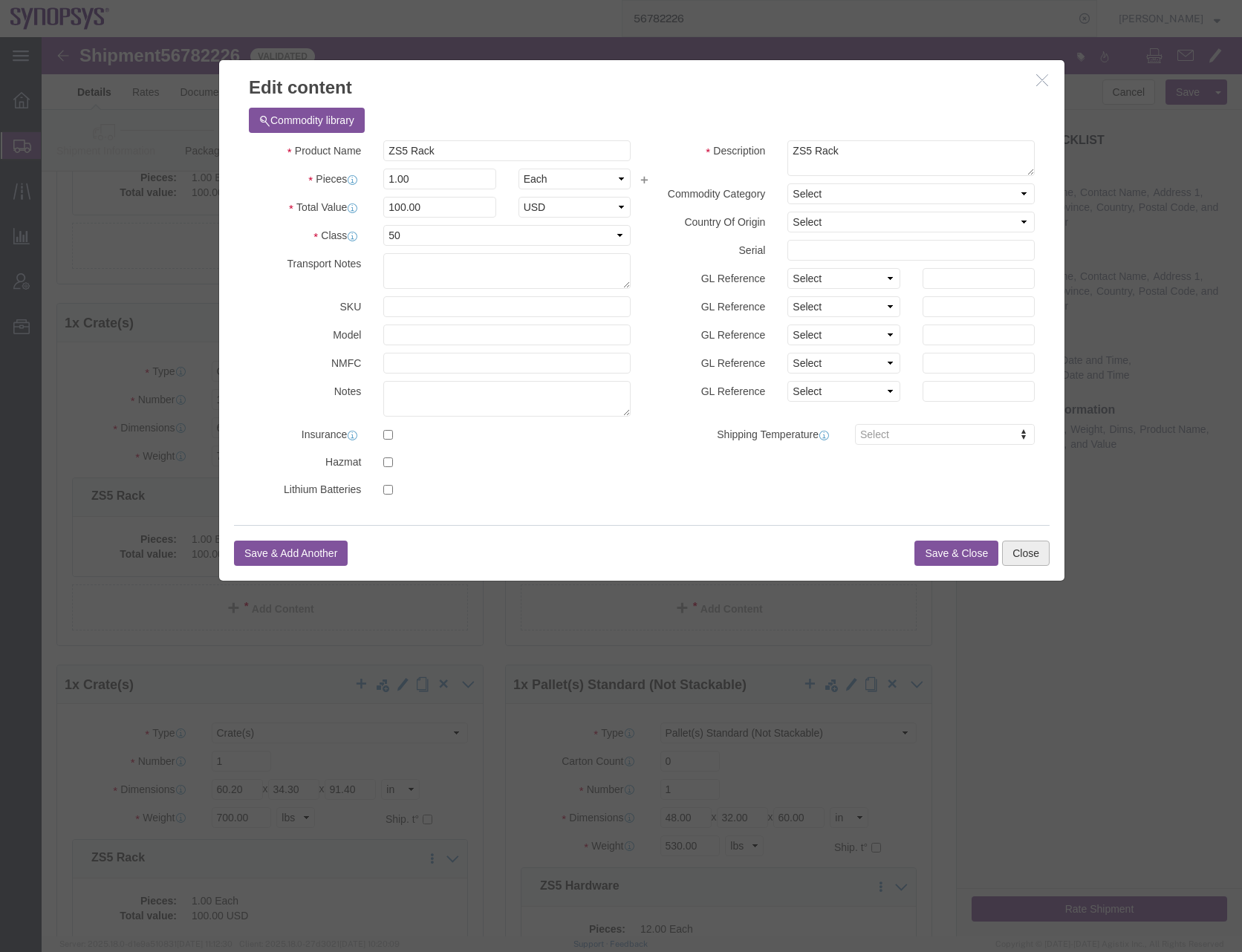
click button "Close"
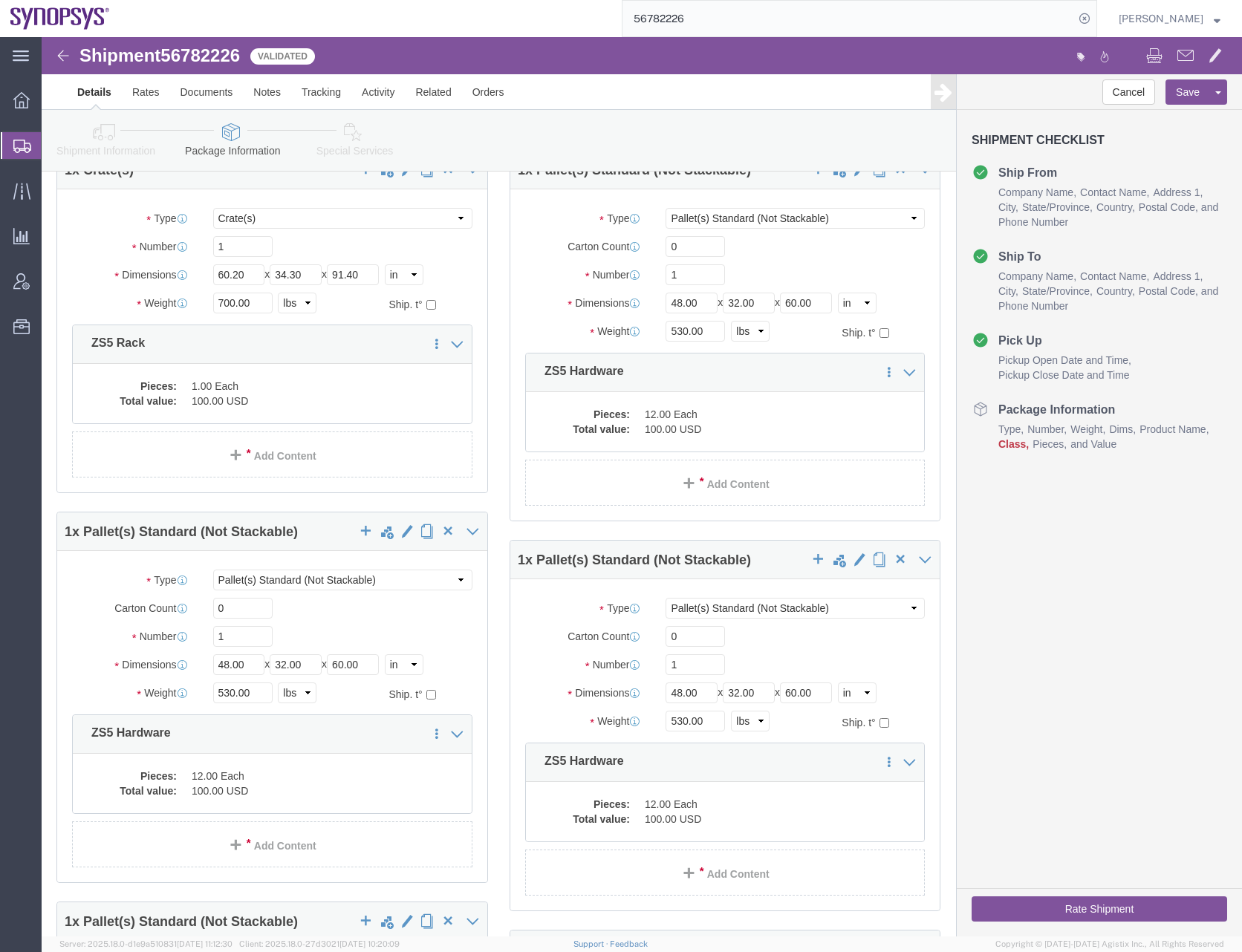
scroll to position [817, 0]
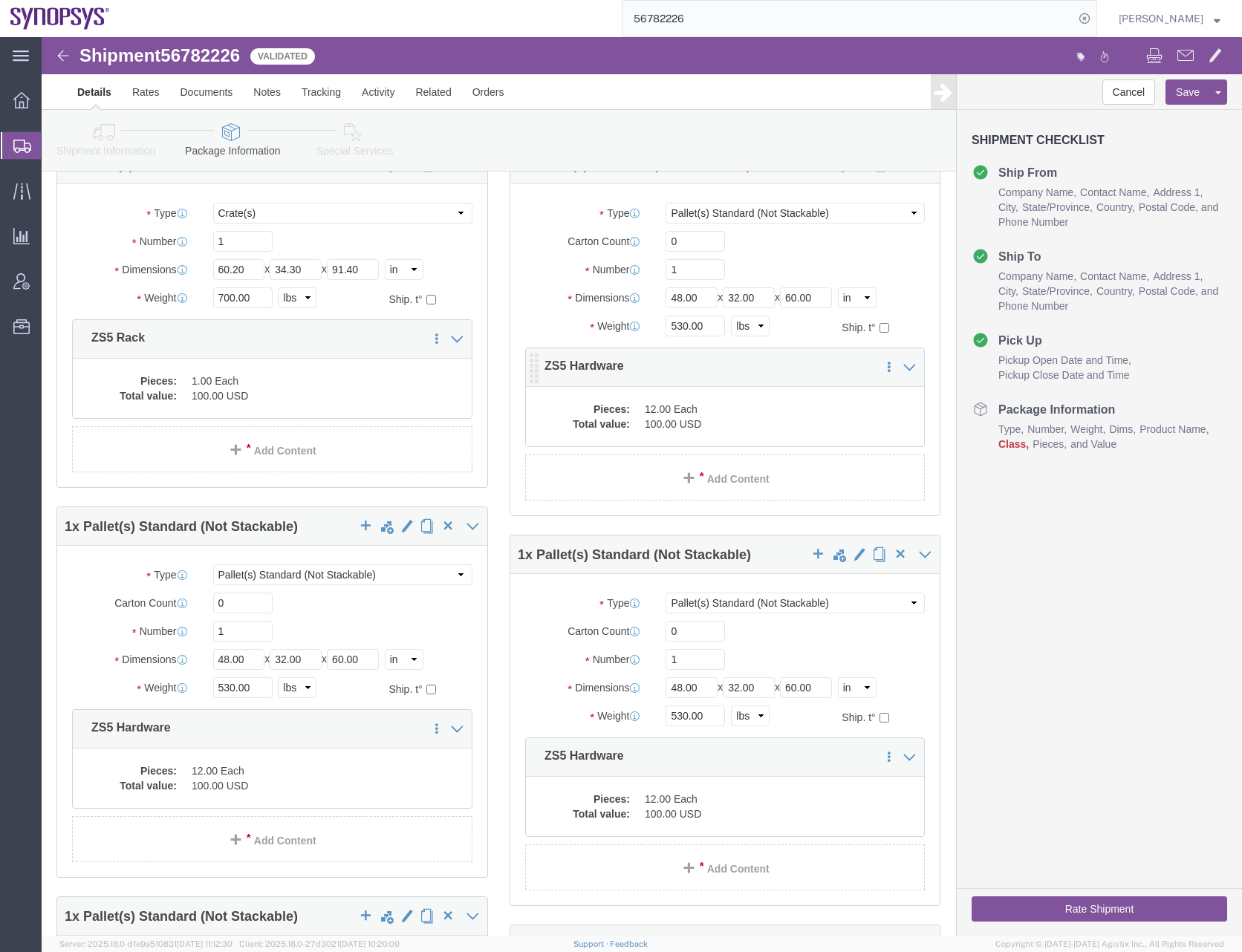
click dd "100.00 USD"
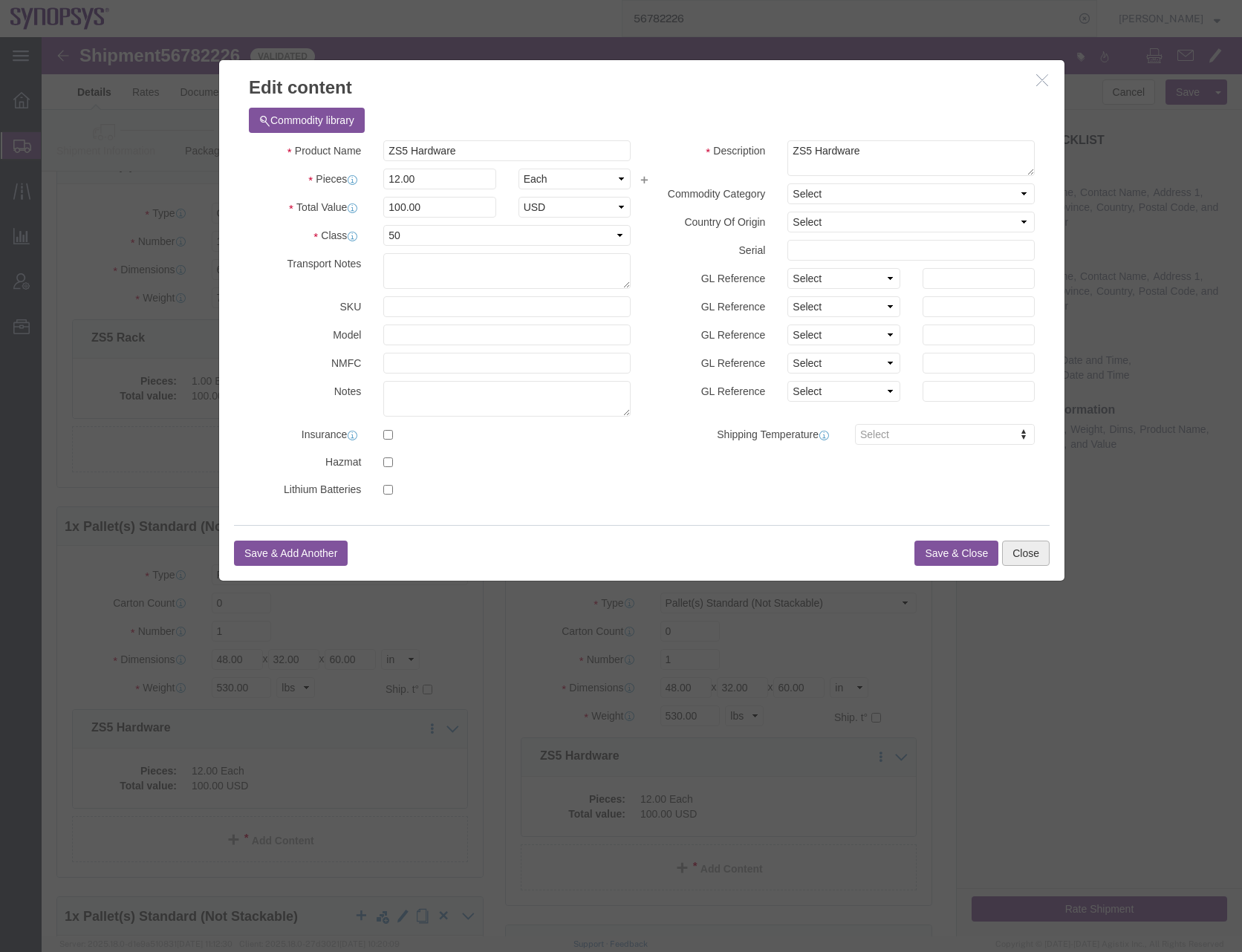
click button "Close"
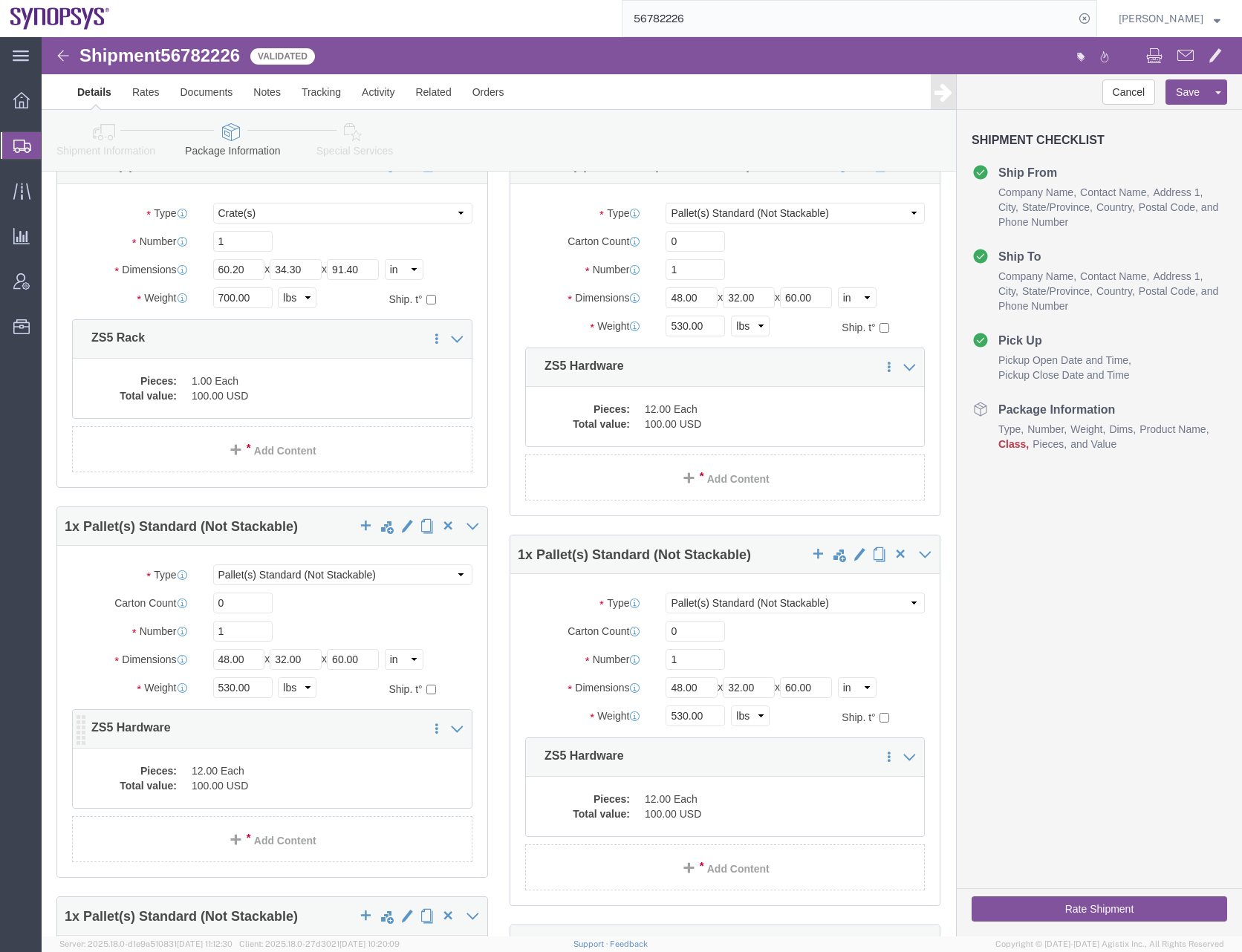
click dd "100.00 USD"
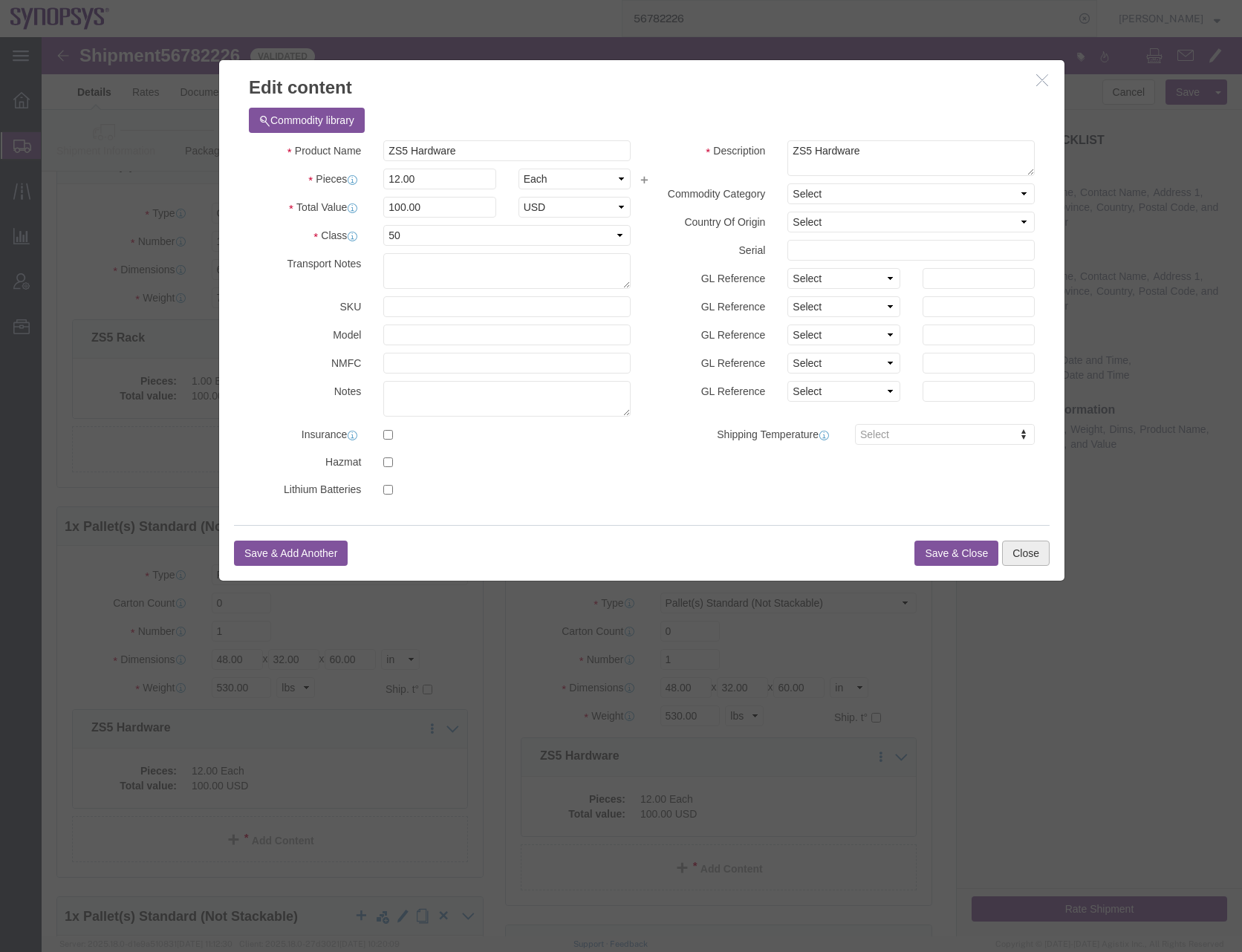
click button "Close"
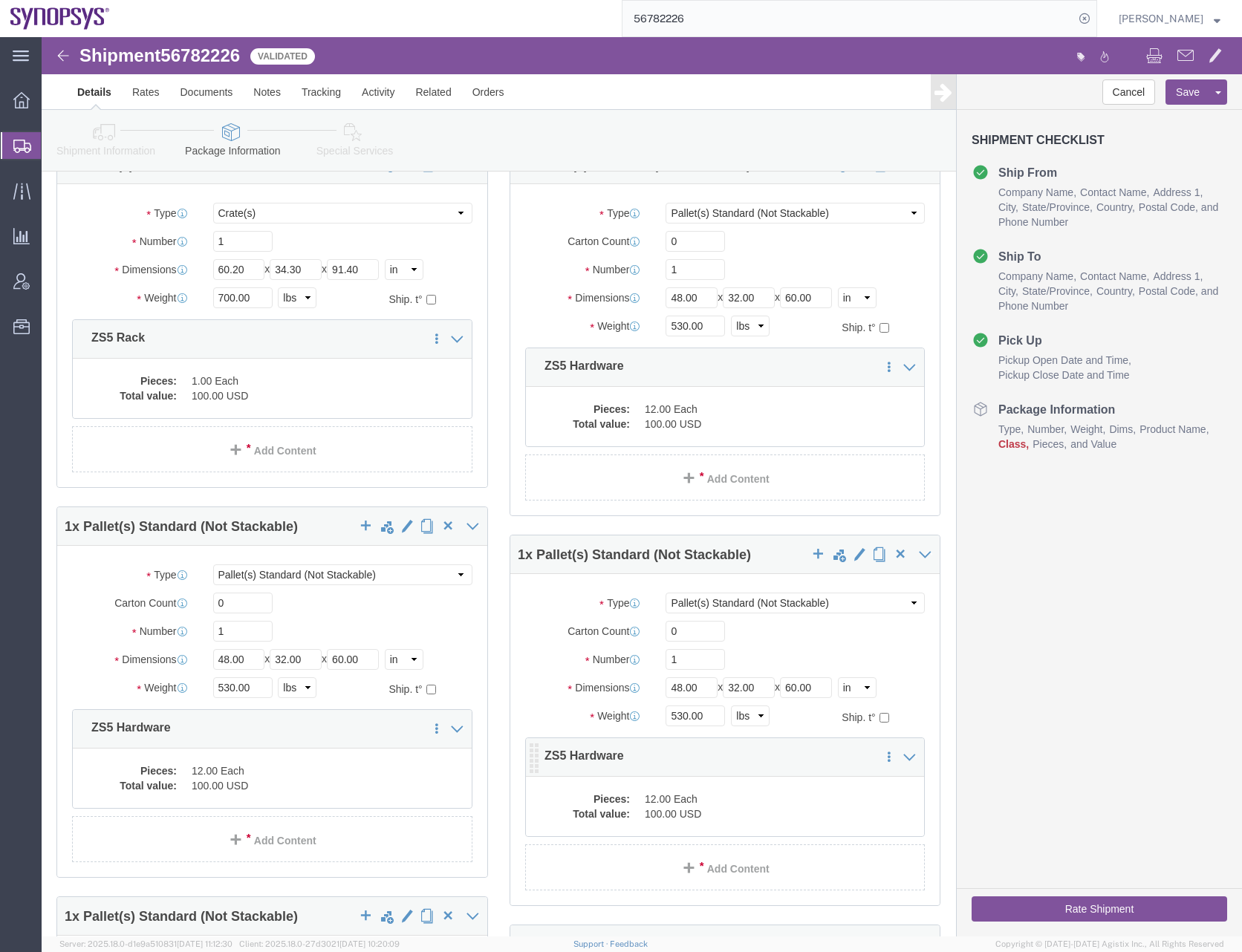
click dd "12.00 Each"
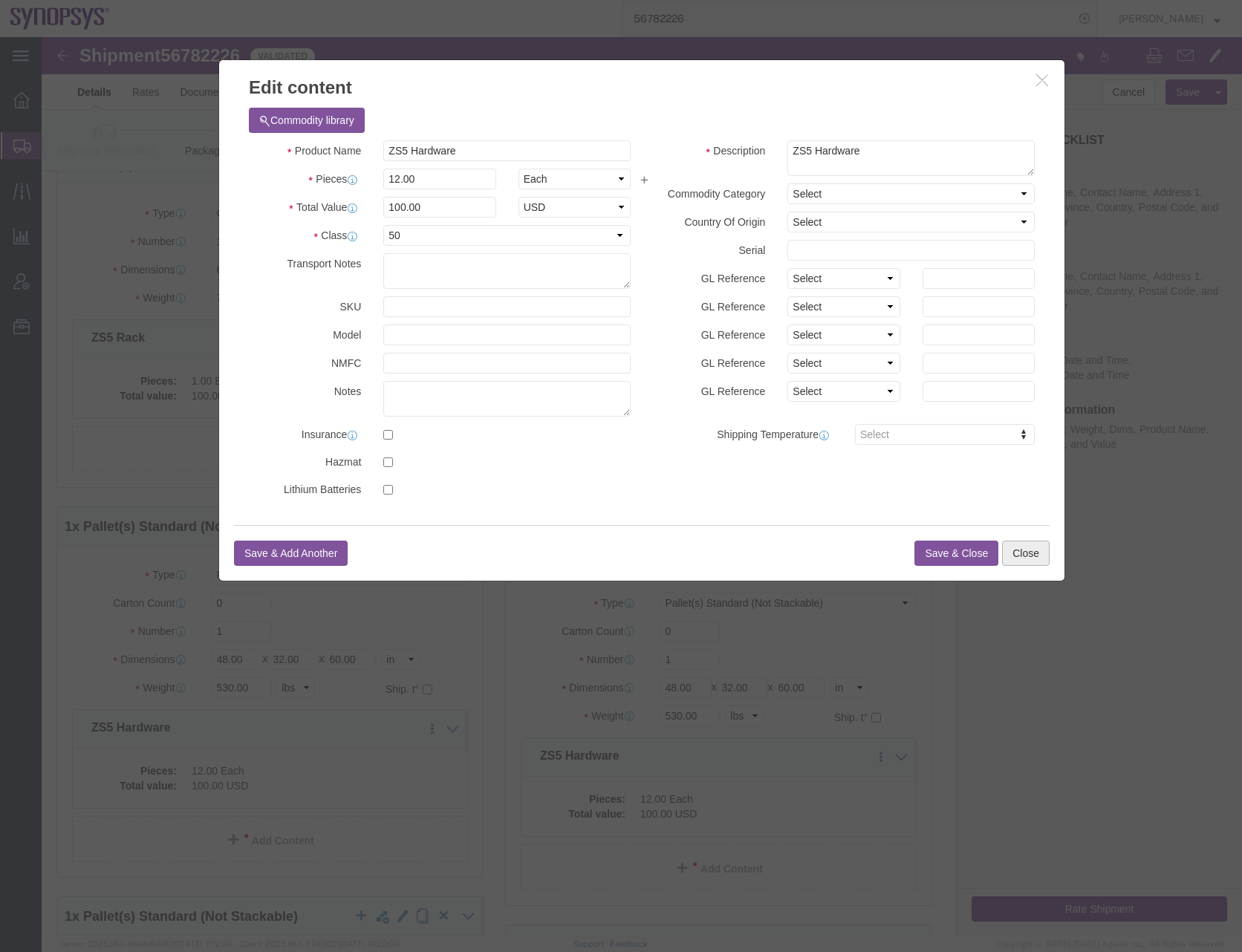
click button "Close"
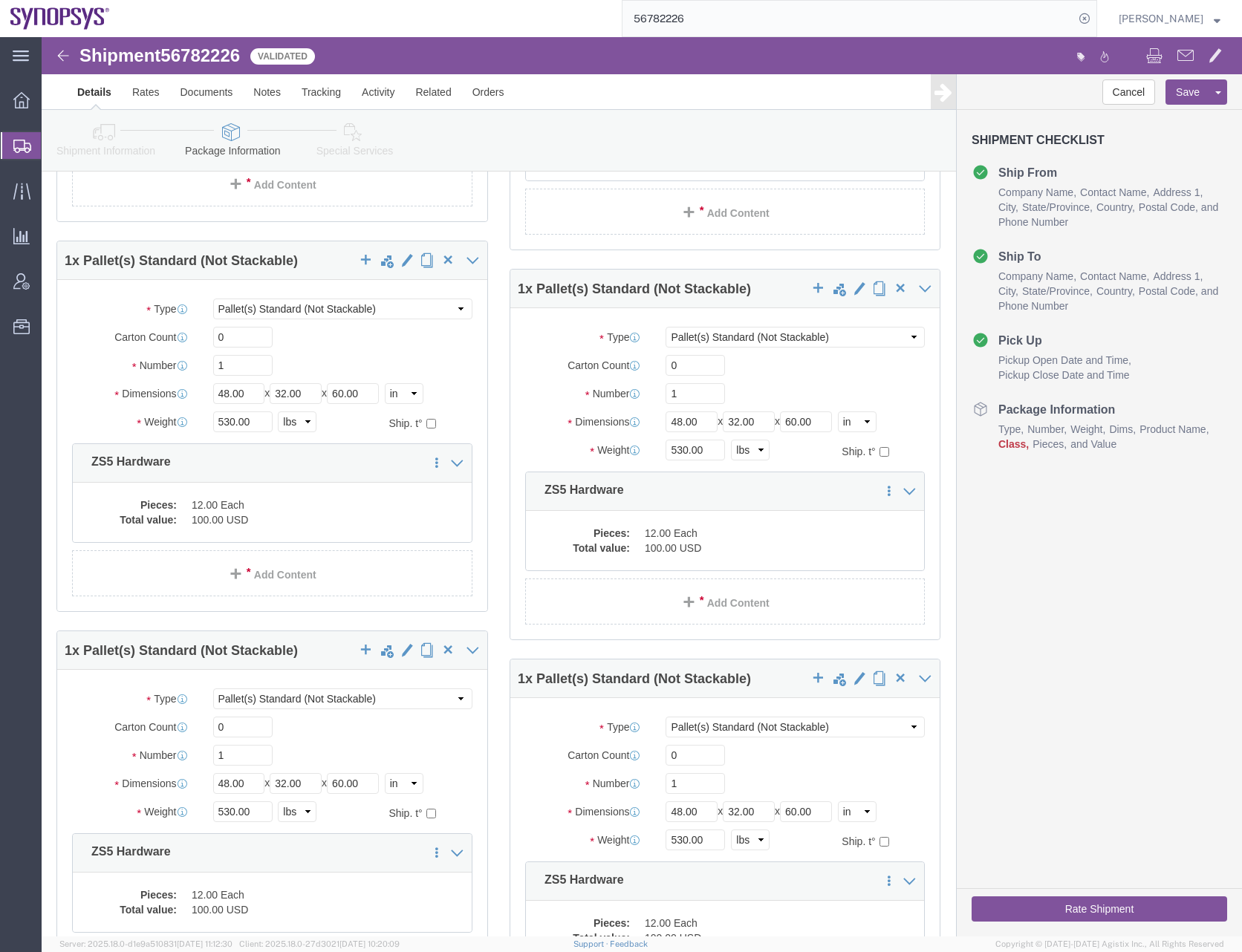
scroll to position [1485, 0]
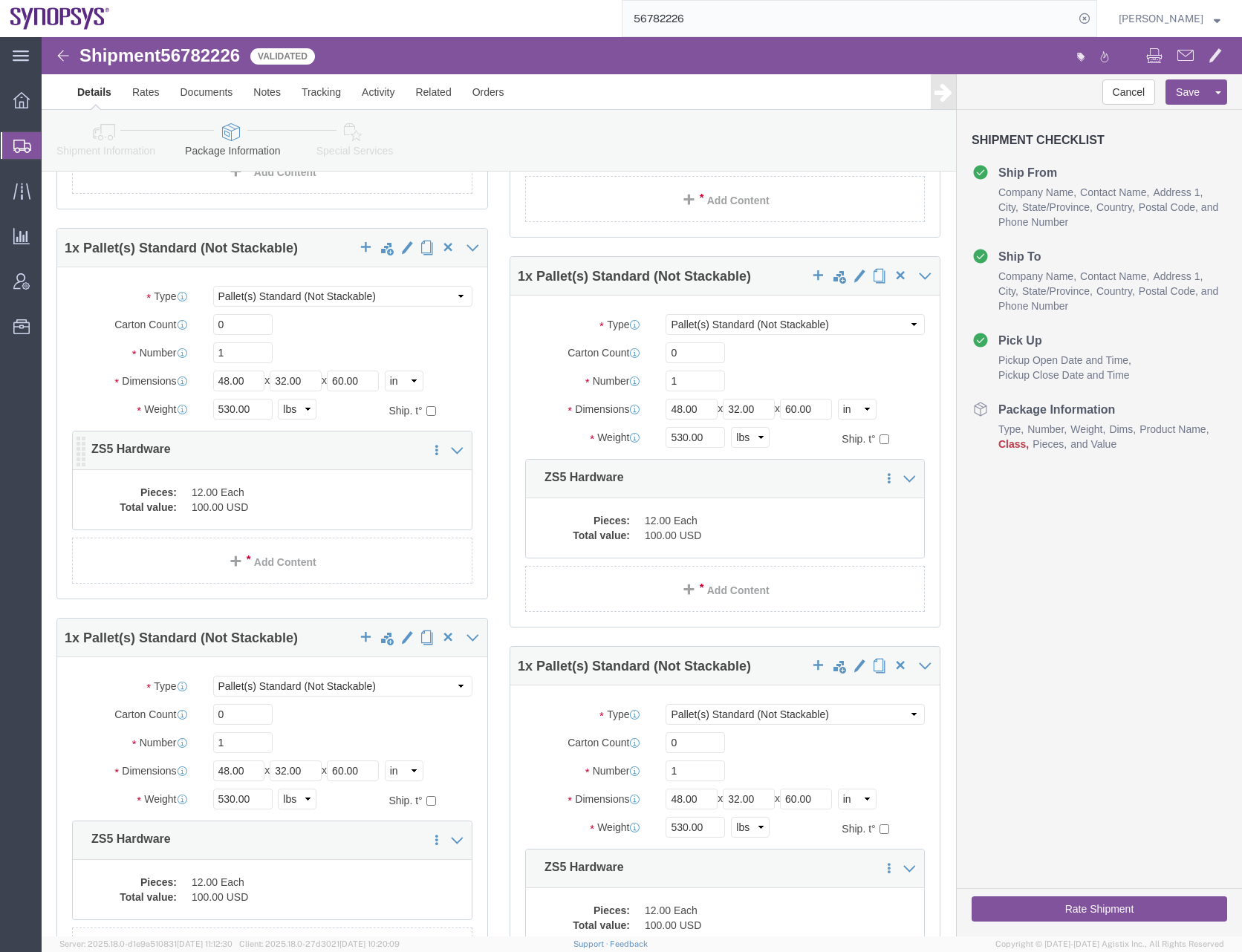
click dd "100.00 USD"
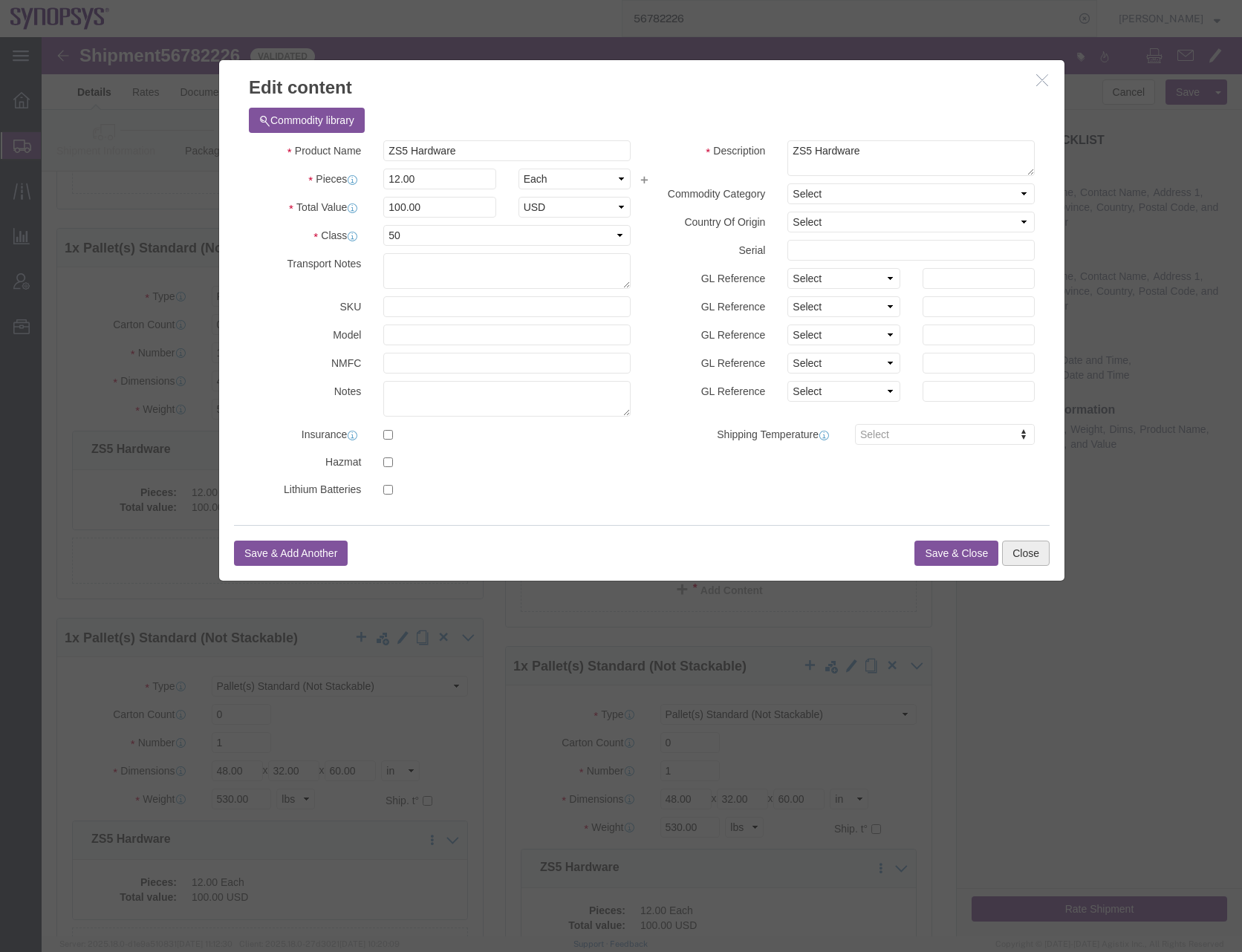
click button "Close"
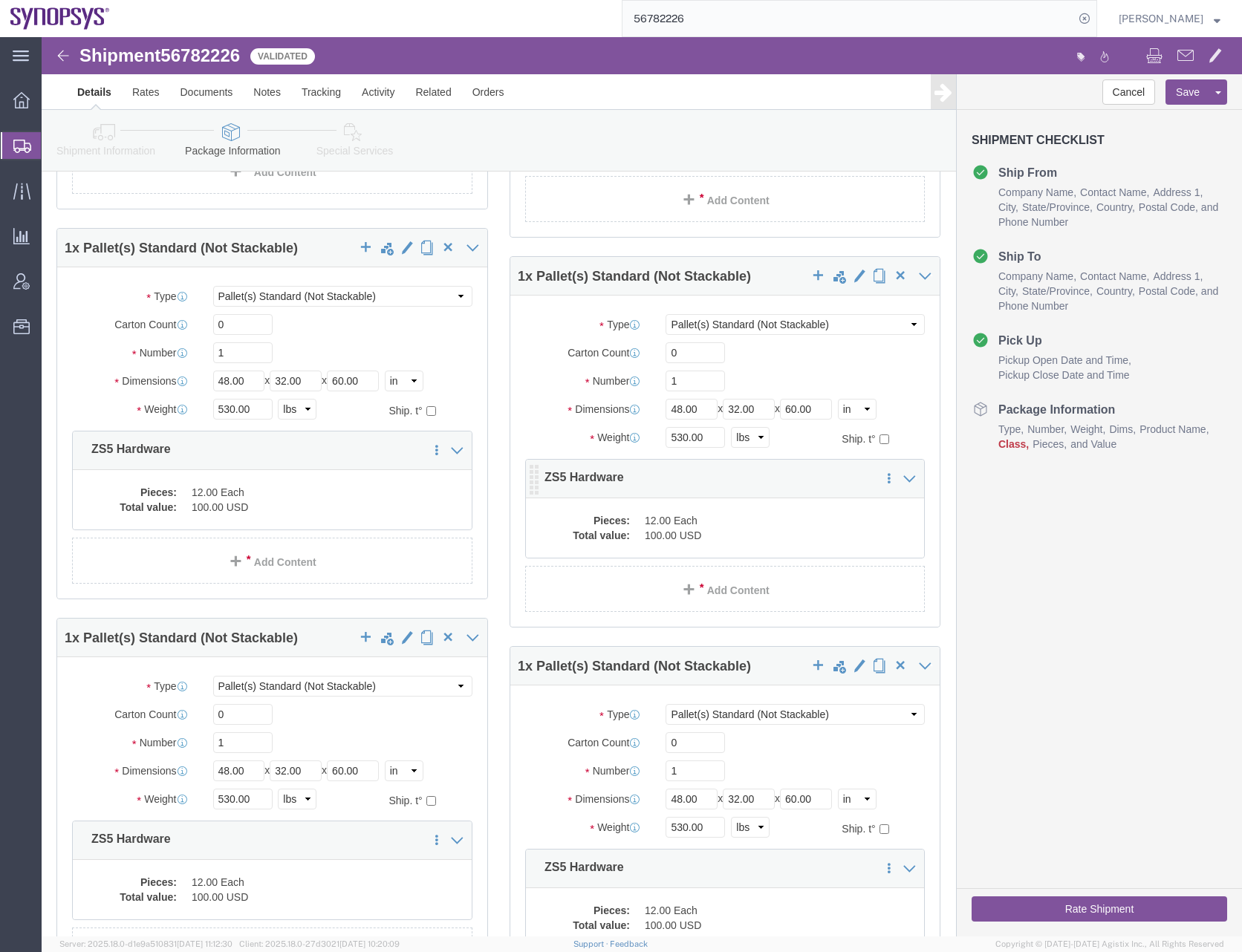
click dd "100.00 USD"
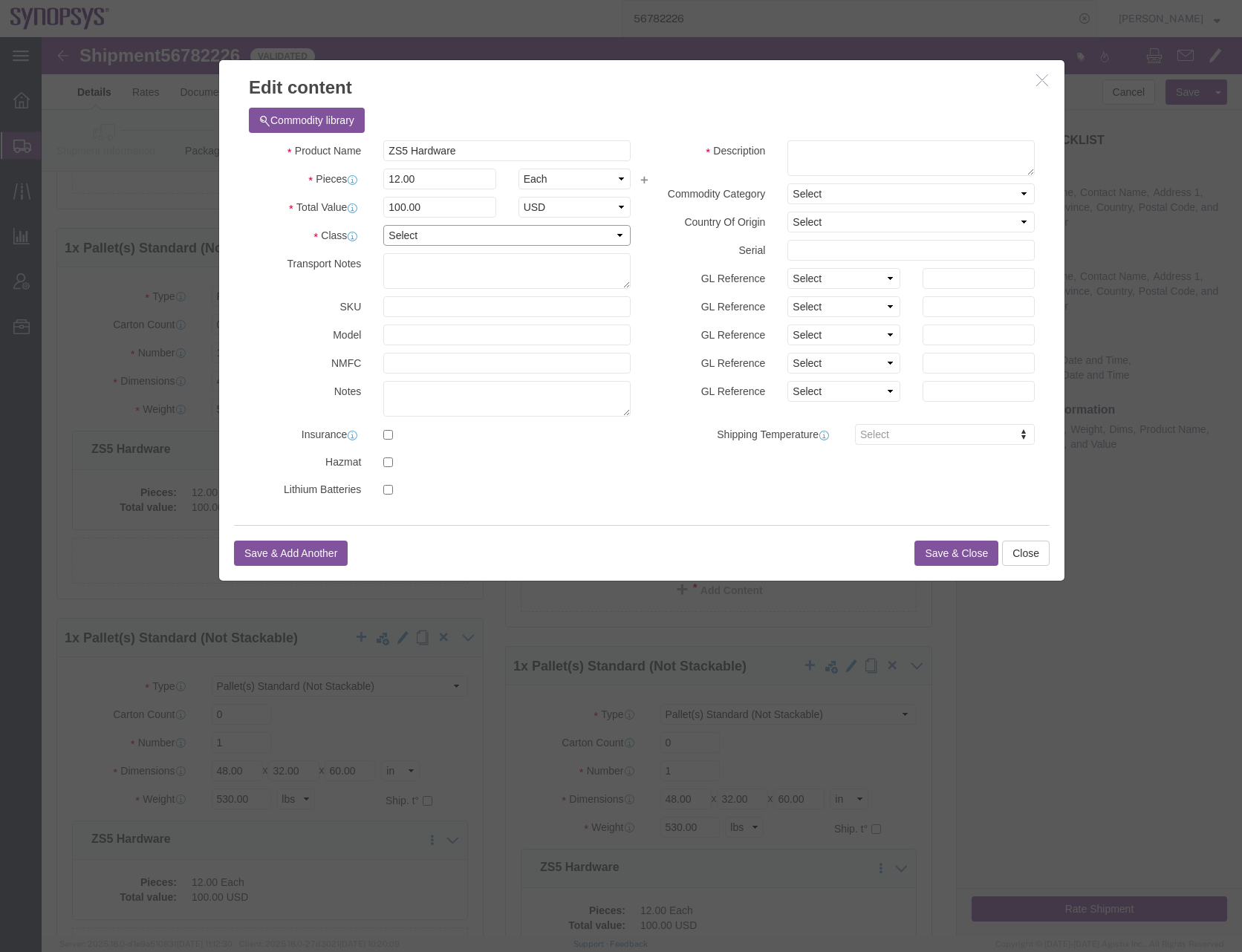
click select "Select 50 55 60 65 70 85 92.5 100 125 175 250 300 400"
select select "50"
click select "Select 50 55 60 65 70 85 92.5 100 125 175 250 300 400"
drag, startPoint x: 412, startPoint y: 111, endPoint x: 291, endPoint y: 116, distance: 121.1
click div "Product Name ZS5 Hardware"
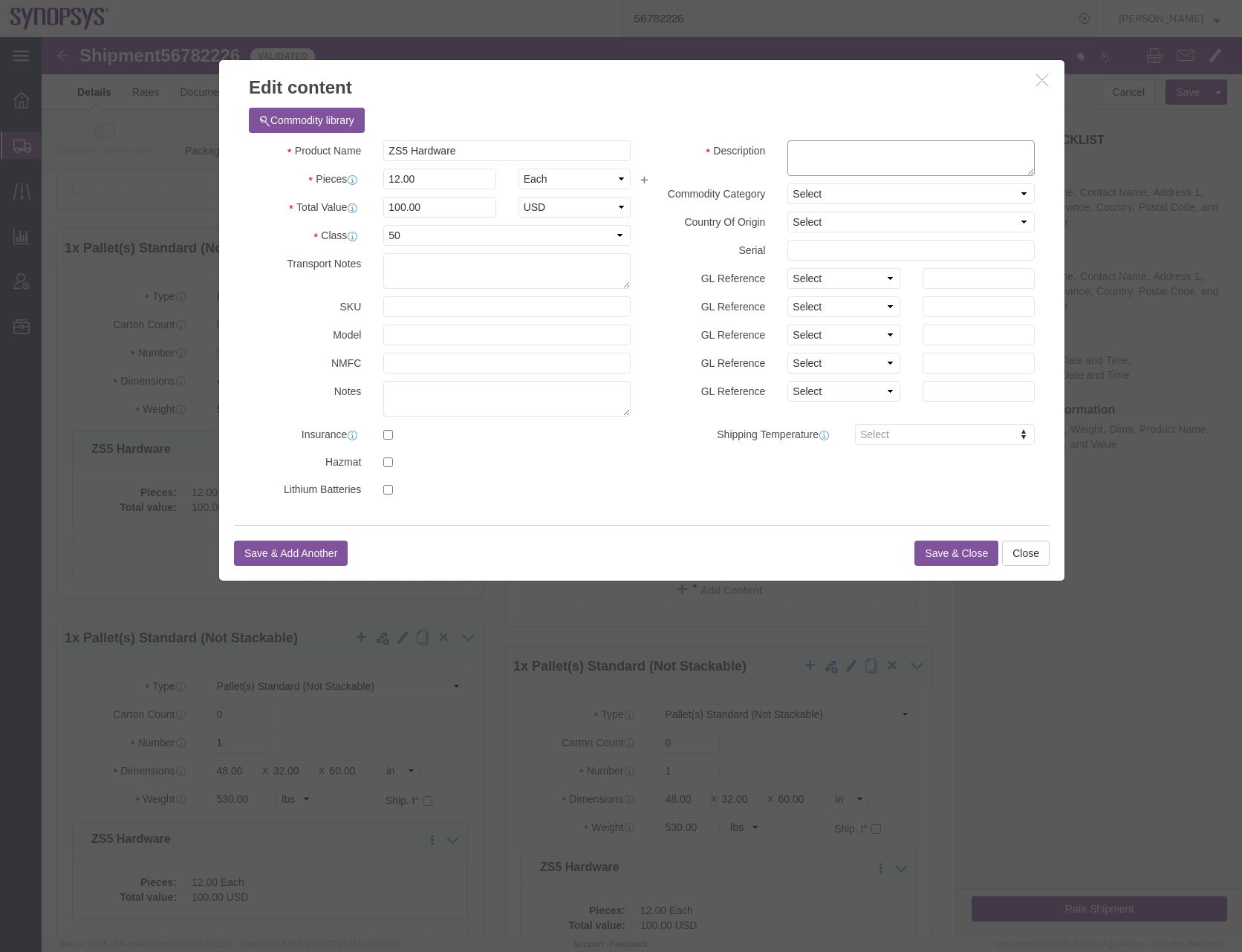
click textarea
paste textarea "ZS5 Hardware"
type textarea "ZS5 Hardware"
click button "Save & Close"
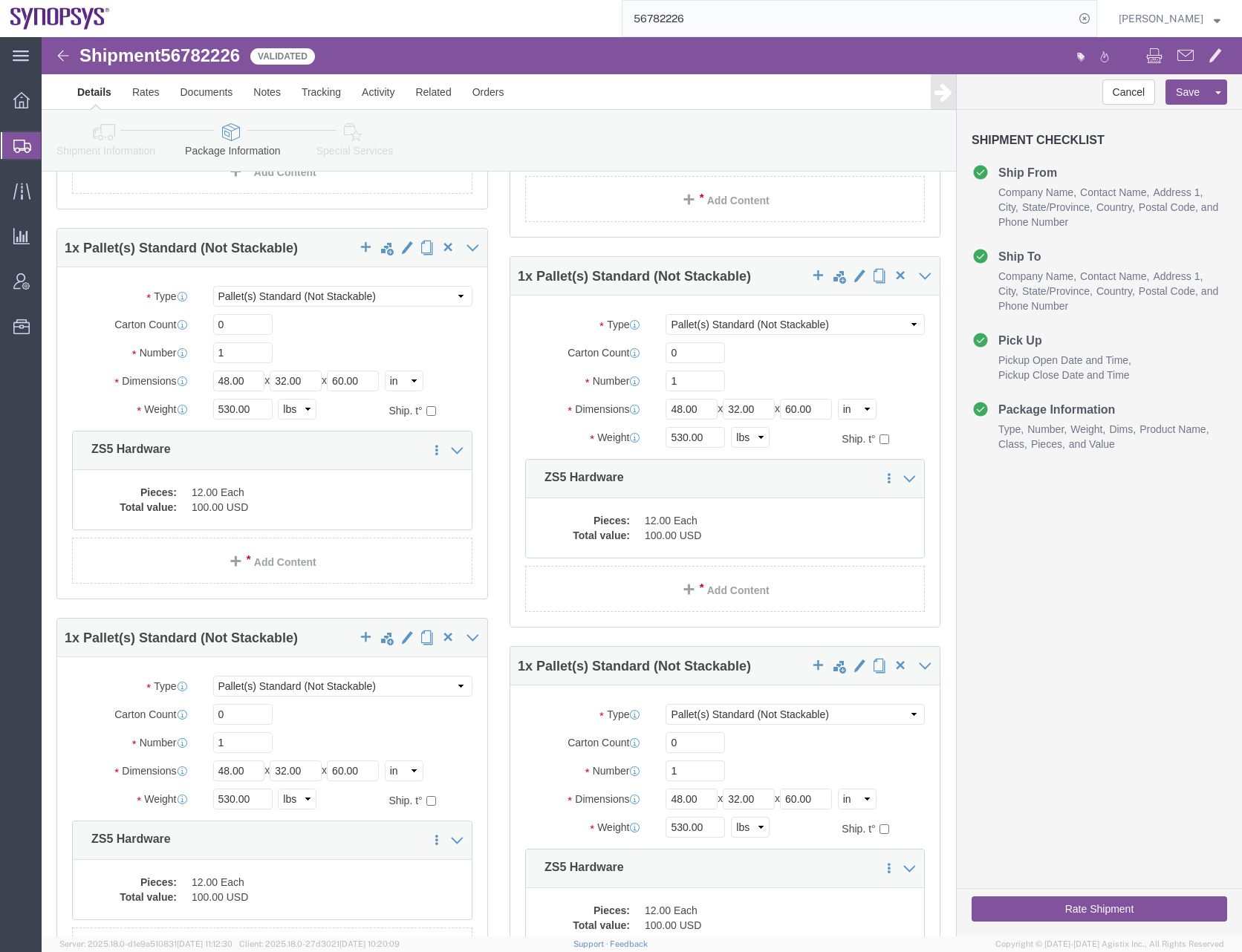
click button "Rate Shipment"
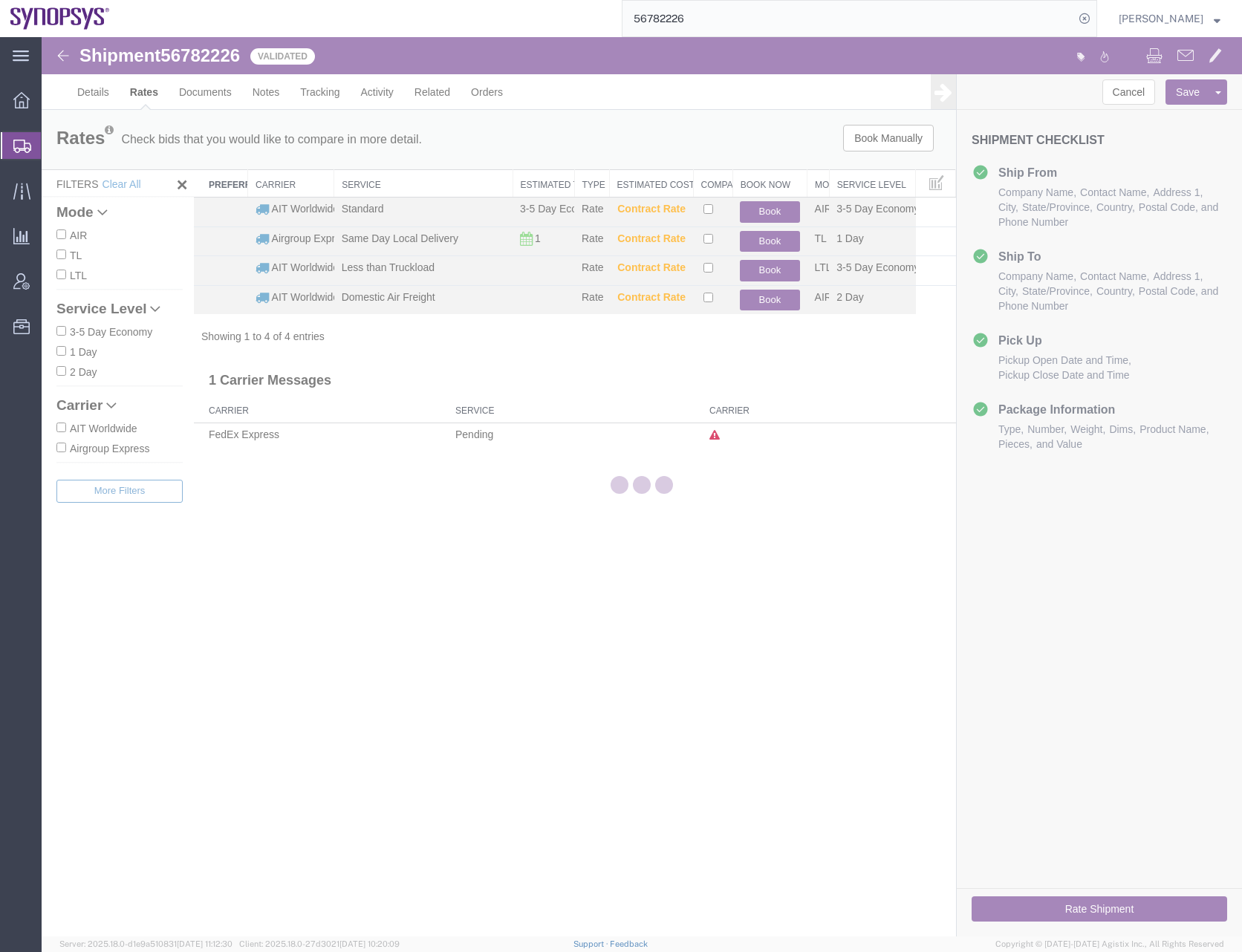
scroll to position [0, 0]
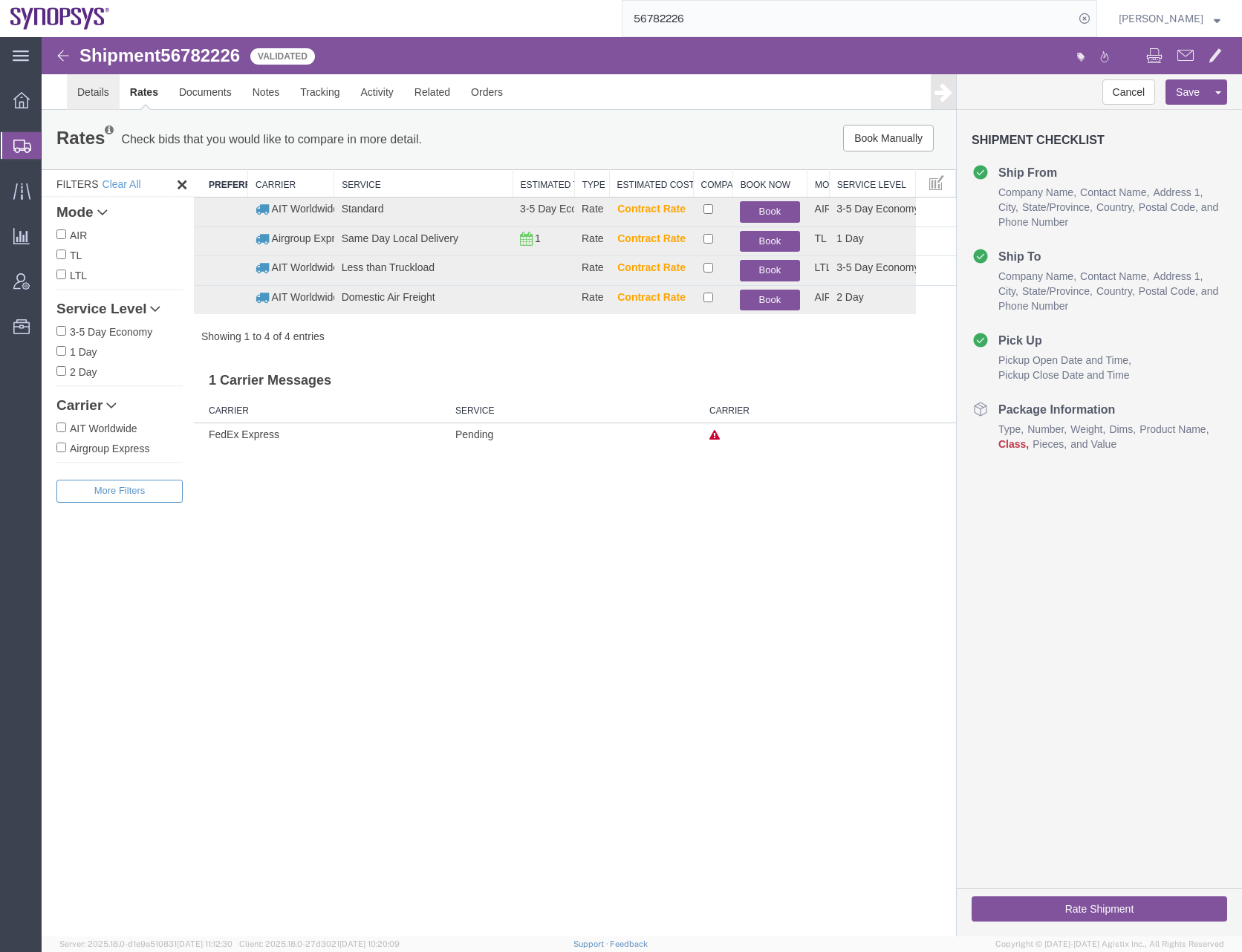
click at [97, 94] on link "Details" at bounding box center [93, 92] width 52 height 36
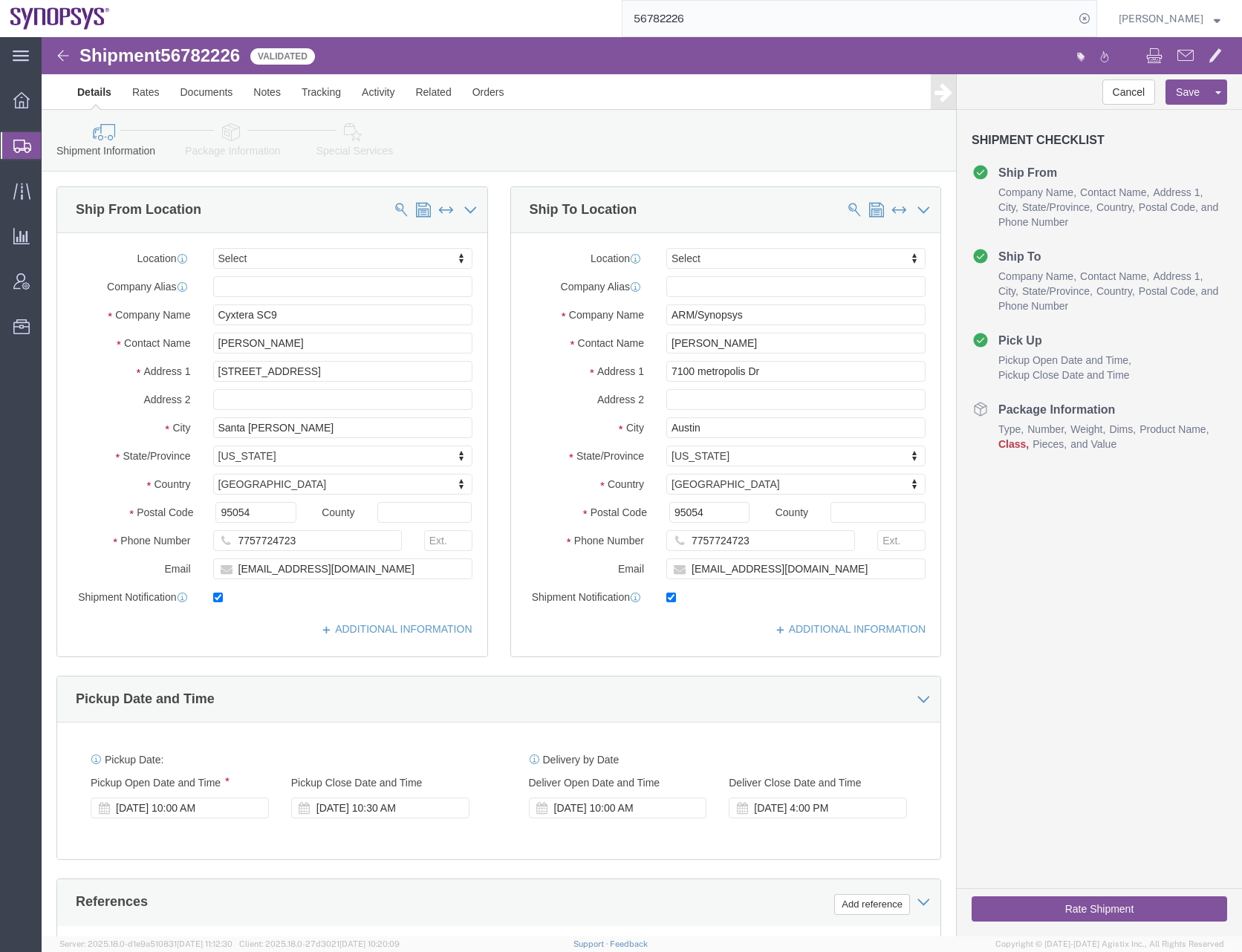
click icon
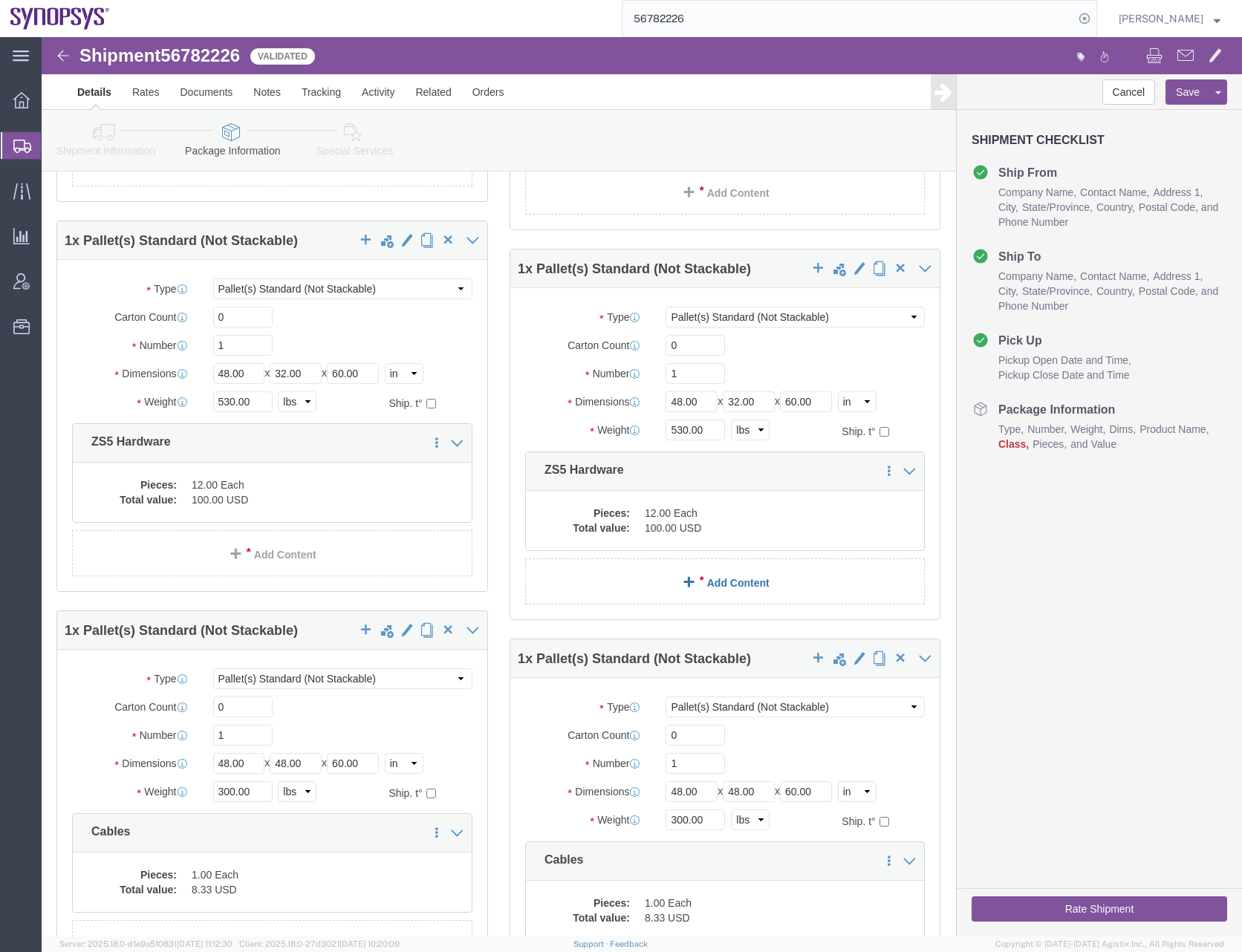
scroll to position [2970, 0]
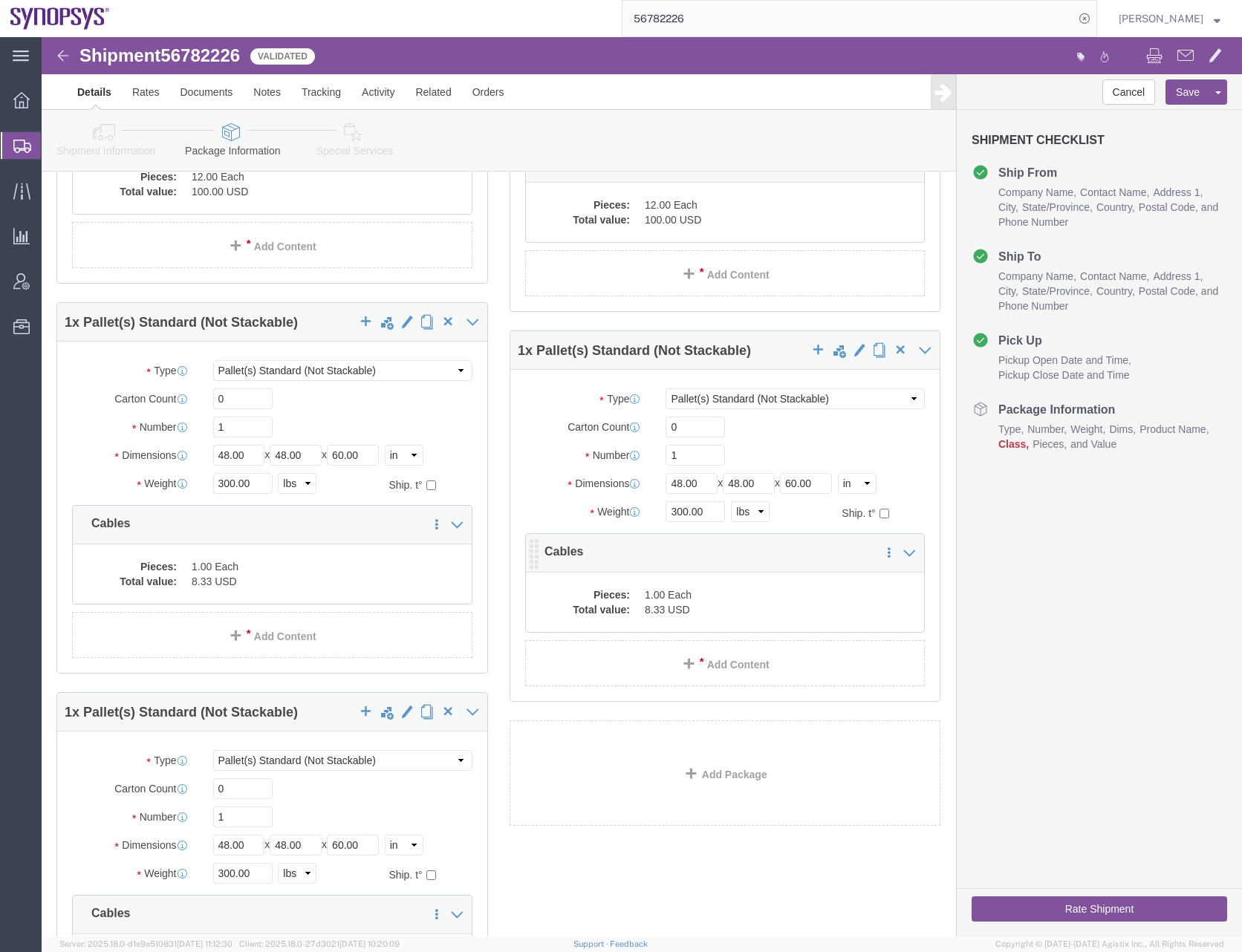
click dd "1.00 Each"
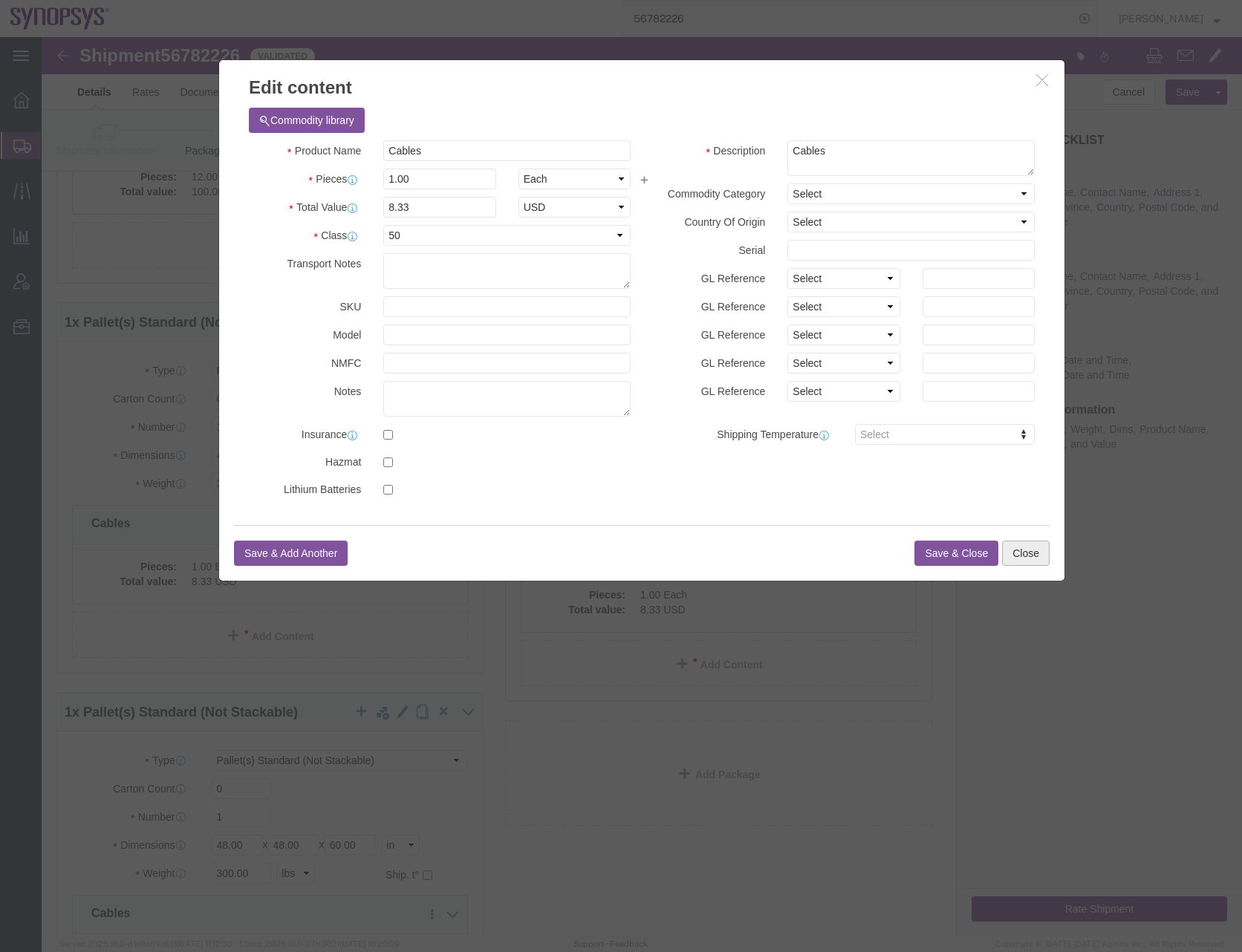
click button "Close"
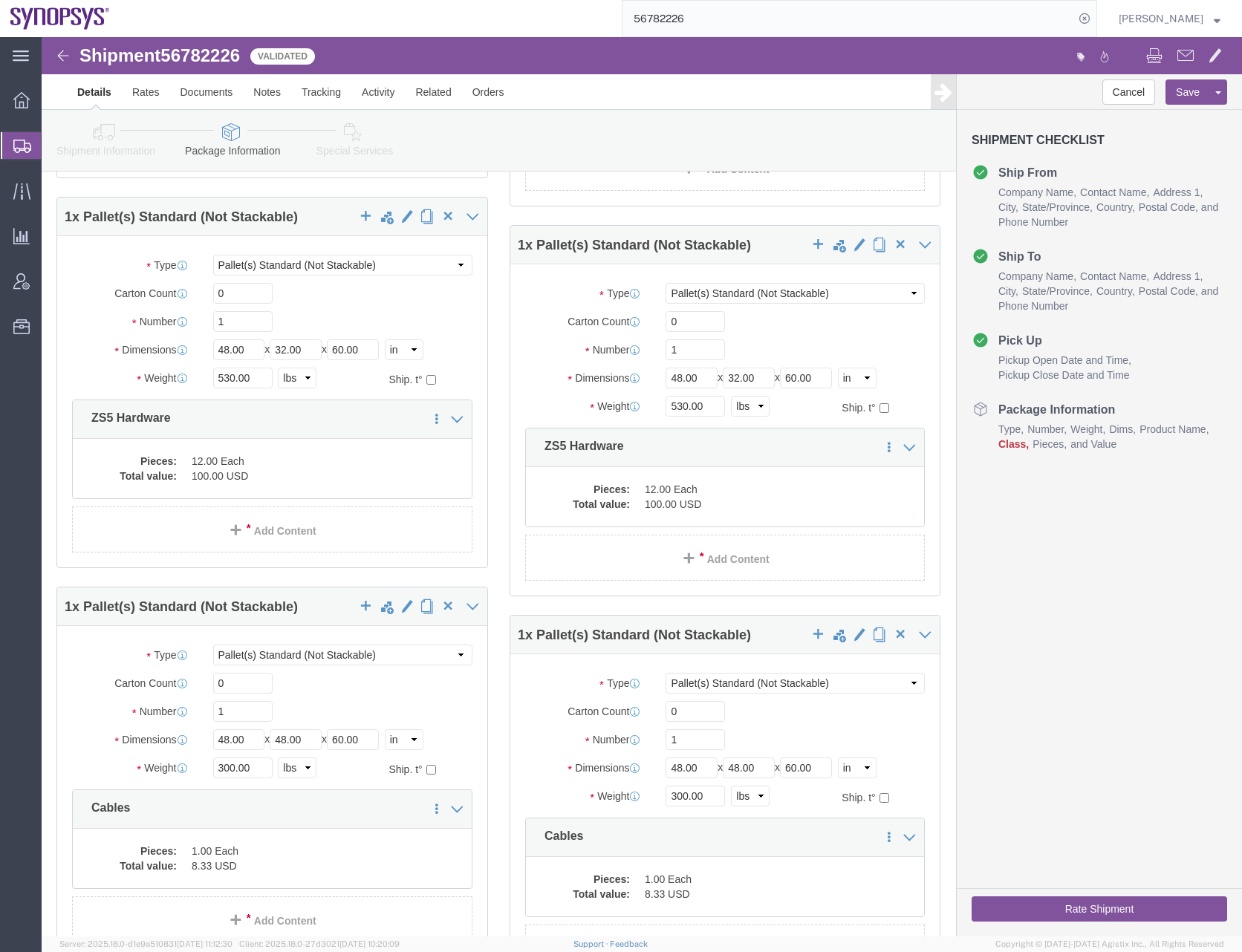
scroll to position [2673, 0]
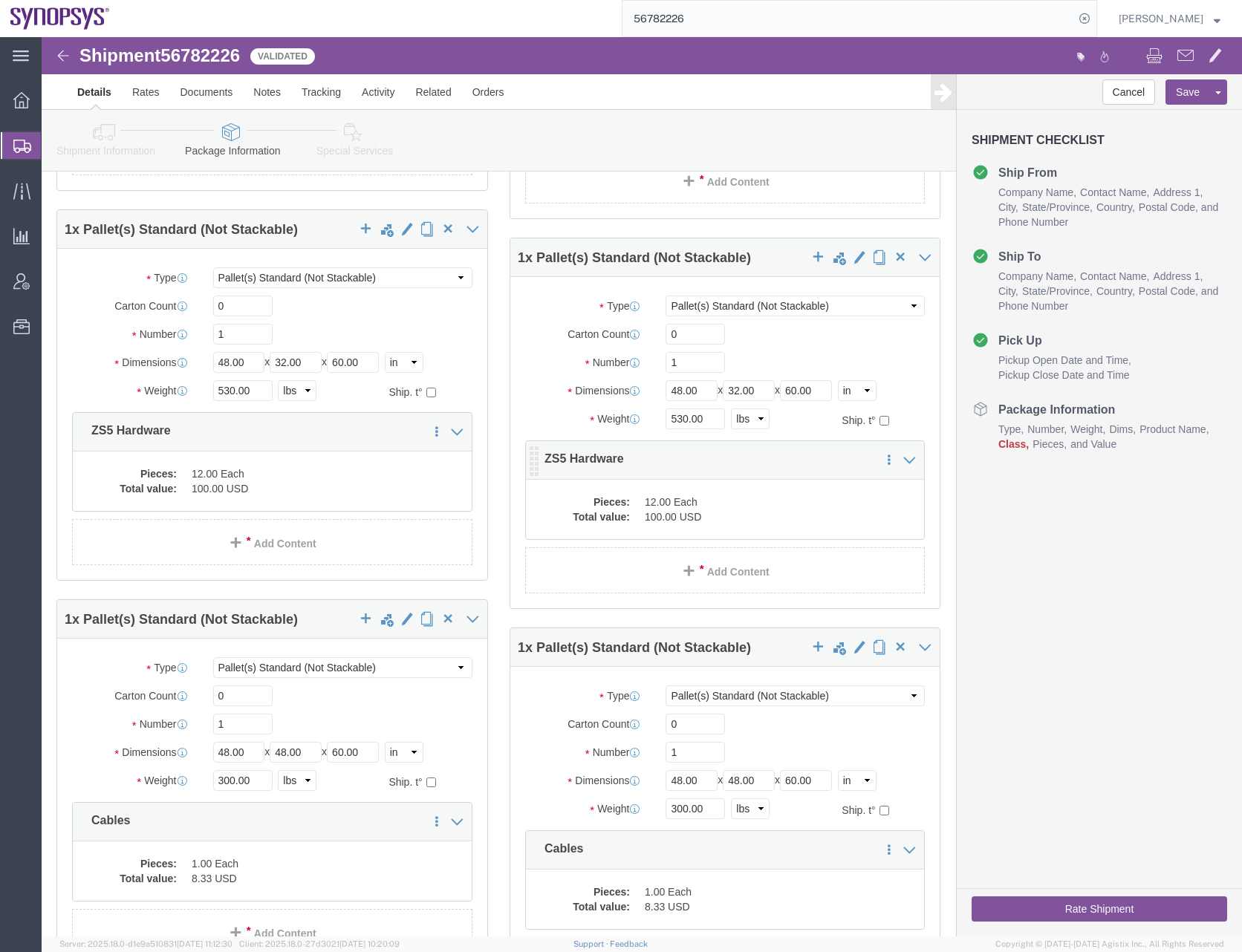
click dd "12.00 Each"
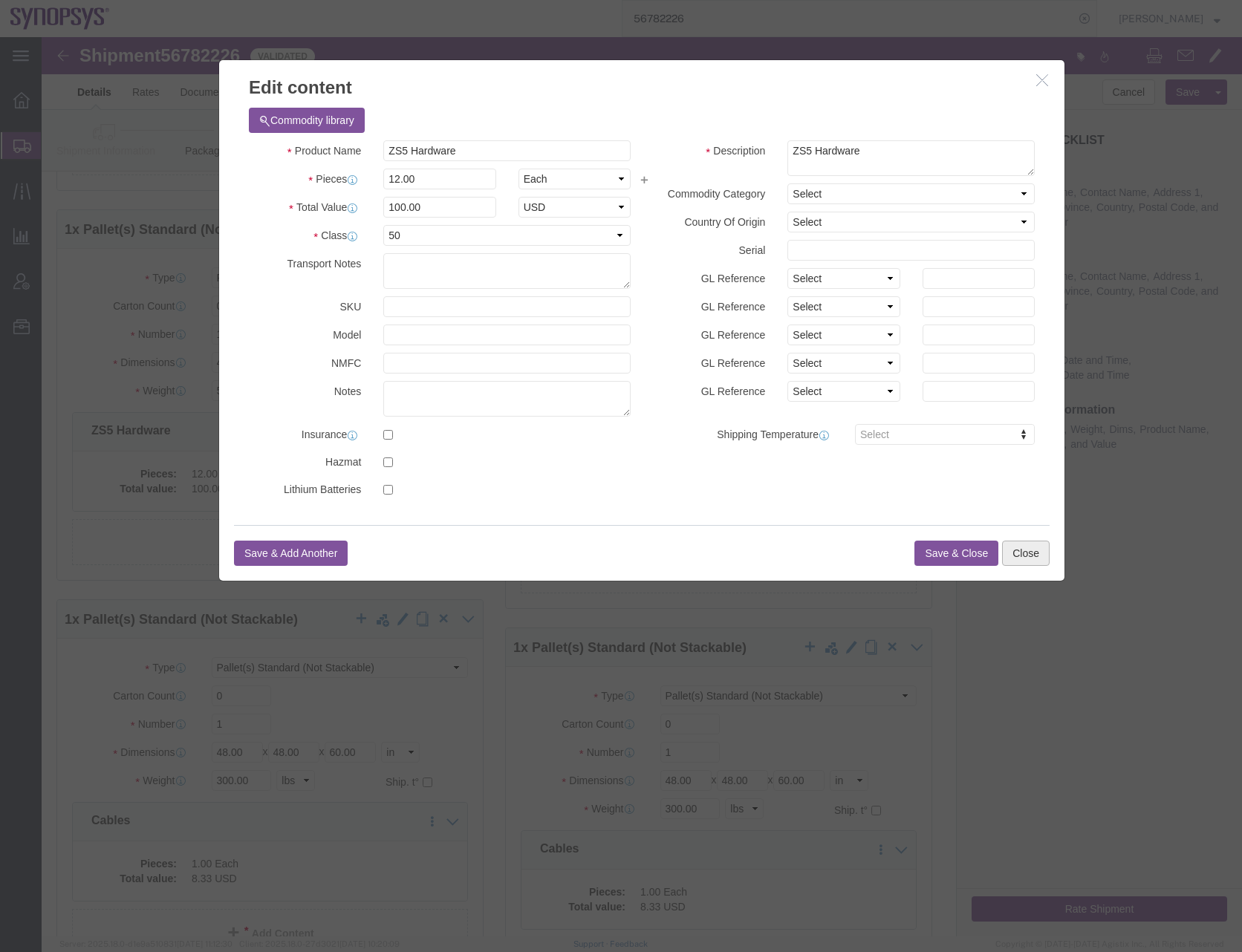
click button "Close"
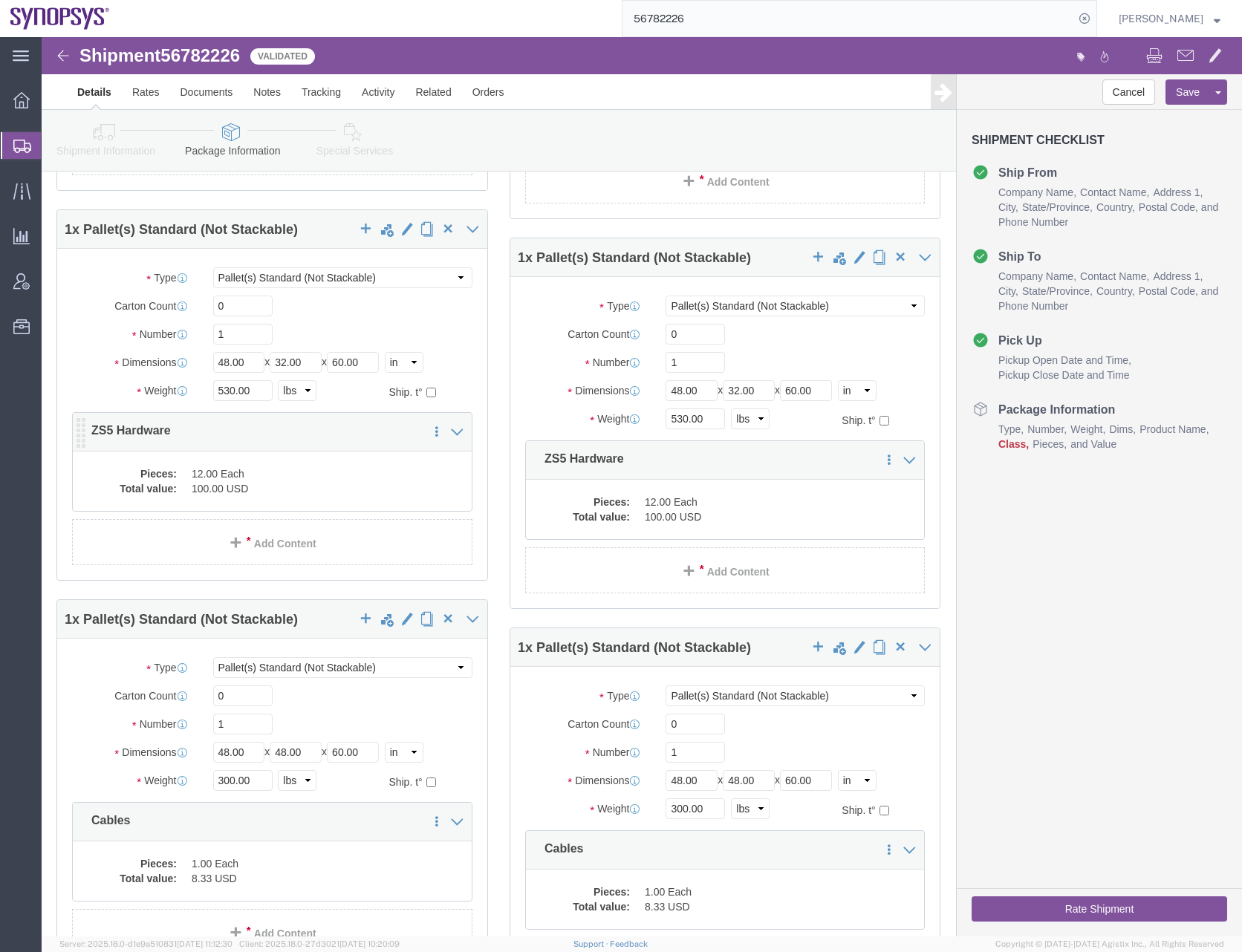
click dd "100.00 USD"
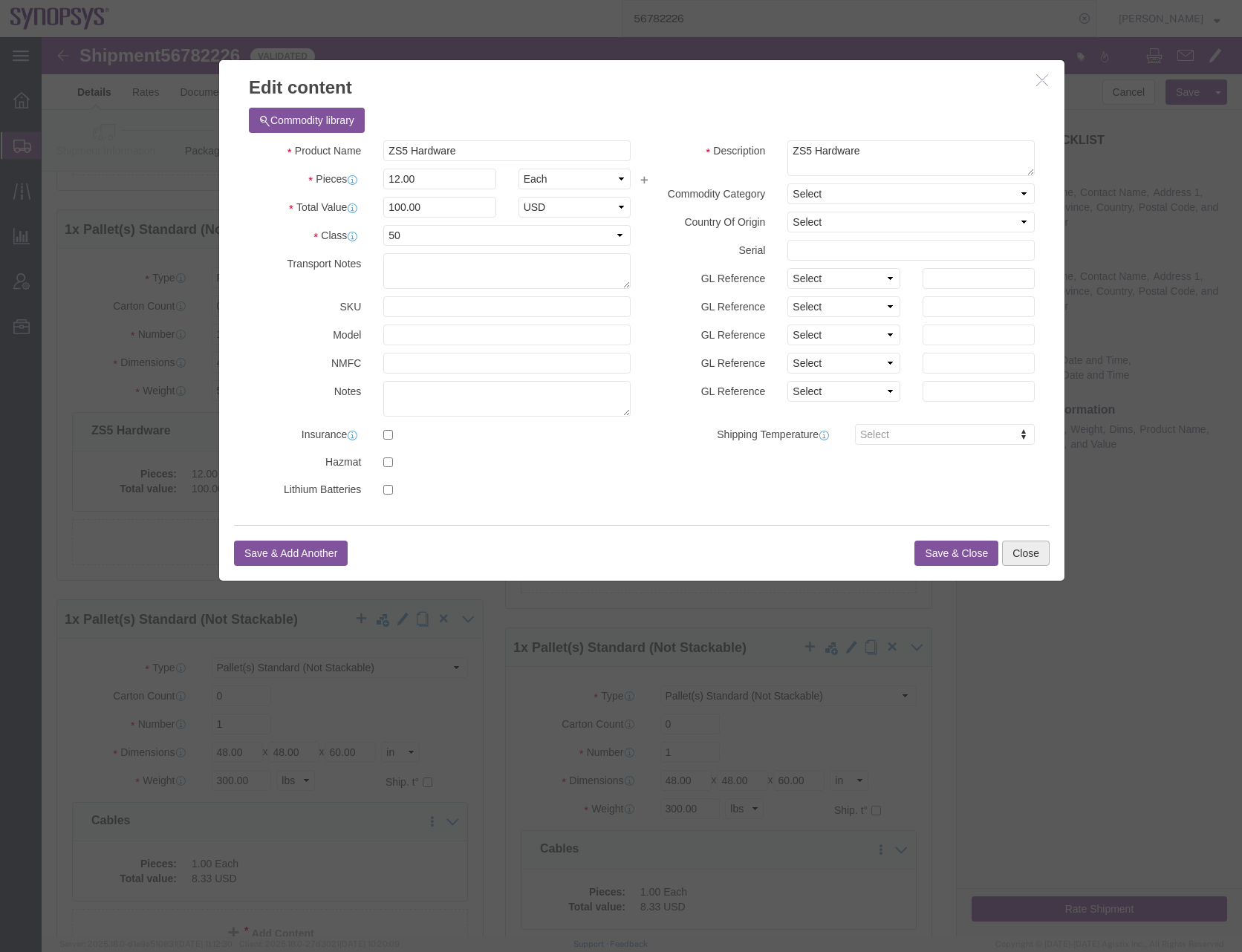
click button "Close"
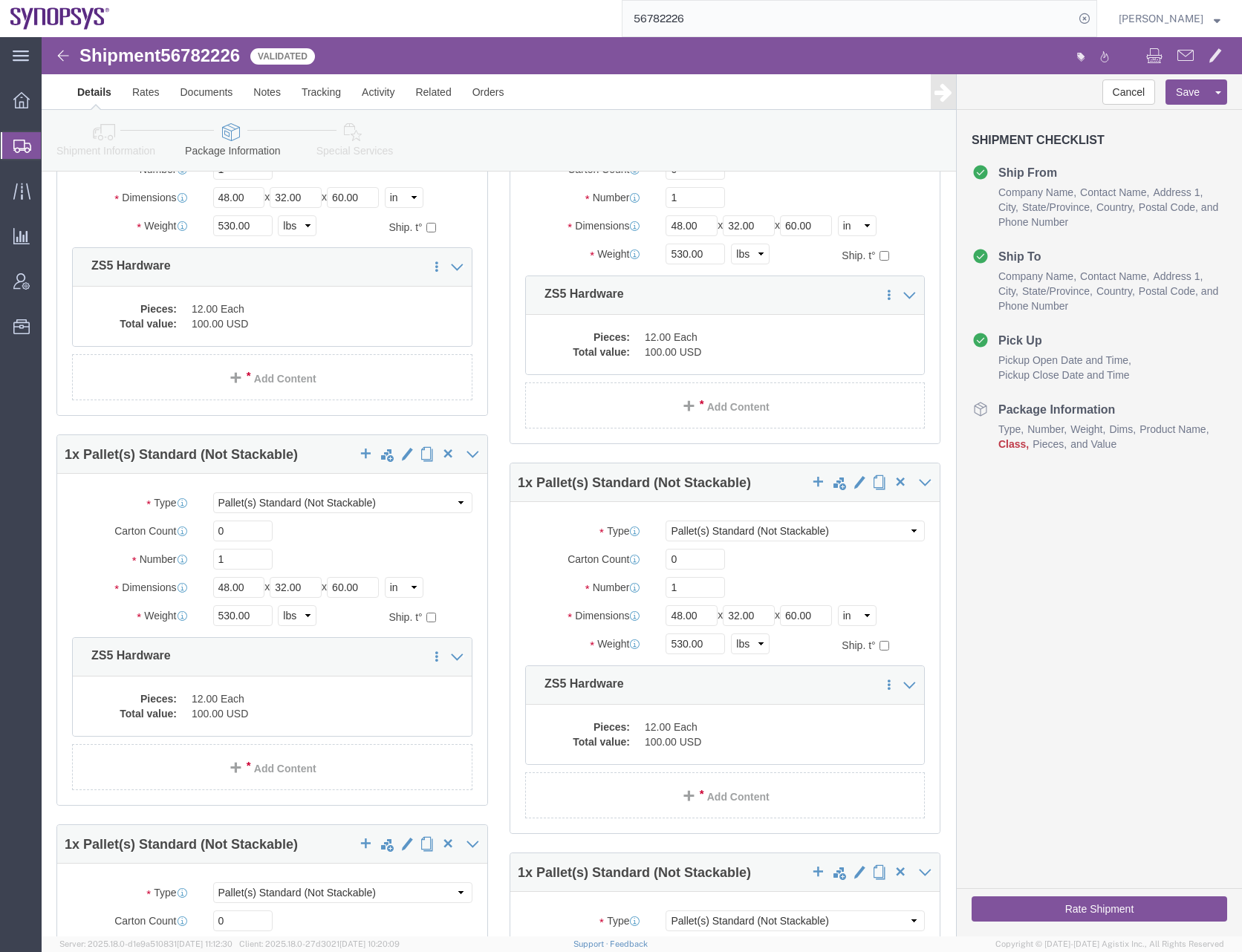
scroll to position [2376, 0]
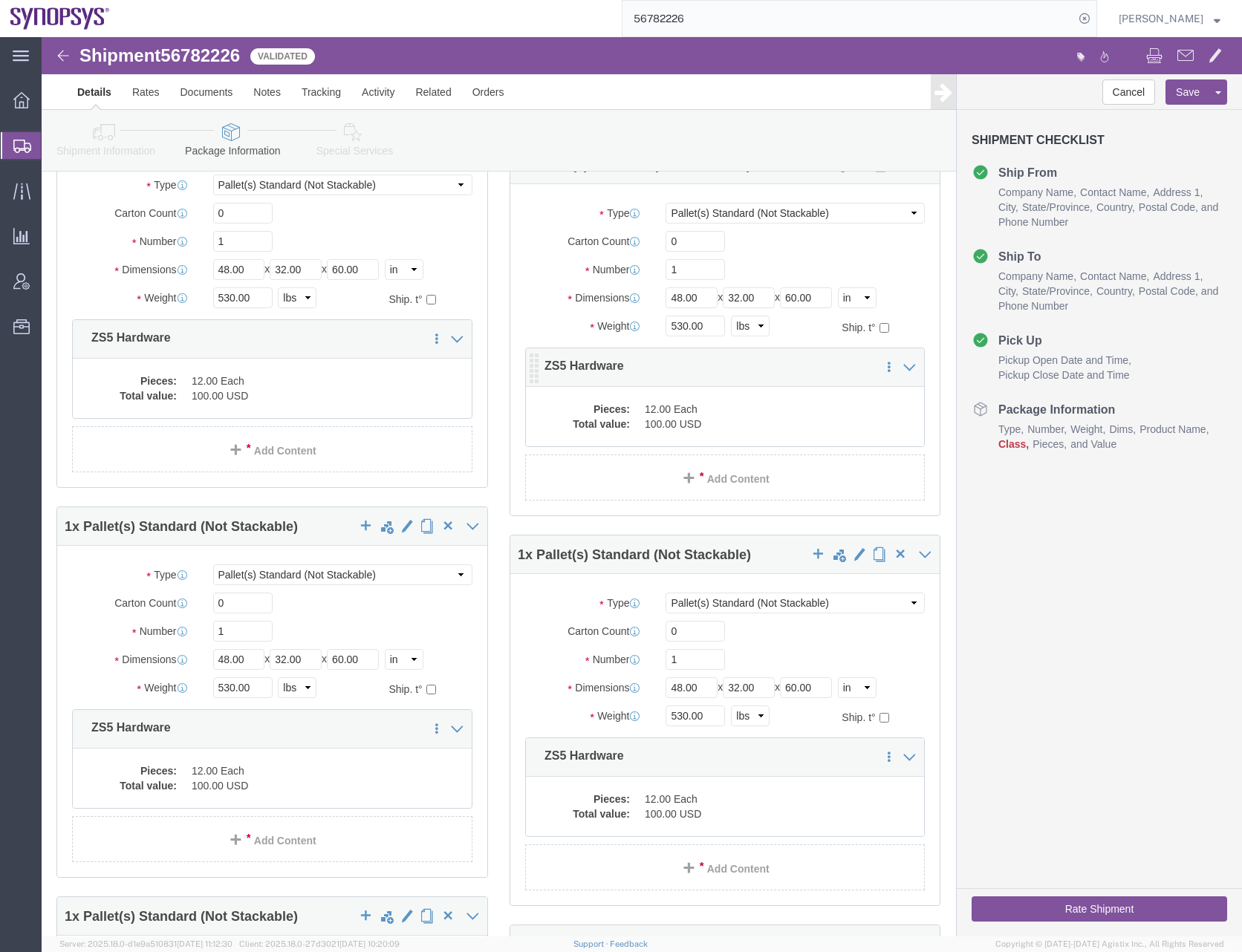
click dd "100.00 USD"
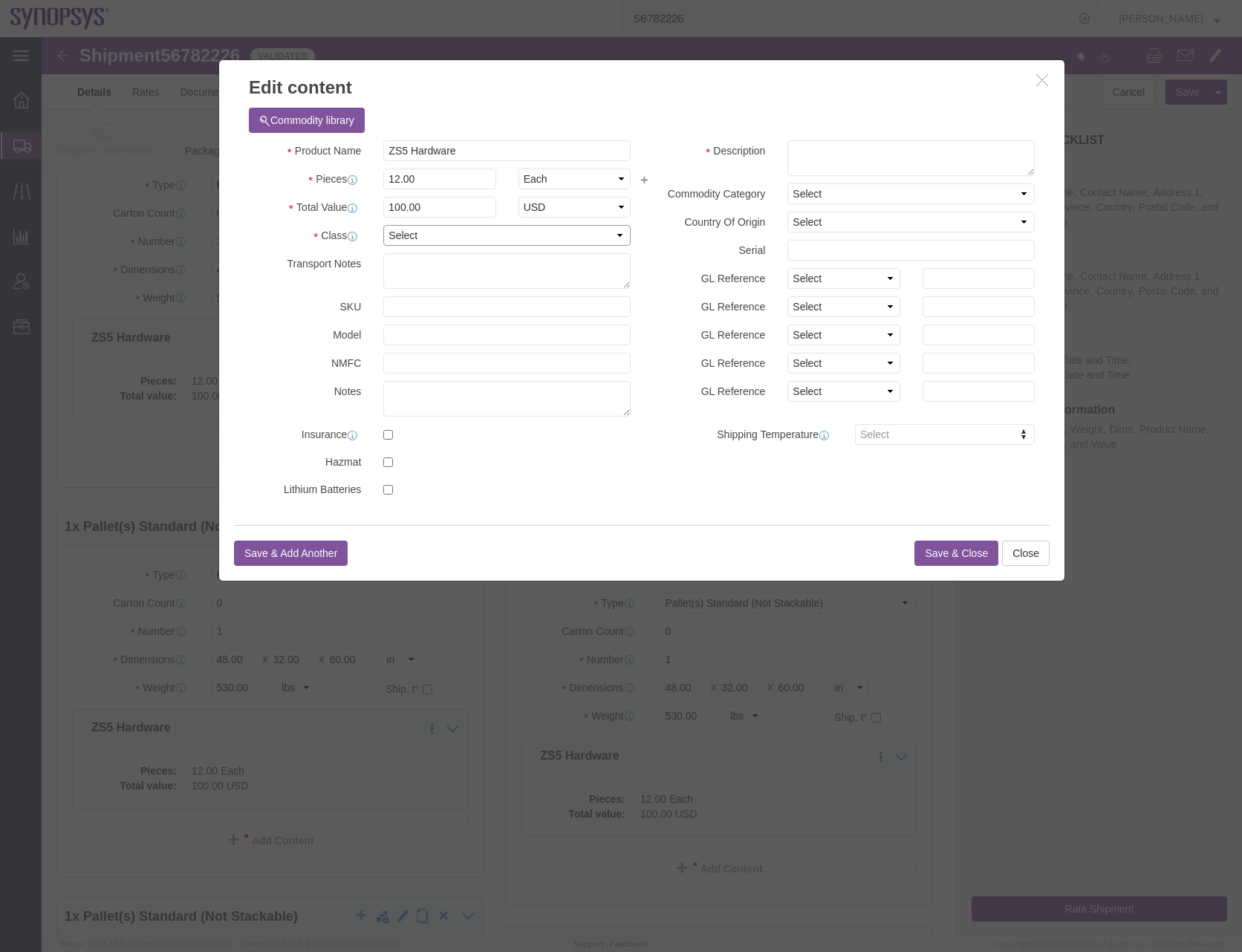
click select "Select 50 55 60 65 70 85 92.5 100 125 175 250 300 400"
select select "50"
click select "Select 50 55 60 65 70 85 92.5 100 125 175 250 300 400"
click textarea
paste textarea "ZS5 Hardware"
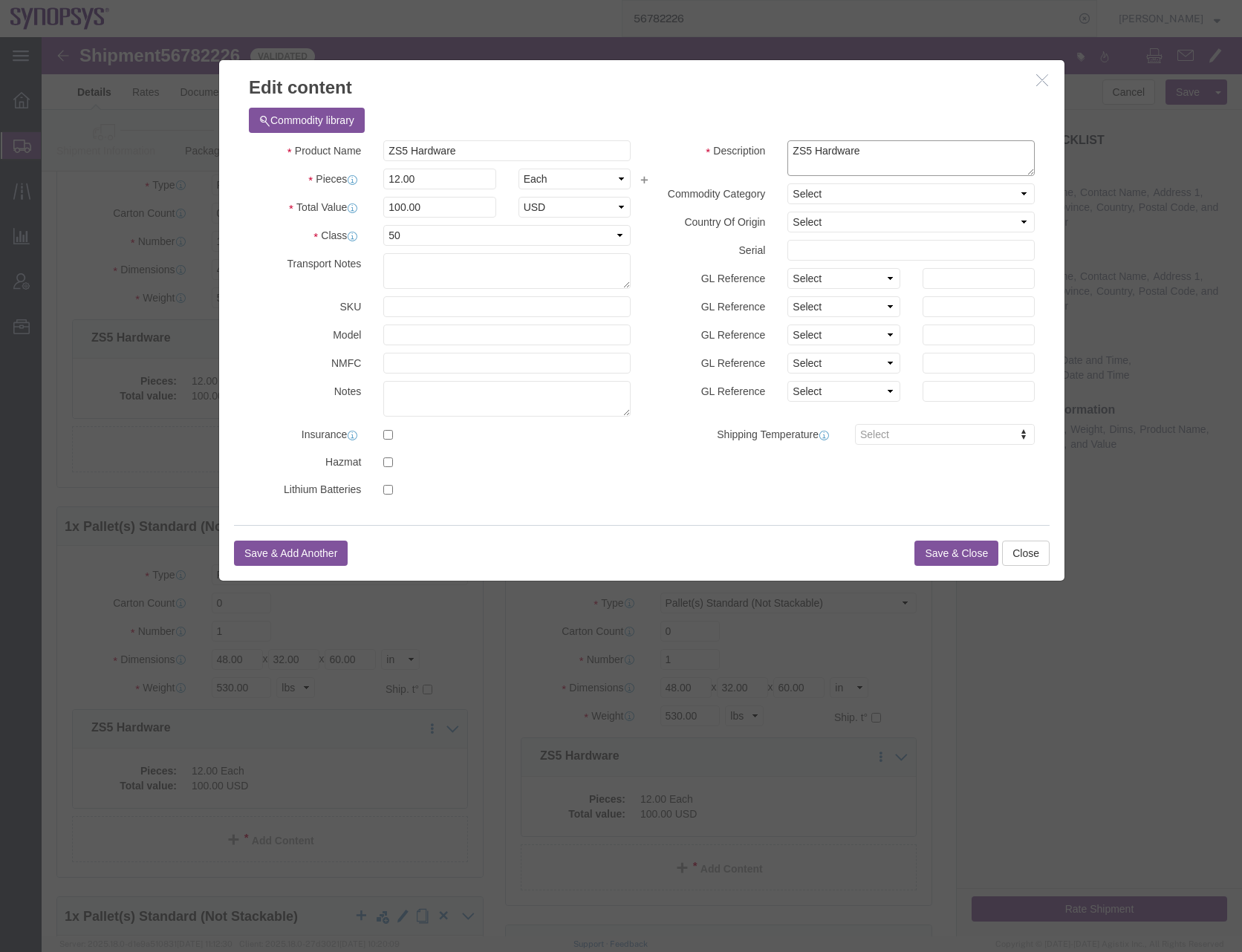
type textarea "ZS5 Hardware"
click button "Save & Close"
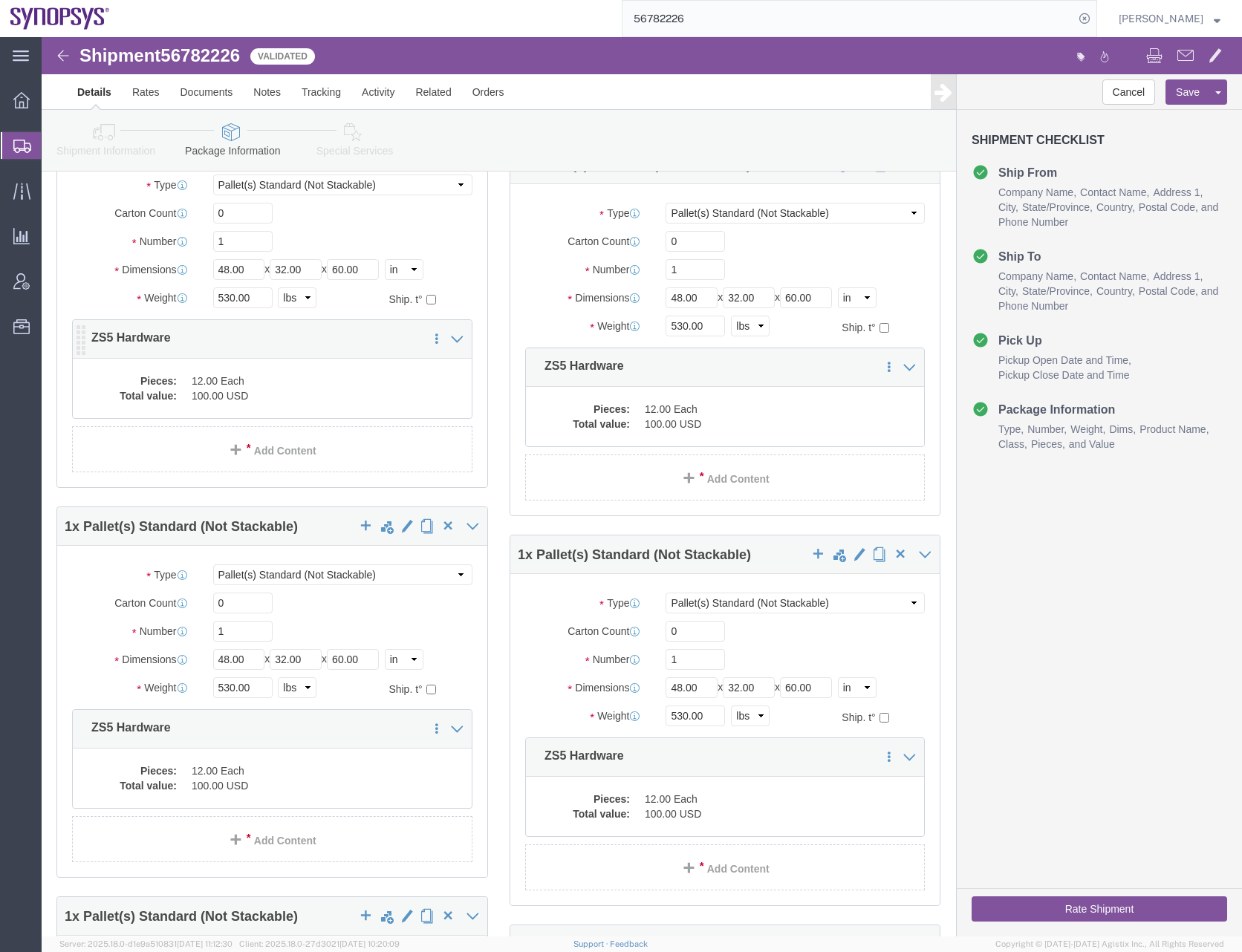
click dd "100.00 USD"
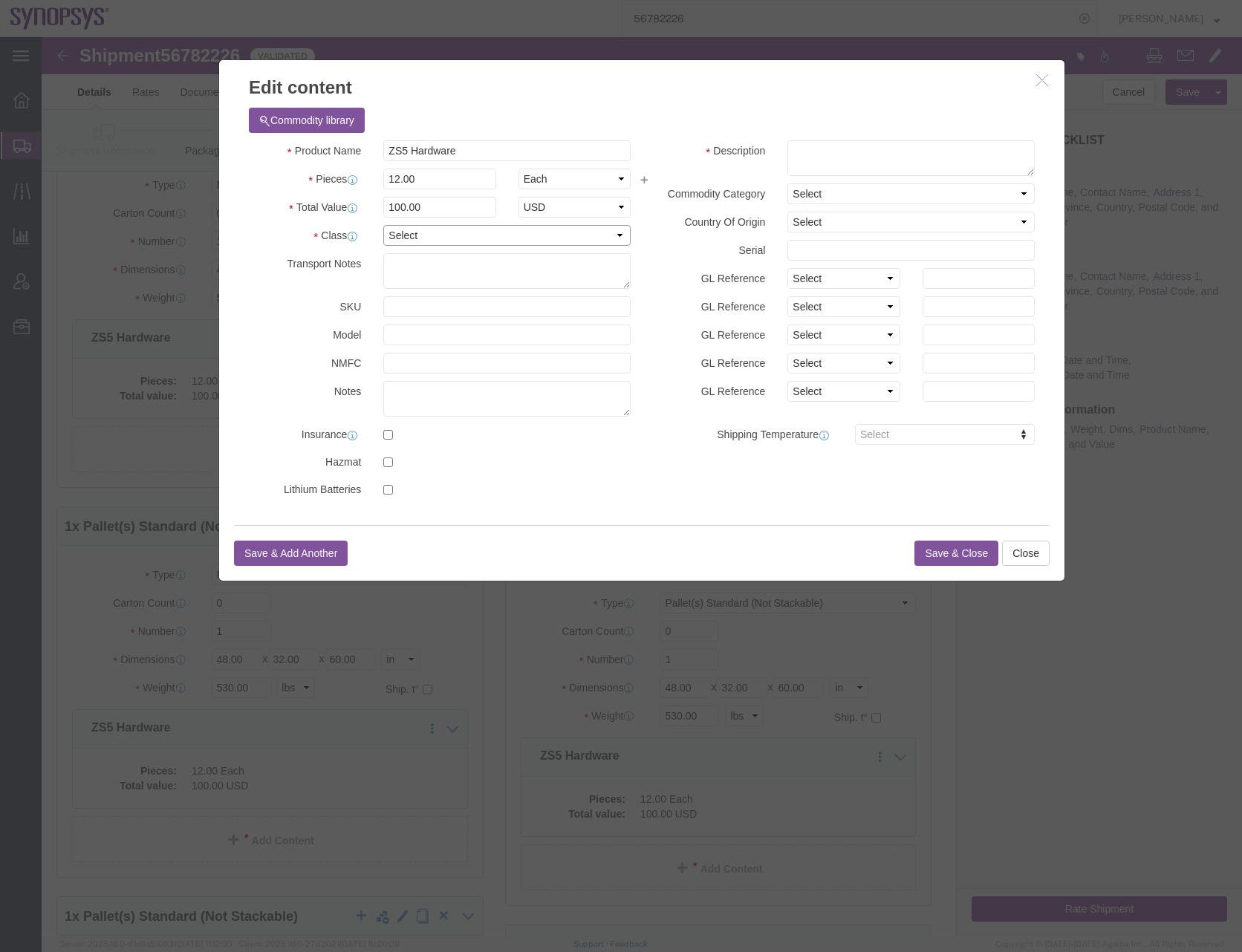
click select "Select 50 55 60 65 70 85 92.5 100 125 175 250 300 400"
select select "50"
click select "Select 50 55 60 65 70 85 92.5 100 125 175 250 300 400"
click textarea
paste textarea "ZS5 Hardware"
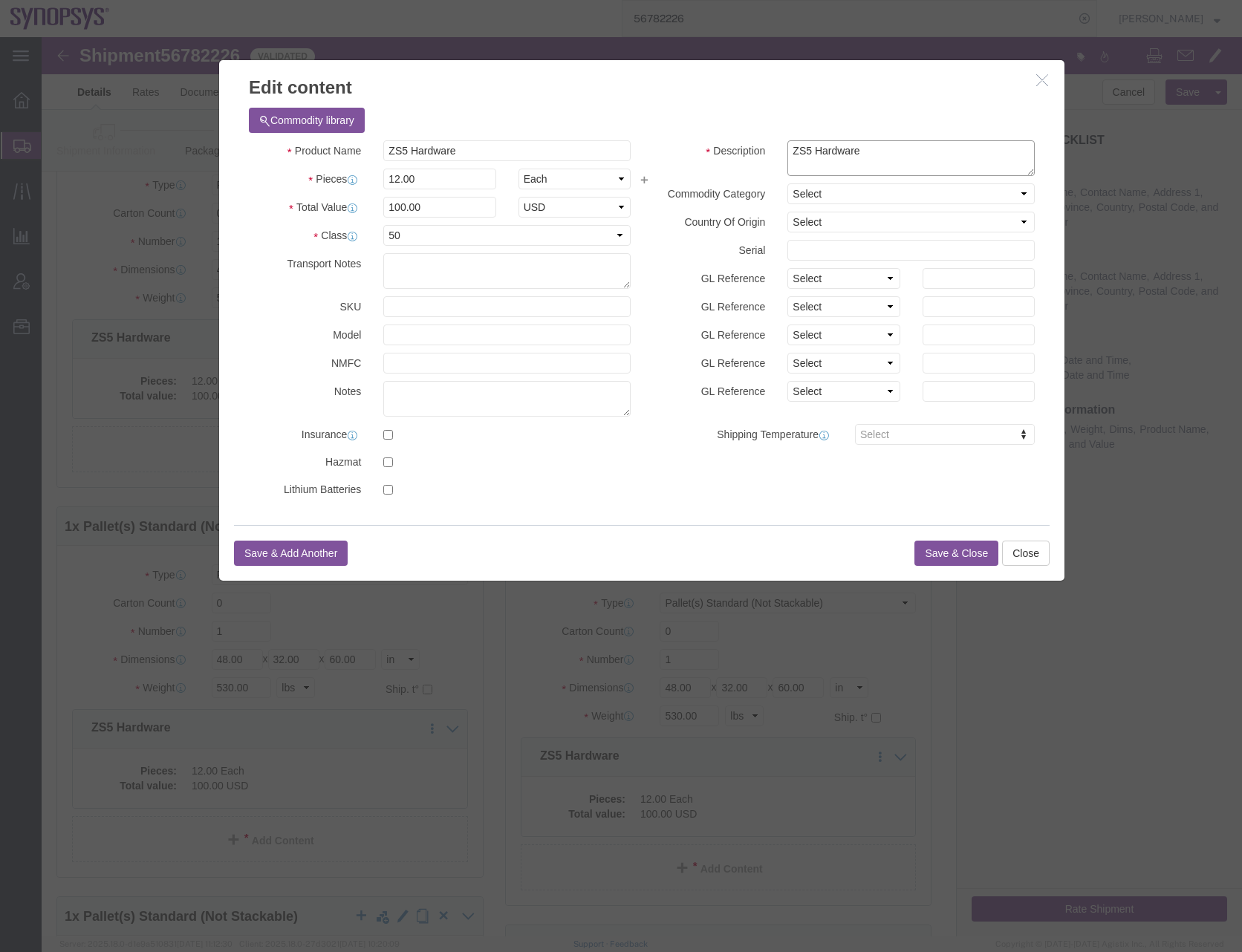
type textarea "ZS5 Hardware"
click button "Save & Close"
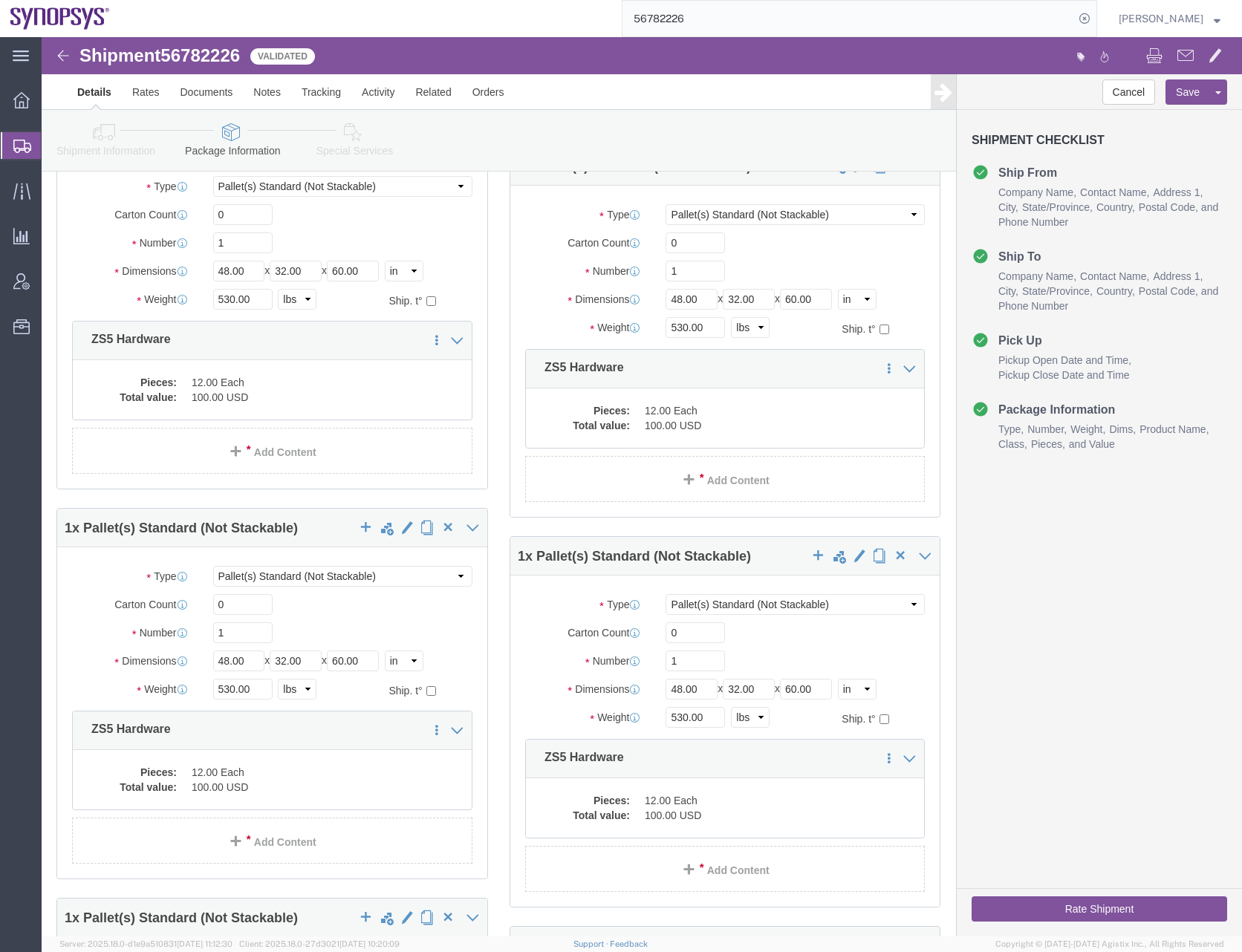
scroll to position [1856, 0]
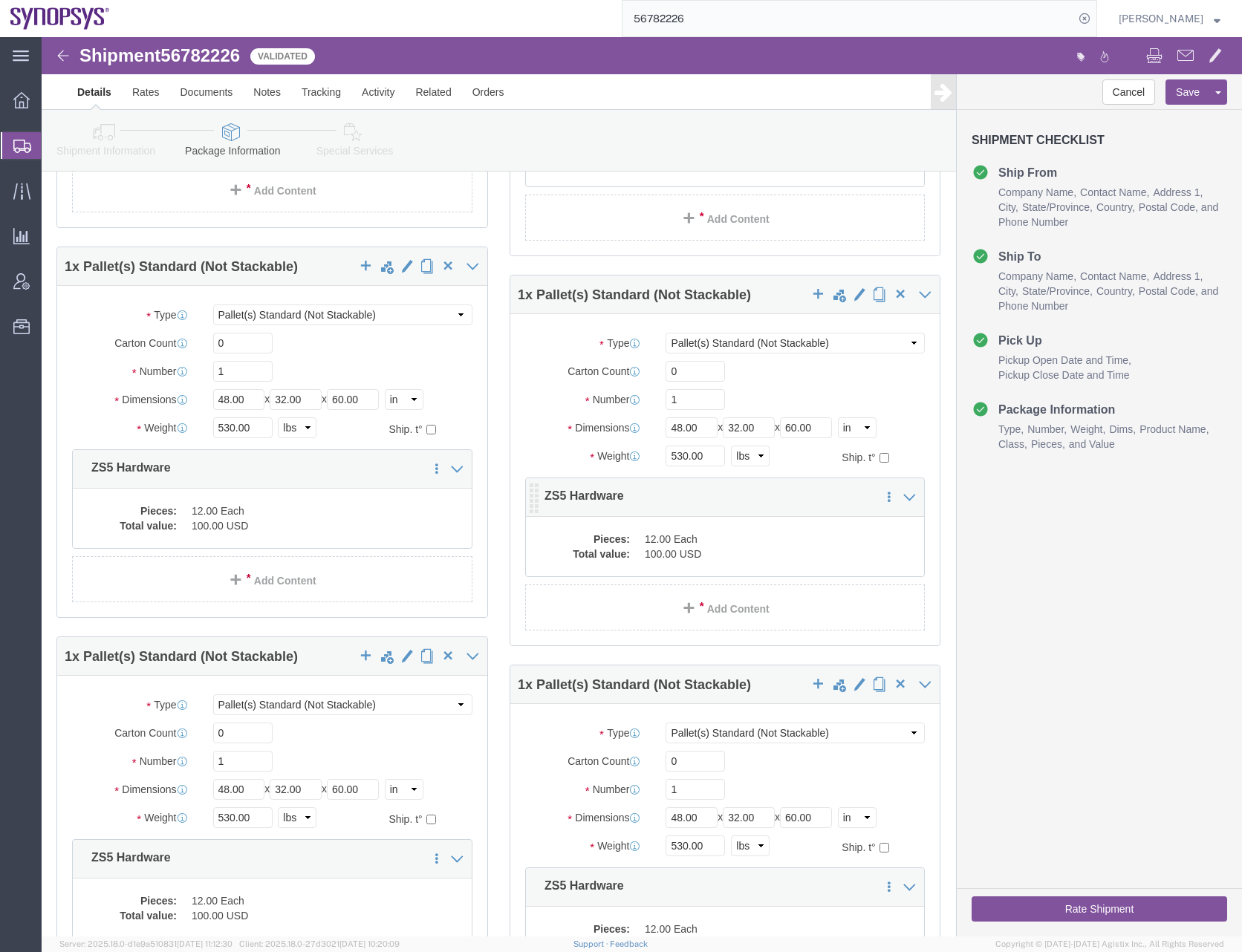
click dd "12.00 Each"
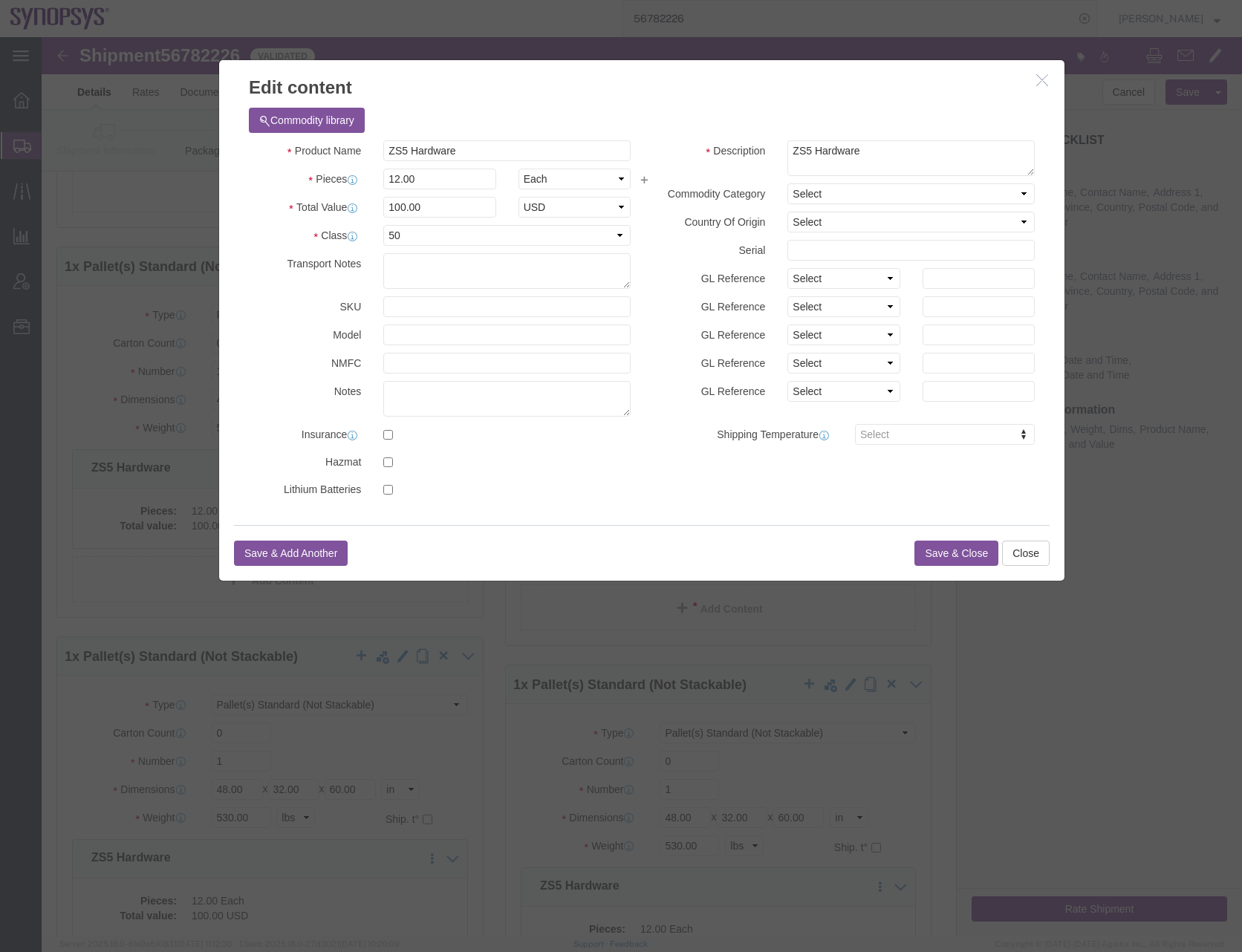
click button "Save & Close"
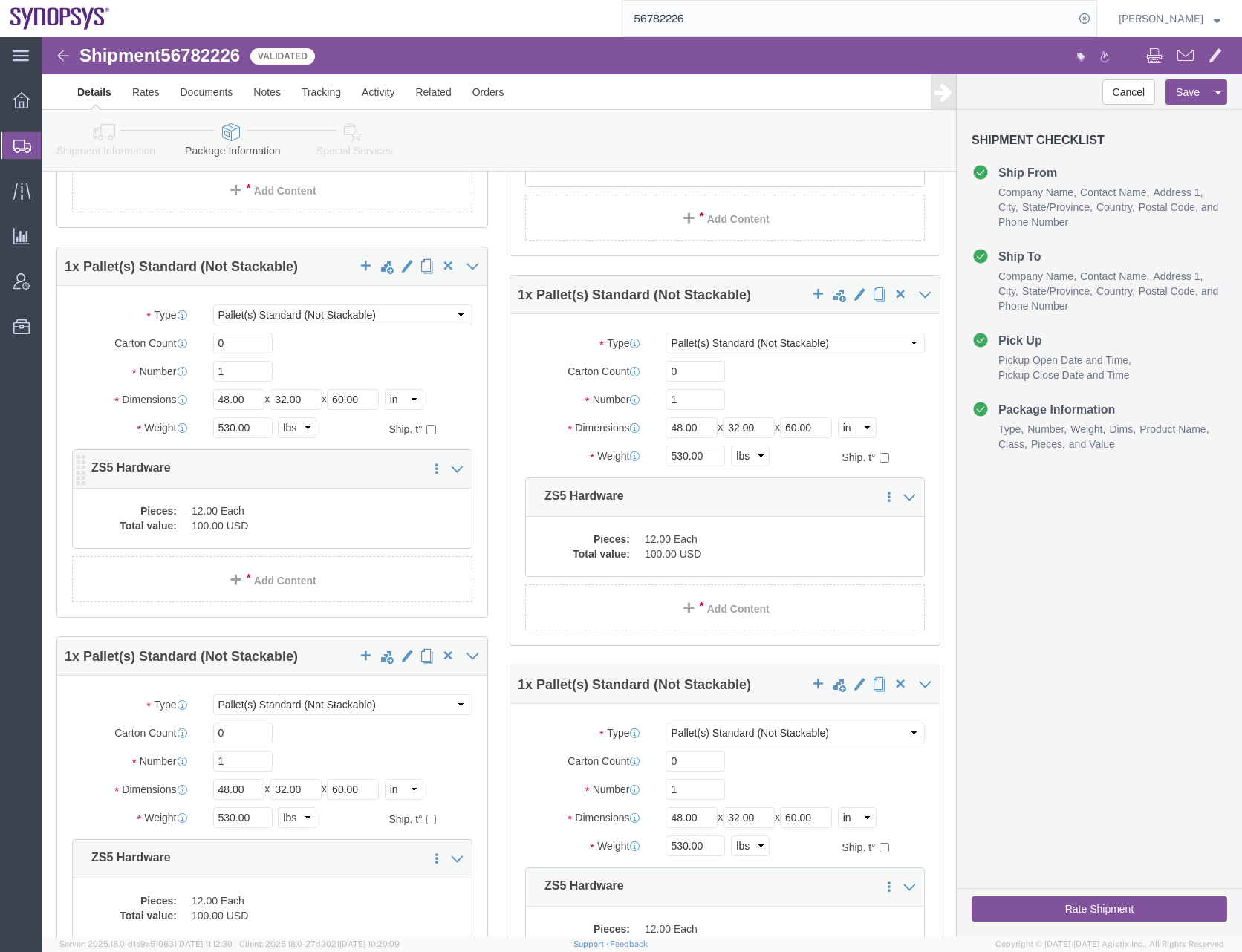
click dd "12.00 Each"
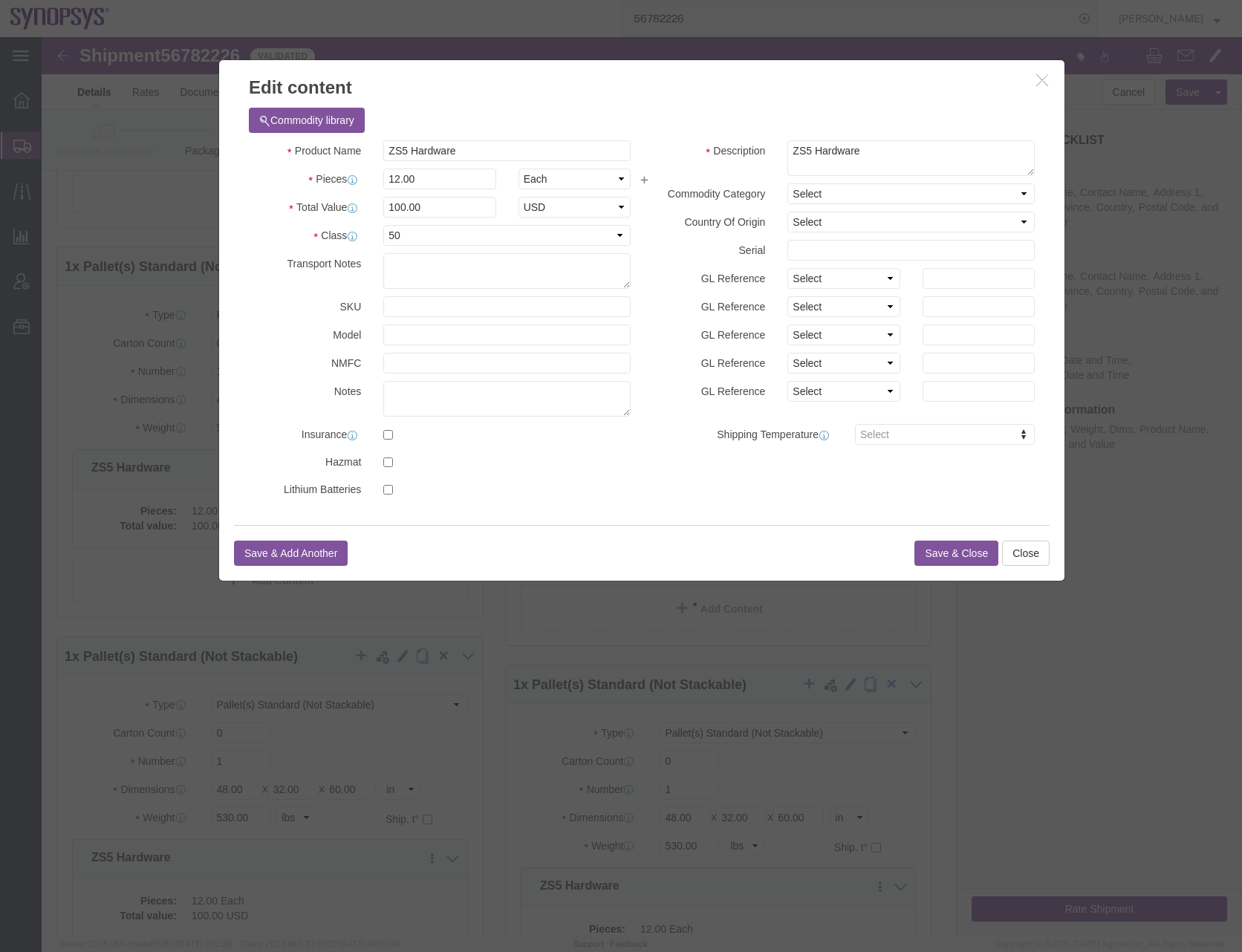
click button "Save & Close"
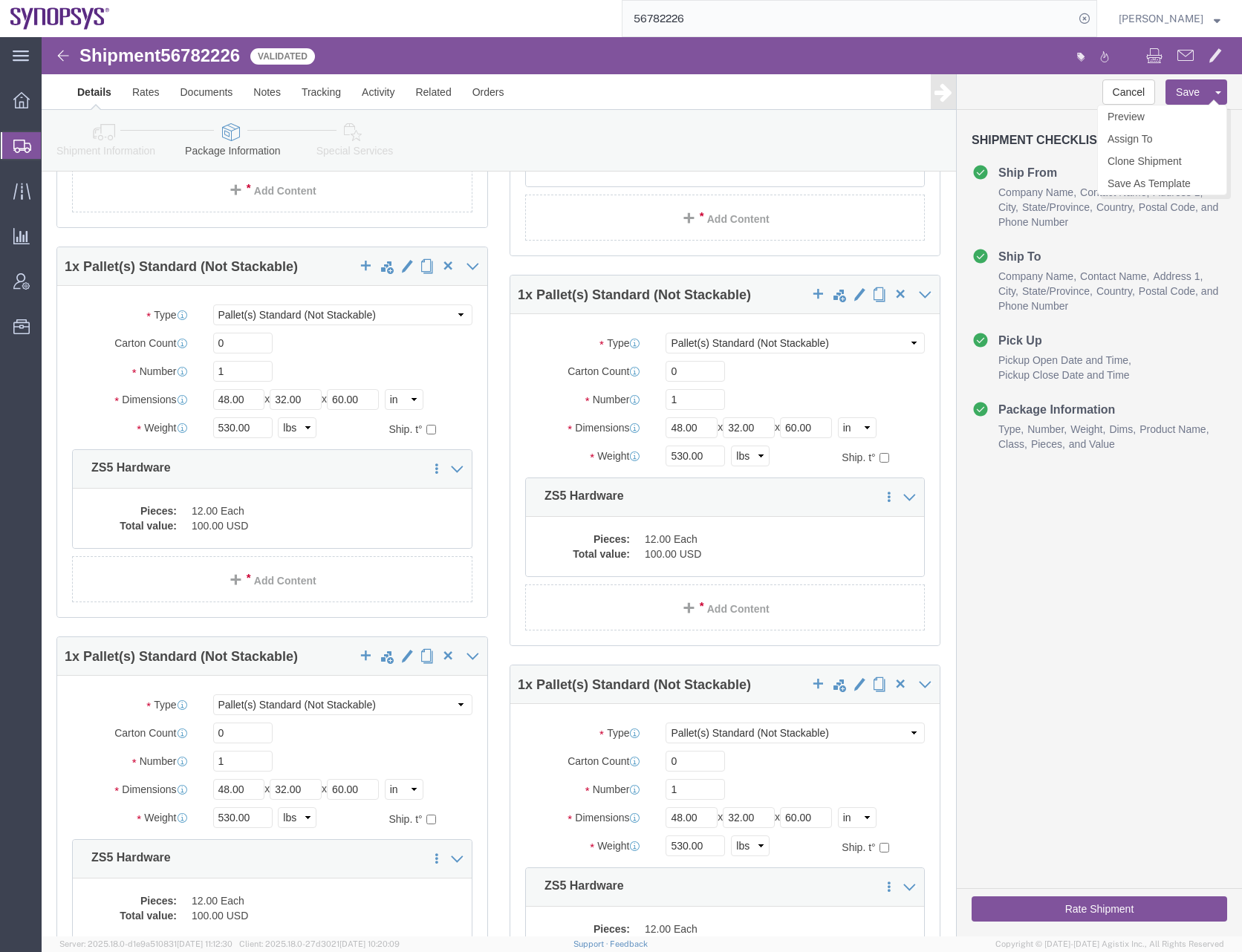
click button "Save"
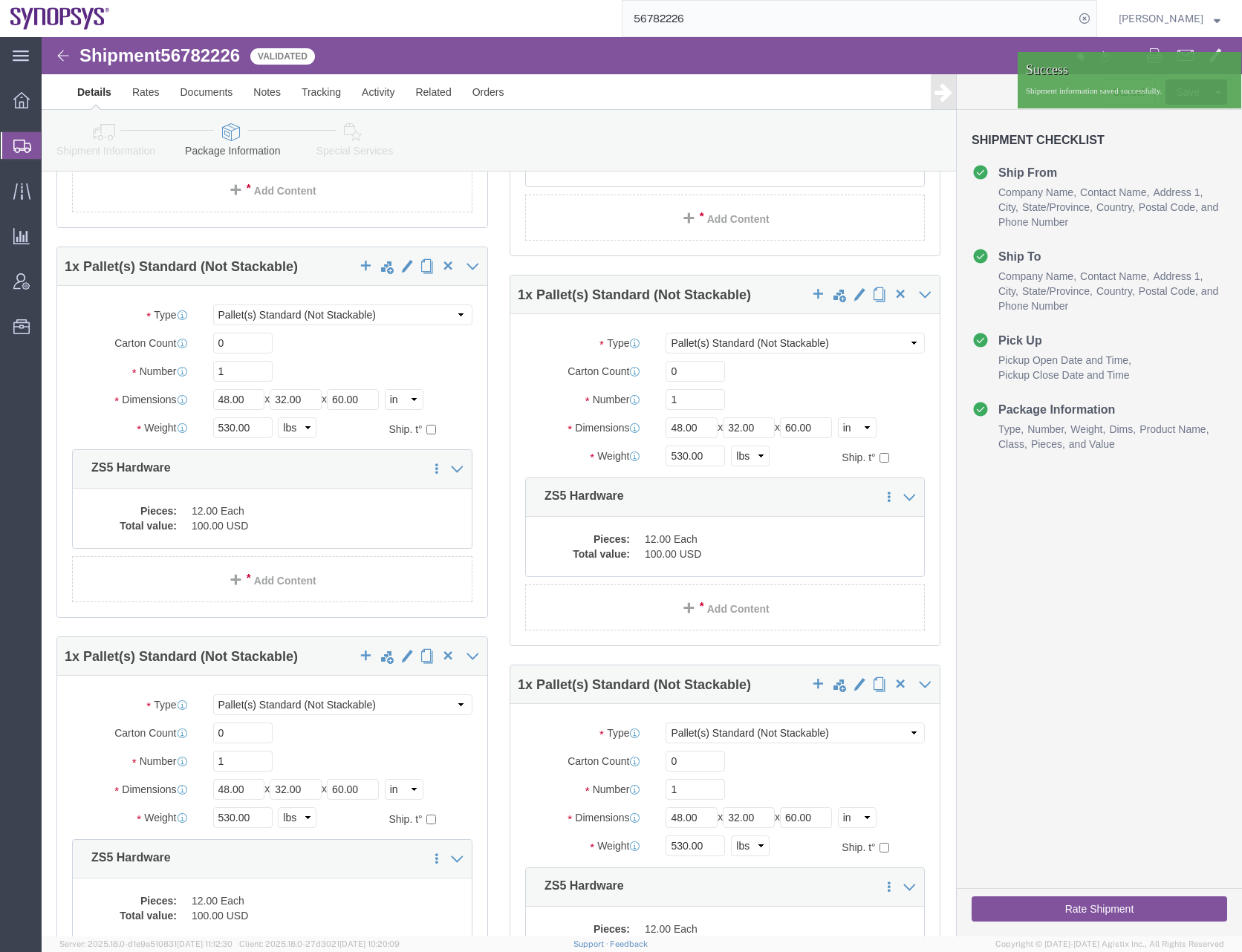
click button "Rate Shipment"
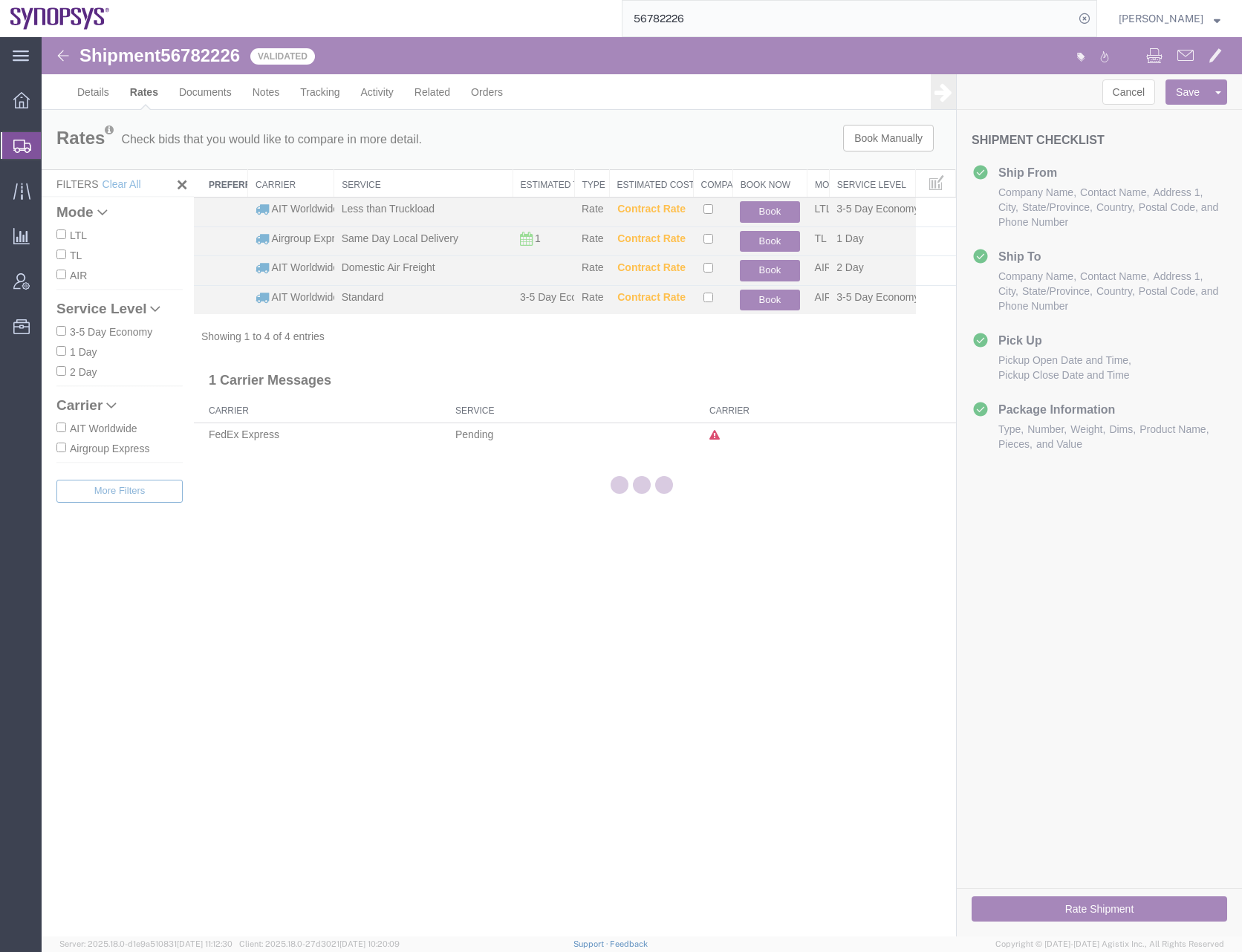
scroll to position [0, 0]
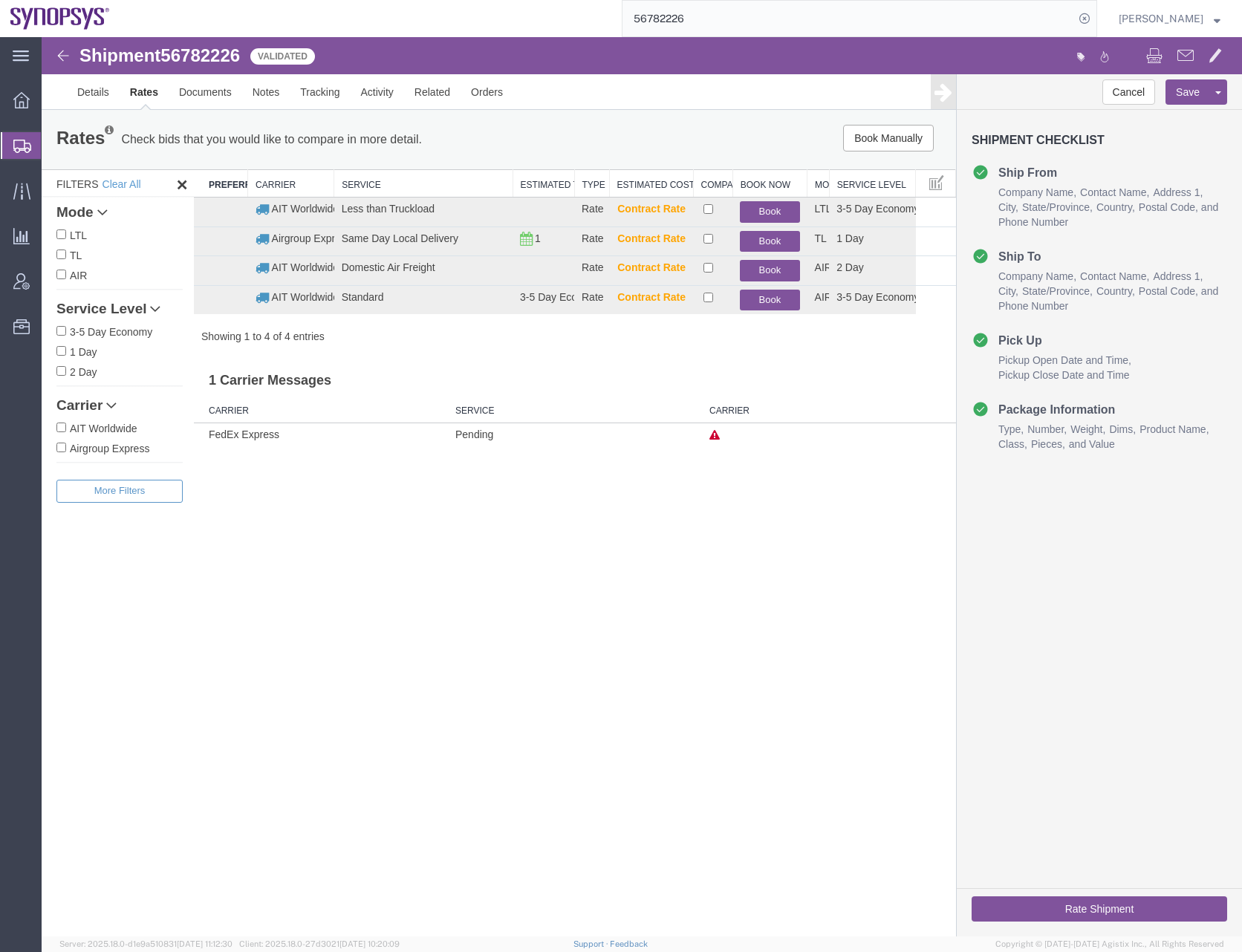
click at [1110, 548] on div "Cancel Save [GEOGRAPHIC_DATA] Assign To Clone Shipment Save As Template Shipmen…" at bounding box center [1099, 505] width 285 height 862
click at [101, 91] on link "Details" at bounding box center [93, 92] width 52 height 36
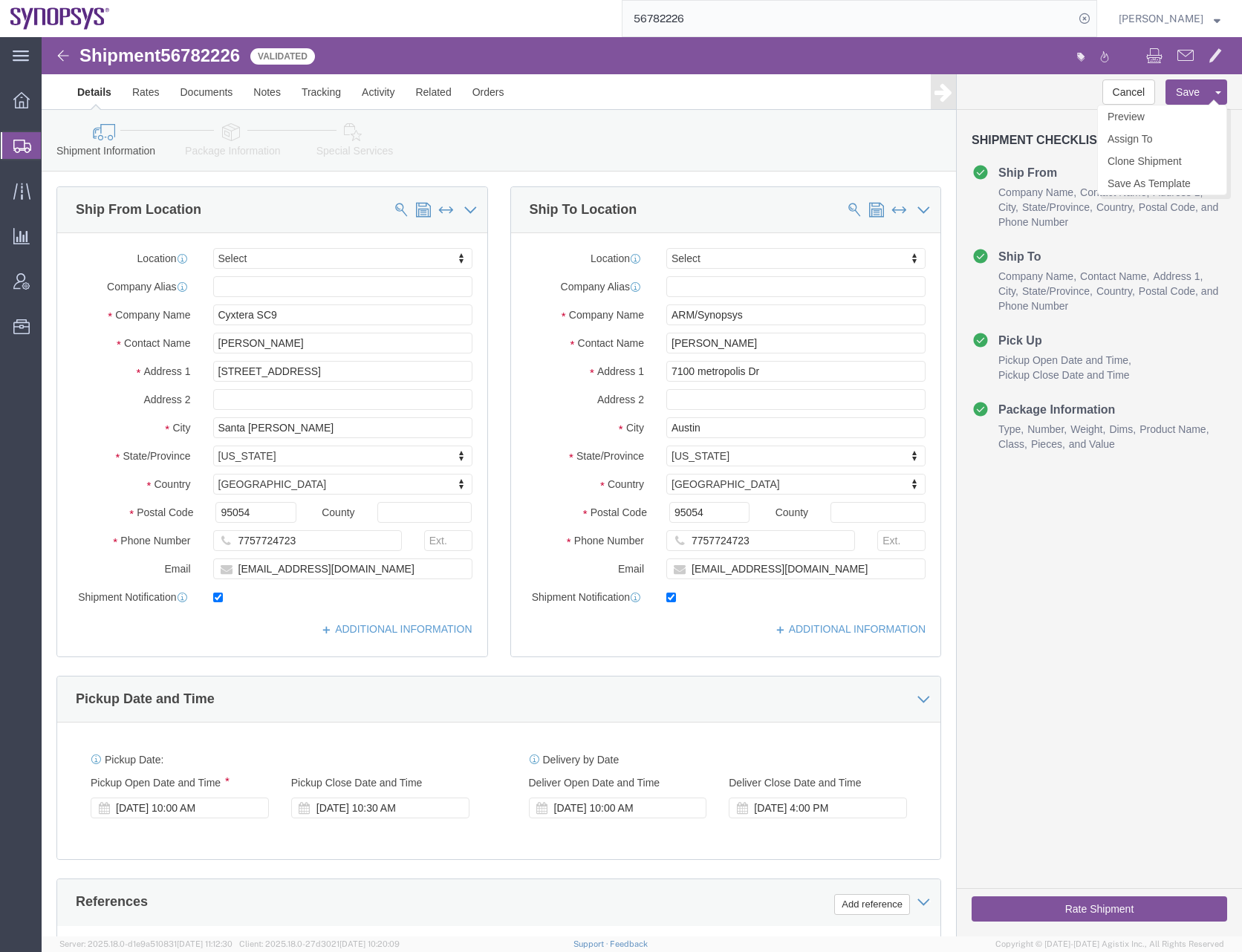
click button "Save"
click button "Rate Shipment"
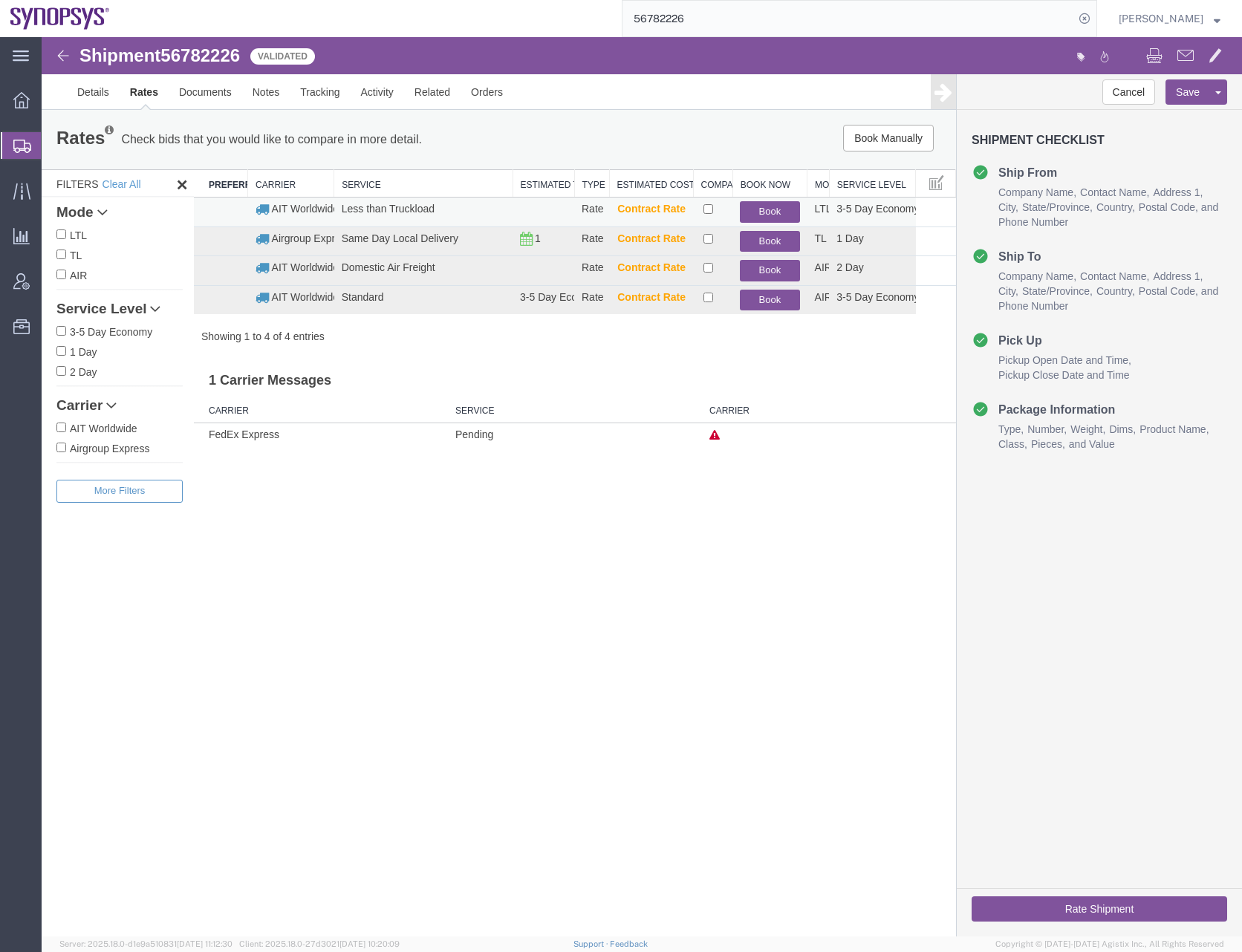
click at [771, 208] on button "Book" at bounding box center [769, 211] width 60 height 21
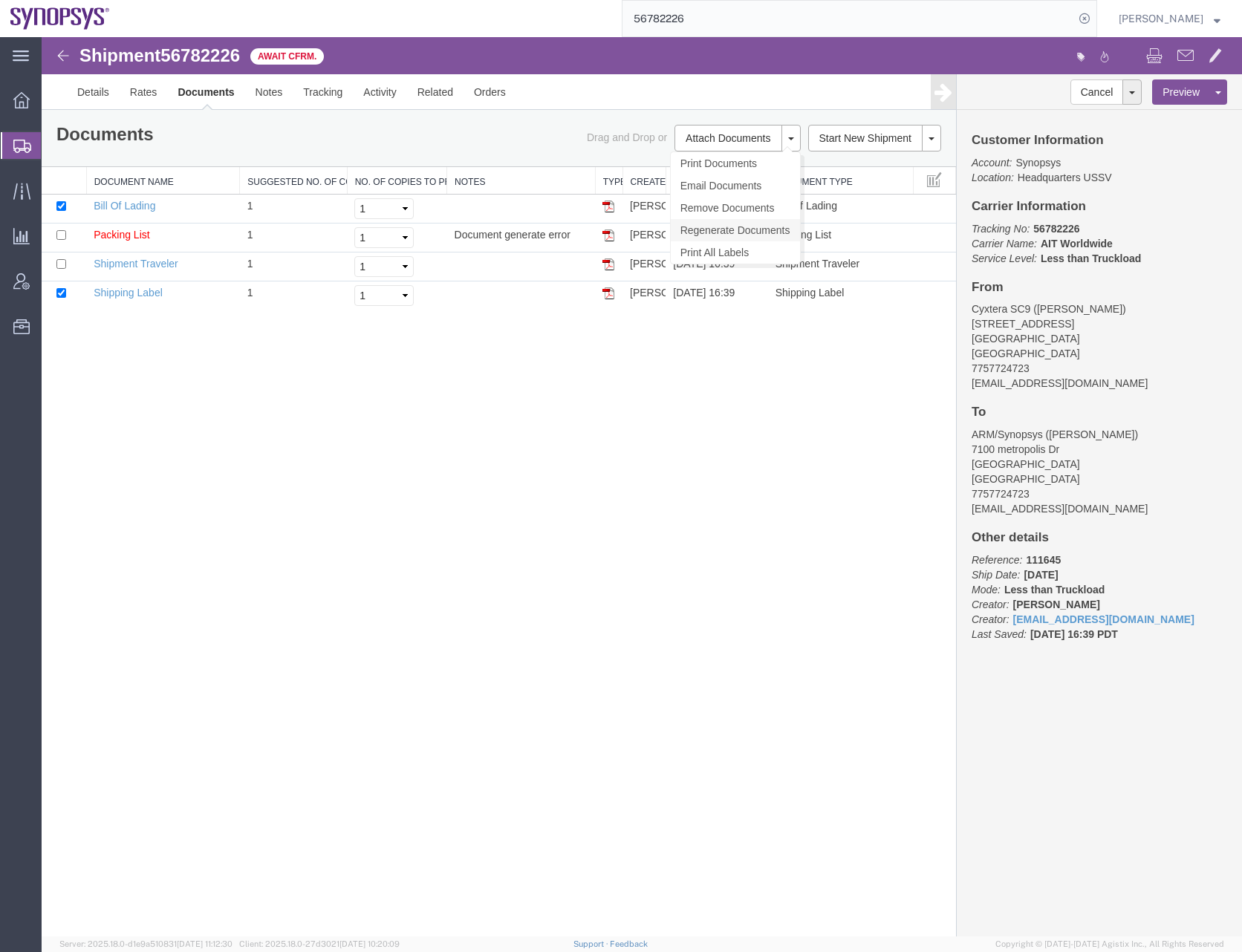
click at [737, 228] on link "Regenerate Documents" at bounding box center [735, 230] width 129 height 22
click at [131, 234] on td "Packing List" at bounding box center [163, 238] width 154 height 29
click at [170, 345] on div "Shipment 56782226 4 of 4 Await Cfrm. Details Rates Documents Notes Tracking Act…" at bounding box center [641, 486] width 1200 height 899
click at [62, 204] on input "checkbox" at bounding box center [61, 205] width 10 height 10
checkbox input "false"
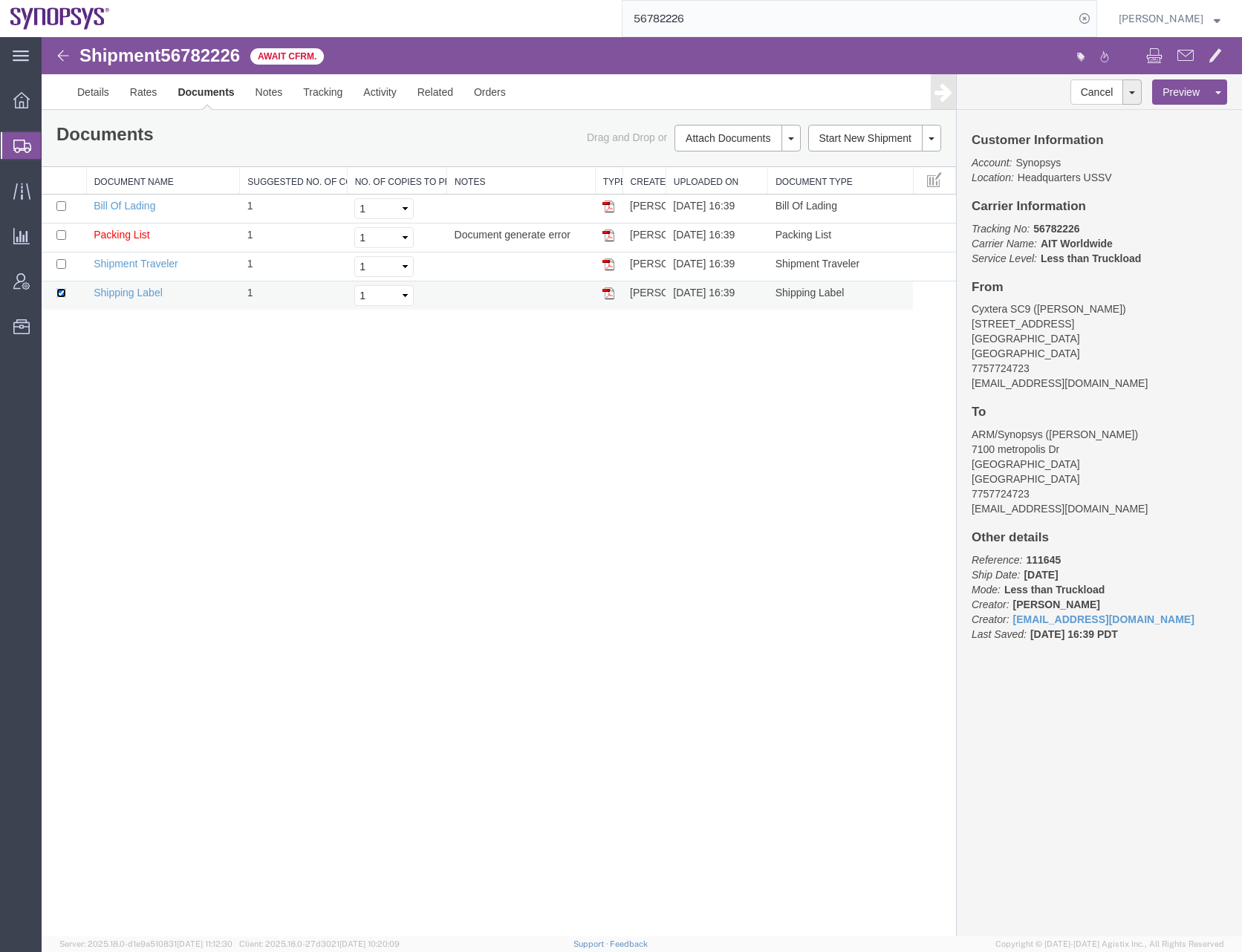
drag, startPoint x: 60, startPoint y: 294, endPoint x: 68, endPoint y: 305, distance: 13.6
click at [60, 294] on input "checkbox" at bounding box center [61, 293] width 10 height 10
checkbox input "false"
click at [202, 391] on div "Shipment 56782226 4 of 4 Await Cfrm. Details Rates Documents Notes Tracking Act…" at bounding box center [641, 486] width 1200 height 899
click at [130, 231] on td "Packing List" at bounding box center [163, 238] width 154 height 29
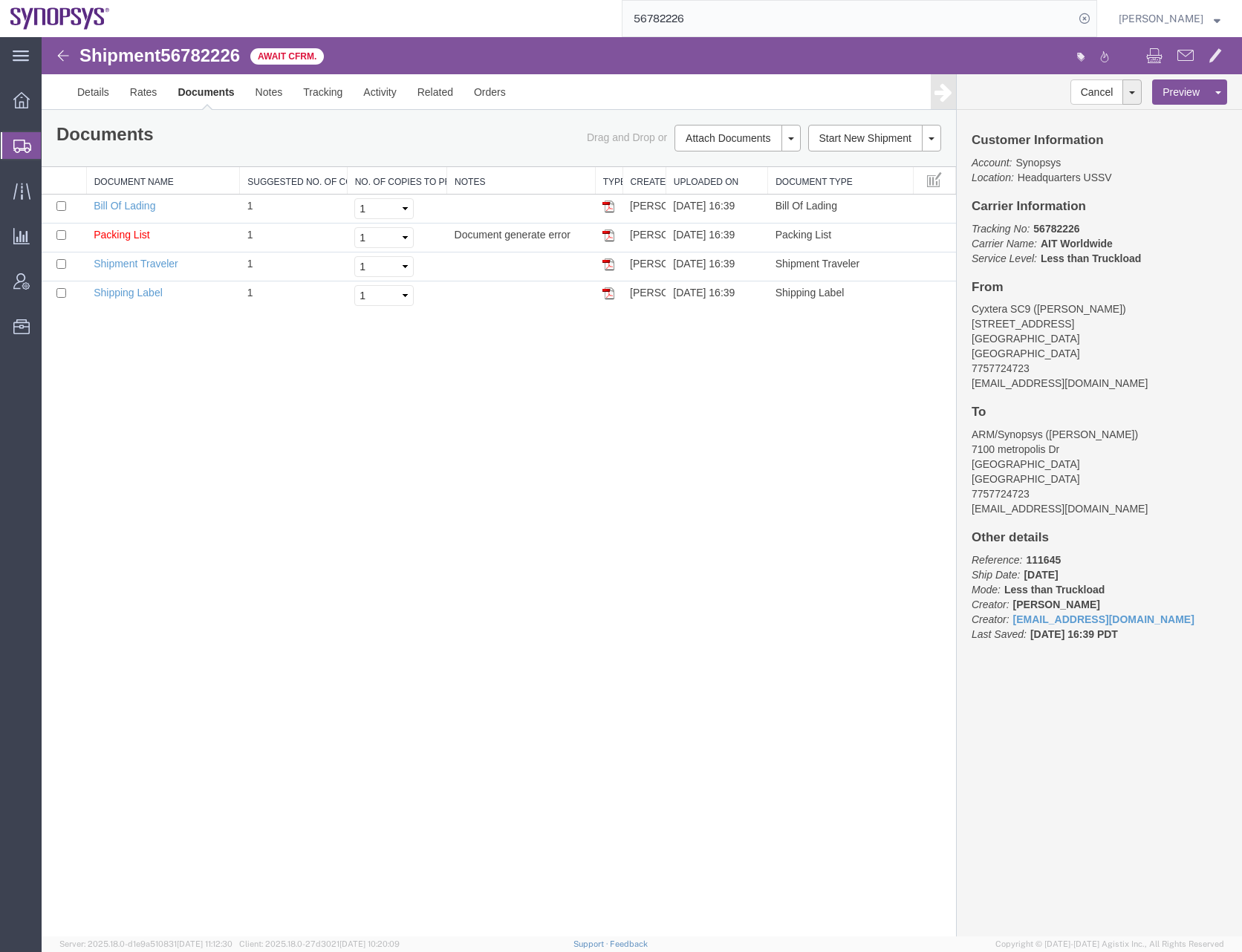
click at [17, 153] on div at bounding box center [21, 145] width 41 height 27
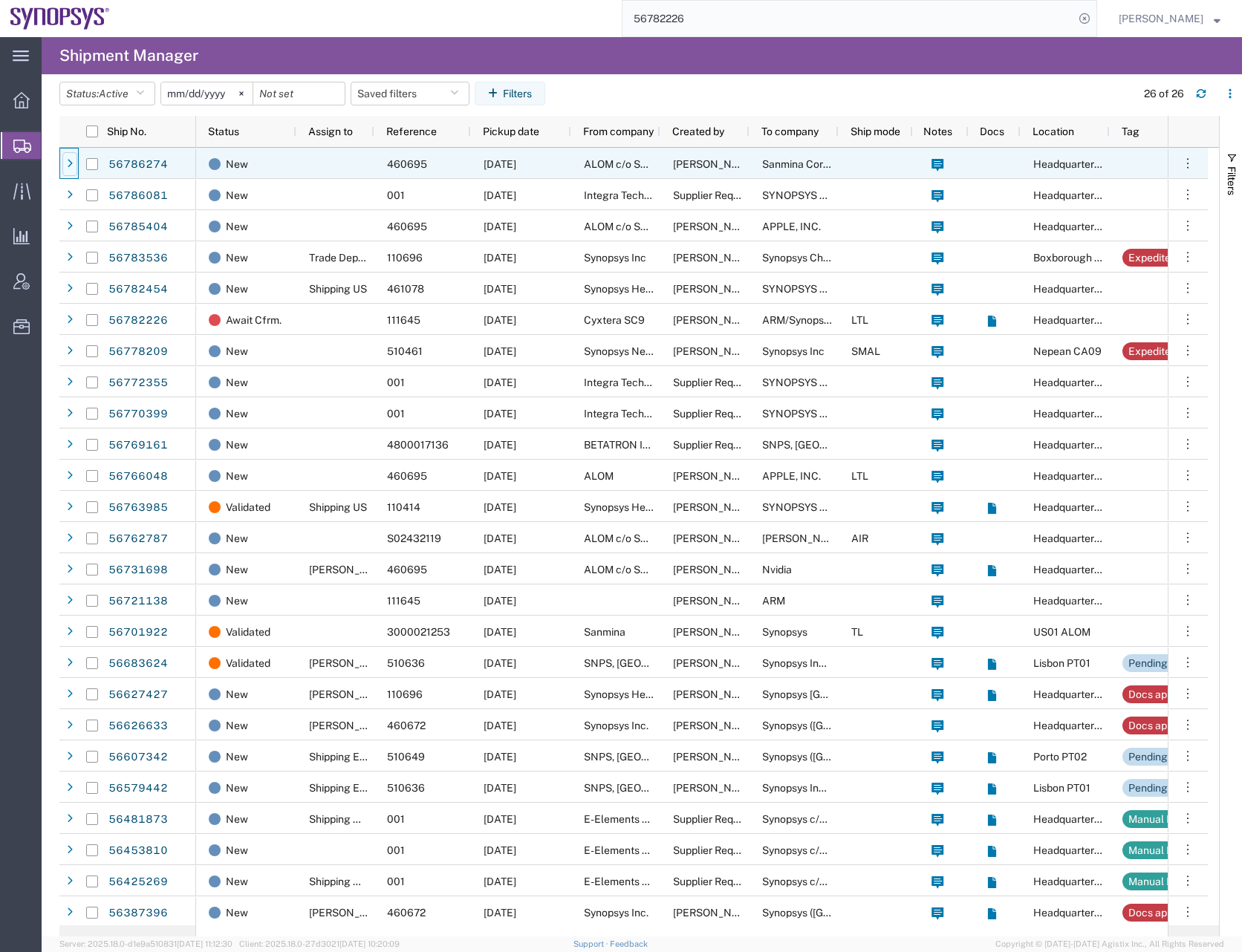
click at [67, 164] on icon at bounding box center [70, 163] width 6 height 10
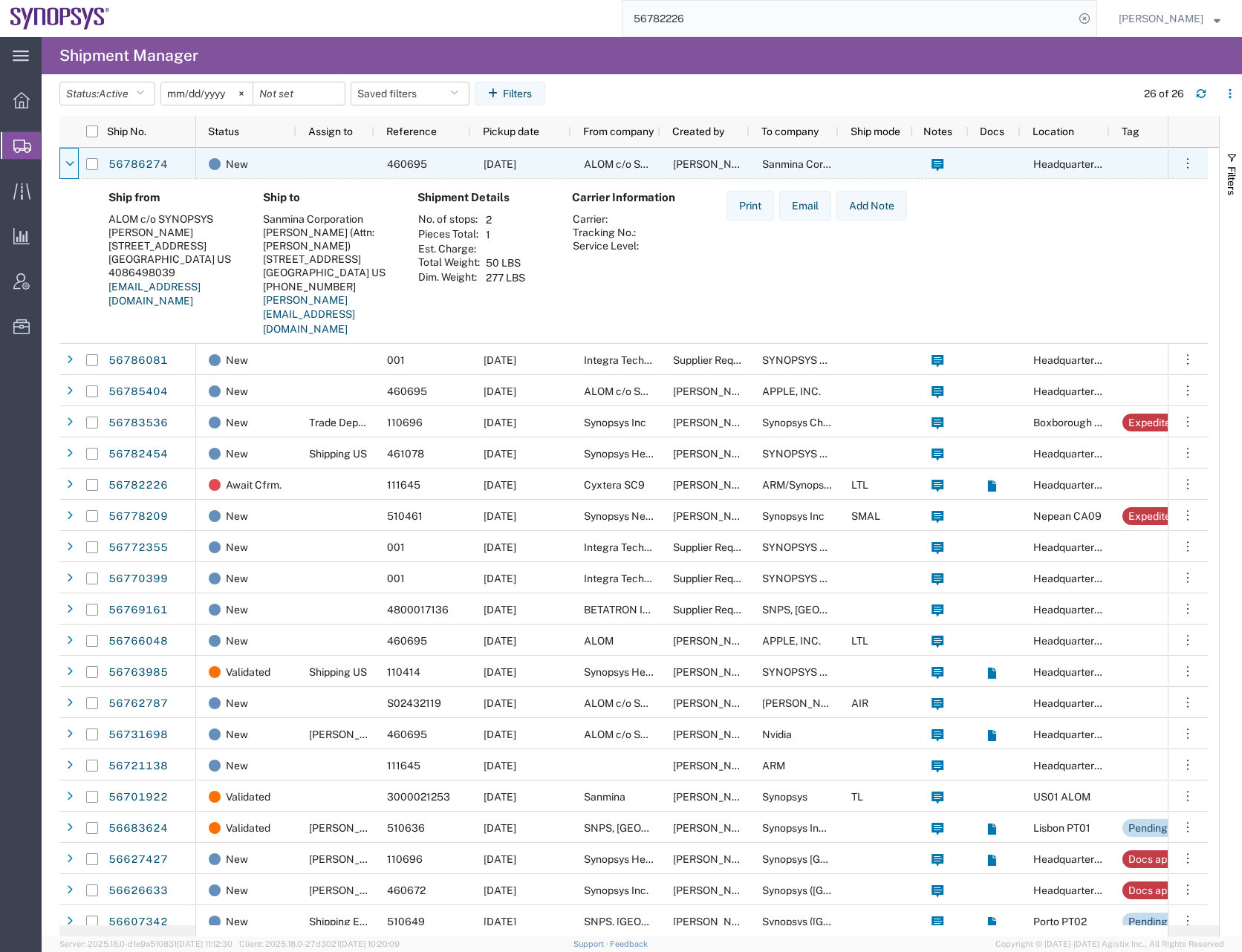
click at [67, 164] on icon at bounding box center [70, 163] width 9 height 10
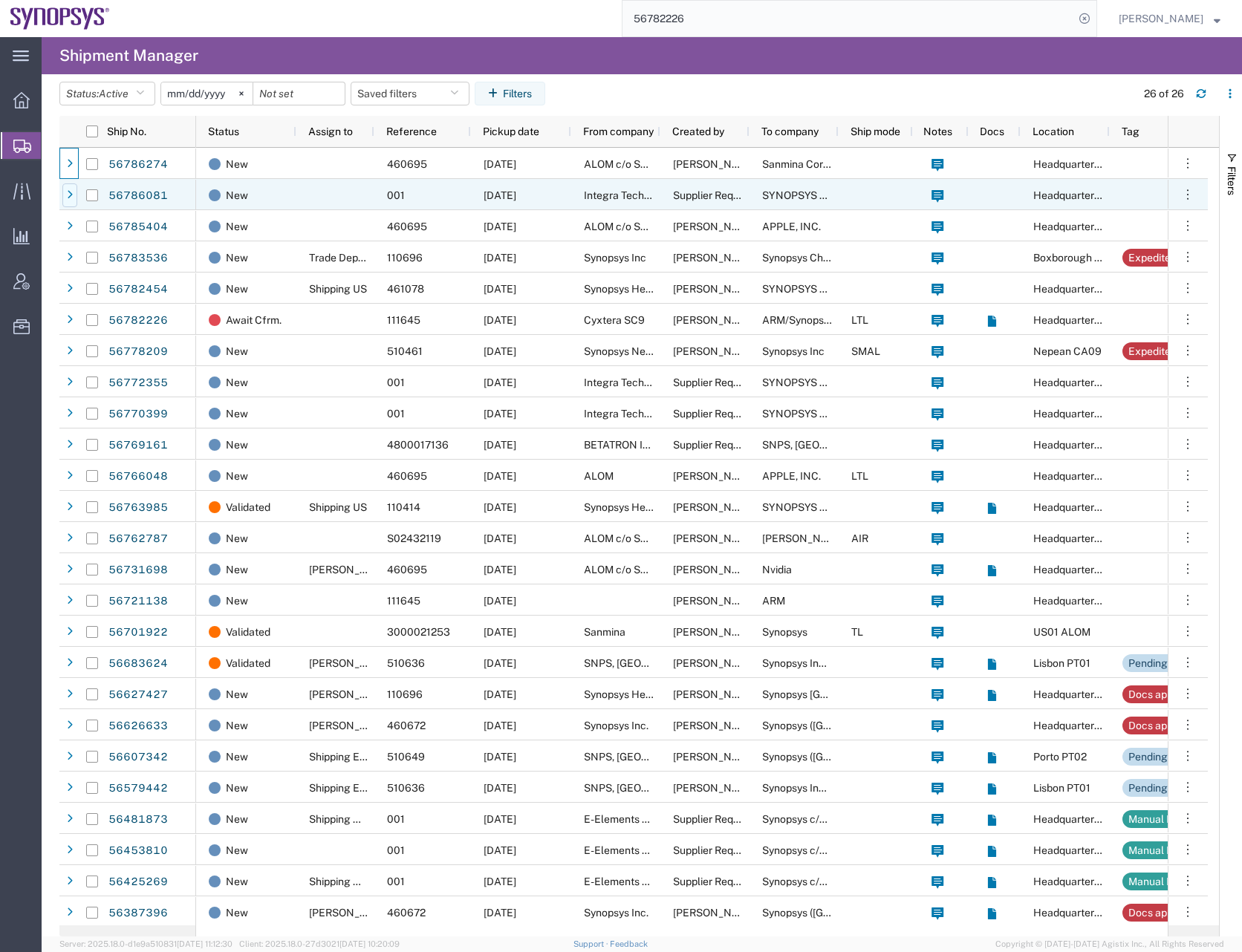
click at [63, 194] on div at bounding box center [70, 195] width 15 height 24
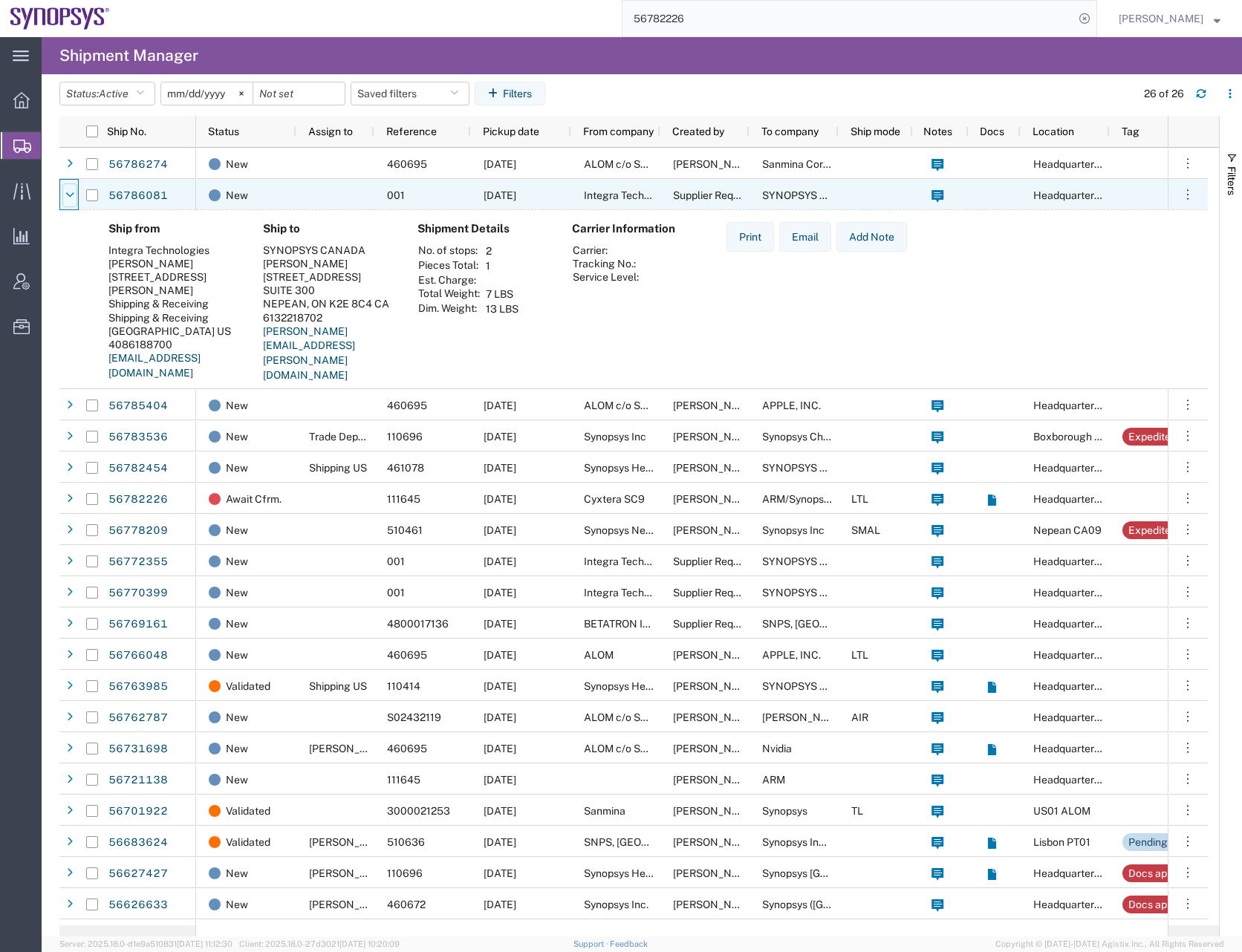
click at [71, 197] on icon at bounding box center [70, 194] width 9 height 10
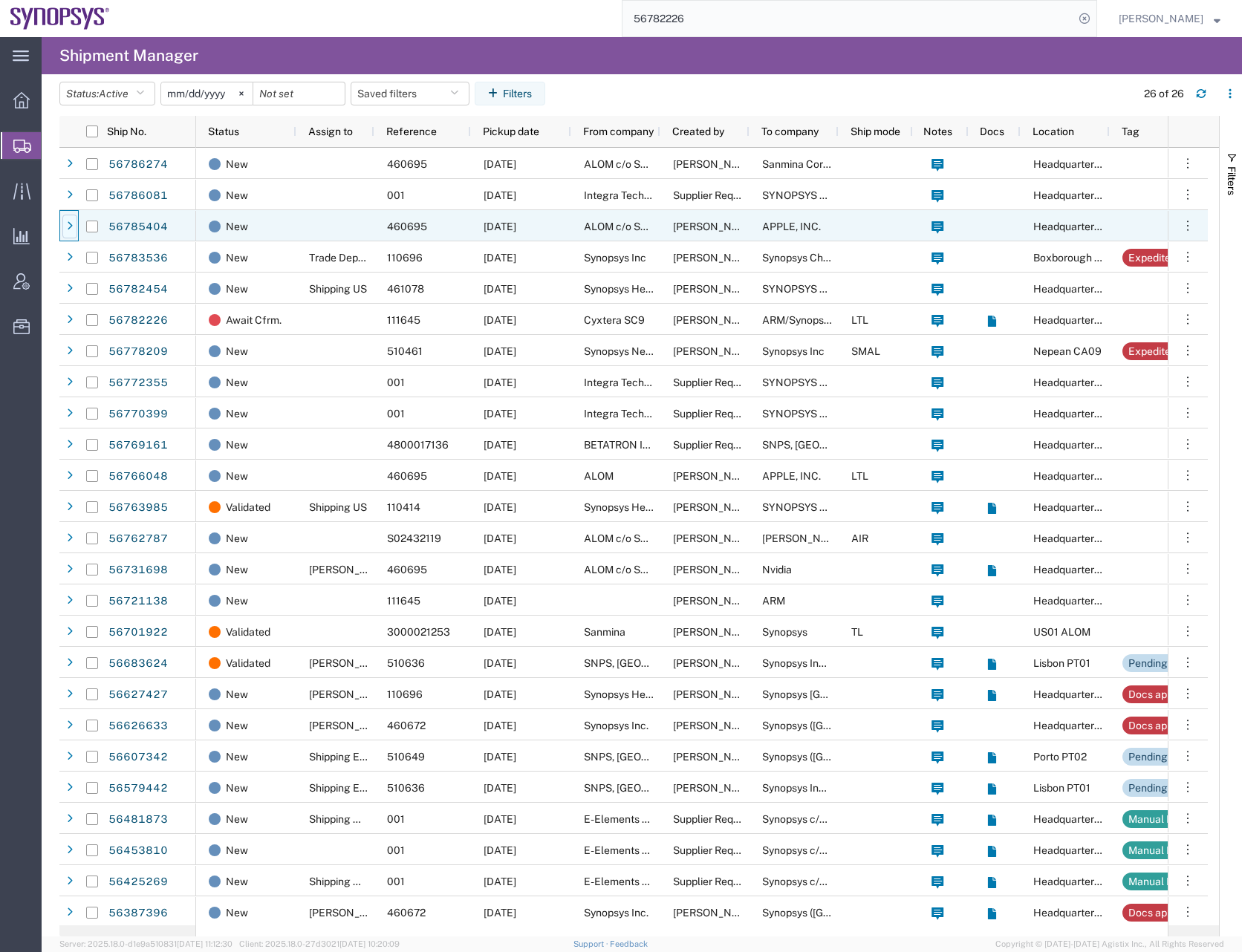
click at [69, 221] on icon at bounding box center [70, 226] width 6 height 10
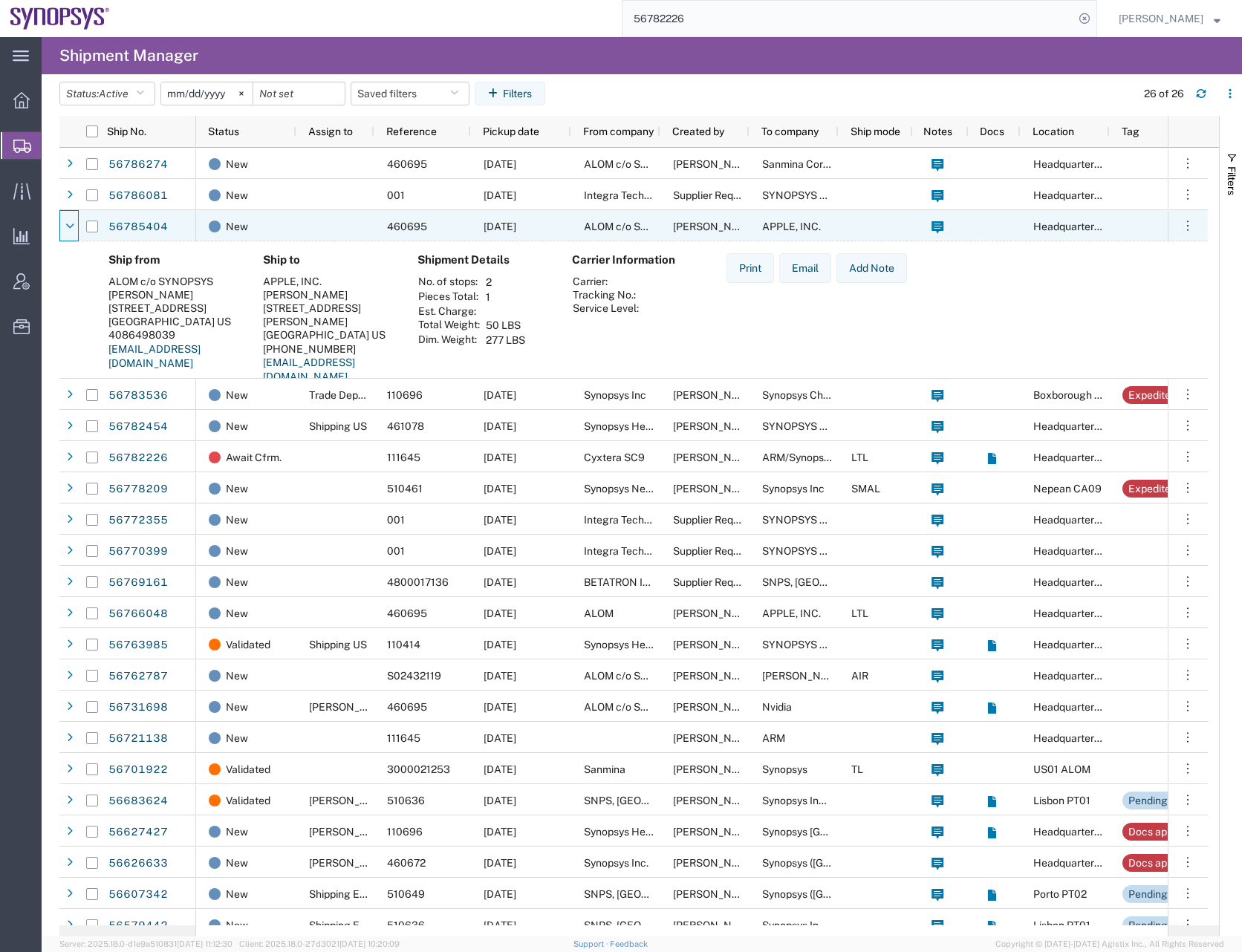
click at [69, 221] on icon at bounding box center [70, 226] width 9 height 10
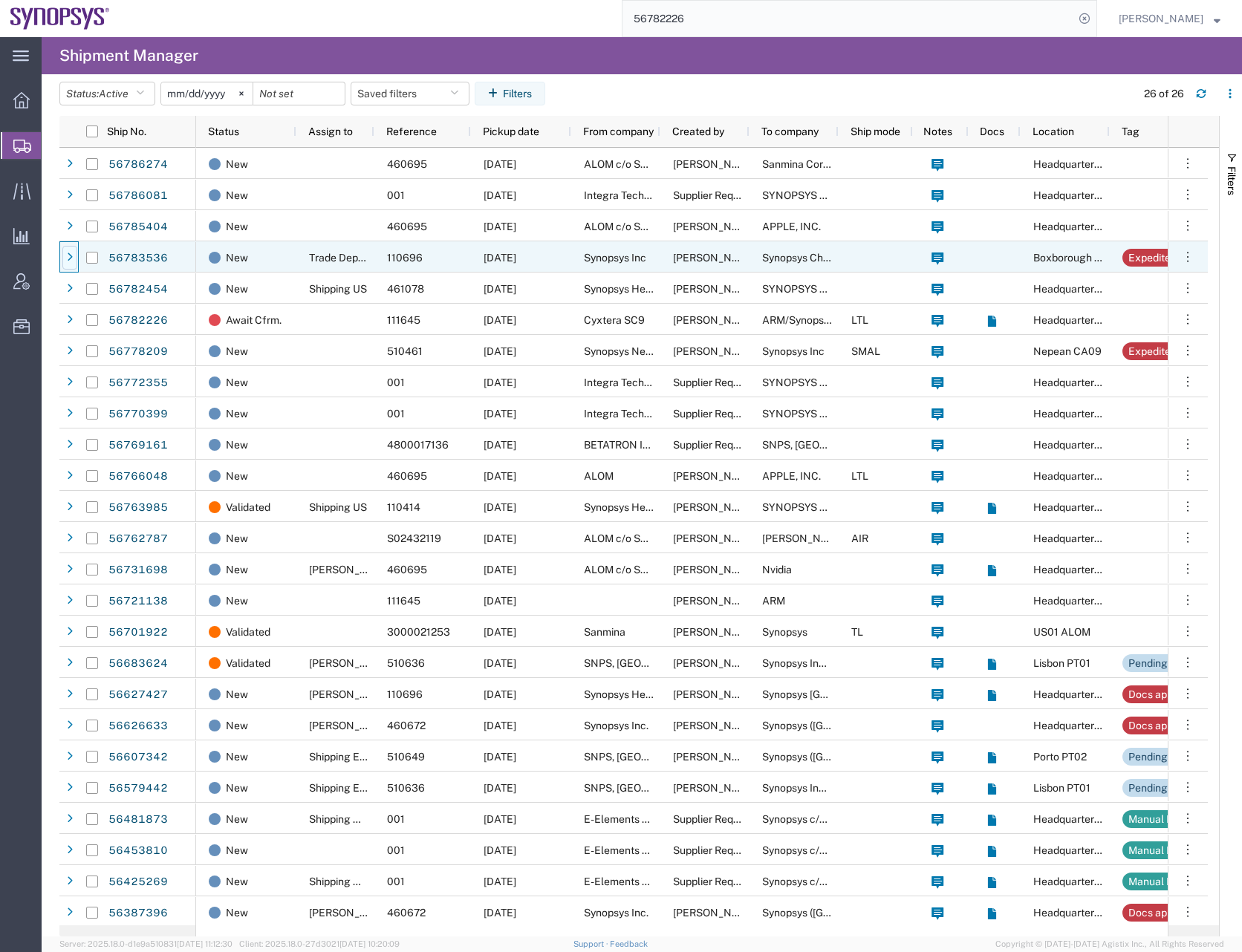
click at [68, 249] on div at bounding box center [70, 258] width 15 height 24
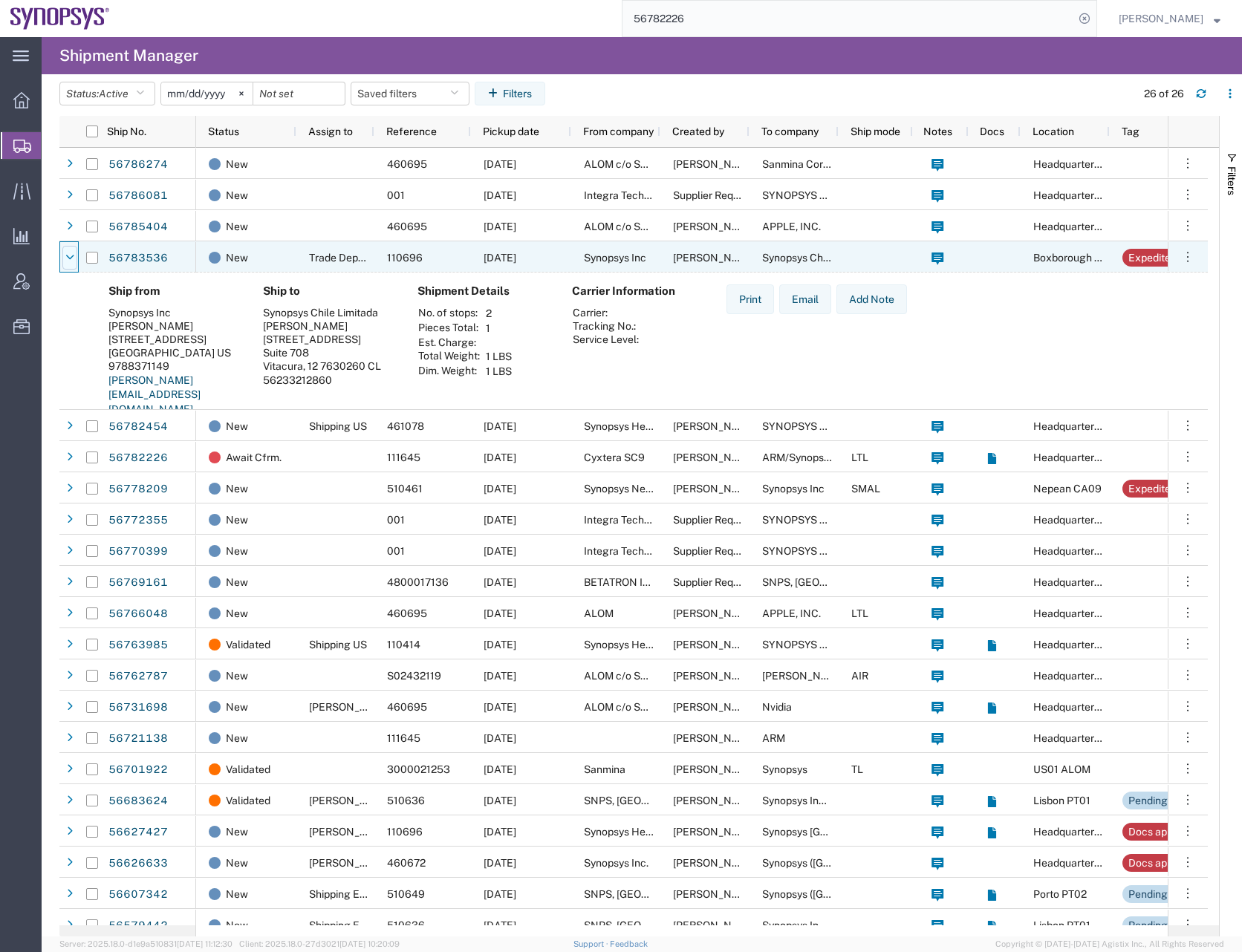
click at [68, 253] on icon at bounding box center [70, 257] width 9 height 10
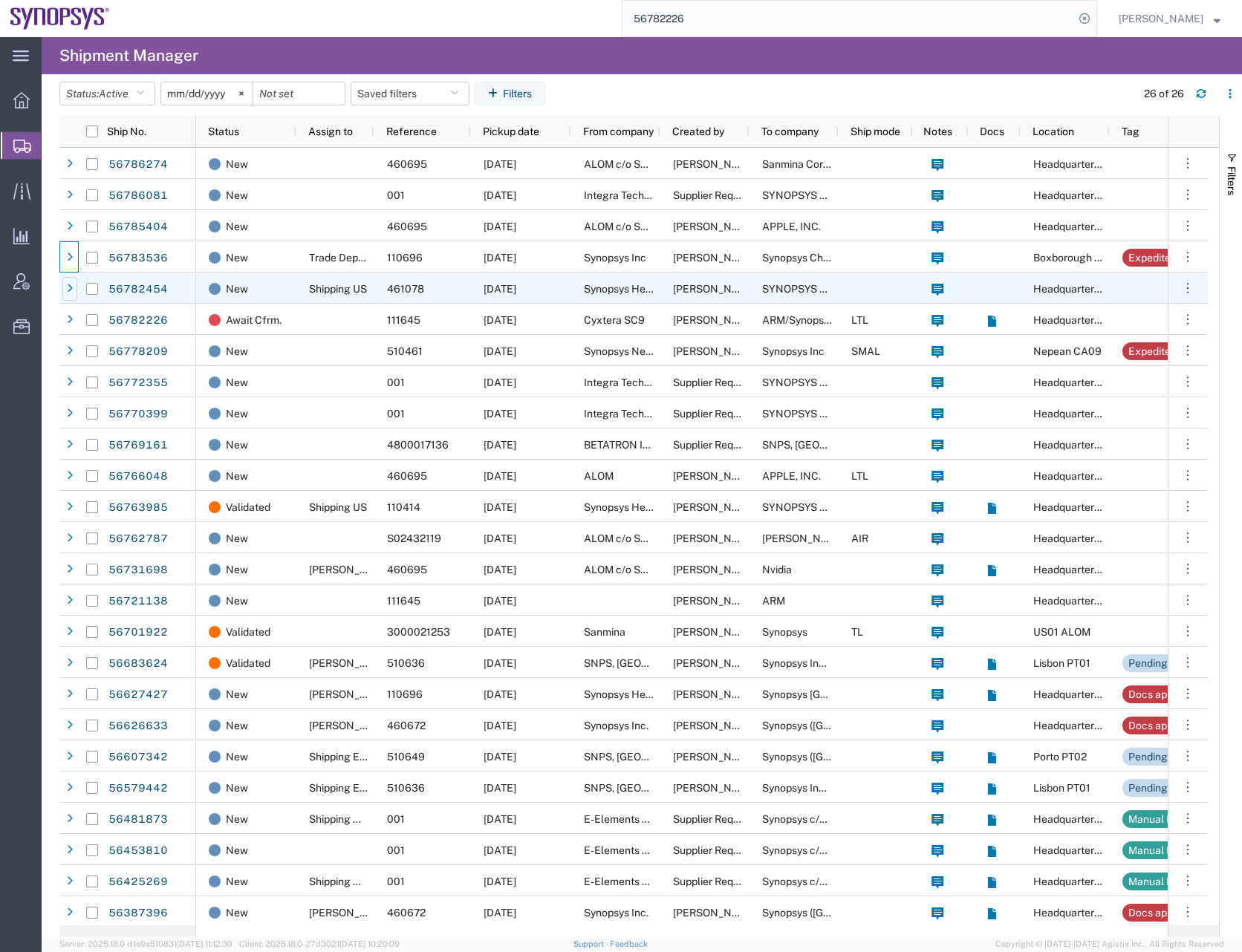
click at [66, 279] on div at bounding box center [70, 289] width 15 height 24
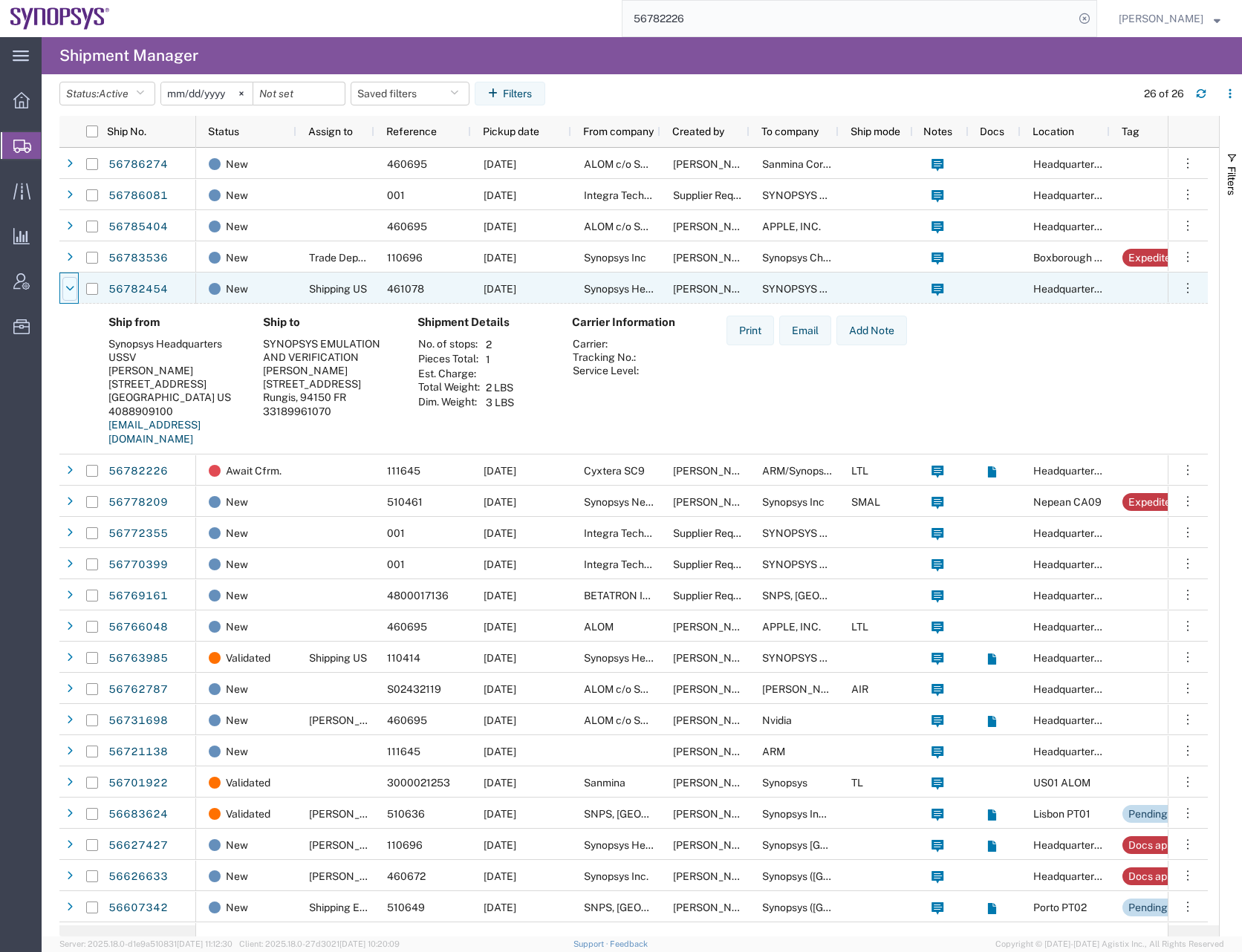
click at [66, 287] on icon at bounding box center [70, 288] width 9 height 10
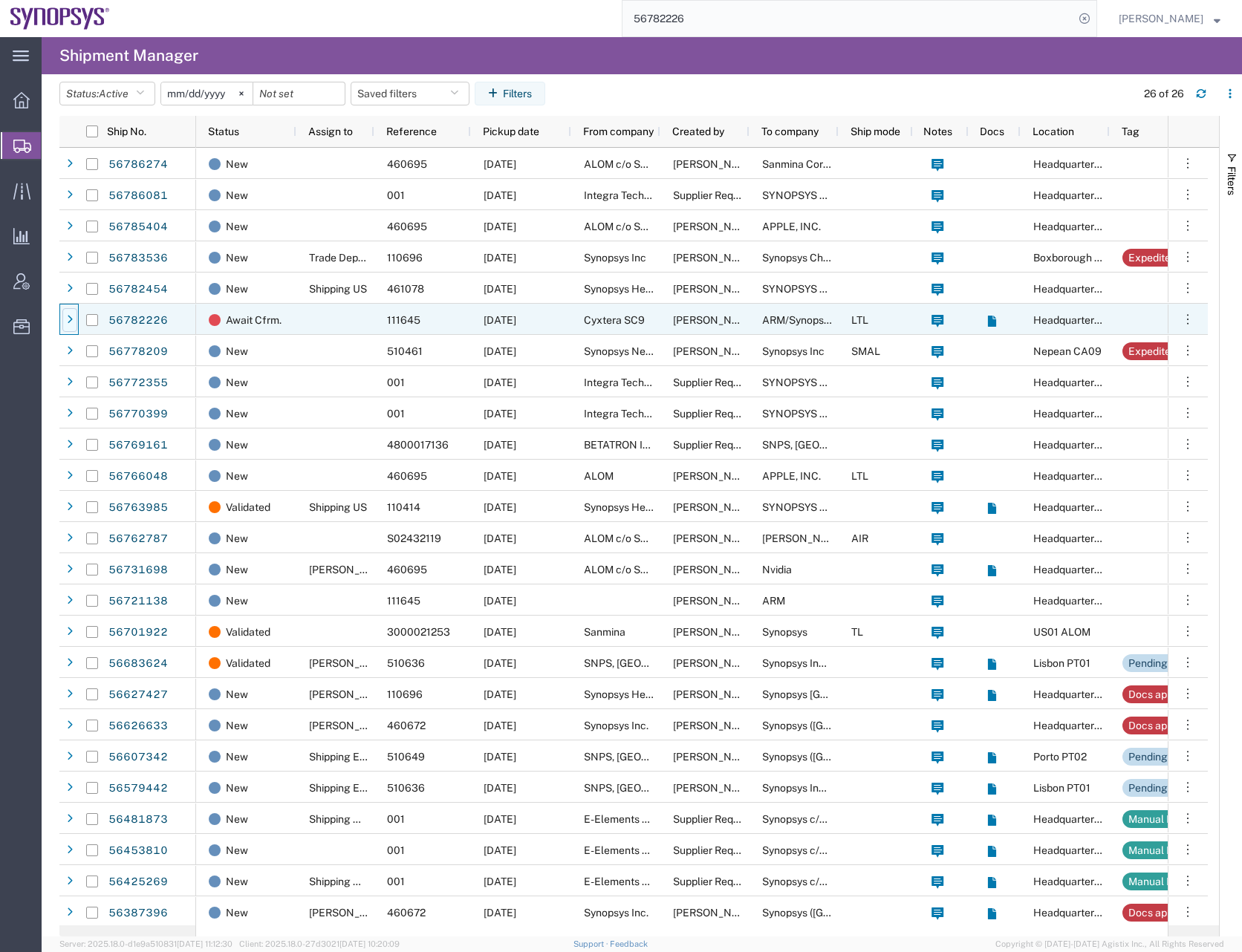
click at [71, 318] on icon at bounding box center [70, 319] width 6 height 10
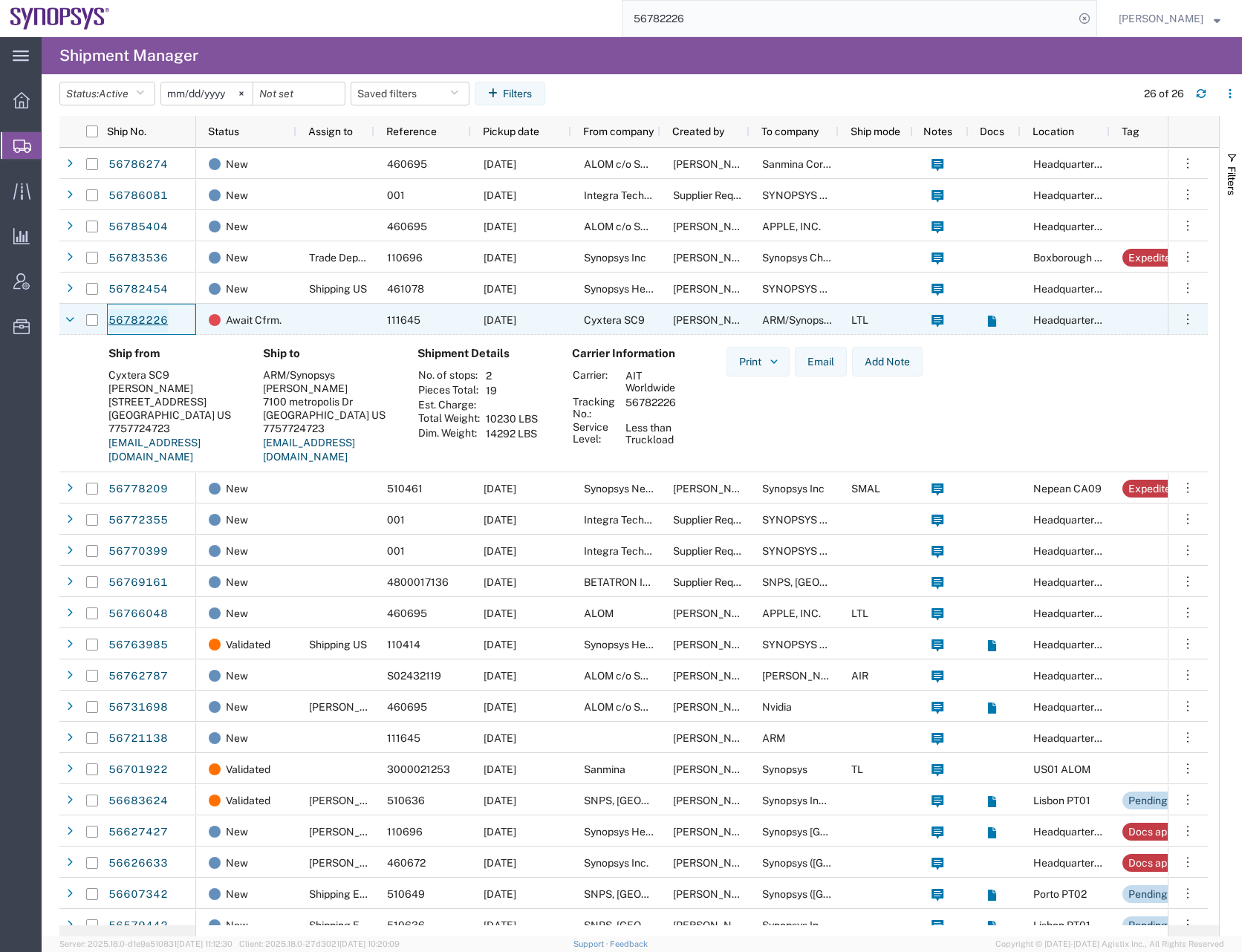
click at [138, 318] on link "56782226" at bounding box center [138, 321] width 61 height 24
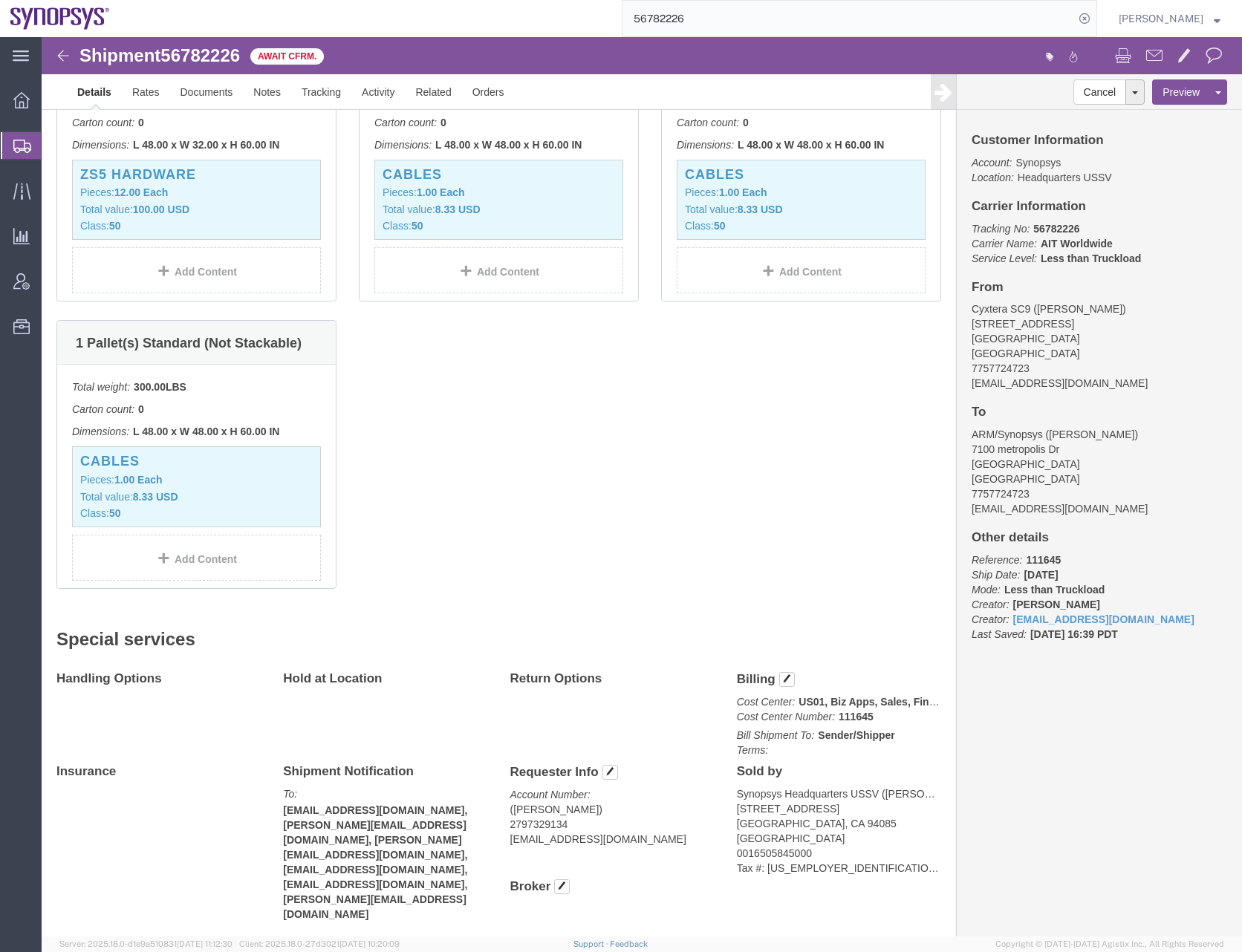
scroll to position [1886, 0]
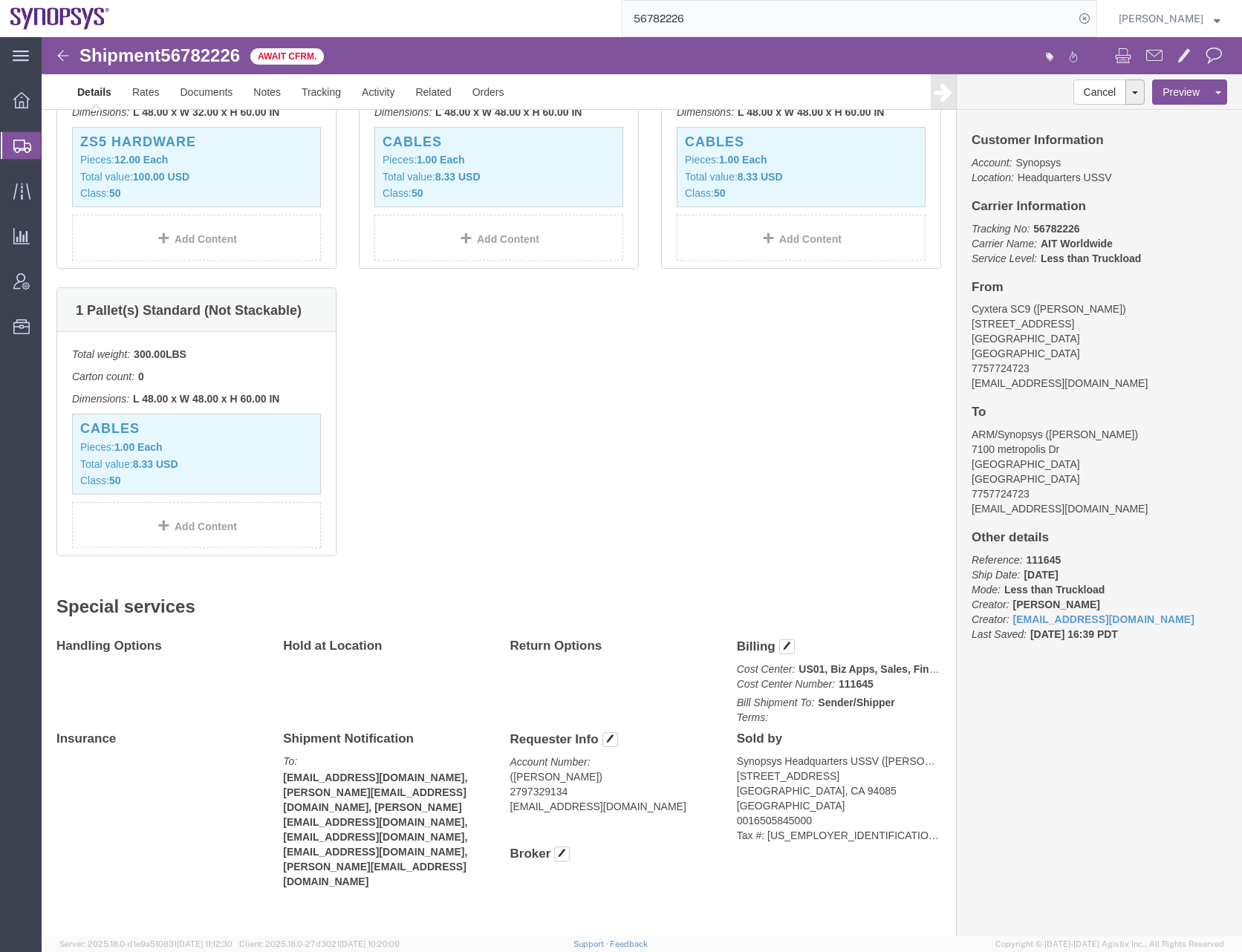
click at [17, 138] on div at bounding box center [21, 145] width 41 height 27
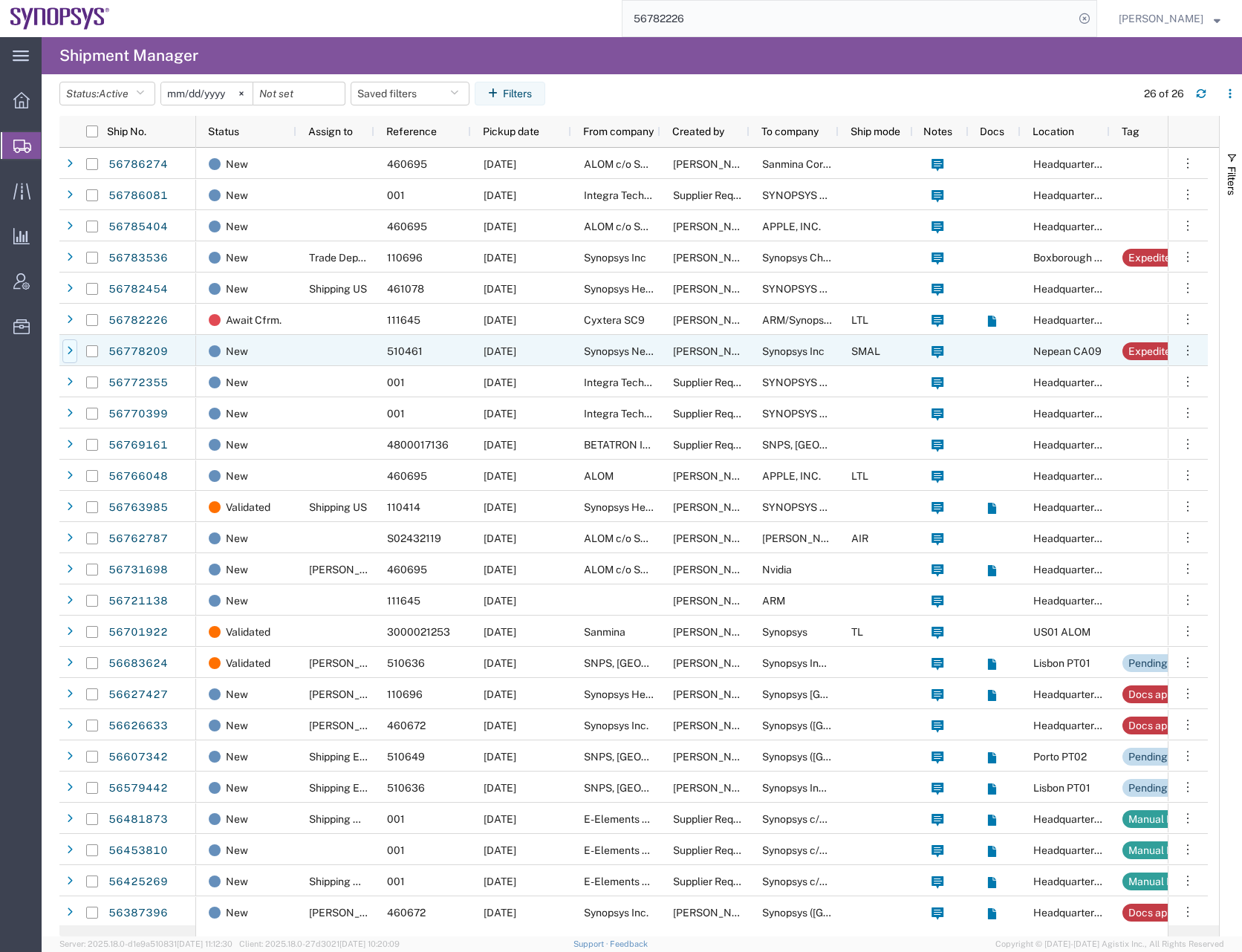
click at [70, 355] on icon at bounding box center [70, 350] width 6 height 10
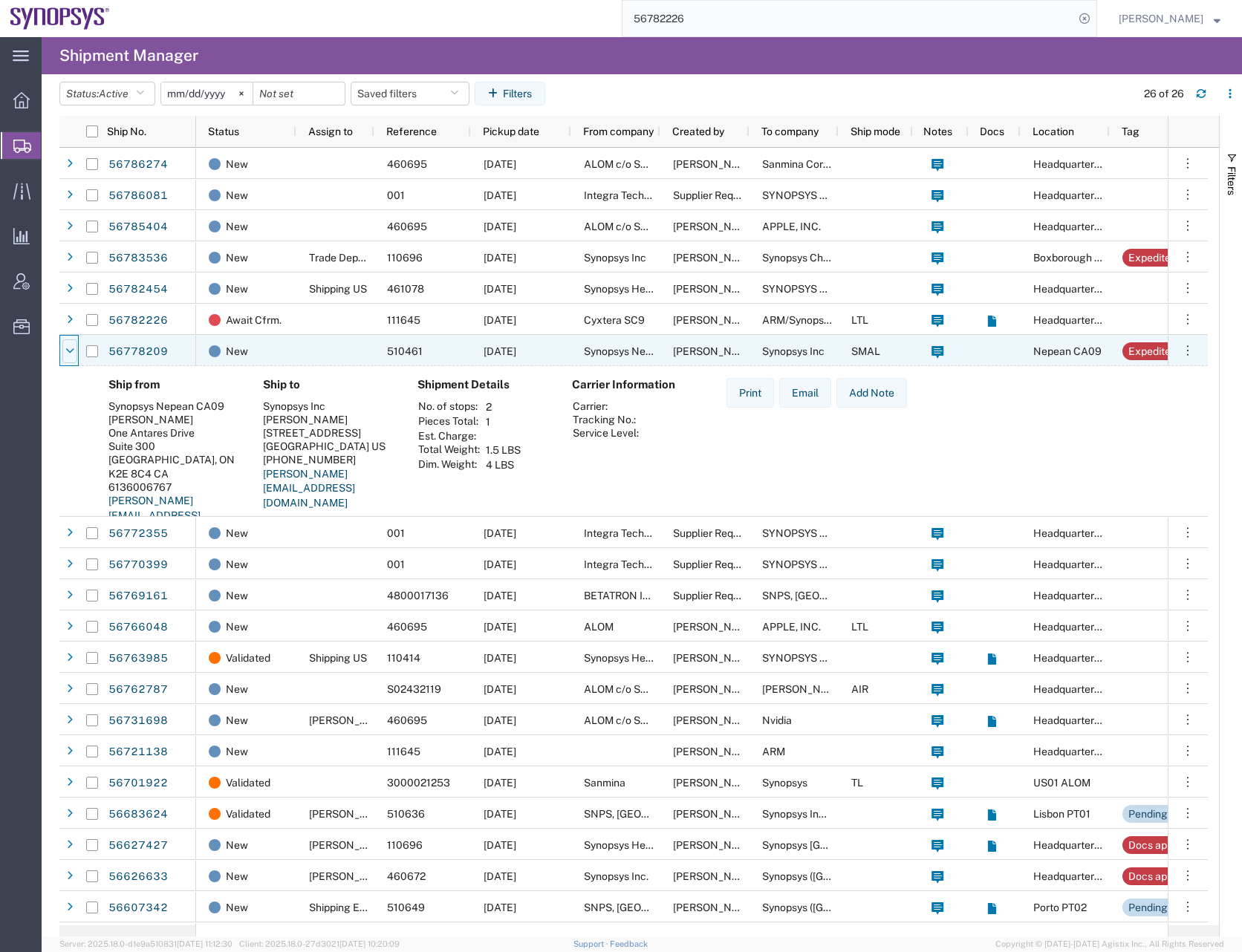
click at [68, 355] on icon at bounding box center [70, 350] width 9 height 10
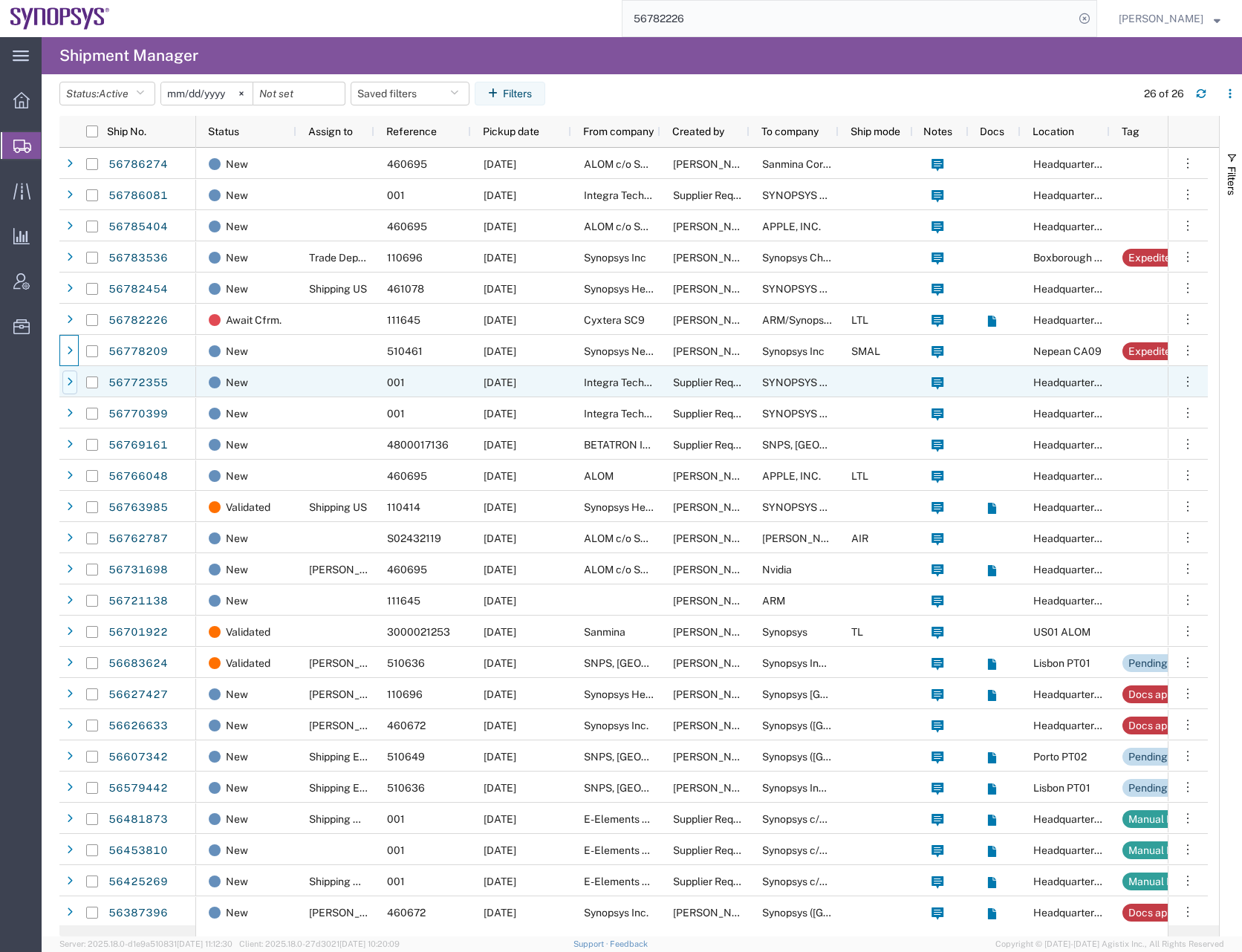
click at [68, 382] on icon at bounding box center [70, 382] width 6 height 10
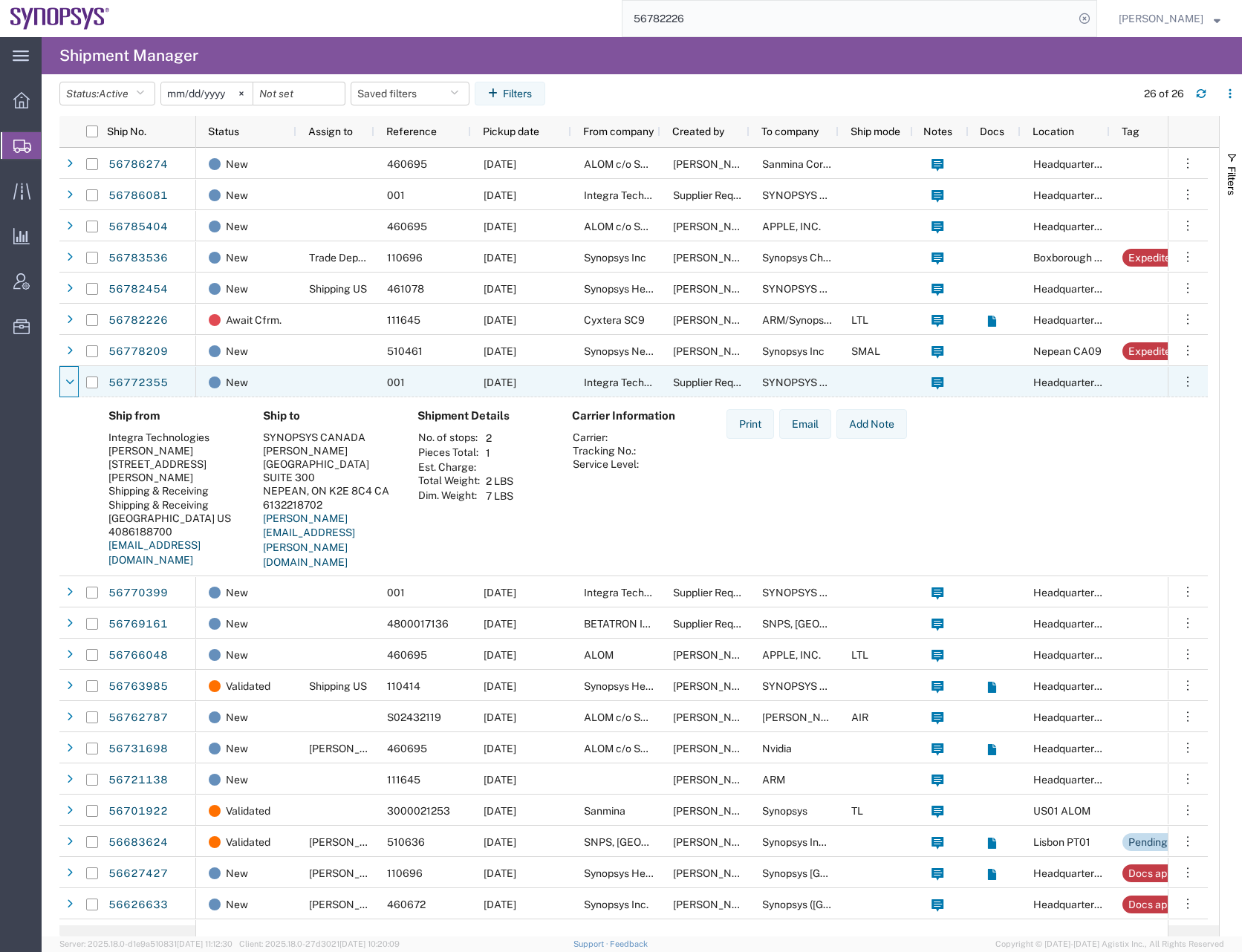
click at [68, 382] on icon at bounding box center [70, 382] width 9 height 10
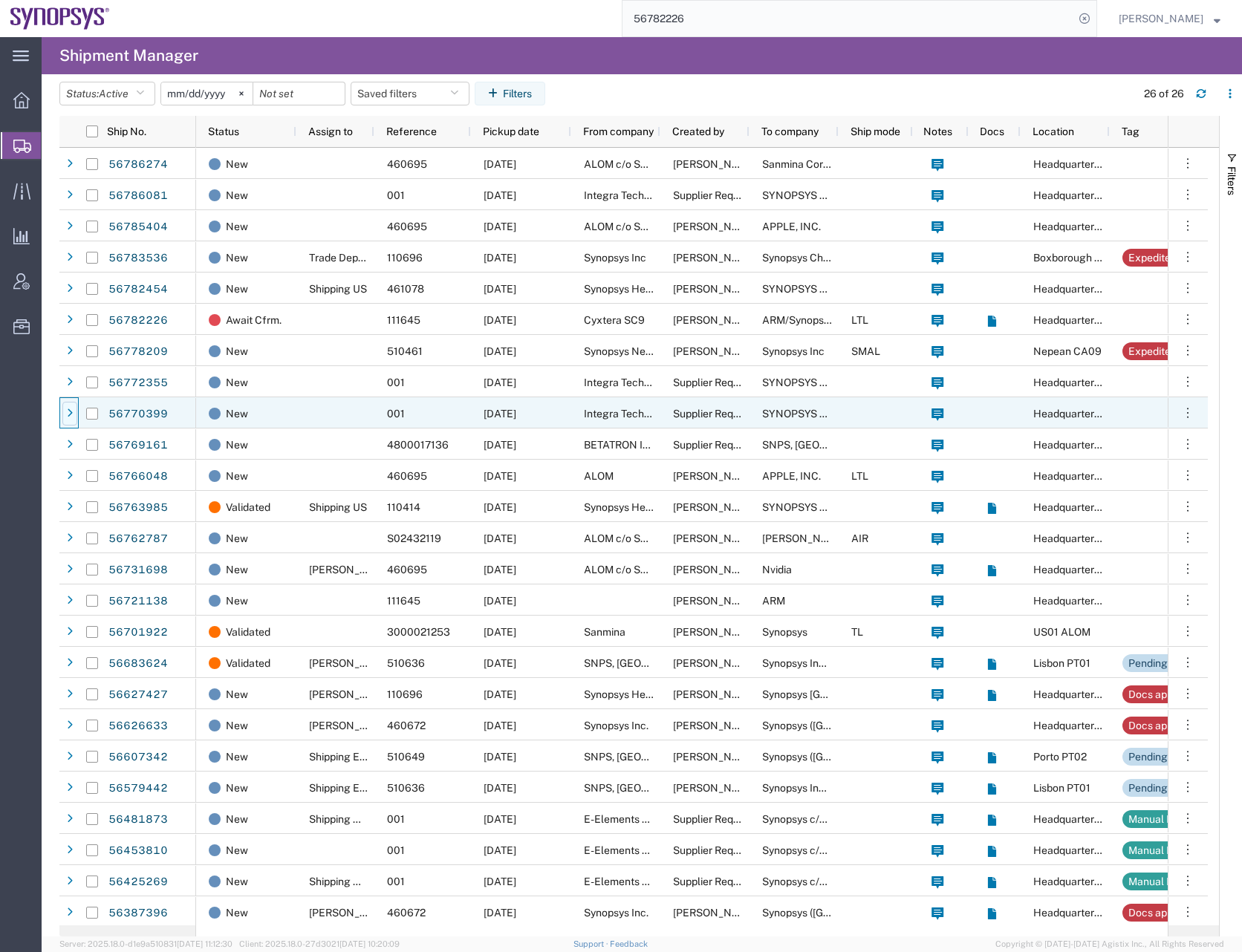
click at [68, 404] on div at bounding box center [70, 414] width 15 height 24
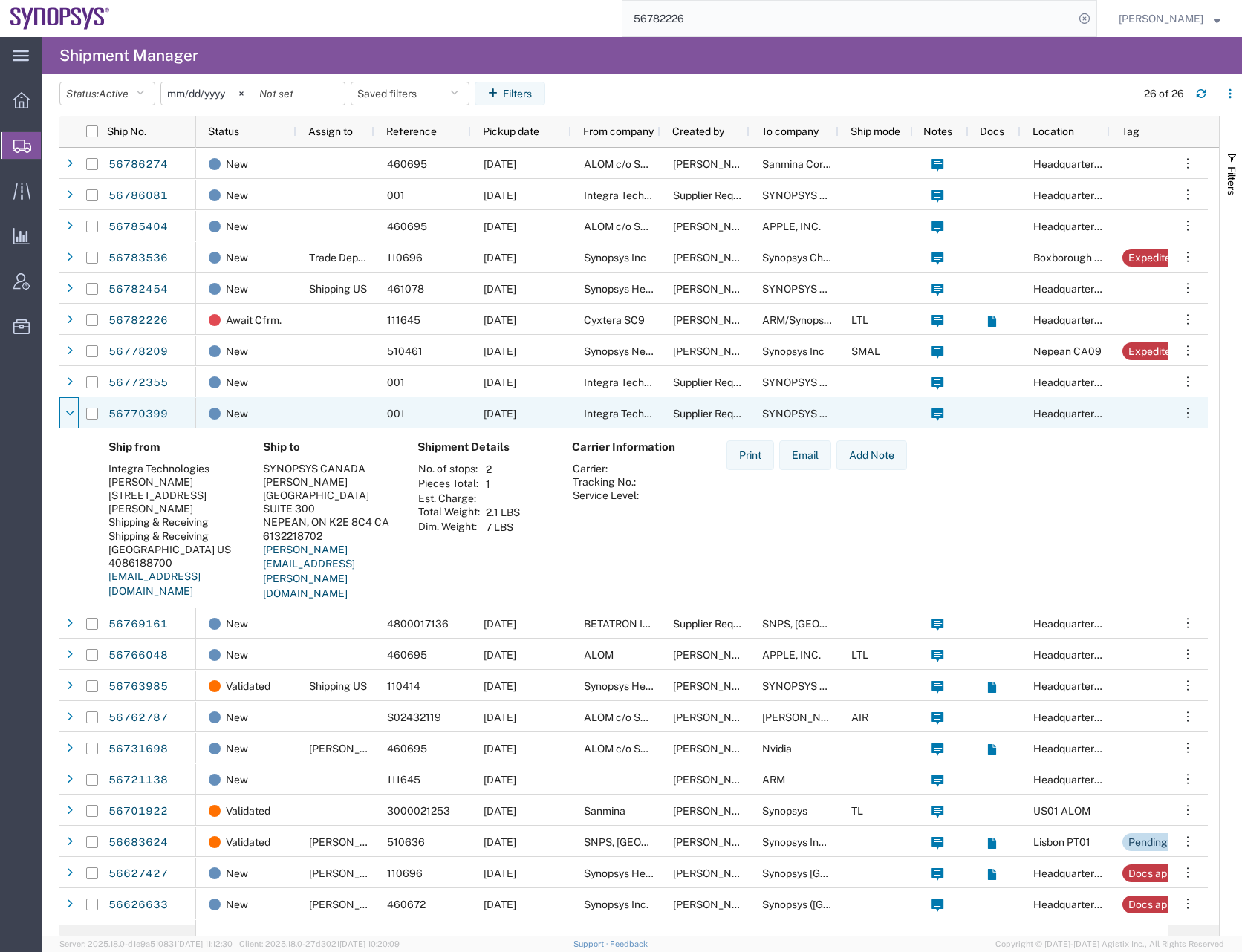
click at [68, 404] on div at bounding box center [70, 414] width 15 height 24
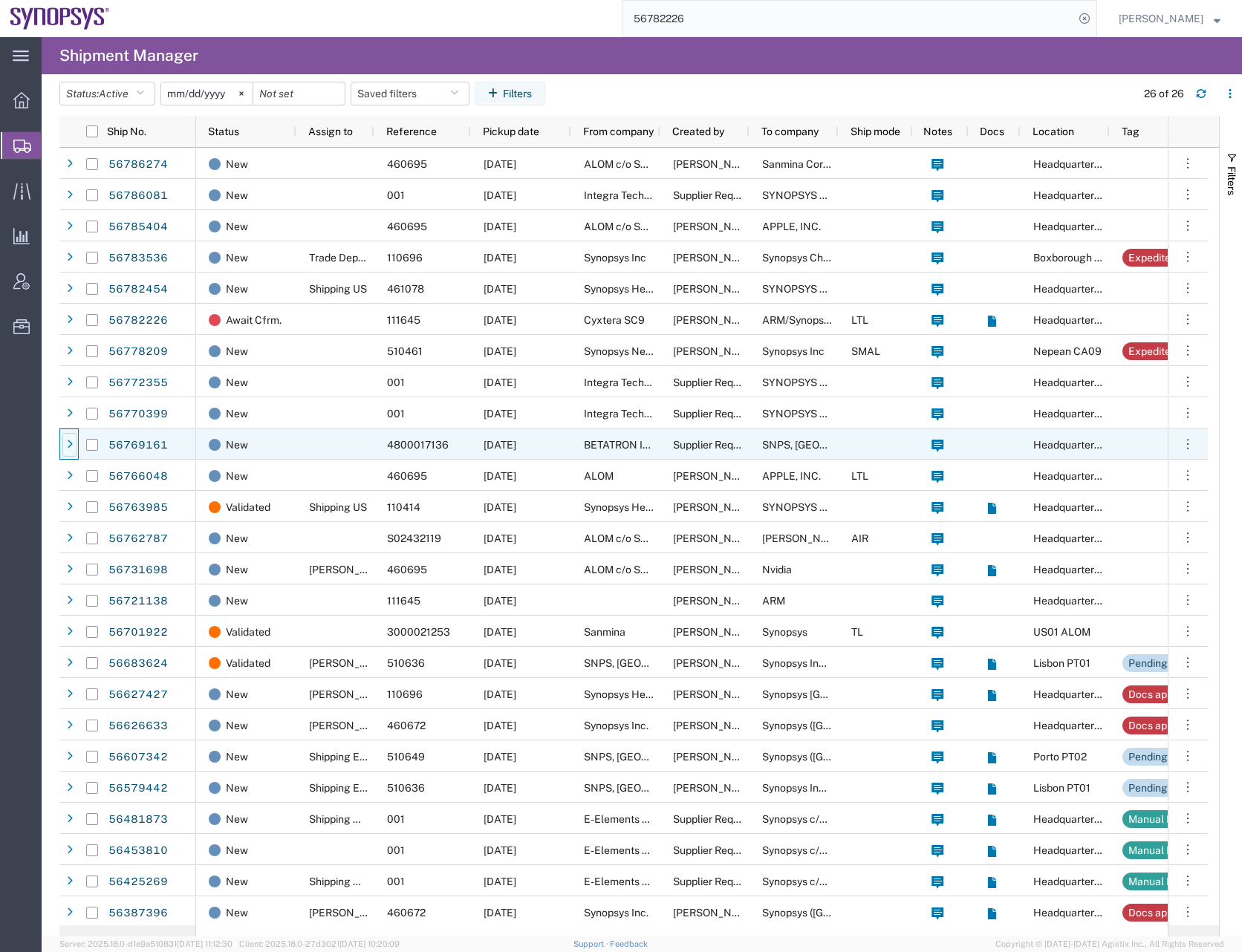
click at [69, 445] on icon at bounding box center [70, 444] width 6 height 10
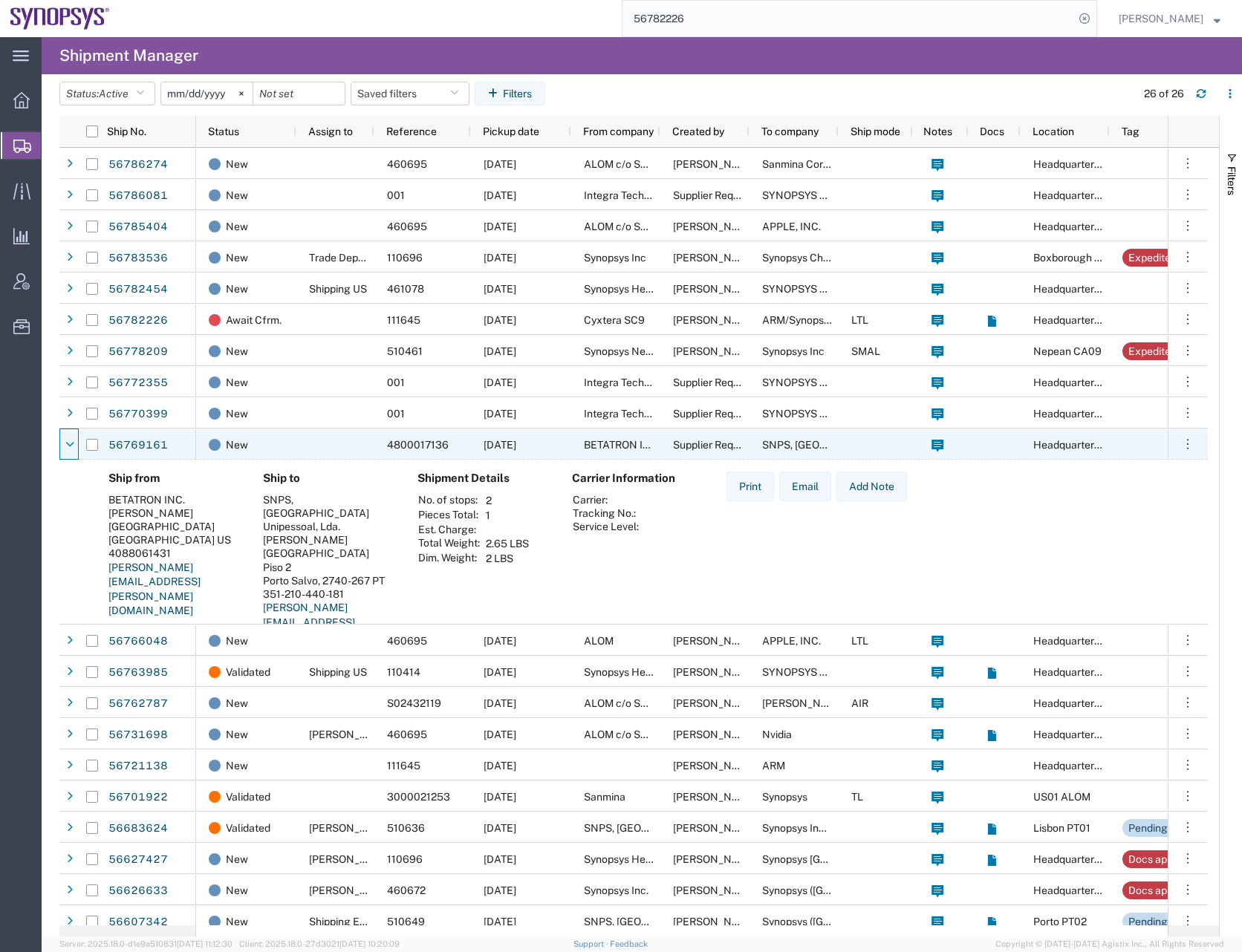
click at [69, 445] on icon at bounding box center [70, 444] width 9 height 10
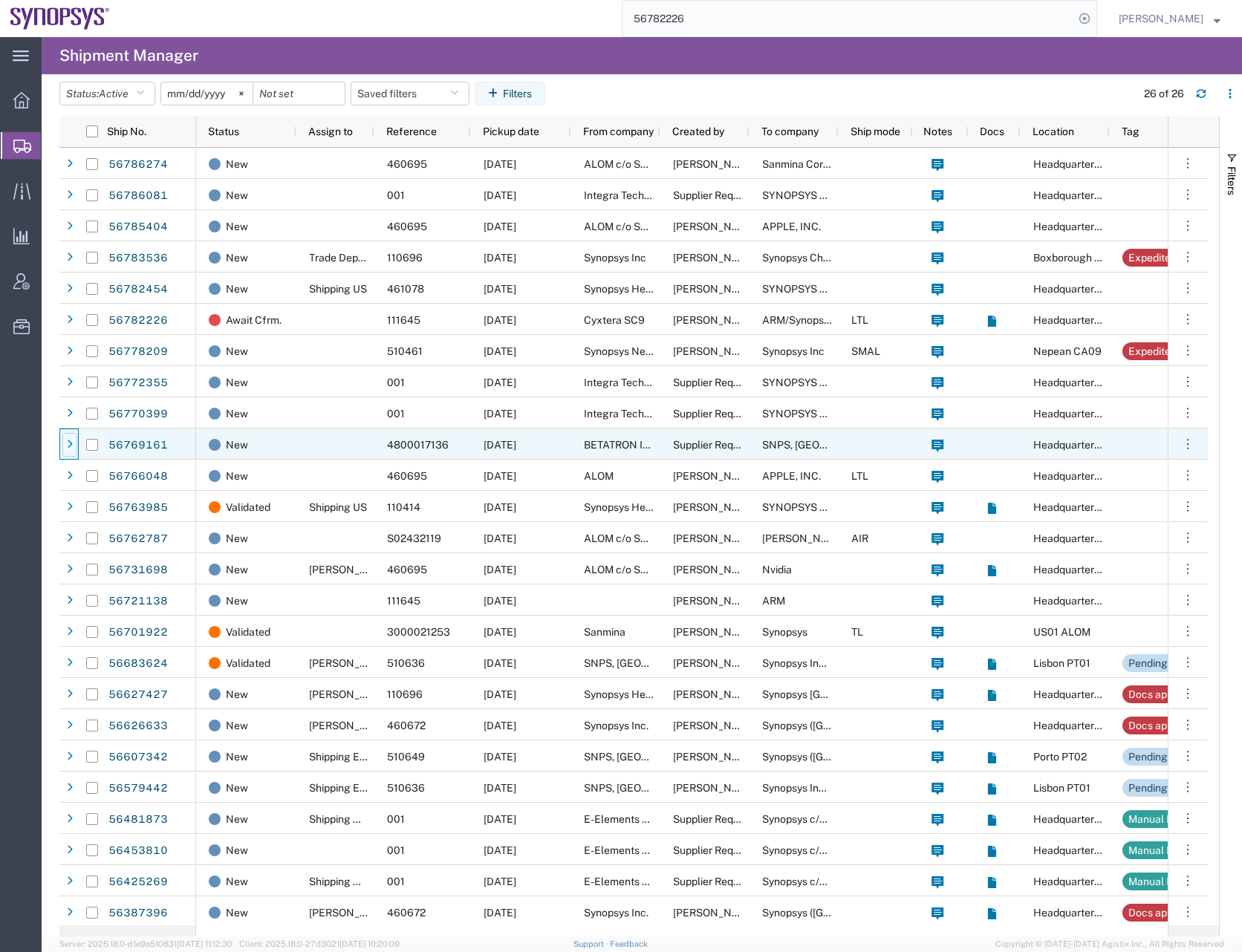
click at [69, 445] on icon at bounding box center [70, 444] width 6 height 10
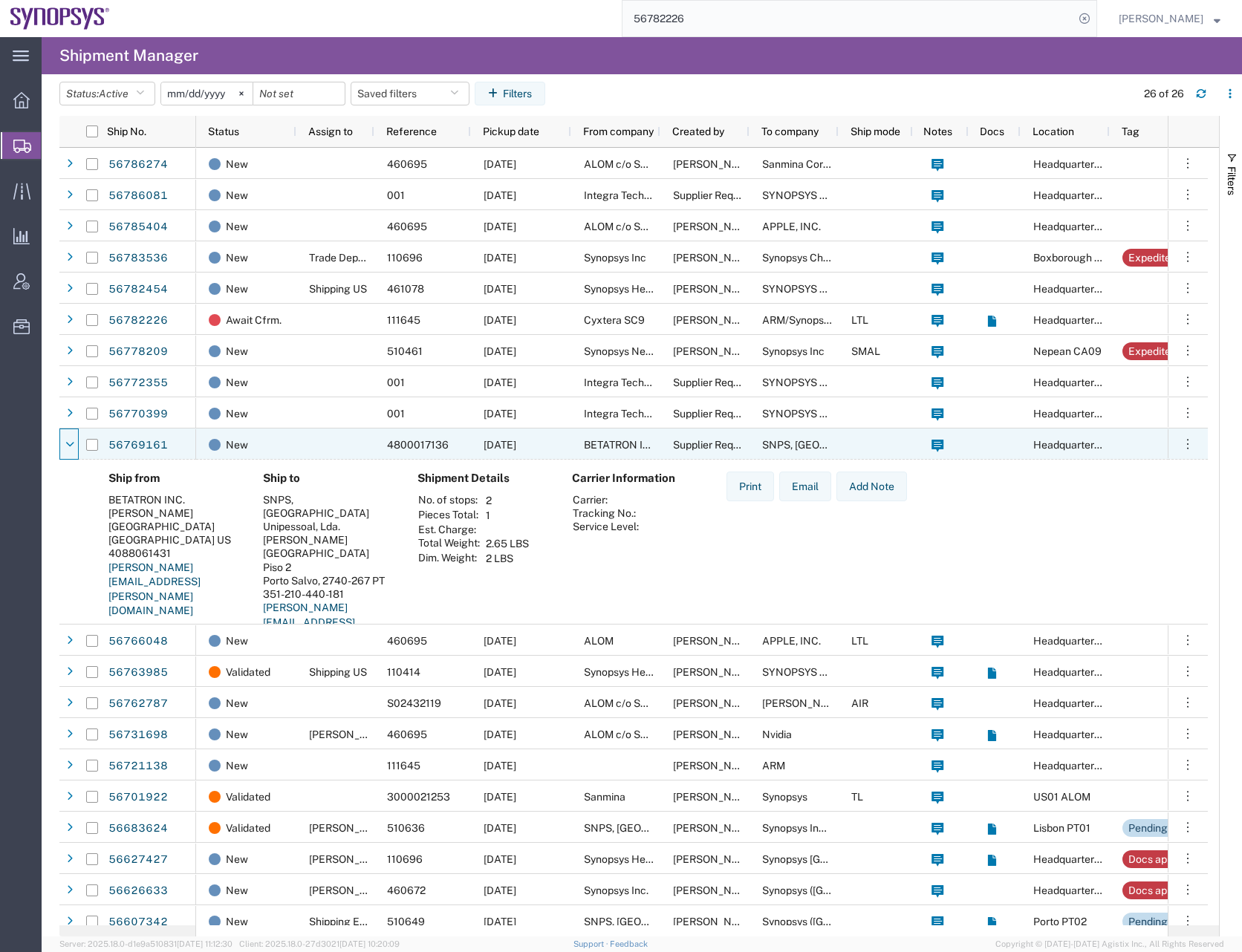
click at [69, 445] on icon at bounding box center [70, 444] width 9 height 10
